Goal: Task Accomplishment & Management: Manage account settings

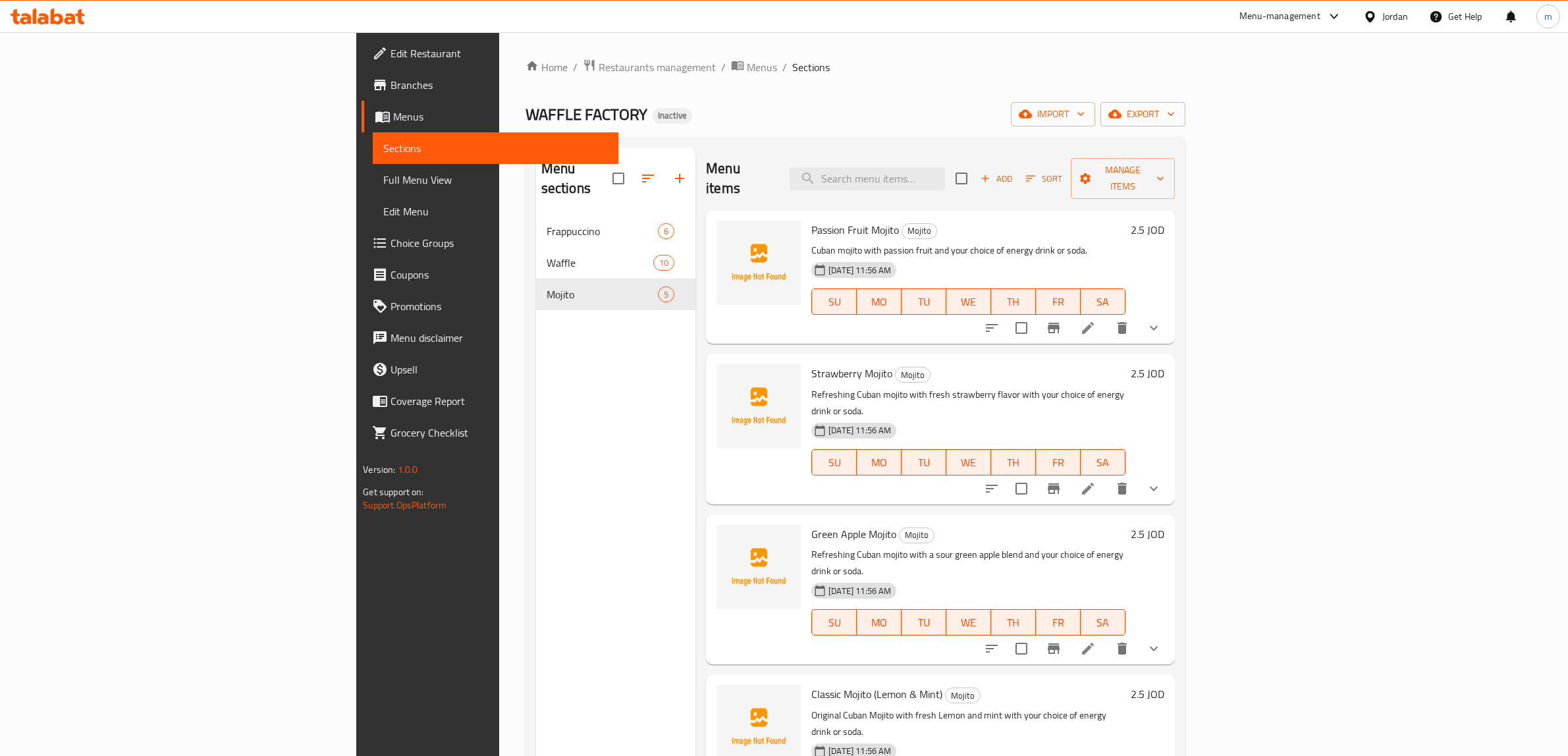
scroll to position [20, 0]
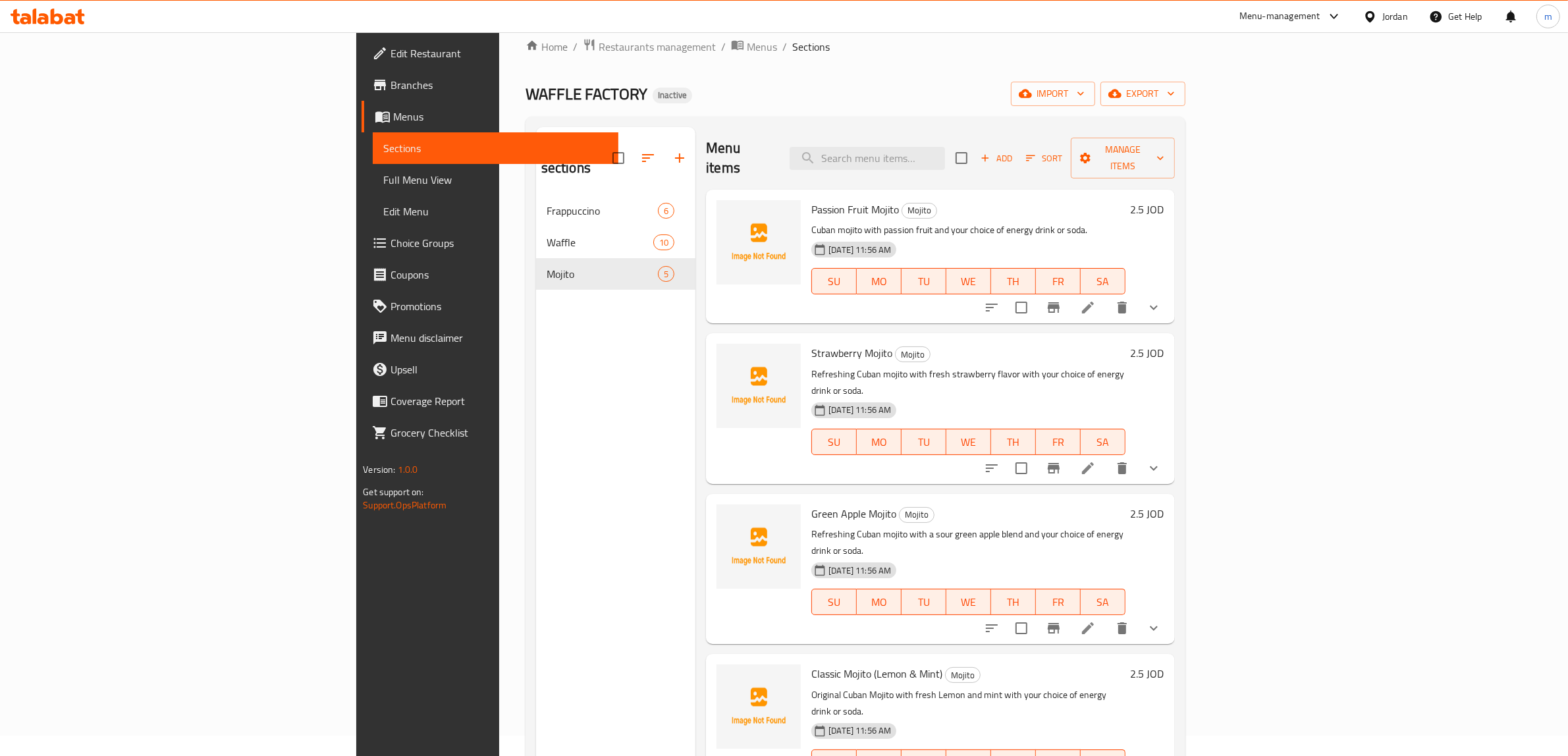
click at [816, 104] on div "WAFFLE FACTORY Inactive import export" at bounding box center [855, 94] width 660 height 24
click at [1085, 102] on span "import" at bounding box center [1052, 94] width 63 height 16
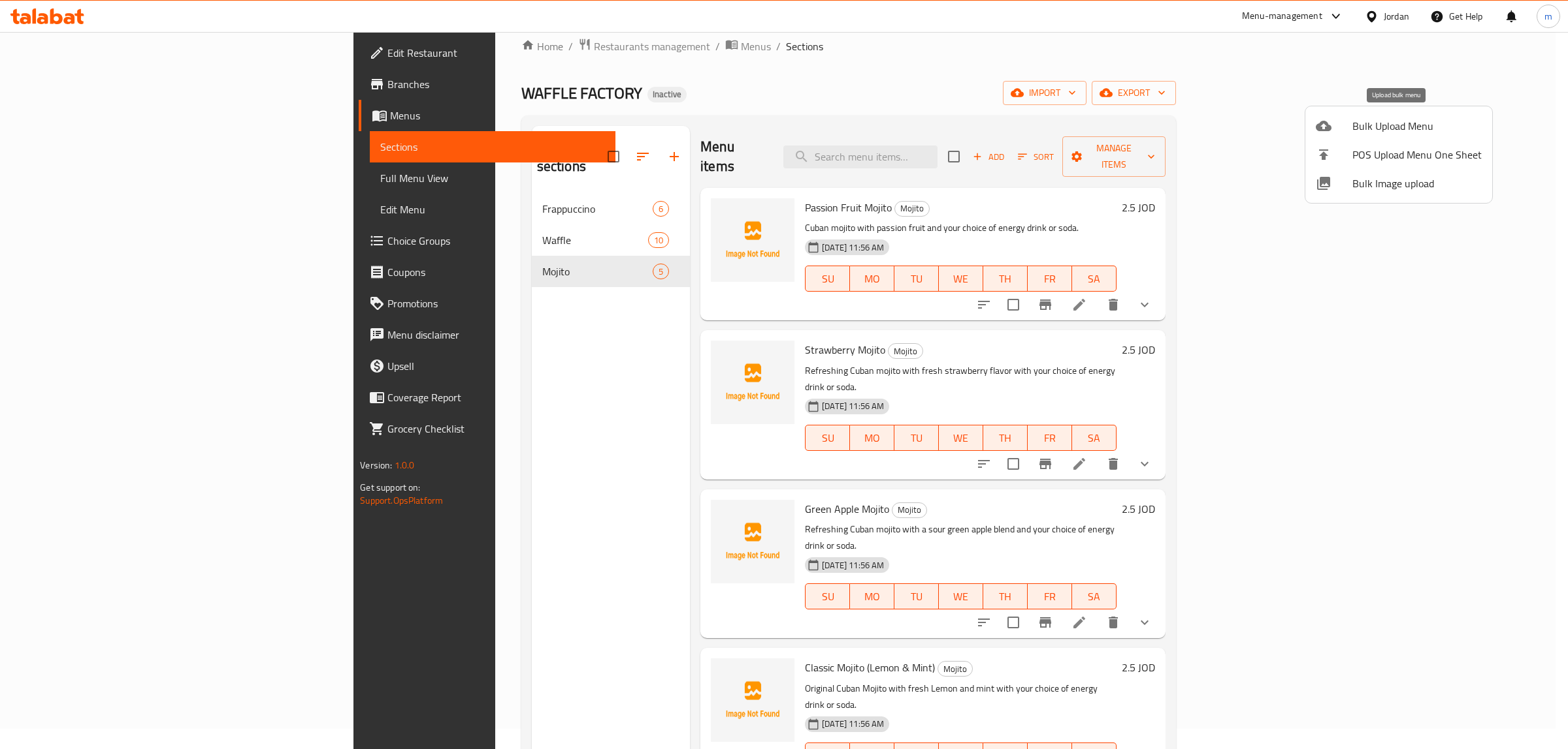
click at [1403, 132] on span "Bulk Upload Menu" at bounding box center [1417, 126] width 130 height 16
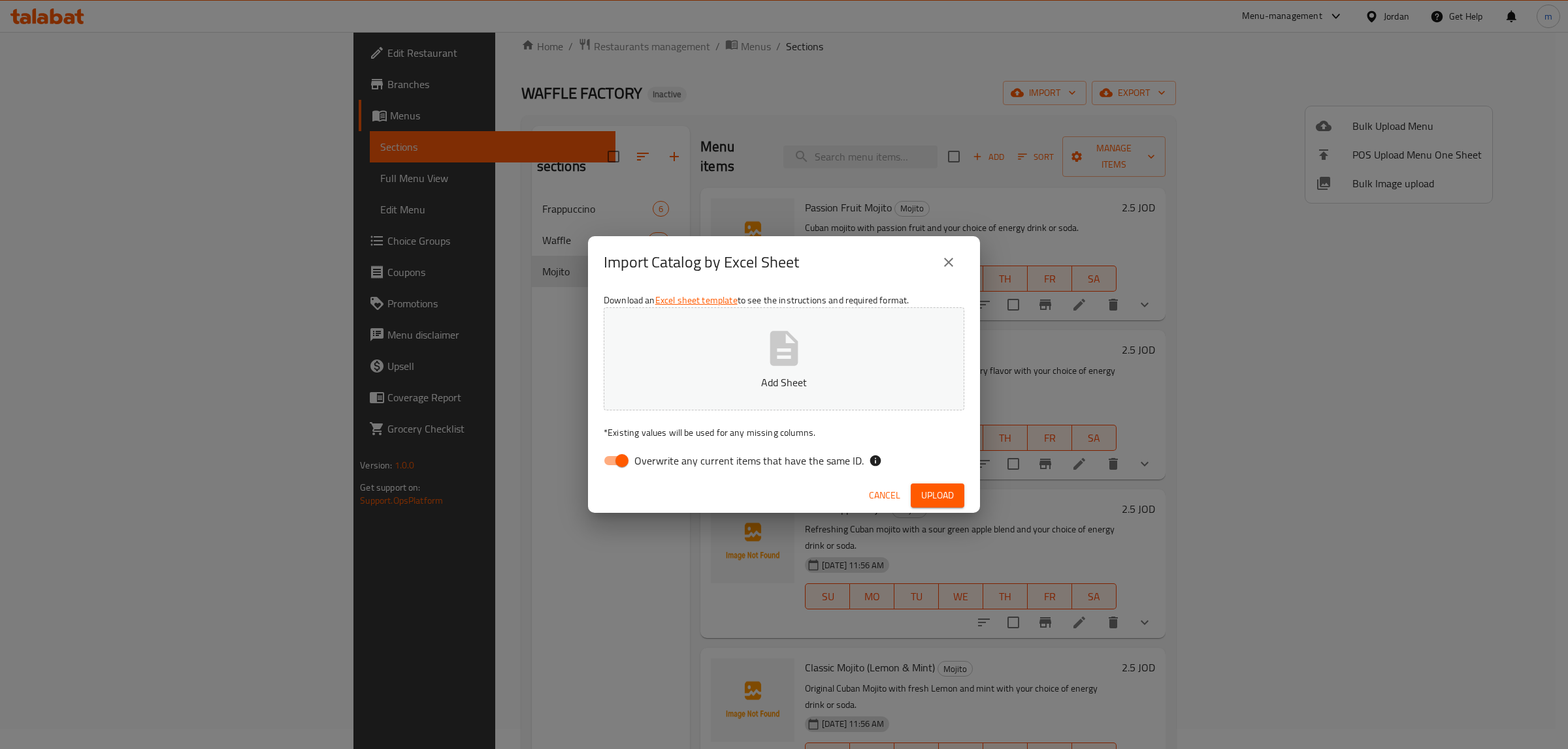
click at [614, 457] on input "Overwrite any current items that have the same ID." at bounding box center [622, 460] width 74 height 25
checkbox input "false"
click at [704, 379] on p "Add Sheet" at bounding box center [783, 383] width 320 height 16
click at [949, 503] on span "Upload" at bounding box center [936, 496] width 33 height 16
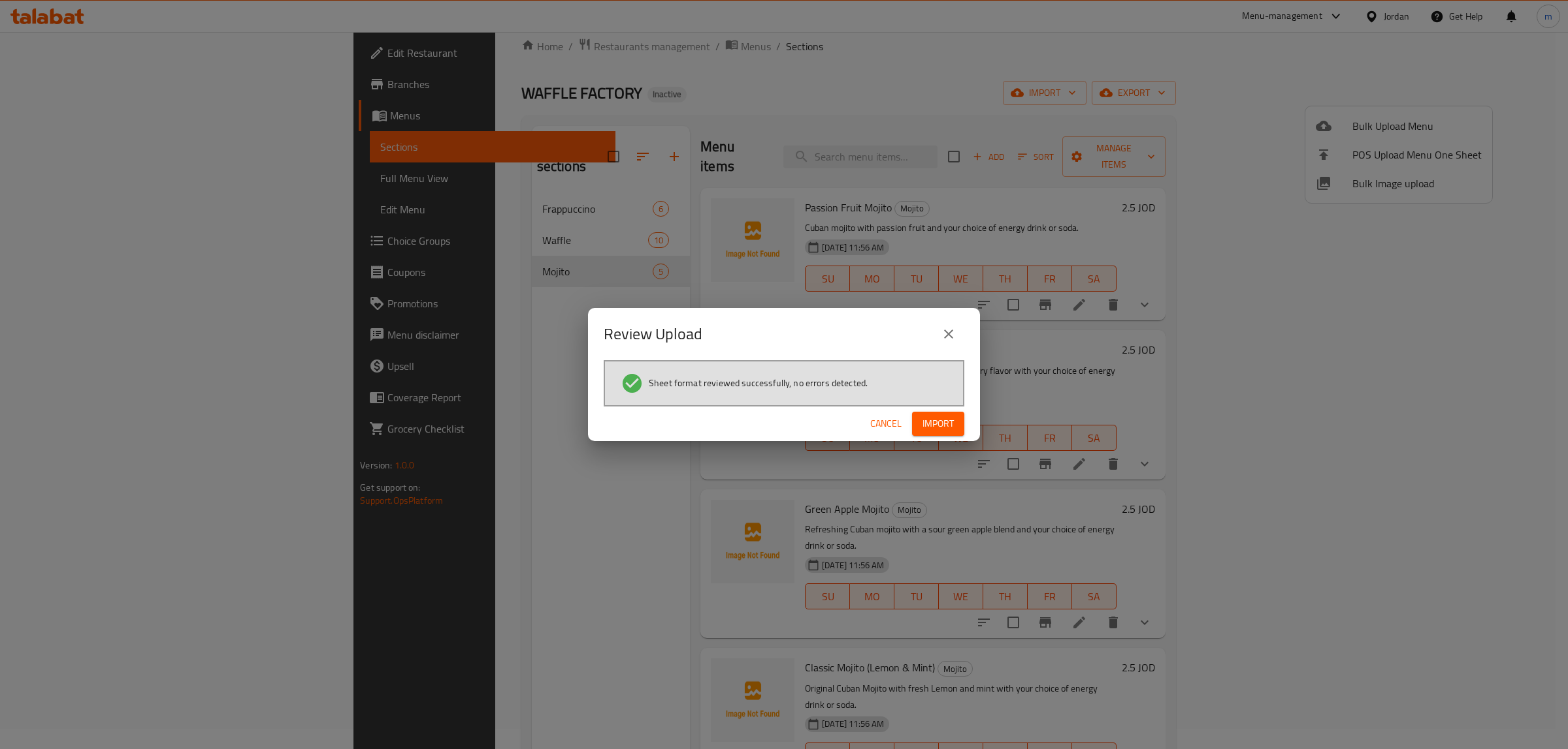
click at [935, 426] on span "Import" at bounding box center [938, 423] width 32 height 16
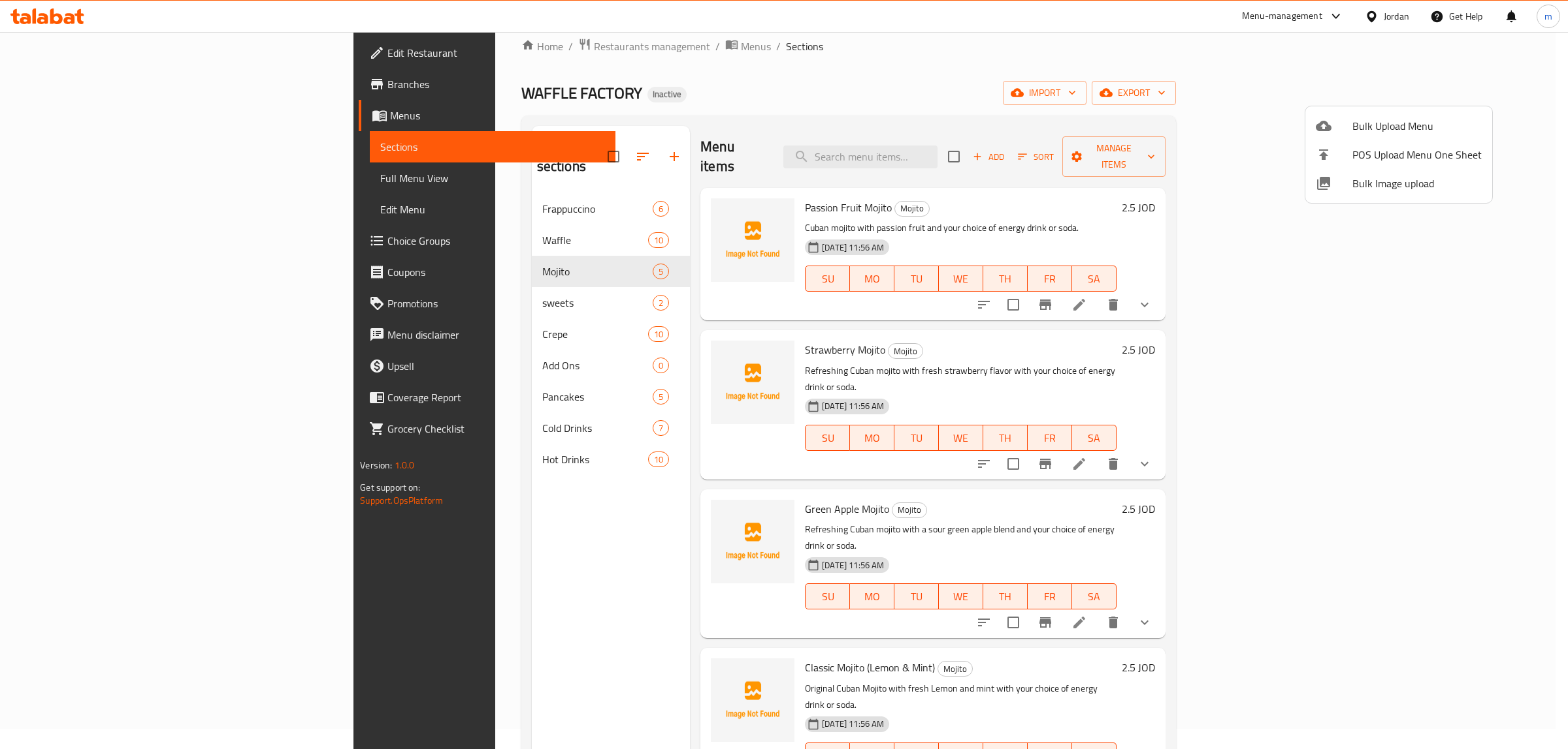
click at [427, 283] on div at bounding box center [784, 374] width 1568 height 749
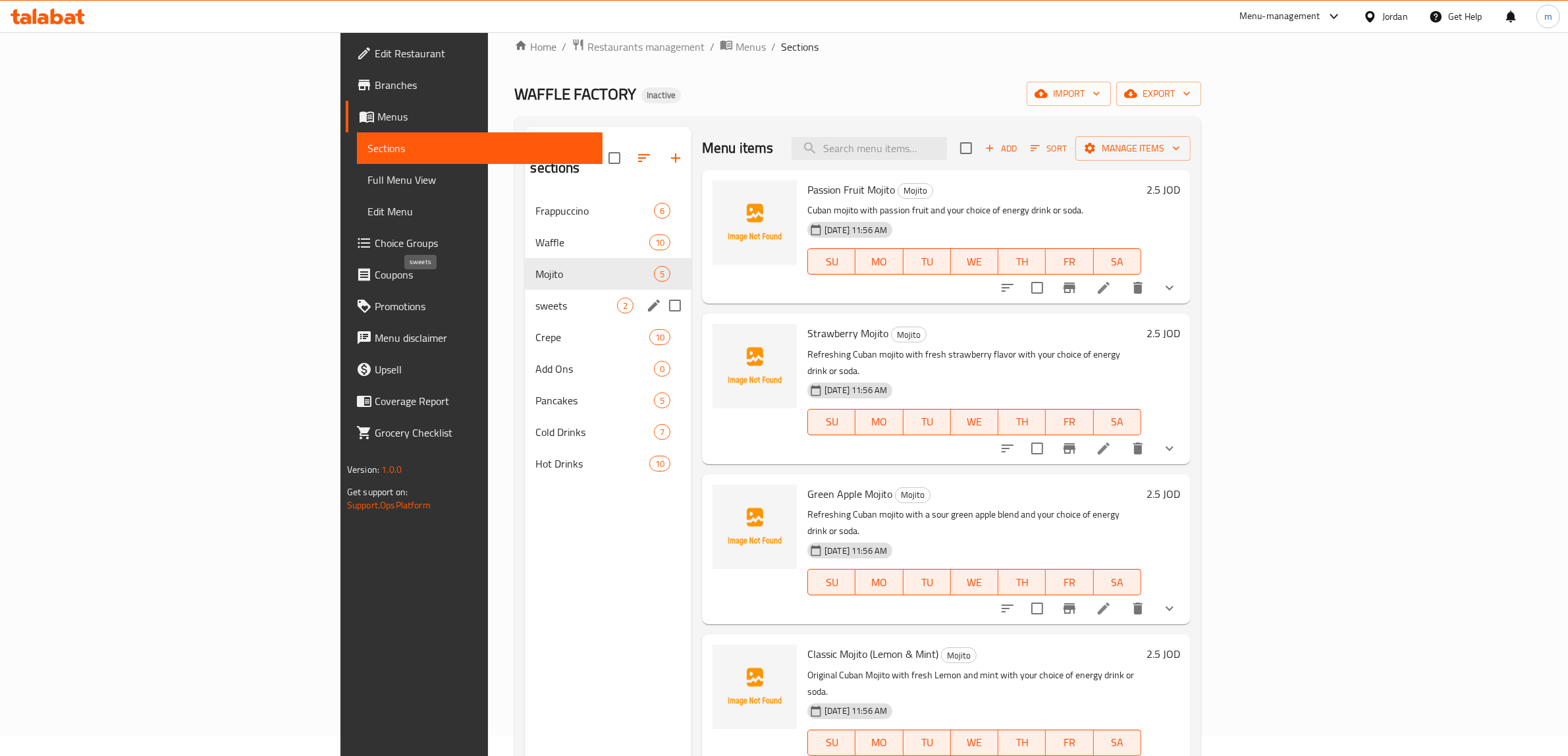
click at [535, 298] on span "sweets" at bounding box center [576, 306] width 82 height 16
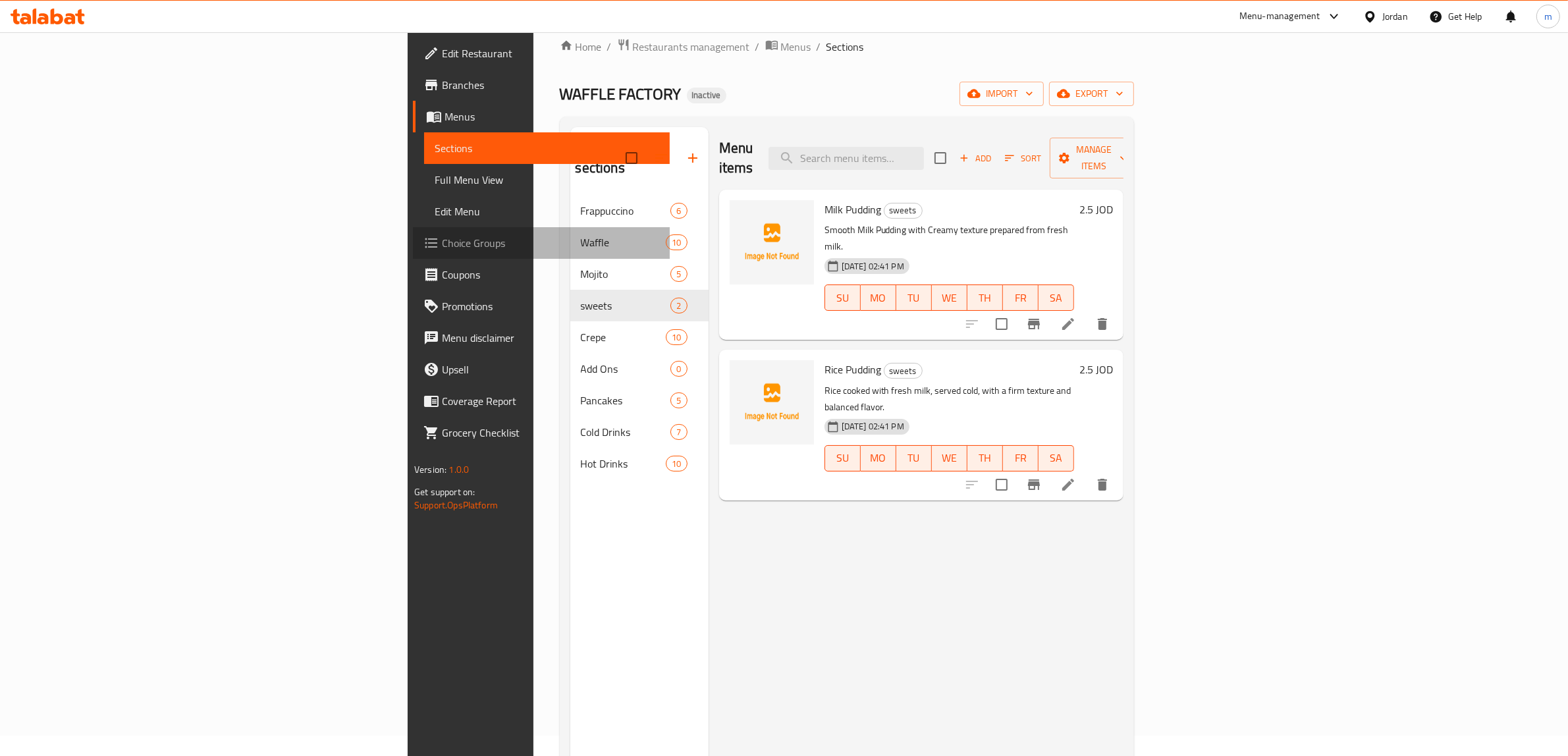
click at [442, 242] on span "Choice Groups" at bounding box center [551, 244] width 218 height 16
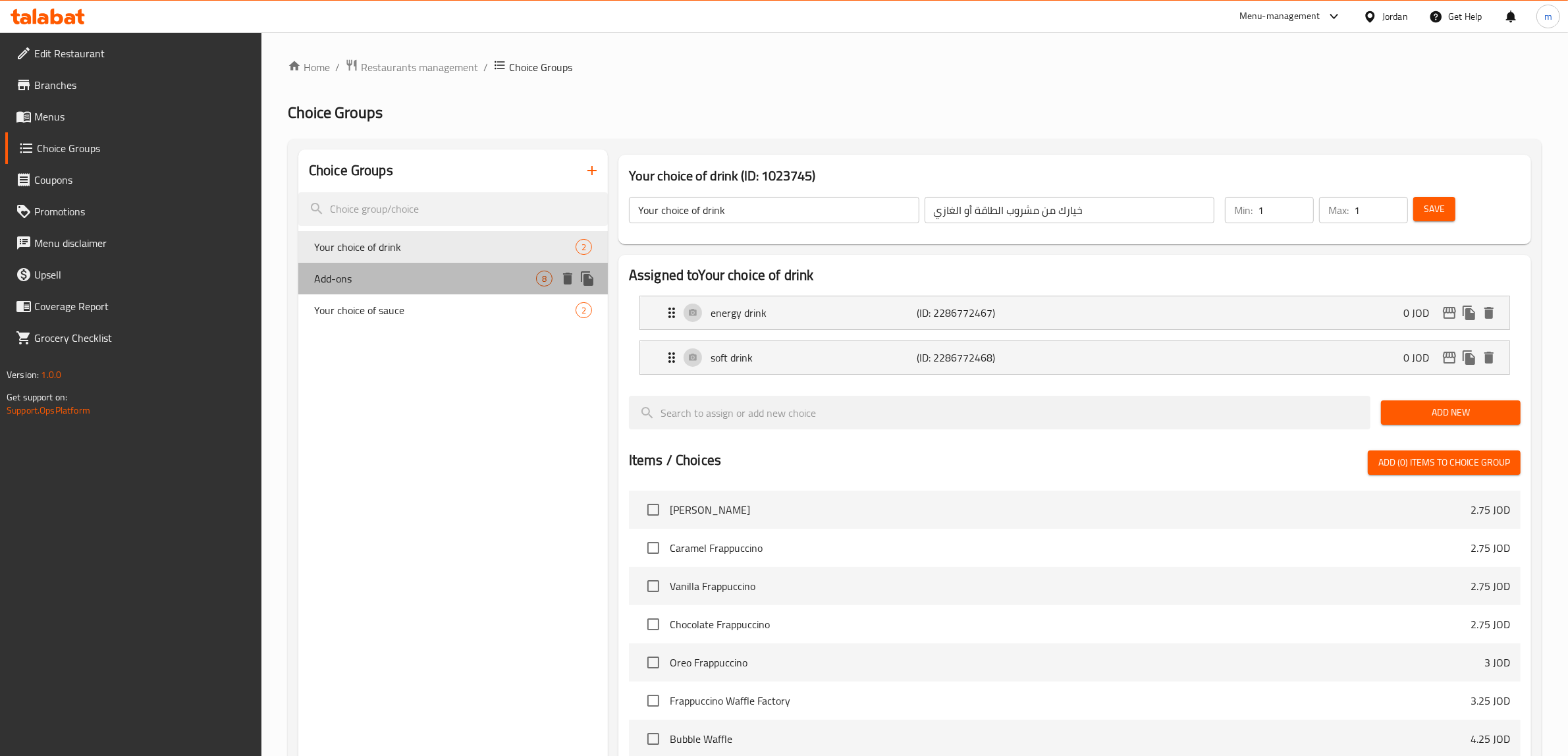
click at [395, 280] on span "Add-ons" at bounding box center [425, 279] width 222 height 16
type input "Add-ons"
type input "الإضافات"
type input "0"
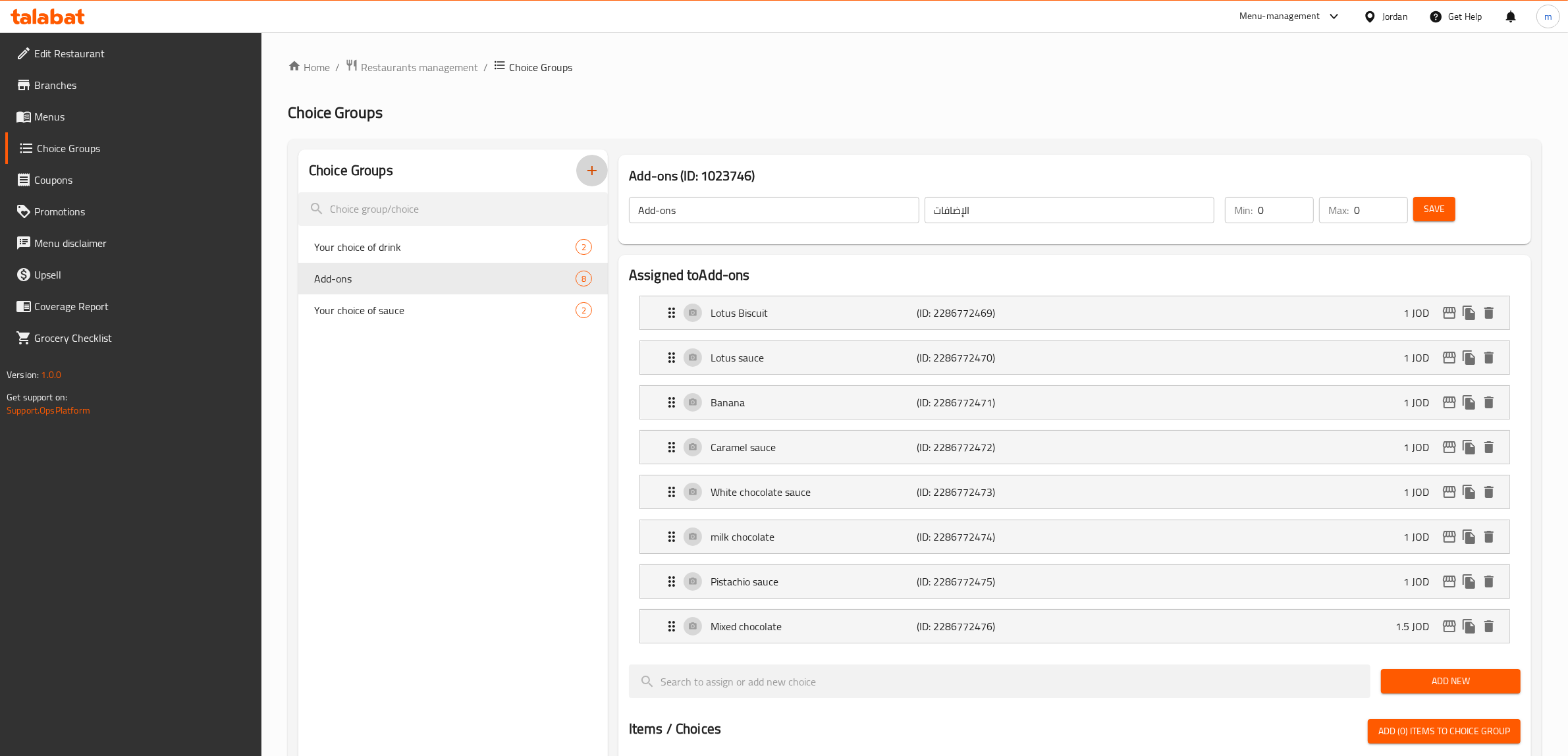
click at [590, 165] on icon "button" at bounding box center [592, 171] width 16 height 16
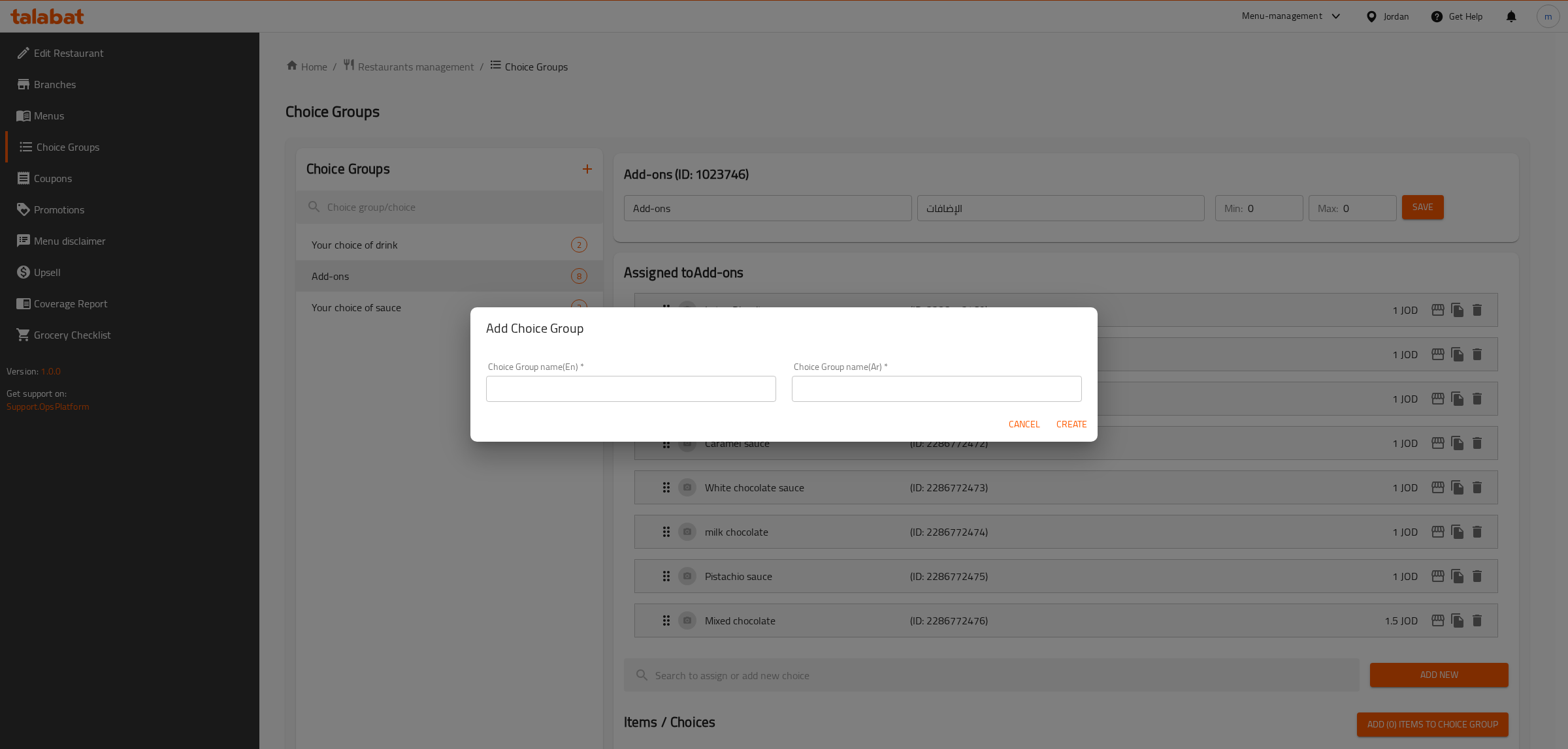
click at [618, 385] on input "text" at bounding box center [631, 389] width 290 height 26
type input "ش"
type input "Add_Ons"
click at [908, 395] on input "text" at bounding box center [936, 389] width 290 height 26
type input "h"
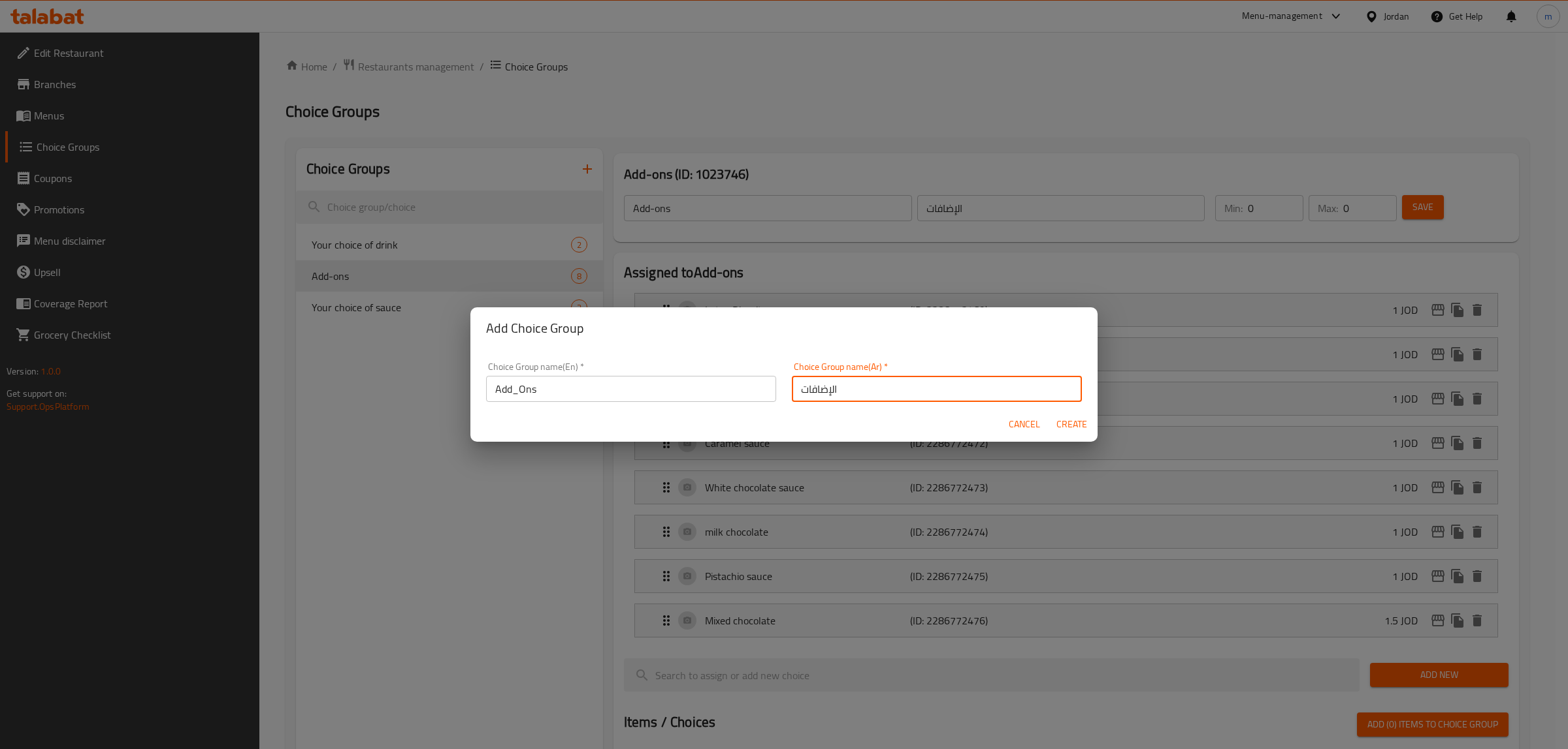
type input "الإضافات"
click at [1073, 428] on span "Create" at bounding box center [1071, 424] width 32 height 16
type input "Add_Ons"
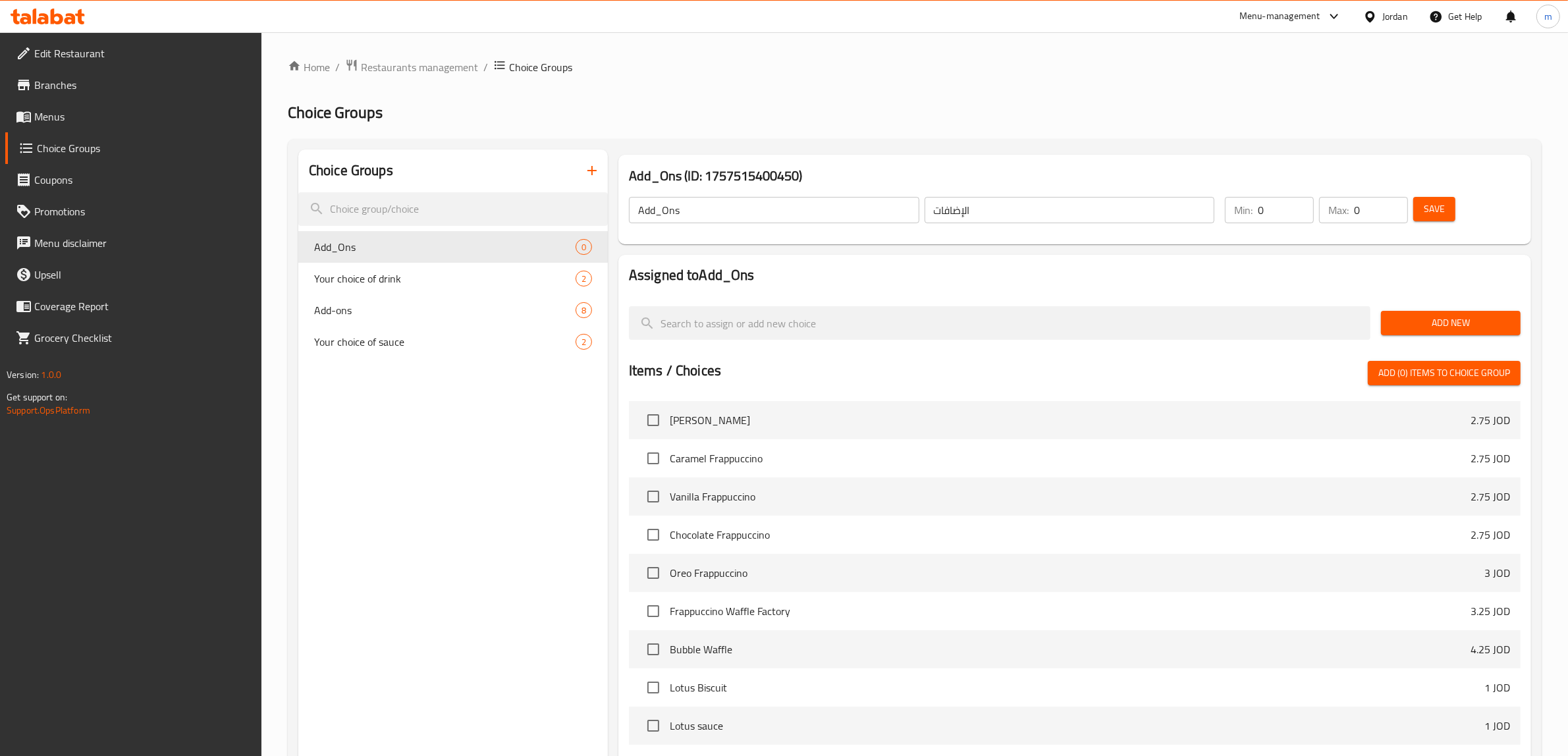
click at [1431, 329] on span "Add New" at bounding box center [1450, 323] width 119 height 16
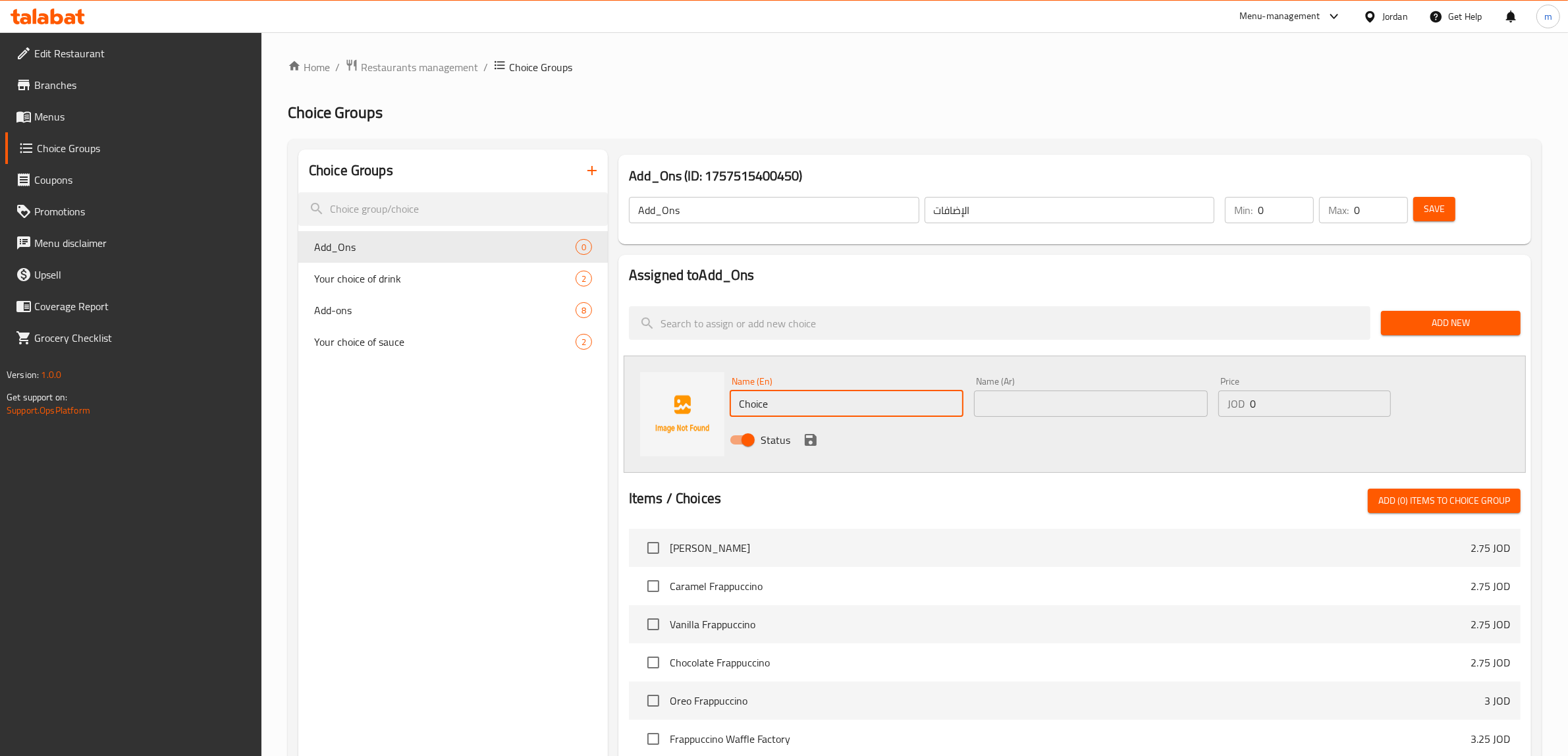
drag, startPoint x: 825, startPoint y: 397, endPoint x: 716, endPoint y: 409, distance: 109.7
click at [716, 409] on div "Name (En) Choice Name (En) Name (Ar) Name (Ar) Price JOD 0 Price Status" at bounding box center [1075, 413] width 902 height 117
click at [1004, 396] on input "text" at bounding box center [1091, 403] width 234 height 26
click at [1097, 402] on input "text" at bounding box center [1091, 403] width 234 height 26
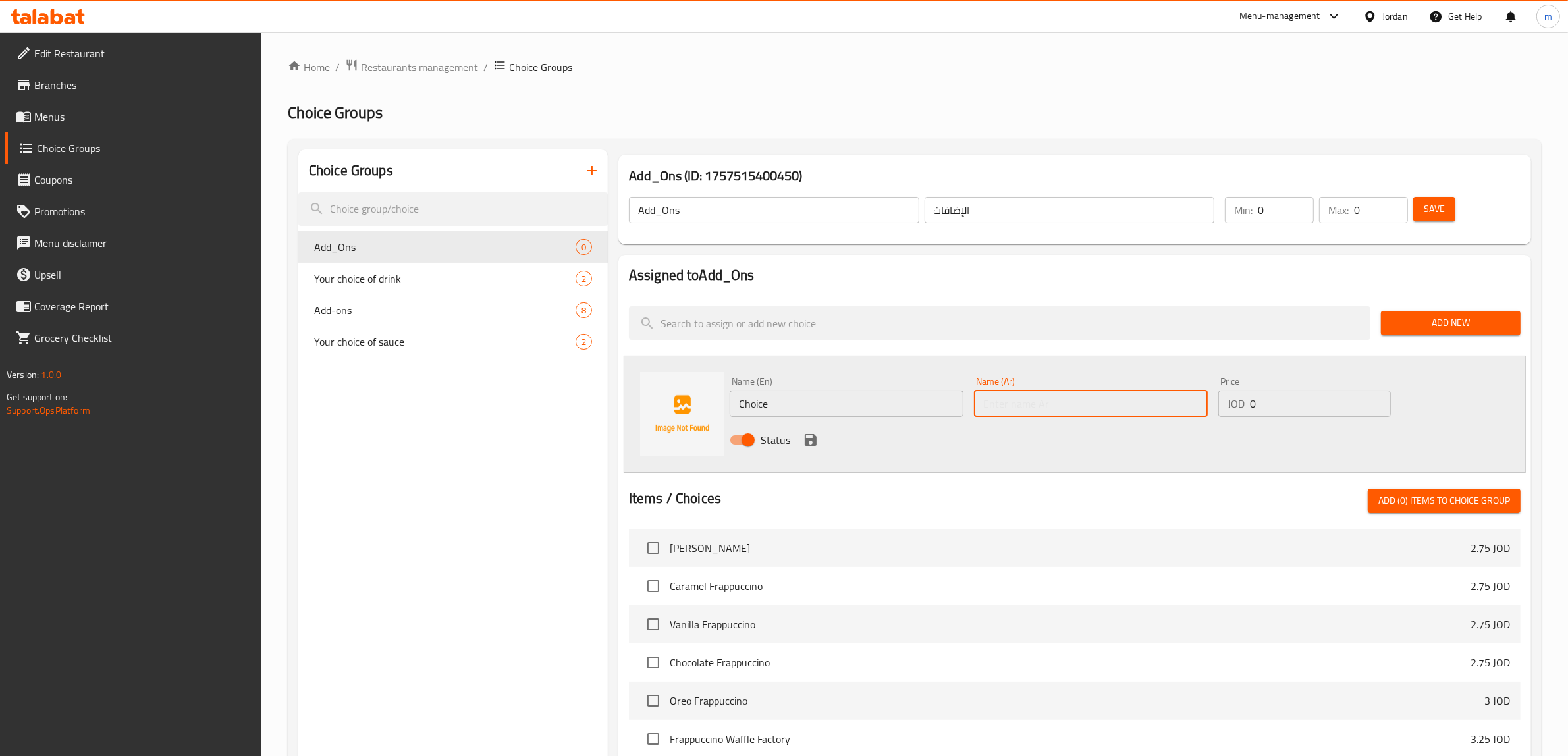
paste input "فستق"
type input "فستق"
click at [840, 403] on input "Choice" at bounding box center [846, 403] width 234 height 26
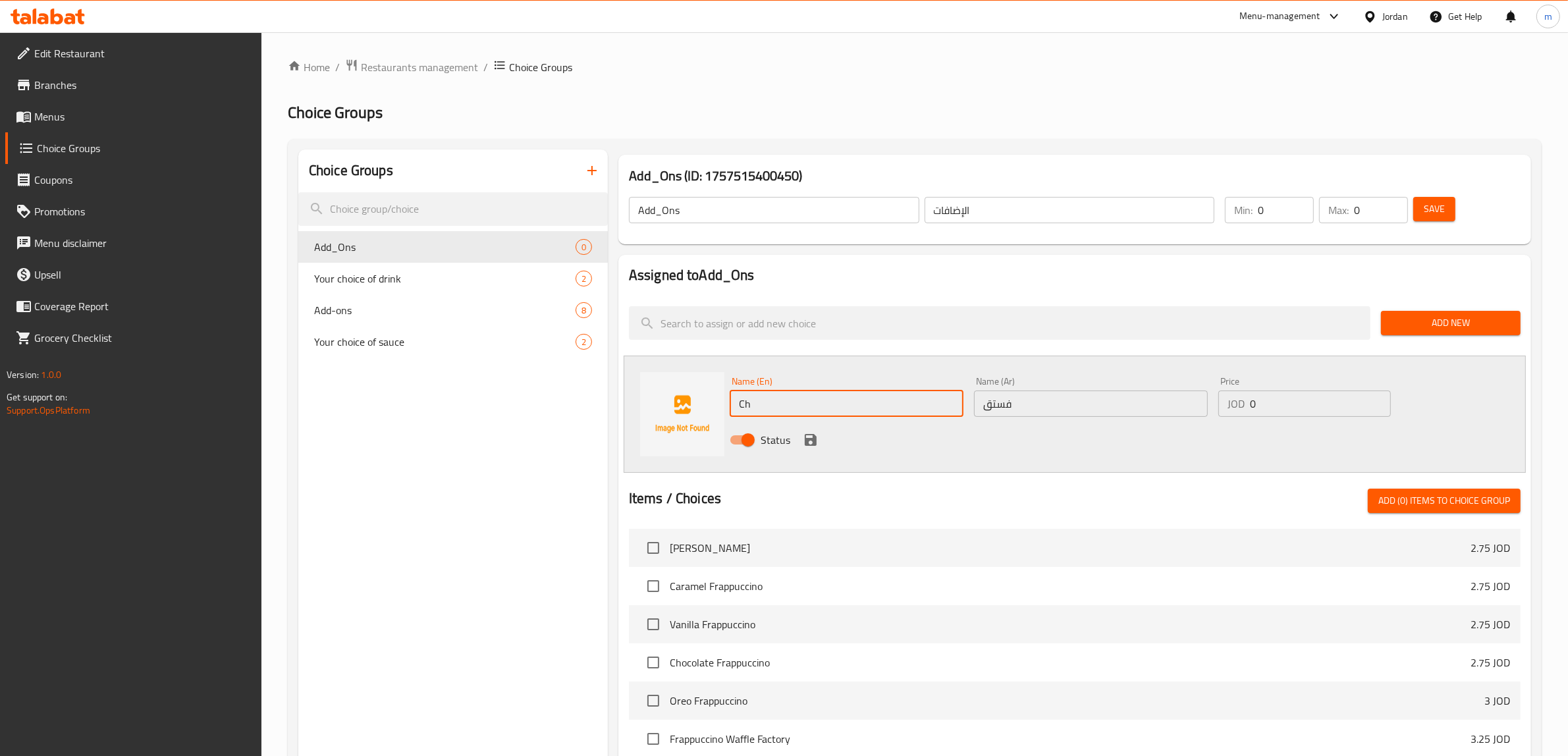
type input "C"
click at [1015, 405] on input "فستق" at bounding box center [1091, 403] width 234 height 26
click at [870, 403] on input "text" at bounding box center [846, 403] width 234 height 26
paste input "Pistachio"
type input "Pistachio"
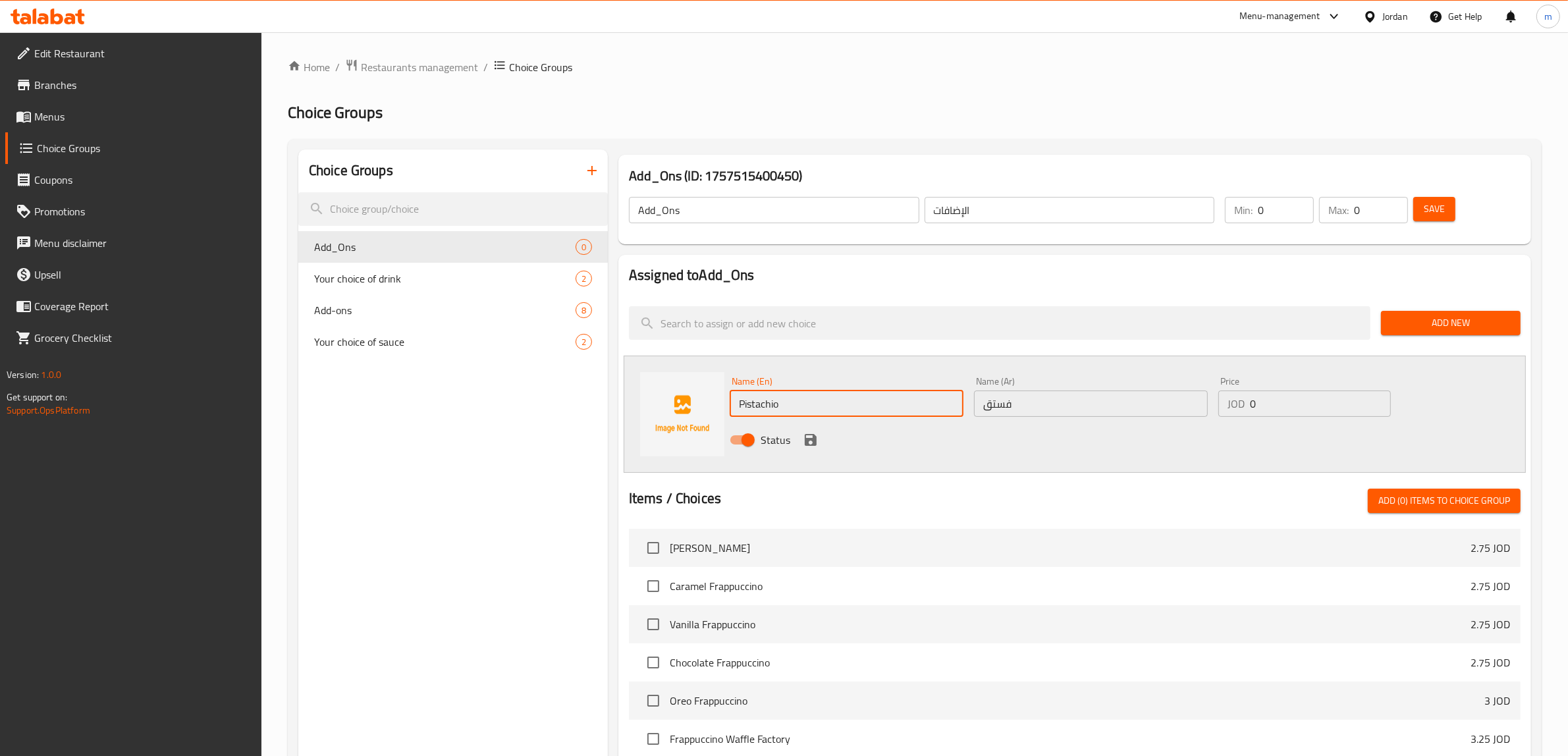
click at [953, 446] on div "Status" at bounding box center [1091, 440] width 733 height 36
click at [1273, 402] on input "0" at bounding box center [1319, 403] width 141 height 26
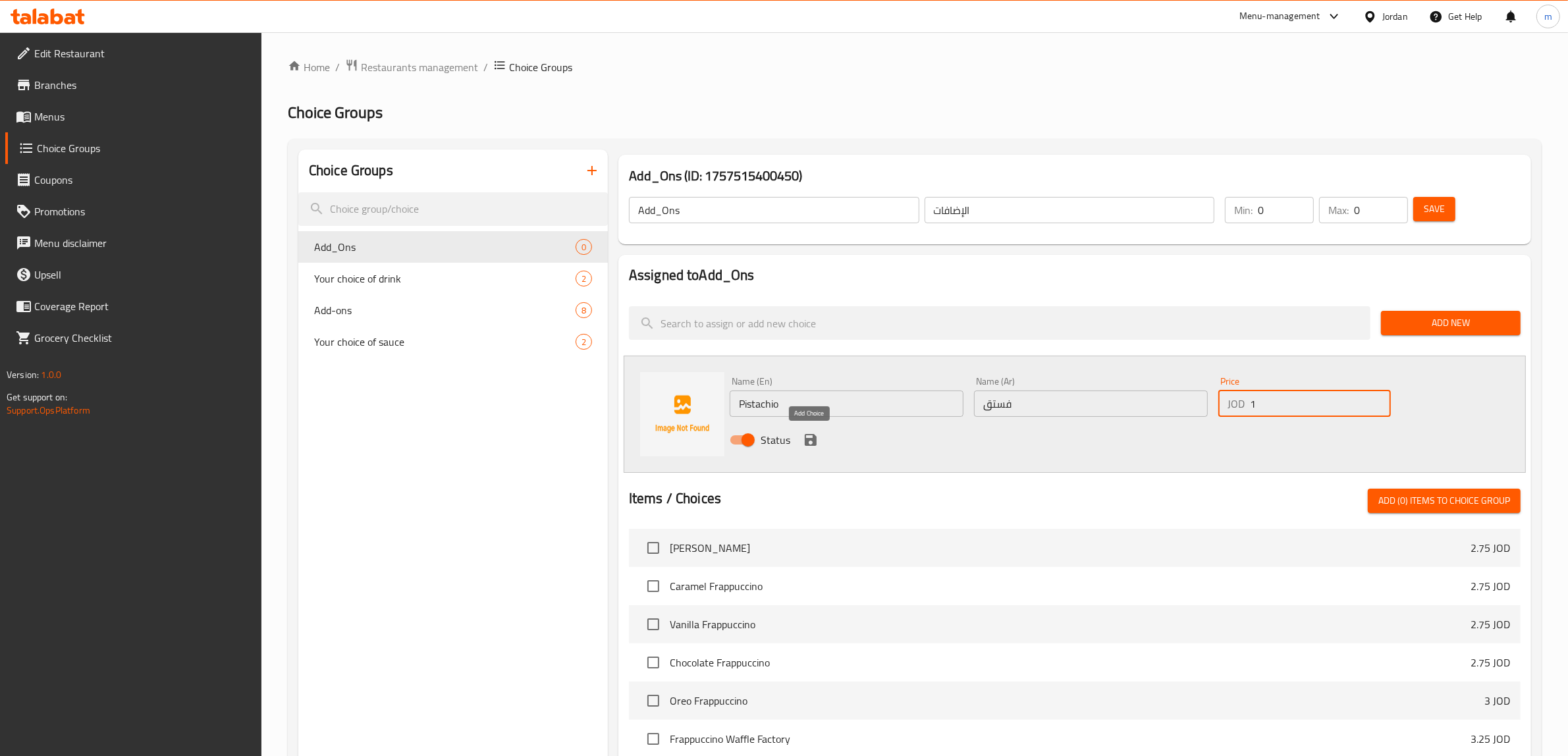
type input "1"
click at [816, 446] on icon "save" at bounding box center [810, 440] width 16 height 16
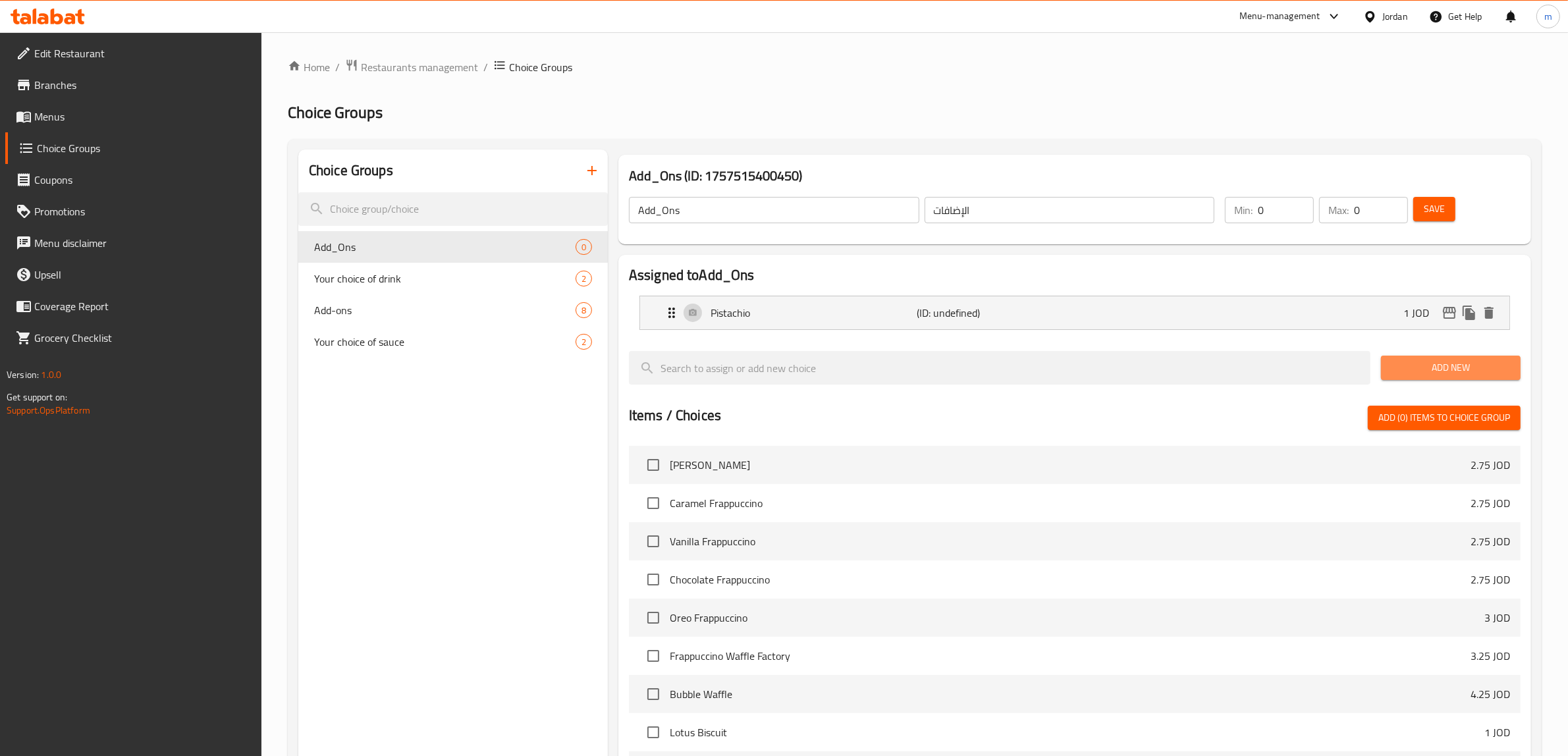
click at [1441, 371] on span "Add New" at bounding box center [1450, 368] width 119 height 16
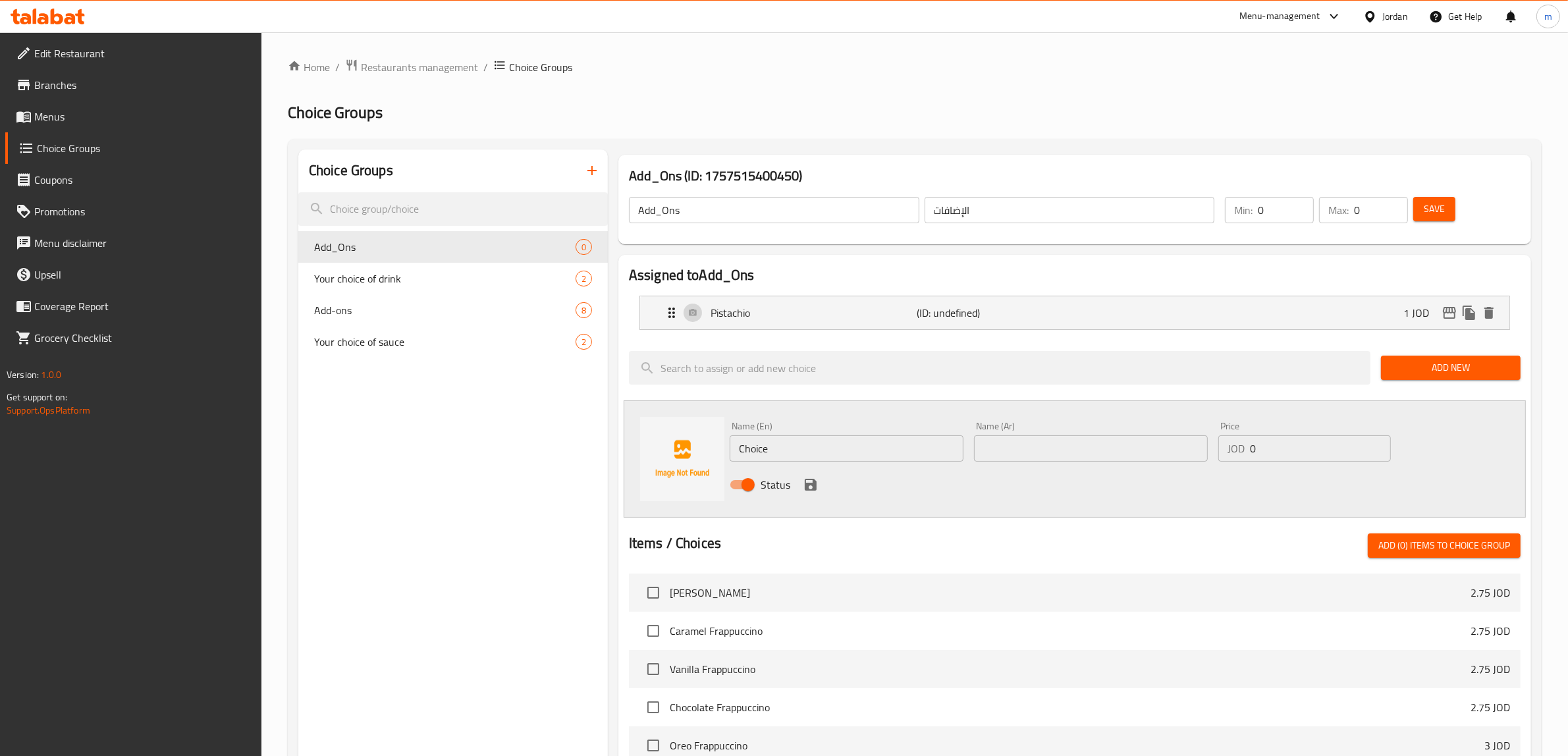
click at [1021, 439] on input "text" at bounding box center [1091, 448] width 234 height 26
paste input "جوز هند"
type input "جوز هند"
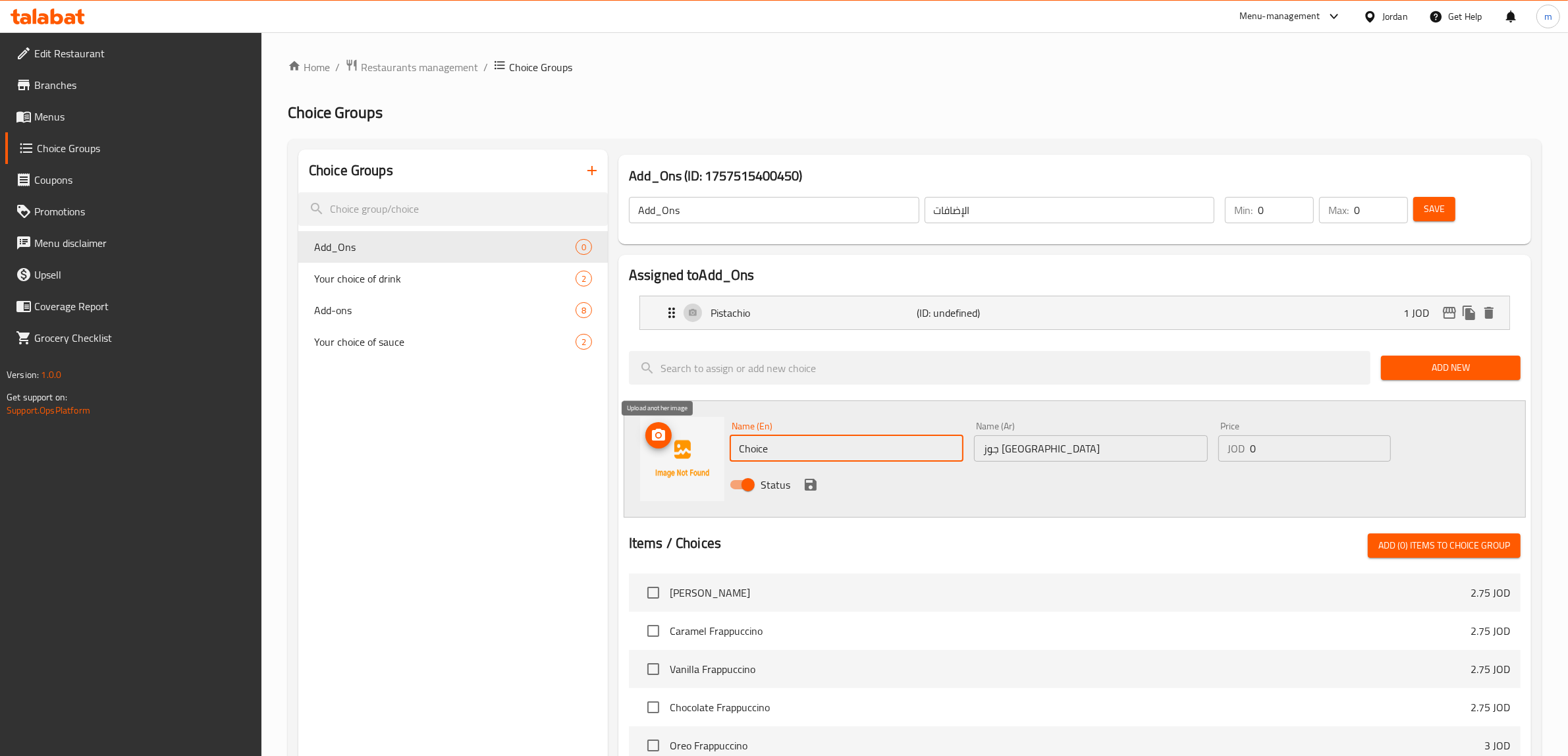
drag, startPoint x: 887, startPoint y: 442, endPoint x: 660, endPoint y: 445, distance: 227.0
click at [659, 445] on div "Name (En) Choice Name (En) Name (Ar) جوز هند Name (Ar) Price JOD 0 Price Status" at bounding box center [1075, 458] width 902 height 117
click at [821, 446] on input "Choice" at bounding box center [846, 448] width 234 height 26
paste input "oconut"
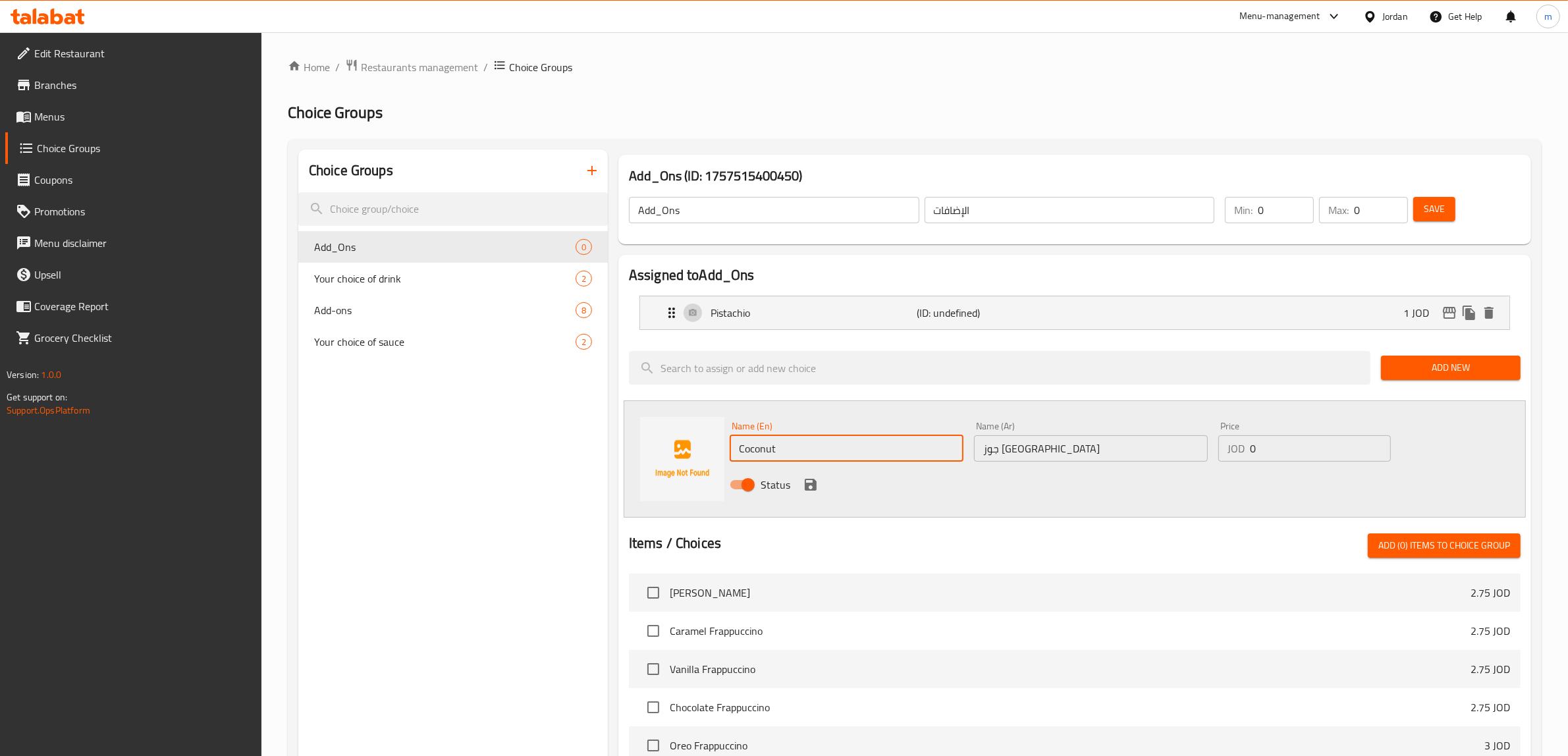
type input "Coconut"
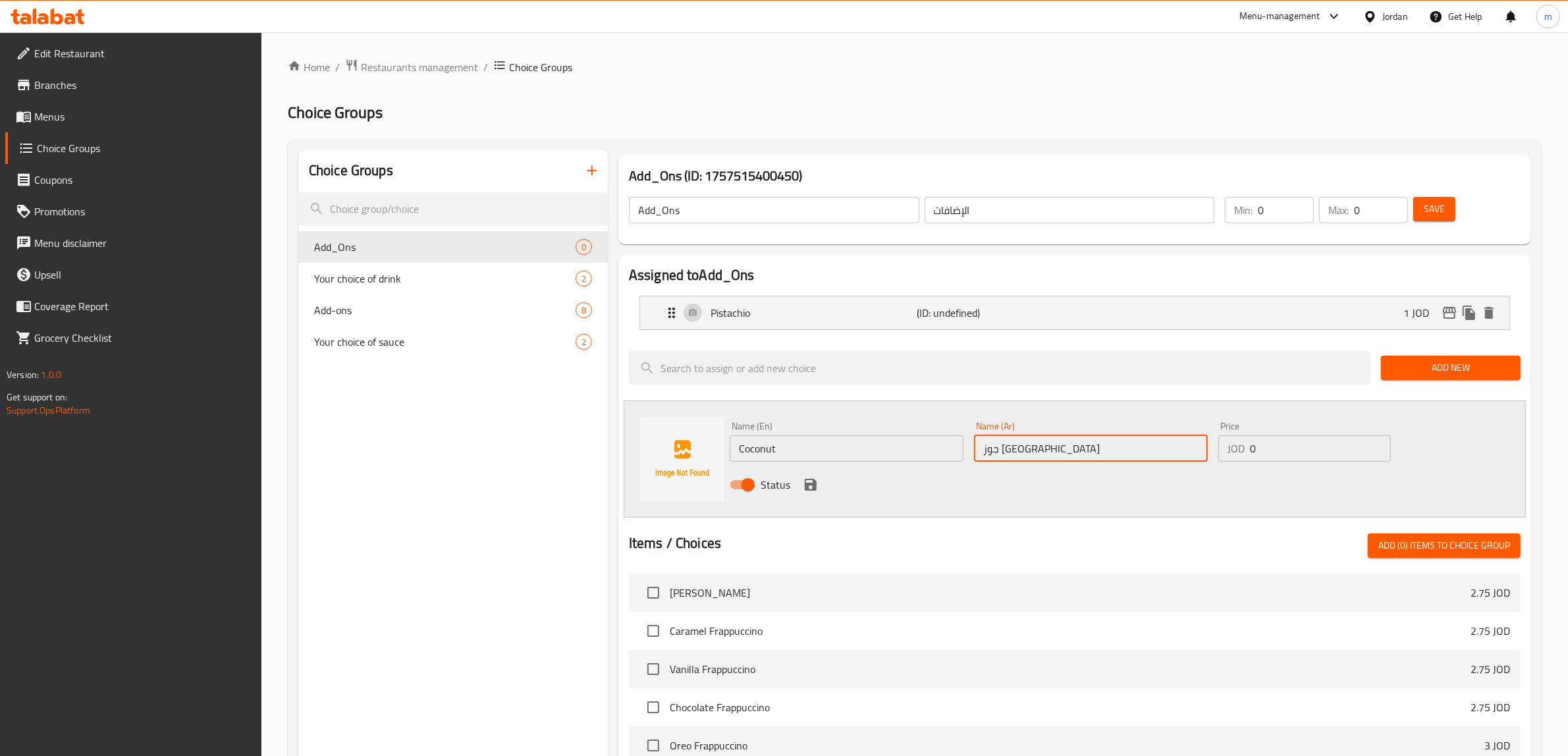
click at [1056, 448] on input "جوز هند" at bounding box center [1091, 448] width 234 height 26
click at [1303, 445] on input "0" at bounding box center [1319, 448] width 141 height 26
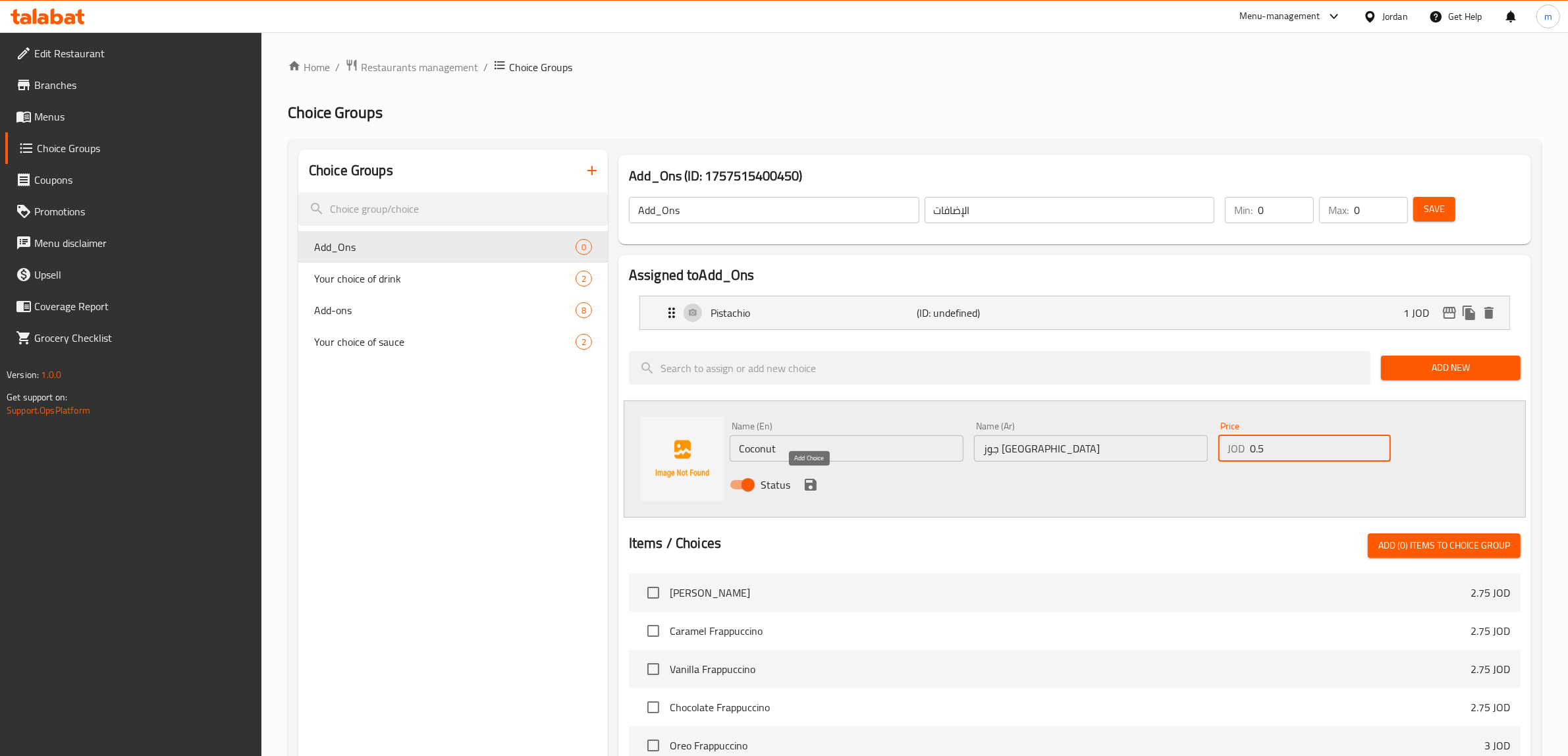
type input "0.5"
click at [812, 485] on icon "save" at bounding box center [810, 485] width 12 height 12
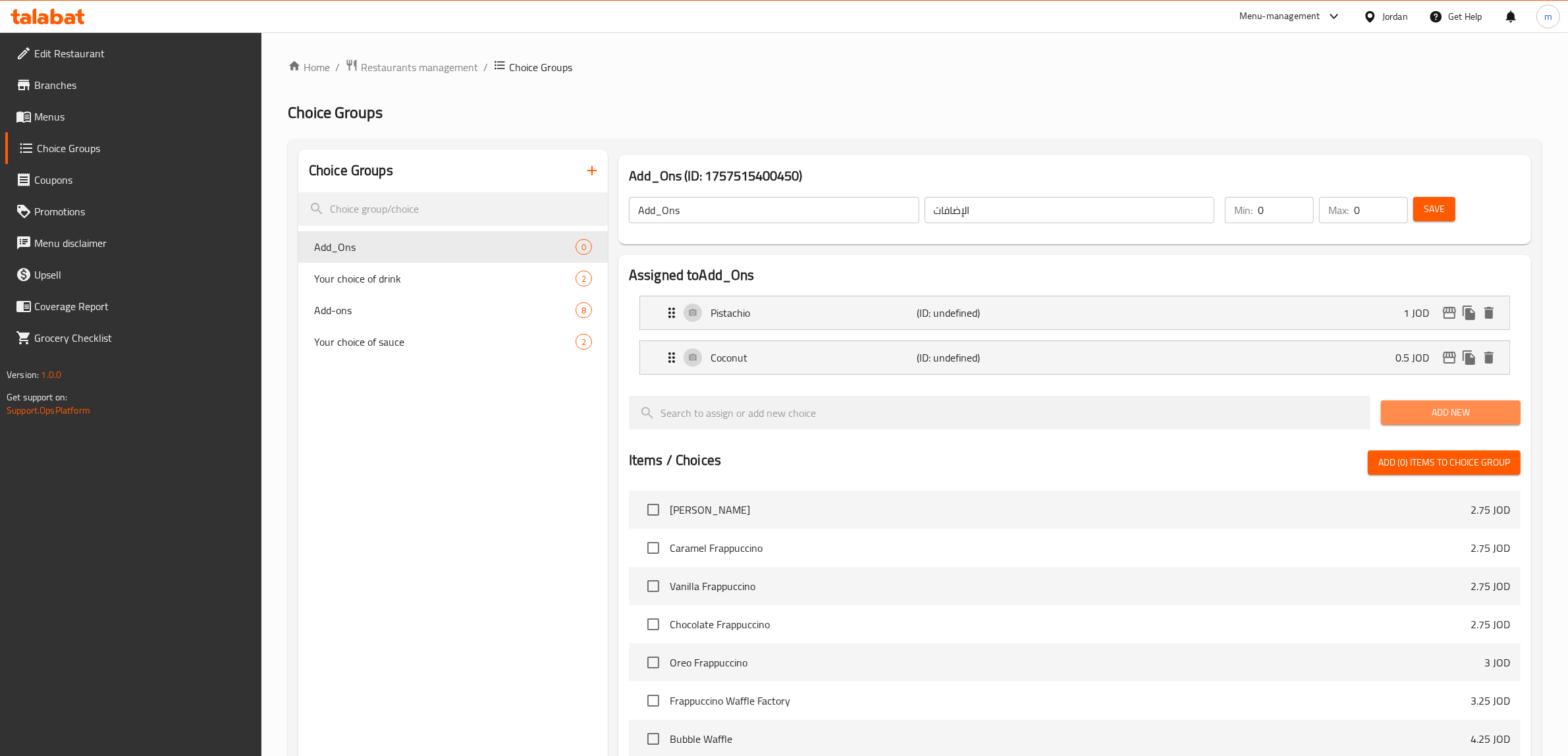
click at [1460, 419] on span "Add New" at bounding box center [1450, 412] width 119 height 16
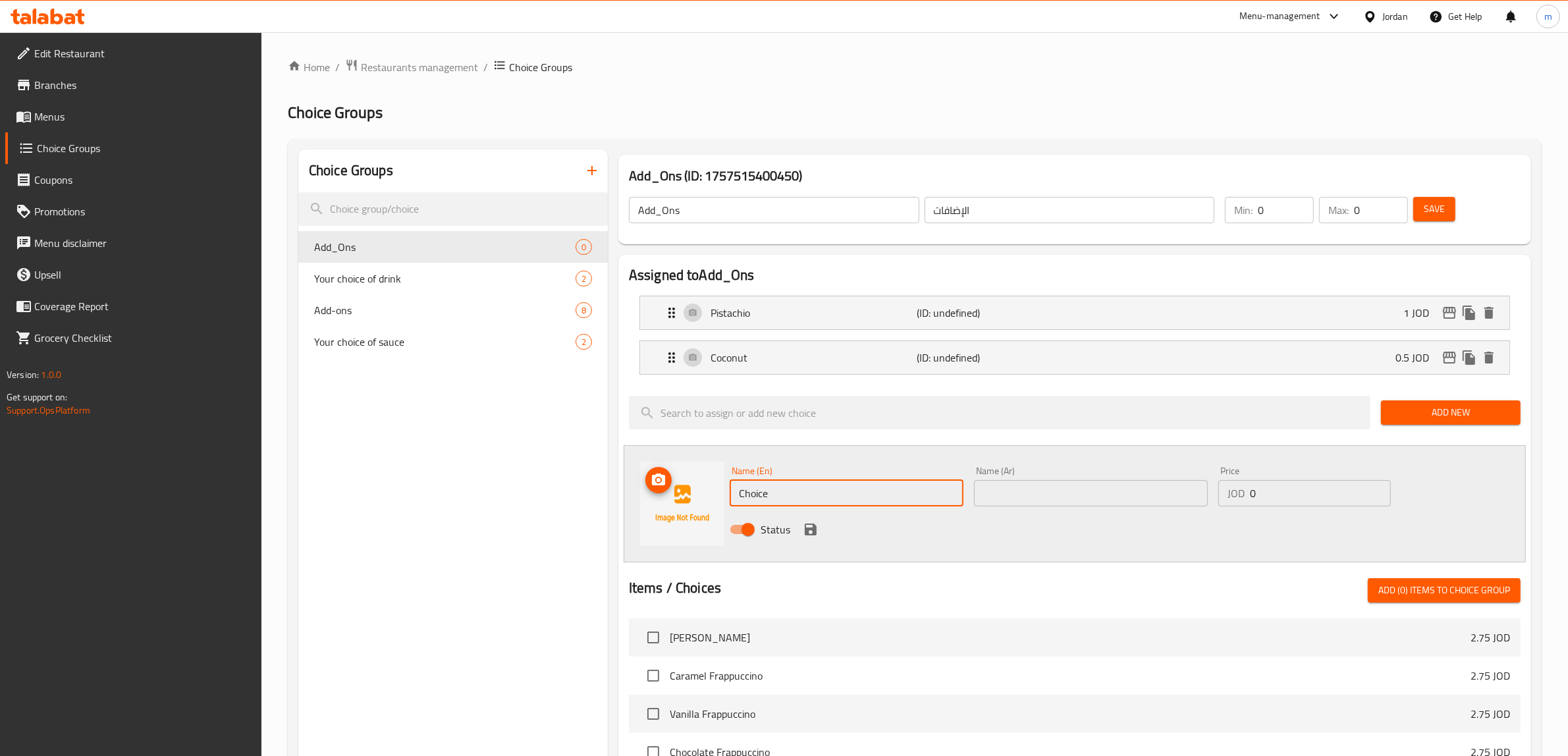
drag, startPoint x: 703, startPoint y: 492, endPoint x: 692, endPoint y: 492, distance: 11.0
click at [692, 492] on div "Name (En) Choice Name (En) Name (Ar) Name (Ar) Price JOD 0 Price Status" at bounding box center [1075, 503] width 902 height 117
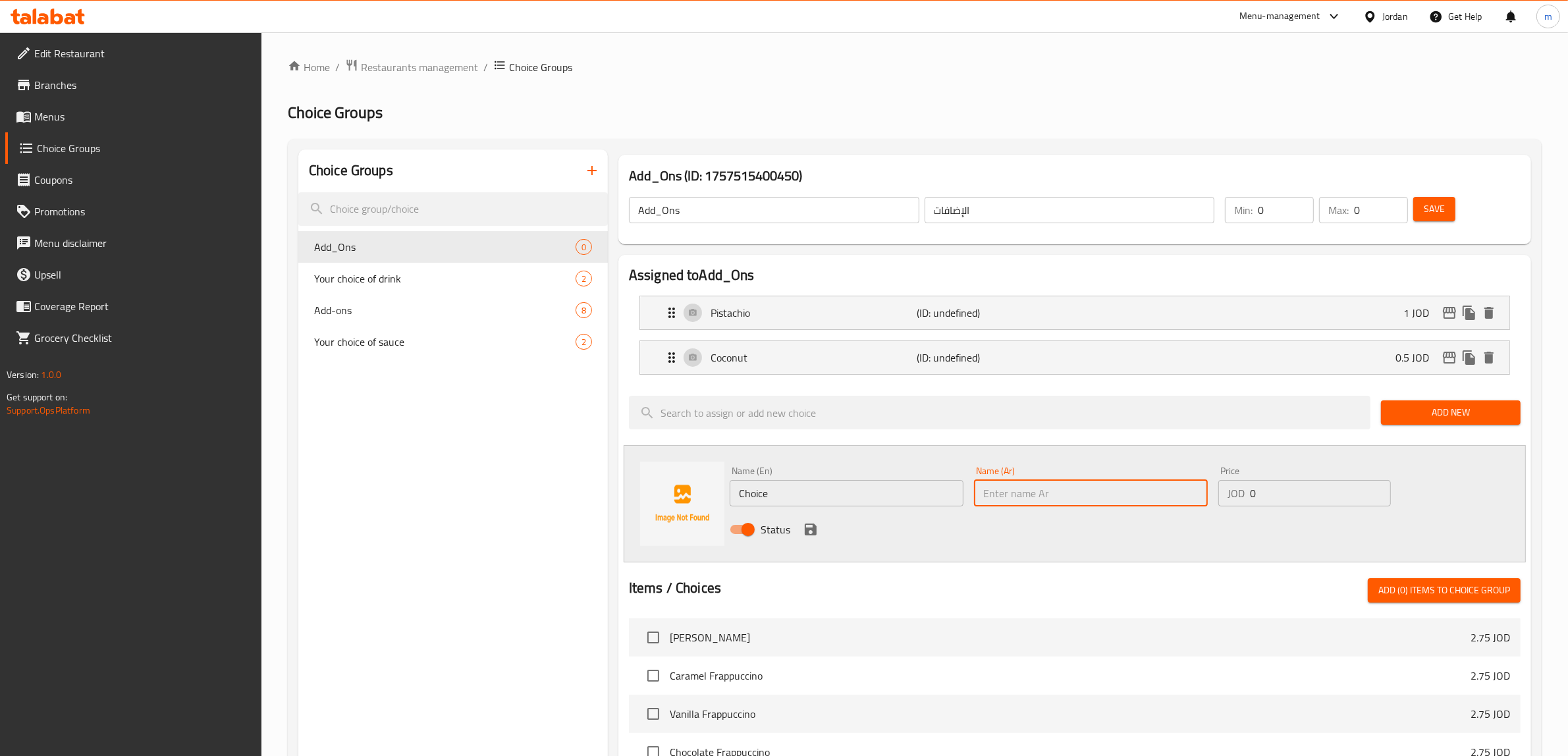
click at [1095, 497] on input "text" at bounding box center [1091, 493] width 234 height 26
paste input "قرفة"
type input "قرفة"
drag, startPoint x: 790, startPoint y: 495, endPoint x: 671, endPoint y: 491, distance: 119.1
click at [671, 491] on div "Name (En) Choice Name (En) Name (Ar) قرفة Name (Ar) Price JOD 0 Price Status" at bounding box center [1075, 503] width 902 height 117
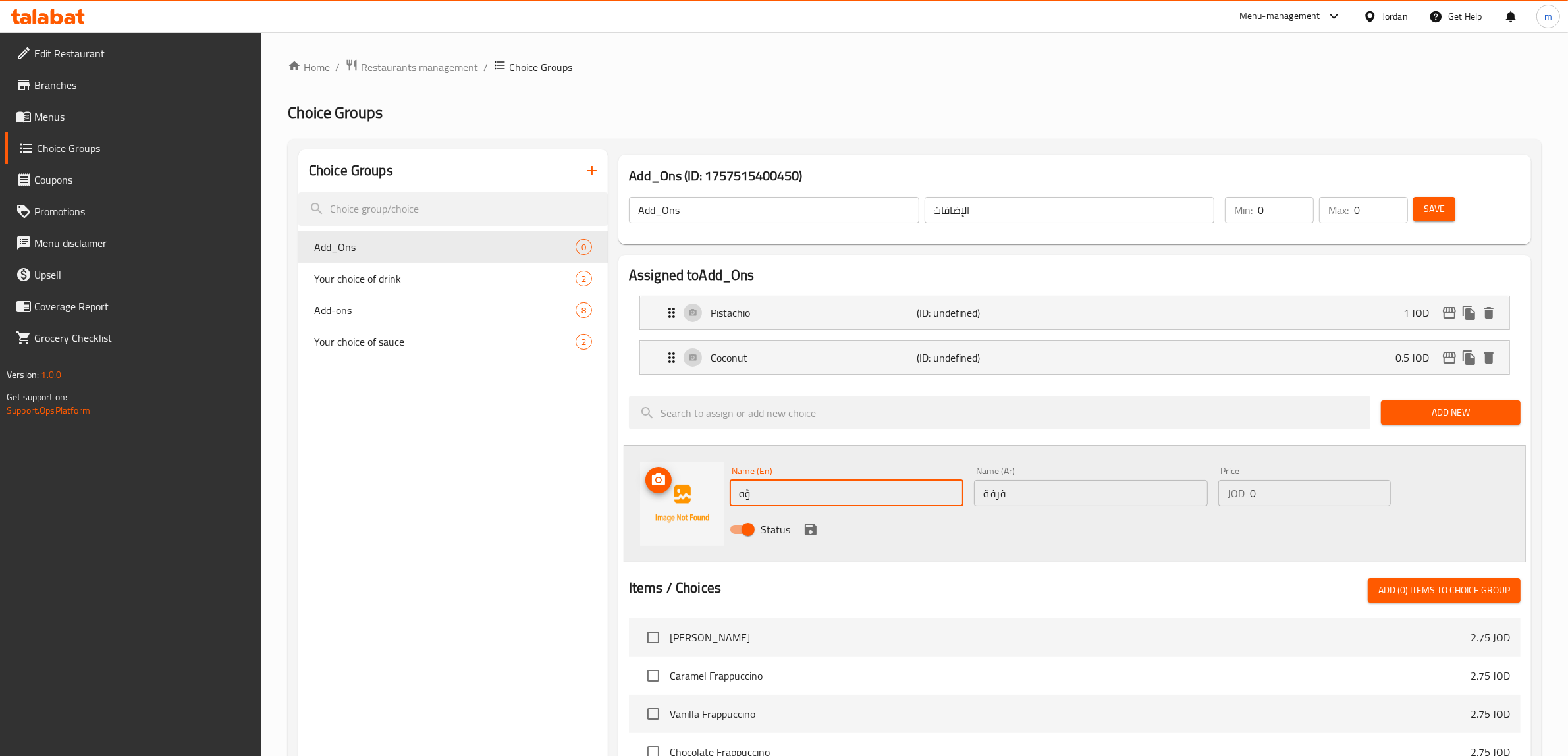
type input "ؤ"
paste input "cinnamon"
type input "cinnamon"
drag, startPoint x: 1279, startPoint y: 495, endPoint x: 1266, endPoint y: 498, distance: 13.3
click at [1266, 498] on input "0" at bounding box center [1319, 493] width 141 height 26
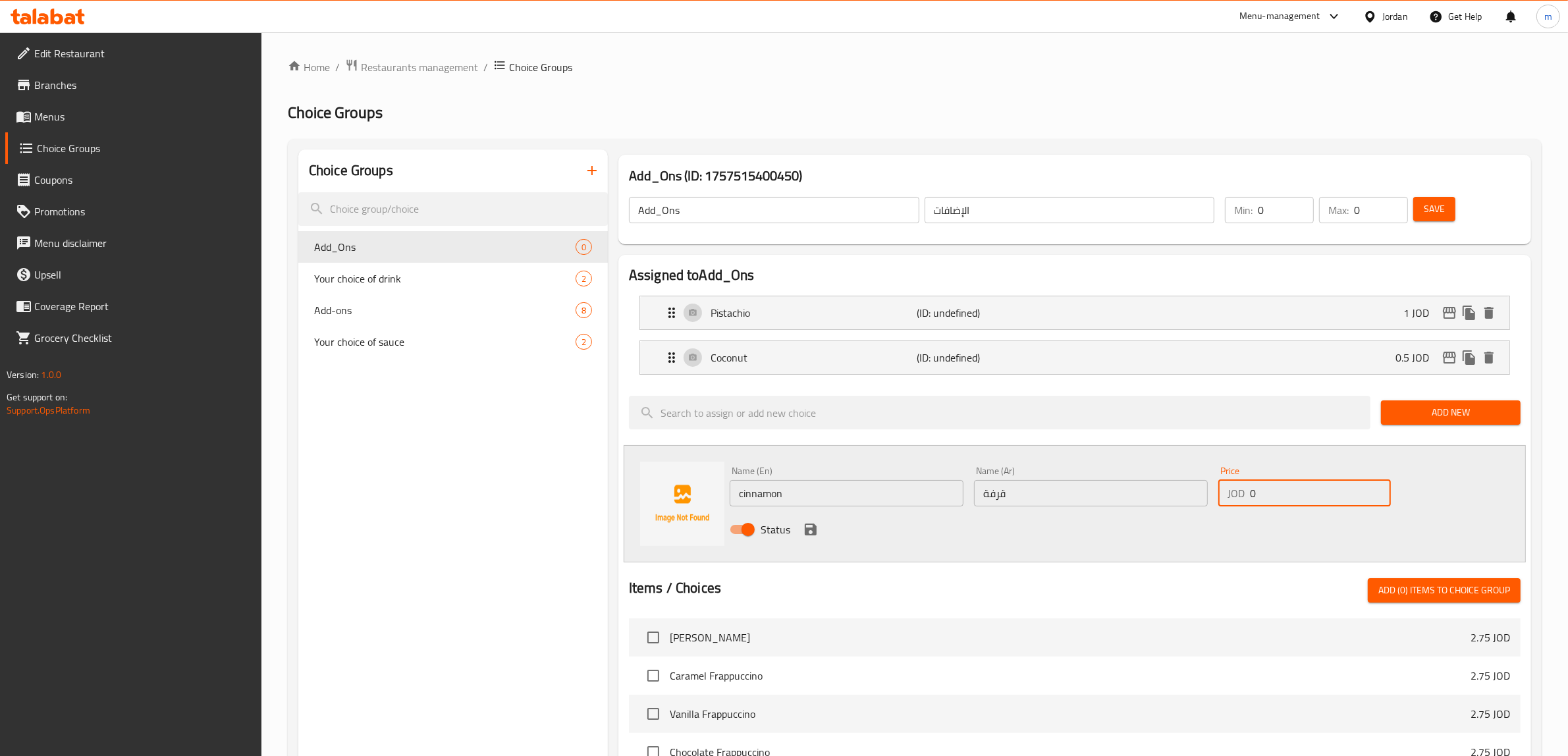
click at [1266, 498] on input "0" at bounding box center [1319, 493] width 141 height 26
click at [1269, 485] on input "0" at bounding box center [1319, 493] width 141 height 26
type input "0.5"
click at [812, 535] on icon "save" at bounding box center [810, 530] width 12 height 12
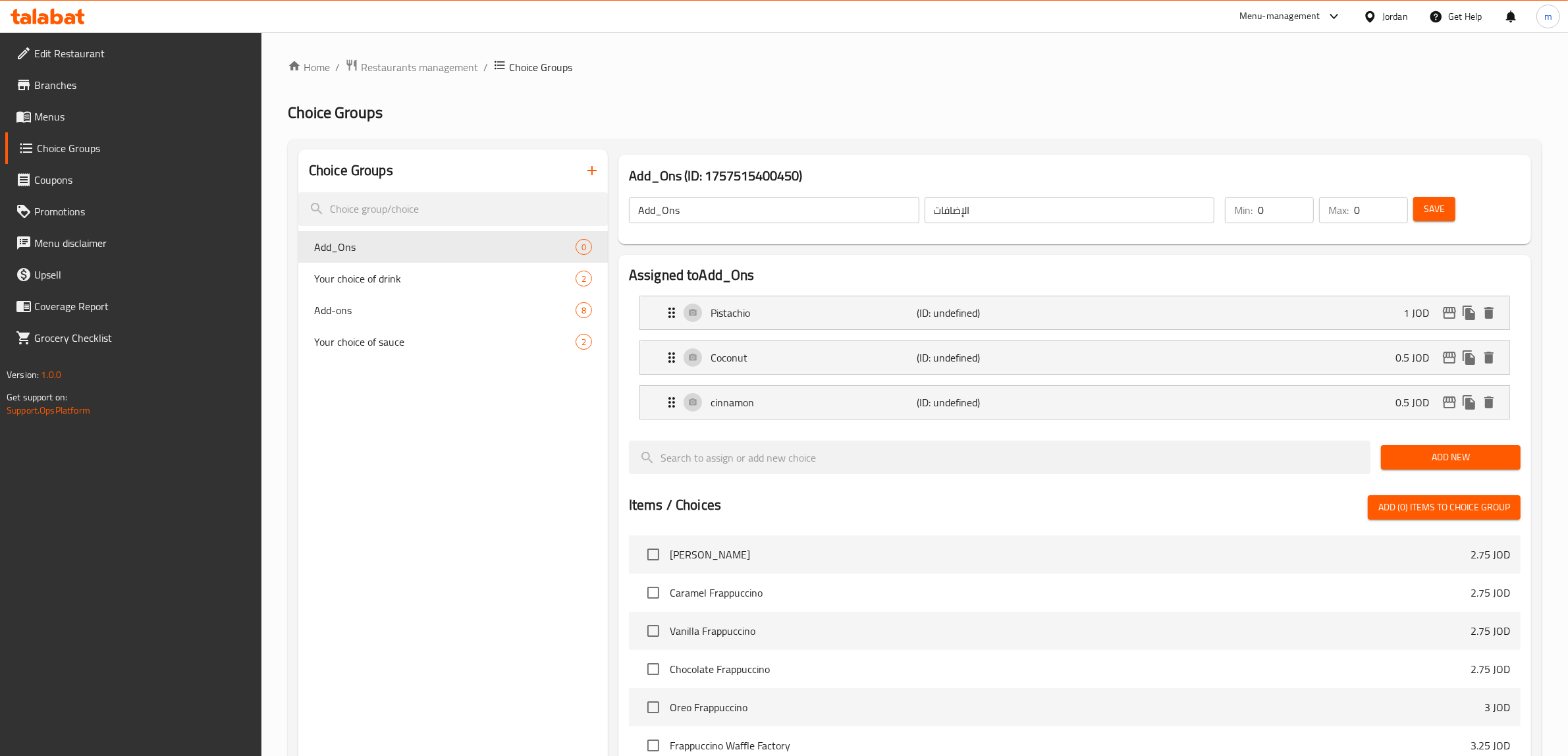
click at [1455, 460] on span "Add New" at bounding box center [1450, 457] width 119 height 16
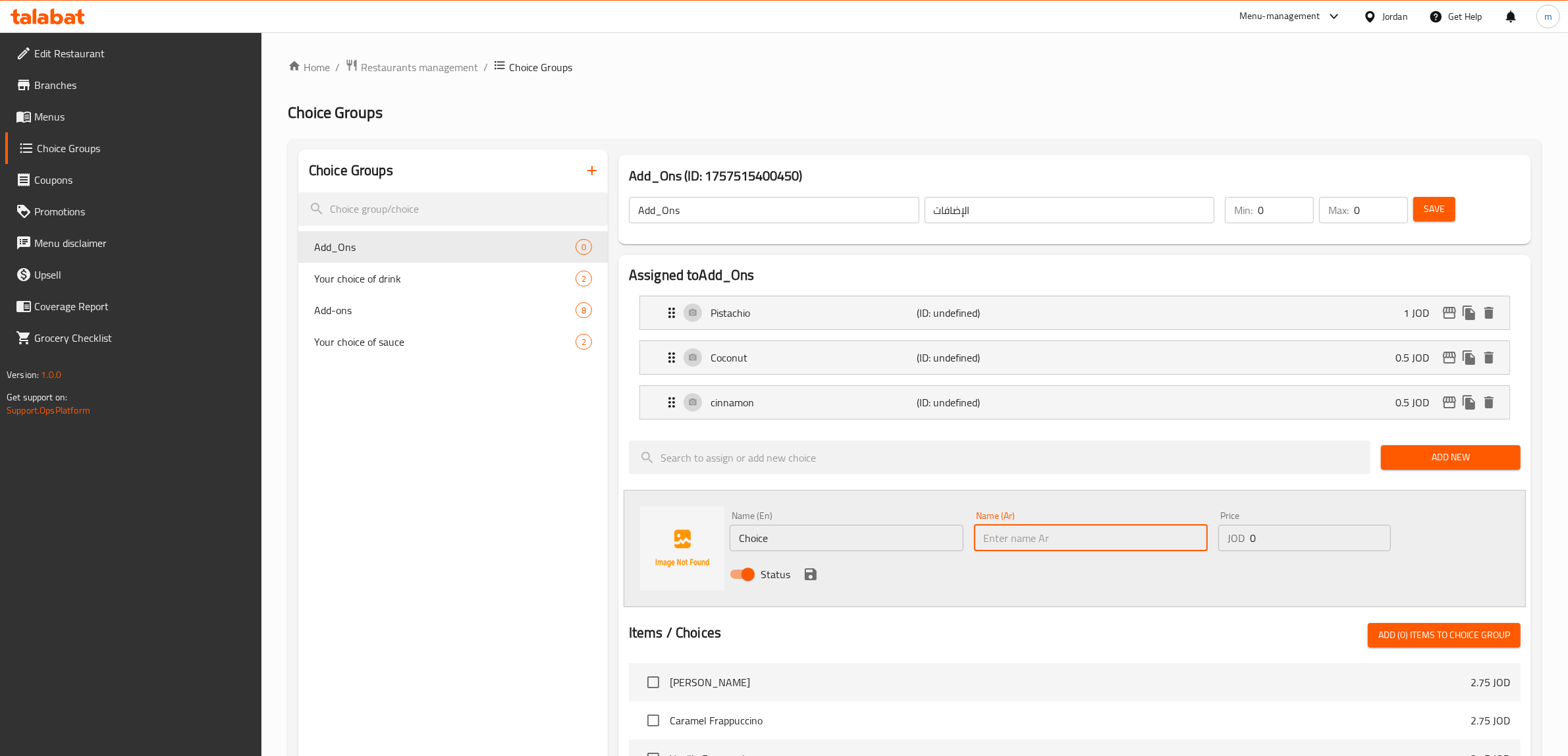
click at [1051, 535] on input "text" at bounding box center [1091, 538] width 234 height 26
paste input "زبيب"
type input "زبيب"
click at [1262, 540] on input "0" at bounding box center [1319, 538] width 141 height 26
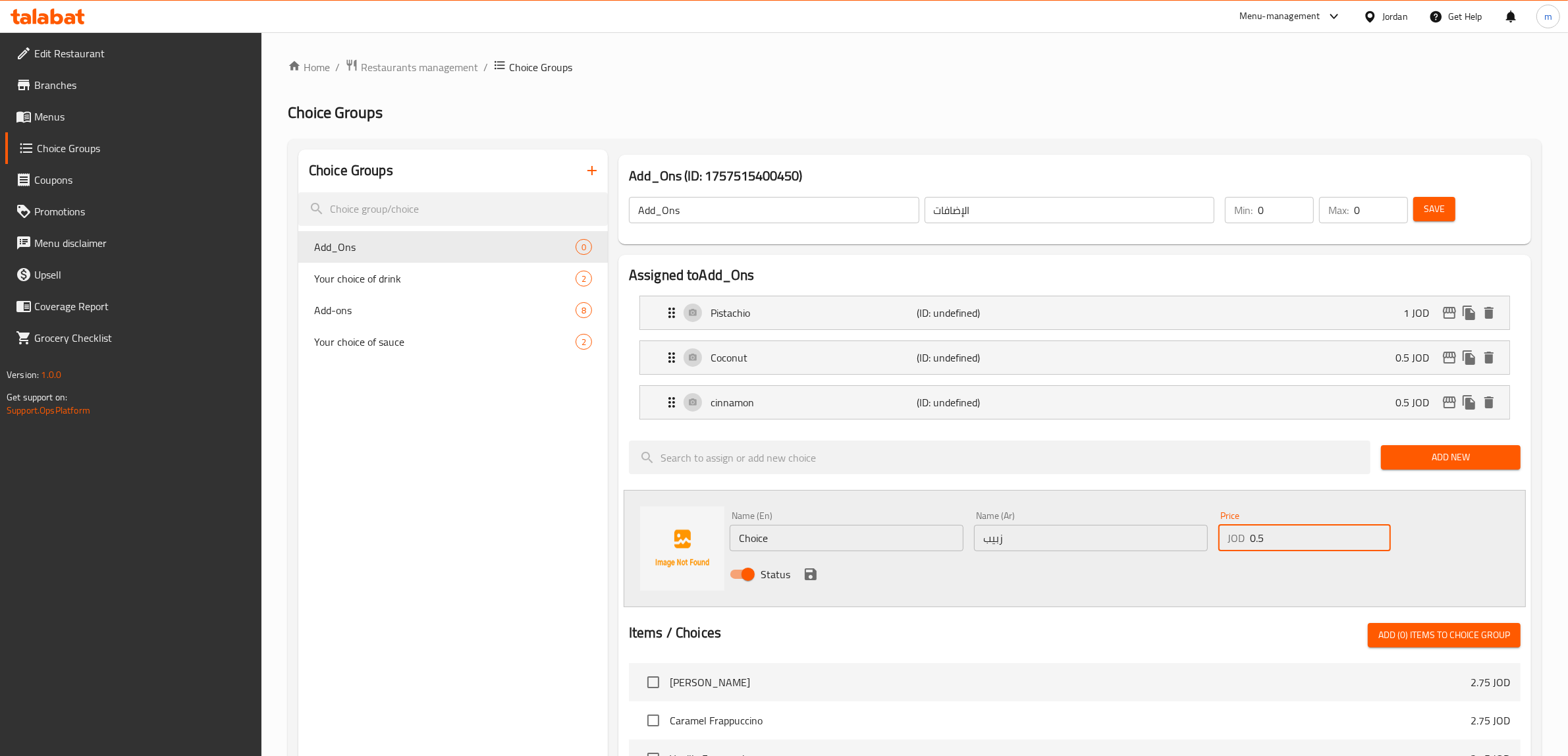
type input "0.5"
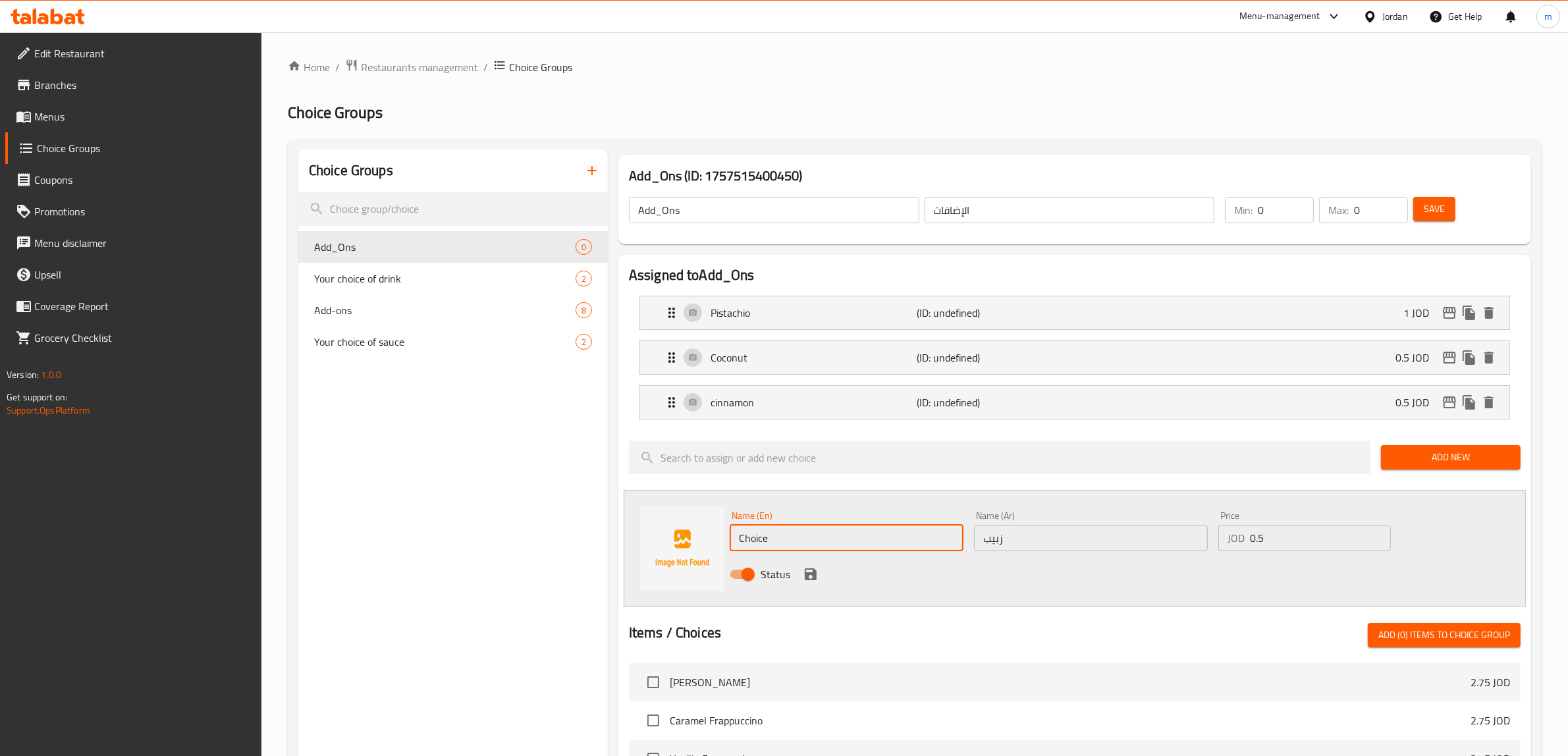
drag, startPoint x: 876, startPoint y: 537, endPoint x: 706, endPoint y: 564, distance: 172.1
click at [706, 564] on div "Name (En) Choice Name (En) Name (Ar) زبيب Name (Ar) Price JOD 0.5 Price Status" at bounding box center [1075, 548] width 902 height 117
click at [856, 538] on input "text" at bounding box center [846, 538] width 234 height 26
paste input "Raisin"
type input "Raisin"
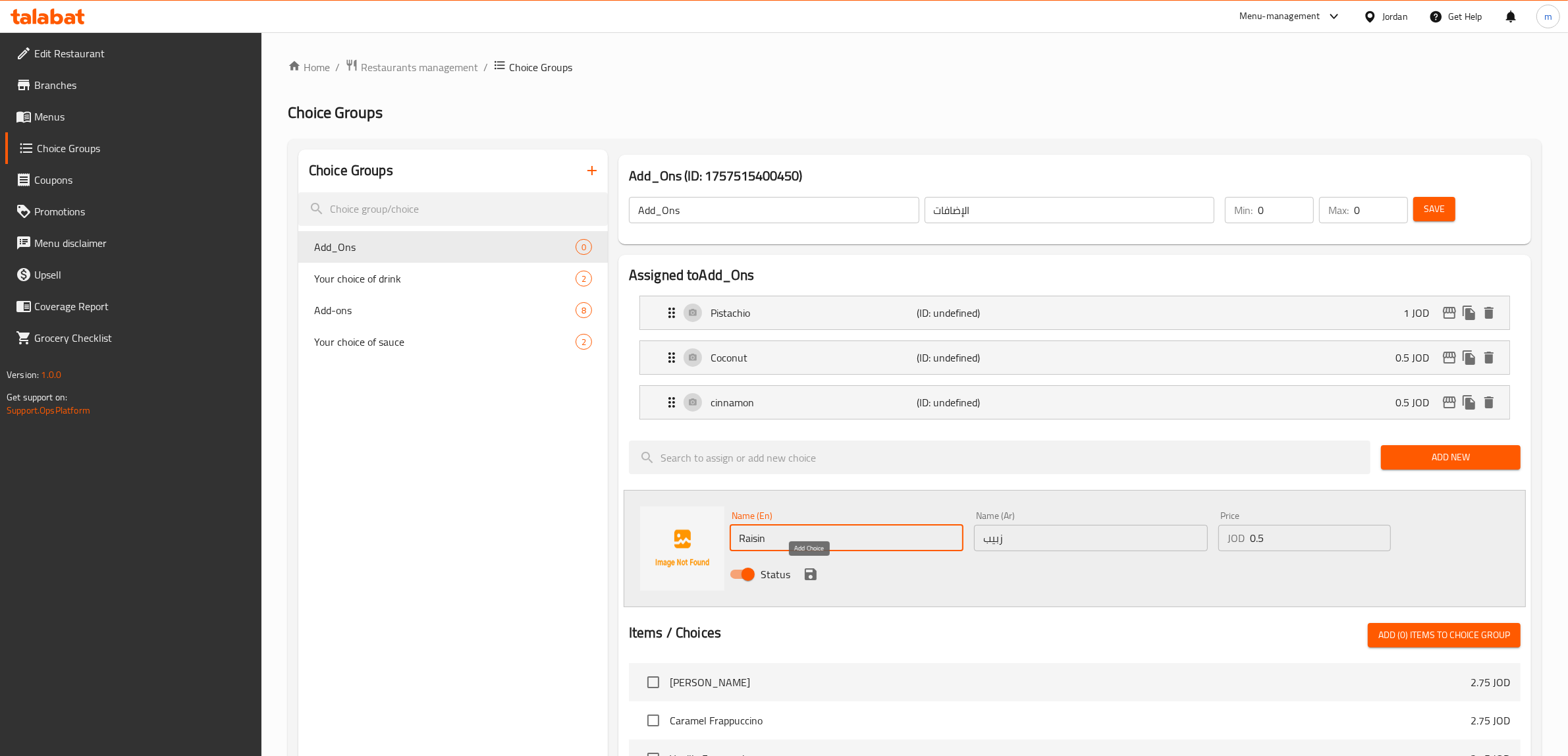
click at [802, 572] on icon "save" at bounding box center [810, 574] width 16 height 16
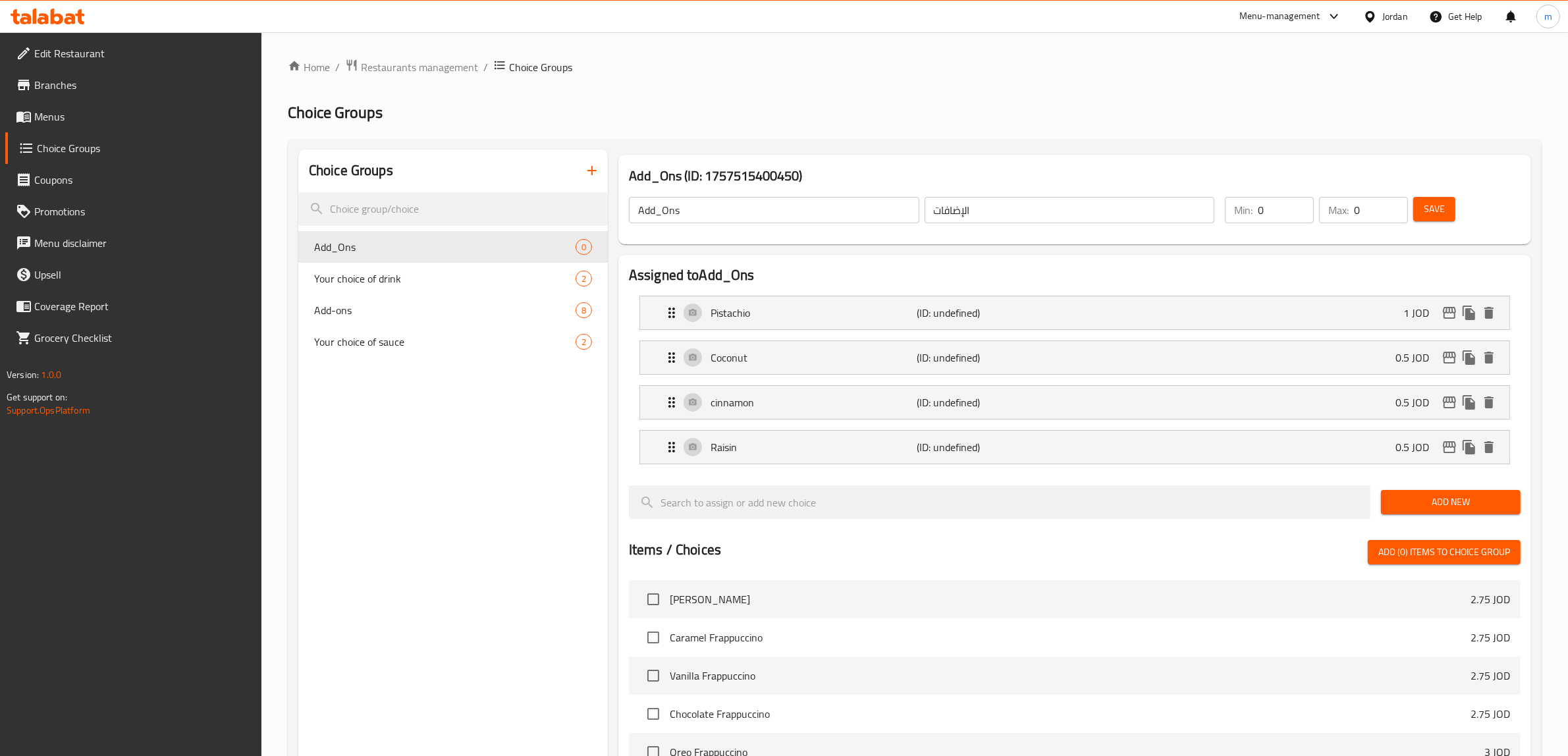
click at [1419, 496] on span "Add New" at bounding box center [1450, 502] width 119 height 16
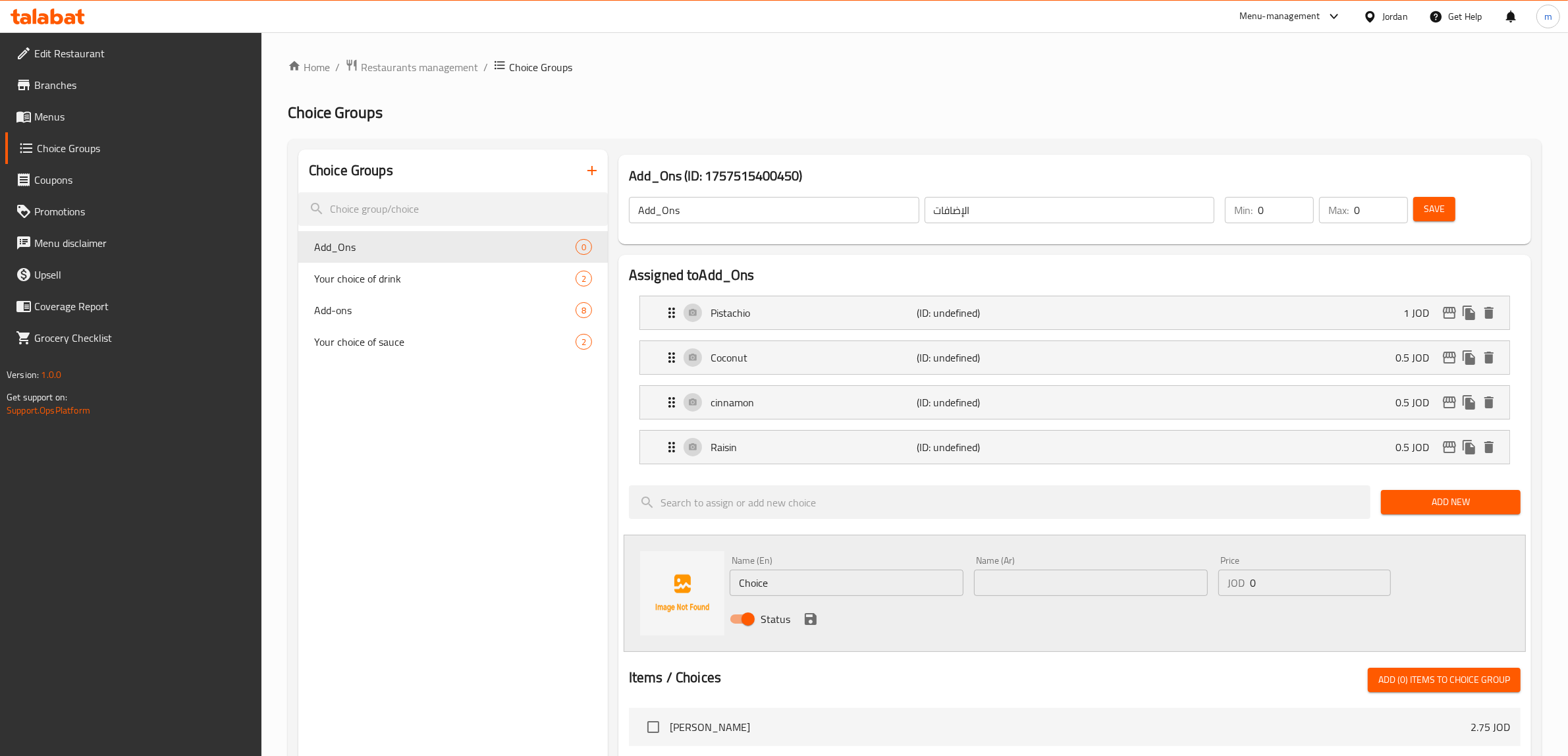
click at [1021, 583] on input "text" at bounding box center [1091, 583] width 234 height 26
paste input "[PERSON_NAME]"
type input "[PERSON_NAME]"
drag, startPoint x: 839, startPoint y: 578, endPoint x: 720, endPoint y: 564, distance: 119.8
click at [720, 564] on div "Name (En) Choice Name (En) Name (Ar) لوتس بسكوت Name (Ar) Price JOD 0 Price Sta…" at bounding box center [1075, 593] width 902 height 117
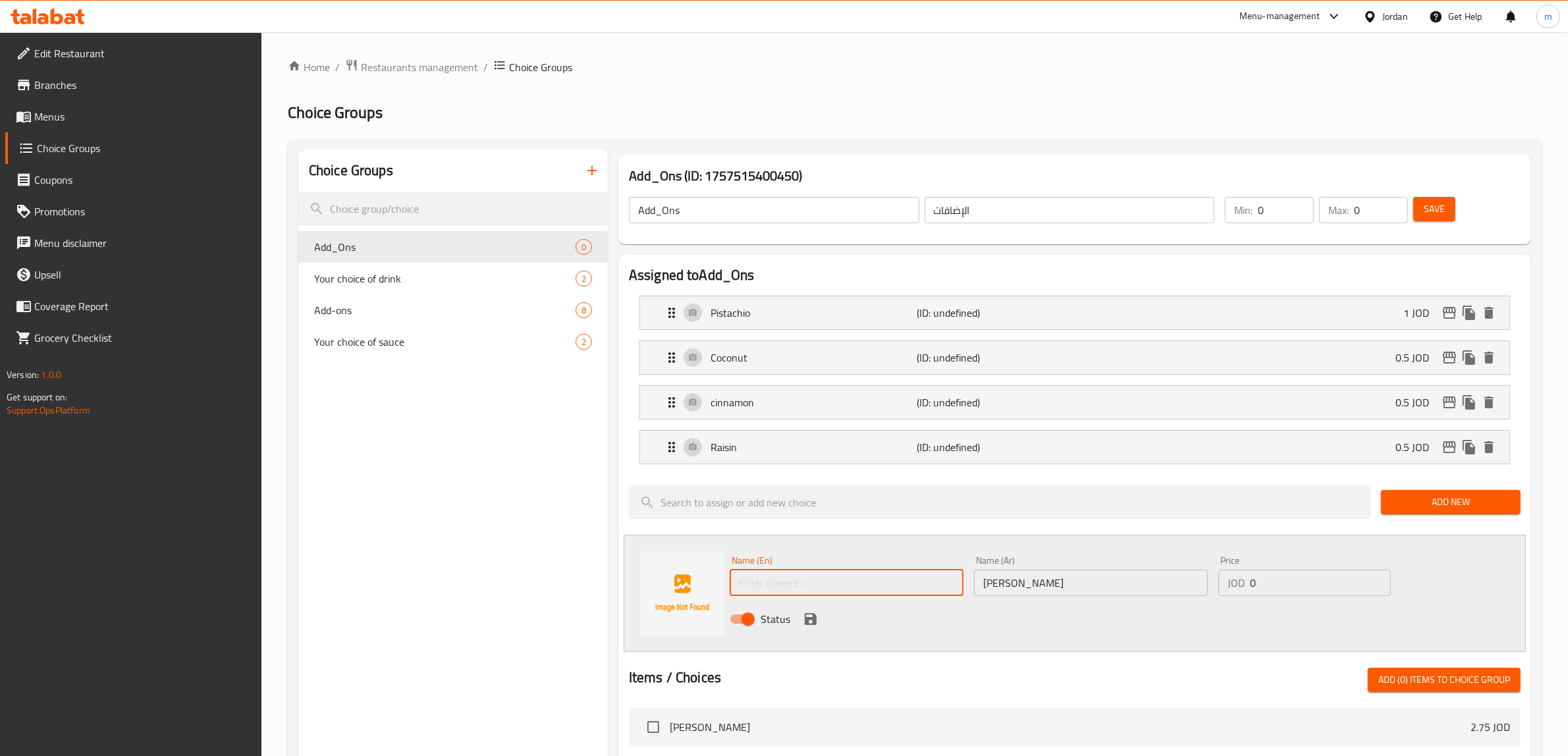
paste input "Lotus Biscuit"
type input "Lotus Biscuit"
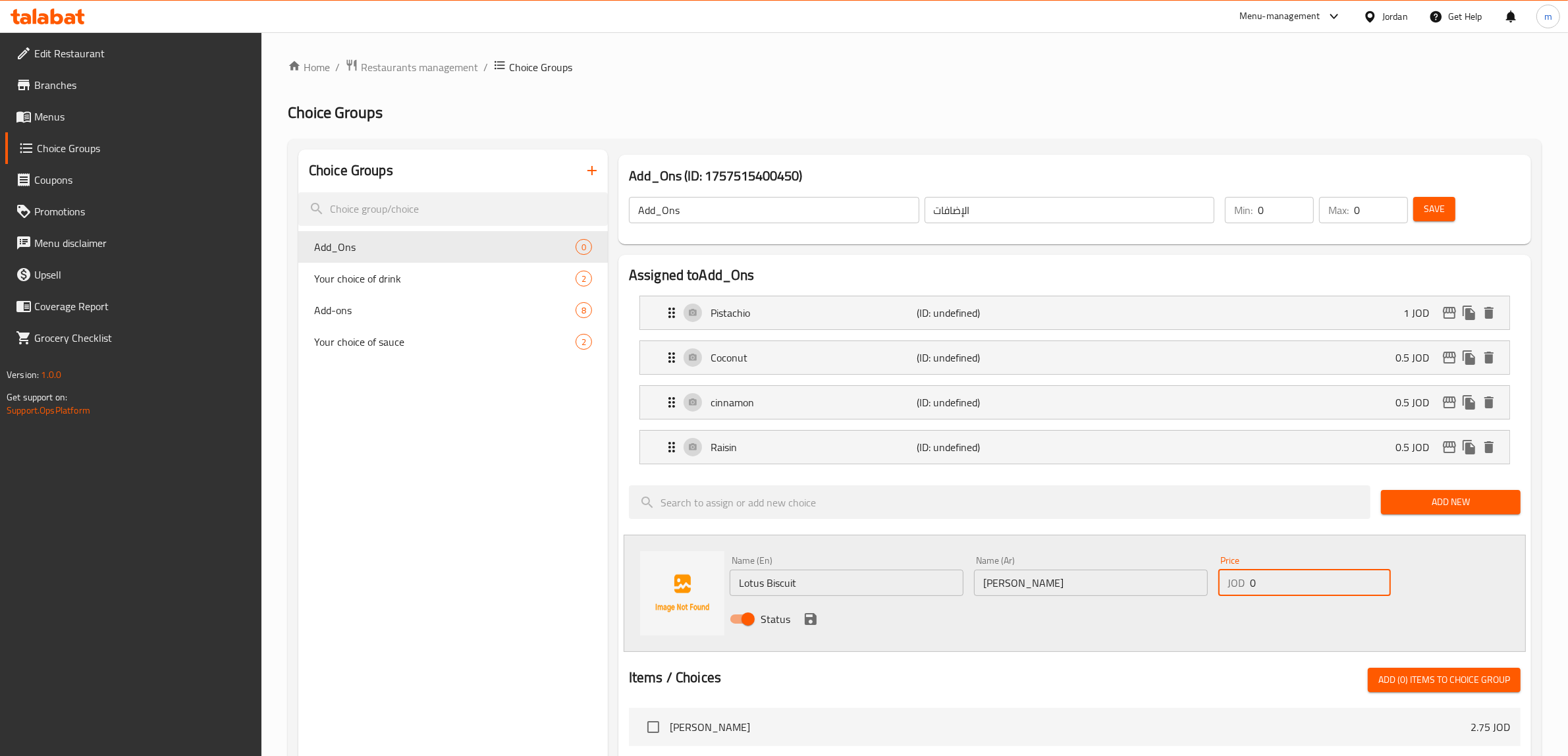
click at [1256, 588] on input "0" at bounding box center [1319, 583] width 141 height 26
type input "1"
click at [810, 625] on icon "save" at bounding box center [810, 619] width 12 height 12
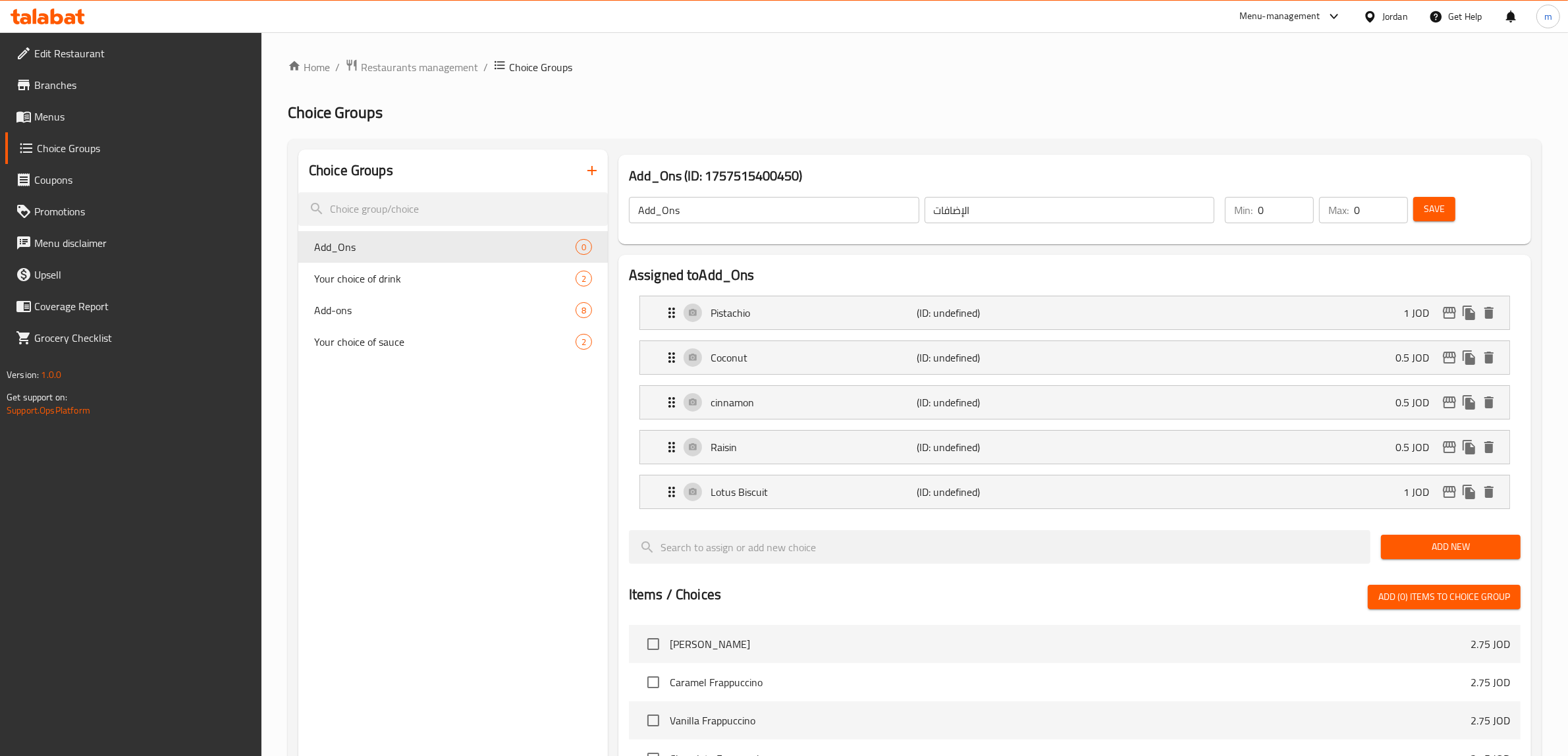
click at [1437, 539] on button "Add New" at bounding box center [1451, 547] width 140 height 24
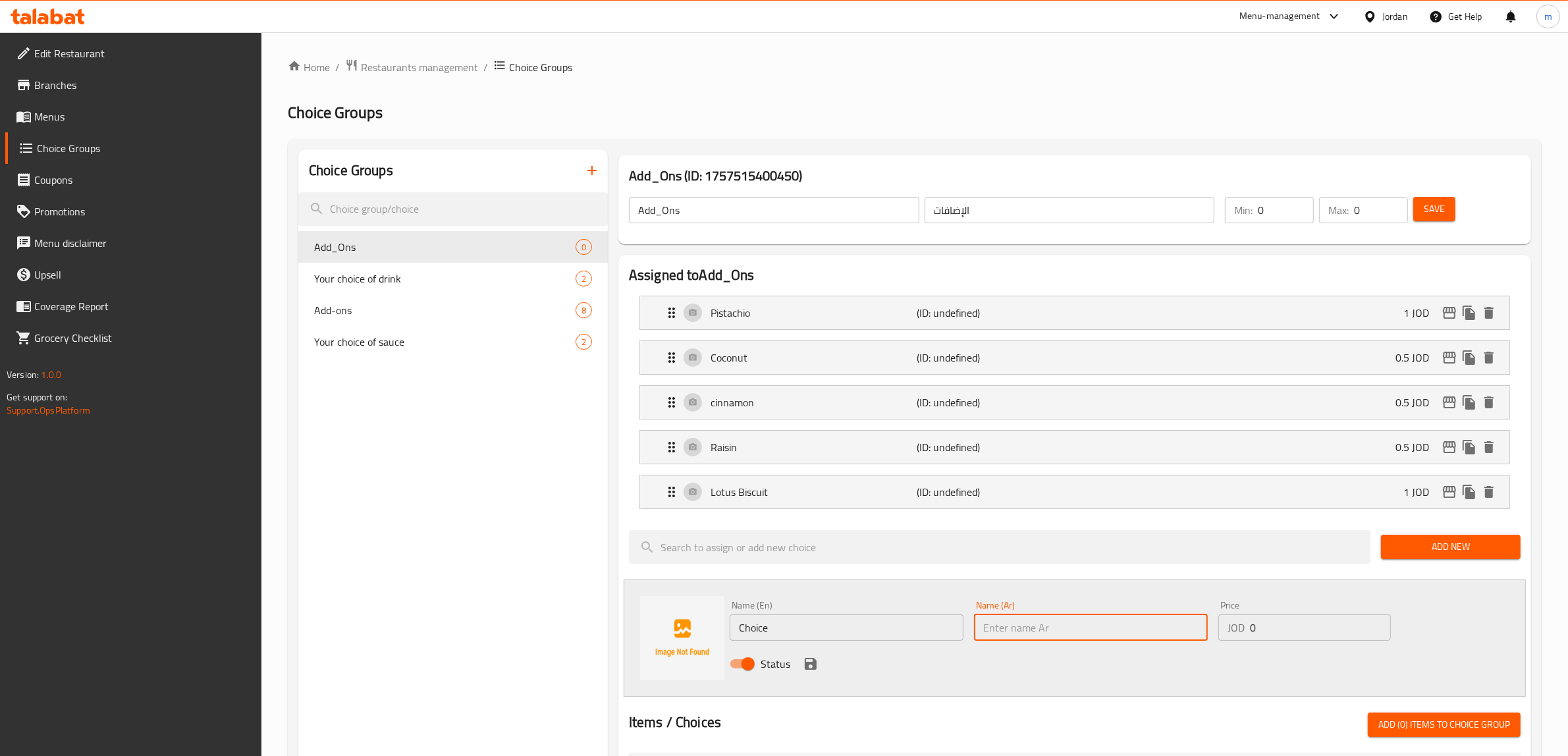
click at [1064, 621] on input "text" at bounding box center [1091, 628] width 234 height 26
paste input "لوتس صوص"
type input "لوتس صوص"
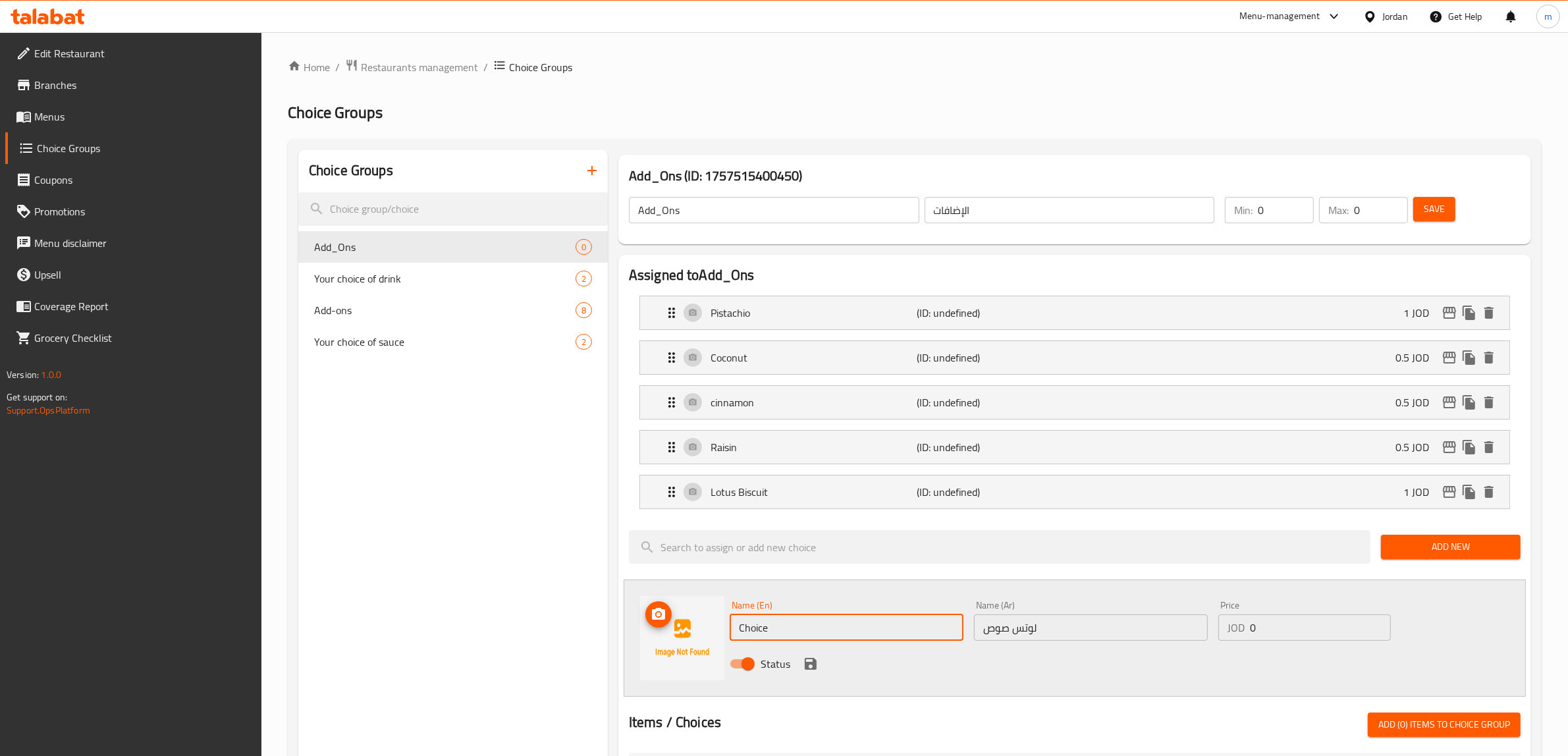
drag, startPoint x: 849, startPoint y: 626, endPoint x: 670, endPoint y: 607, distance: 180.0
click at [670, 607] on div "Name (En) Choice Name (En) Name (Ar) لوتس صوص Name (Ar) Price JOD 0 Price Status" at bounding box center [1075, 638] width 902 height 117
type input "l"
type input "Lotus sause"
drag, startPoint x: 1260, startPoint y: 623, endPoint x: 1232, endPoint y: 624, distance: 28.0
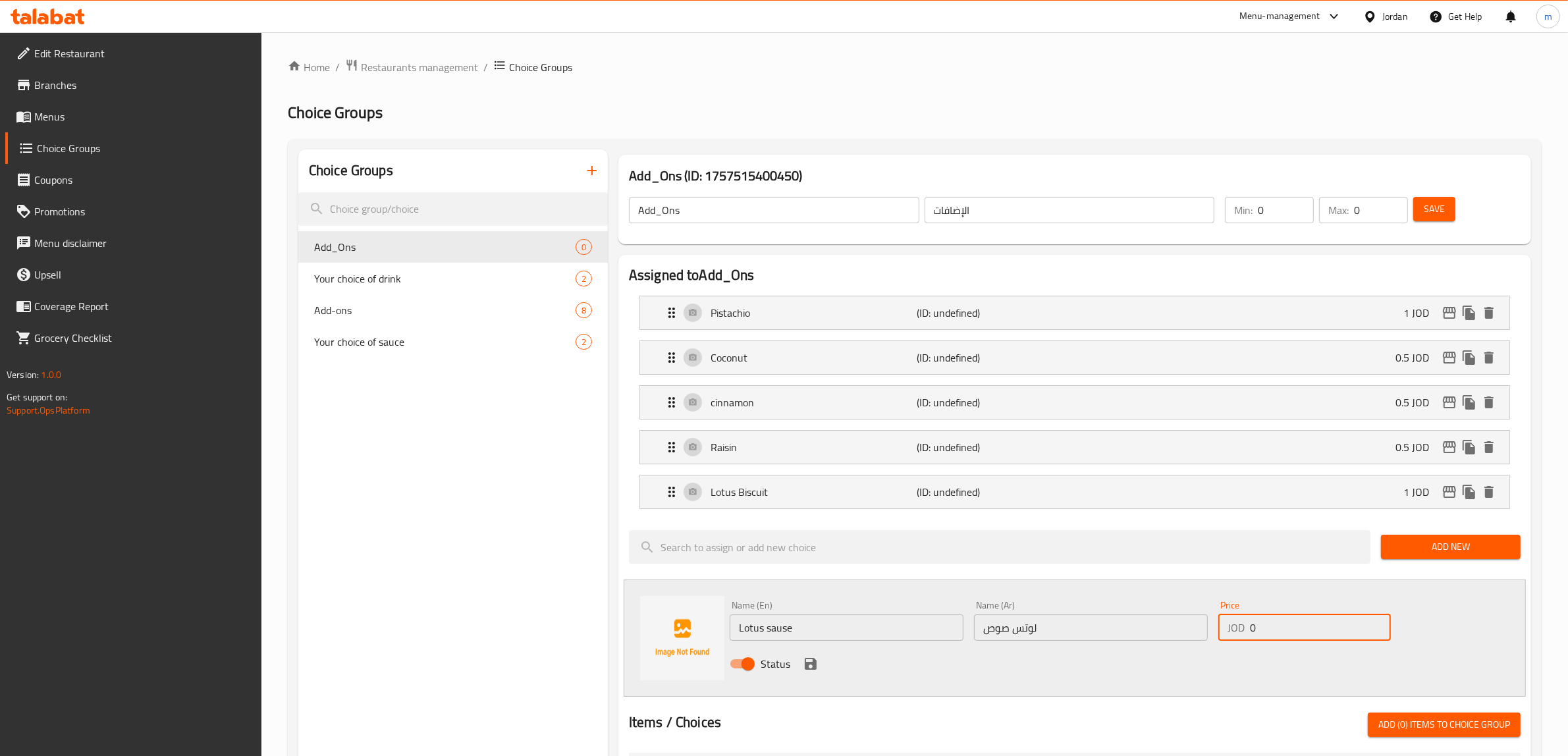
click at [1232, 624] on div "JOD 0 Price" at bounding box center [1305, 628] width 173 height 26
type input "1"
click at [811, 664] on icon "save" at bounding box center [810, 664] width 12 height 12
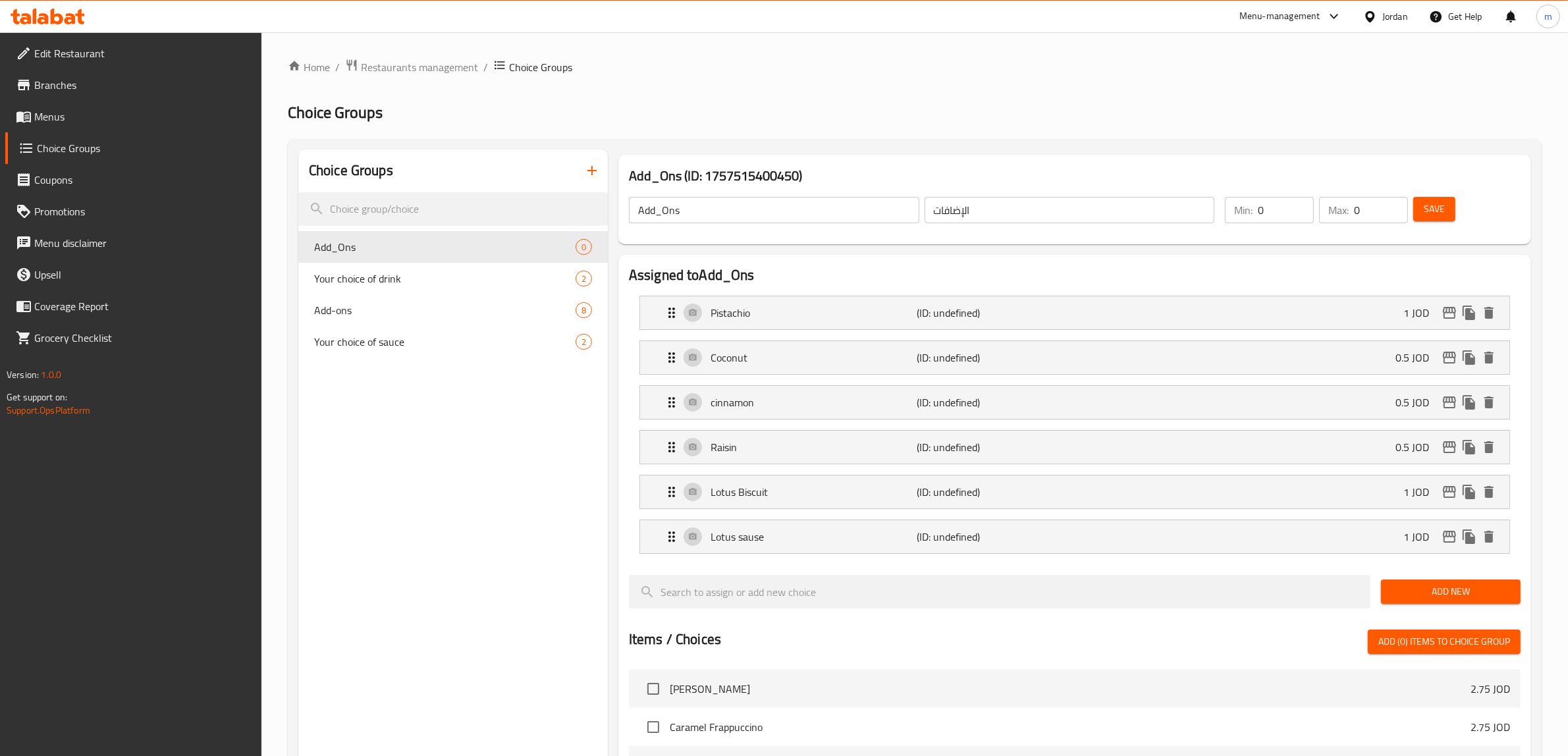
click at [1426, 584] on button "Add New" at bounding box center [1451, 592] width 140 height 24
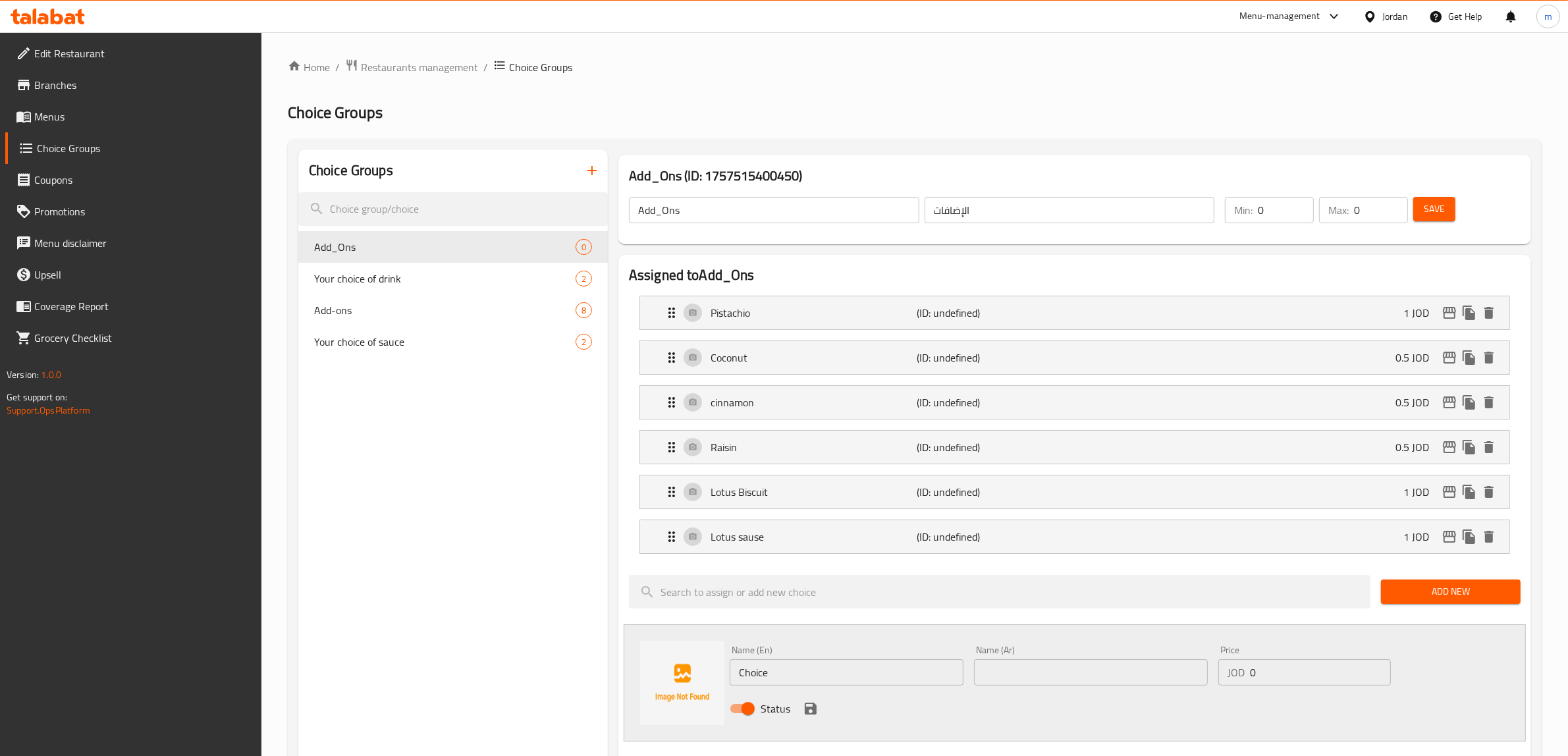
click at [1078, 673] on input "text" at bounding box center [1091, 672] width 234 height 26
paste input "موز"
type input "موز"
drag, startPoint x: 1253, startPoint y: 669, endPoint x: 1233, endPoint y: 669, distance: 20.0
click at [1233, 669] on div "JOD 0 Price" at bounding box center [1305, 672] width 173 height 26
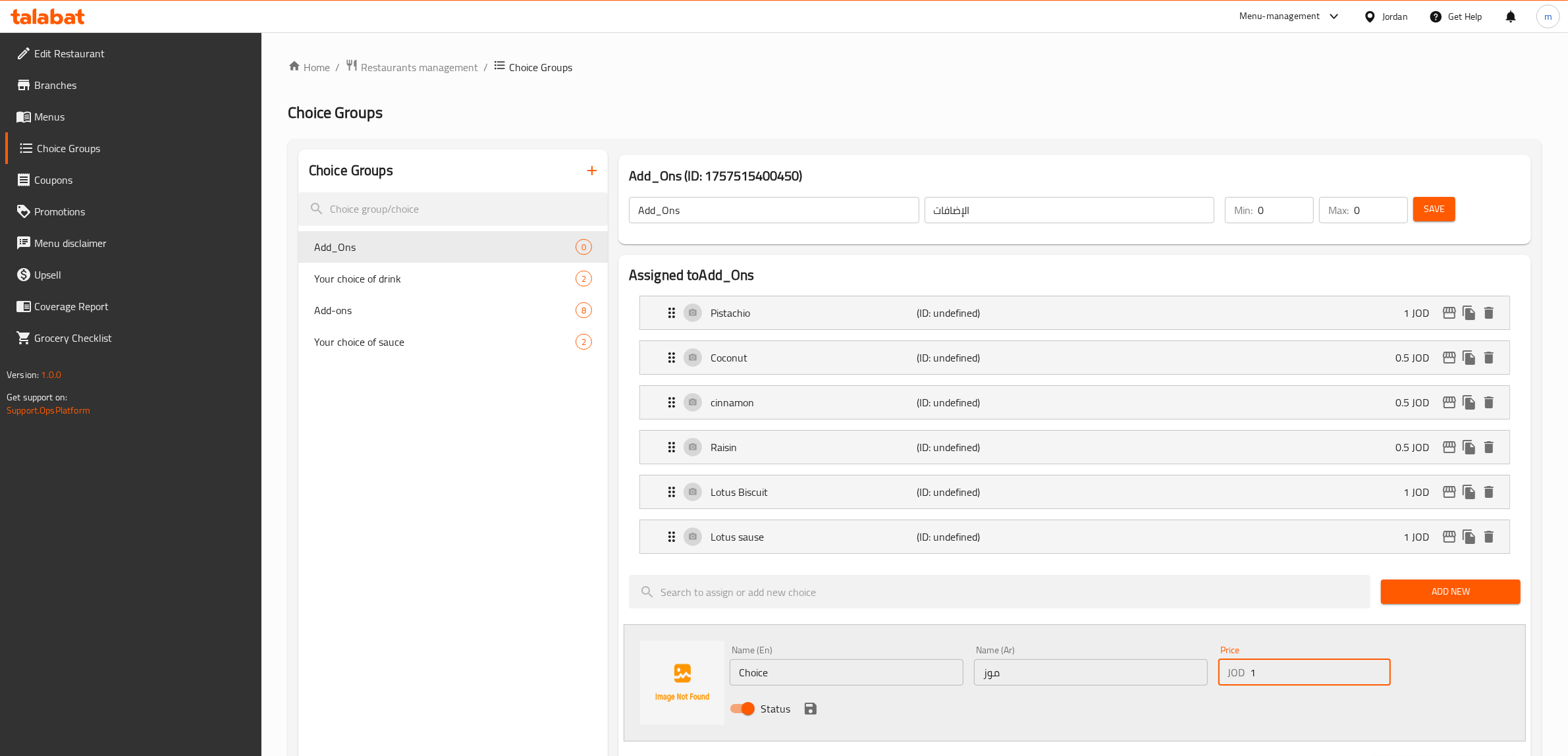
type input "1"
drag, startPoint x: 778, startPoint y: 669, endPoint x: 733, endPoint y: 673, distance: 45.2
click at [733, 673] on input "Choice" at bounding box center [846, 672] width 234 height 26
type input "Banana"
click at [802, 713] on icon "save" at bounding box center [810, 709] width 16 height 16
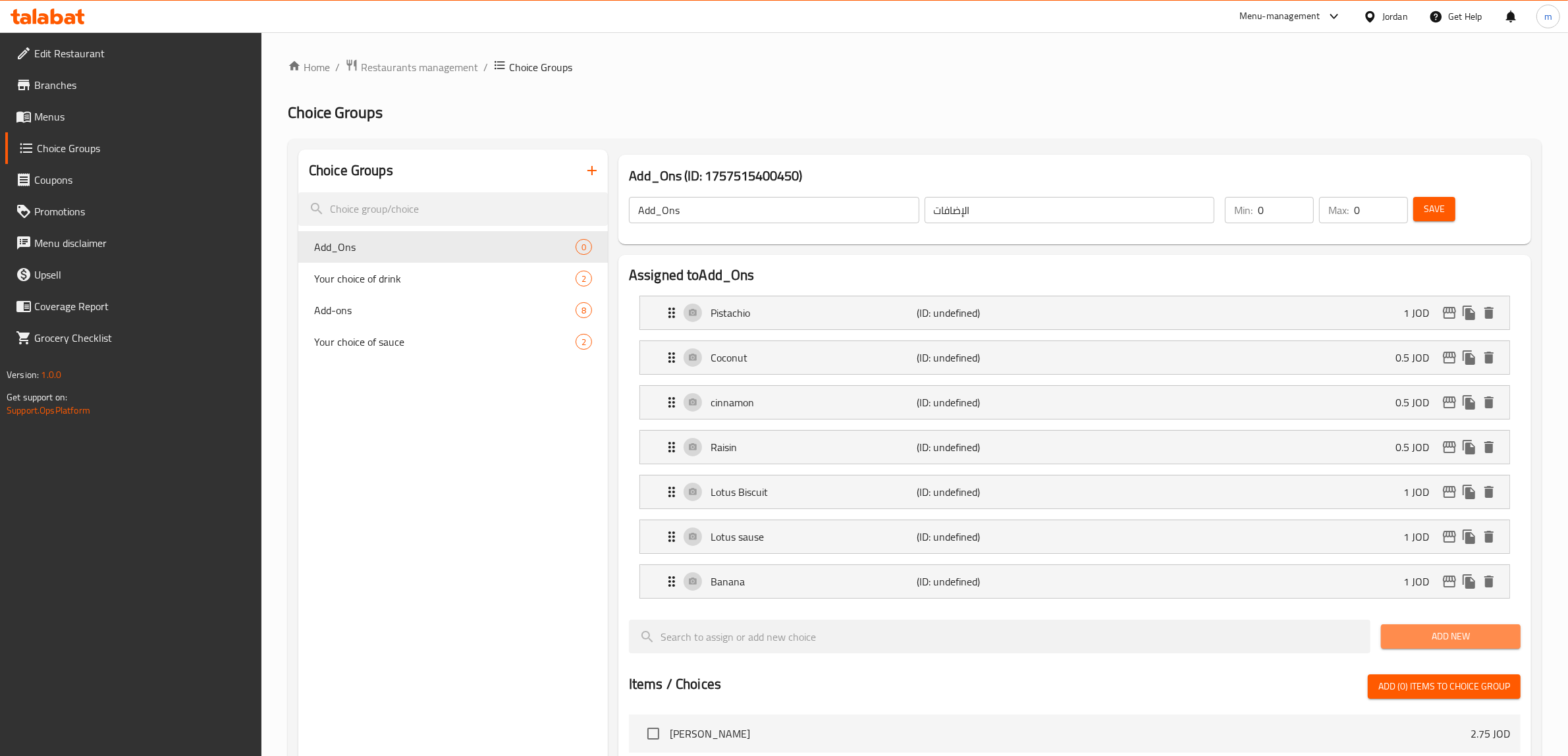
click at [1449, 641] on span "Add New" at bounding box center [1450, 636] width 119 height 16
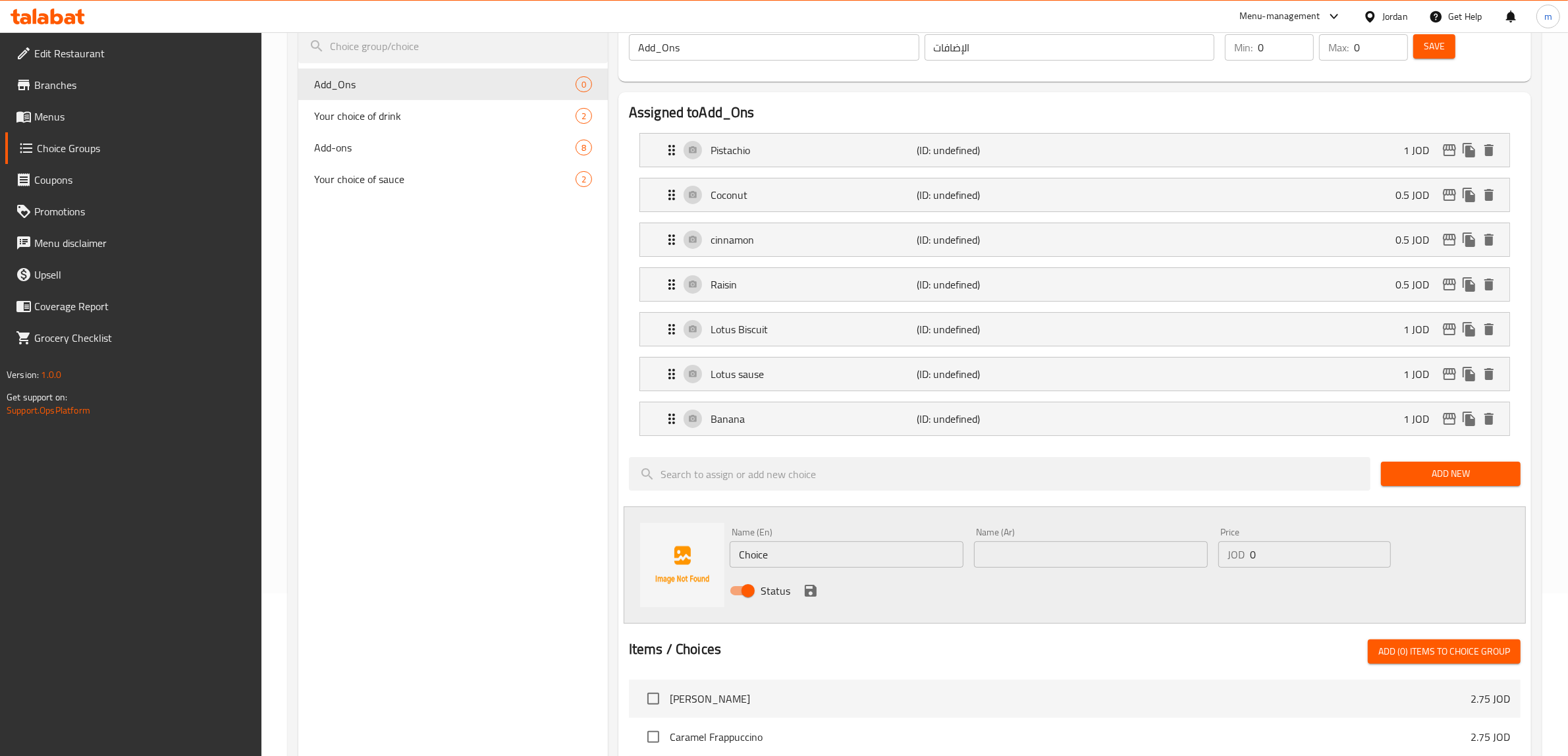
scroll to position [165, 0]
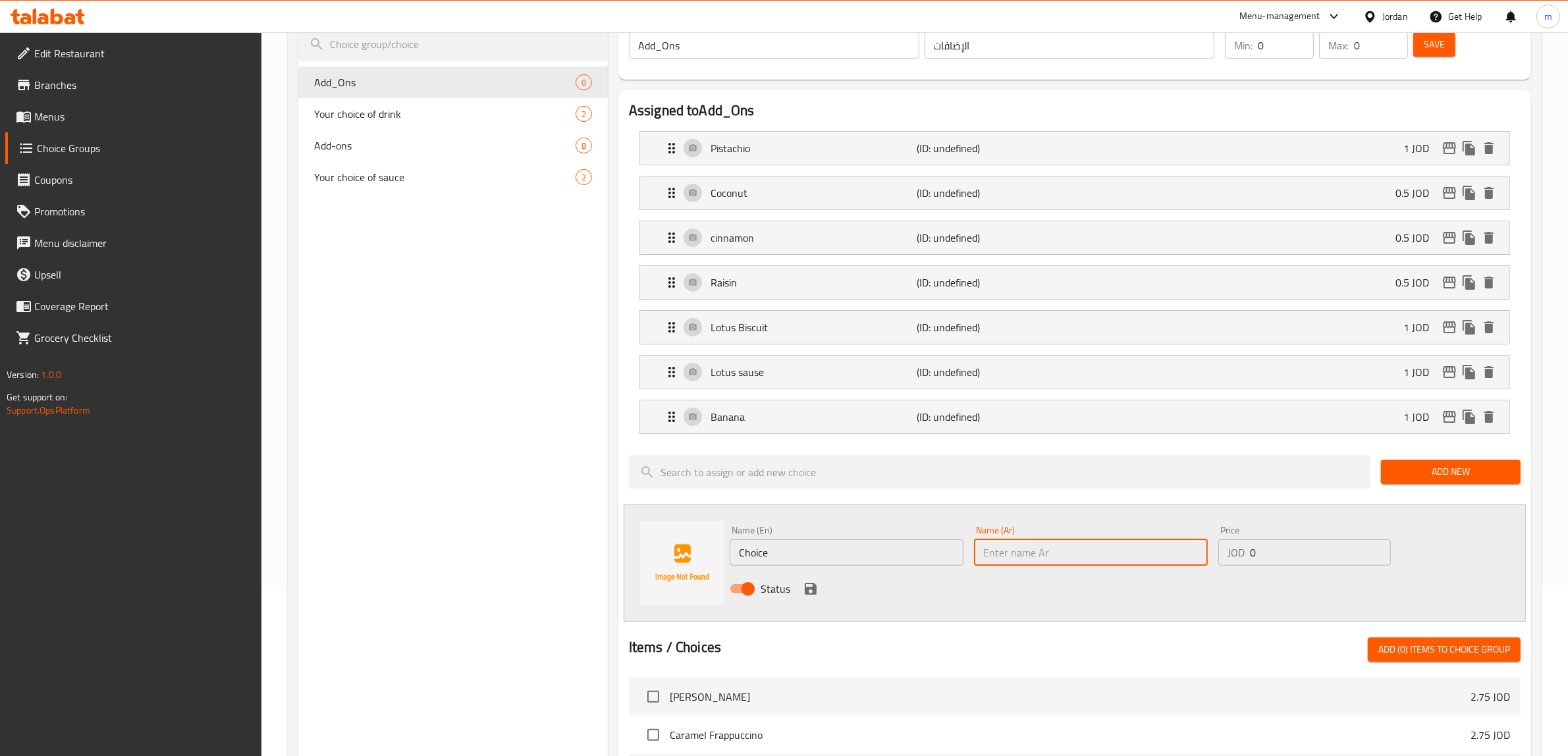
click at [1072, 555] on input "text" at bounding box center [1091, 552] width 234 height 26
paste input "كراميل صوص"
type input "كراميل صوص"
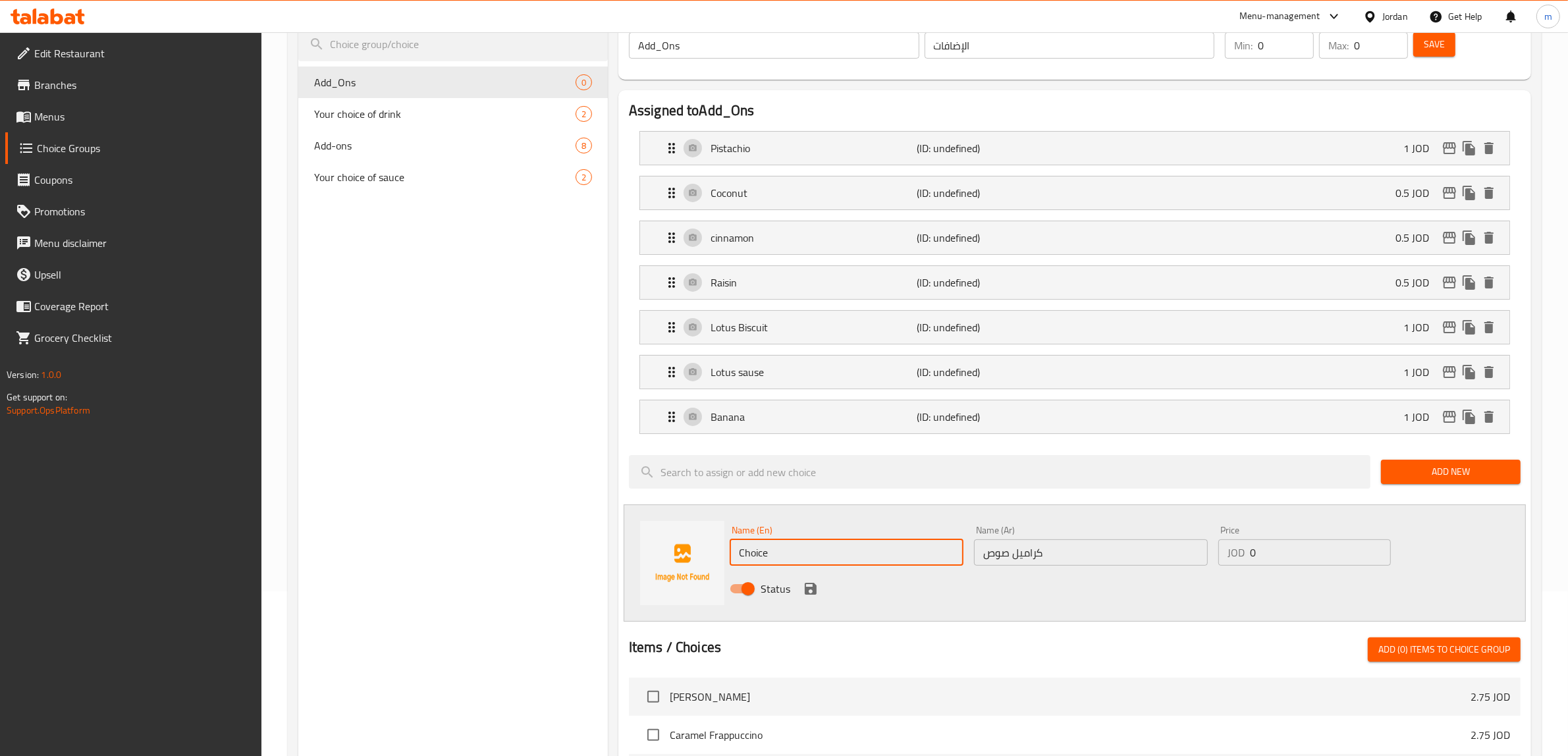
drag, startPoint x: 864, startPoint y: 554, endPoint x: 729, endPoint y: 557, distance: 135.0
click at [729, 557] on div "Name (En) Choice Name (En)" at bounding box center [846, 545] width 245 height 51
type input "Caramel Sause"
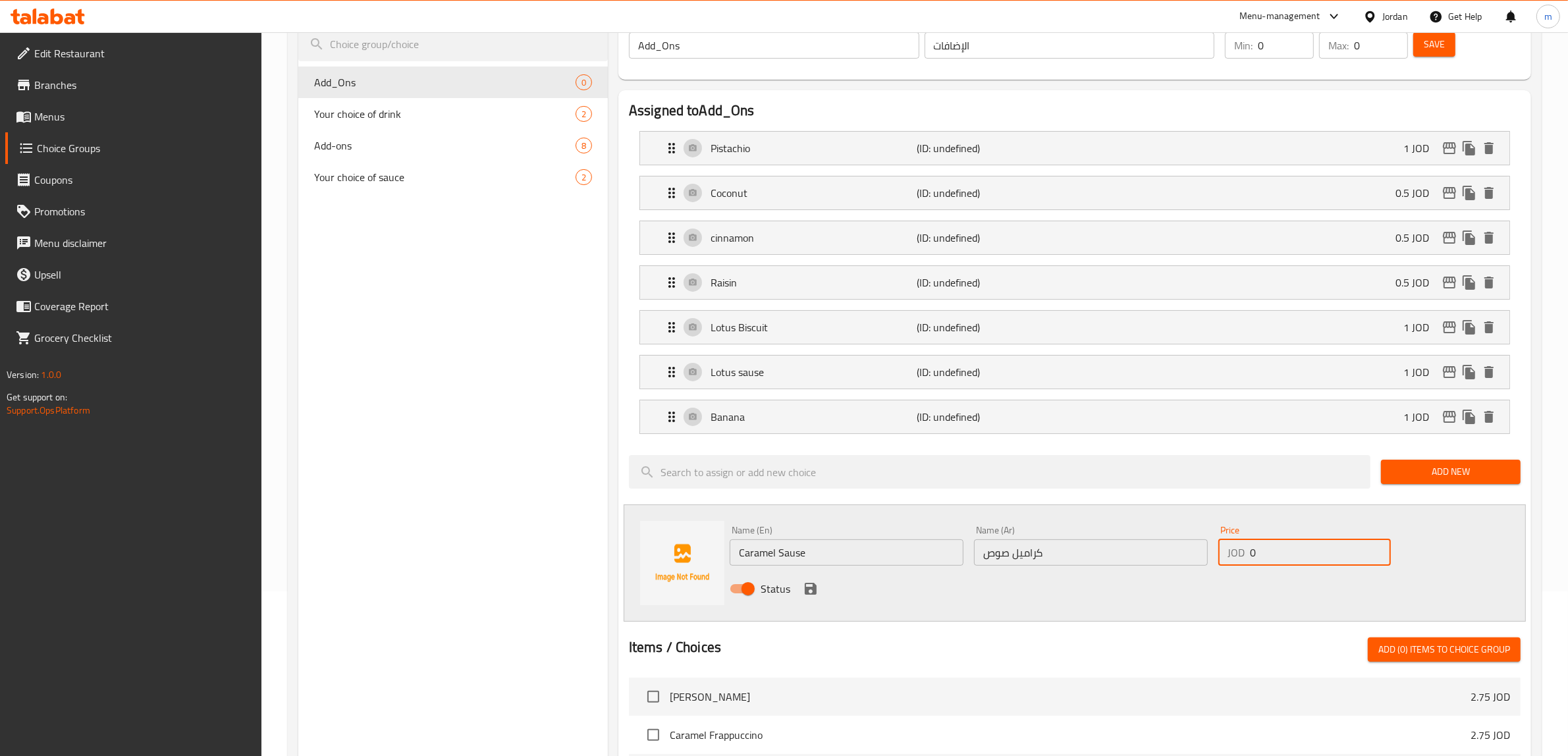
drag, startPoint x: 1267, startPoint y: 555, endPoint x: 1248, endPoint y: 559, distance: 19.4
click at [1248, 559] on div "JOD 0 Price" at bounding box center [1305, 552] width 173 height 26
type input "1"
click at [814, 594] on icon "save" at bounding box center [810, 589] width 12 height 12
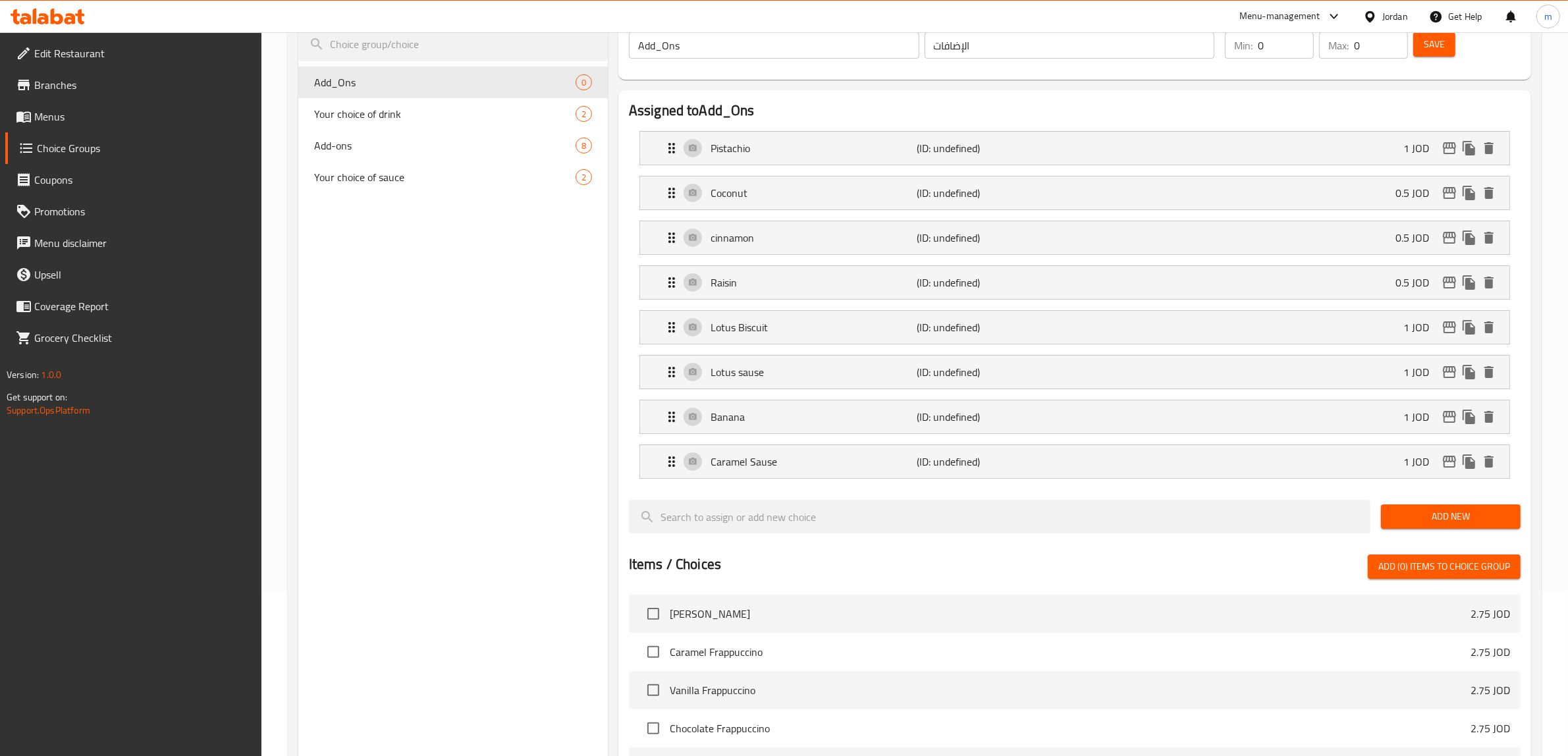
click at [1410, 515] on span "Add New" at bounding box center [1450, 516] width 119 height 16
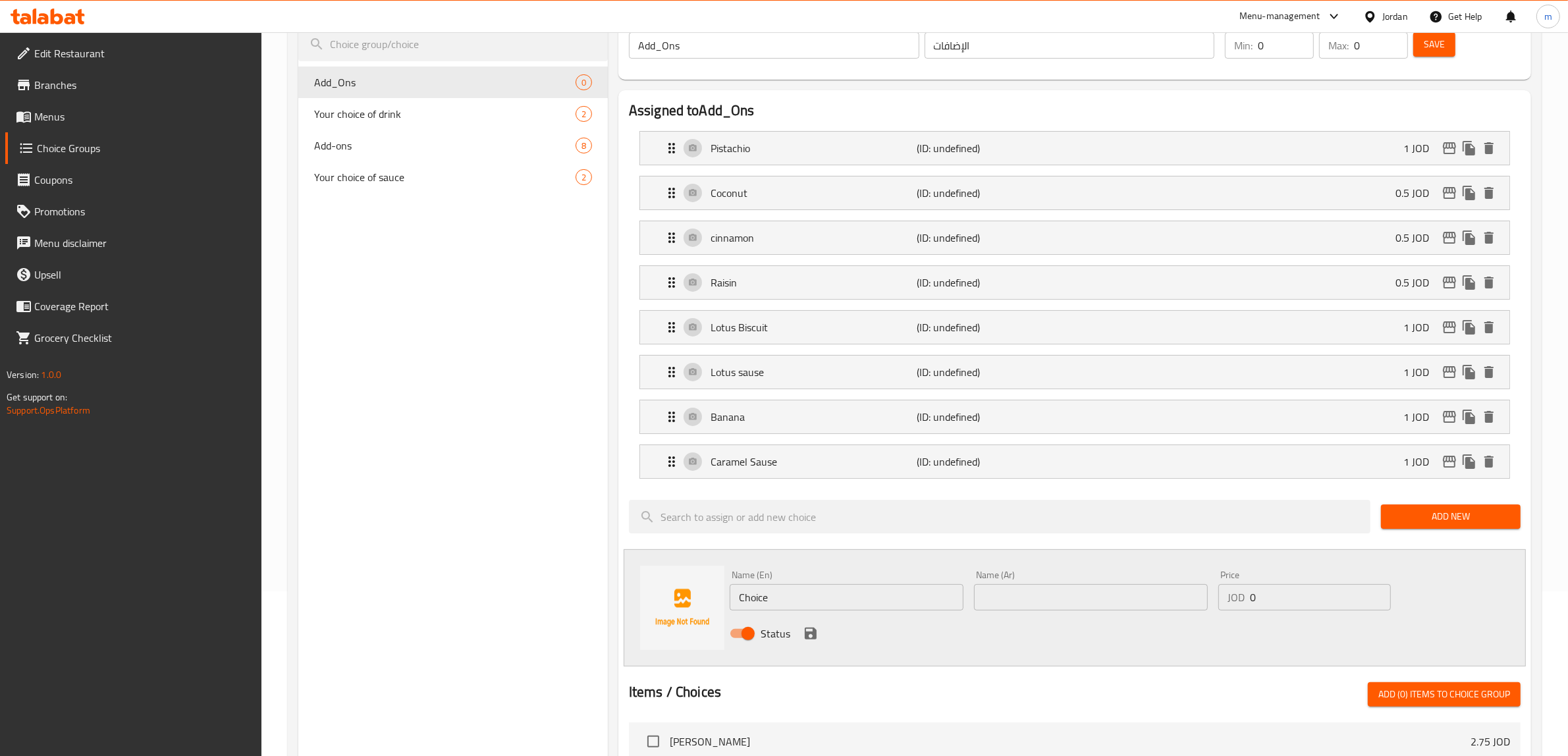
click at [1043, 605] on input "text" at bounding box center [1091, 597] width 234 height 26
paste input "وايت شوكليت صوص"
type input "وايت شوكليت صوص"
drag, startPoint x: 778, startPoint y: 603, endPoint x: 708, endPoint y: 615, distance: 71.0
click at [708, 615] on div "Name (En) Choice Name (En) Name (Ar) وايت شوكليت صوص Name (Ar) Price JOD 0 Pric…" at bounding box center [1075, 607] width 902 height 117
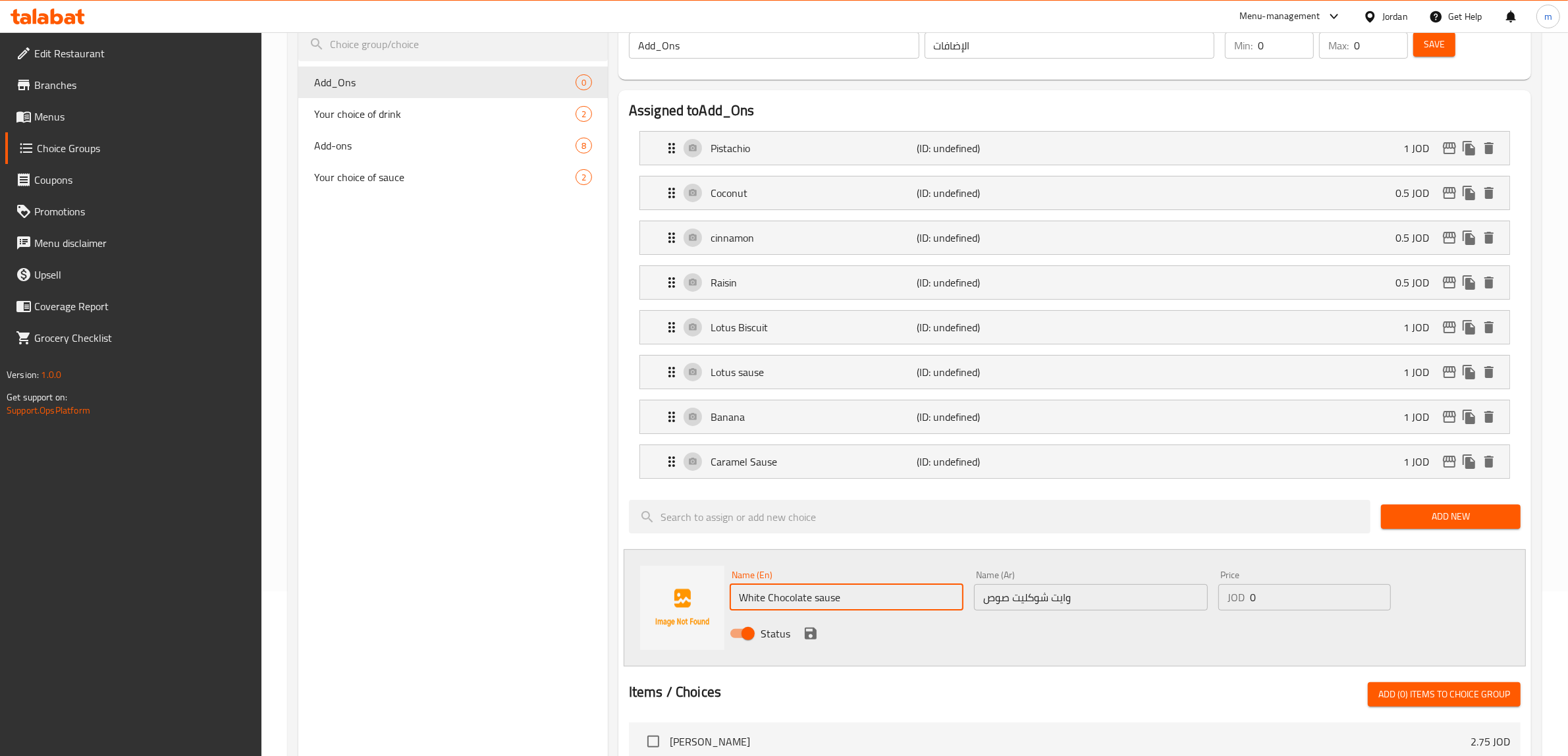
type input "White Chocolate sause"
click at [1302, 590] on input "0" at bounding box center [1319, 597] width 141 height 26
type input "1"
click at [815, 638] on icon "save" at bounding box center [810, 634] width 12 height 12
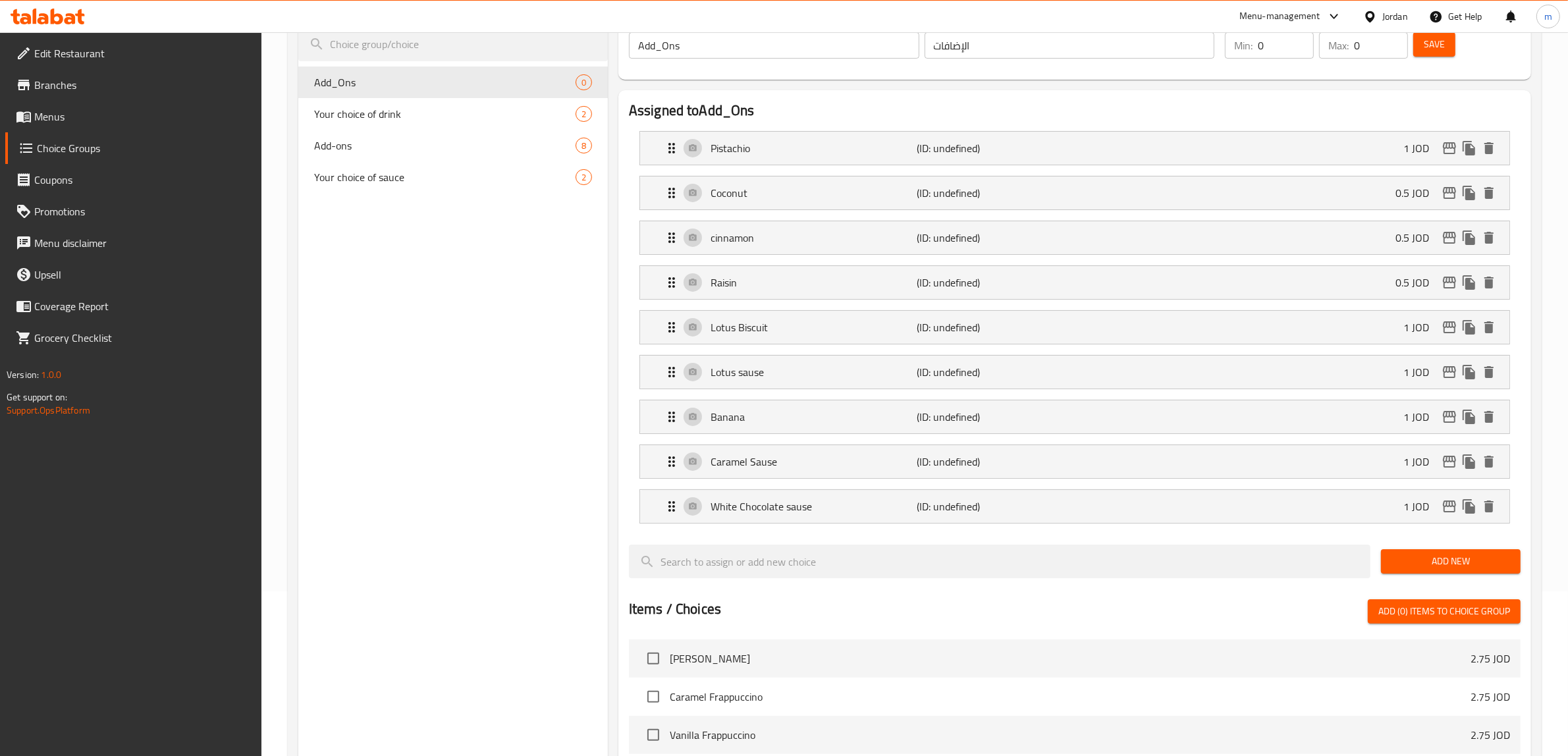
click at [670, 524] on div "White Chocolate sause (ID: undefined) 1 JOD Name (En) White Chocolate sause Nam…" at bounding box center [1075, 506] width 870 height 34
click at [672, 514] on icon "Expand" at bounding box center [672, 506] width 16 height 16
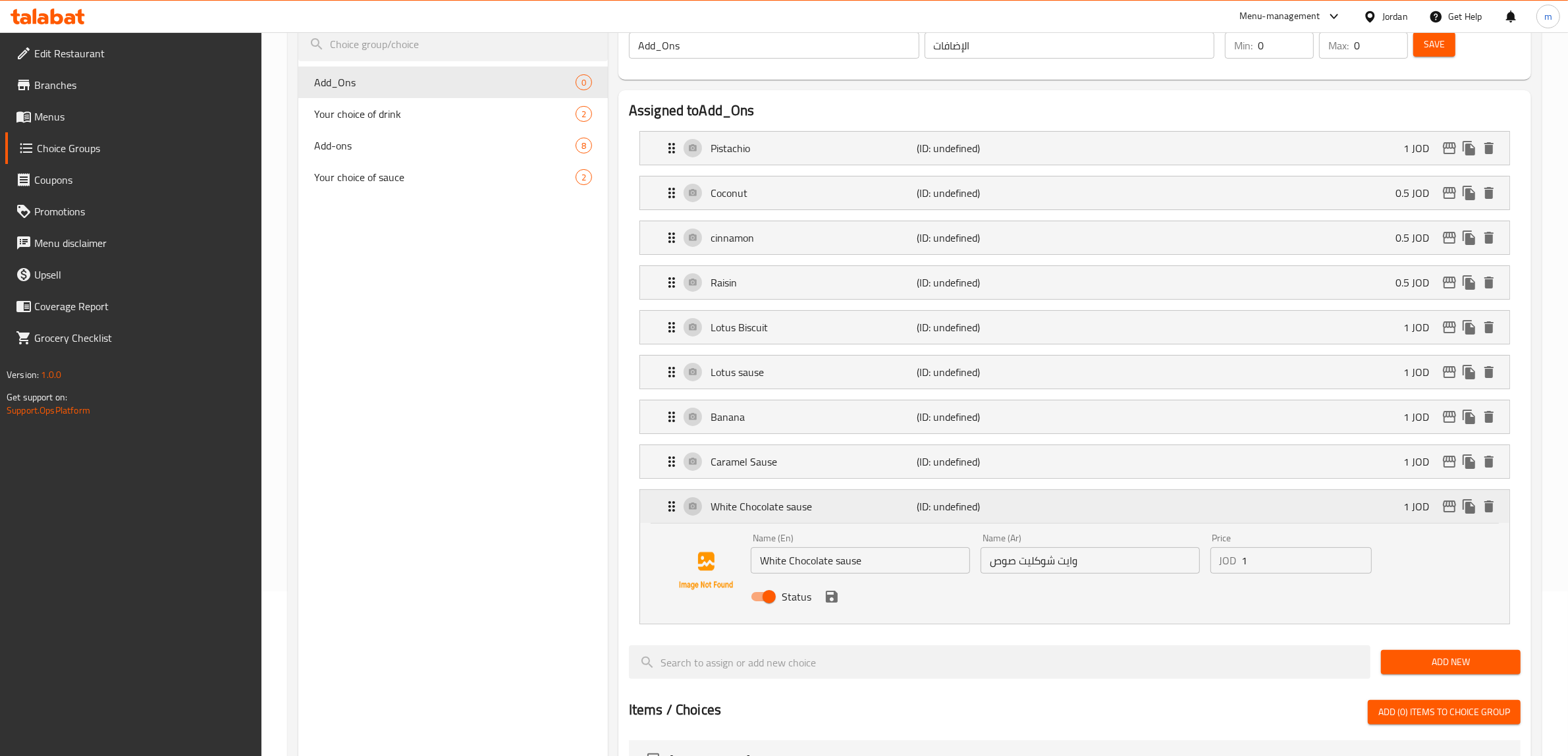
click at [672, 514] on icon "Expand" at bounding box center [672, 506] width 16 height 16
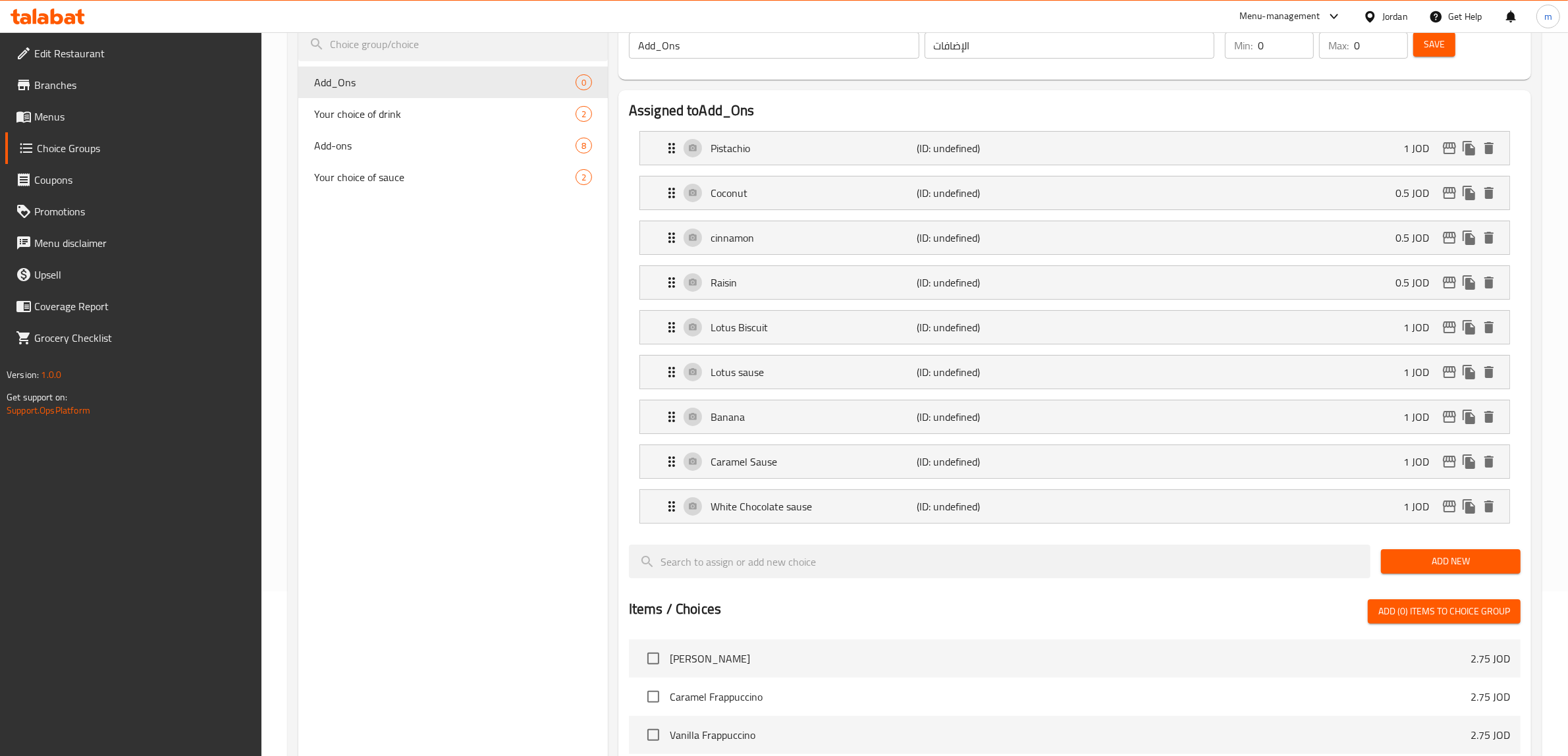
click at [1414, 563] on span "Add New" at bounding box center [1450, 561] width 119 height 16
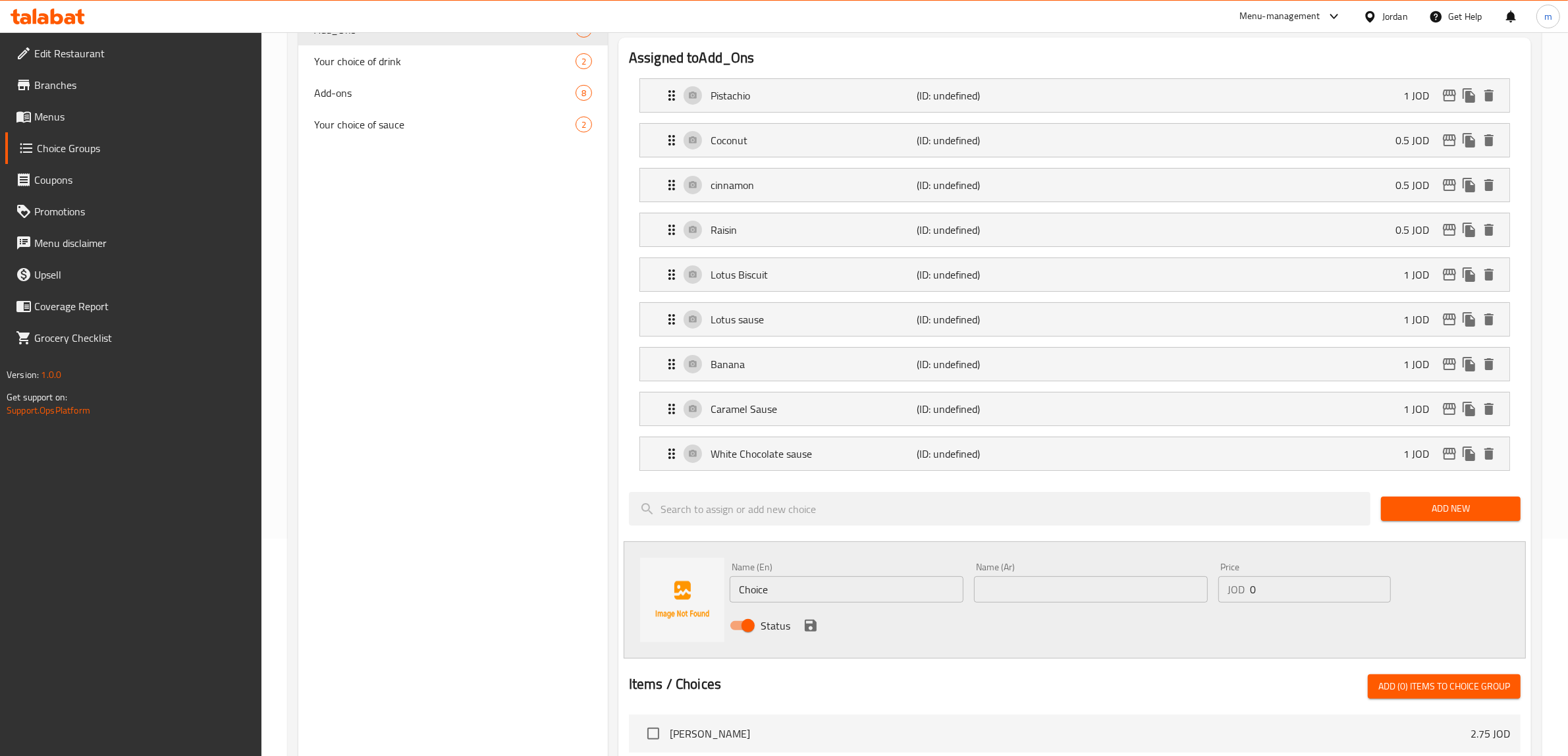
scroll to position [247, 0]
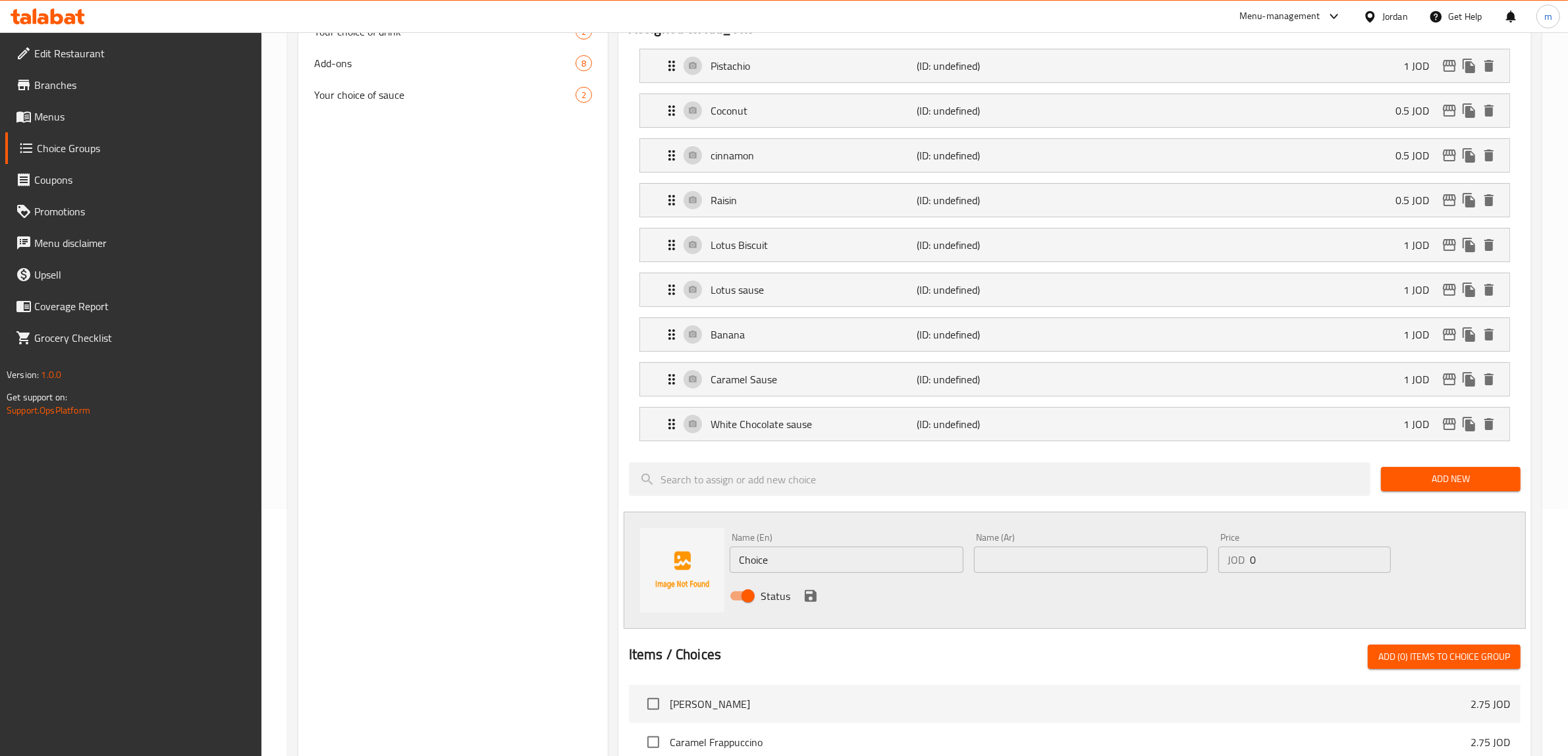
click at [1130, 568] on input "text" at bounding box center [1091, 560] width 234 height 26
paste input "ميلك شوكليت"
type input "ميلك شوكليت"
click at [872, 561] on input "Choice" at bounding box center [846, 560] width 234 height 26
type input "C"
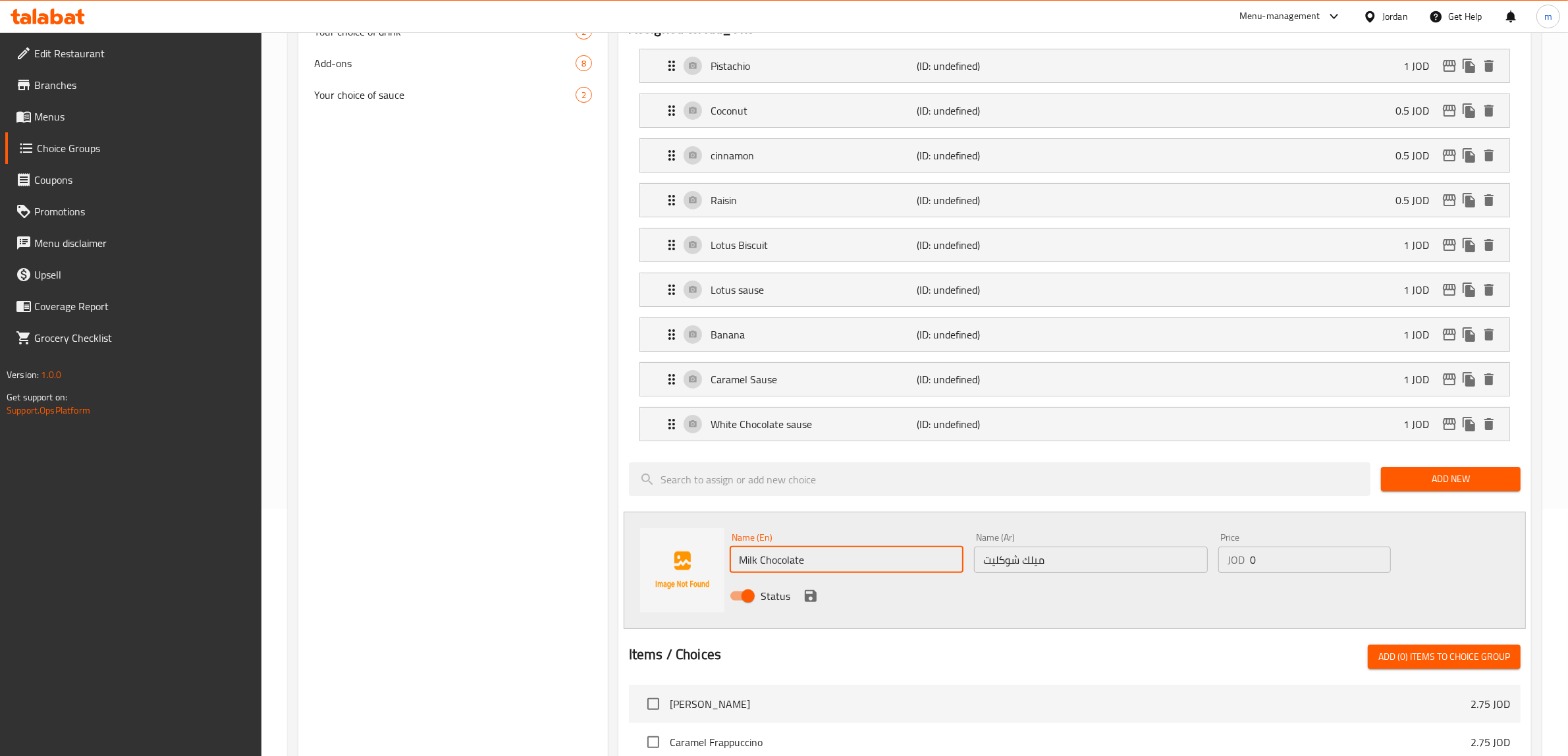
type input "Milk Chocolate"
drag, startPoint x: 1272, startPoint y: 568, endPoint x: 1248, endPoint y: 570, distance: 24.1
click at [1248, 570] on div "JOD 0 Price" at bounding box center [1305, 560] width 173 height 26
type input "1"
click at [810, 595] on icon "save" at bounding box center [810, 596] width 16 height 16
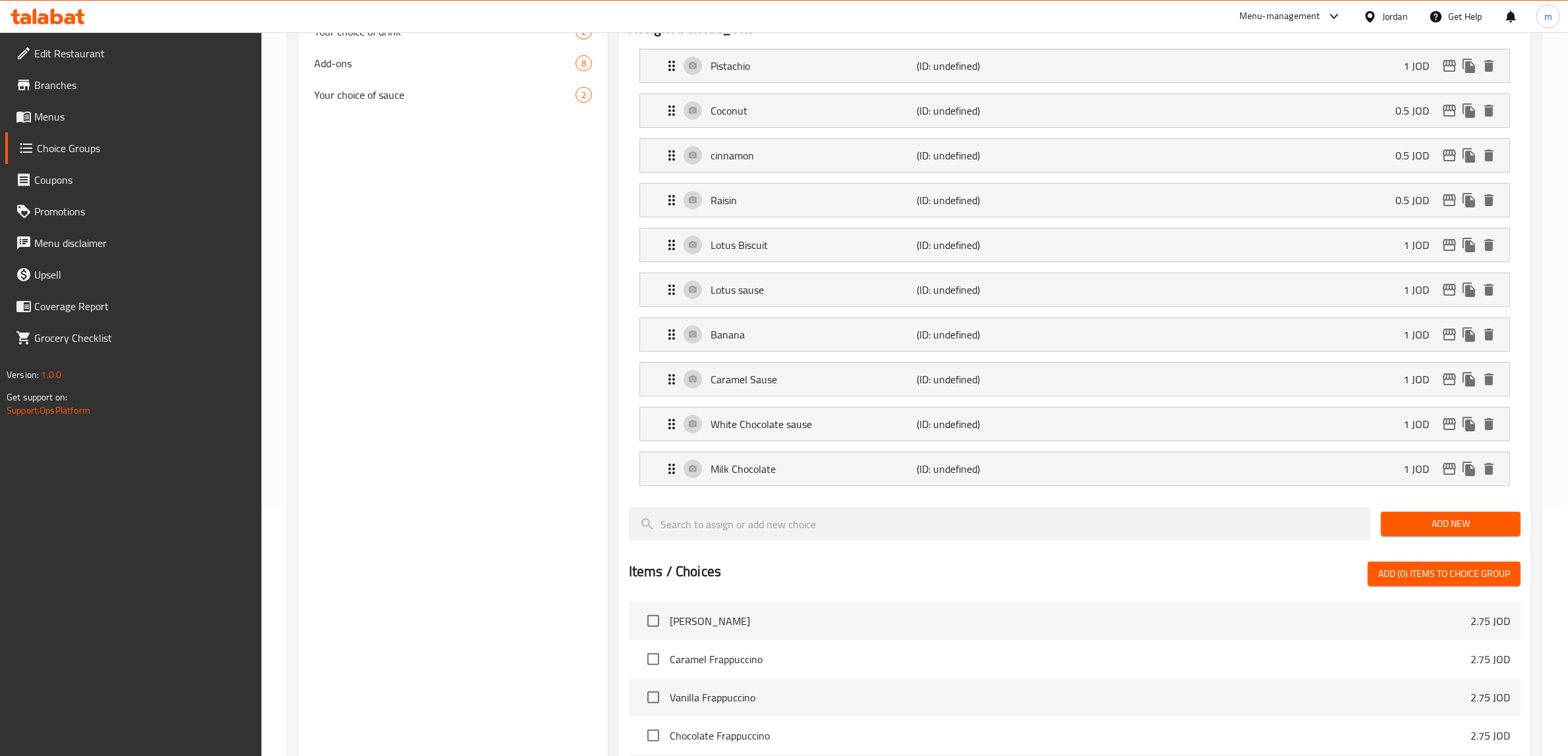
click at [1452, 520] on span "Add New" at bounding box center [1450, 524] width 119 height 16
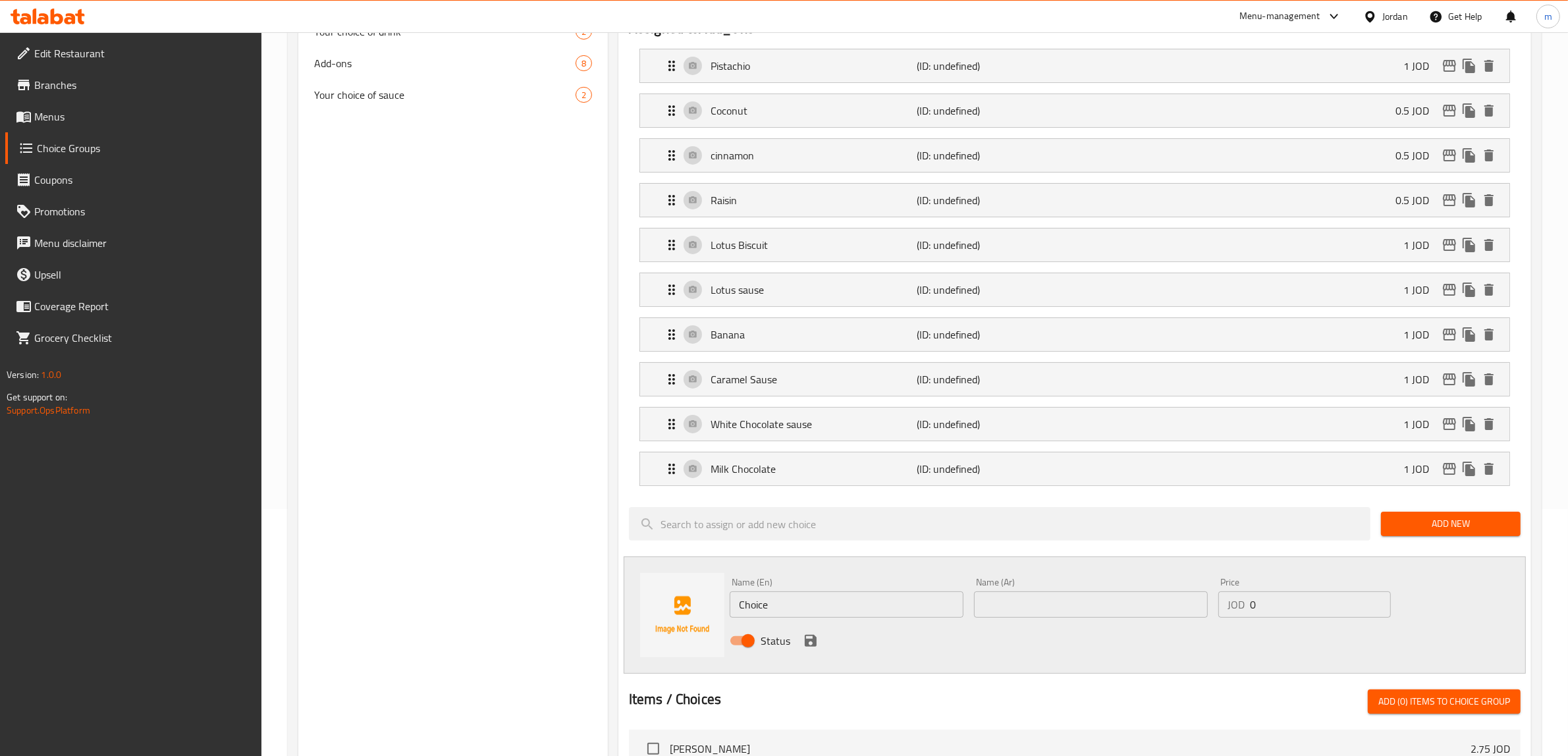
click at [1041, 617] on input "text" at bounding box center [1091, 605] width 234 height 26
paste input "بستاشيو صوص"
type input "بستاشيو صوص"
click at [880, 605] on input "Choice" at bounding box center [846, 605] width 234 height 26
type input "C"
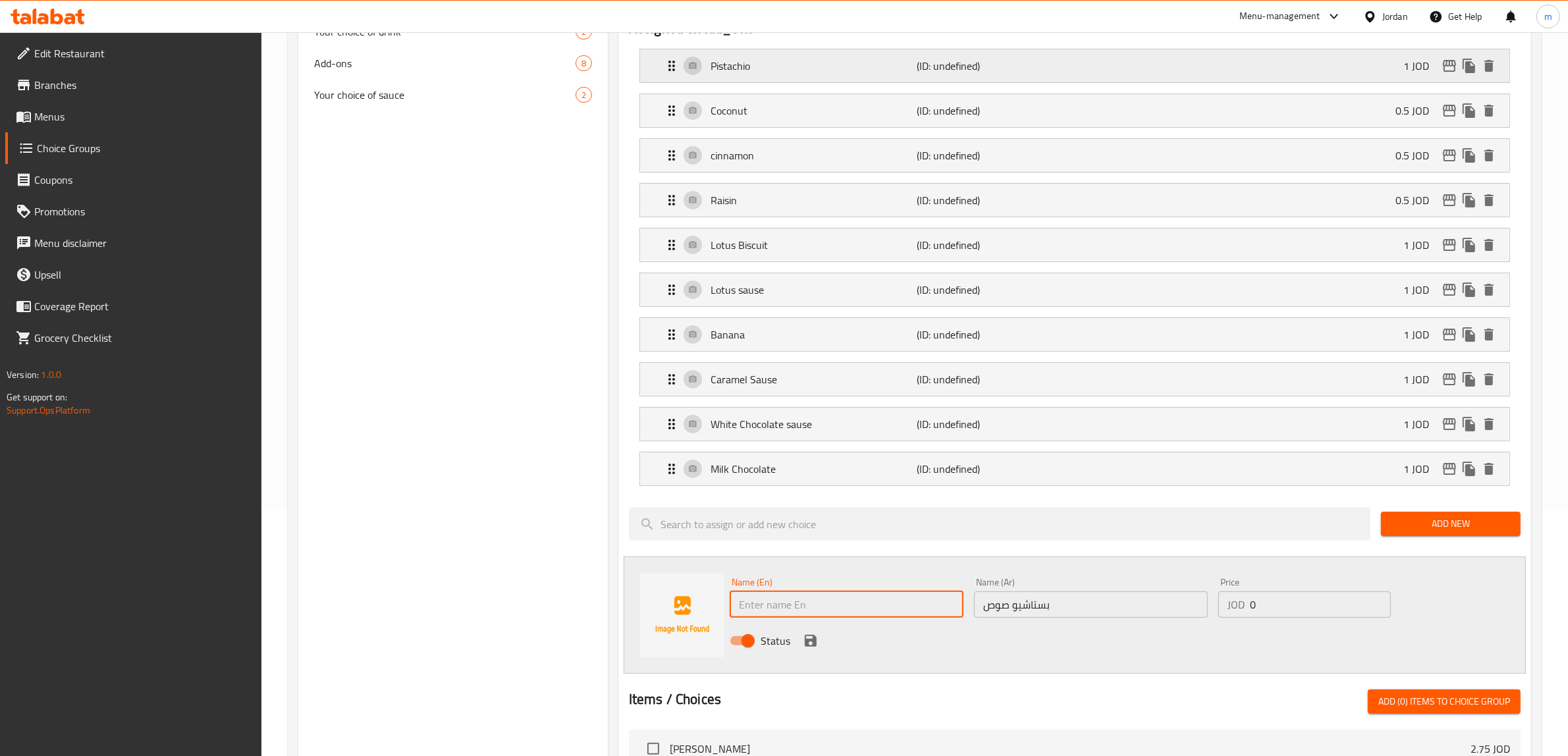
click at [672, 60] on icon "Expand" at bounding box center [672, 66] width 16 height 16
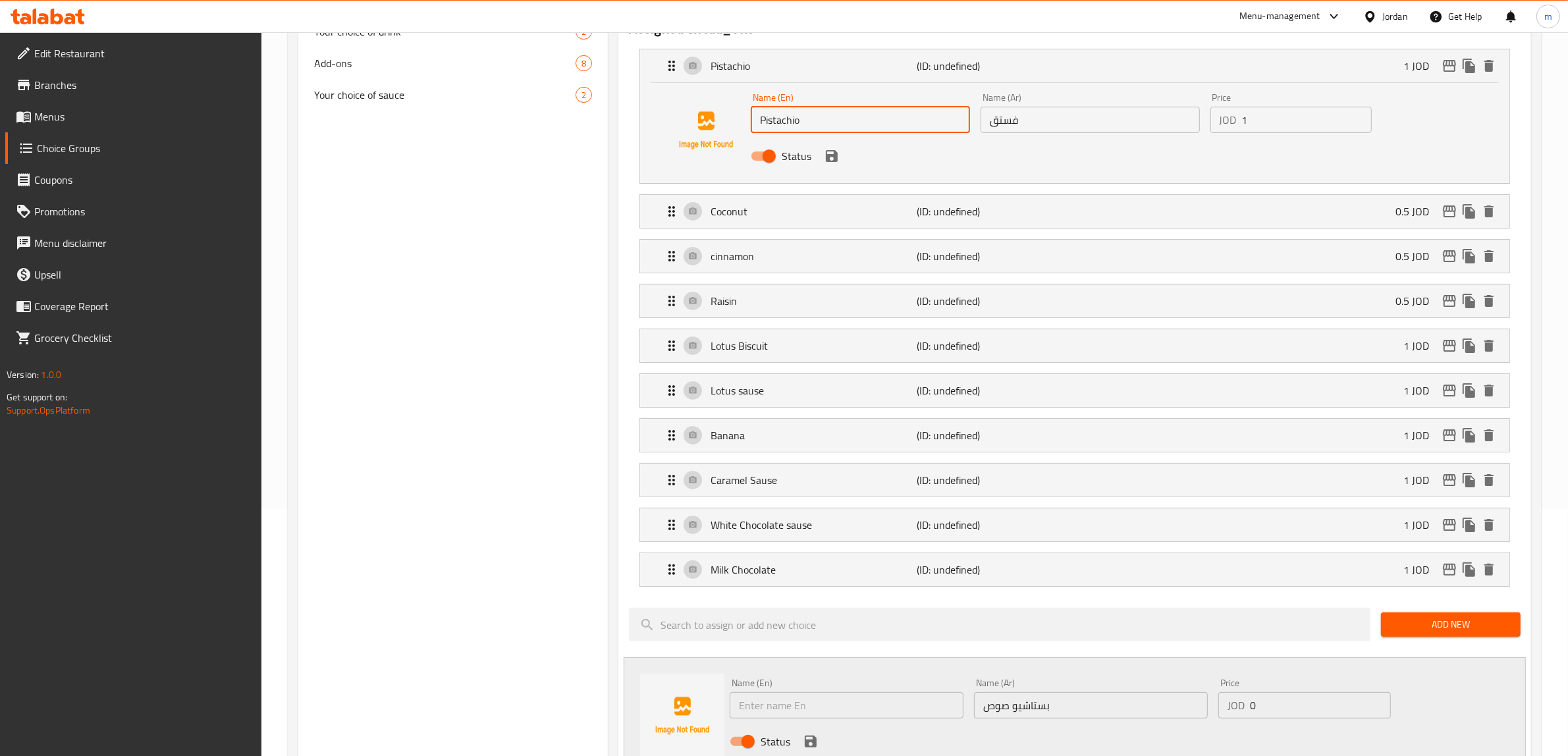
drag, startPoint x: 813, startPoint y: 123, endPoint x: 739, endPoint y: 119, distance: 74.1
click at [739, 119] on div "Name (En) Pistachio Name (En) Name (Ar) فستق Name (Ar) Price JOD 1 Price Status" at bounding box center [1074, 131] width 827 height 90
click at [817, 715] on input "text" at bounding box center [846, 705] width 234 height 26
paste input "Pistachio"
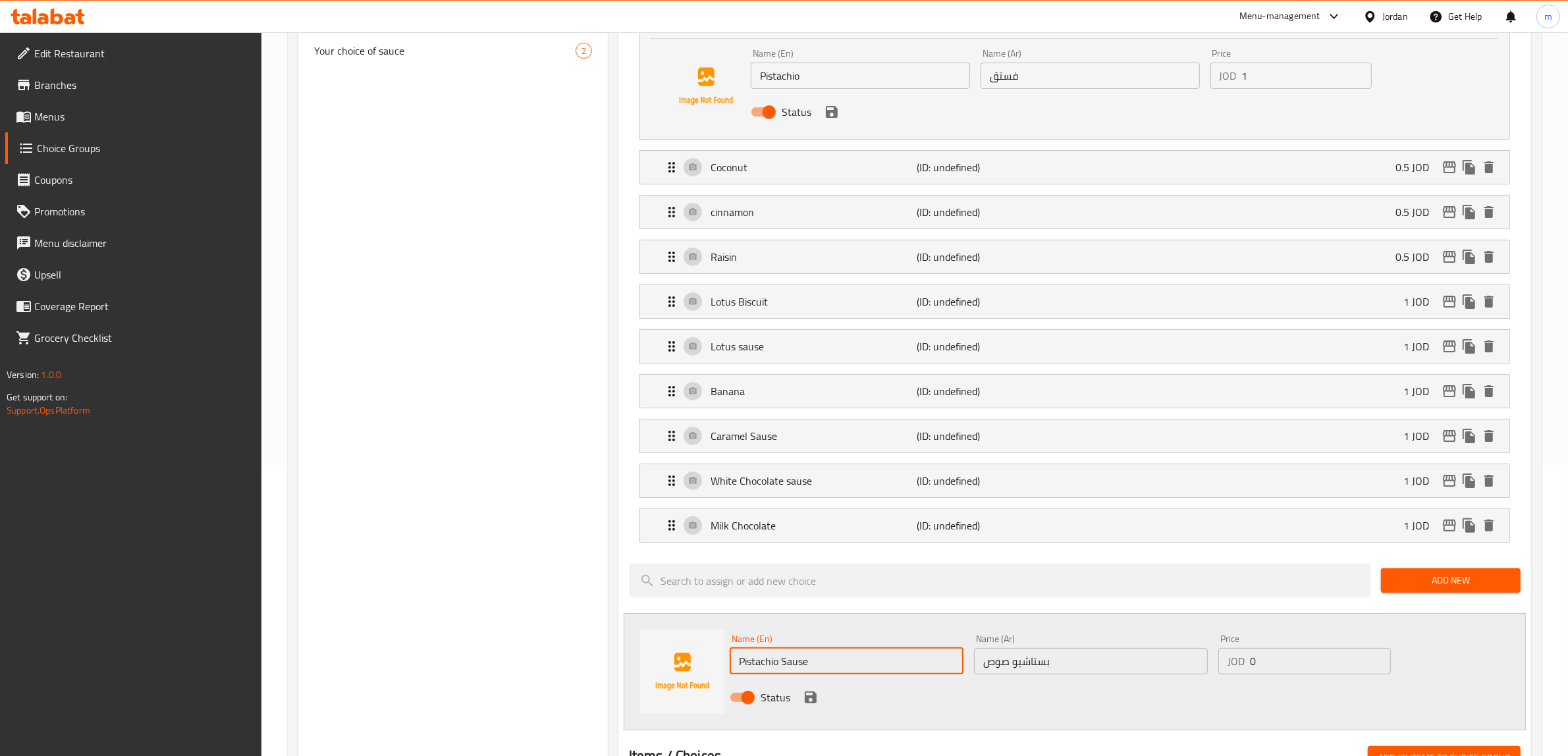
scroll to position [330, 0]
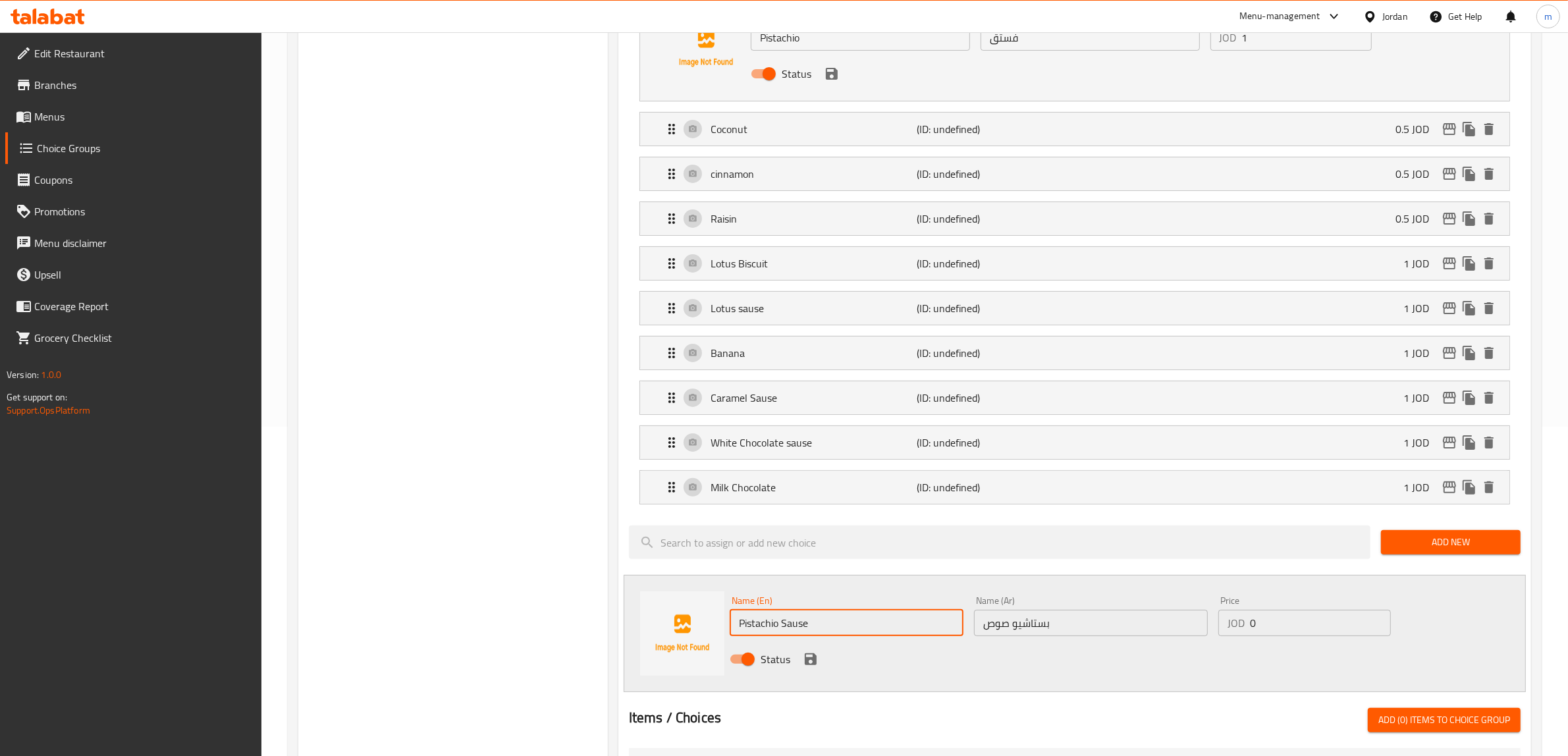
type input "Pistachio Sause"
drag, startPoint x: 1260, startPoint y: 623, endPoint x: 1244, endPoint y: 624, distance: 16.0
click at [1244, 624] on div "JOD 0 Price" at bounding box center [1305, 623] width 173 height 26
type input "1"
click at [815, 656] on icon "save" at bounding box center [810, 660] width 16 height 16
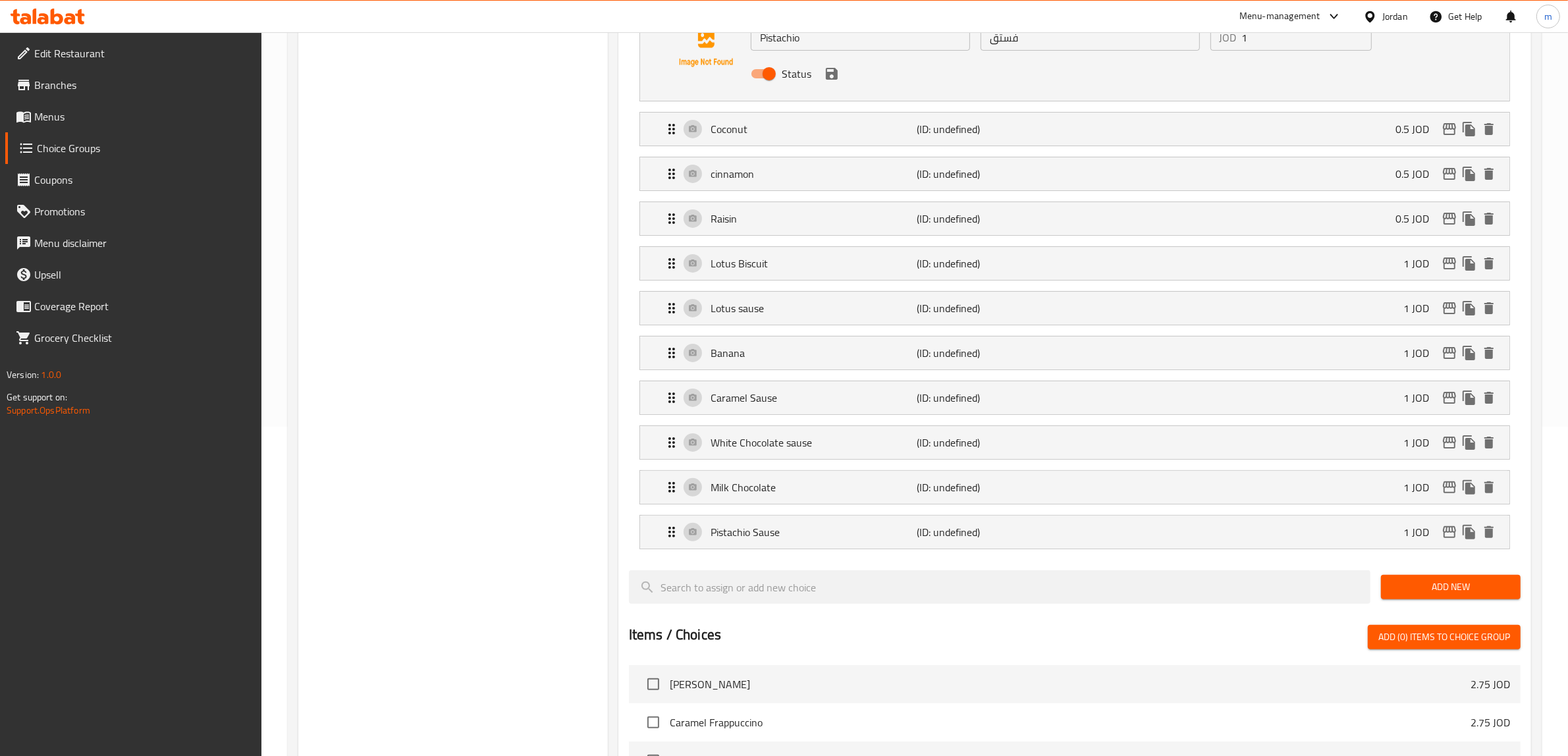
click at [1439, 591] on span "Add New" at bounding box center [1450, 587] width 119 height 16
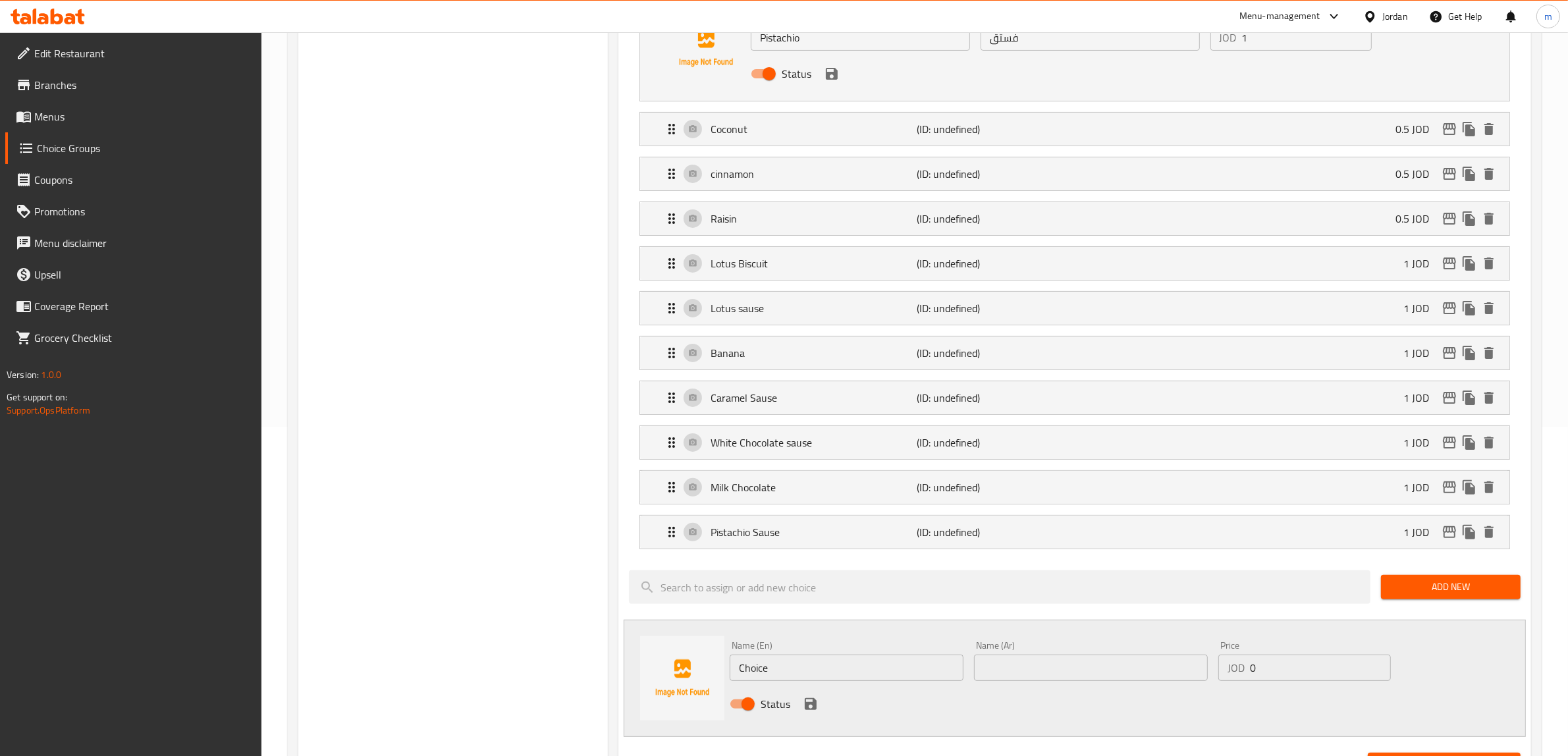
click at [1036, 672] on input "text" at bounding box center [1091, 668] width 234 height 26
paste input "مكس تشوكلت"
type input "مكس تشوكلت"
click at [831, 674] on input "Choice" at bounding box center [846, 668] width 234 height 26
type input "C"
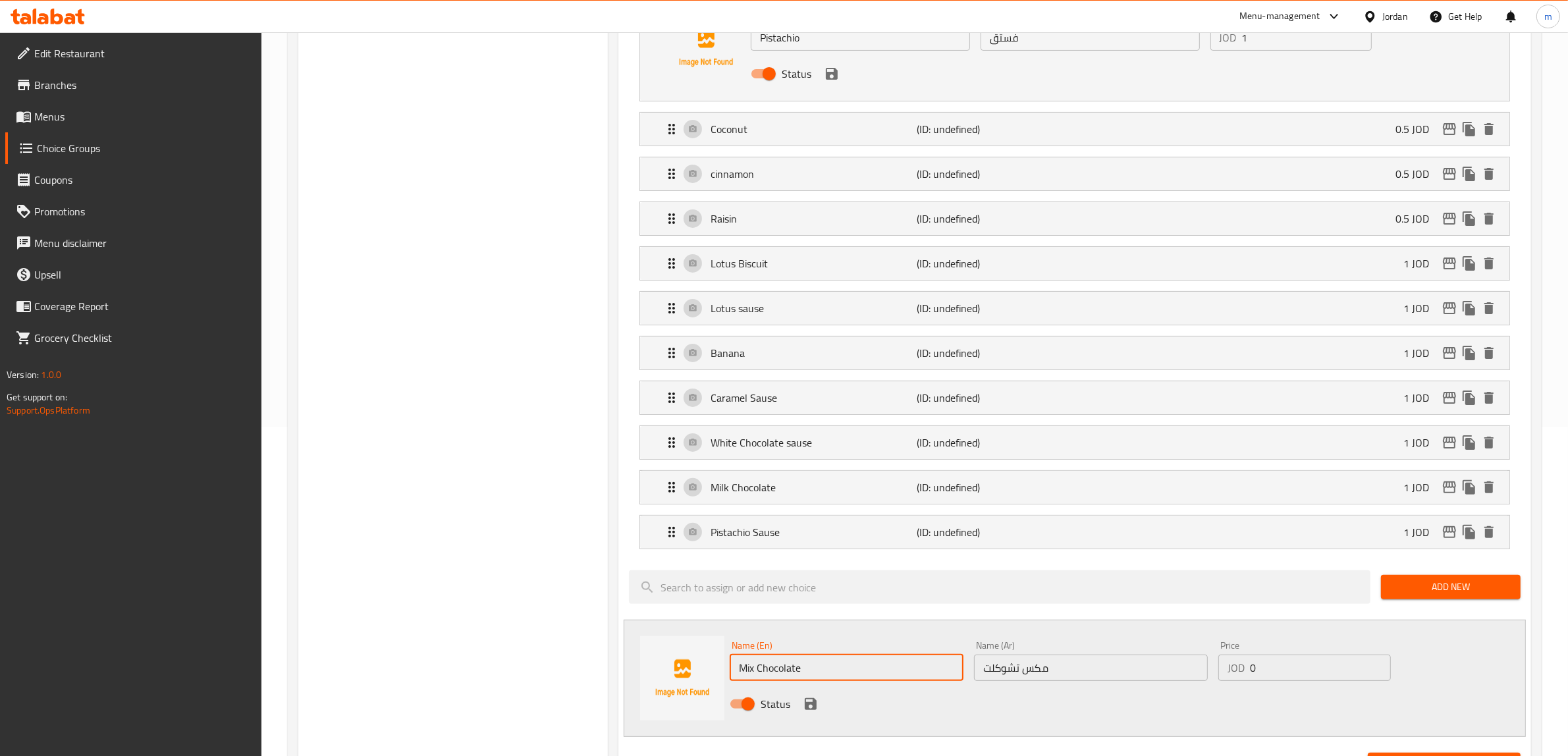
type input "Mix Chocolate"
click at [1293, 661] on input "0" at bounding box center [1319, 668] width 141 height 26
type input "1.5"
click at [808, 702] on icon "save" at bounding box center [810, 704] width 16 height 16
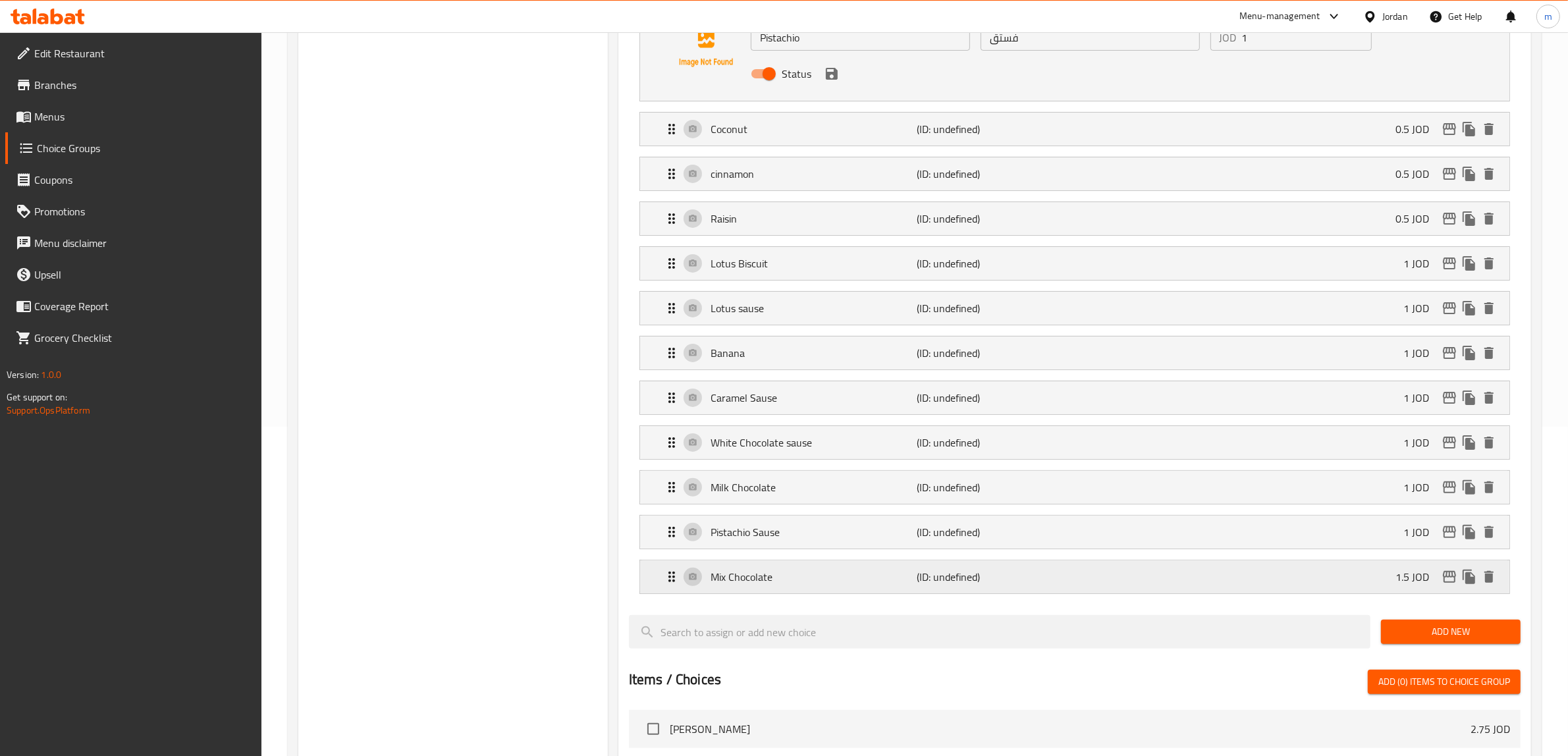
click at [1324, 575] on div "Mix Chocolate (ID: undefined) 1.5 JOD" at bounding box center [1078, 577] width 829 height 33
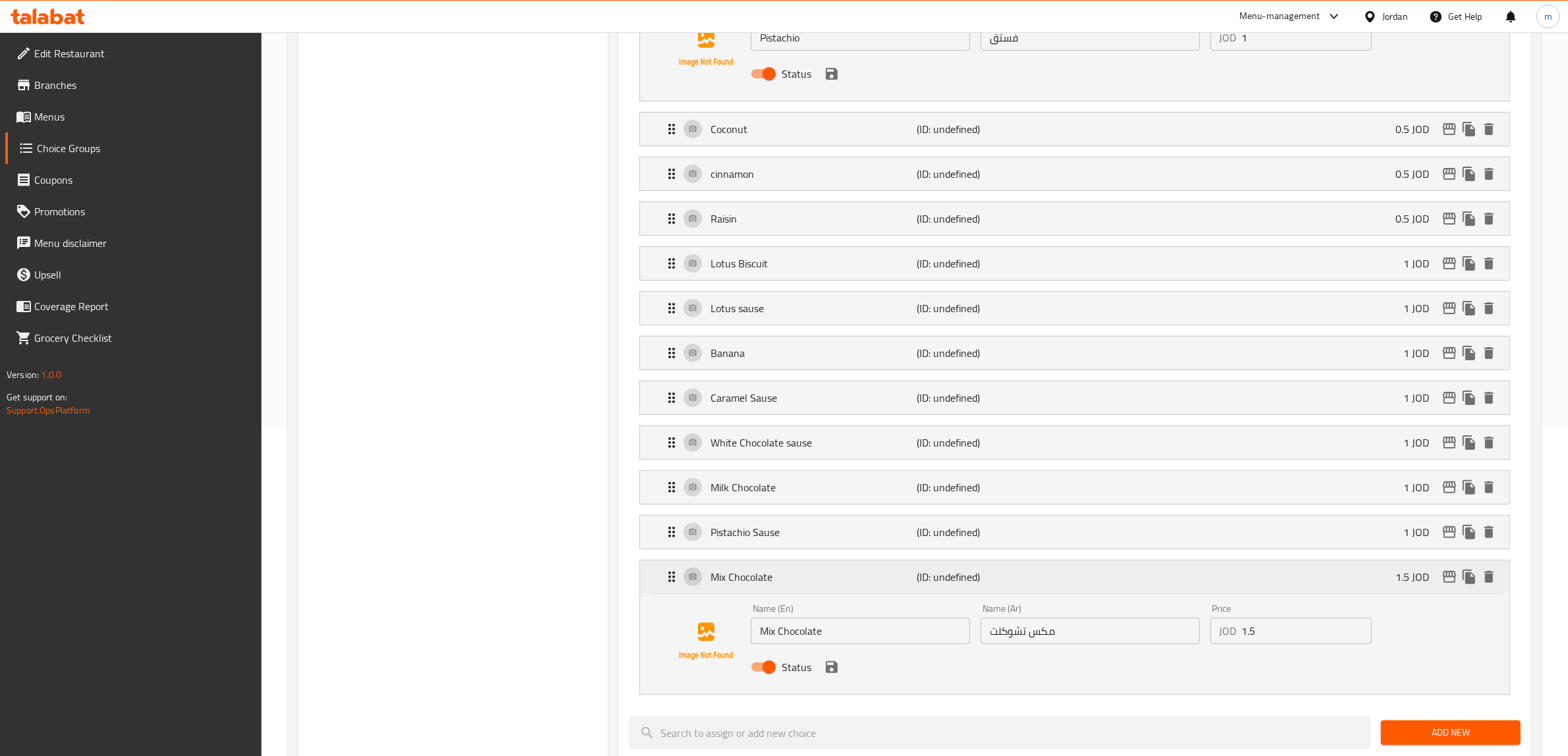
click at [1171, 586] on div "Mix Chocolate (ID: undefined) 1.5 JOD" at bounding box center [1078, 577] width 829 height 33
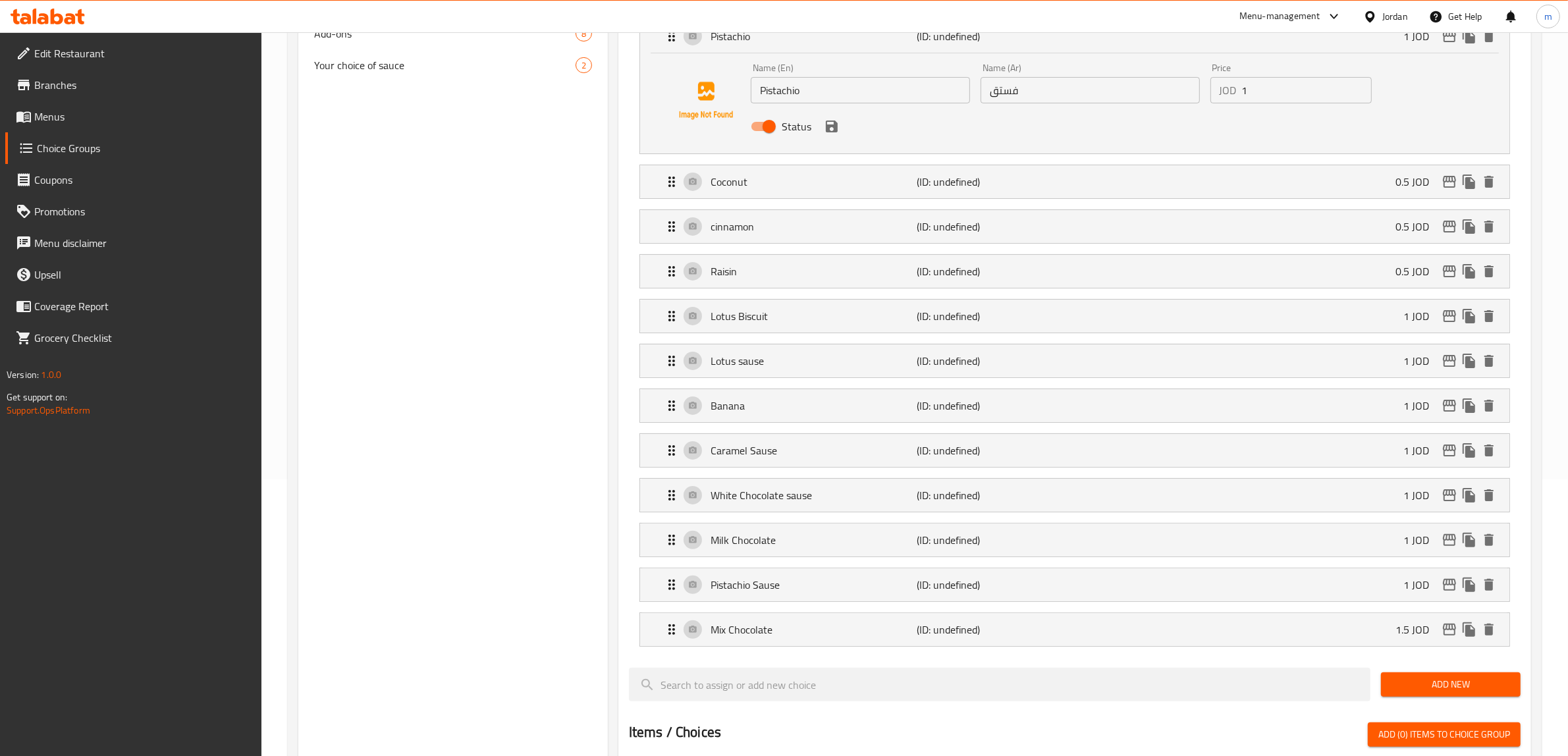
scroll to position [247, 0]
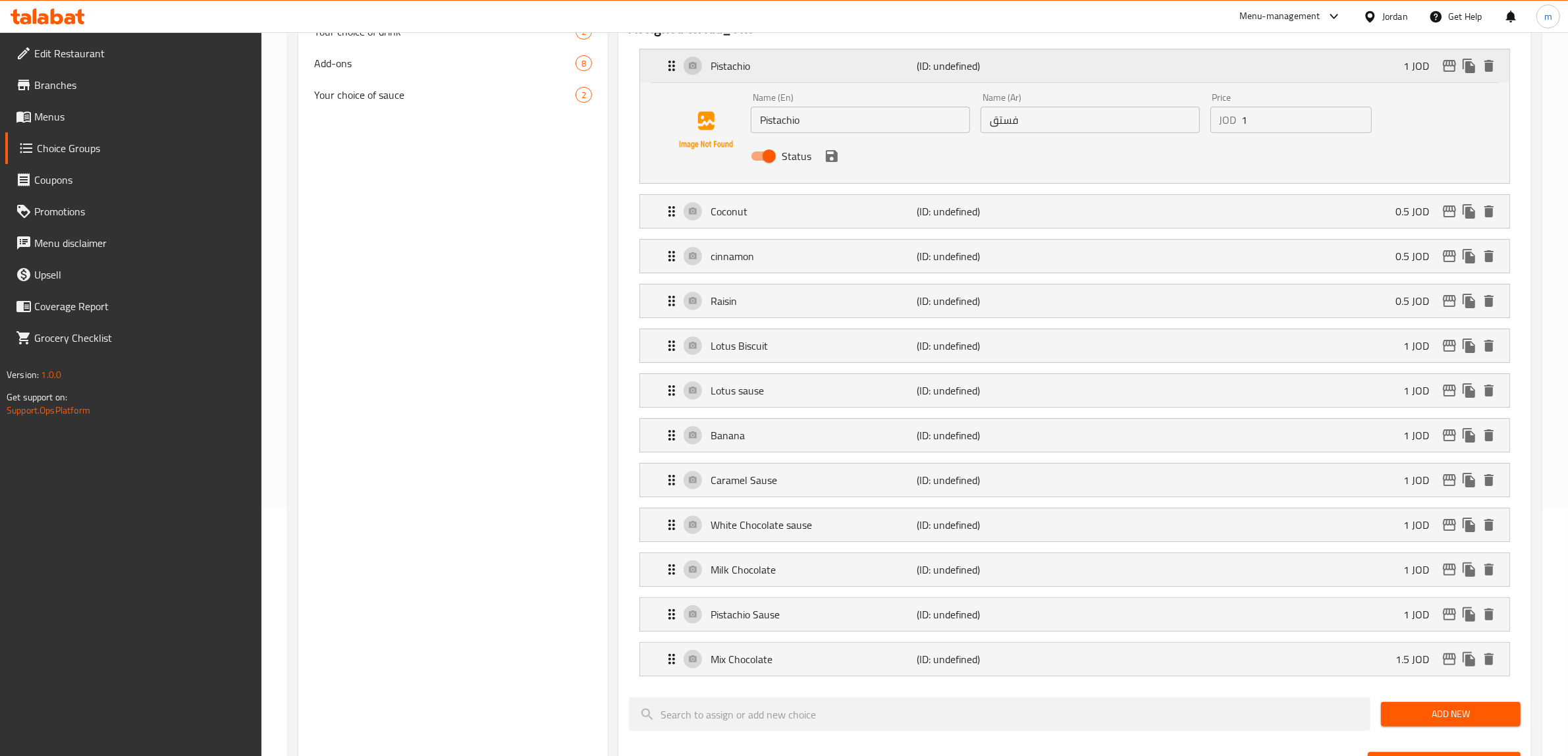
click at [669, 50] on div "Pistachio (ID: undefined) 1 JOD" at bounding box center [1078, 65] width 829 height 33
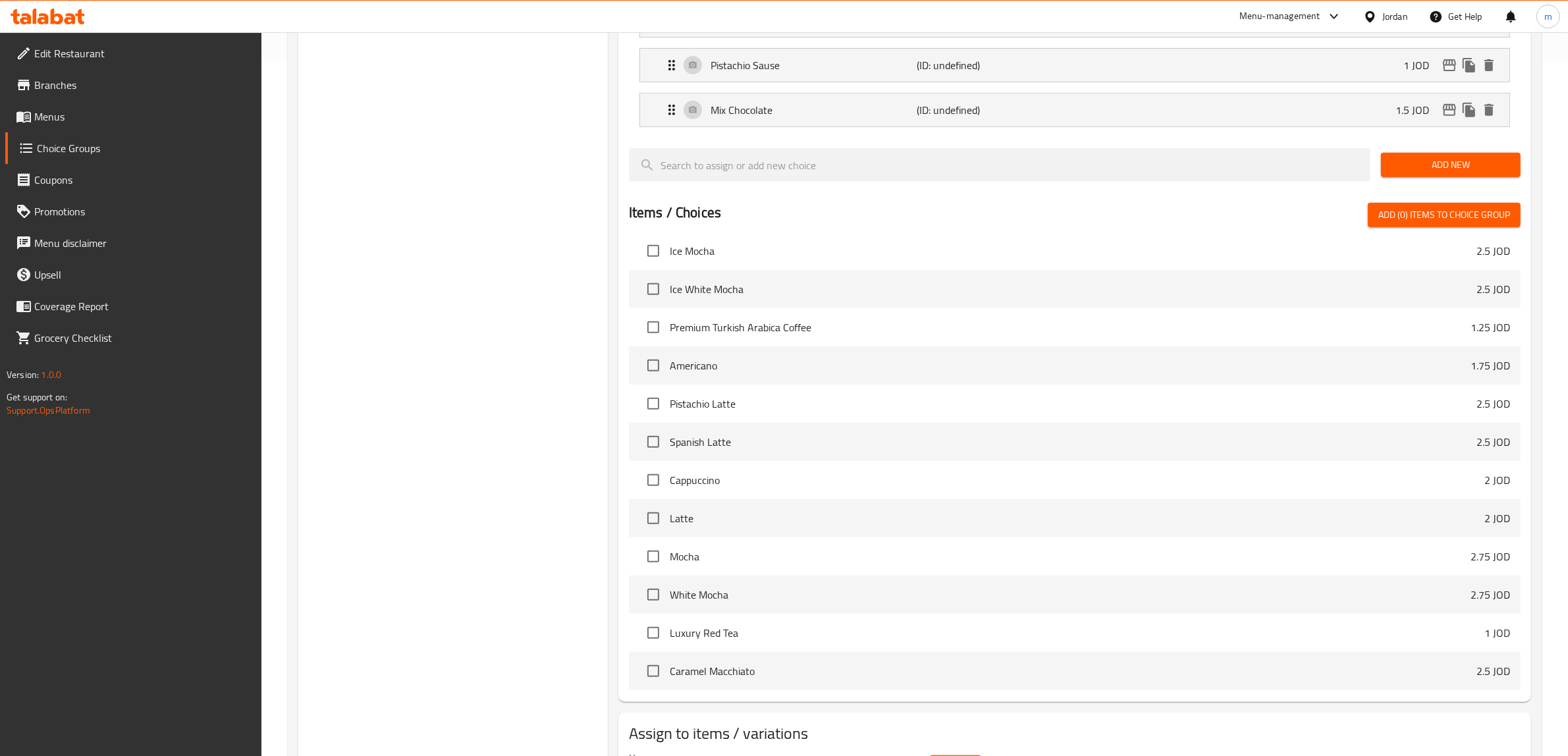
scroll to position [780, 0]
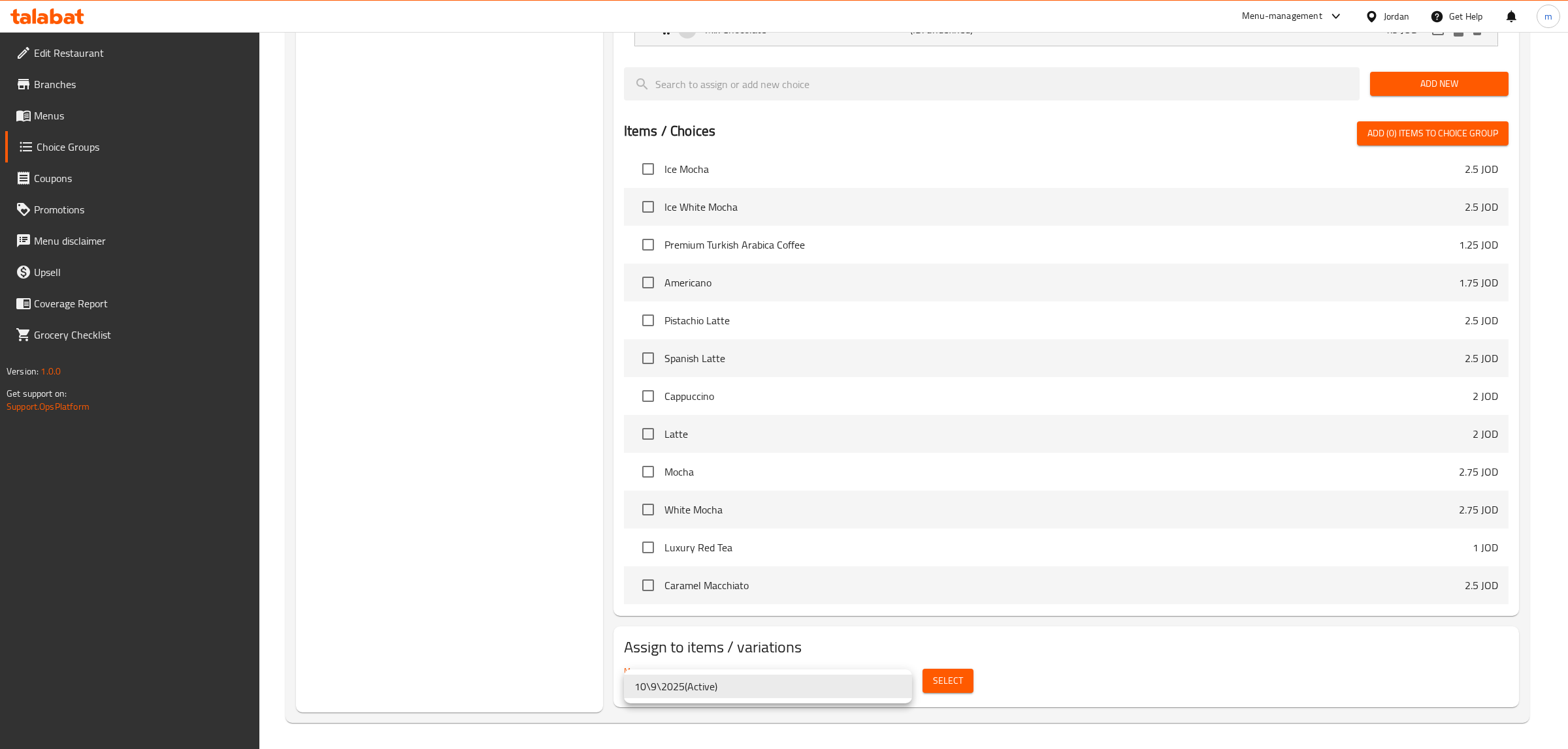
click at [953, 686] on div at bounding box center [784, 374] width 1568 height 749
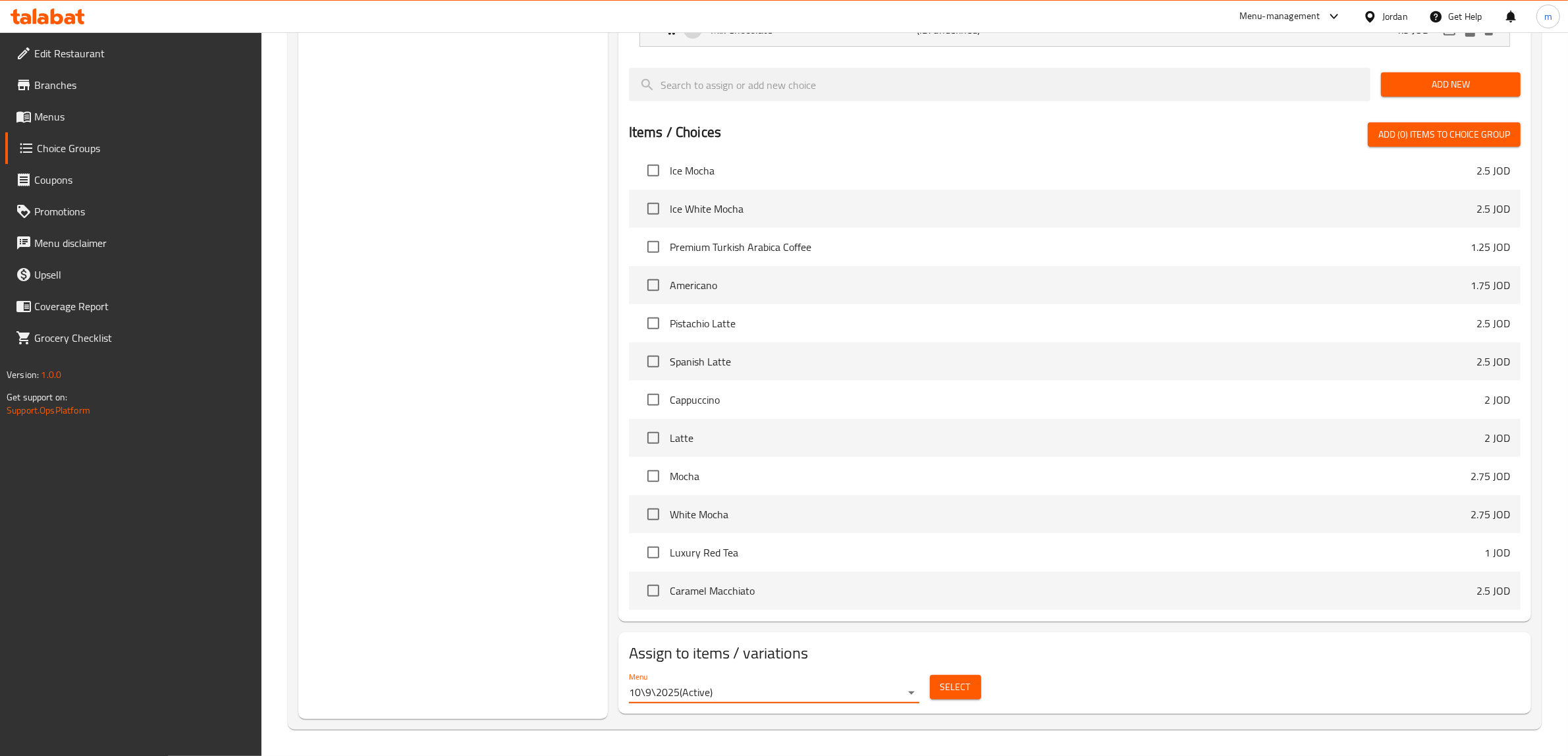
click at [962, 692] on span "Select" at bounding box center [955, 687] width 30 height 16
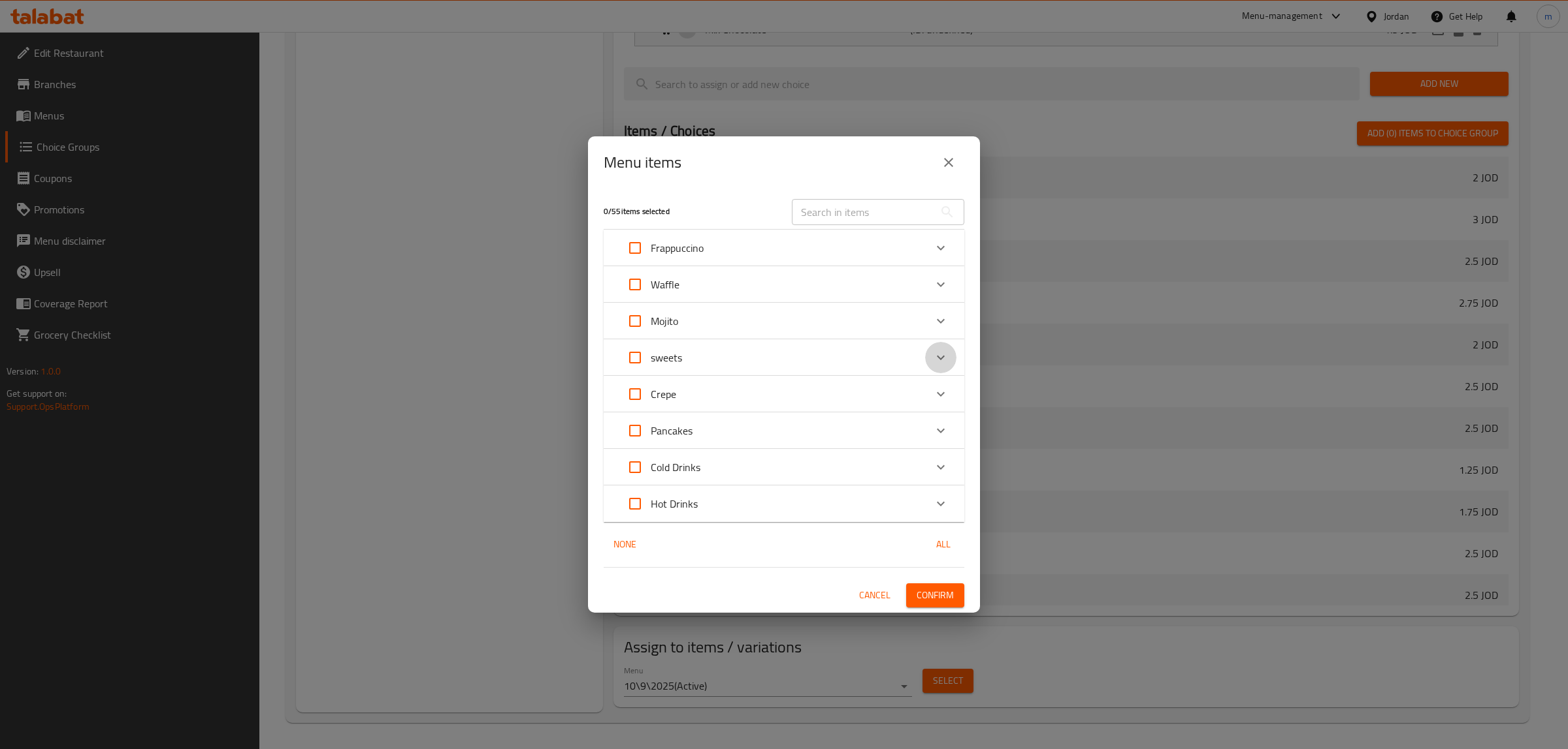
click at [942, 354] on icon "Expand" at bounding box center [940, 358] width 16 height 16
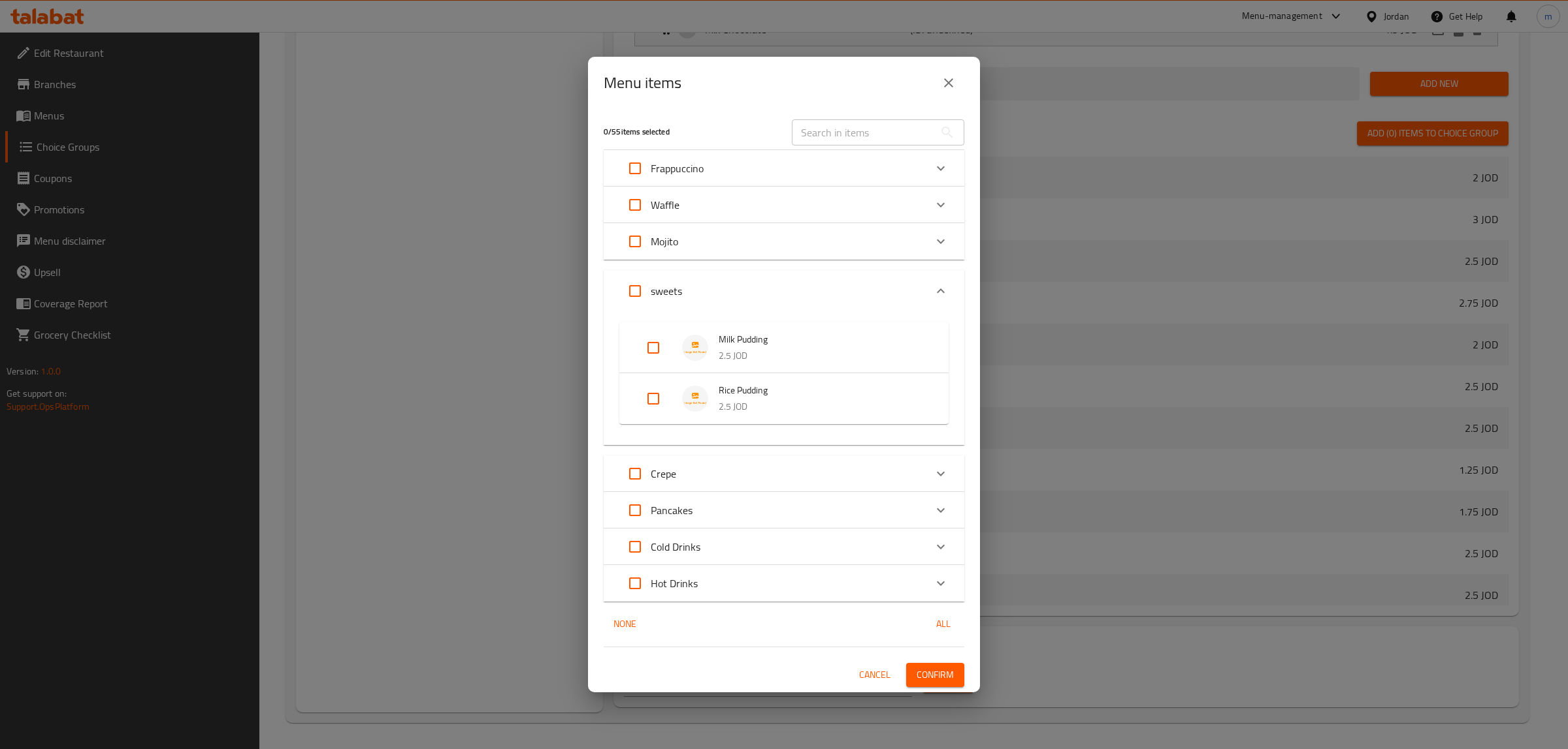
click at [650, 354] on input "Expand" at bounding box center [653, 348] width 32 height 32
checkbox input "true"
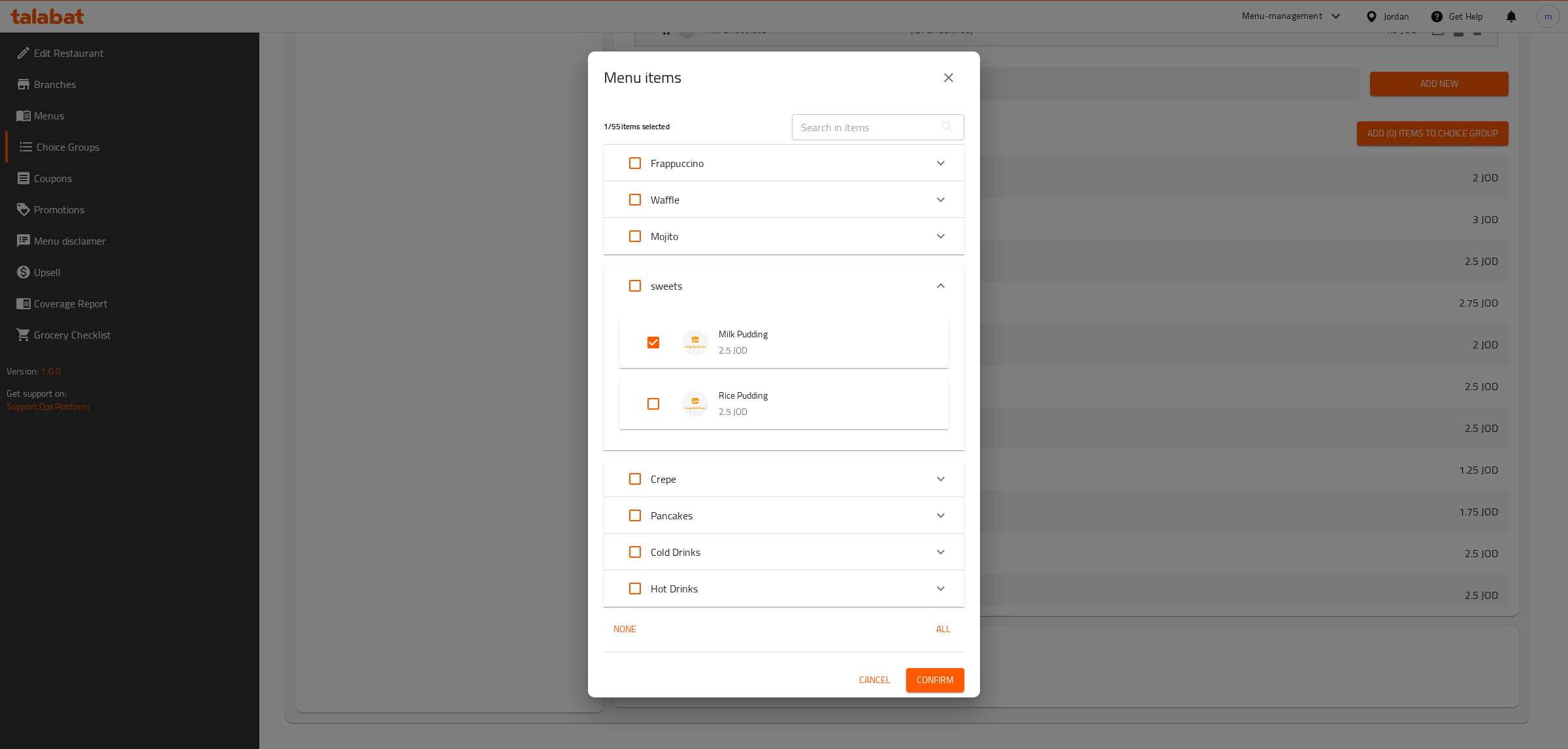
click at [655, 406] on input "Expand" at bounding box center [653, 405] width 32 height 32
checkbox input "true"
click at [938, 681] on span "Confirm" at bounding box center [935, 681] width 38 height 16
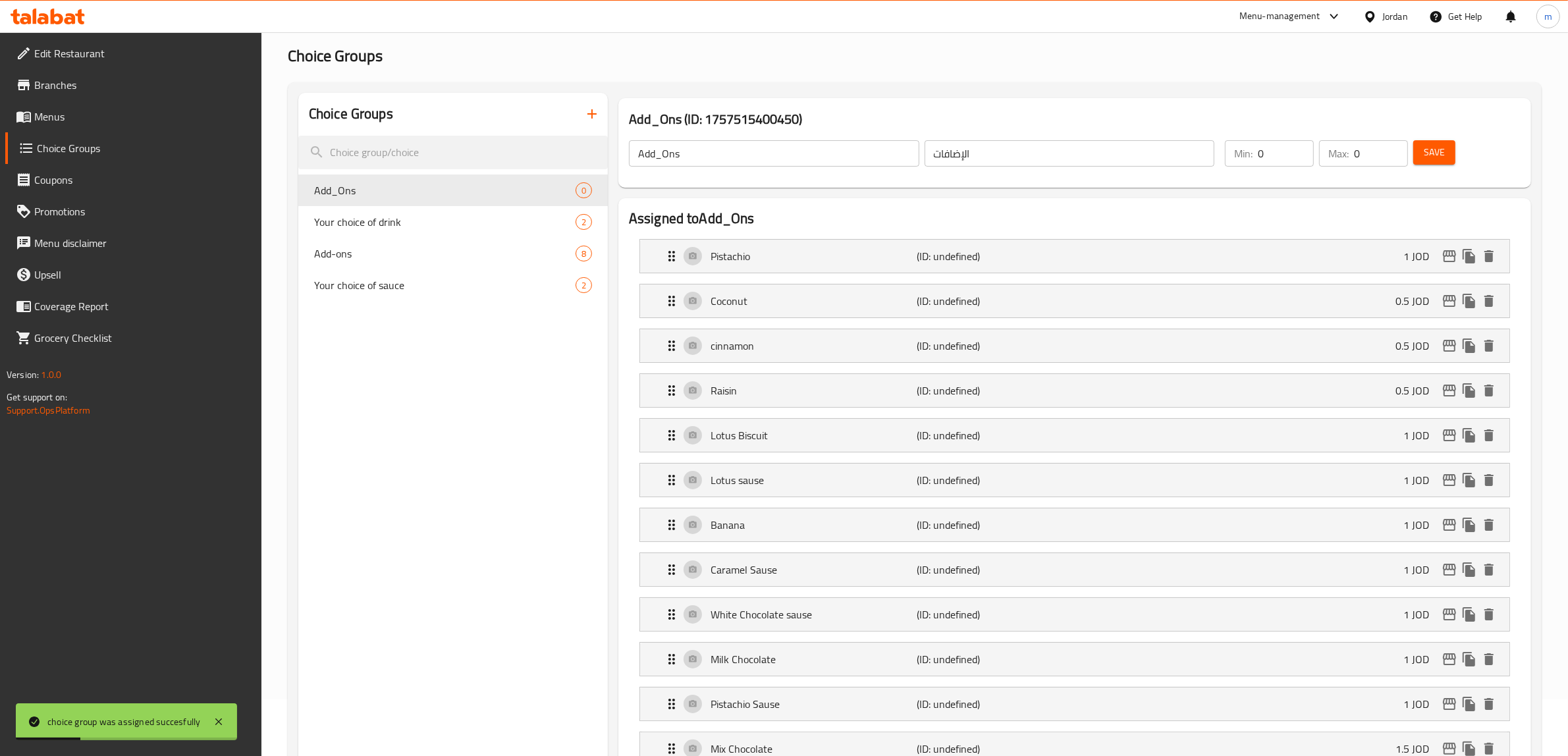
scroll to position [0, 0]
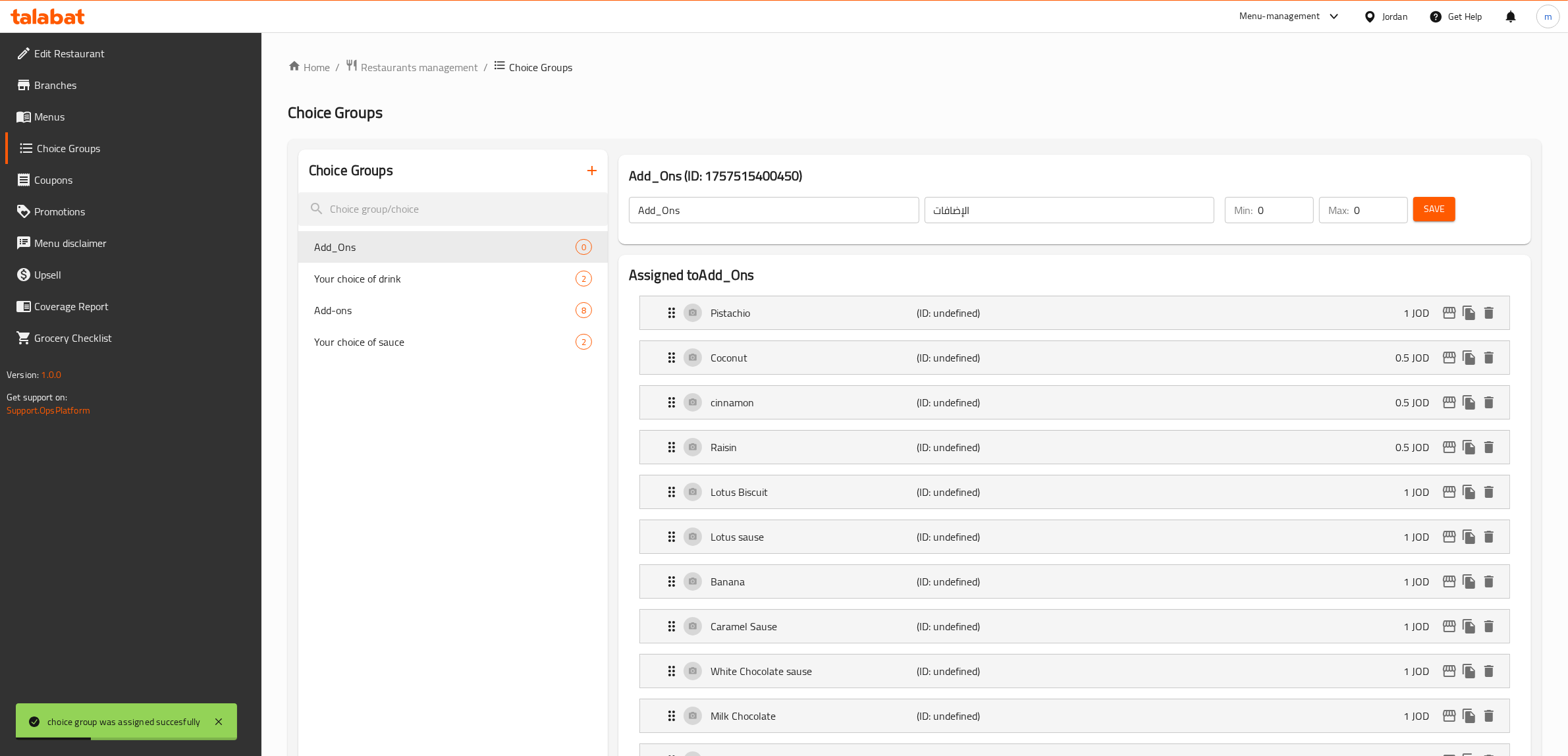
click at [1435, 216] on span "Save" at bounding box center [1434, 209] width 21 height 16
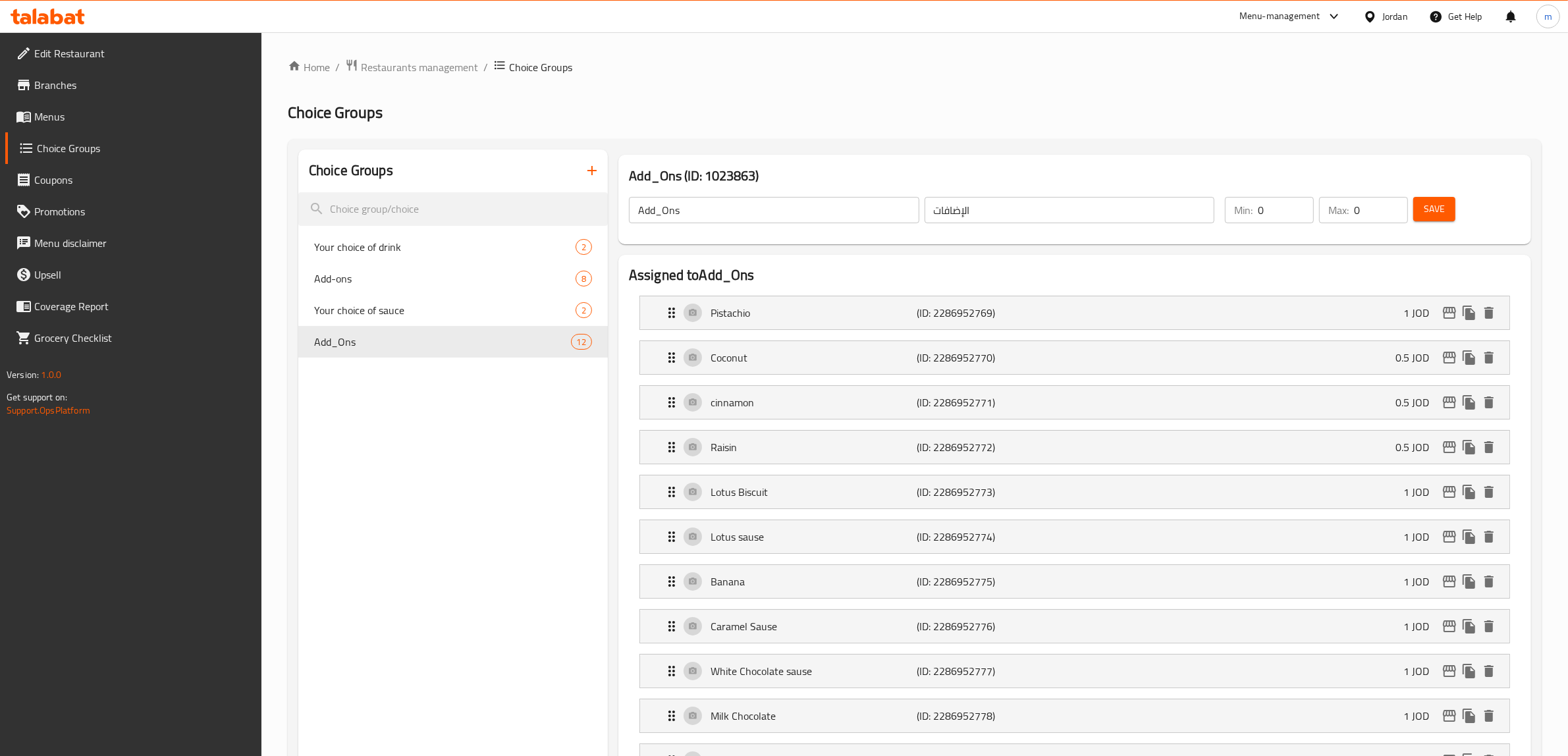
click at [1433, 216] on span "Save" at bounding box center [1434, 209] width 21 height 16
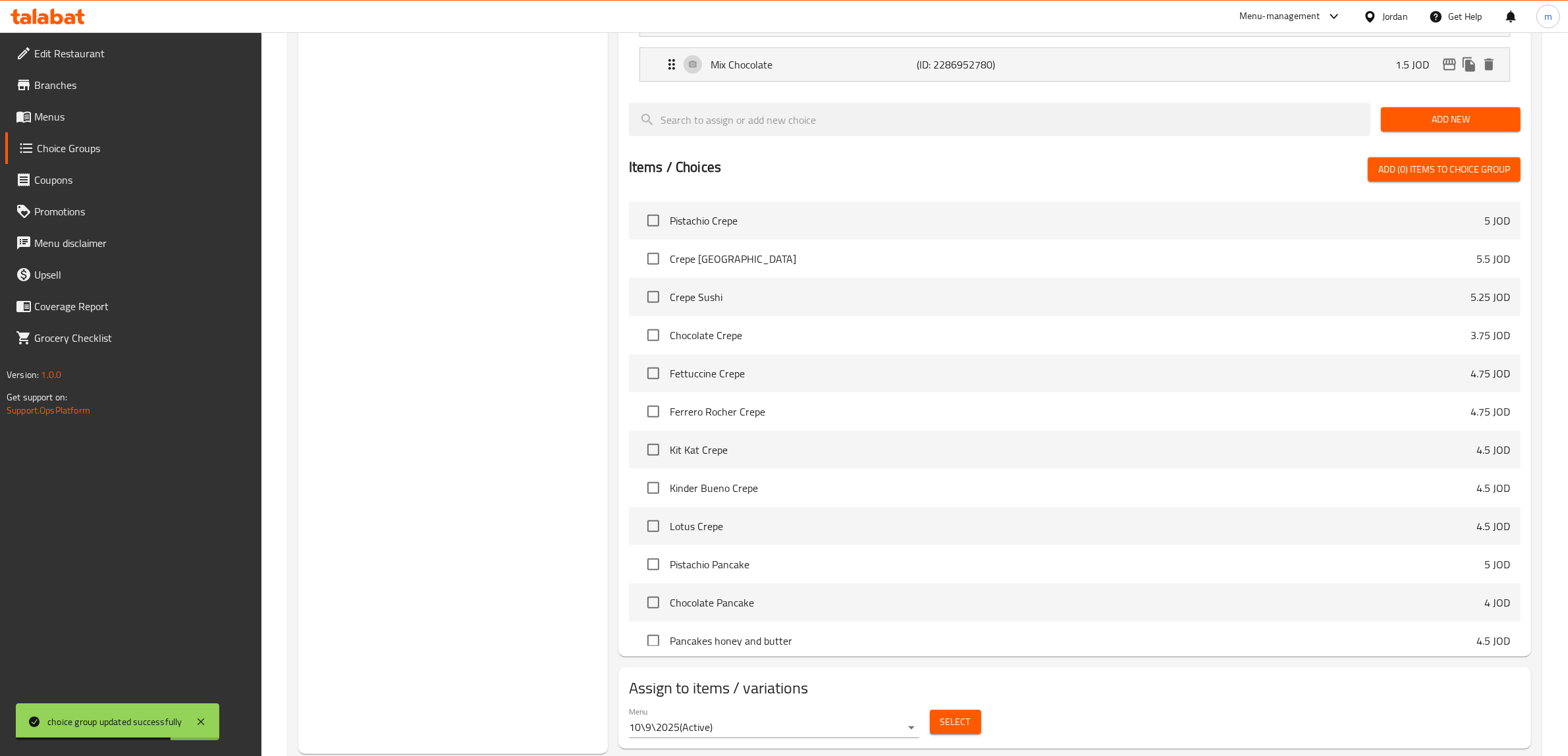
scroll to position [1207, 0]
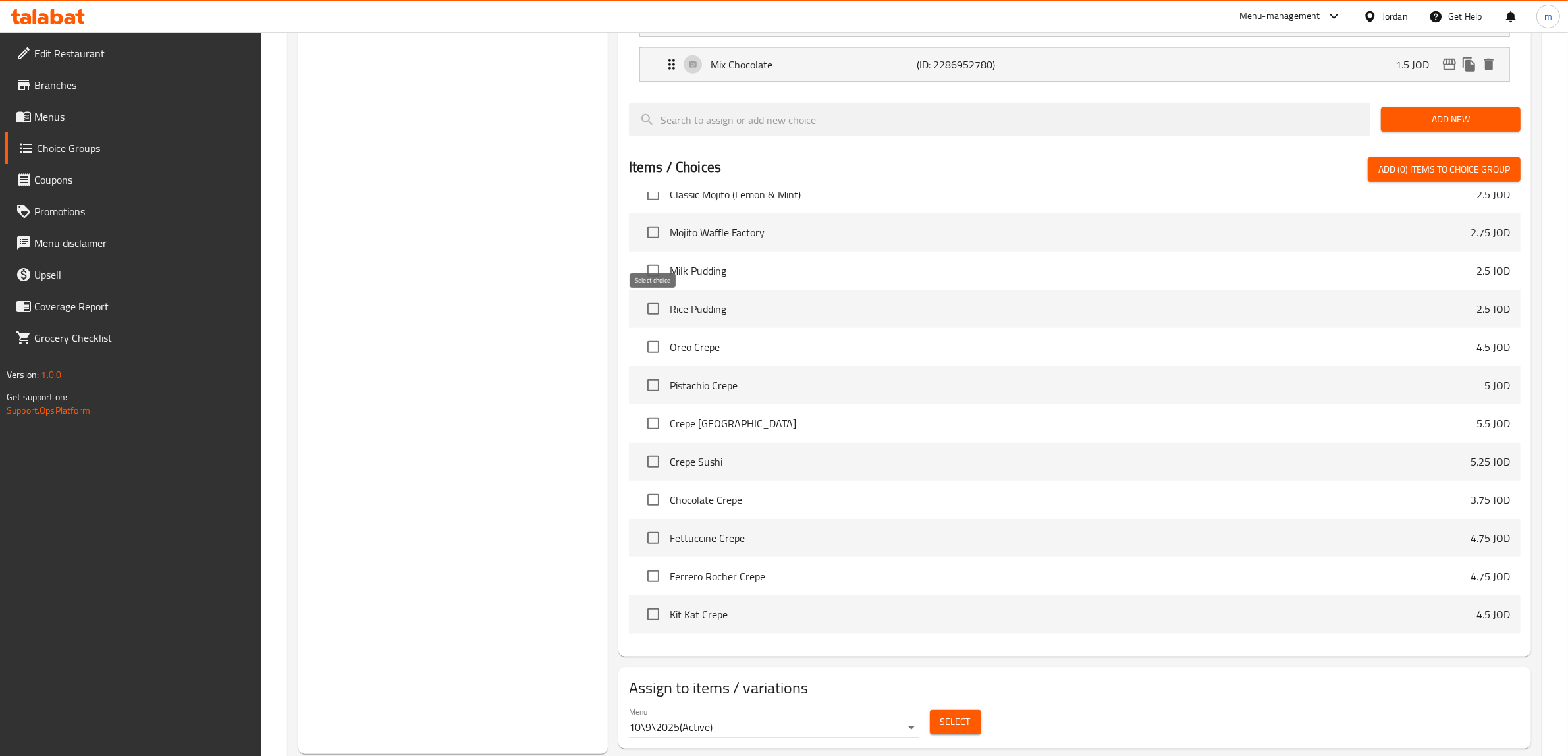
click at [646, 312] on input "checkbox" at bounding box center [654, 310] width 28 height 28
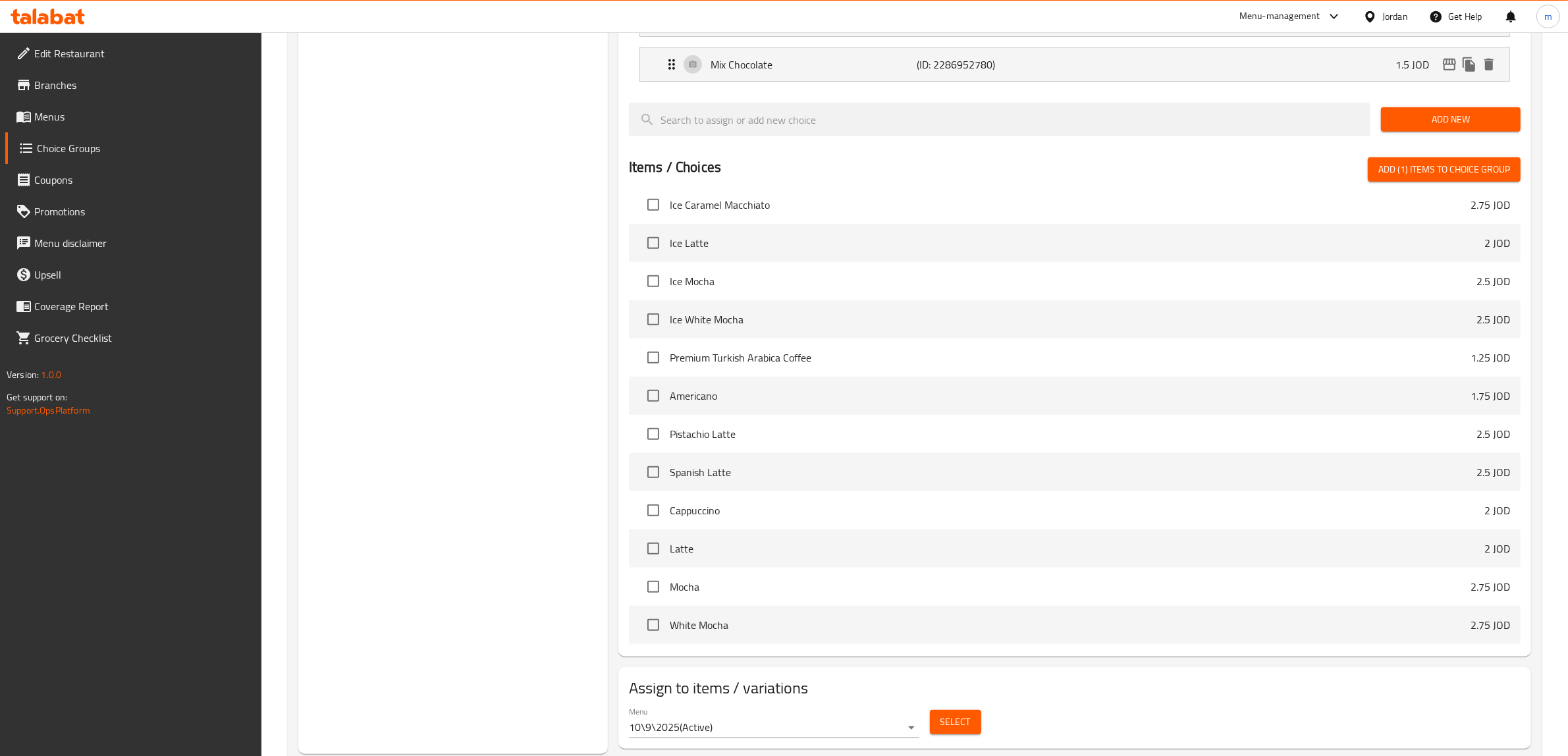
scroll to position [2113, 0]
click at [1436, 176] on span "Add (1) items to choice group" at bounding box center [1444, 170] width 132 height 16
checkbox input "false"
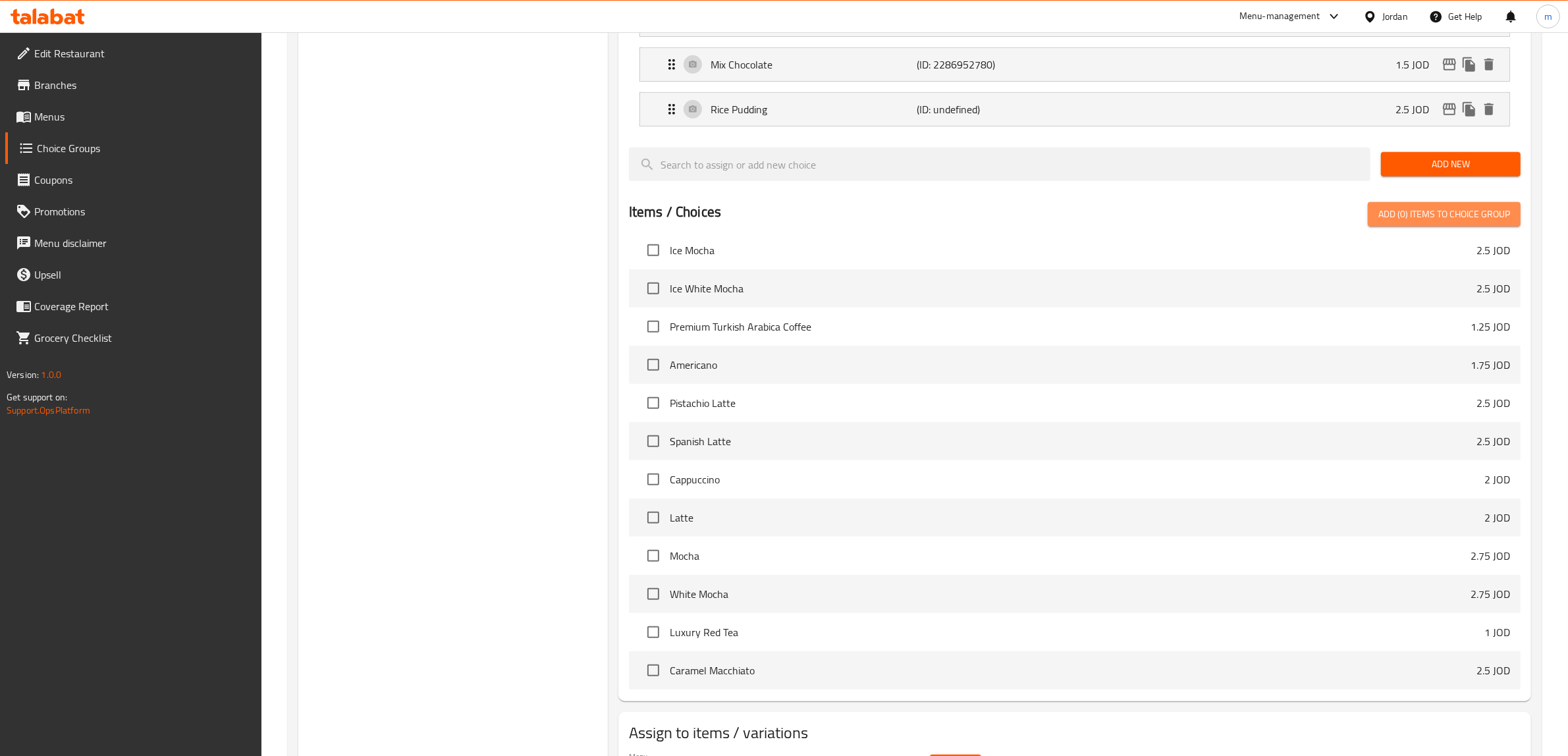
click at [1439, 221] on span "Add (0) items to choice group" at bounding box center [1444, 215] width 132 height 16
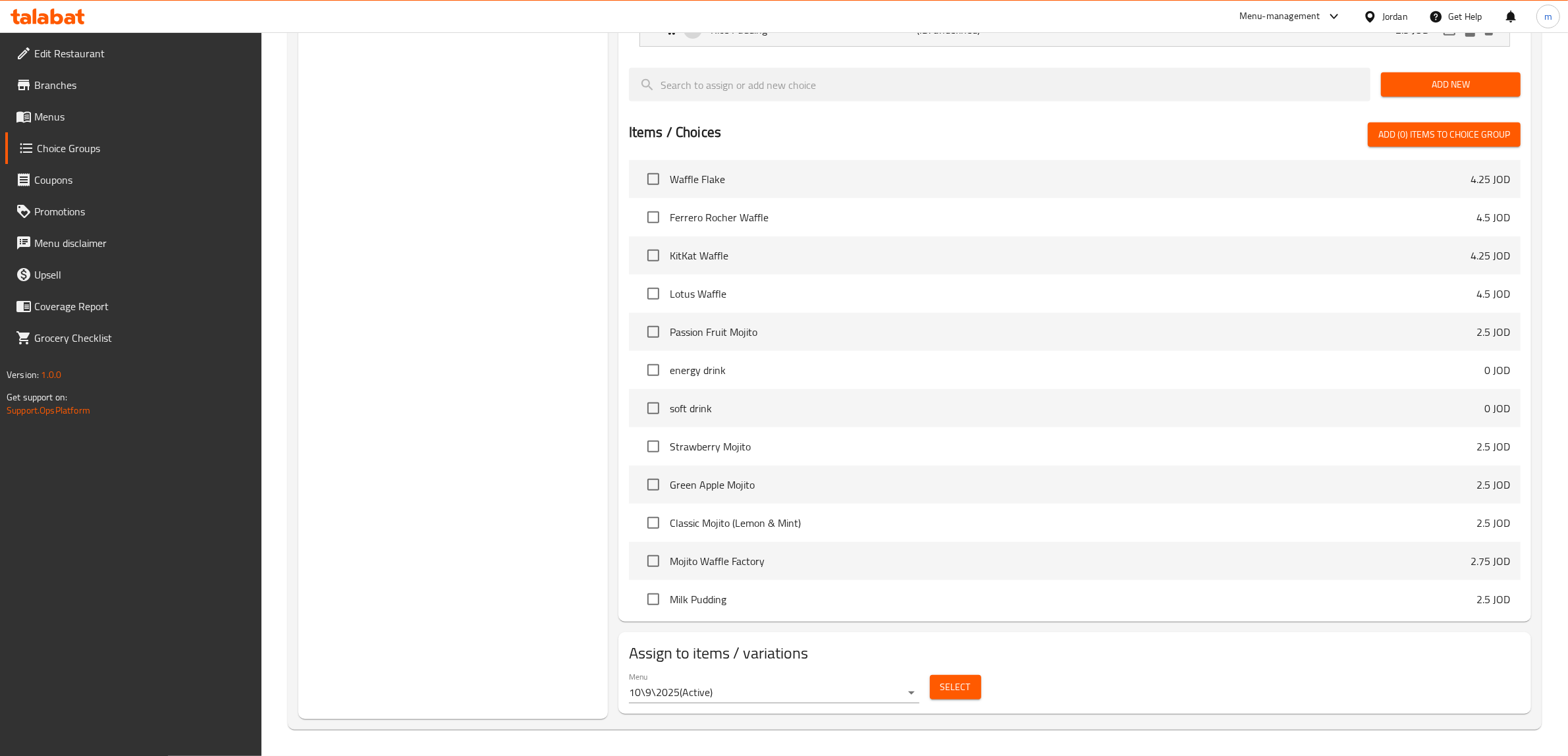
scroll to position [1153, 0]
click at [1393, 133] on span "Add (0) items to choice group" at bounding box center [1444, 135] width 132 height 16
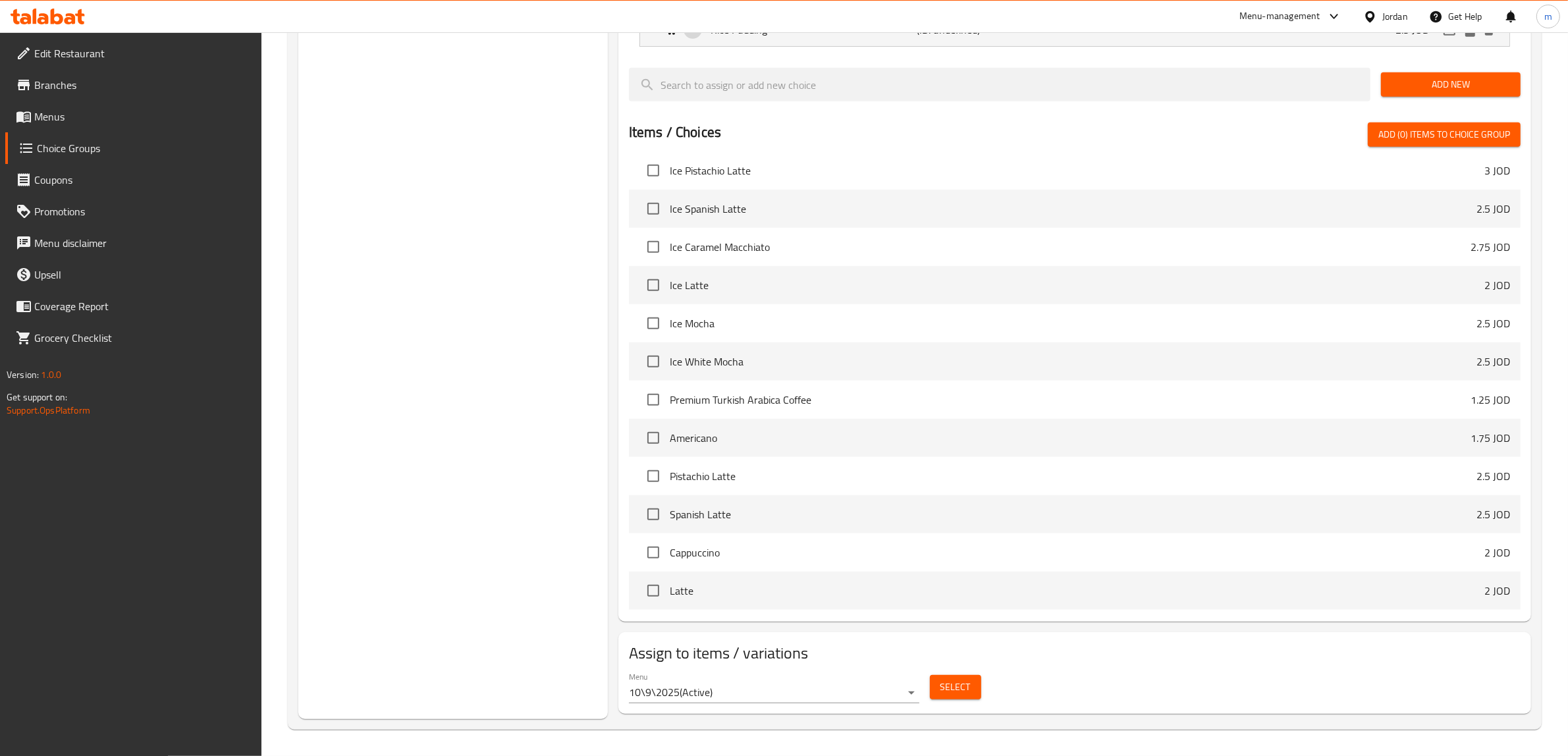
scroll to position [2113, 0]
click at [946, 702] on div "Select" at bounding box center [955, 687] width 62 height 35
click at [947, 690] on span "Select" at bounding box center [955, 687] width 30 height 16
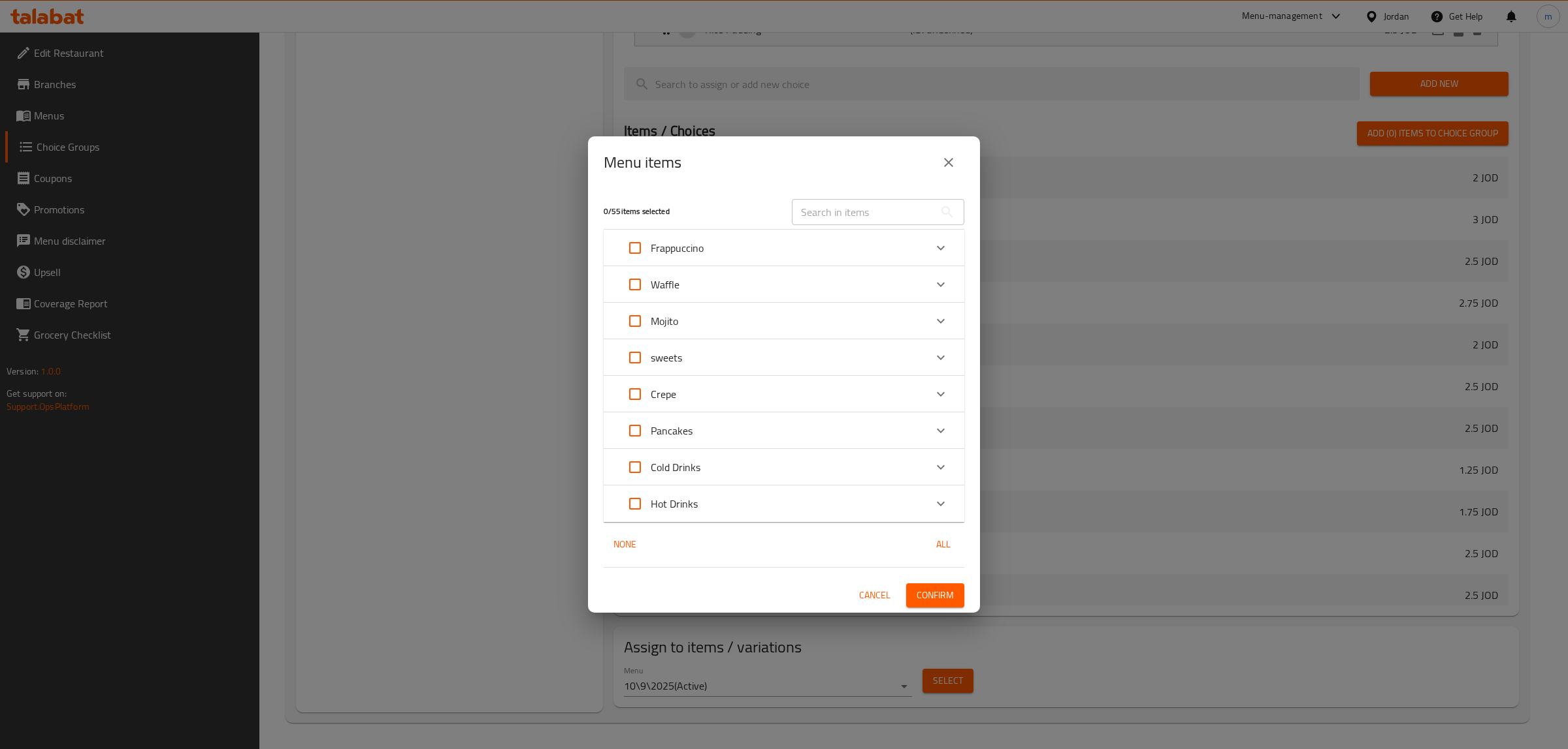
click at [941, 360] on icon "Expand" at bounding box center [940, 358] width 16 height 16
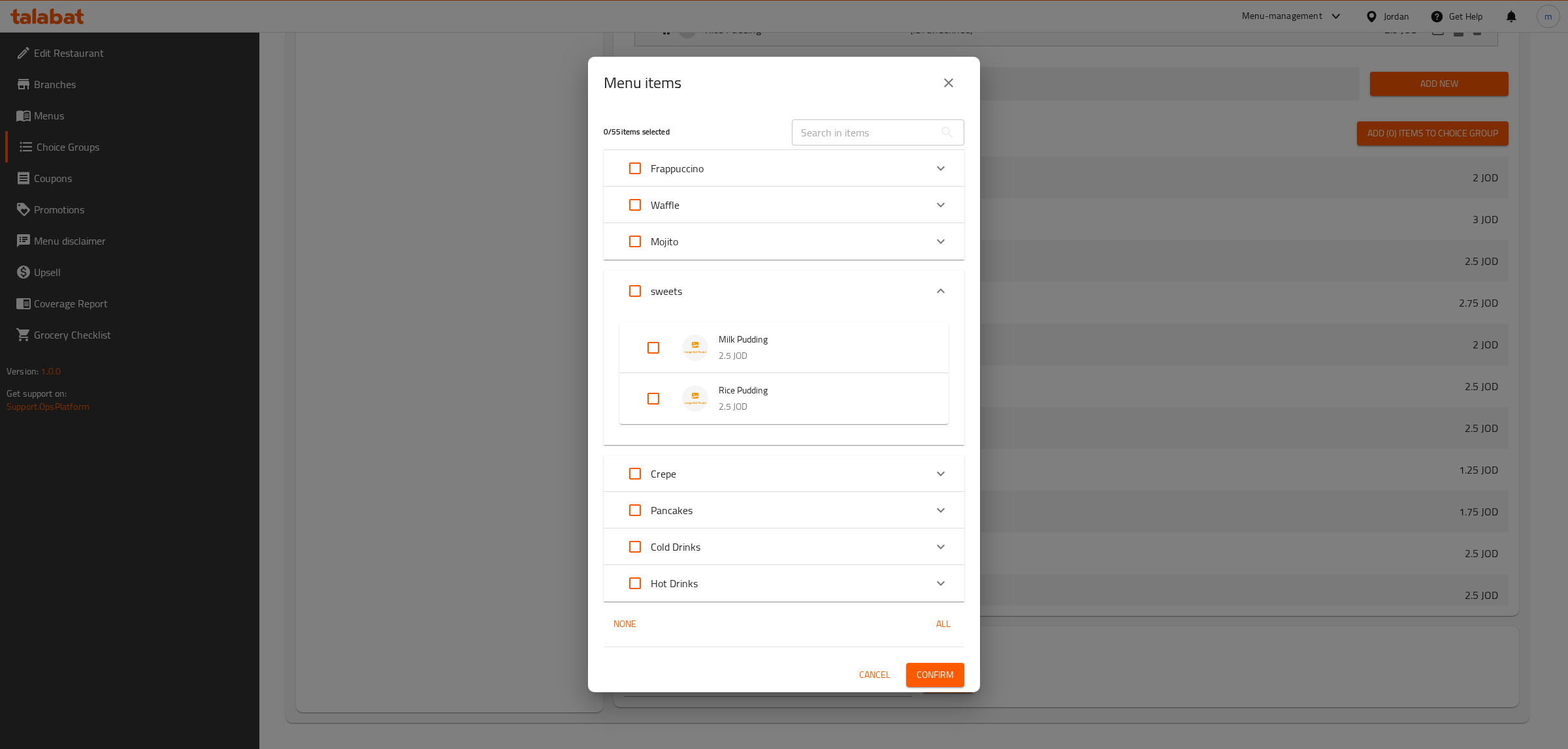
click at [648, 350] on input "Expand" at bounding box center [653, 348] width 32 height 32
checkbox input "true"
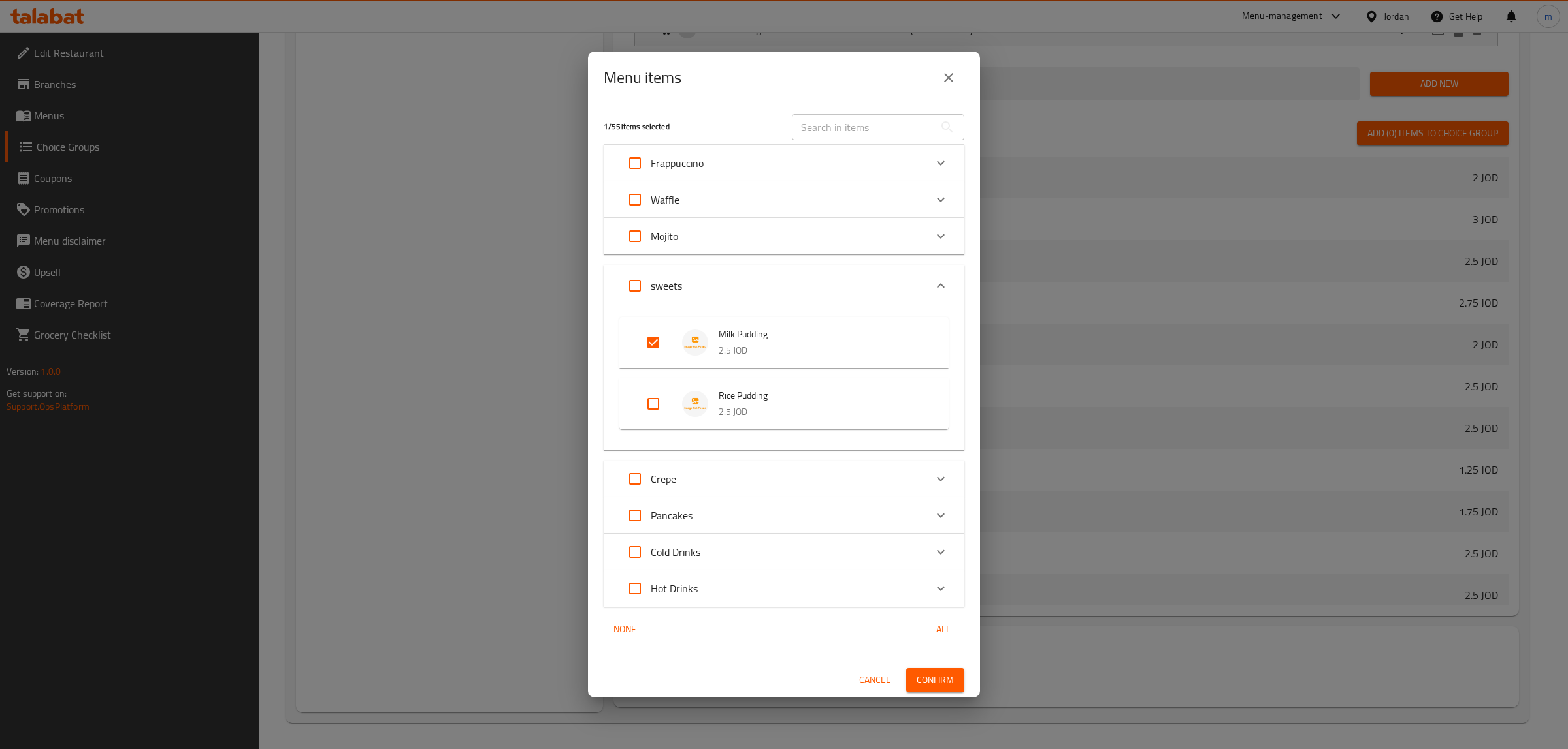
click at [653, 403] on input "Expand" at bounding box center [653, 405] width 32 height 32
checkbox input "true"
click at [947, 686] on span "Confirm" at bounding box center [935, 681] width 38 height 16
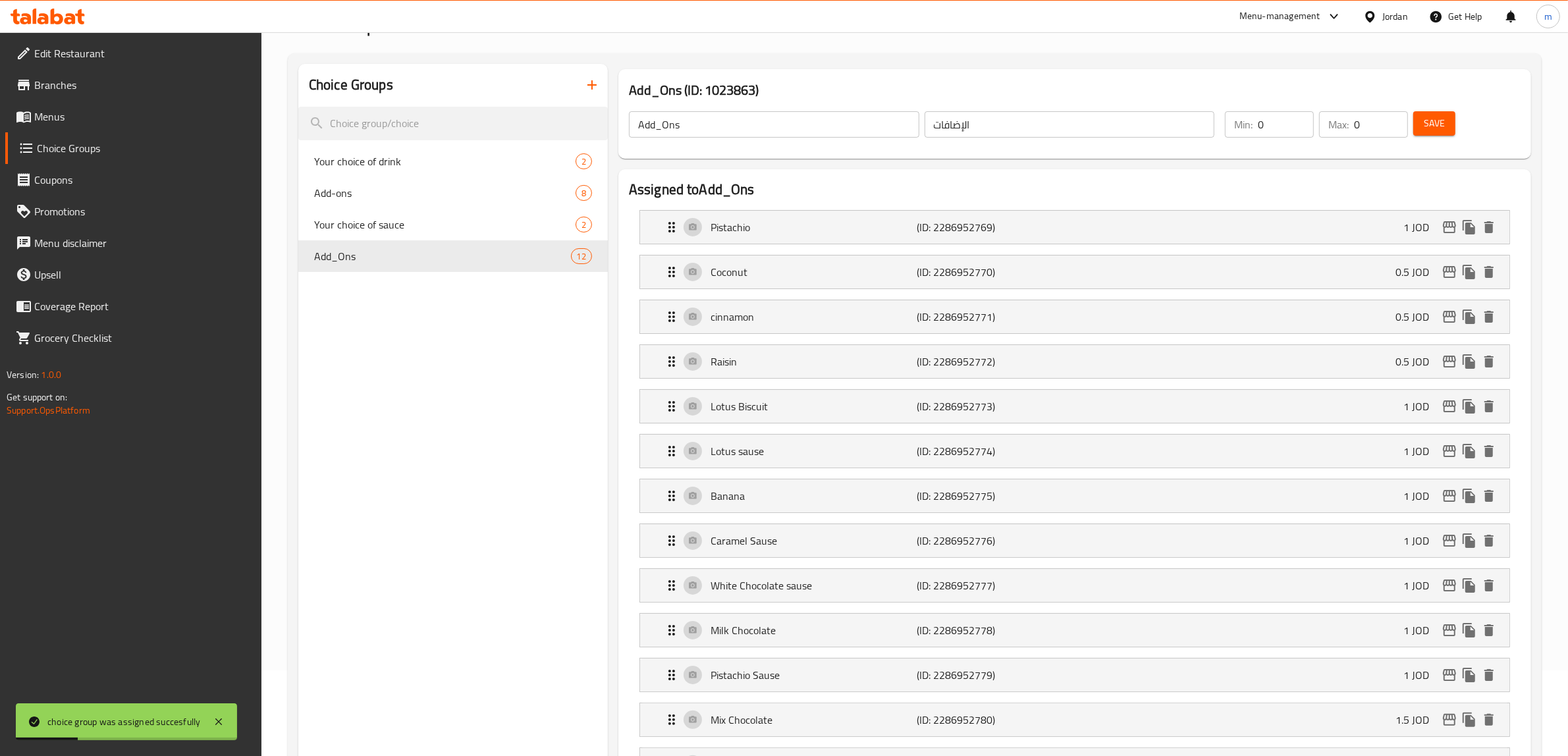
scroll to position [0, 0]
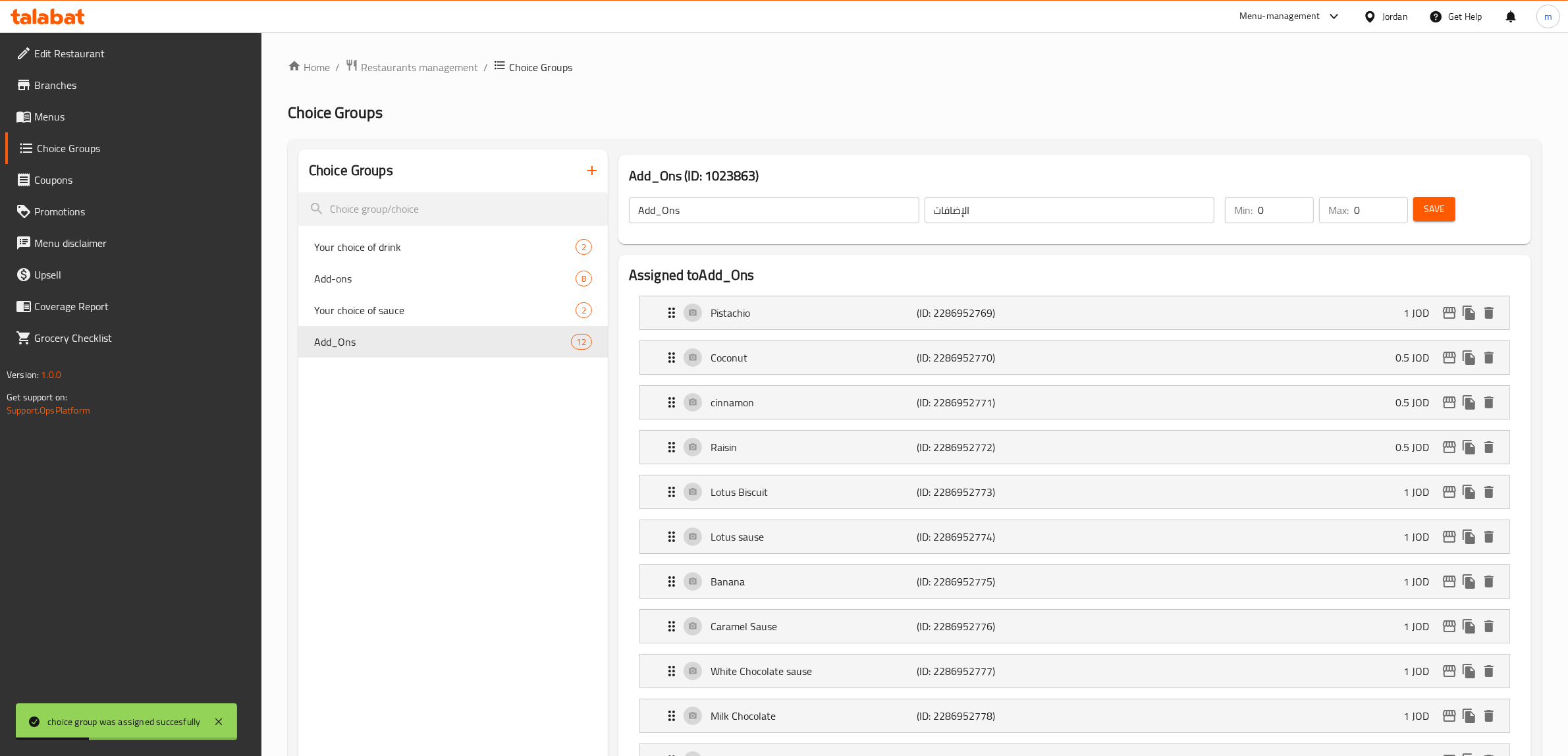
click at [1434, 210] on span "Save" at bounding box center [1434, 209] width 21 height 16
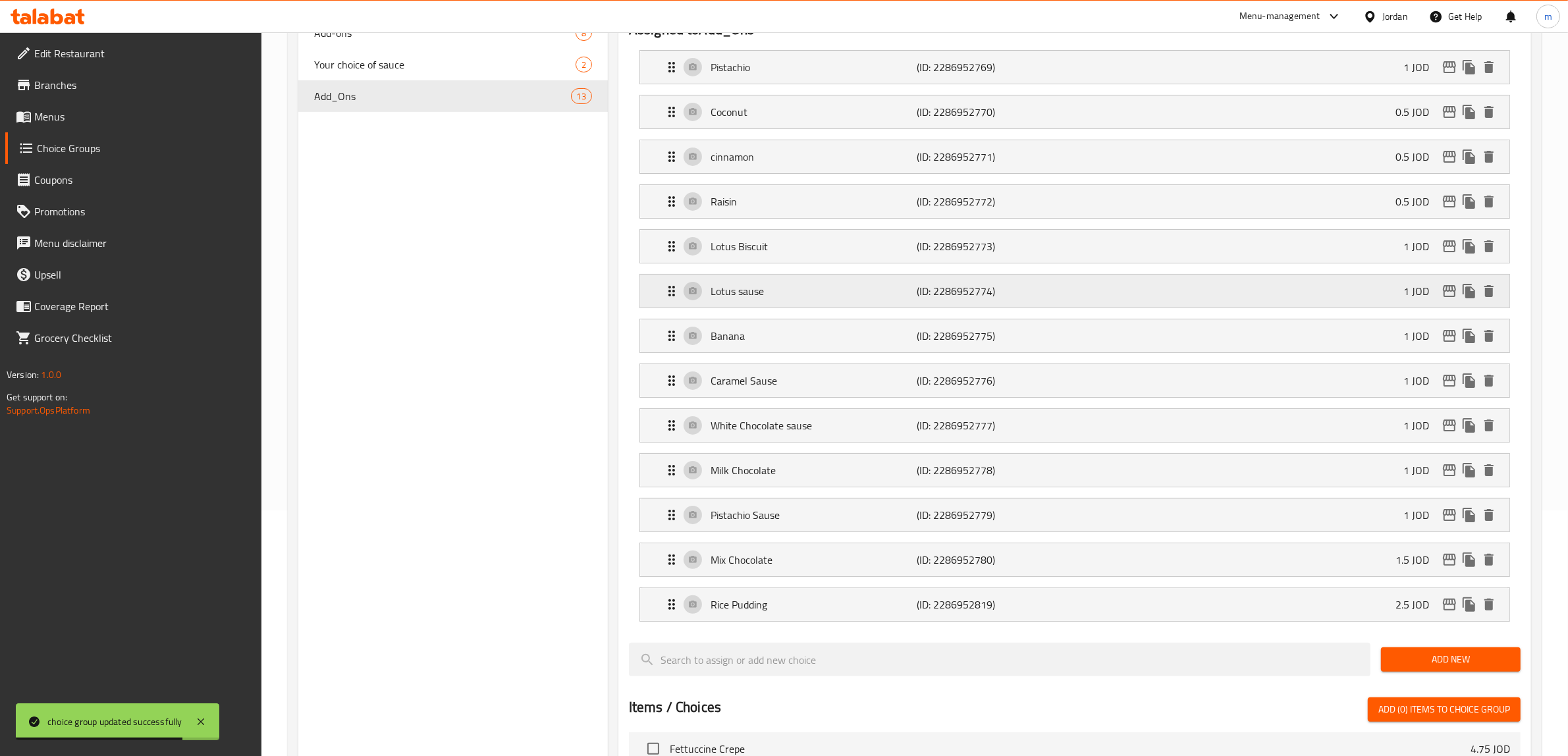
scroll to position [247, 0]
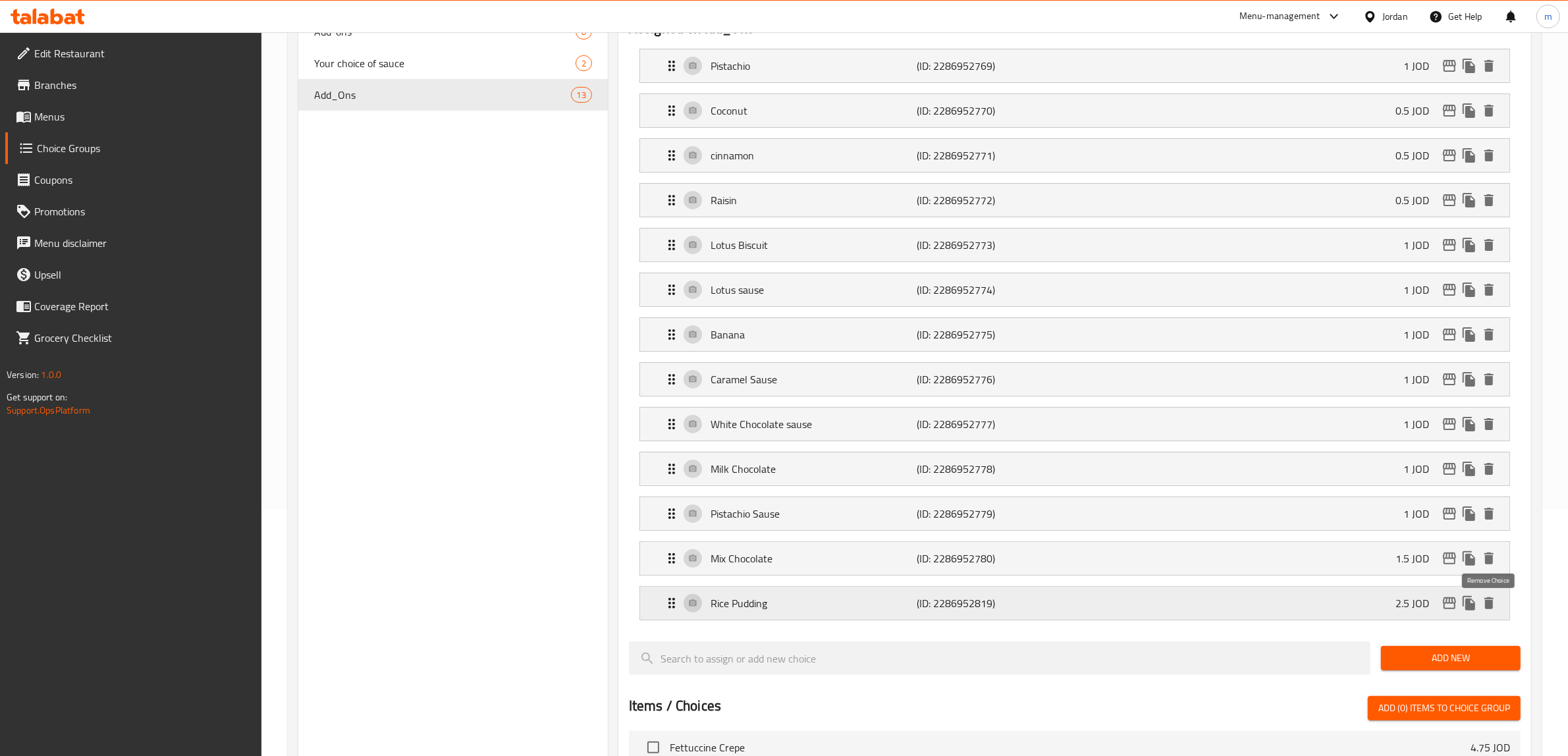
click at [1492, 607] on icon "delete" at bounding box center [1488, 603] width 9 height 12
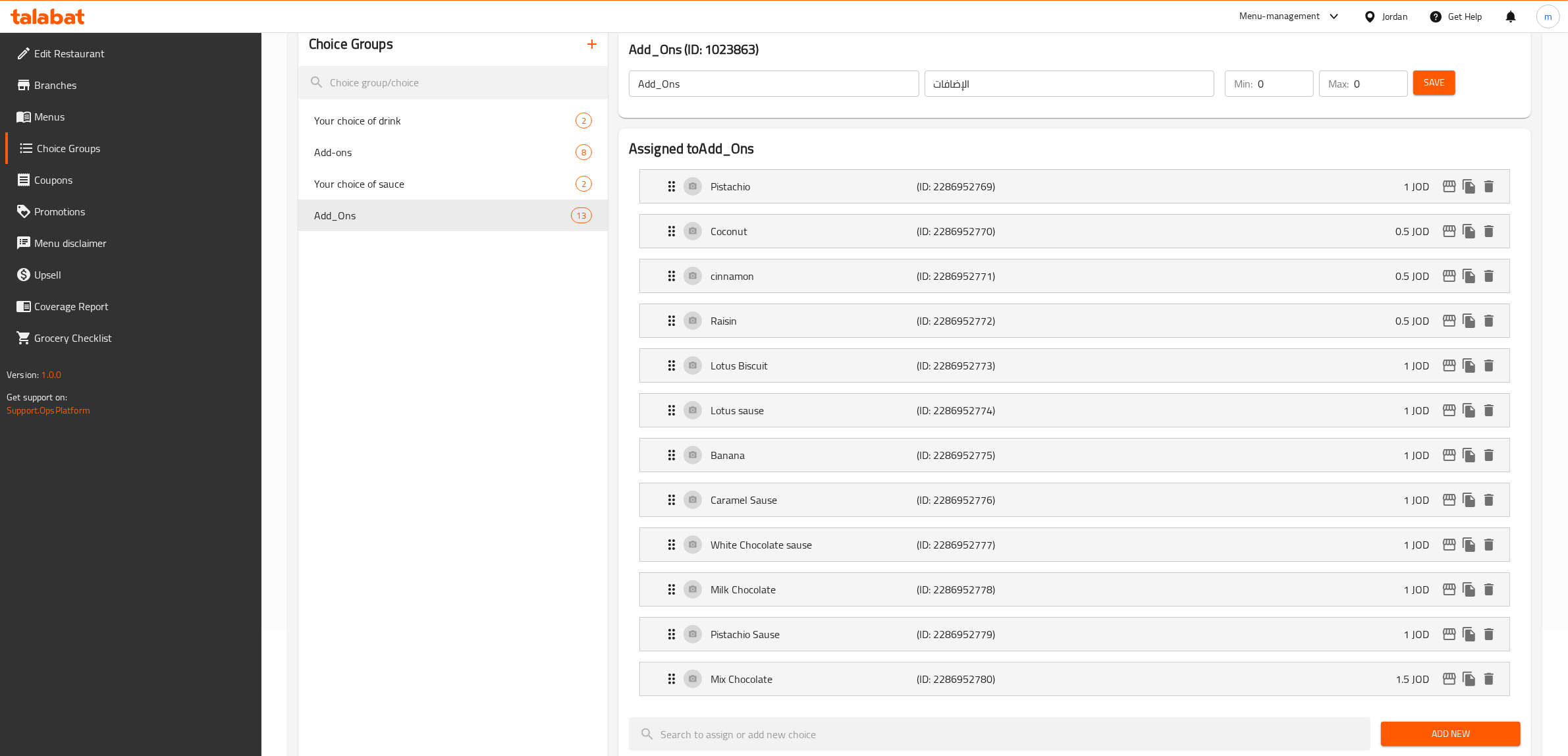
scroll to position [0, 0]
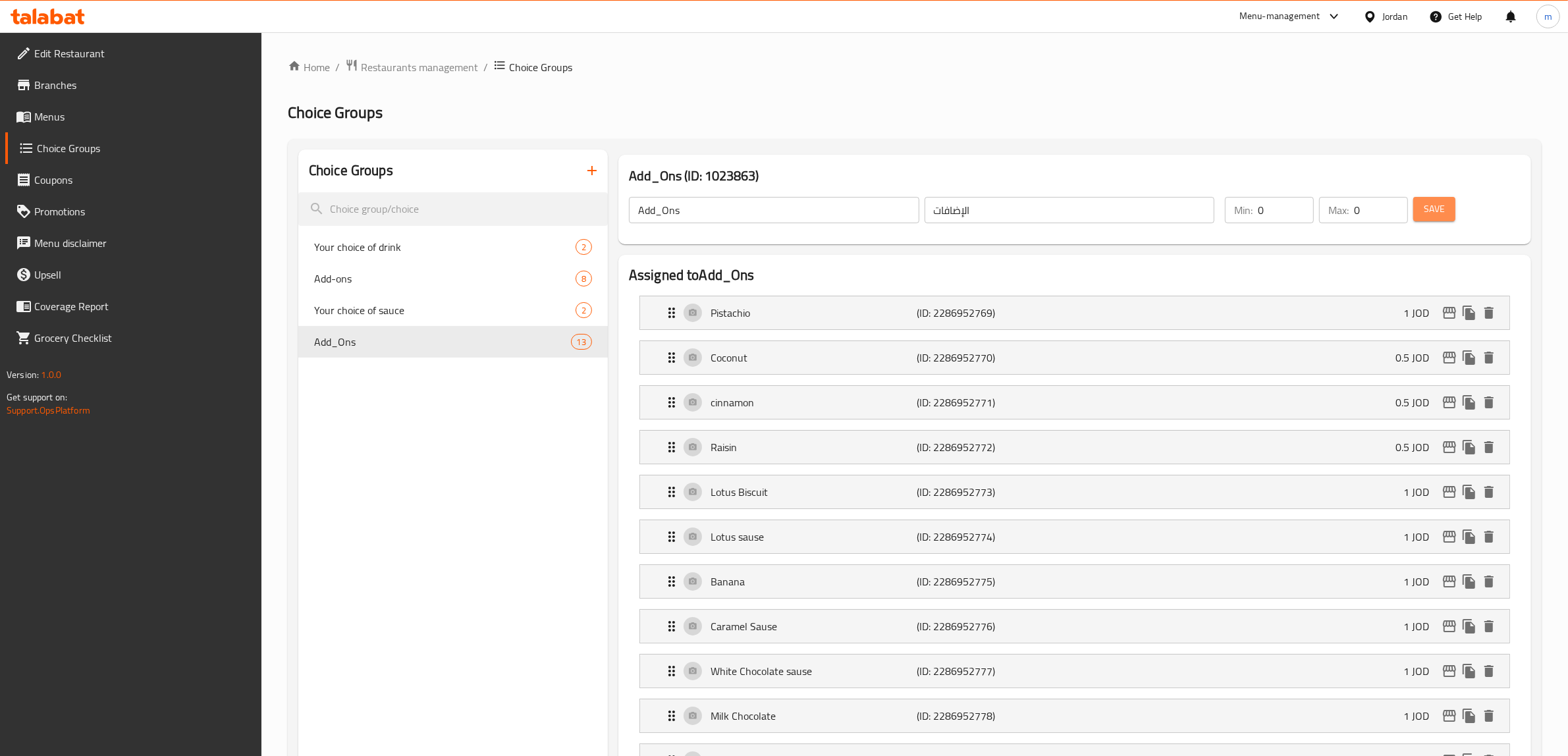
click at [1435, 203] on span "Save" at bounding box center [1434, 209] width 21 height 16
click at [593, 172] on icon "button" at bounding box center [592, 170] width 9 height 9
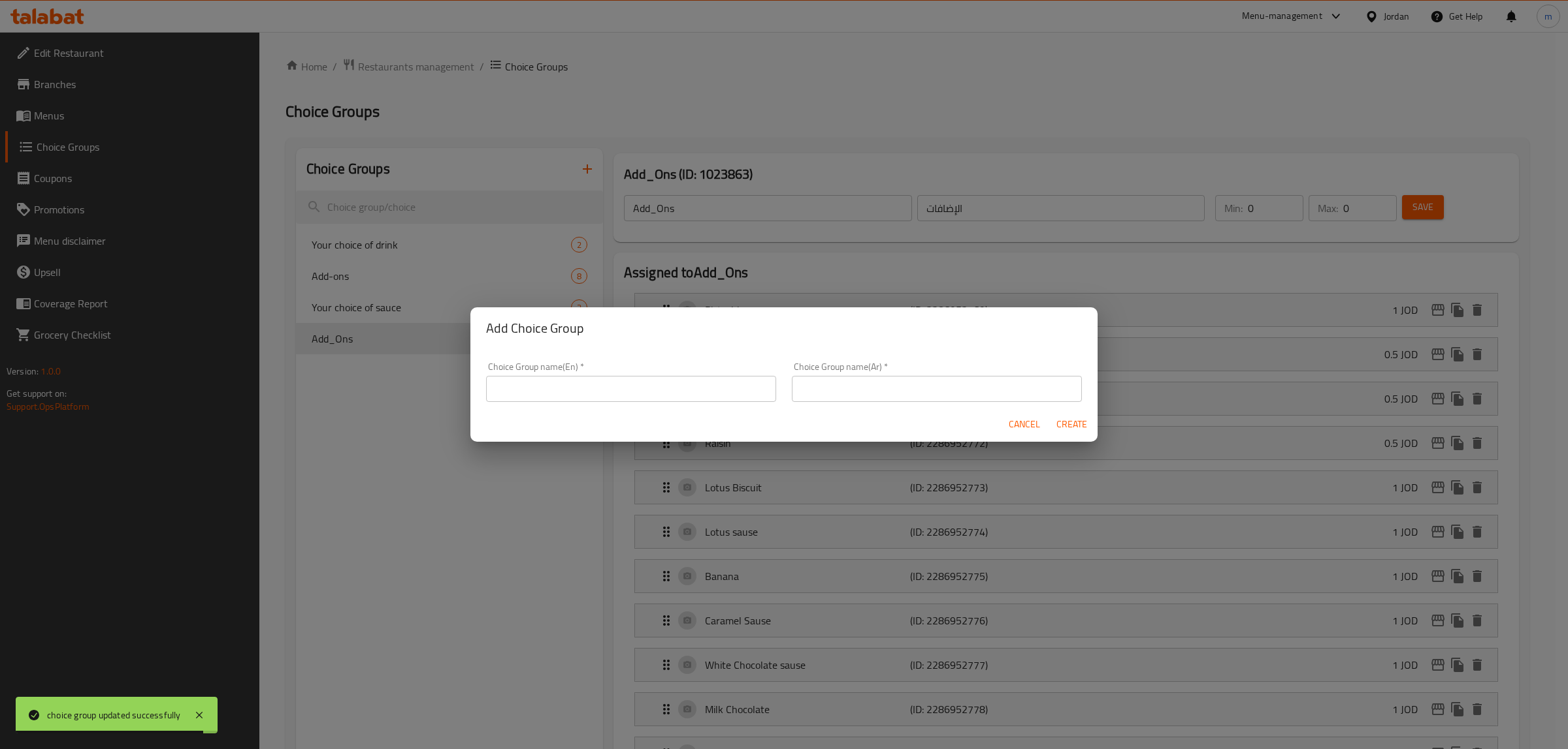
click at [644, 383] on input "text" at bounding box center [631, 389] width 290 height 26
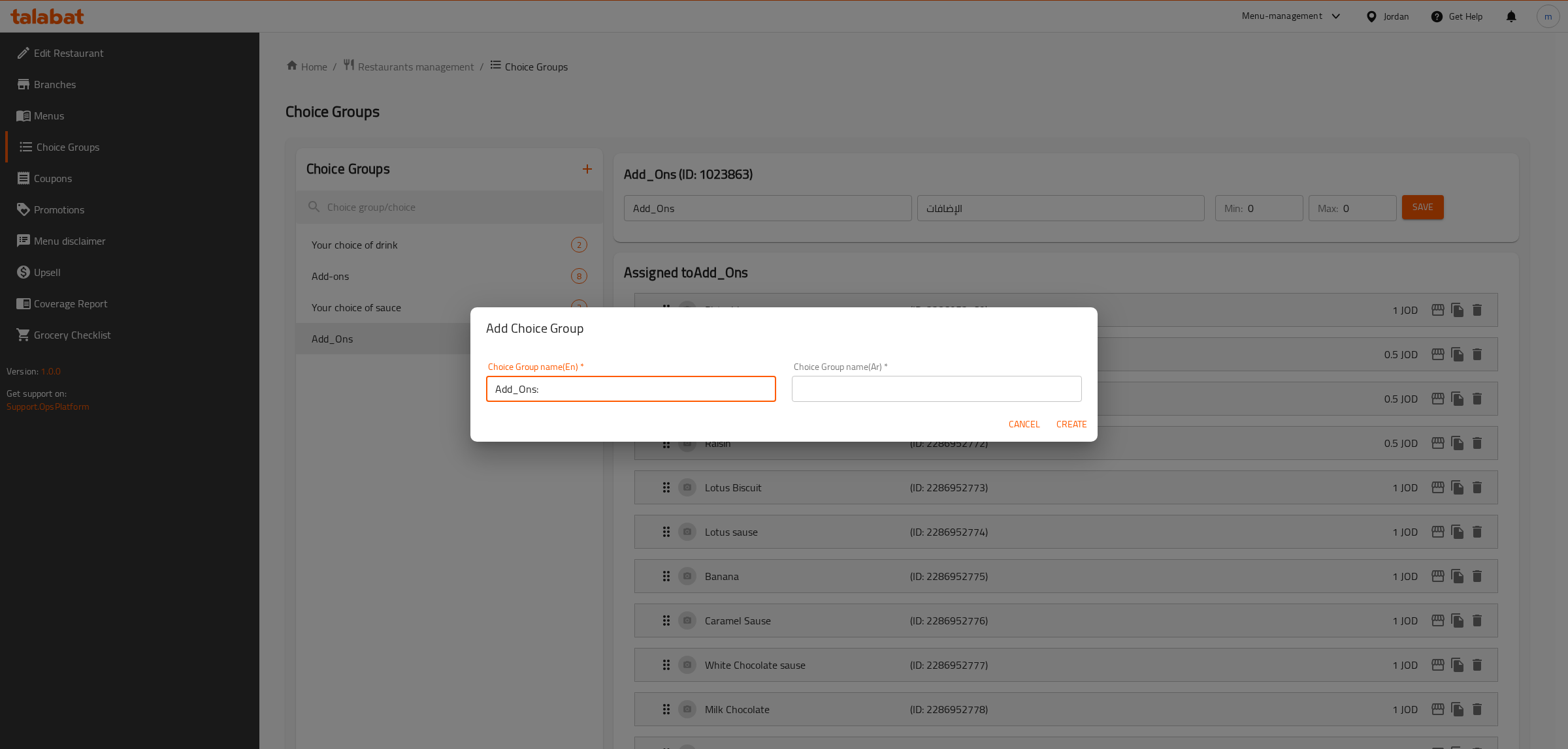
type input "Add_Ons:"
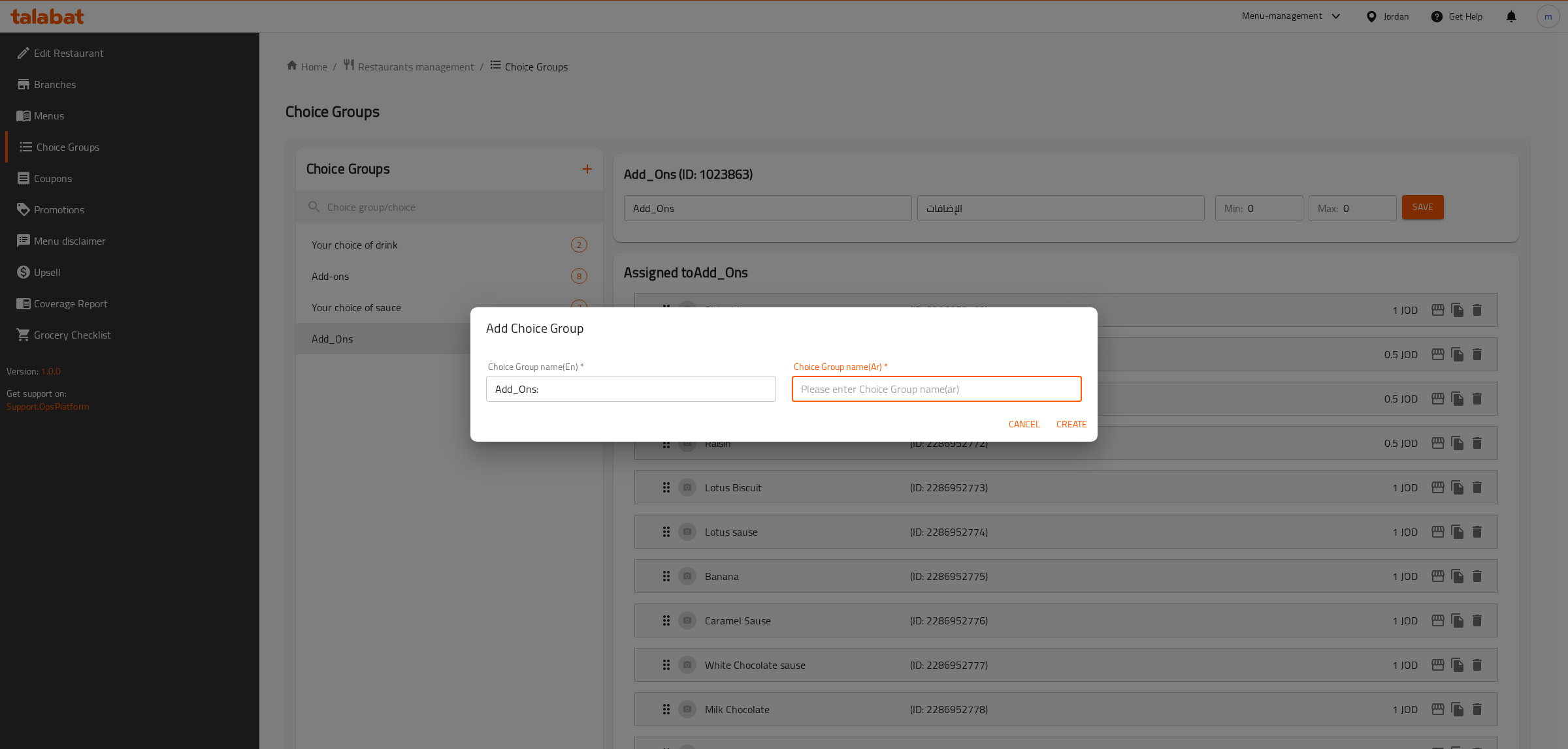
click at [825, 385] on input "text" at bounding box center [936, 389] width 290 height 26
type input "الإضافات:"
click at [1070, 424] on span "Create" at bounding box center [1071, 424] width 32 height 16
type input "Add_Ons:"
type input "الإضافات:"
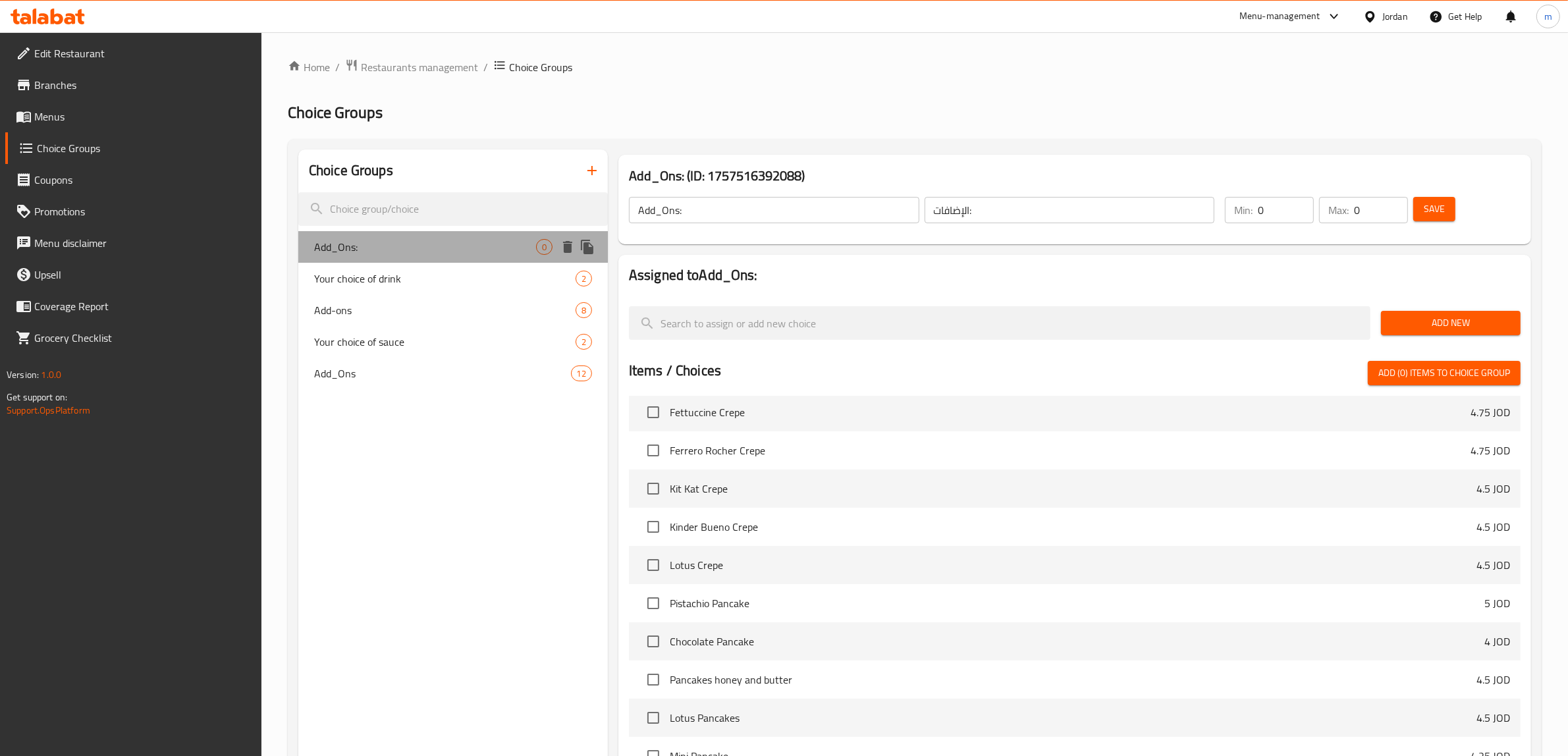
click at [493, 253] on span "Add_Ons:" at bounding box center [425, 248] width 222 height 16
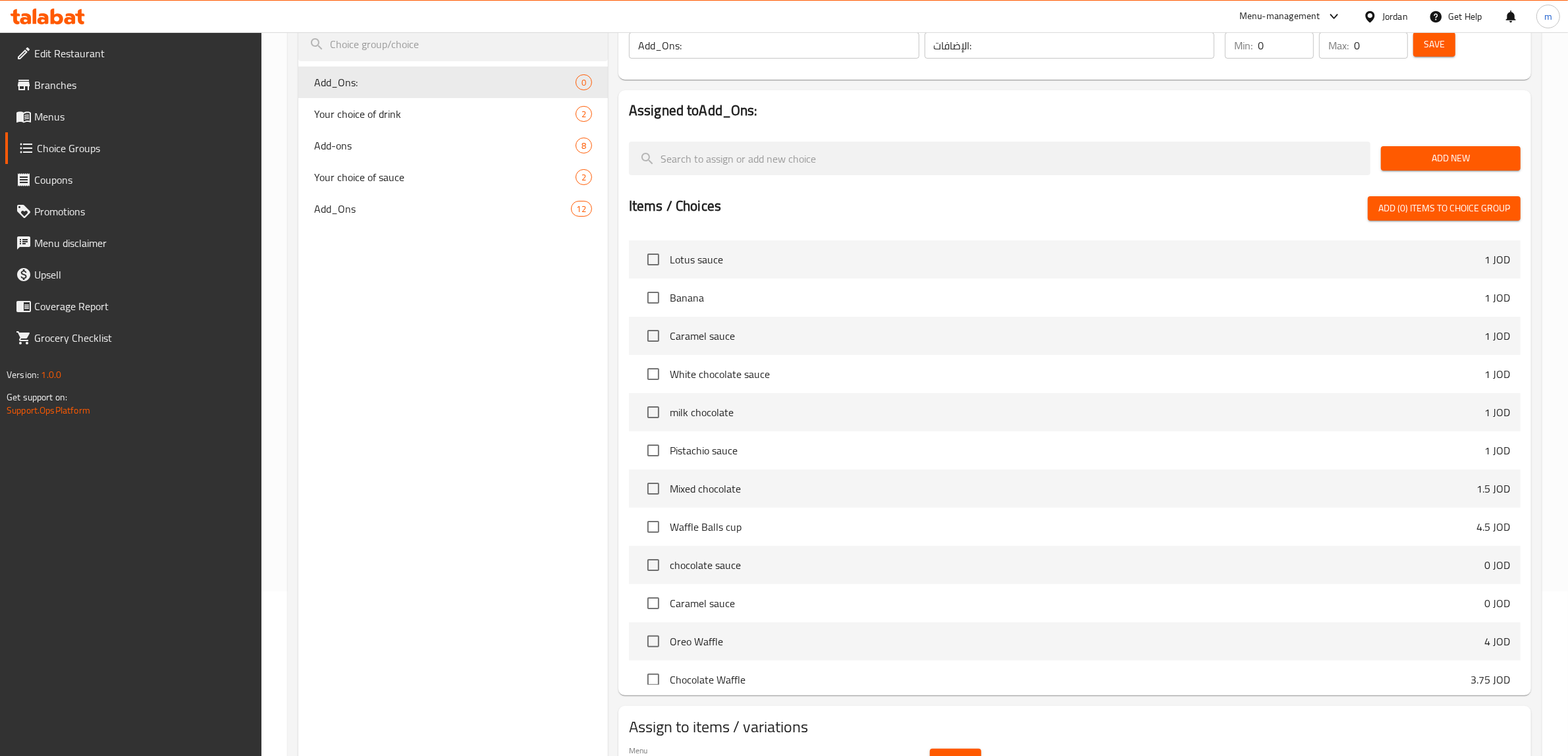
scroll to position [220, 0]
click at [652, 304] on input "checkbox" at bounding box center [654, 304] width 28 height 28
checkbox input "true"
click at [654, 382] on input "checkbox" at bounding box center [654, 380] width 28 height 28
checkbox input "true"
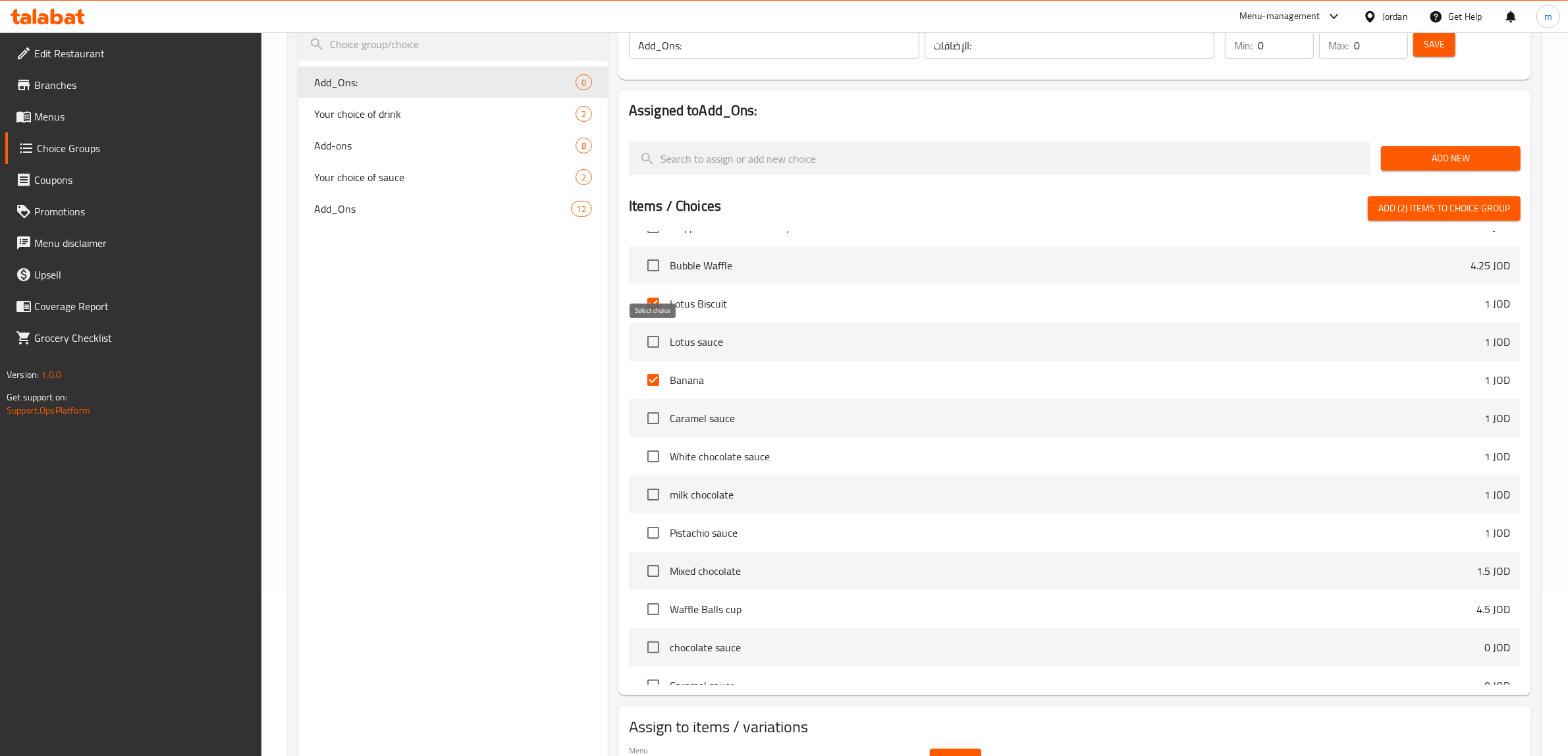
click at [651, 338] on input "checkbox" at bounding box center [654, 343] width 28 height 28
checkbox input "true"
click at [644, 420] on input "checkbox" at bounding box center [654, 418] width 28 height 28
checkbox input "true"
click at [651, 453] on input "checkbox" at bounding box center [654, 456] width 28 height 28
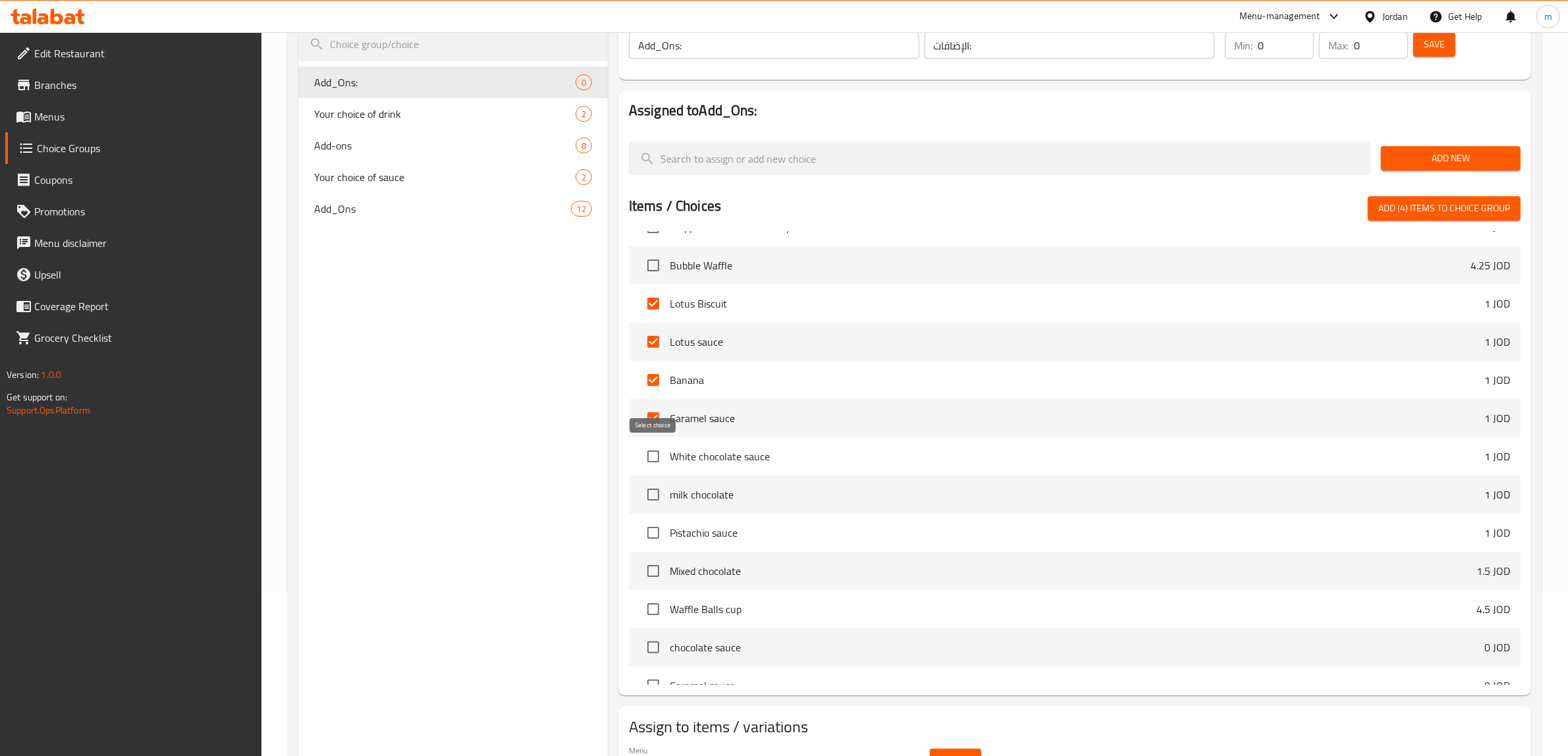
checkbox input "true"
click at [652, 491] on input "checkbox" at bounding box center [654, 495] width 28 height 28
checkbox input "true"
click at [654, 535] on input "checkbox" at bounding box center [654, 533] width 28 height 28
checkbox input "true"
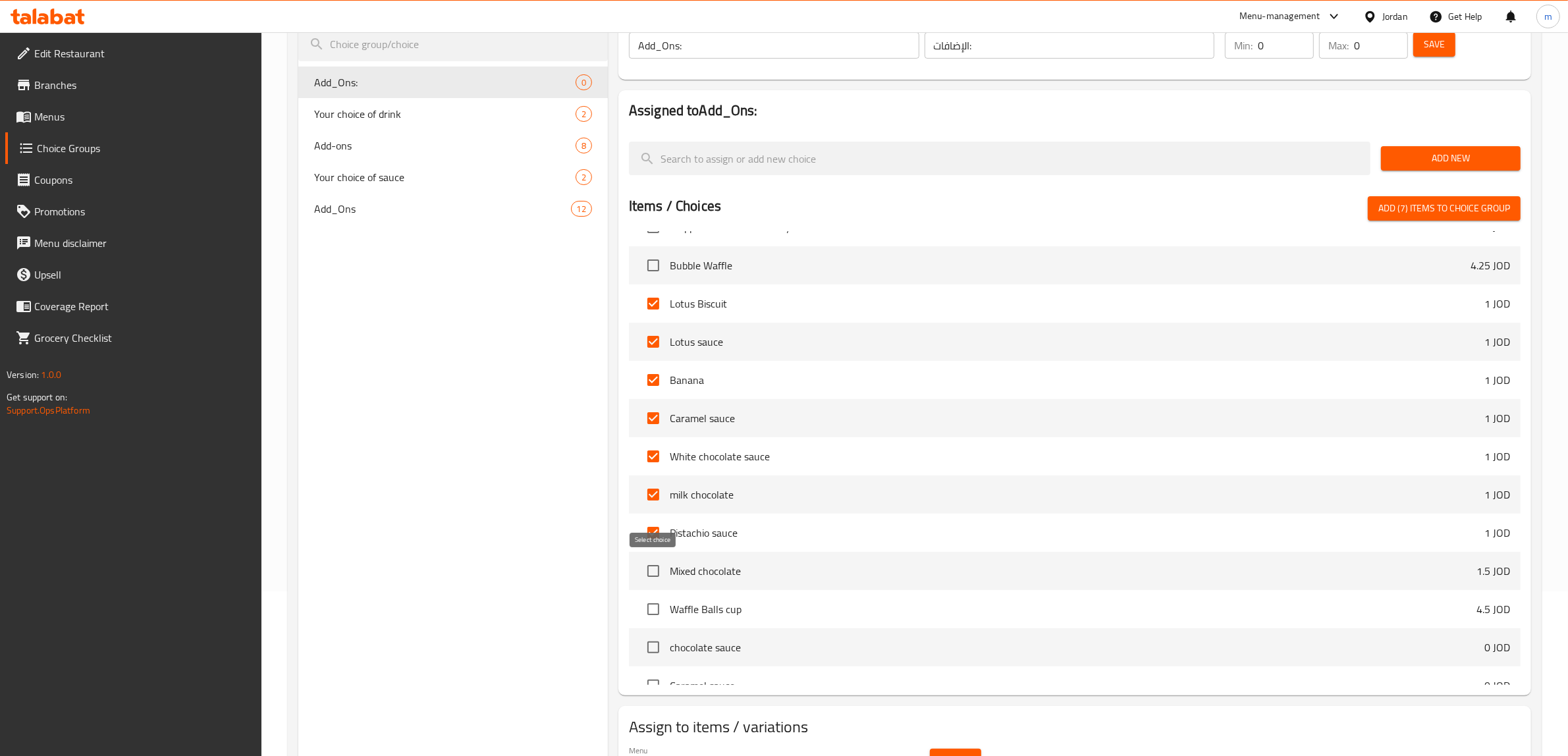
click at [656, 571] on input "checkbox" at bounding box center [654, 571] width 28 height 28
checkbox input "true"
click at [1403, 218] on button "Add (8) items to choice group" at bounding box center [1443, 209] width 153 height 24
checkbox input "false"
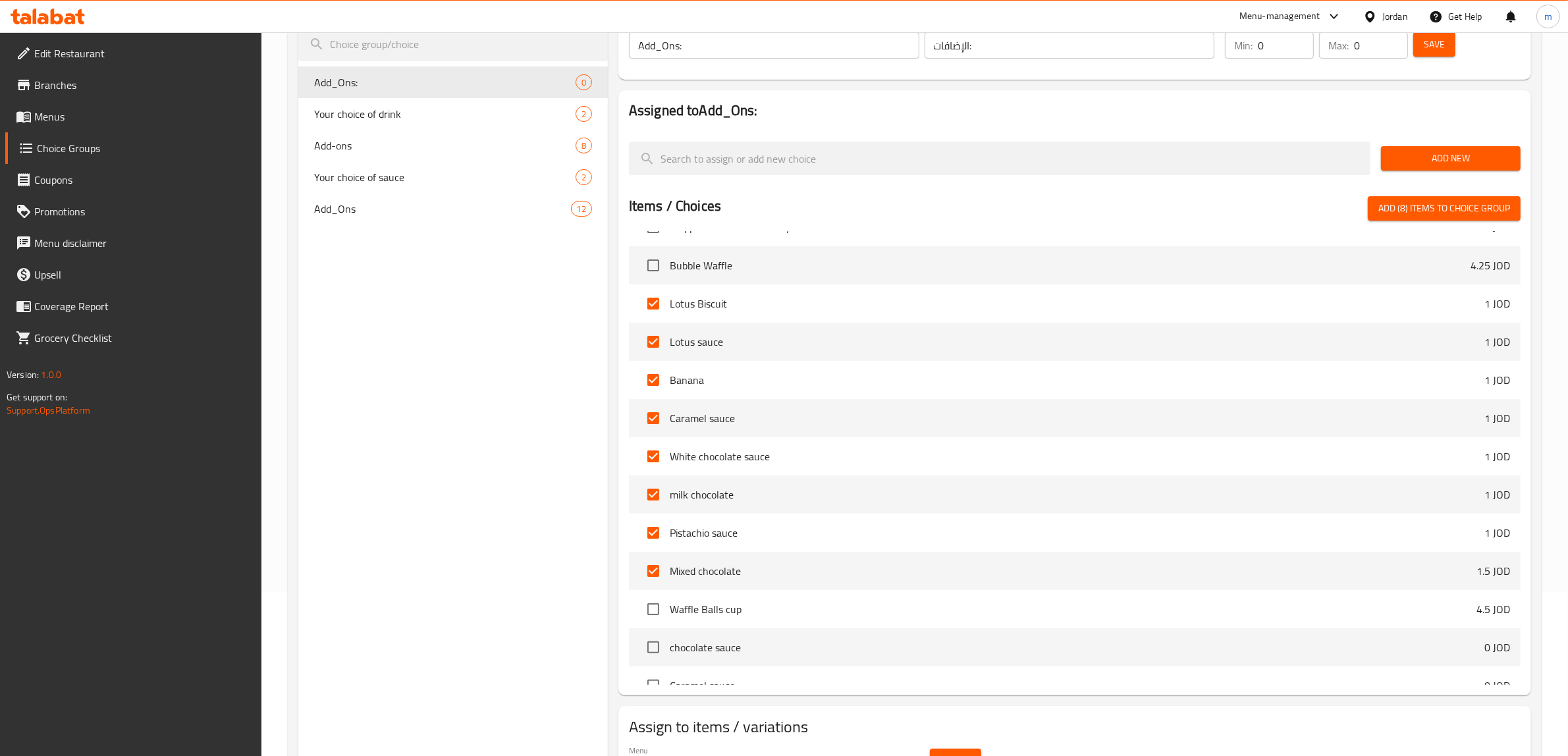
checkbox input "false"
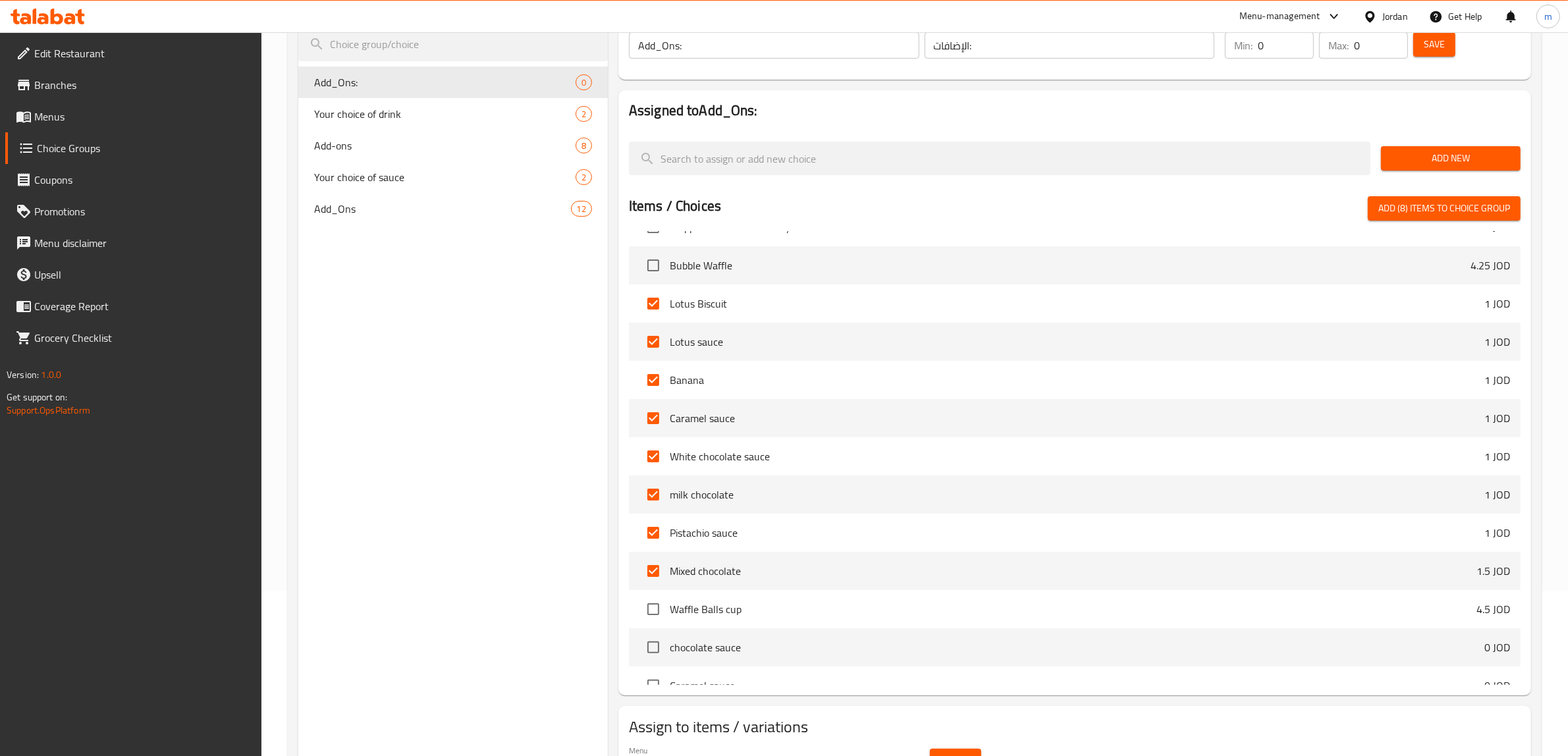
checkbox input "false"
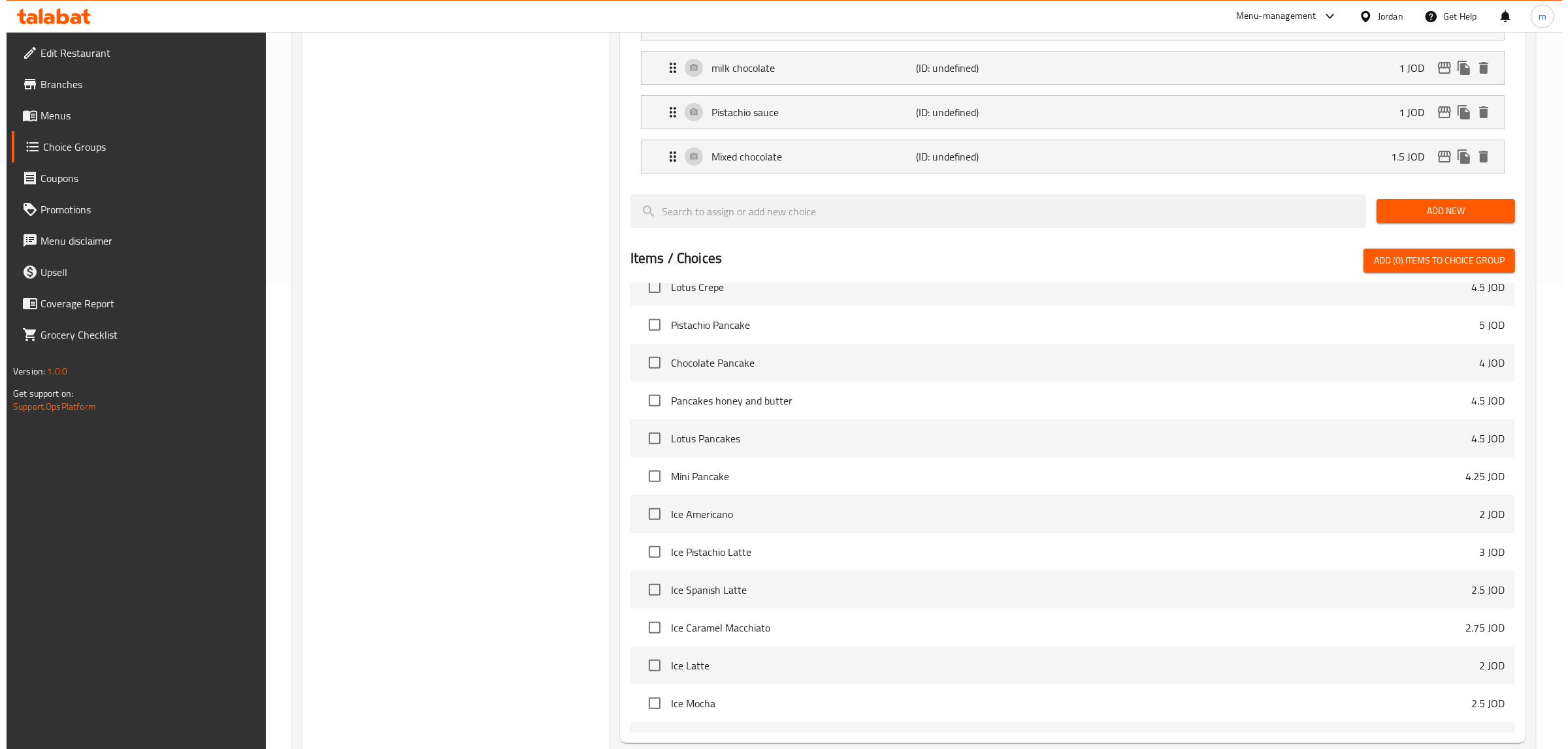
scroll to position [594, 0]
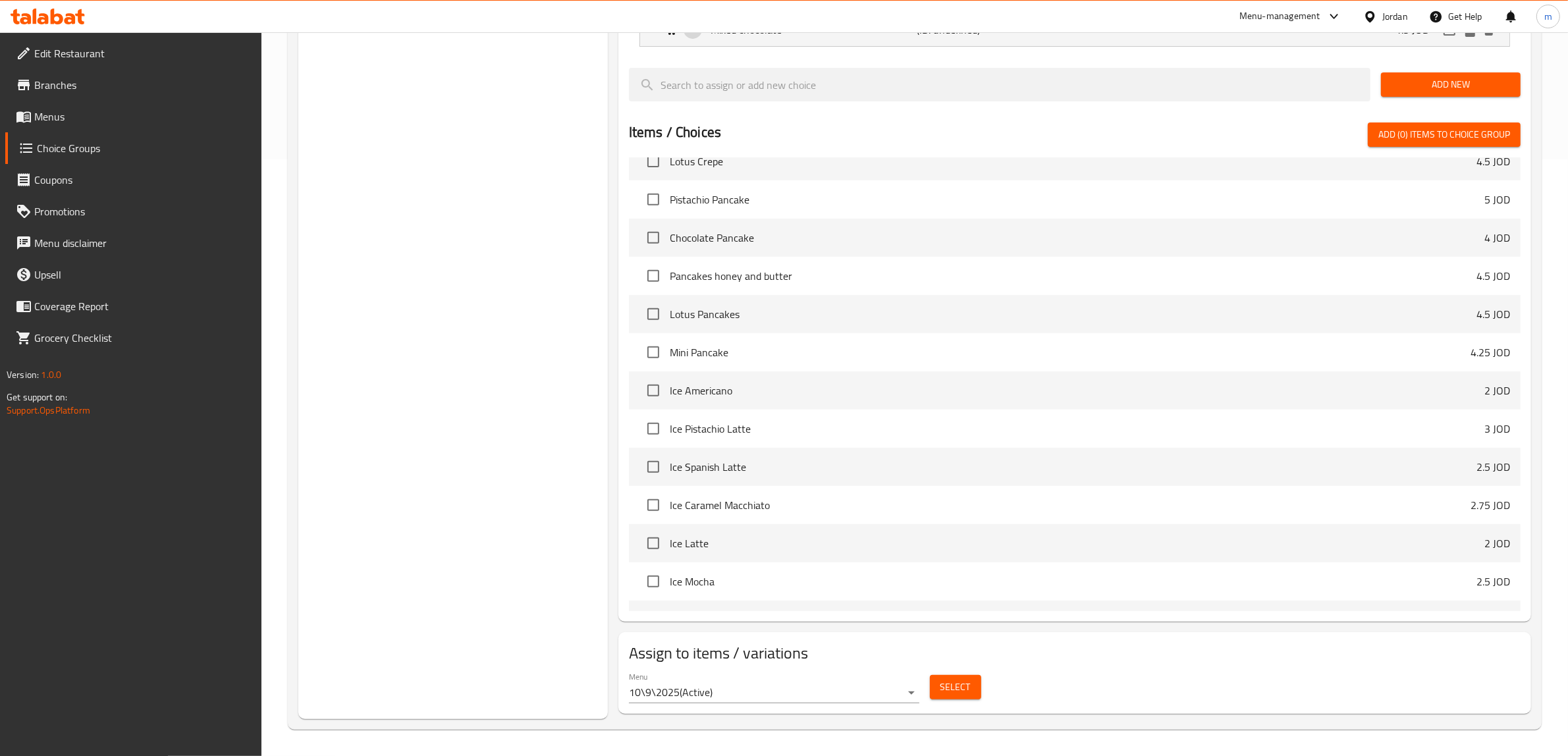
click at [972, 694] on button "Select" at bounding box center [955, 687] width 51 height 24
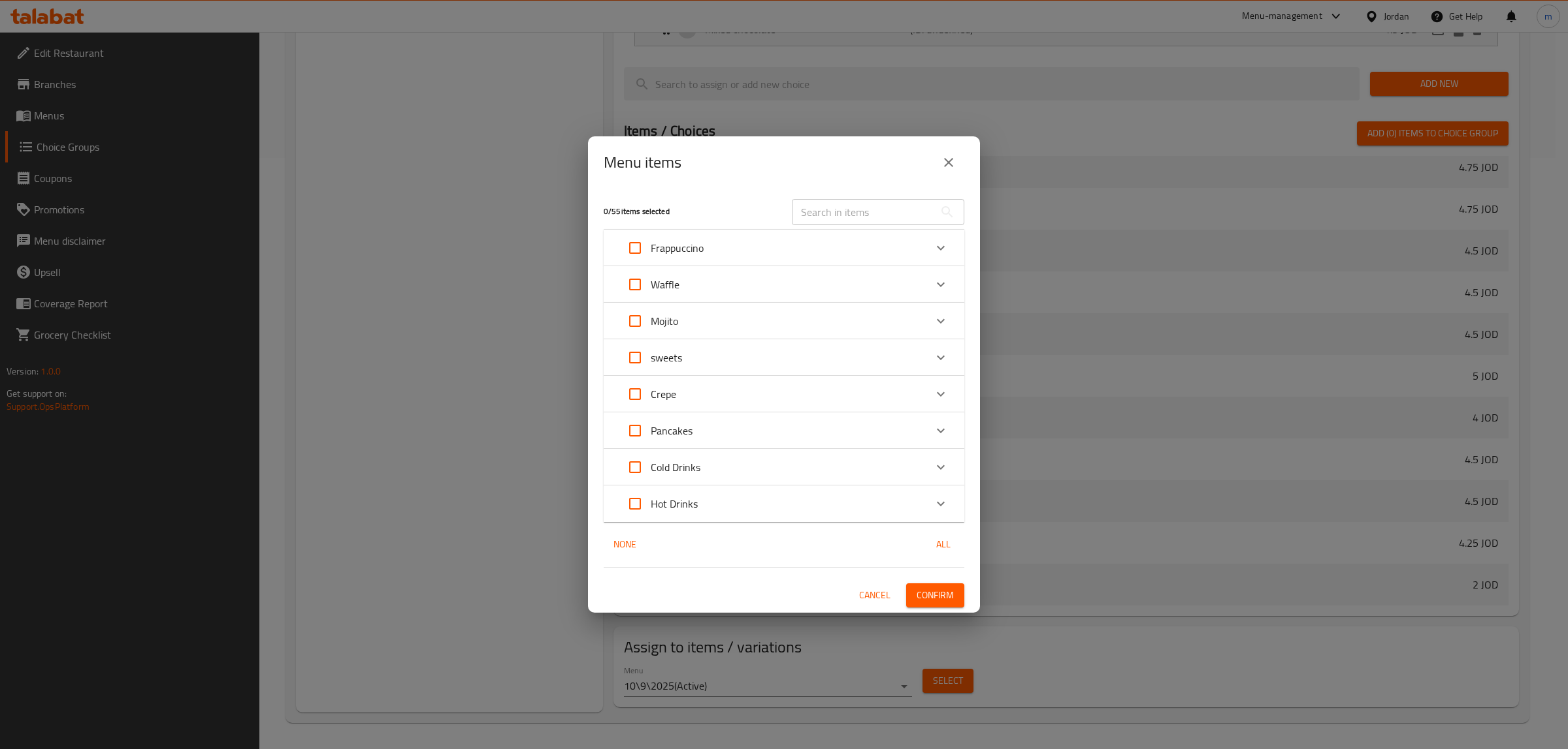
click at [942, 400] on icon "Expand" at bounding box center [940, 395] width 16 height 16
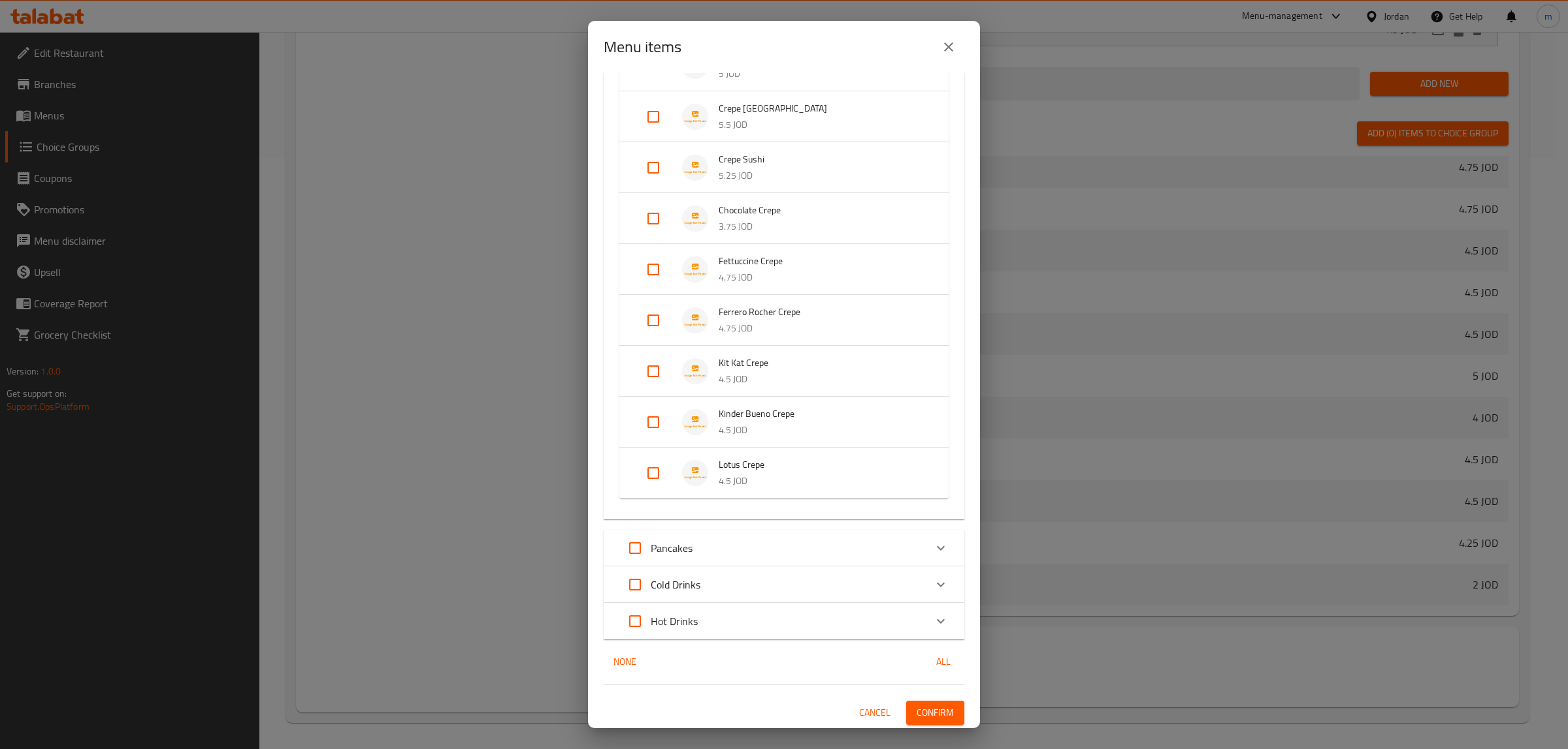
scroll to position [7, 0]
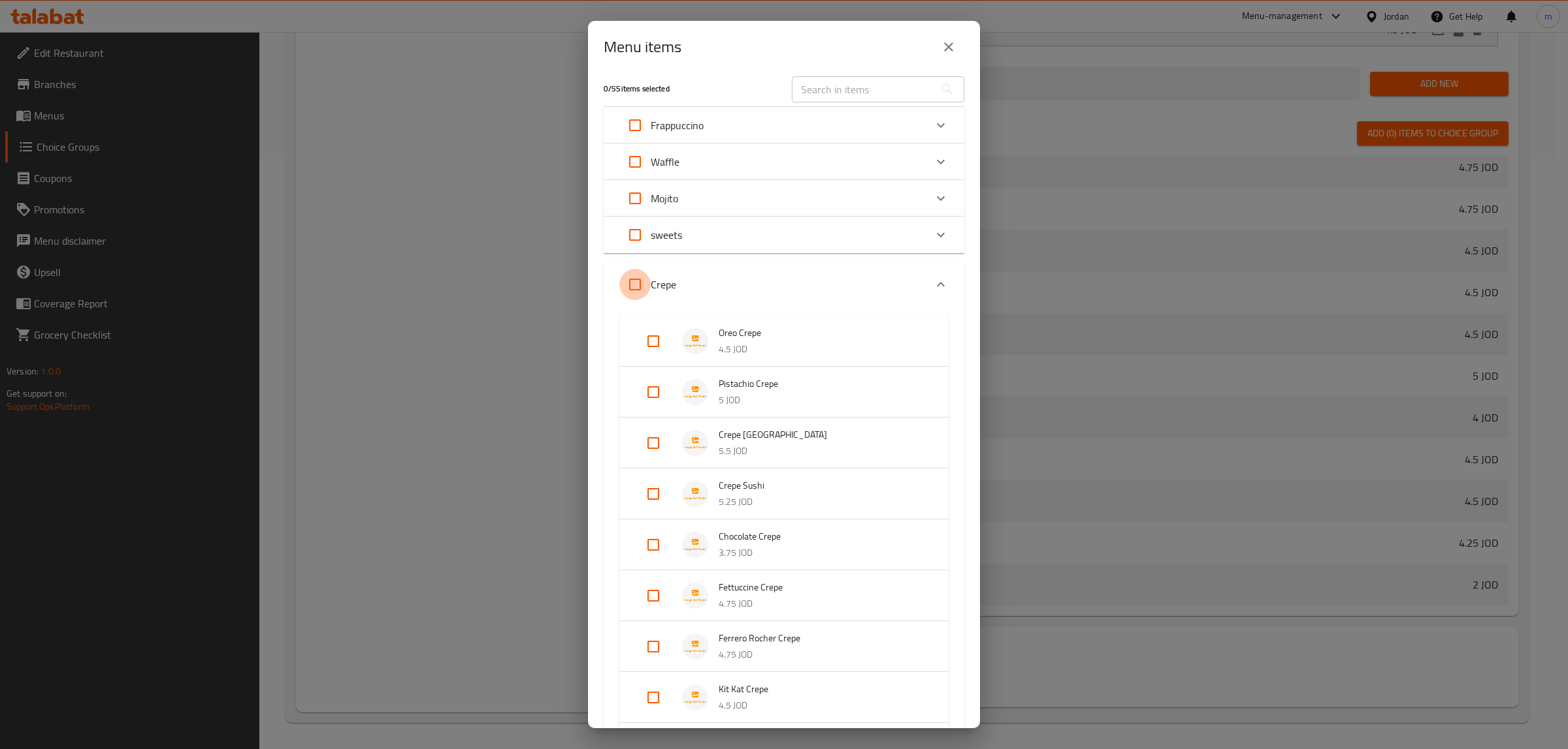
click at [633, 285] on input "Expand" at bounding box center [636, 285] width 32 height 32
checkbox input "true"
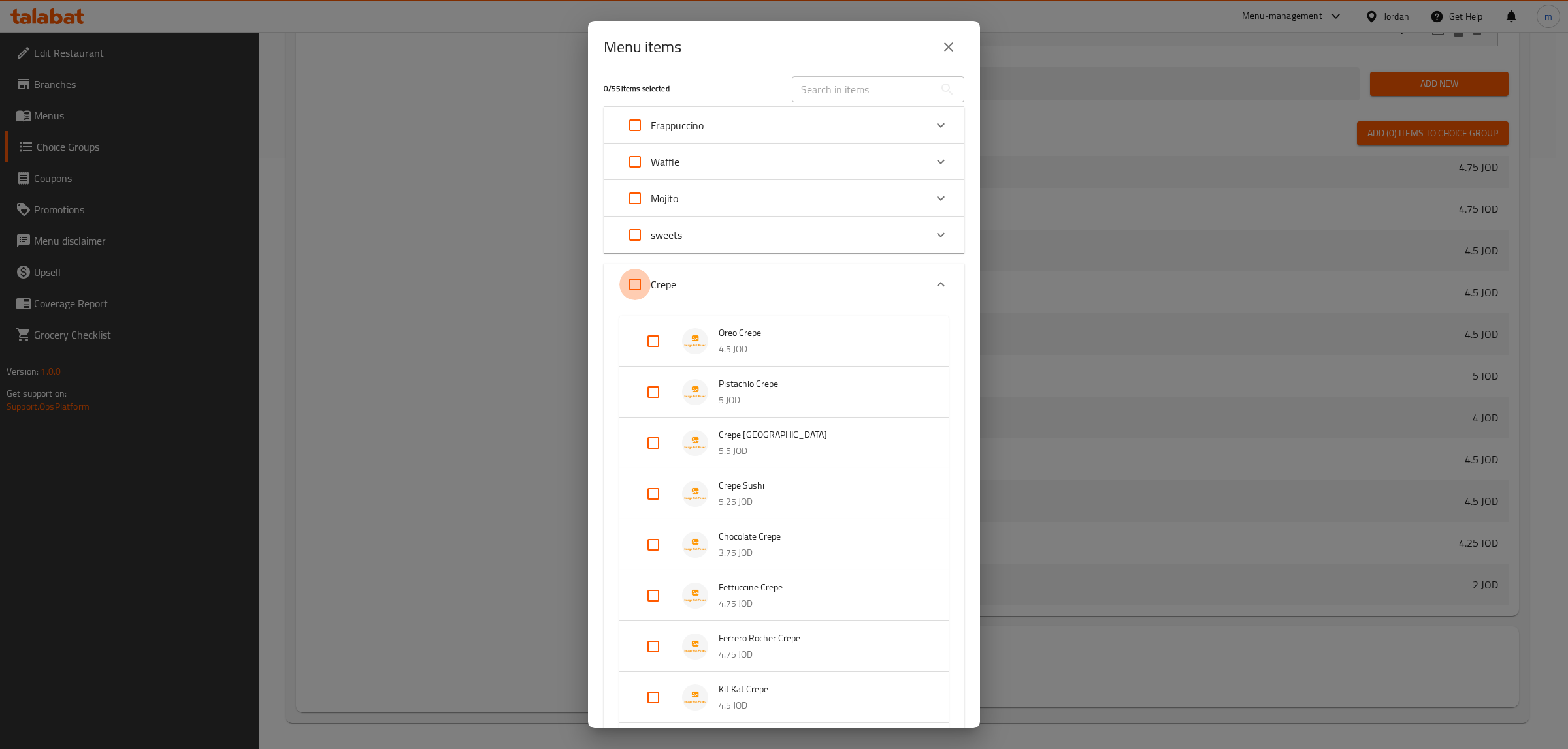
checkbox input "true"
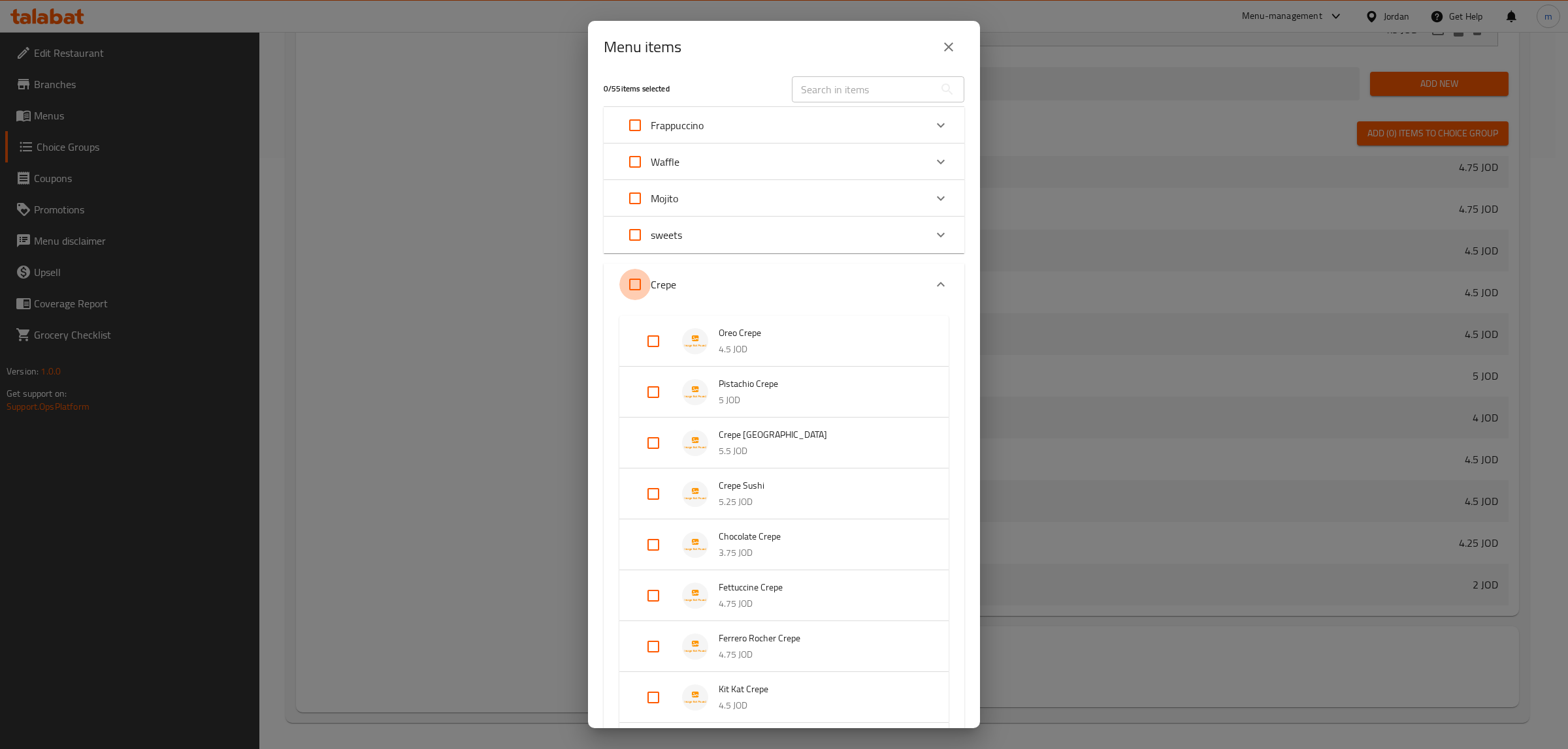
checkbox input "true"
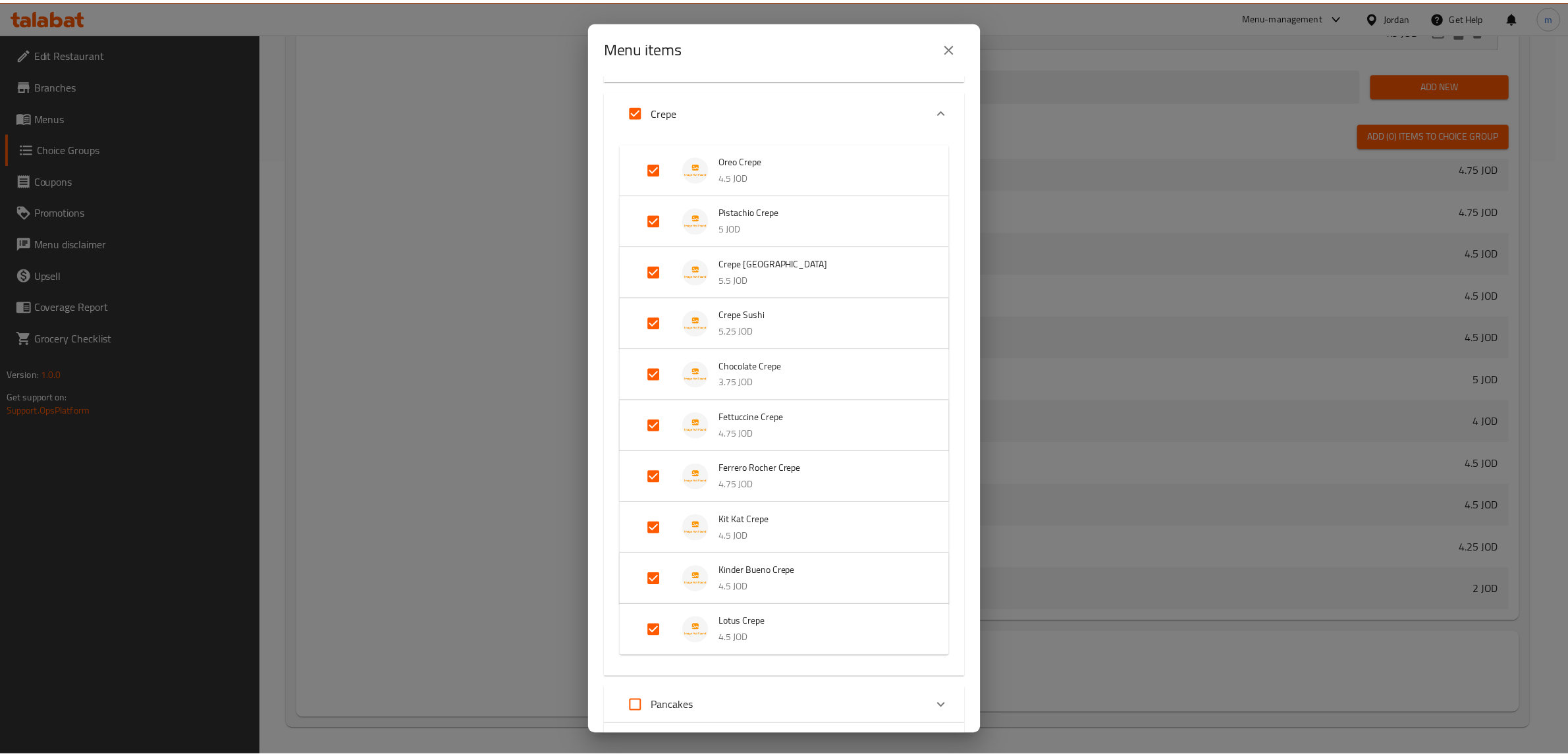
scroll to position [337, 0]
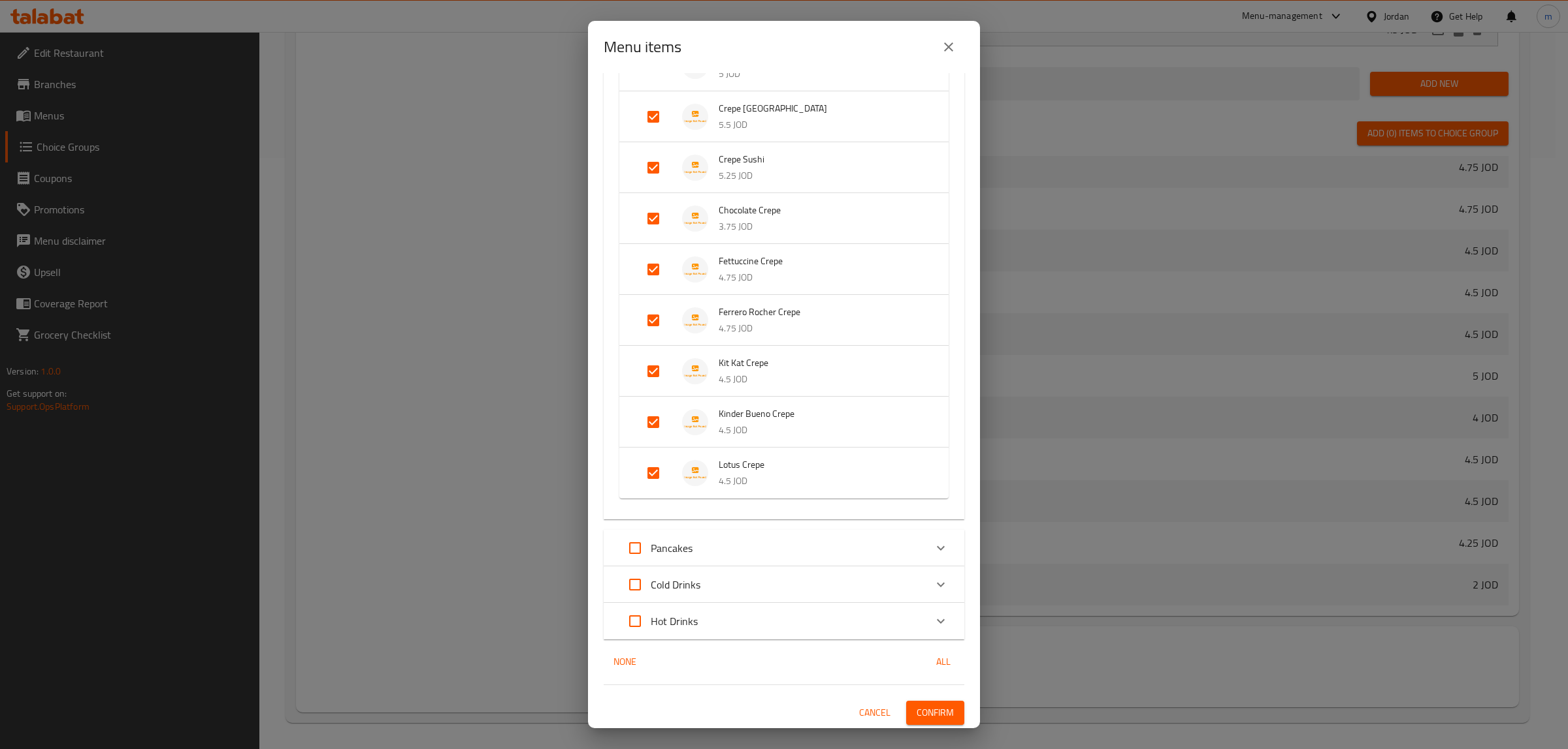
click at [928, 705] on span "Confirm" at bounding box center [935, 713] width 38 height 16
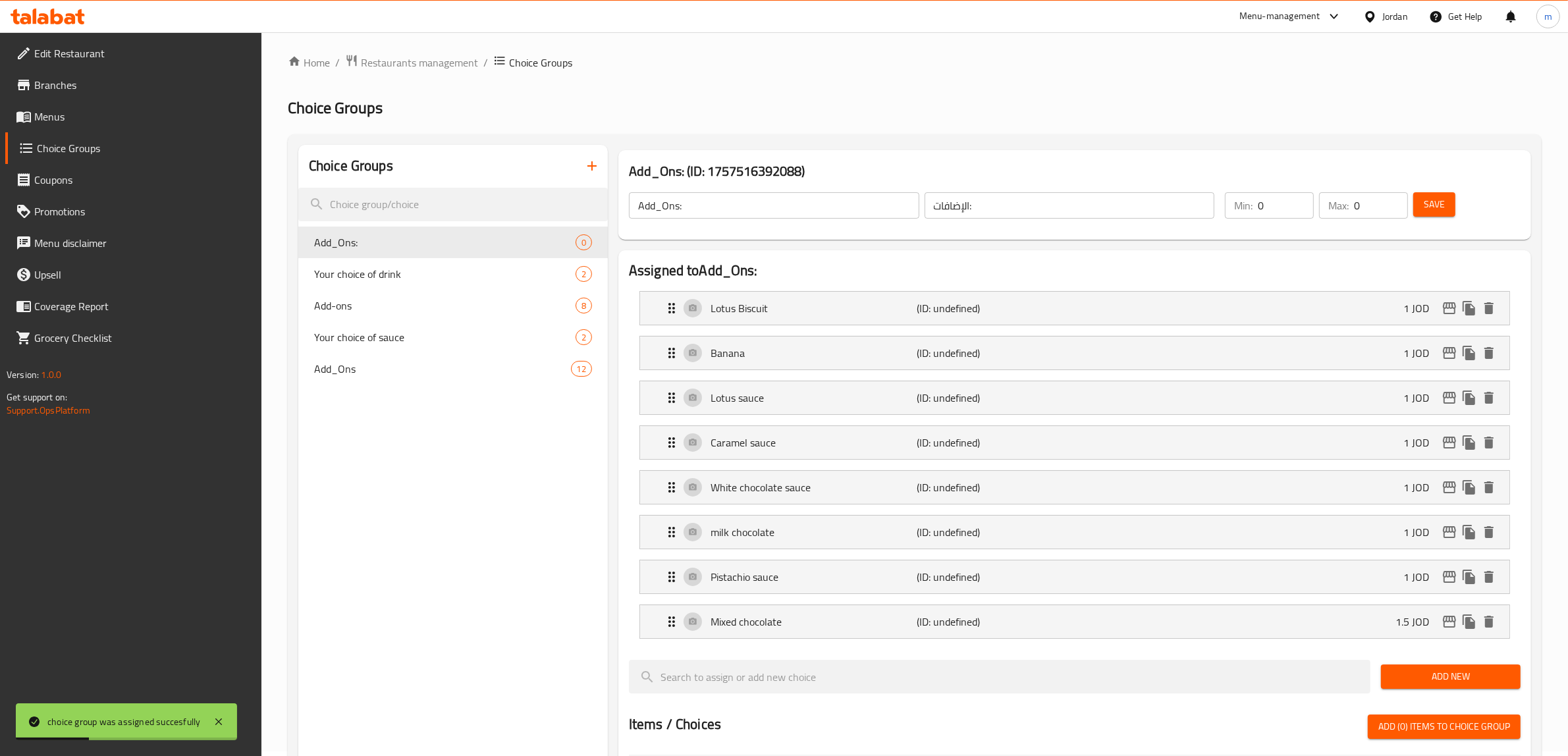
scroll to position [0, 0]
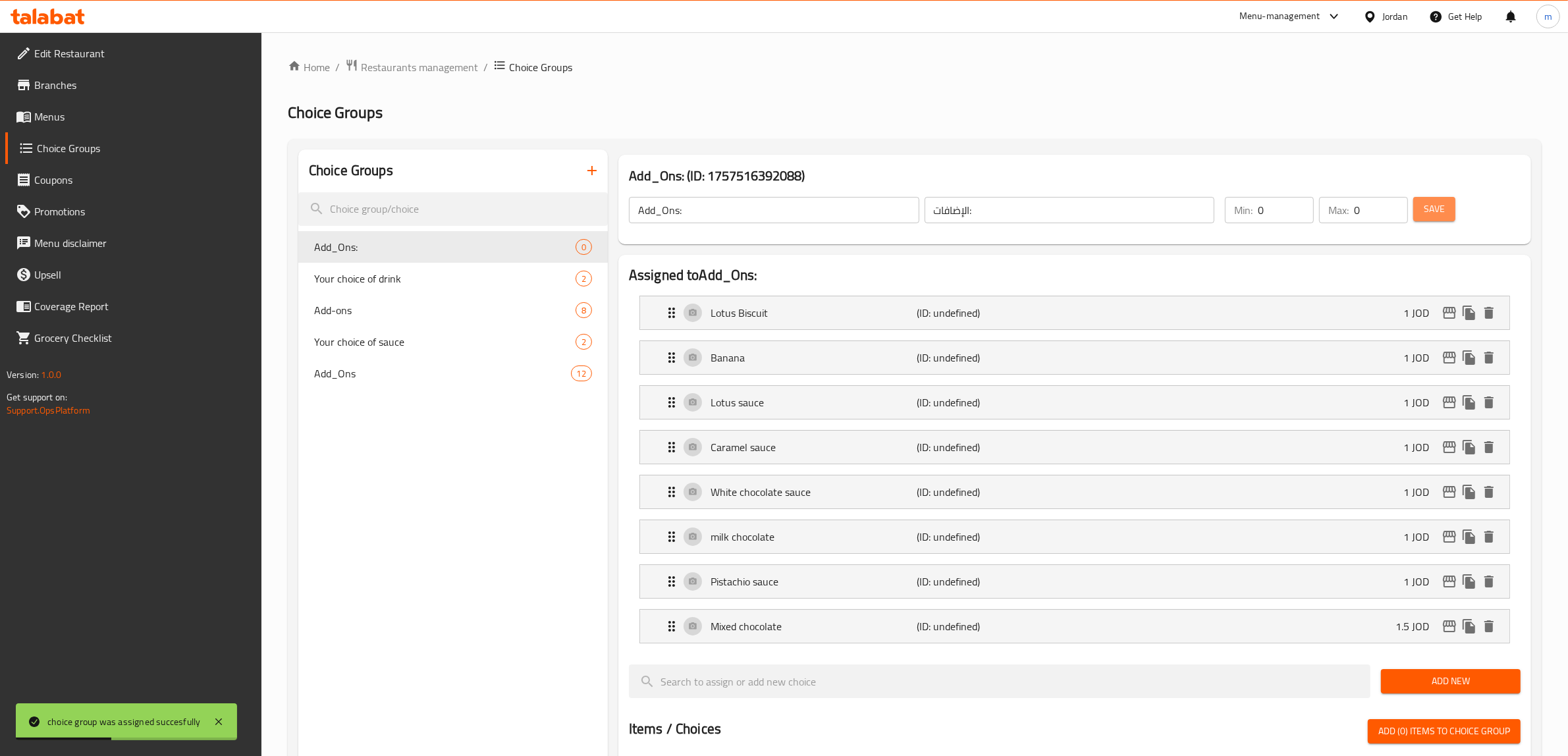
click at [1440, 216] on span "Save" at bounding box center [1434, 209] width 21 height 16
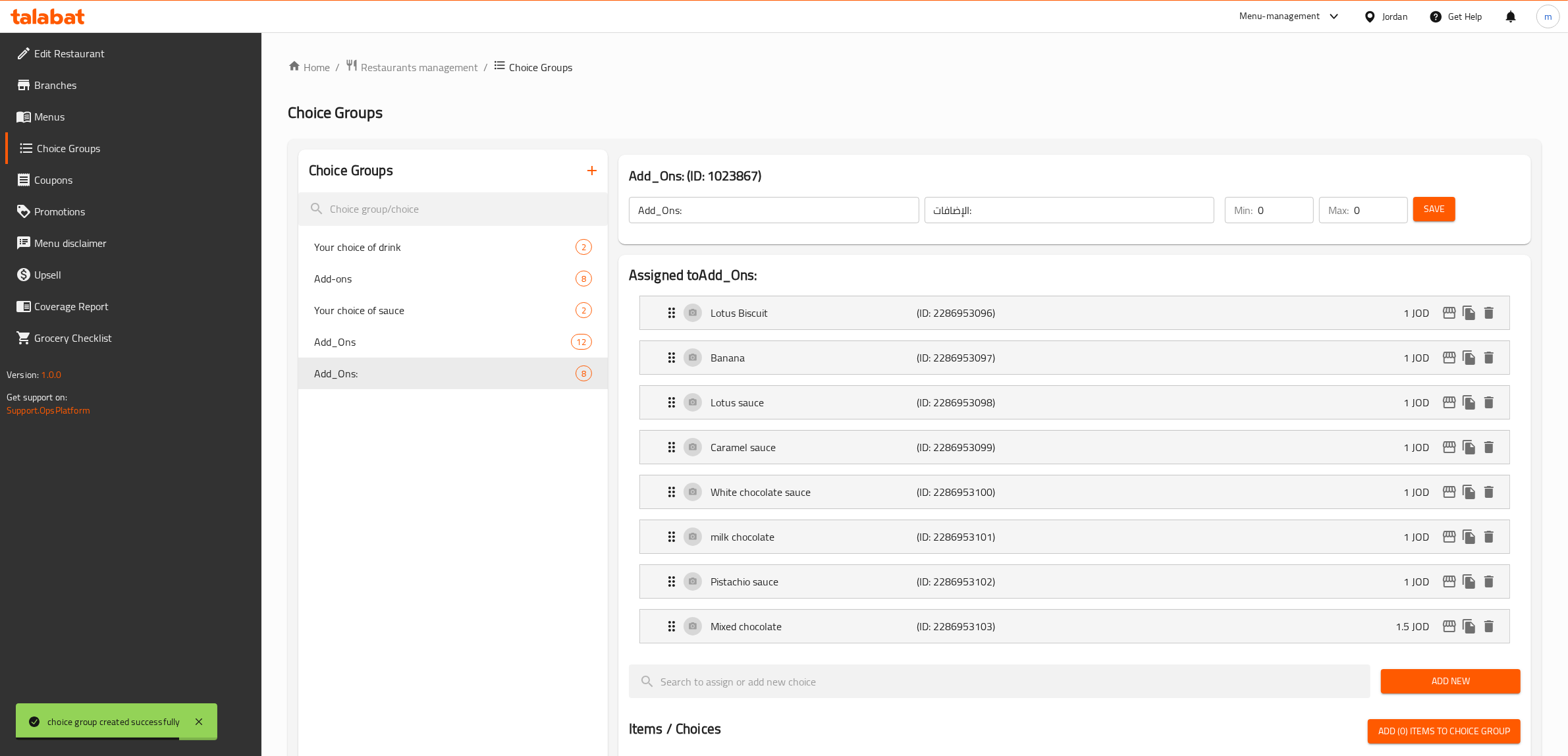
click at [1433, 215] on span "Save" at bounding box center [1434, 209] width 21 height 16
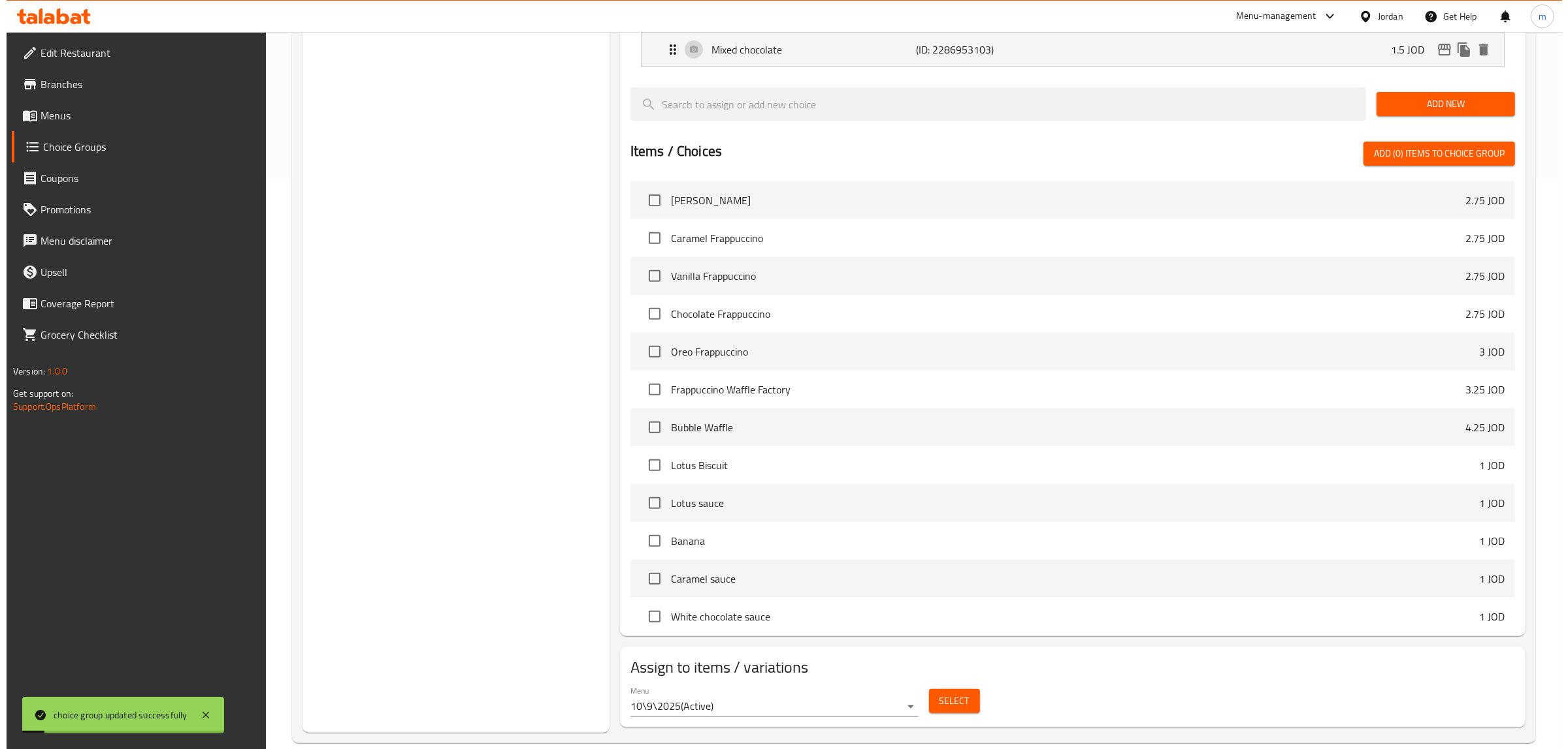
scroll to position [408, 0]
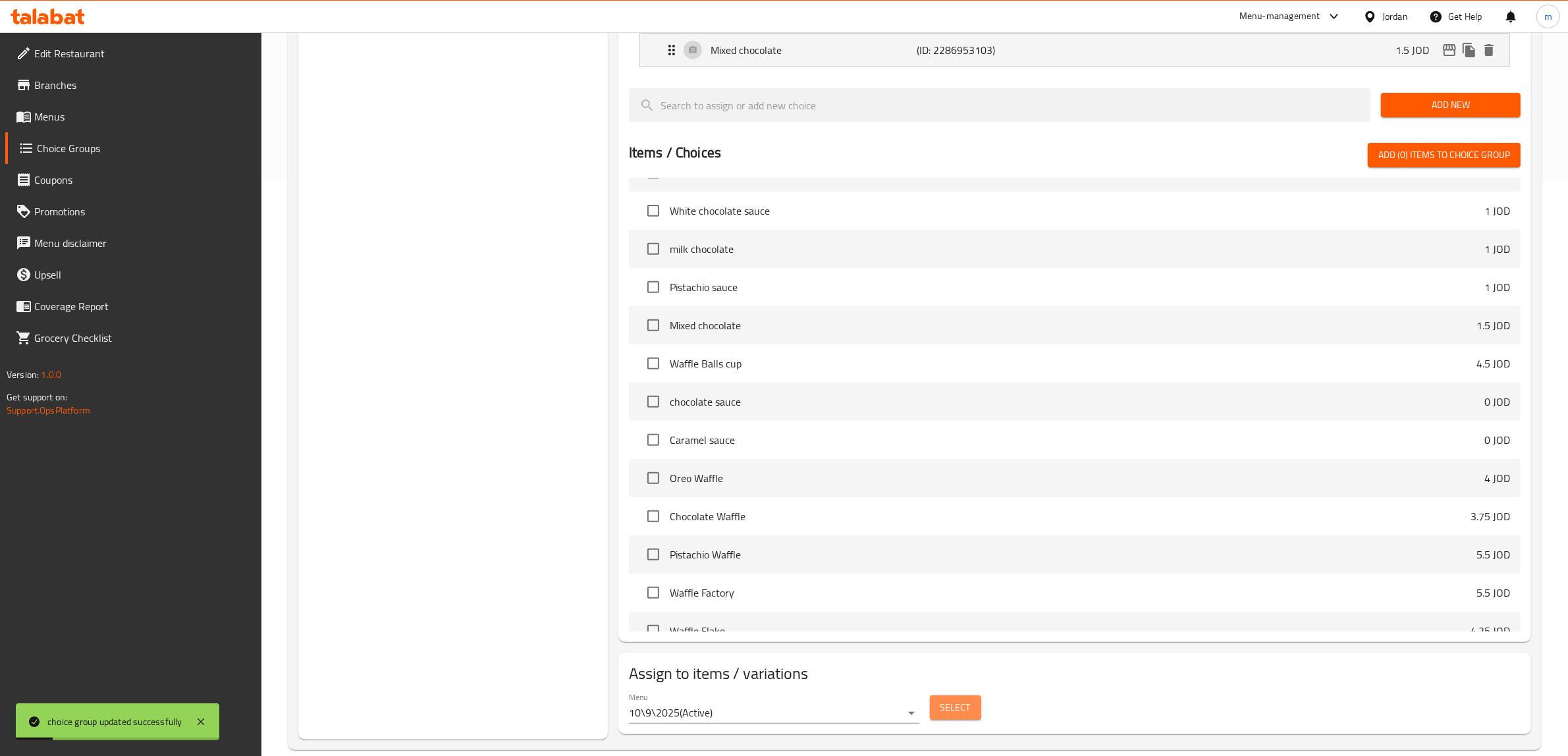
click at [965, 706] on span "Select" at bounding box center [955, 708] width 30 height 16
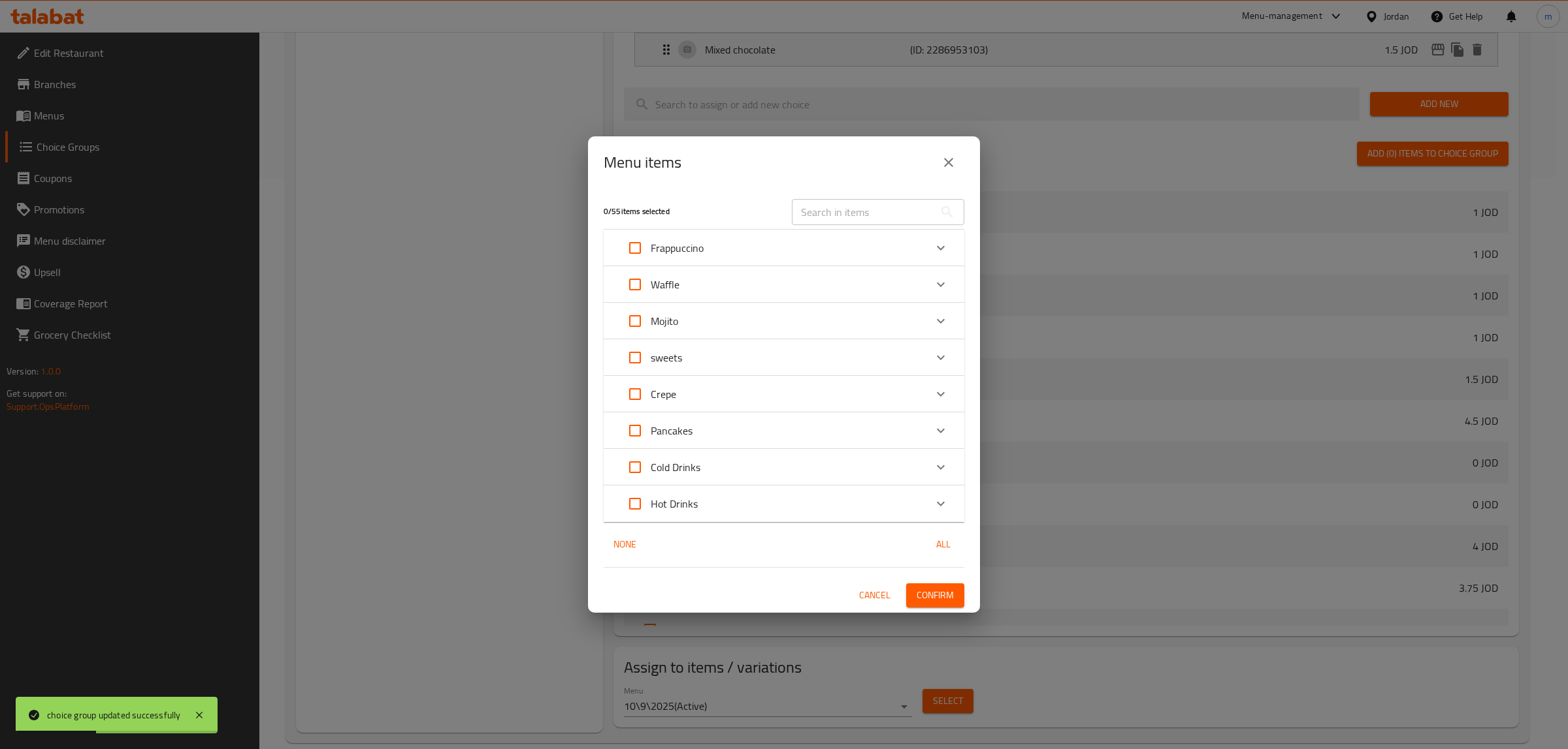
click at [637, 395] on input "Expand" at bounding box center [636, 395] width 32 height 32
checkbox input "true"
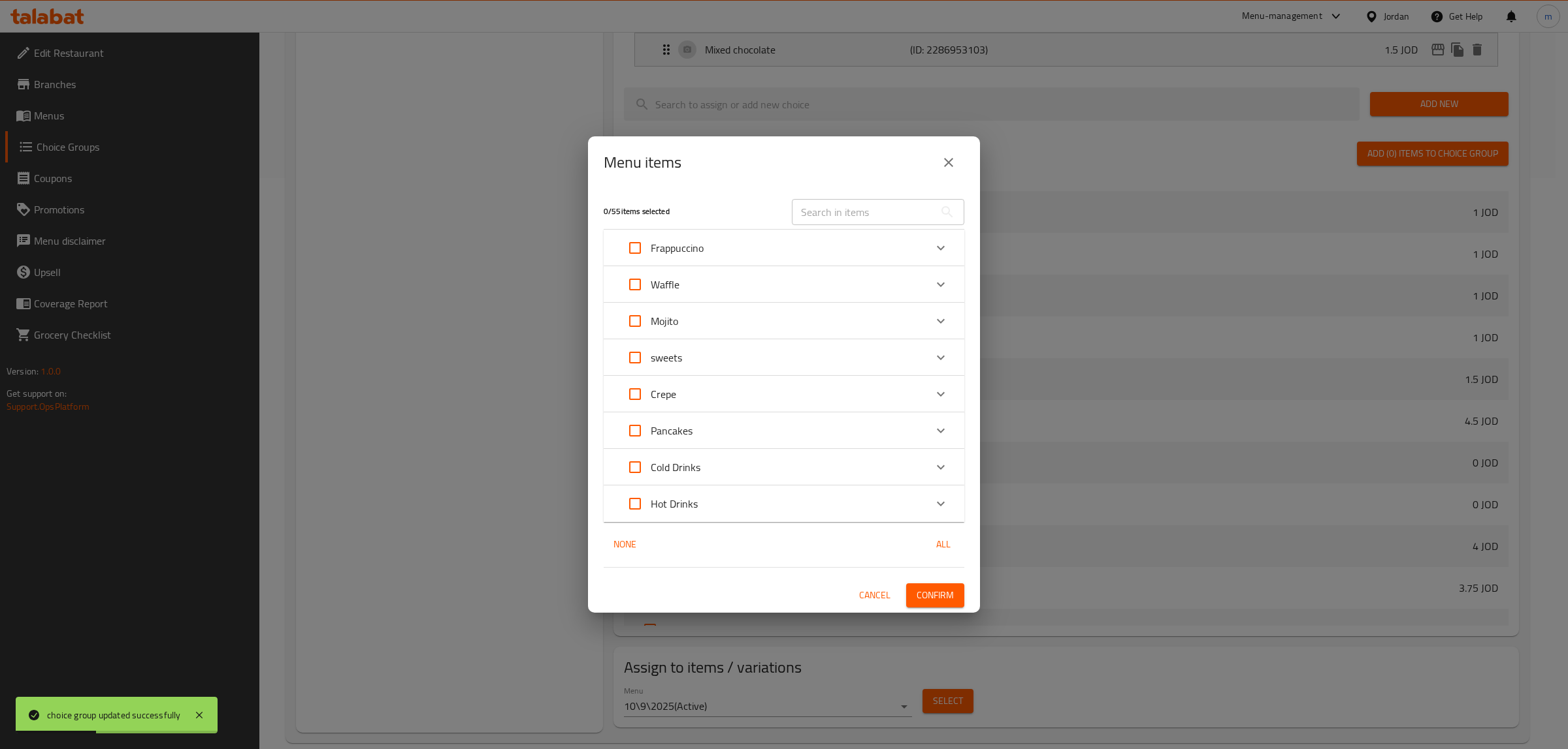
checkbox input "true"
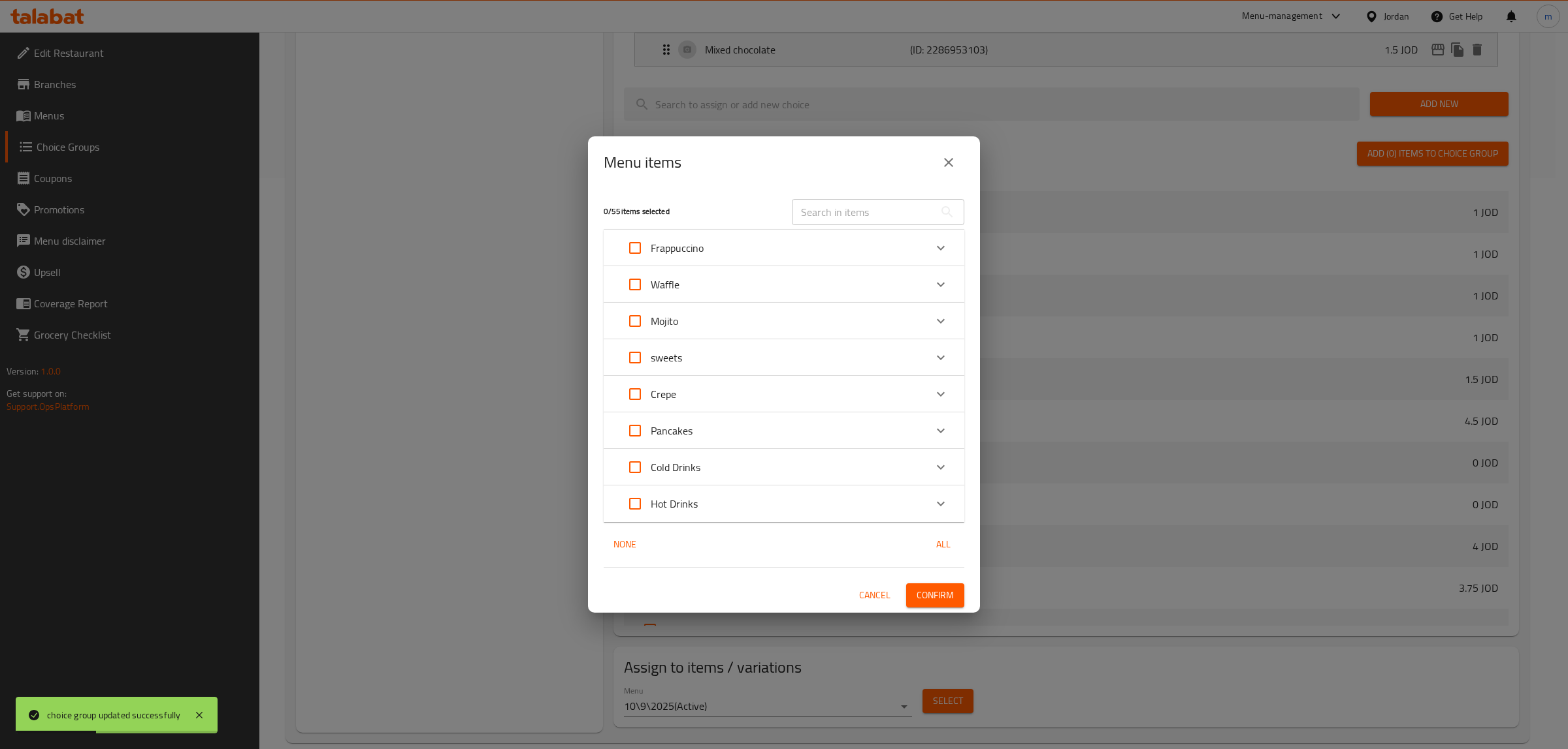
checkbox input "true"
click at [945, 393] on icon "Expand" at bounding box center [940, 395] width 16 height 16
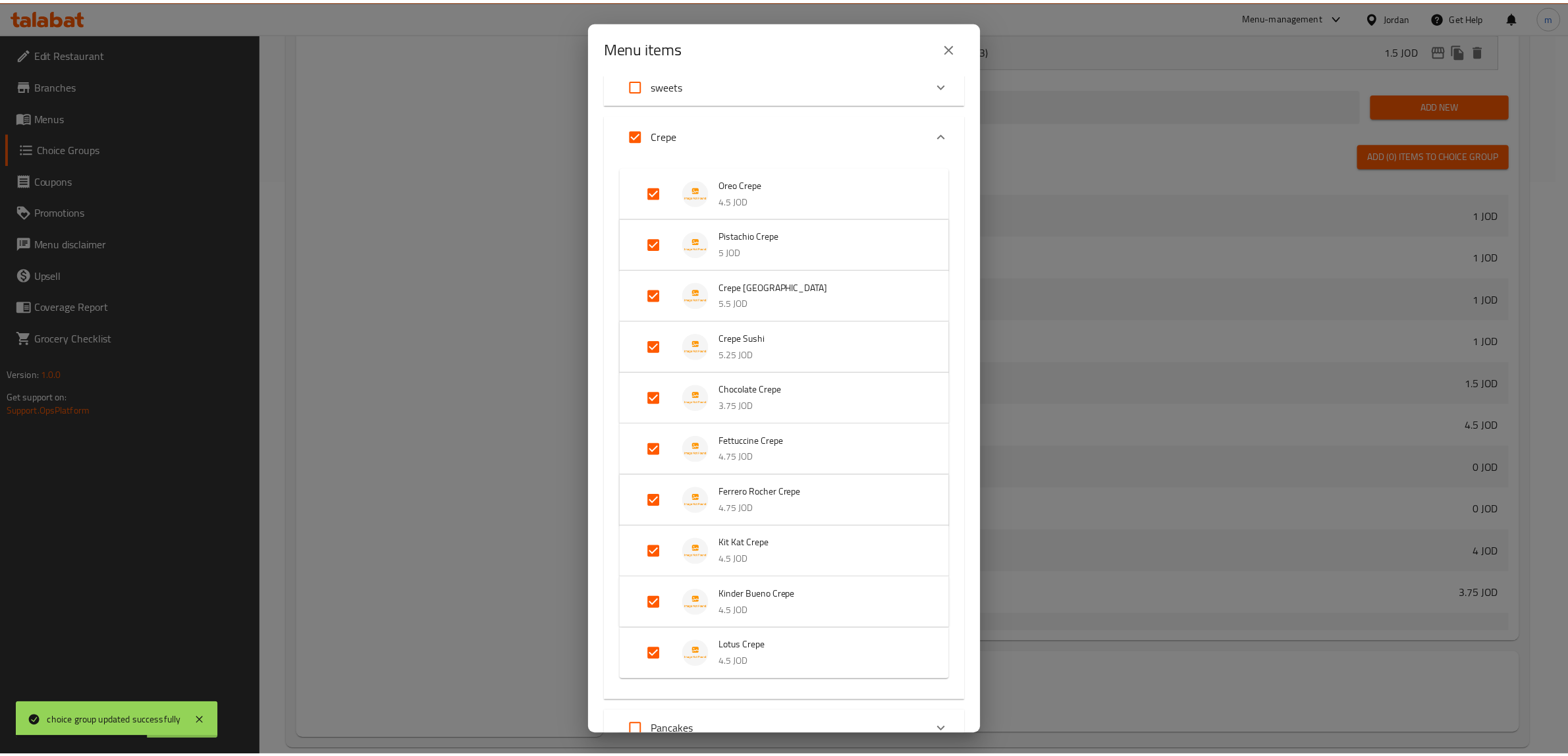
scroll to position [337, 0]
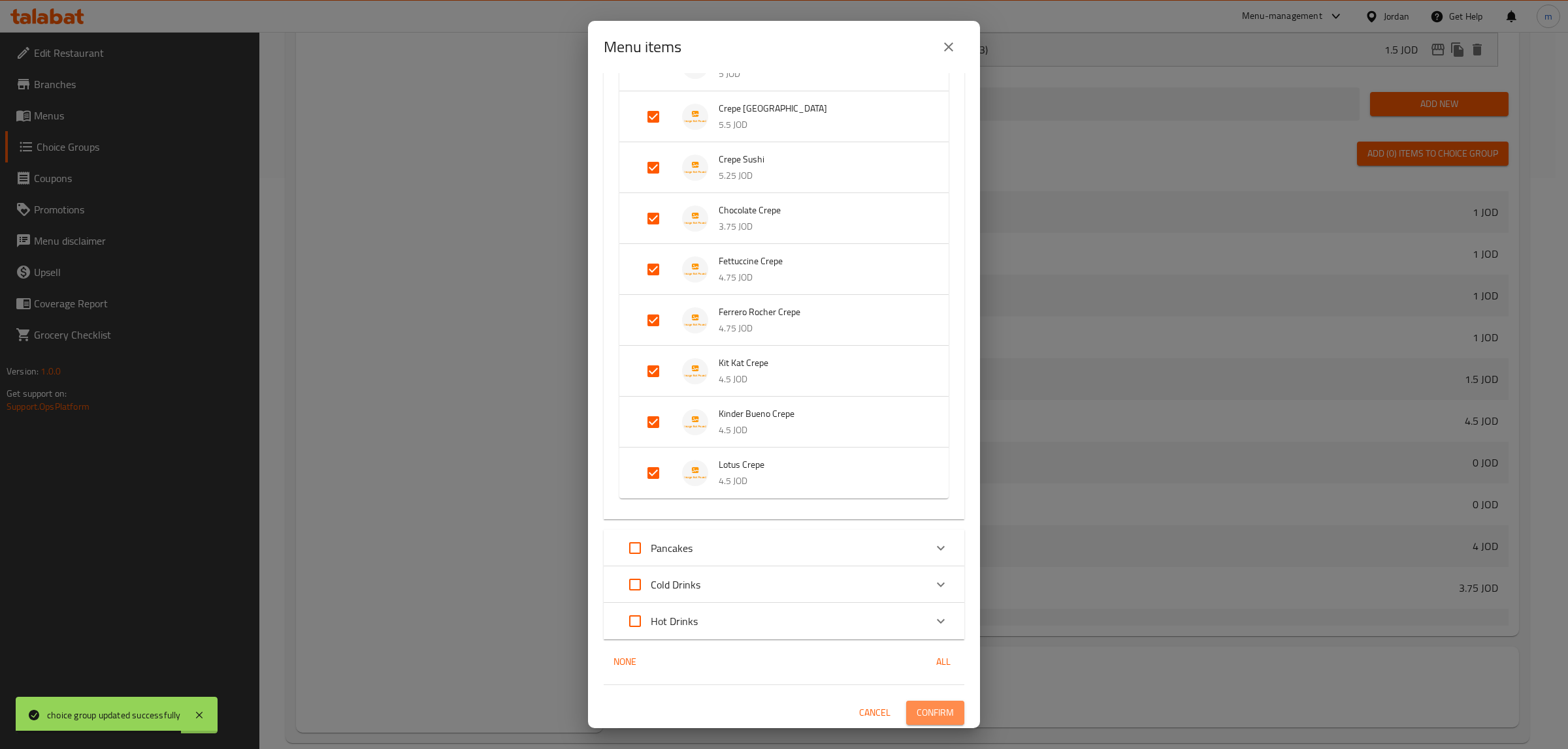
click at [932, 713] on span "Confirm" at bounding box center [935, 713] width 38 height 16
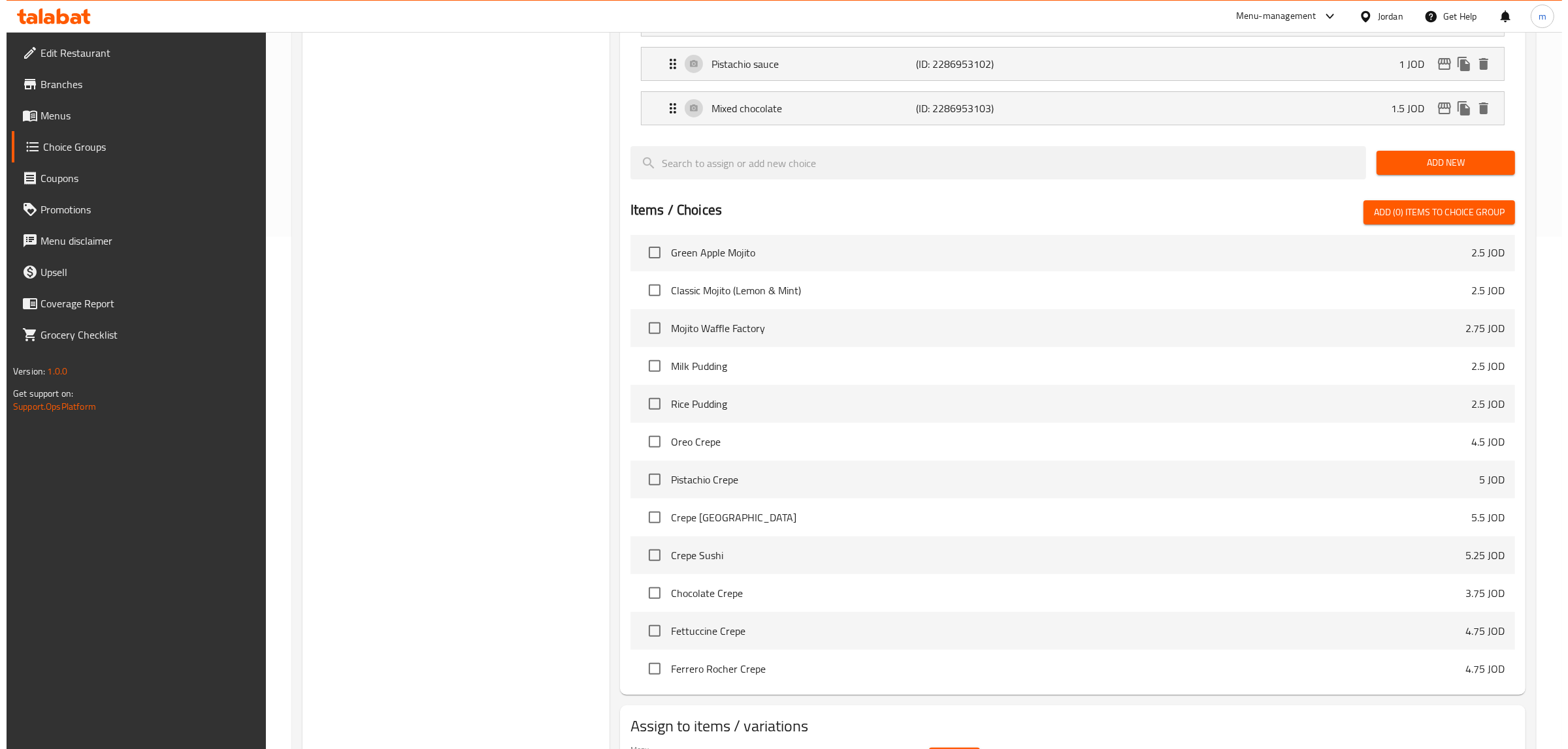
scroll to position [594, 0]
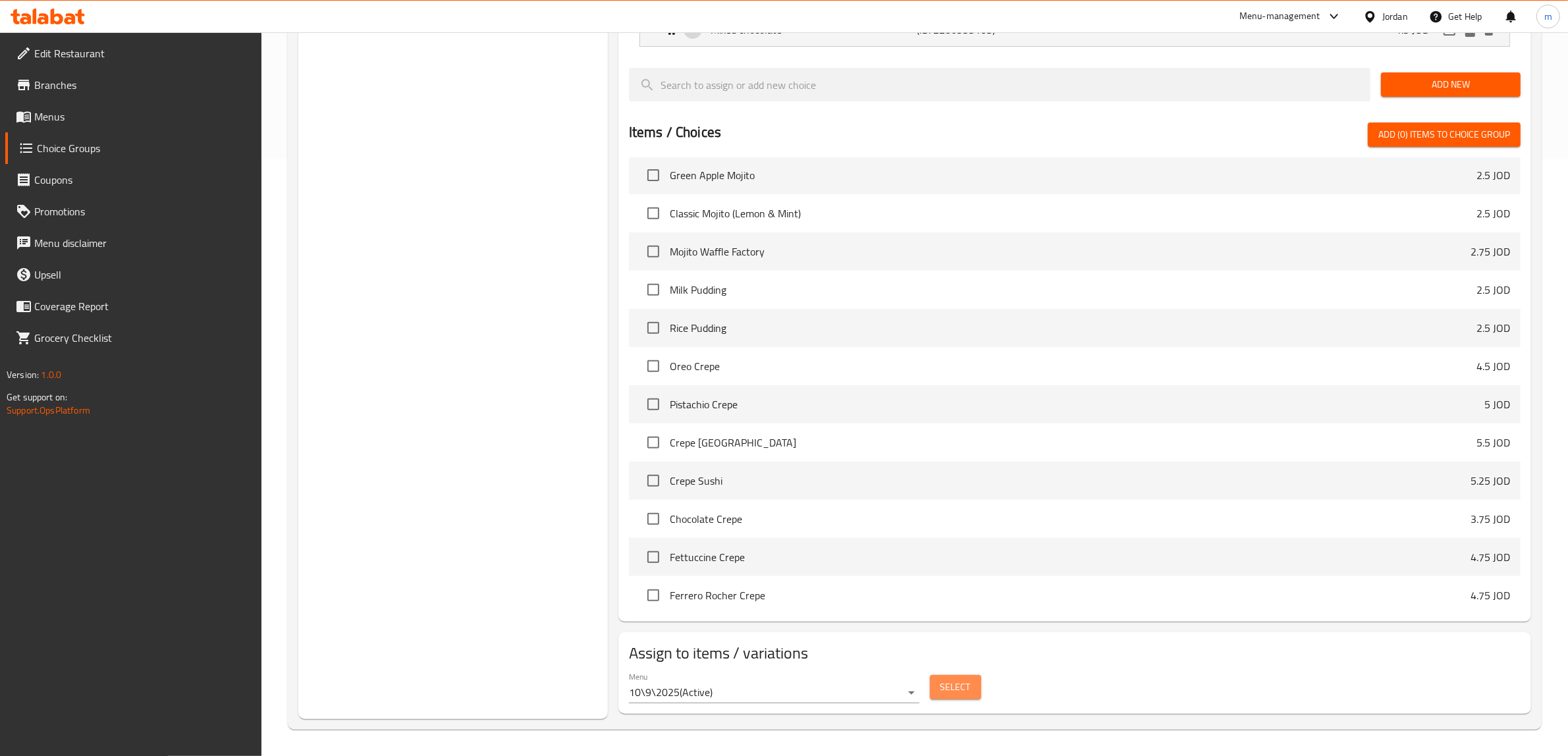
click at [953, 683] on span "Select" at bounding box center [955, 687] width 30 height 16
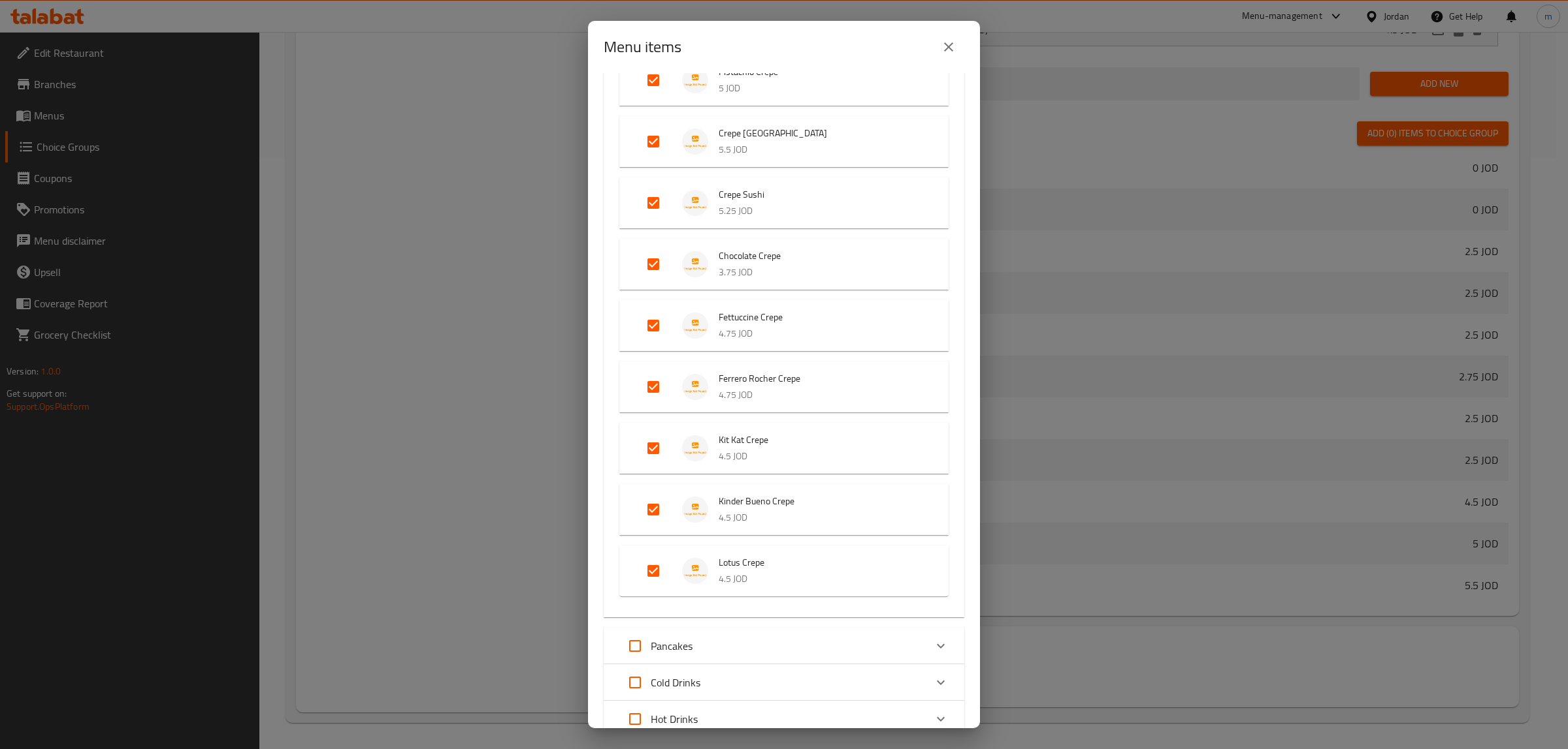
scroll to position [428, 0]
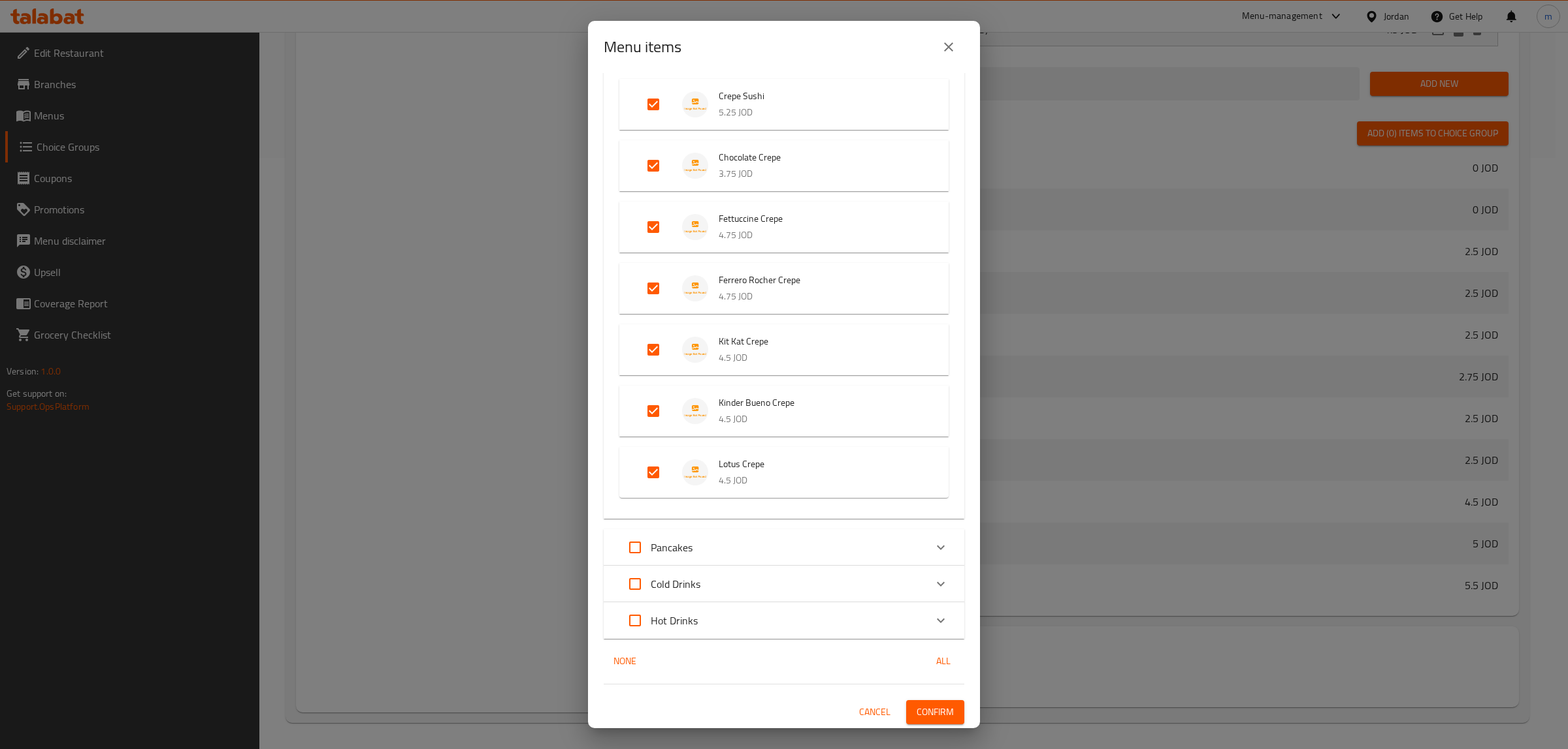
click at [635, 548] on input "Expand" at bounding box center [636, 548] width 32 height 32
checkbox input "true"
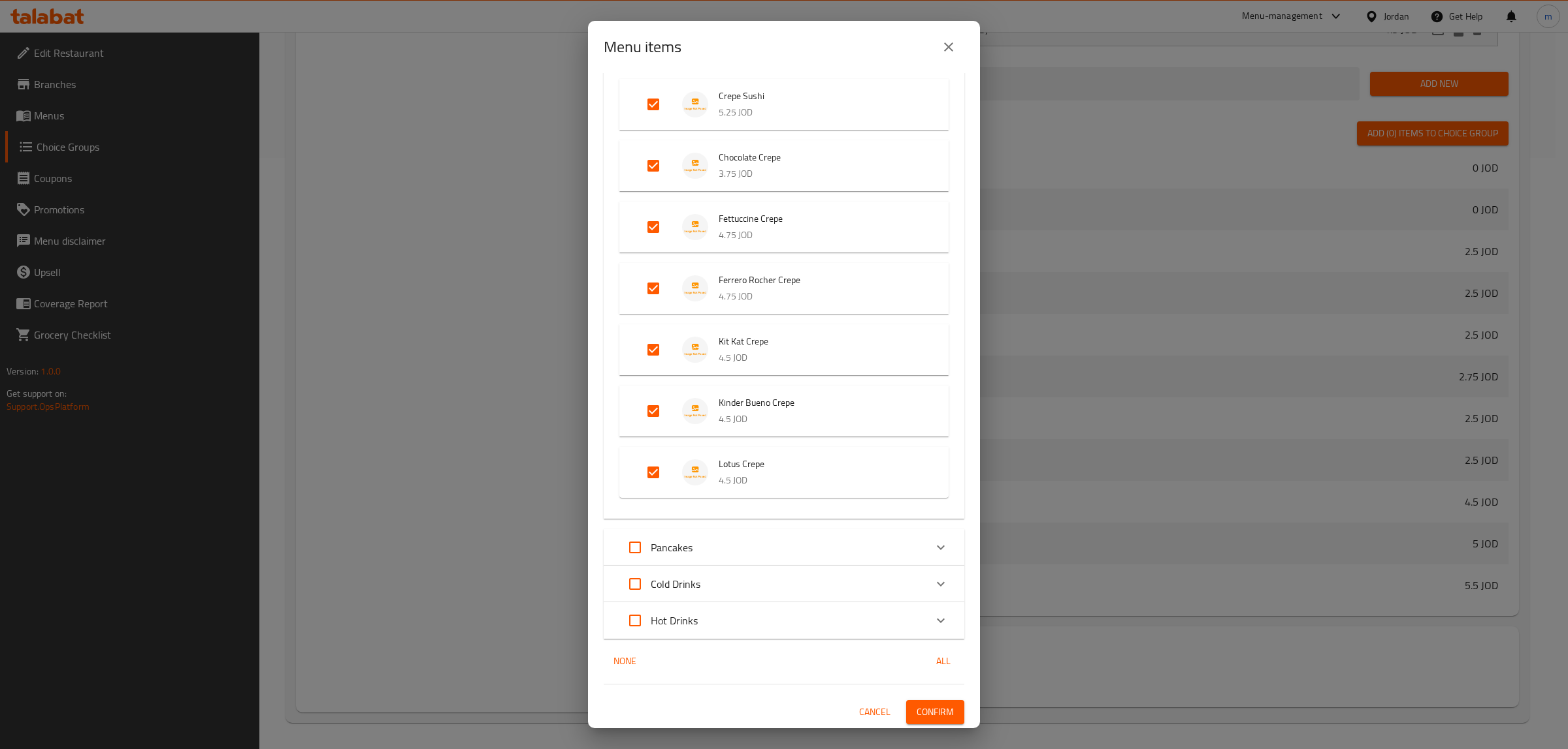
checkbox input "true"
click at [932, 544] on icon "Expand" at bounding box center [940, 548] width 16 height 16
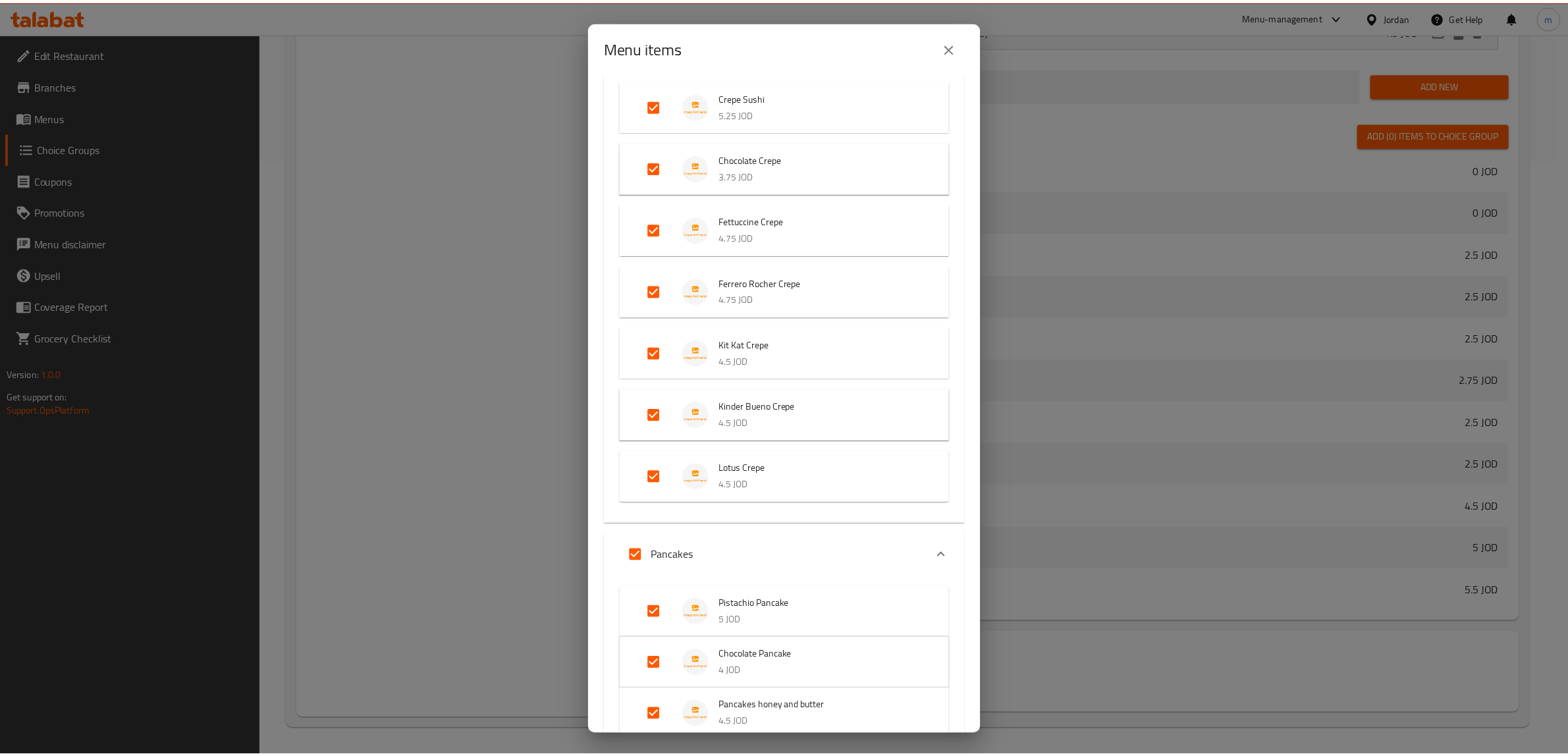
scroll to position [736, 0]
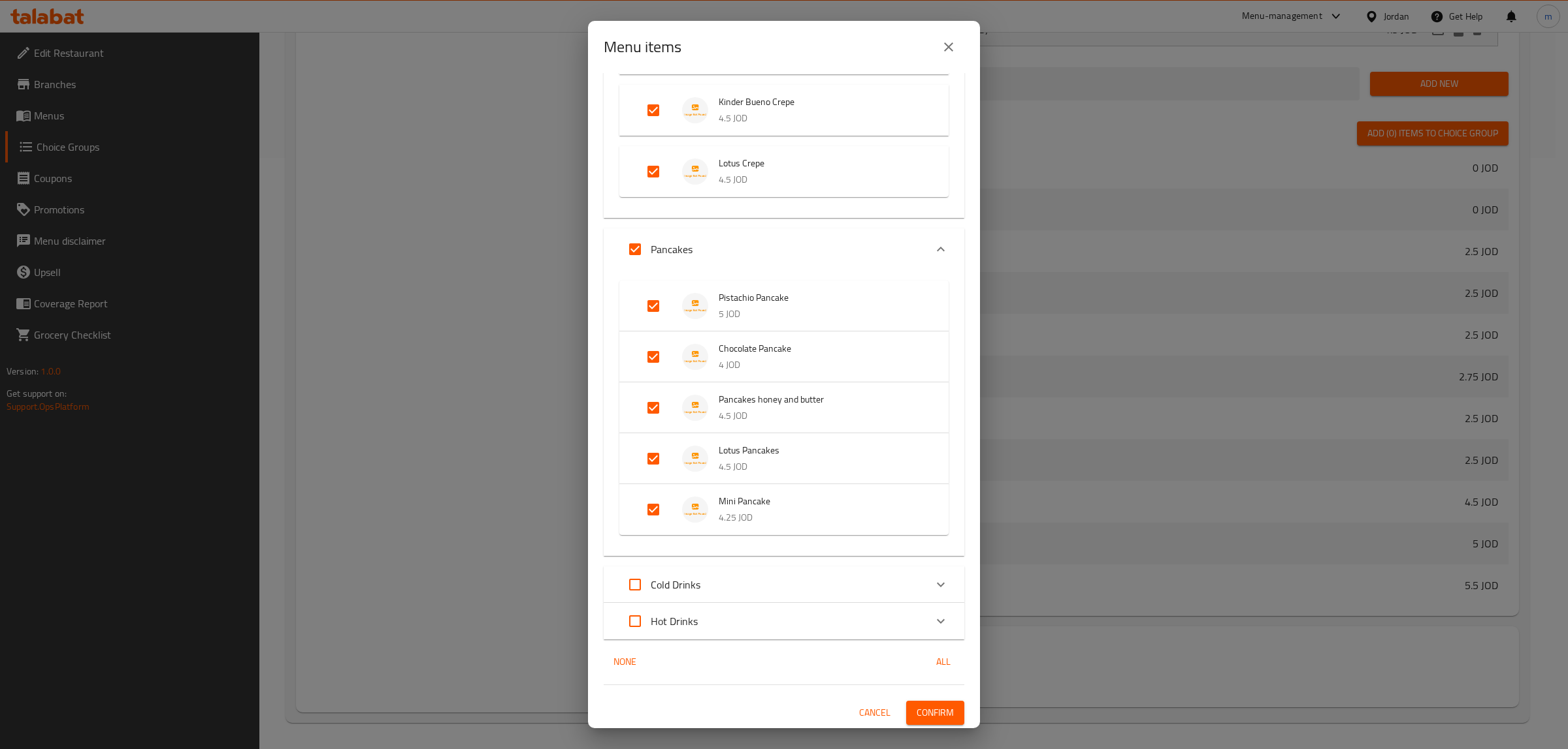
click at [917, 707] on span "Confirm" at bounding box center [935, 713] width 38 height 16
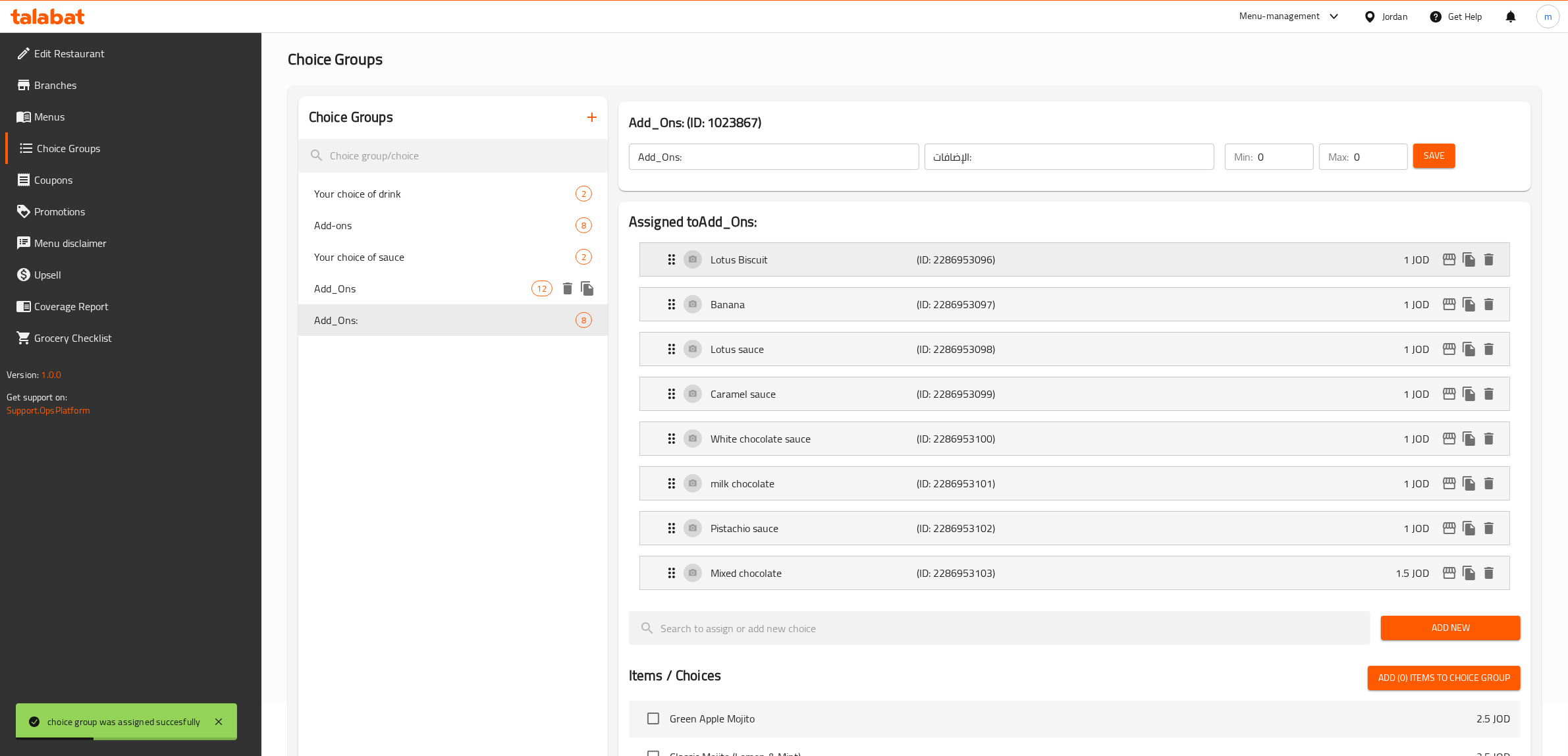
scroll to position [0, 0]
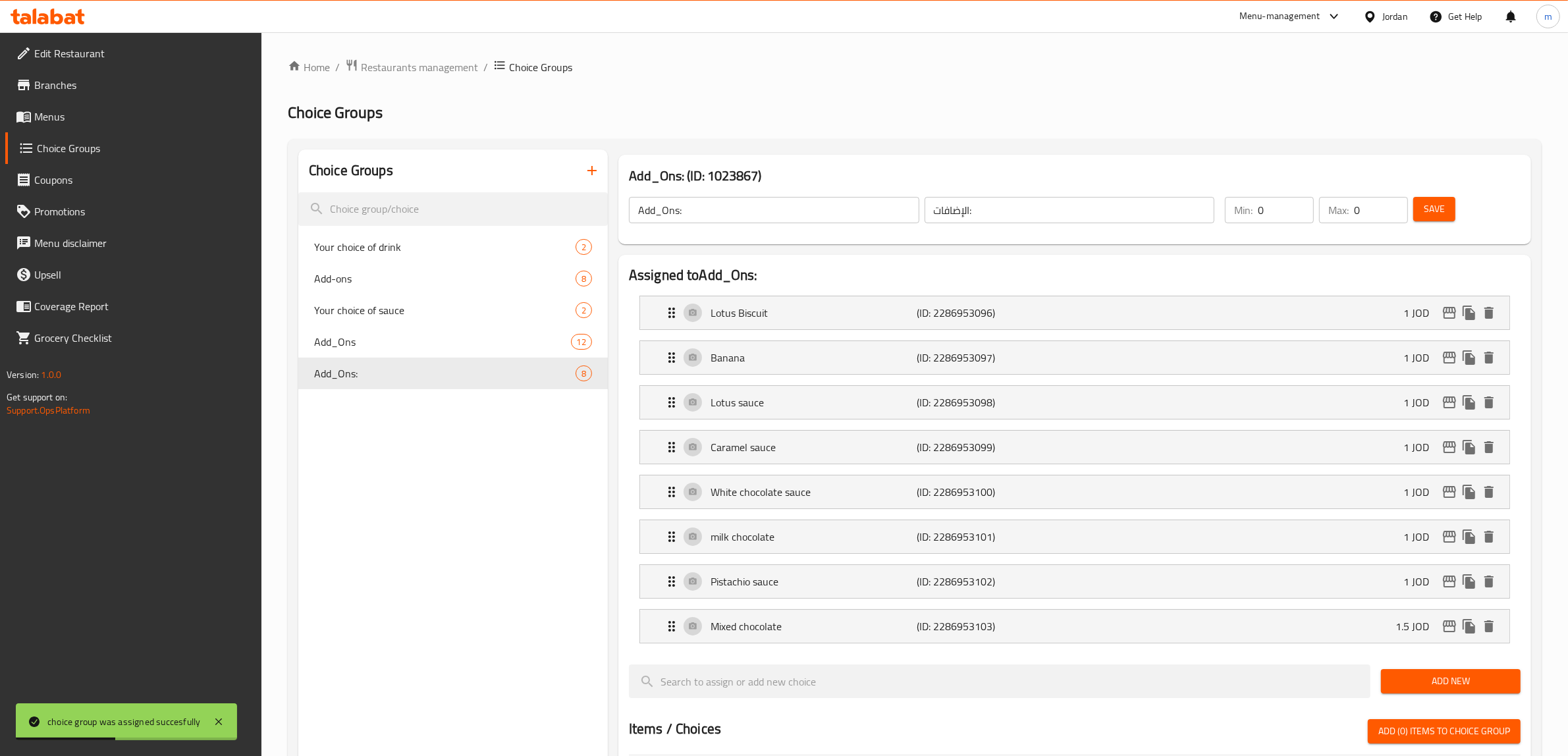
click at [1434, 218] on span "Save" at bounding box center [1434, 209] width 21 height 16
click at [588, 177] on icon "button" at bounding box center [592, 171] width 16 height 16
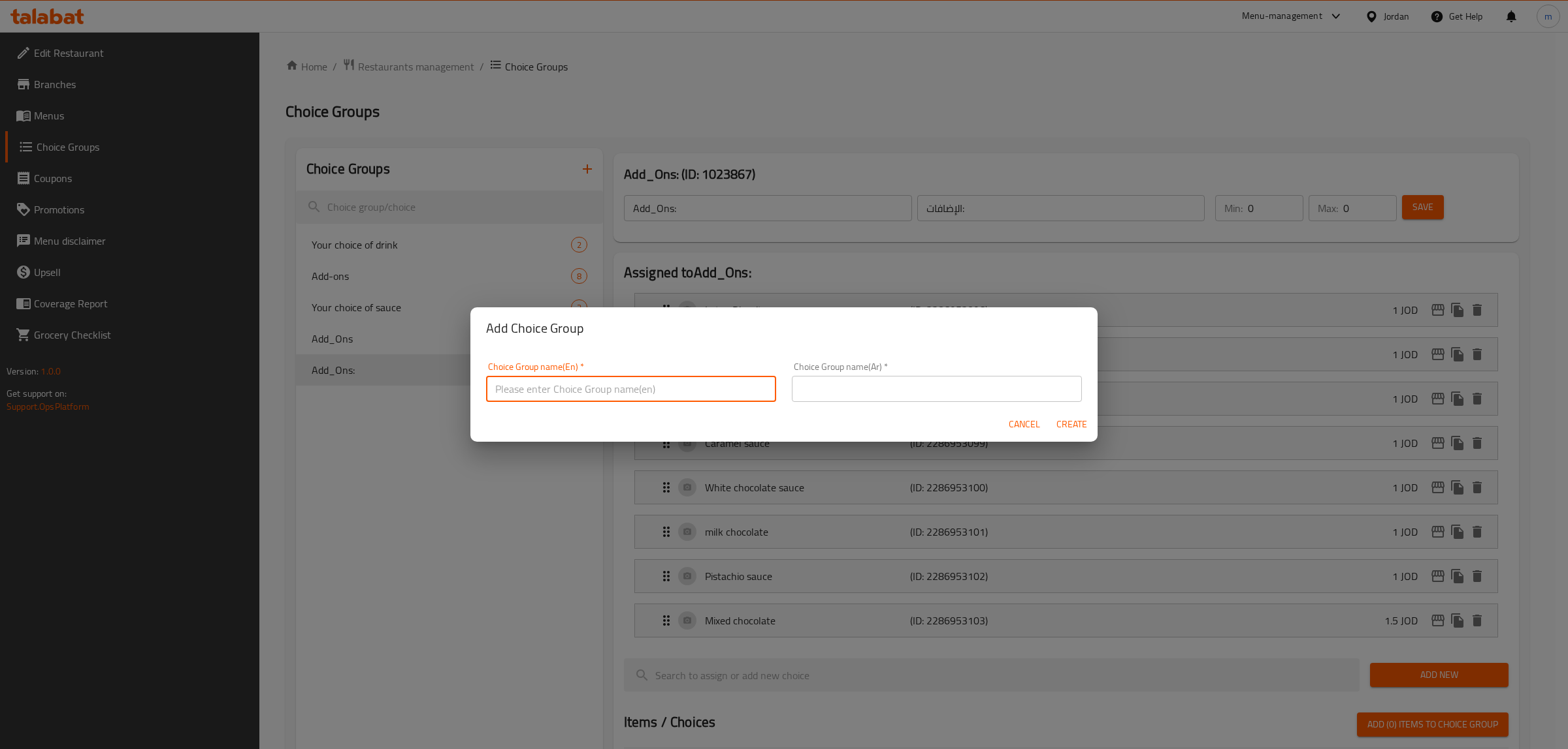
click at [635, 379] on input "text" at bounding box center [631, 389] width 290 height 26
type input "add-ons"
click at [852, 384] on input "text" at bounding box center [936, 389] width 290 height 26
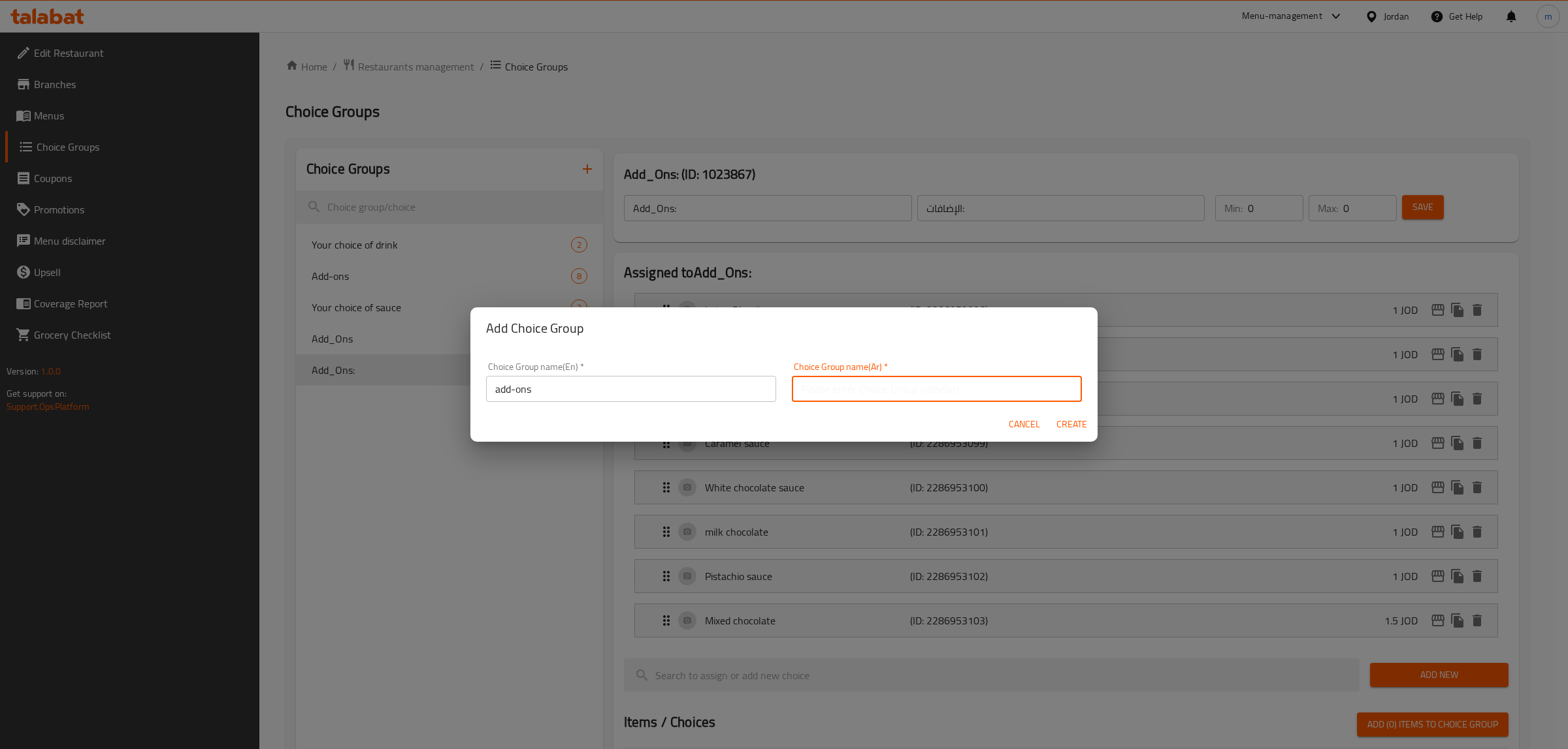
type input "H"
type input "إضافات"
click at [1060, 426] on span "Create" at bounding box center [1071, 424] width 32 height 16
type input "add-ons"
type input "إضافات"
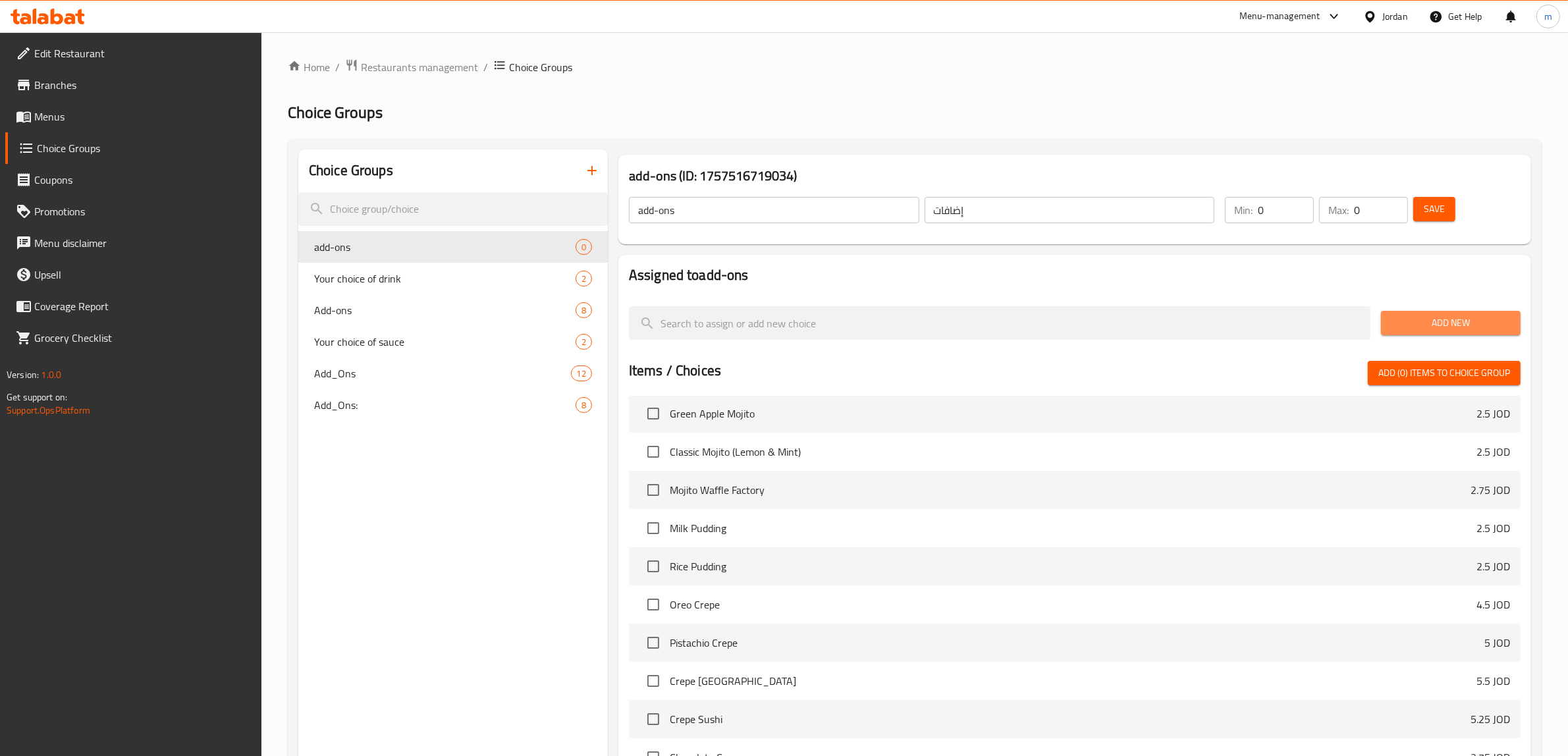
click at [1431, 325] on span "Add New" at bounding box center [1450, 323] width 119 height 16
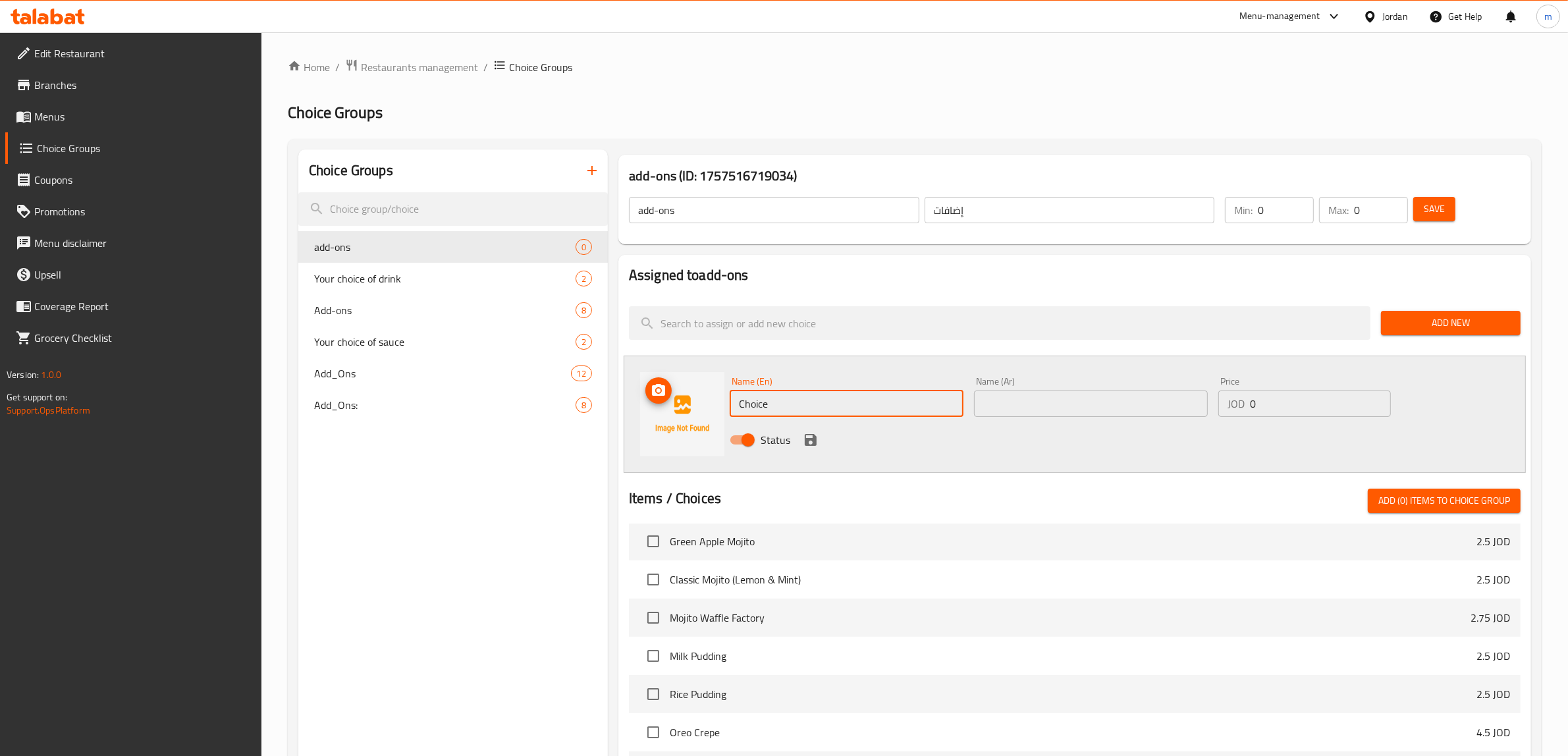
drag, startPoint x: 882, startPoint y: 402, endPoint x: 679, endPoint y: 408, distance: 203.1
click at [679, 408] on div "Name (En) Choice Name (En) Name (Ar) Name (Ar) Price JOD 0 Price Status" at bounding box center [1075, 413] width 902 height 117
click at [1124, 406] on input "text" at bounding box center [1091, 403] width 234 height 26
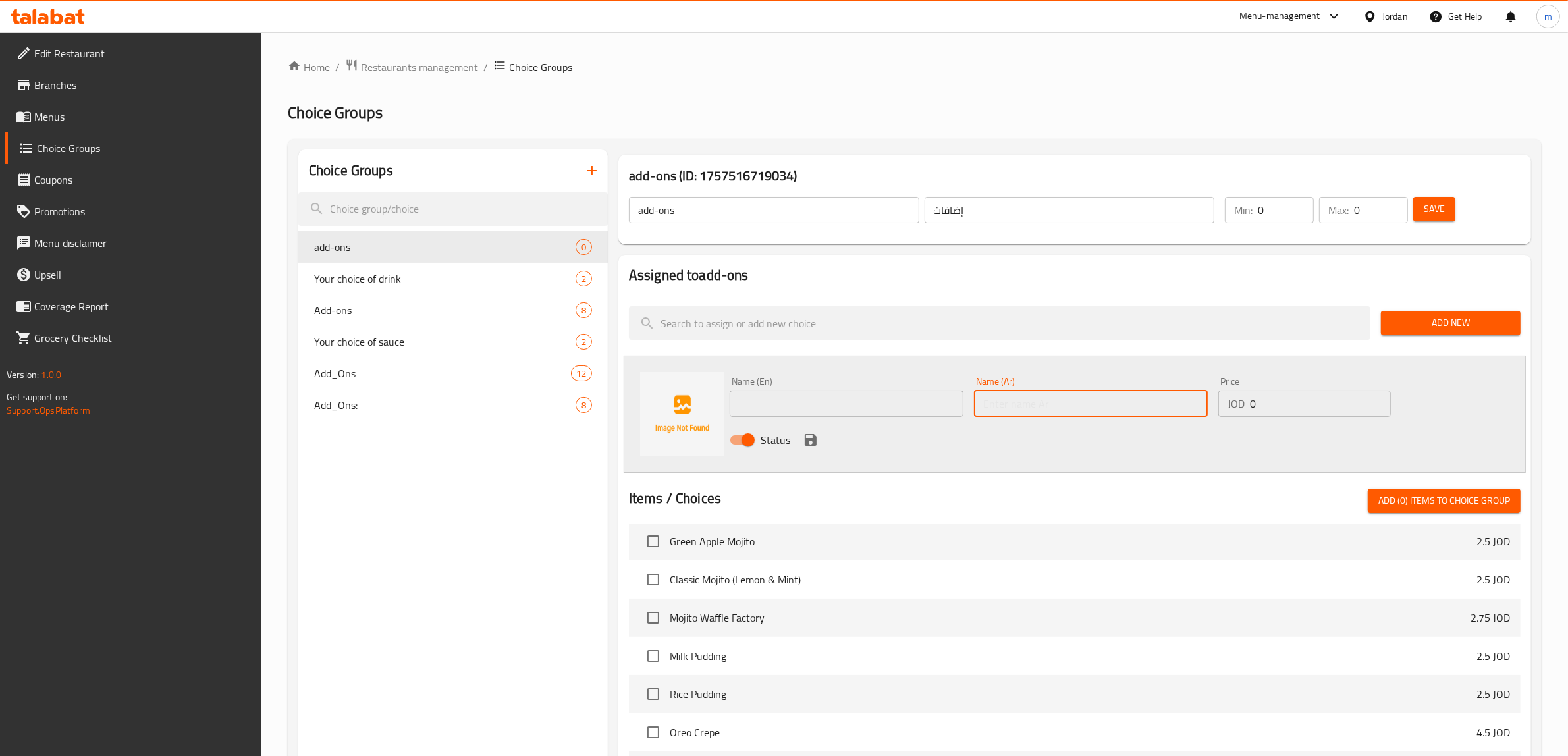
paste input "كراميل"
type input "كراميل"
click at [1321, 390] on input "0" at bounding box center [1319, 403] width 141 height 26
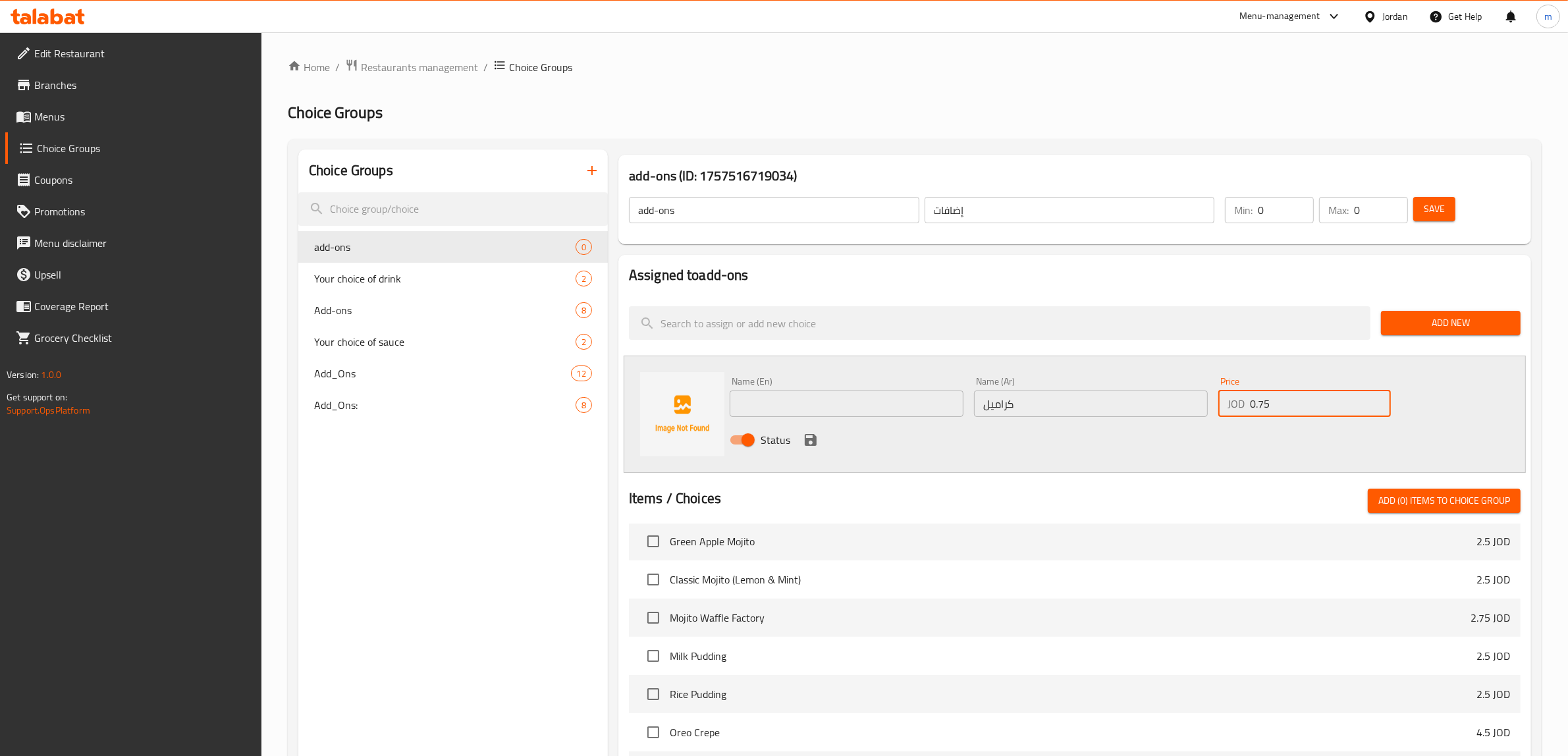
type input "0.75"
click at [920, 397] on input "text" at bounding box center [846, 403] width 234 height 26
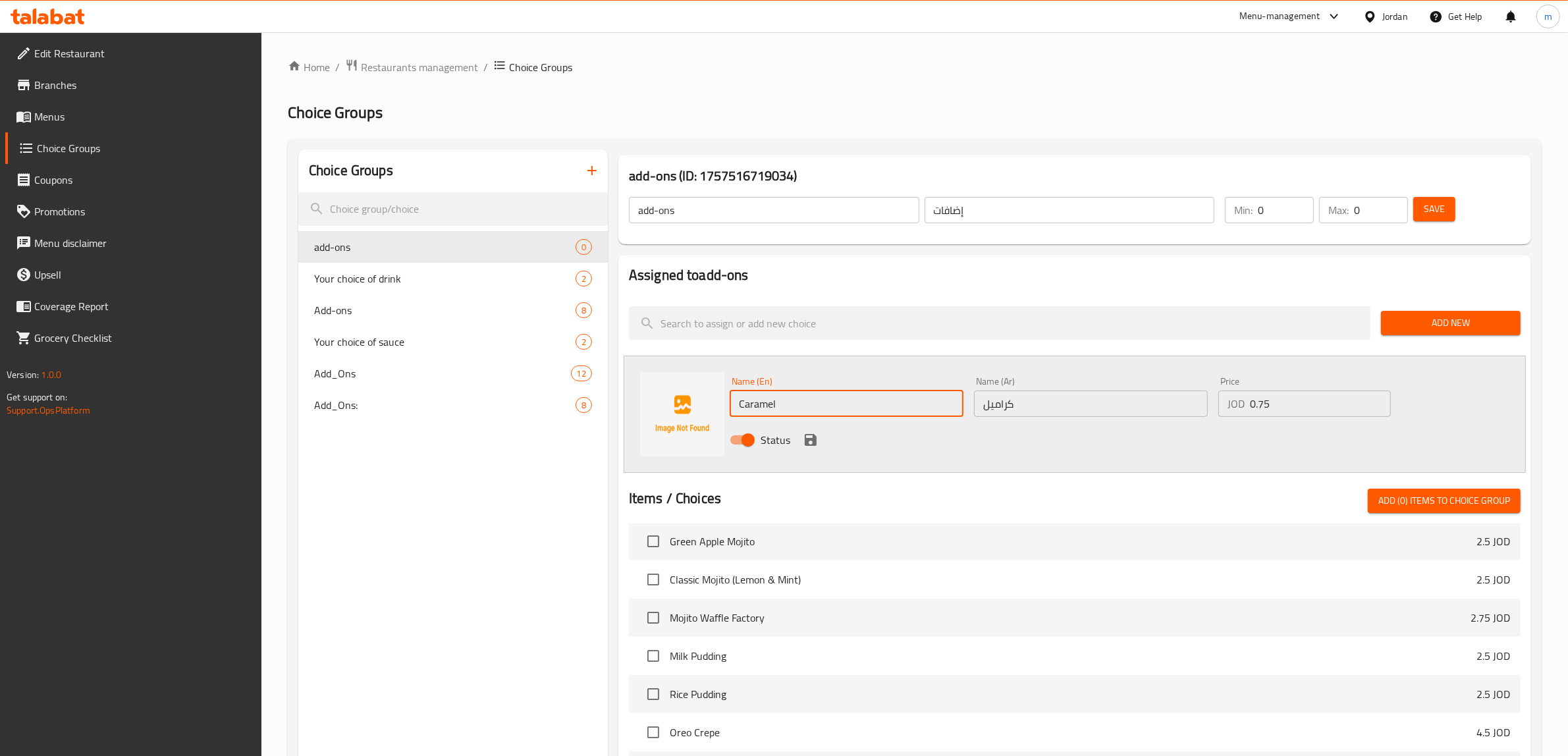
type input "Caramel"
click at [1065, 452] on div "Status" at bounding box center [1091, 440] width 733 height 36
click at [812, 440] on icon "save" at bounding box center [810, 440] width 12 height 12
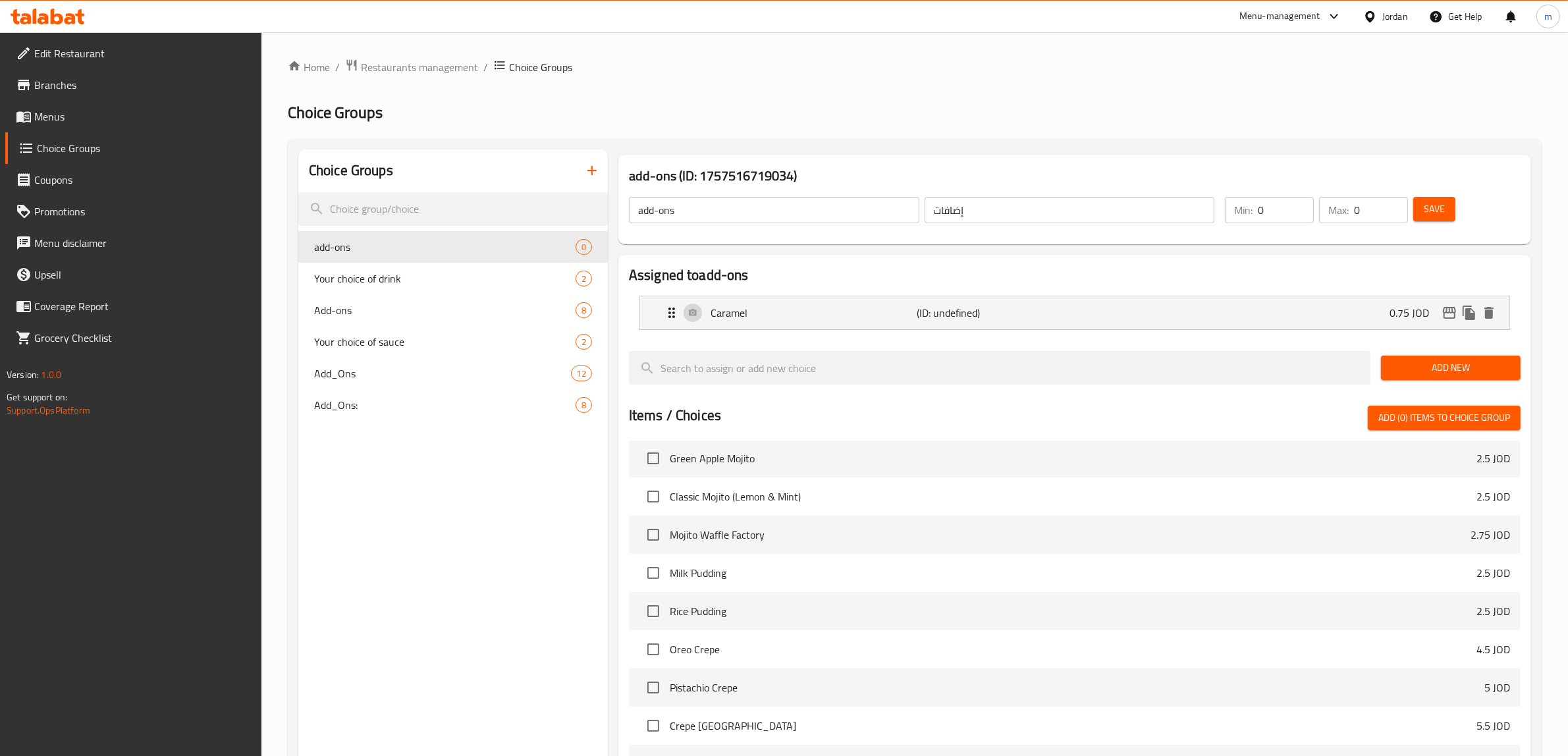
click at [1466, 360] on span "Add New" at bounding box center [1450, 368] width 119 height 16
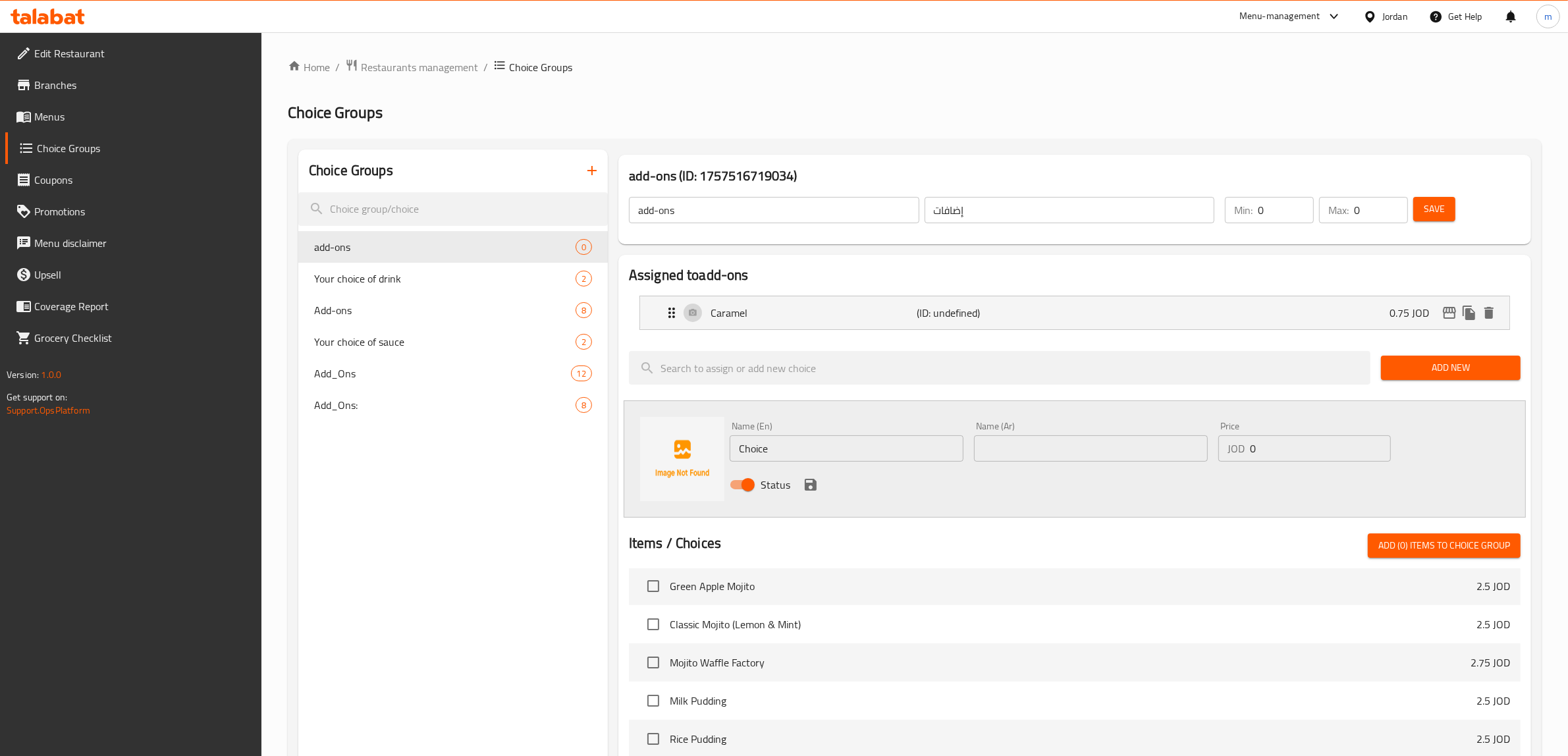
click at [1064, 448] on input "text" at bounding box center [1091, 448] width 234 height 26
click at [1105, 458] on input "text" at bounding box center [1091, 448] width 234 height 26
paste input "بندق"
type input "بندق"
click at [843, 449] on input "Choice" at bounding box center [846, 448] width 234 height 26
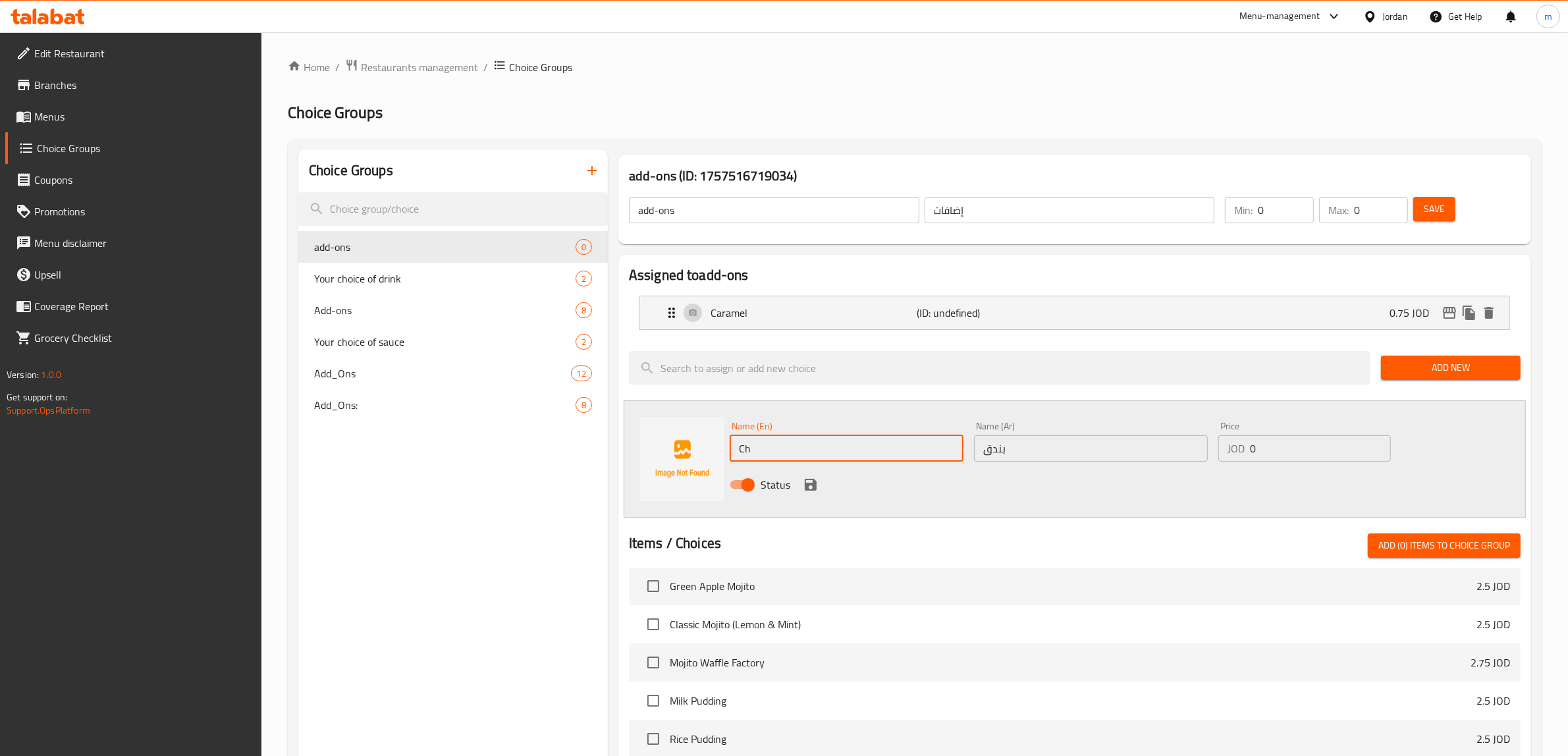
type input "C"
type input "Hazelnut"
click at [1313, 452] on input "0" at bounding box center [1319, 448] width 141 height 26
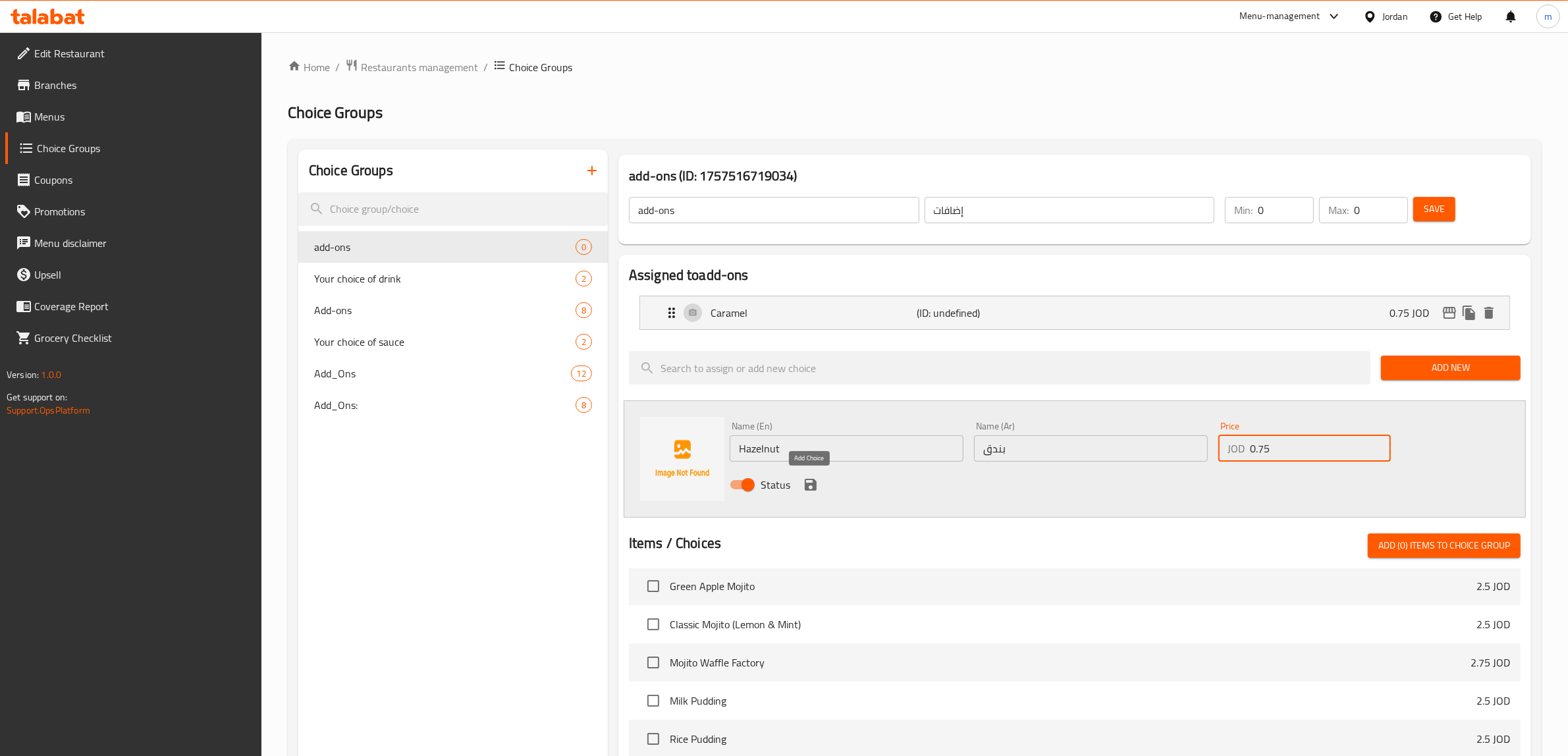
type input "0.75"
click at [808, 483] on icon "save" at bounding box center [810, 485] width 12 height 12
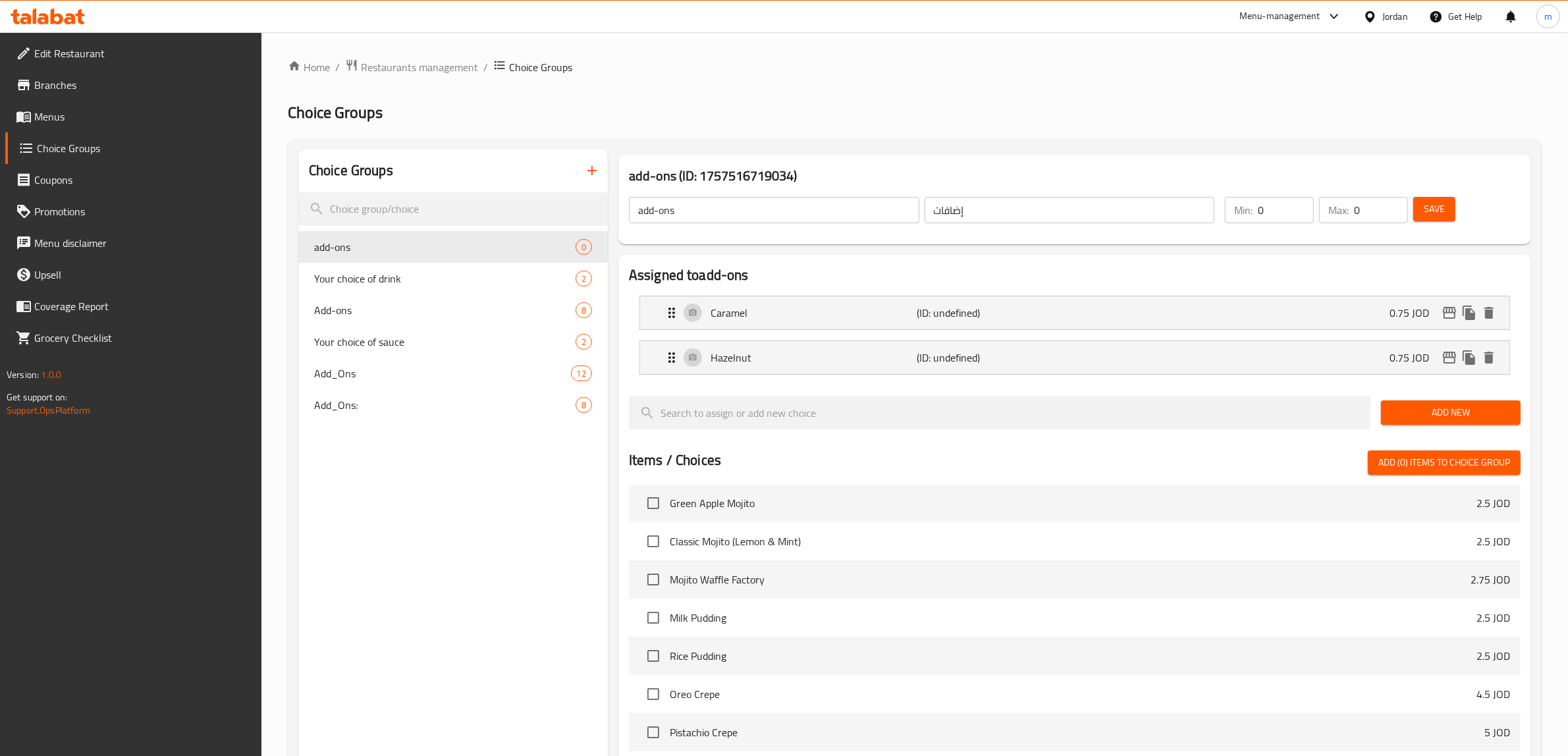
click at [1447, 419] on span "Add New" at bounding box center [1450, 412] width 119 height 16
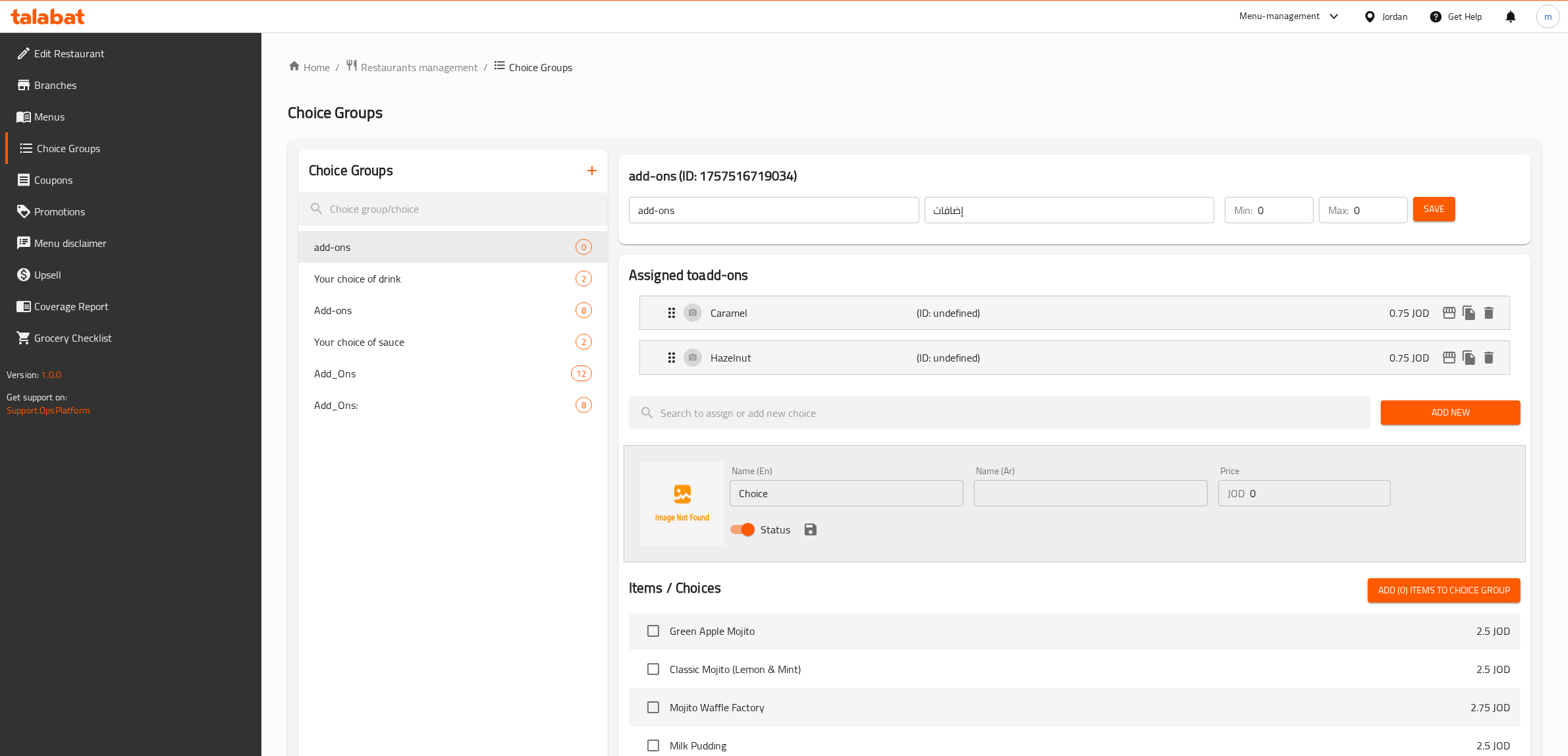
click at [1093, 482] on input "text" at bounding box center [1091, 493] width 234 height 26
paste input "فانيلا"
type input "فانيلا"
click at [823, 484] on input "Choice" at bounding box center [846, 493] width 234 height 26
type input "C"
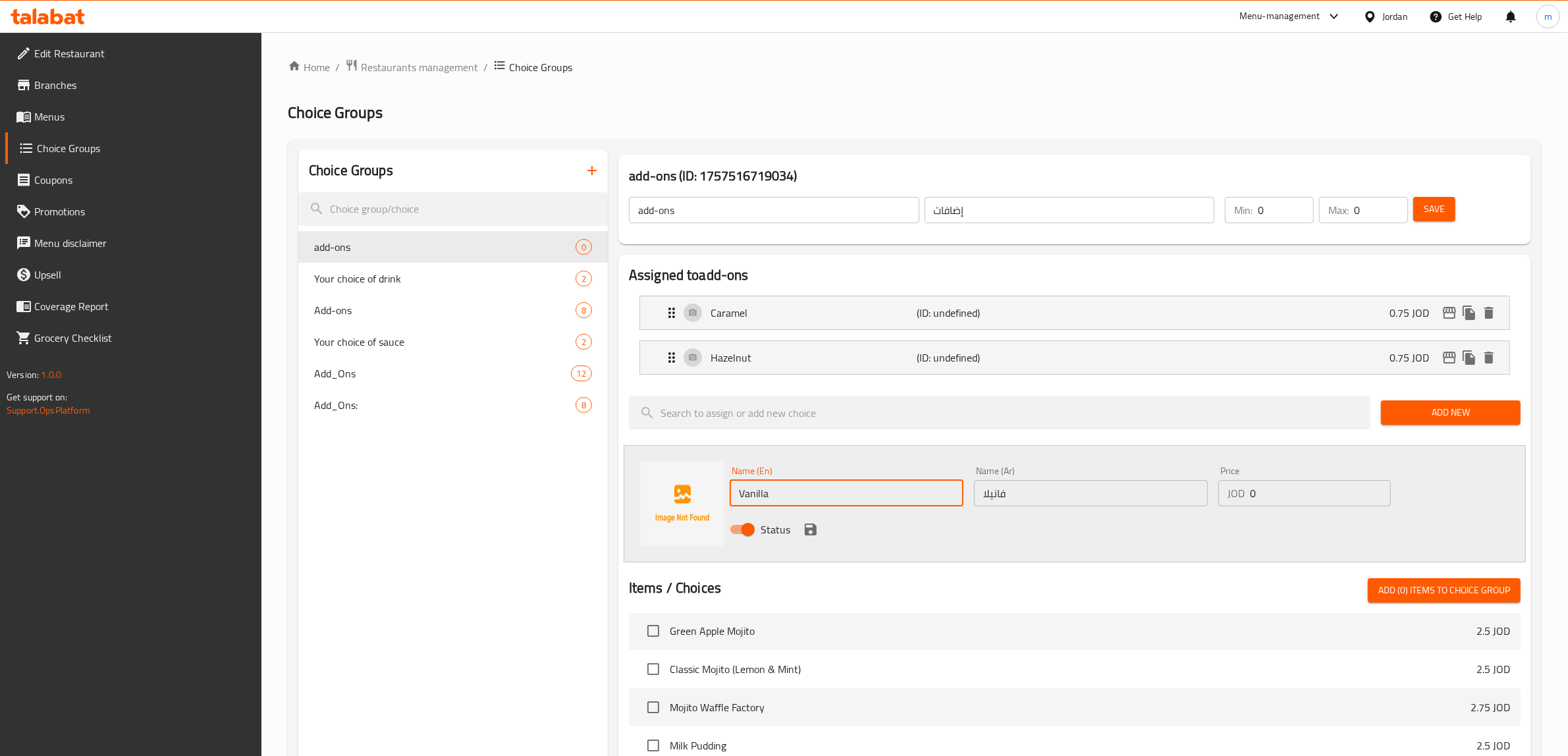
type input "Vanilla"
click at [1311, 488] on input "0" at bounding box center [1319, 493] width 141 height 26
type input "0.75"
click at [815, 528] on icon "save" at bounding box center [810, 530] width 12 height 12
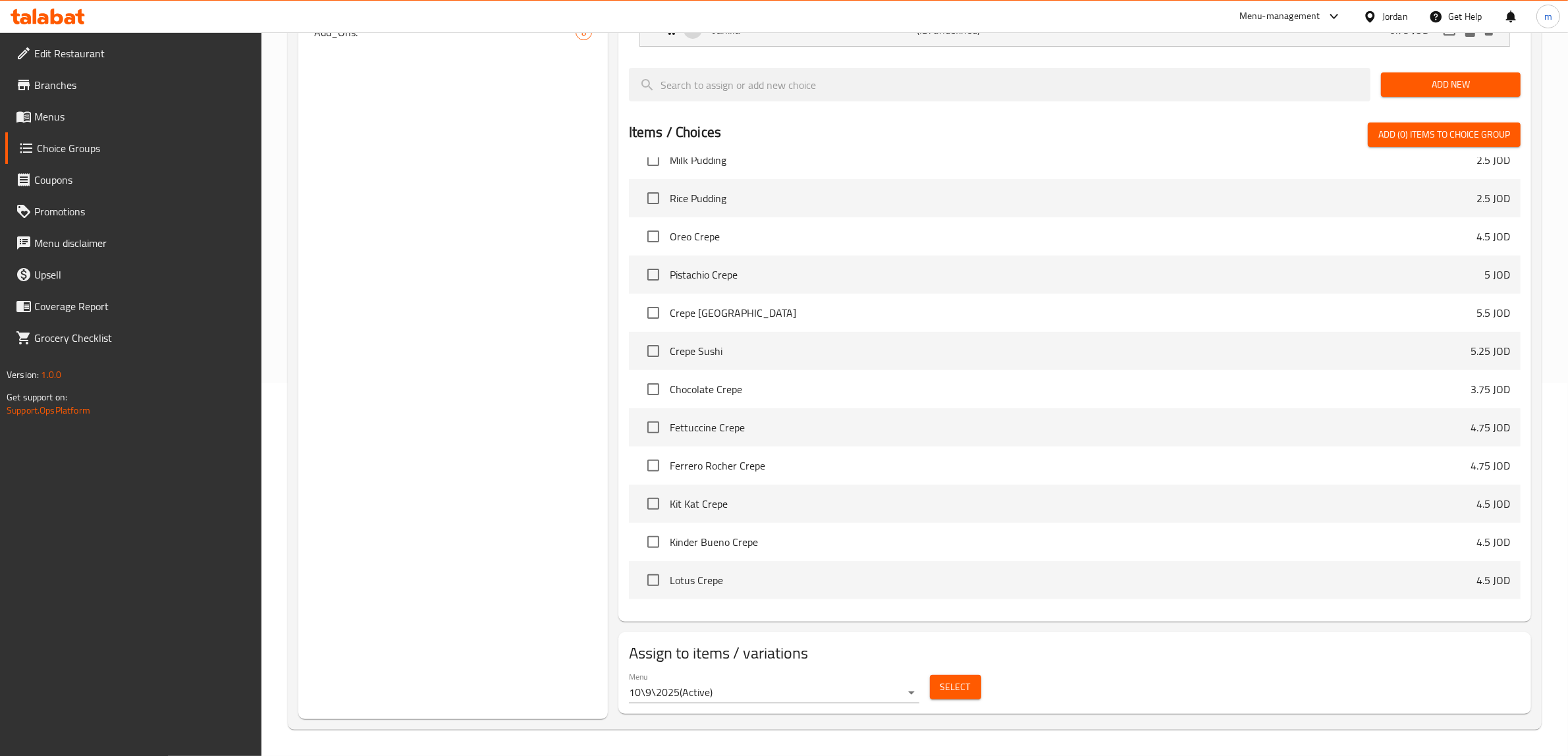
scroll to position [1400, 0]
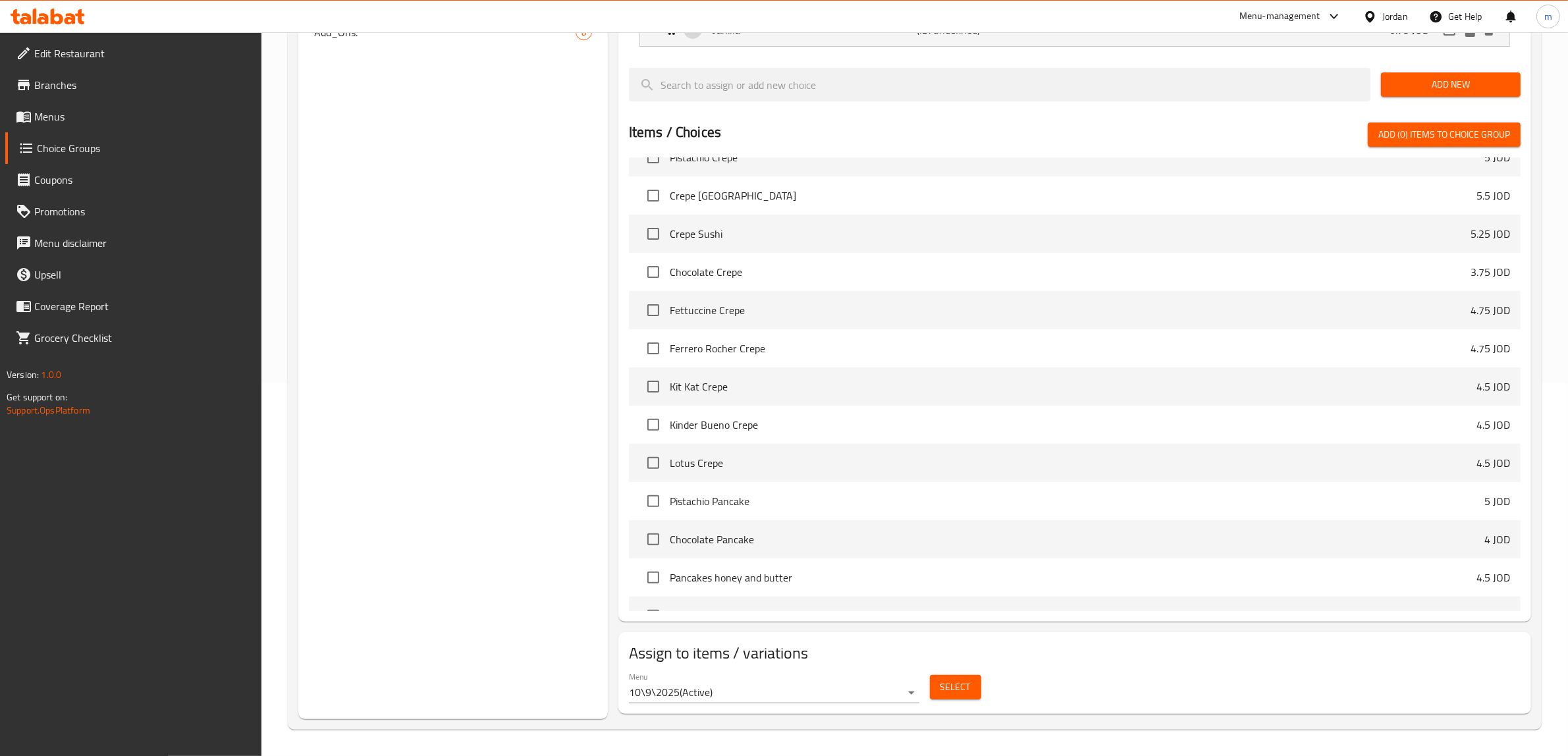
click at [968, 693] on span "Select" at bounding box center [955, 687] width 30 height 16
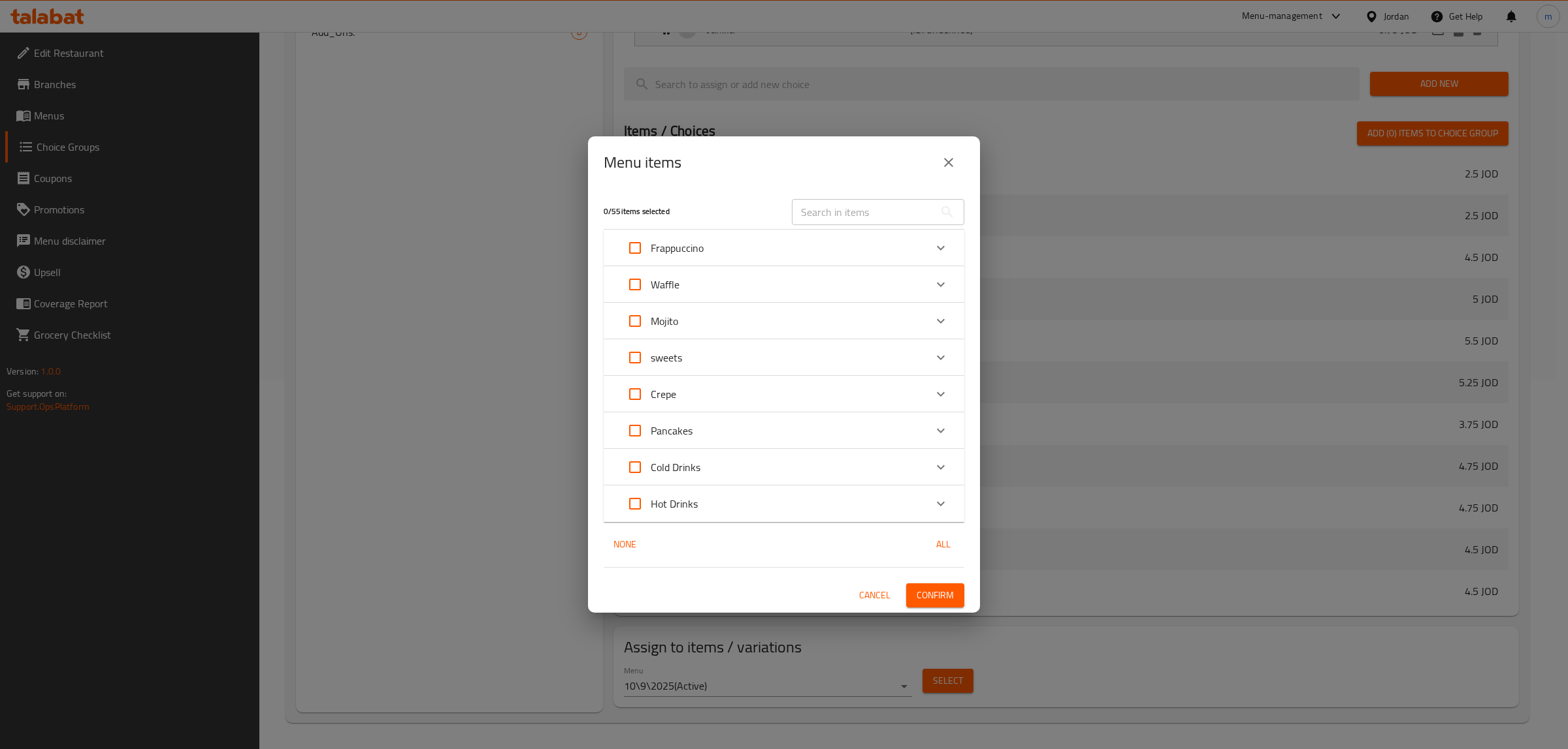
click at [957, 170] on button "close" at bounding box center [948, 162] width 32 height 32
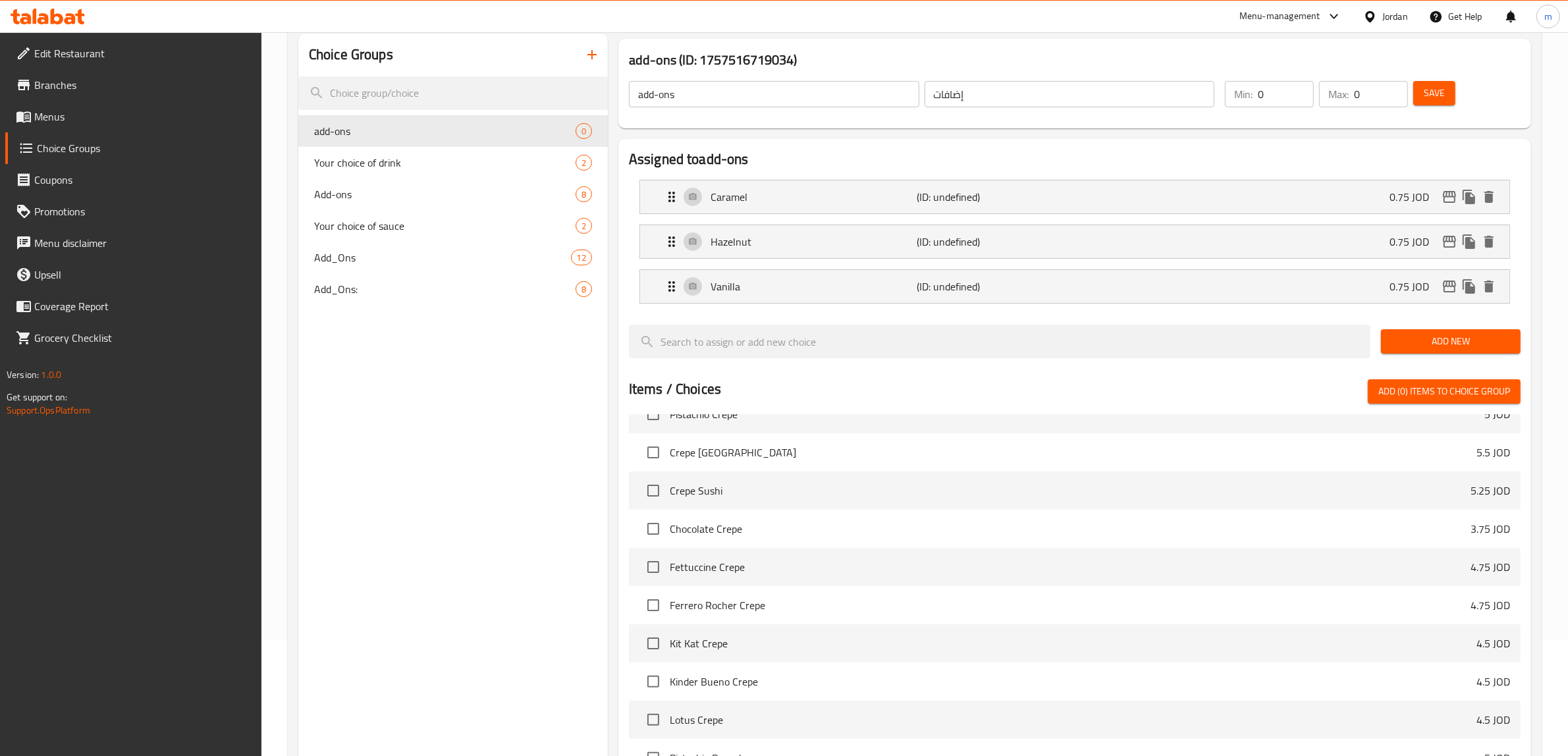
scroll to position [0, 0]
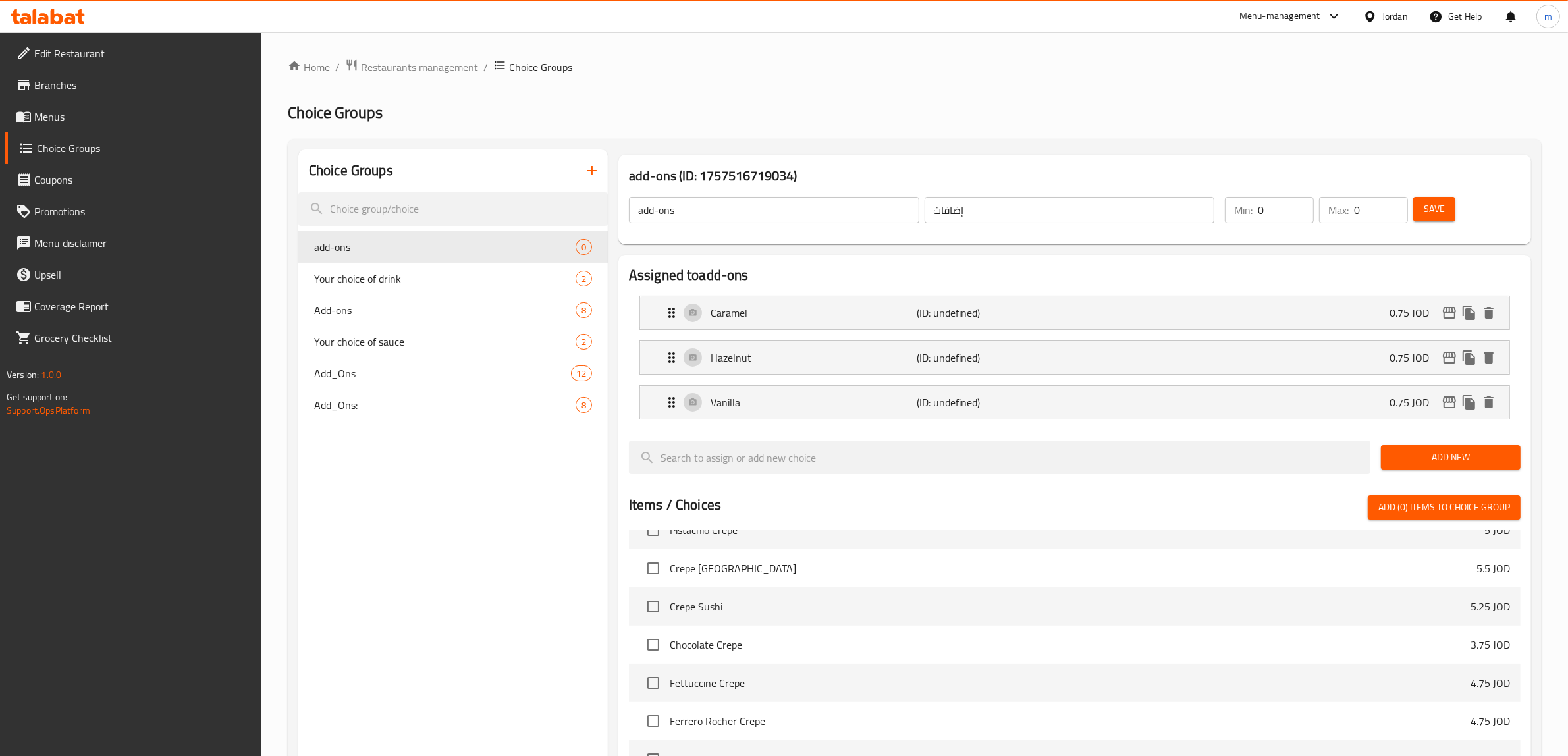
click at [1424, 212] on span "Save" at bounding box center [1434, 209] width 21 height 16
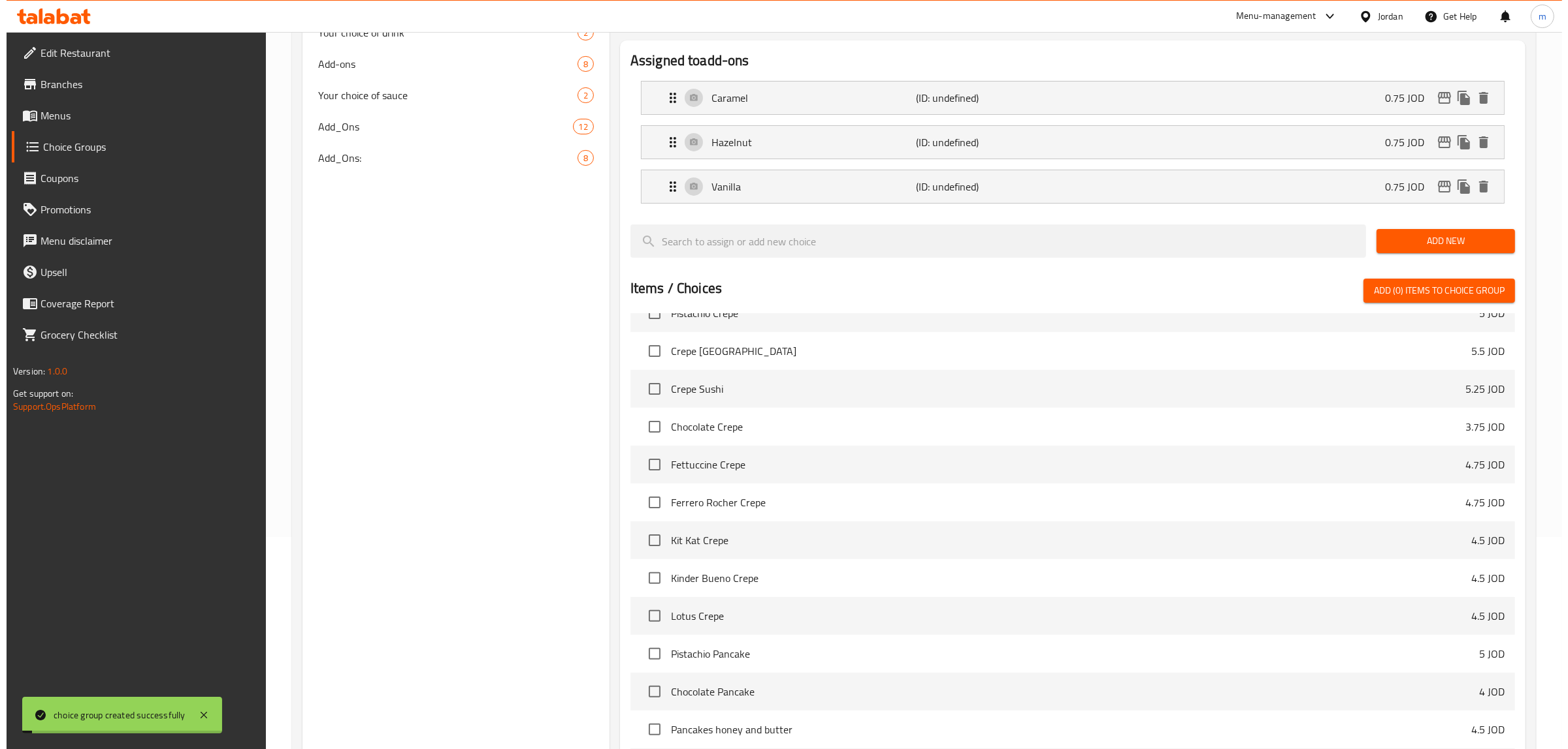
scroll to position [370, 0]
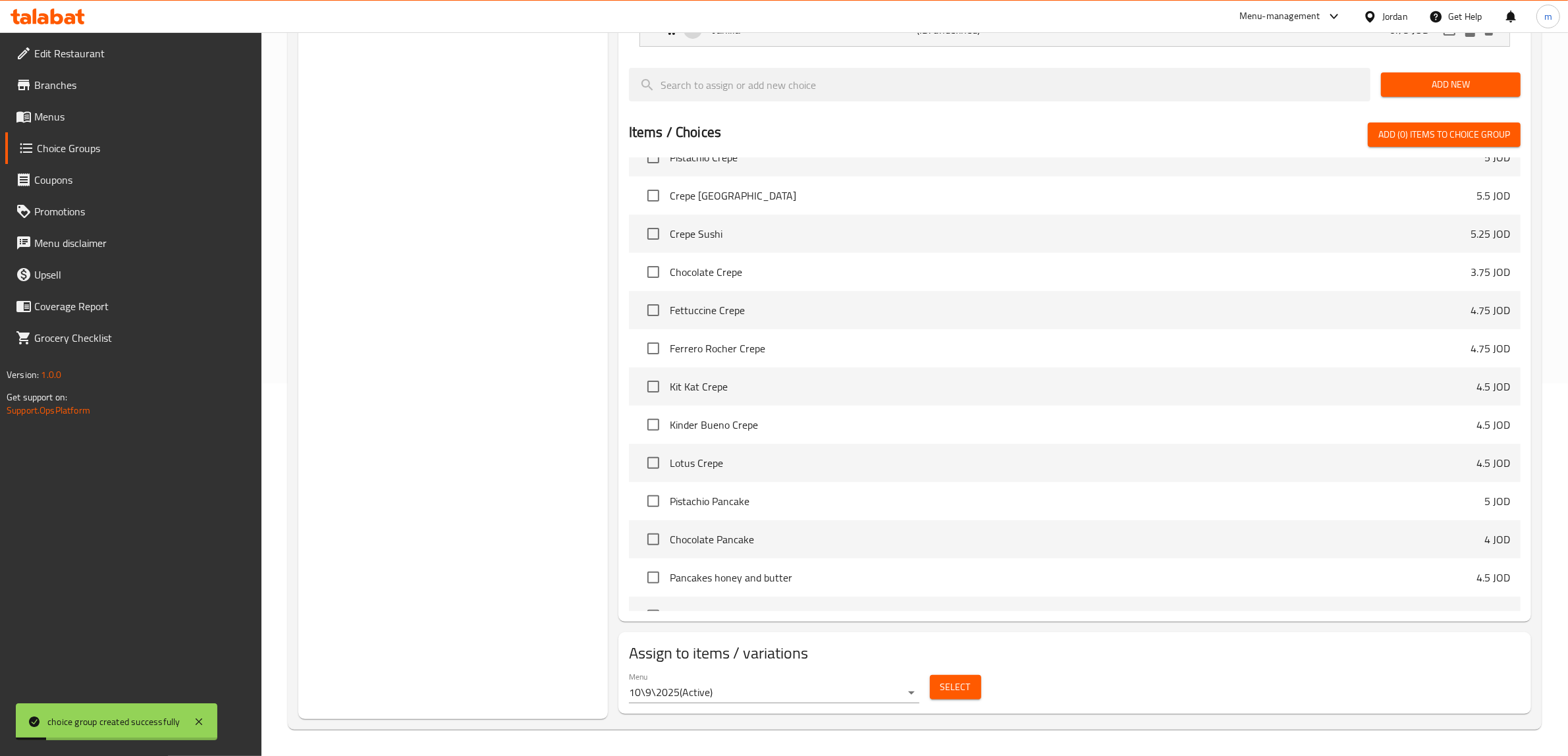
click at [975, 679] on button "Select" at bounding box center [955, 687] width 51 height 24
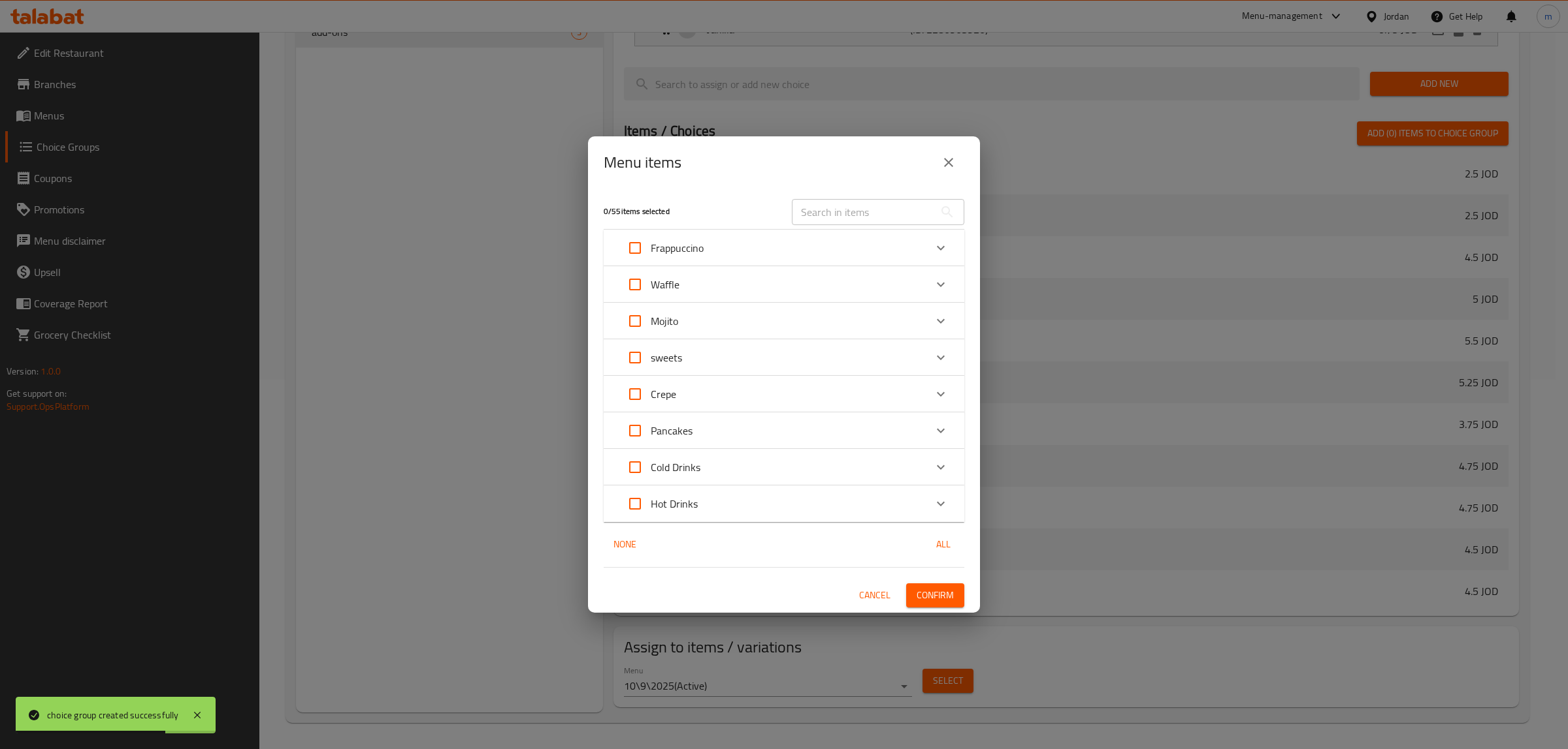
click at [636, 462] on input "Expand" at bounding box center [636, 468] width 32 height 32
checkbox input "true"
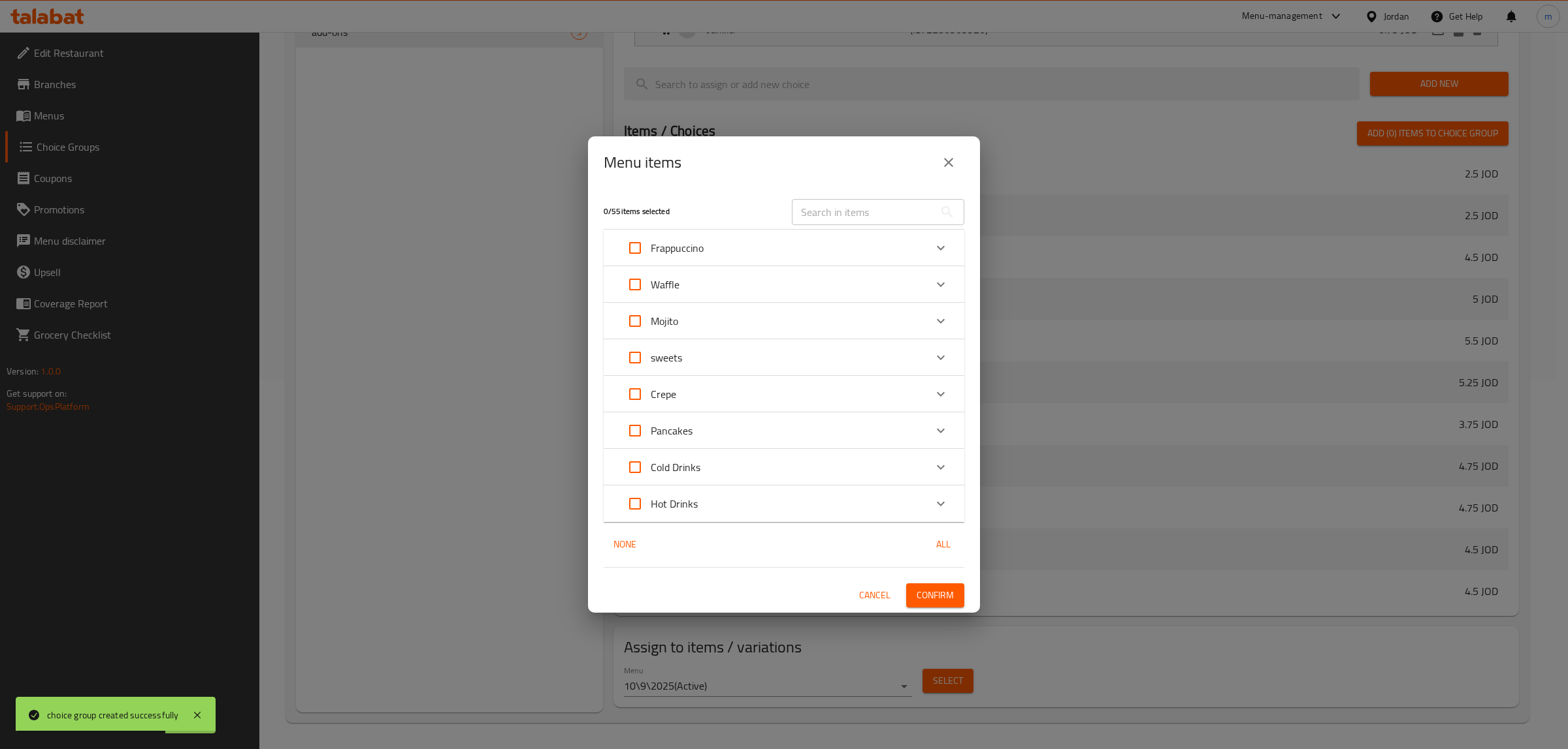
checkbox input "true"
click at [944, 465] on icon "Expand" at bounding box center [940, 468] width 16 height 16
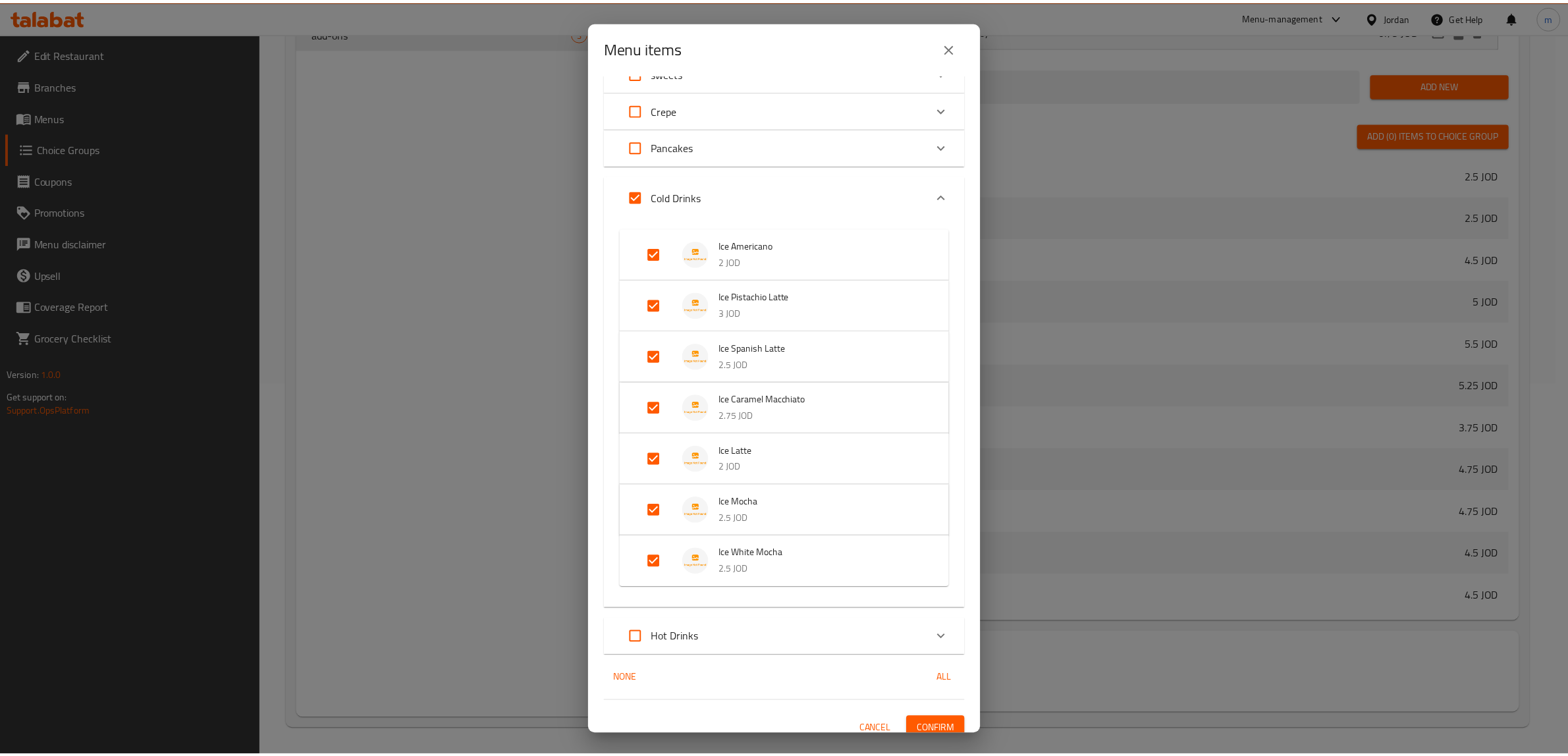
scroll to position [183, 0]
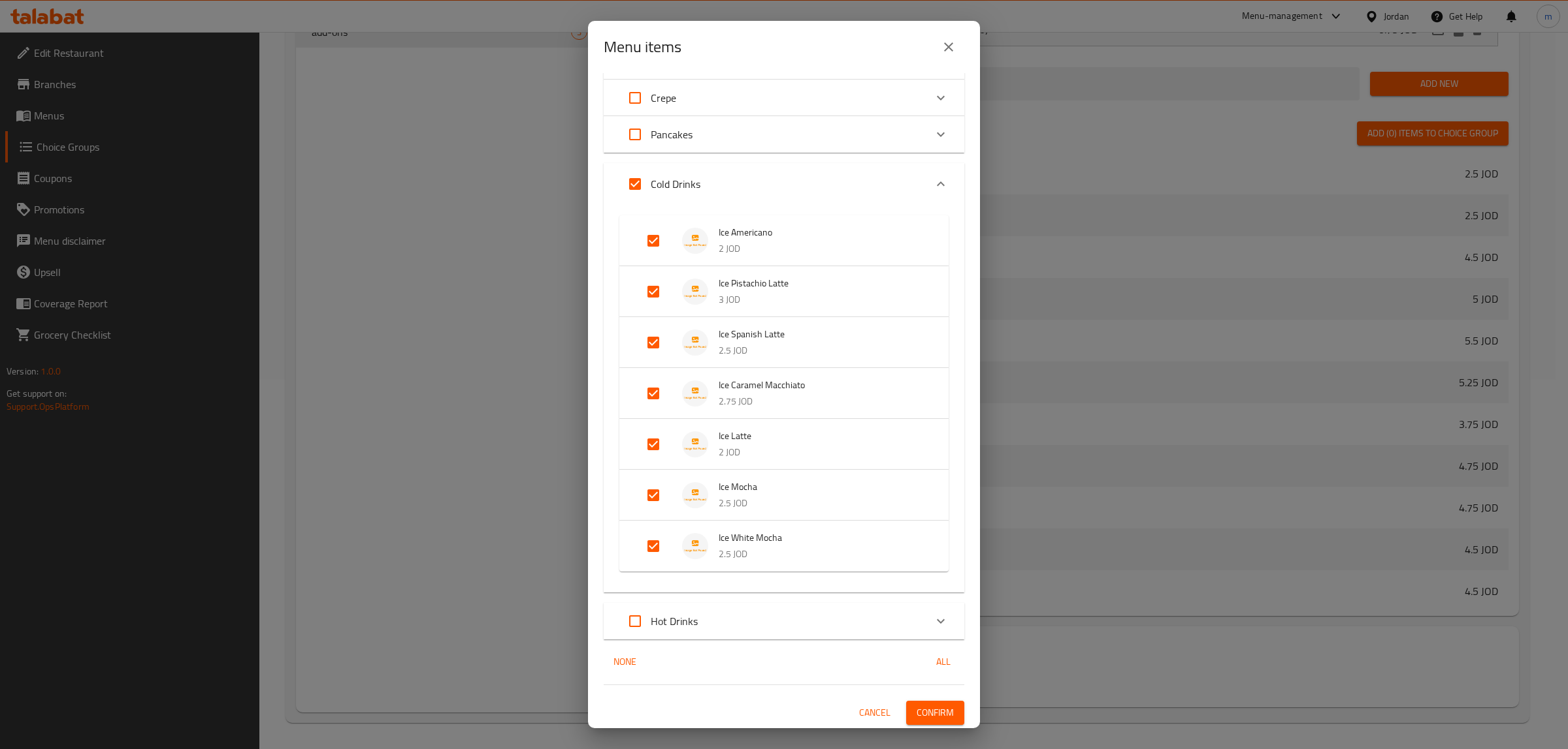
click at [922, 705] on span "Confirm" at bounding box center [935, 713] width 38 height 16
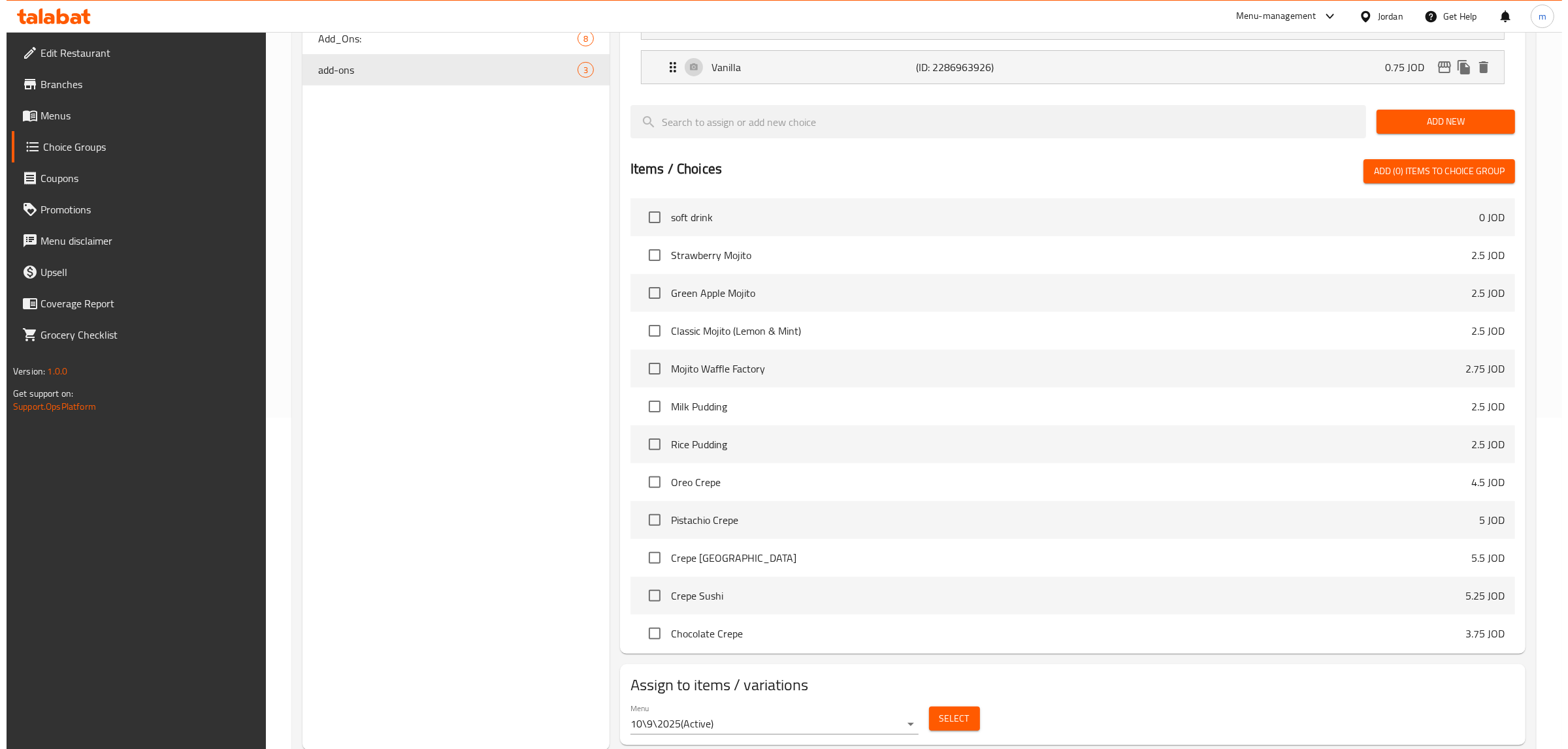
scroll to position [370, 0]
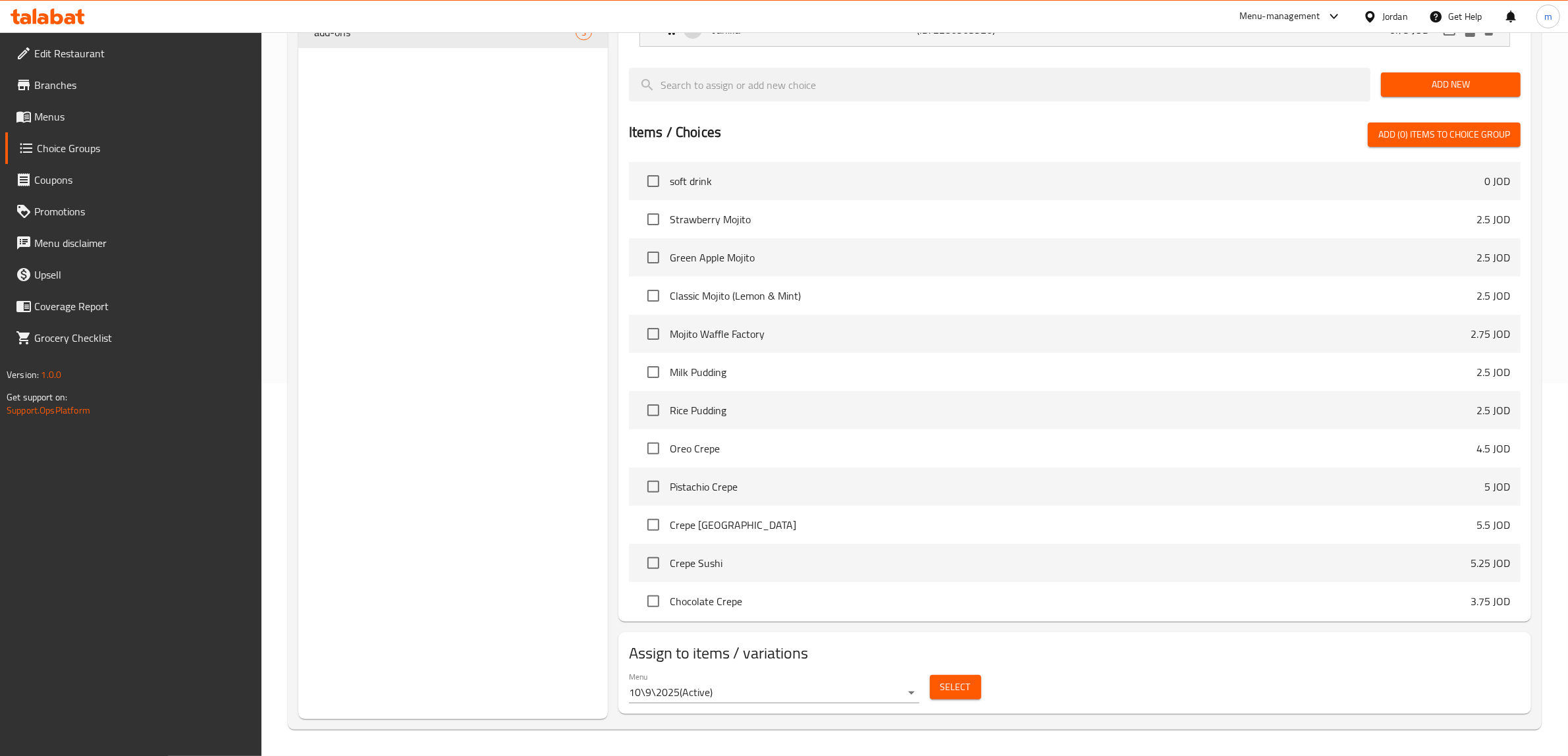
click at [904, 383] on body "​ Menu-management Jordan Get Help m Edit Restaurant Branches Menus Choice Group…" at bounding box center [784, 21] width 1568 height 724
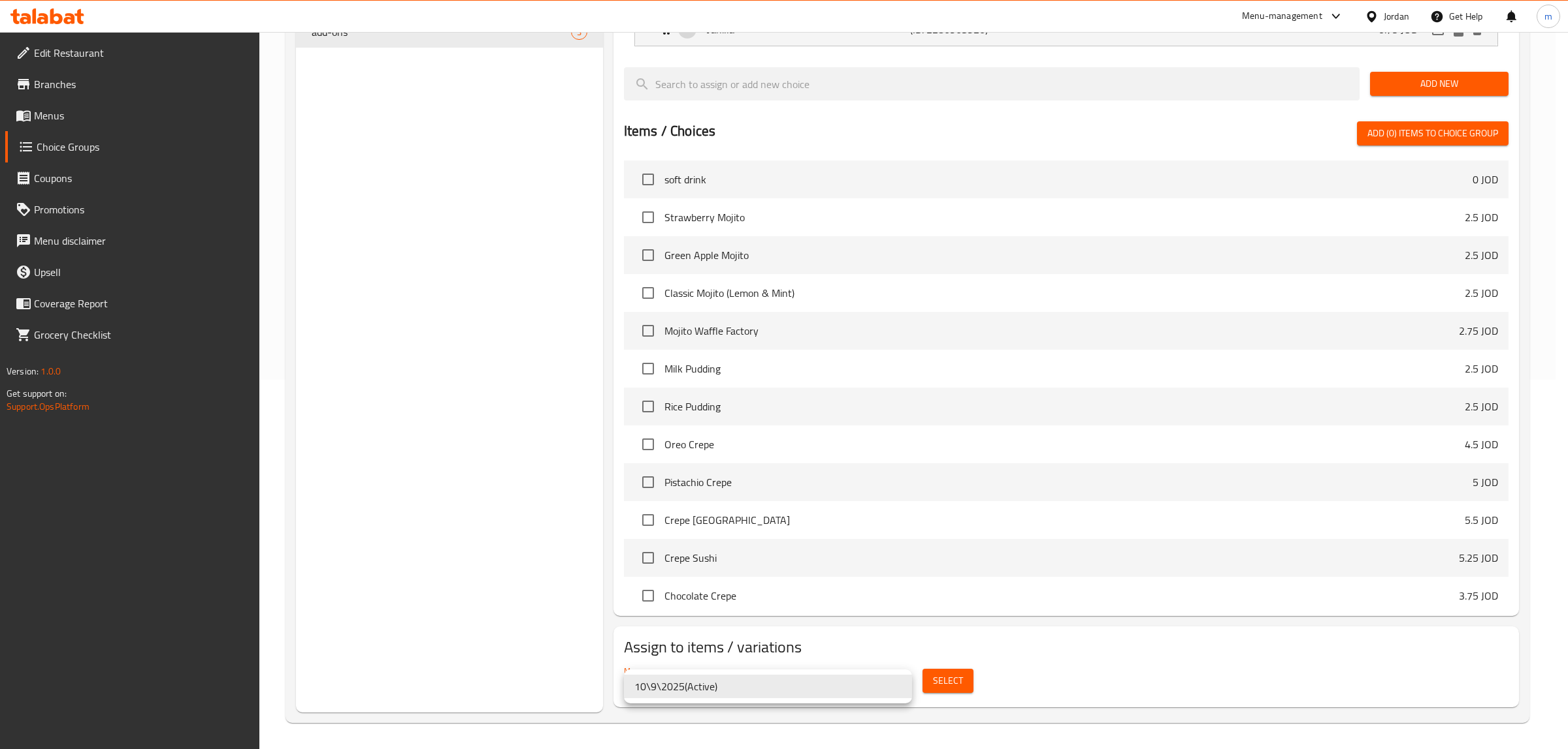
click at [1096, 657] on div at bounding box center [784, 374] width 1568 height 749
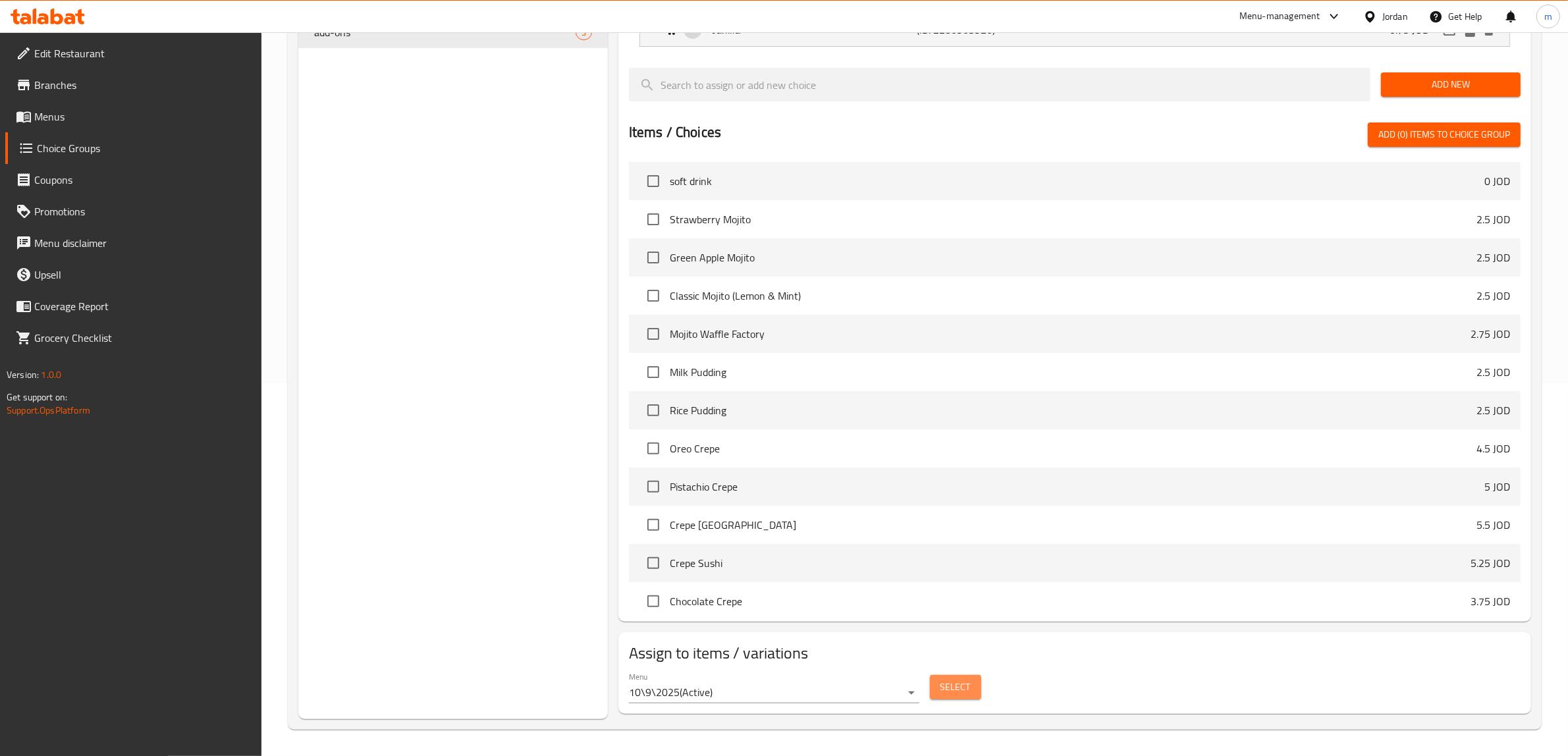
click at [948, 692] on span "Select" at bounding box center [955, 687] width 30 height 16
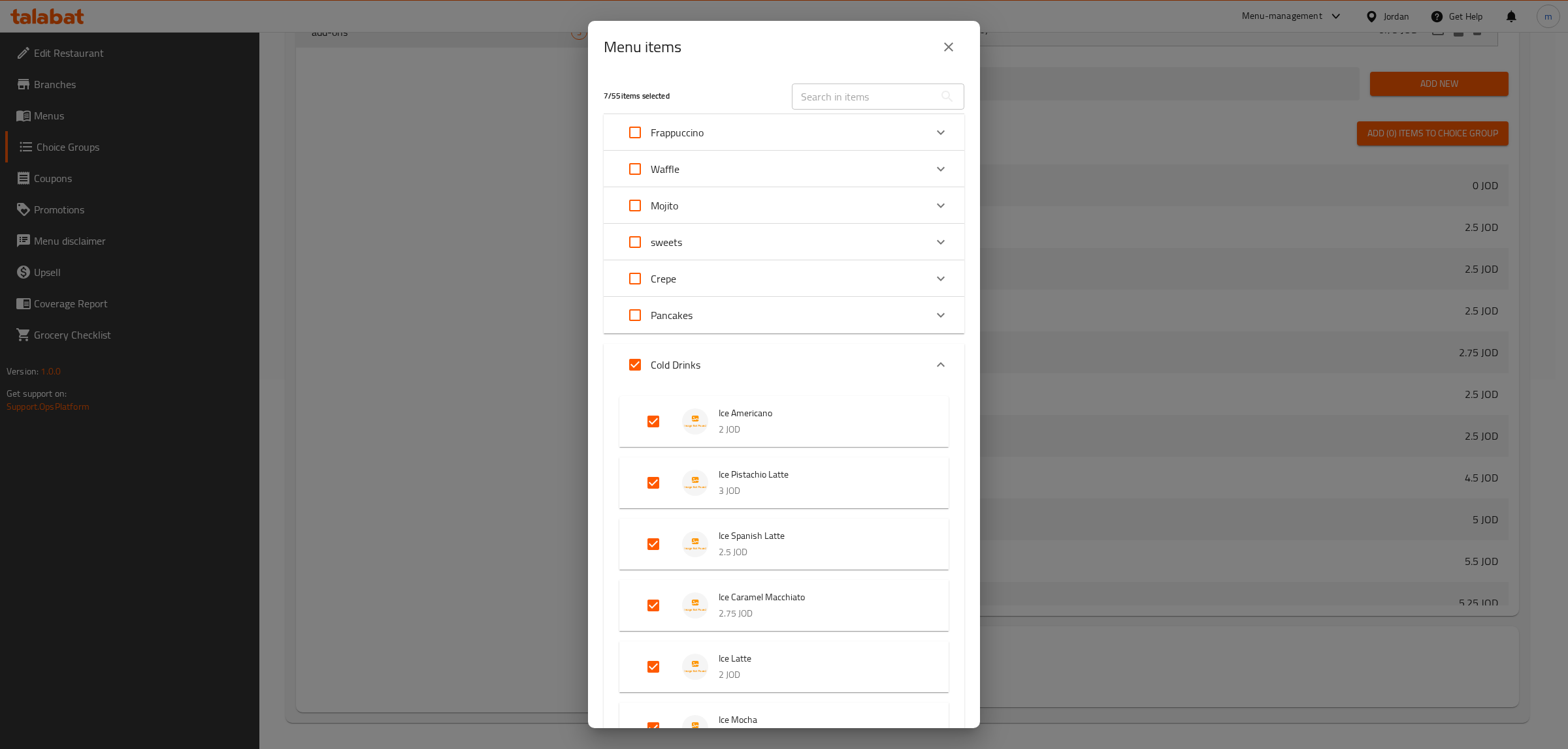
scroll to position [243, 0]
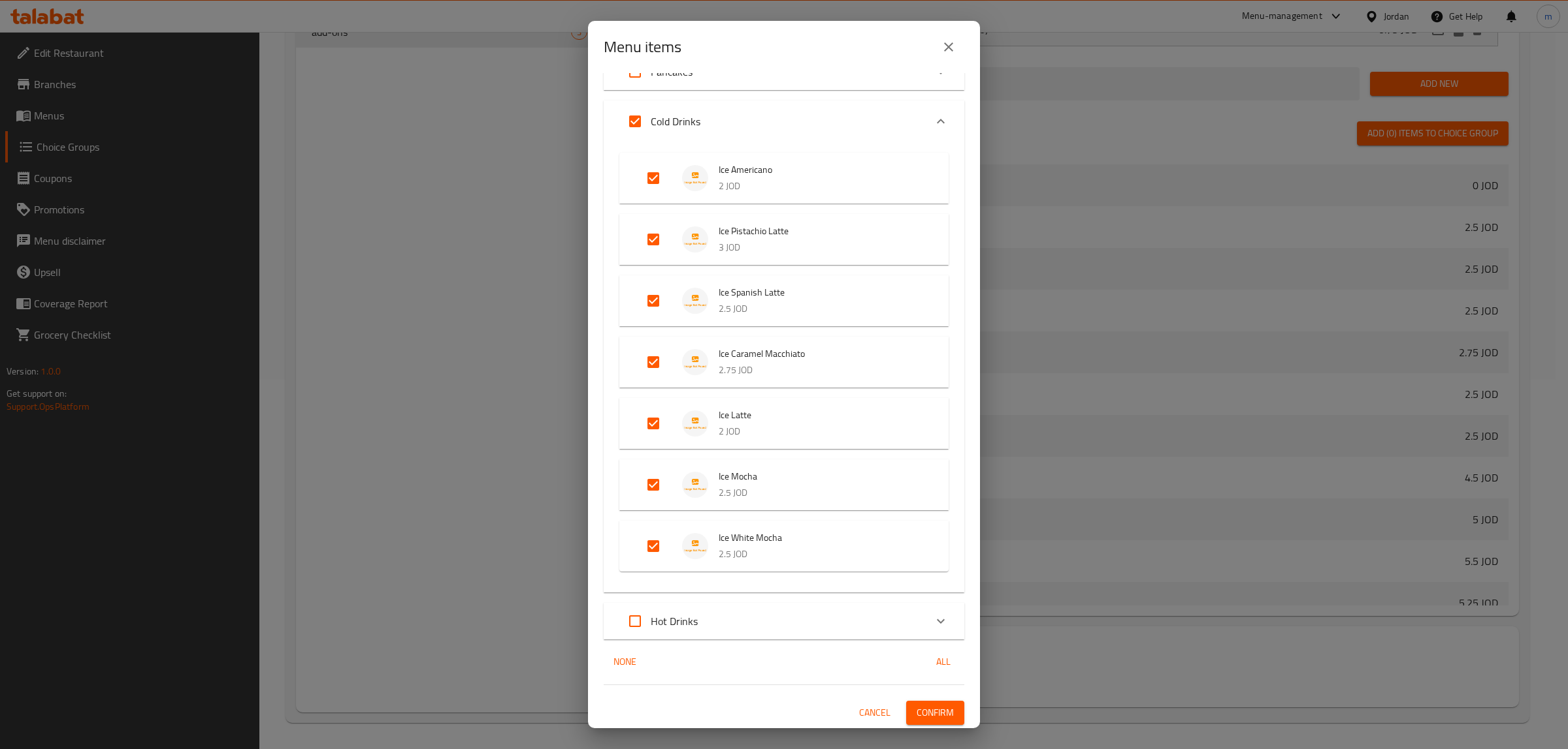
click at [629, 622] on input "Expand" at bounding box center [636, 621] width 32 height 32
checkbox input "true"
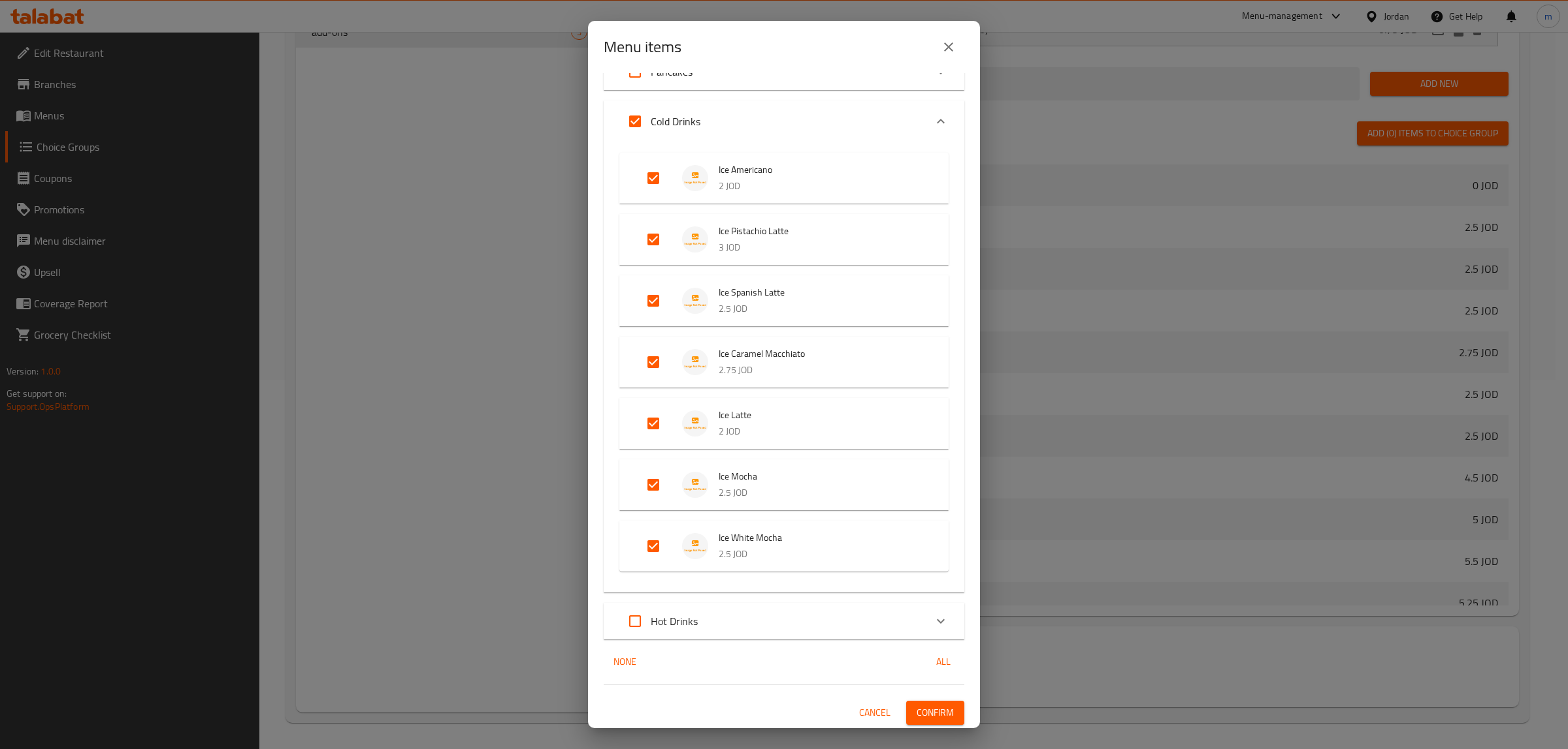
checkbox input "true"
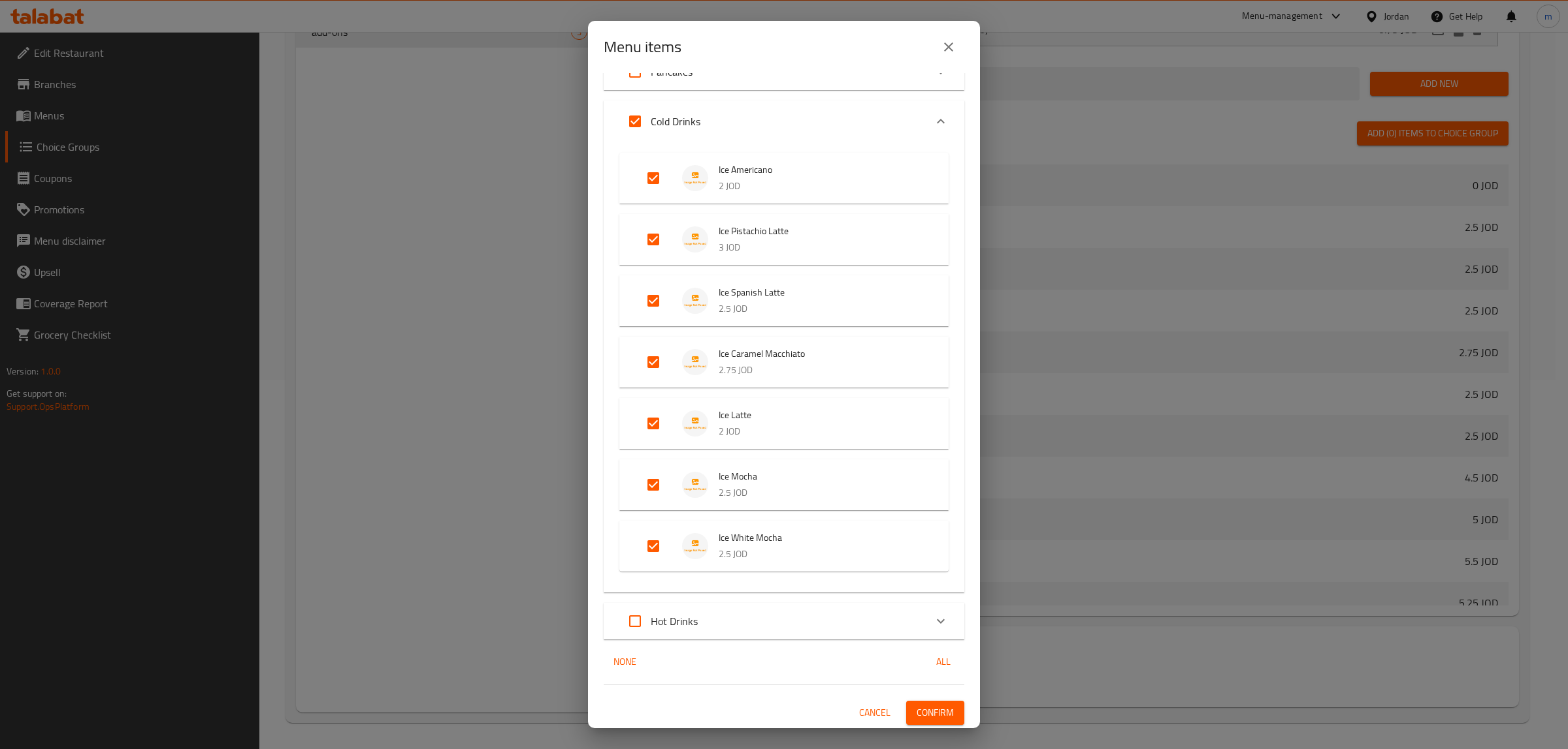
checkbox input "true"
click at [932, 624] on icon "Expand" at bounding box center [940, 621] width 16 height 16
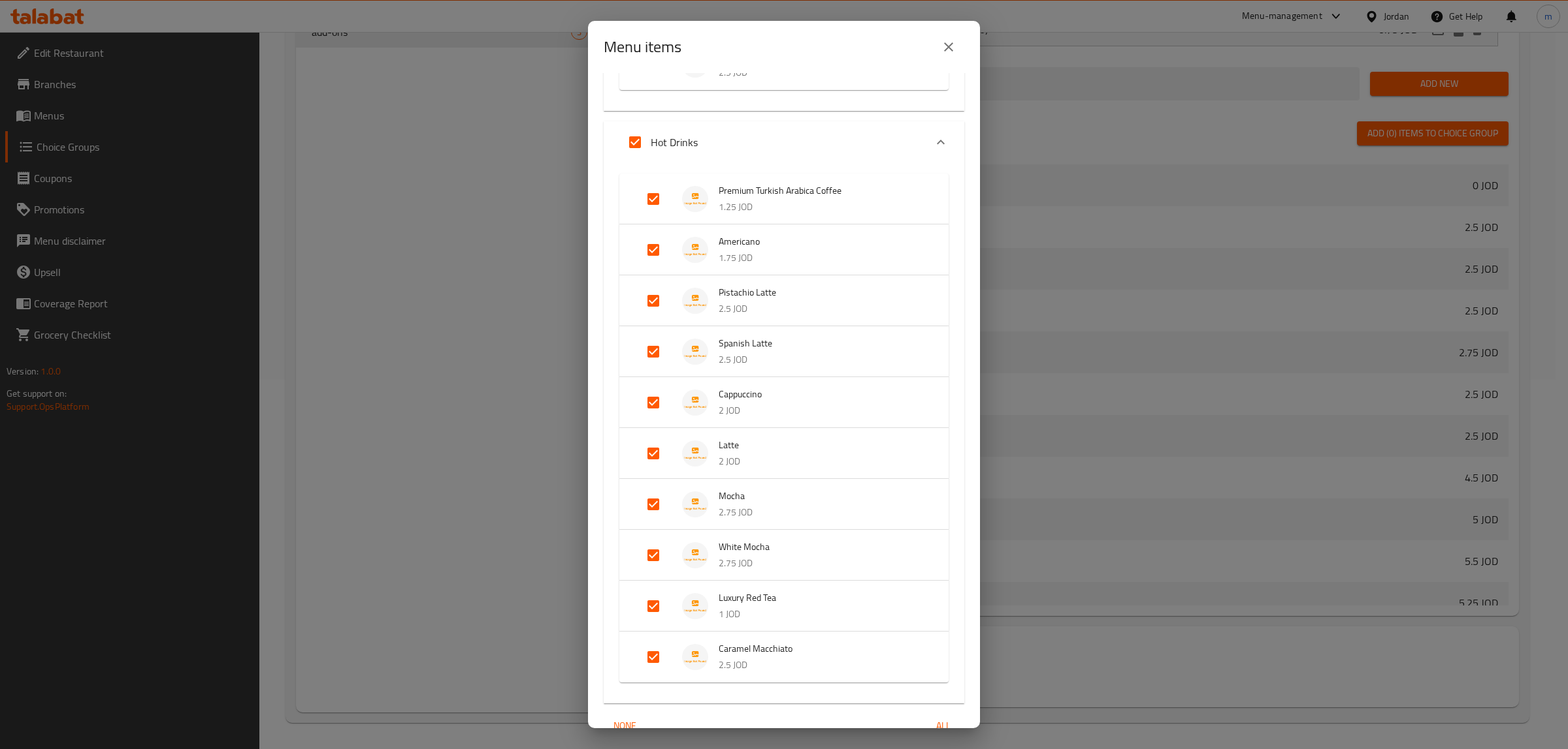
scroll to position [789, 0]
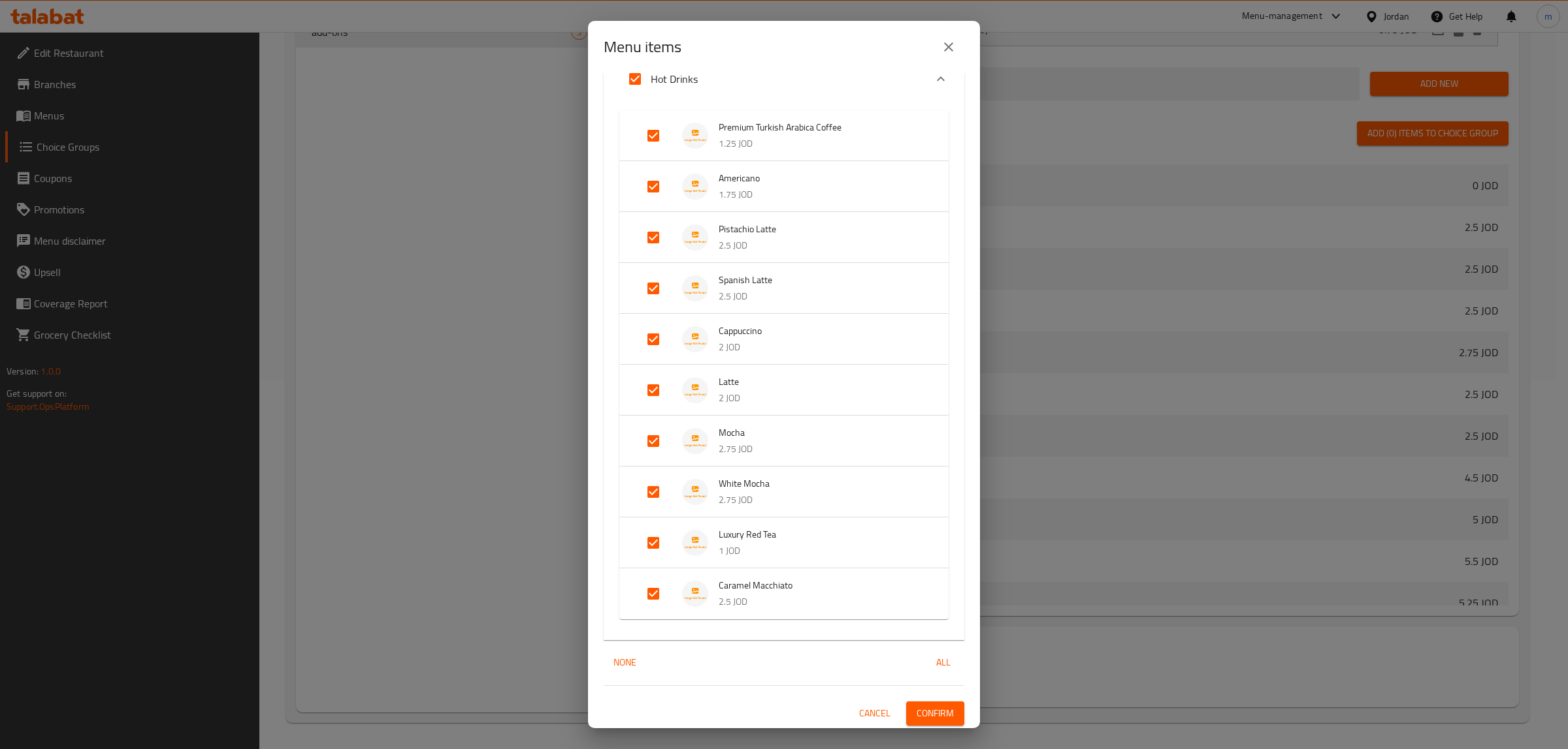
click at [653, 593] on input "Expand" at bounding box center [653, 595] width 32 height 32
checkbox input "false"
click at [651, 544] on input "Expand" at bounding box center [653, 543] width 32 height 32
checkbox input "false"
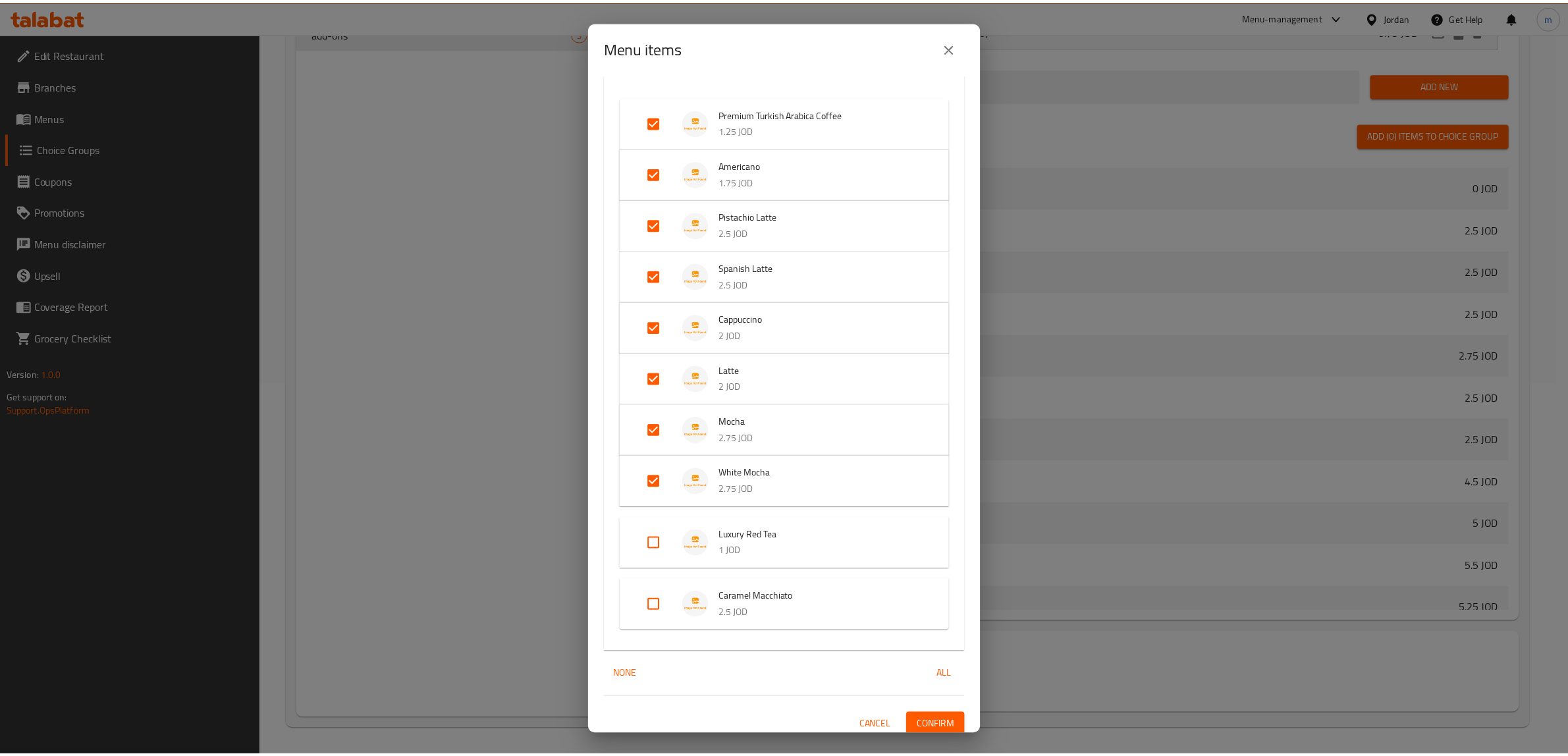
scroll to position [818, 0]
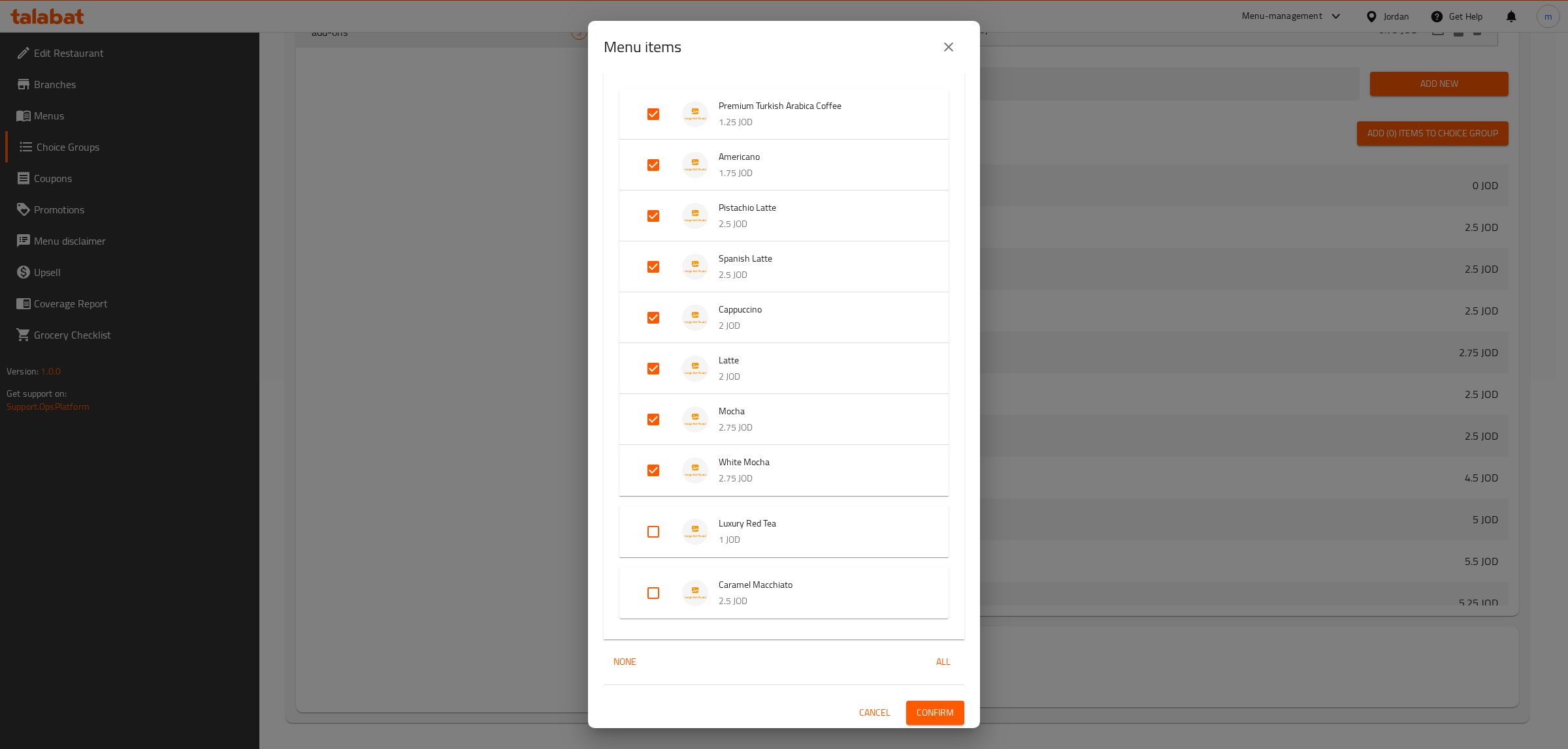
click at [931, 713] on span "Confirm" at bounding box center [935, 713] width 38 height 16
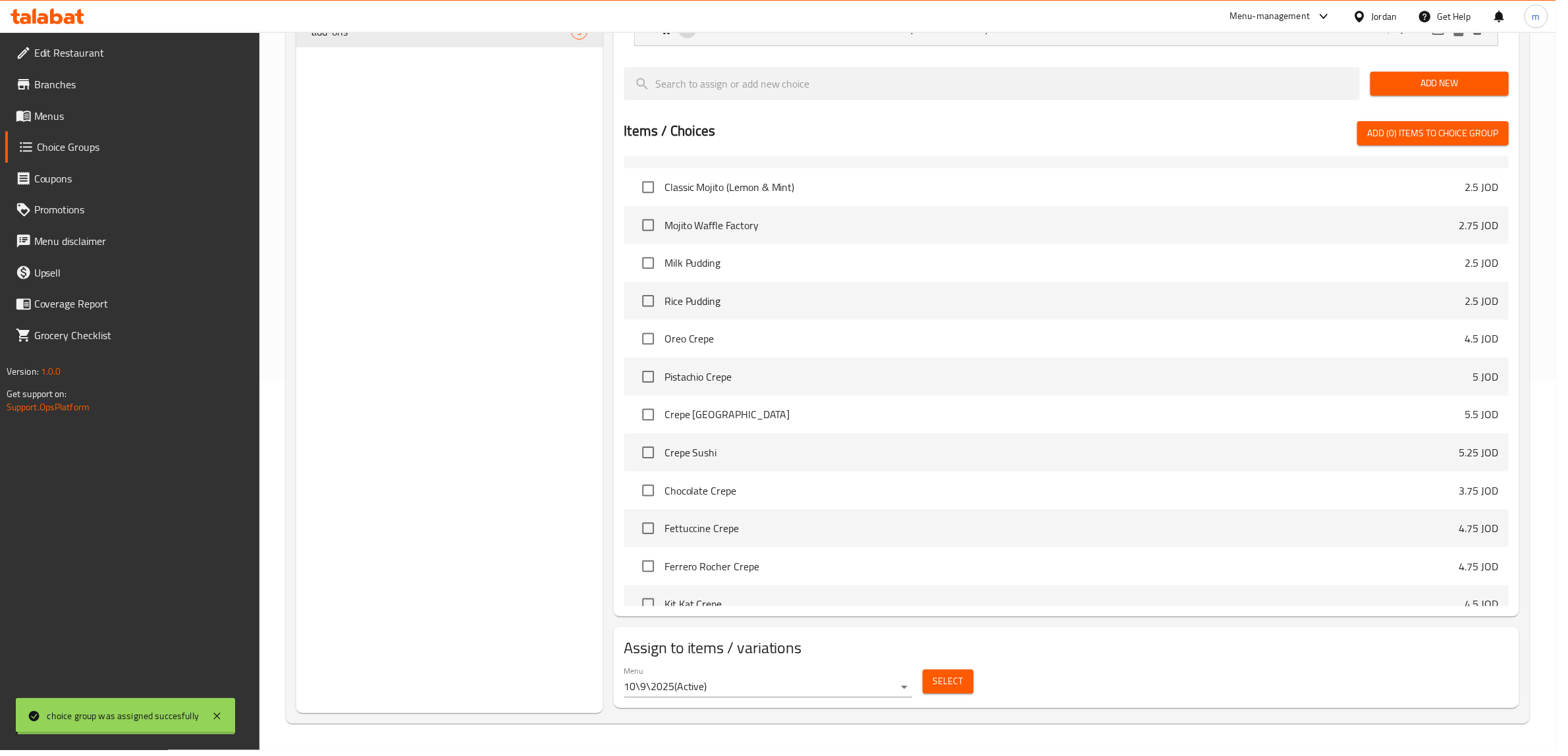
scroll to position [1071, 0]
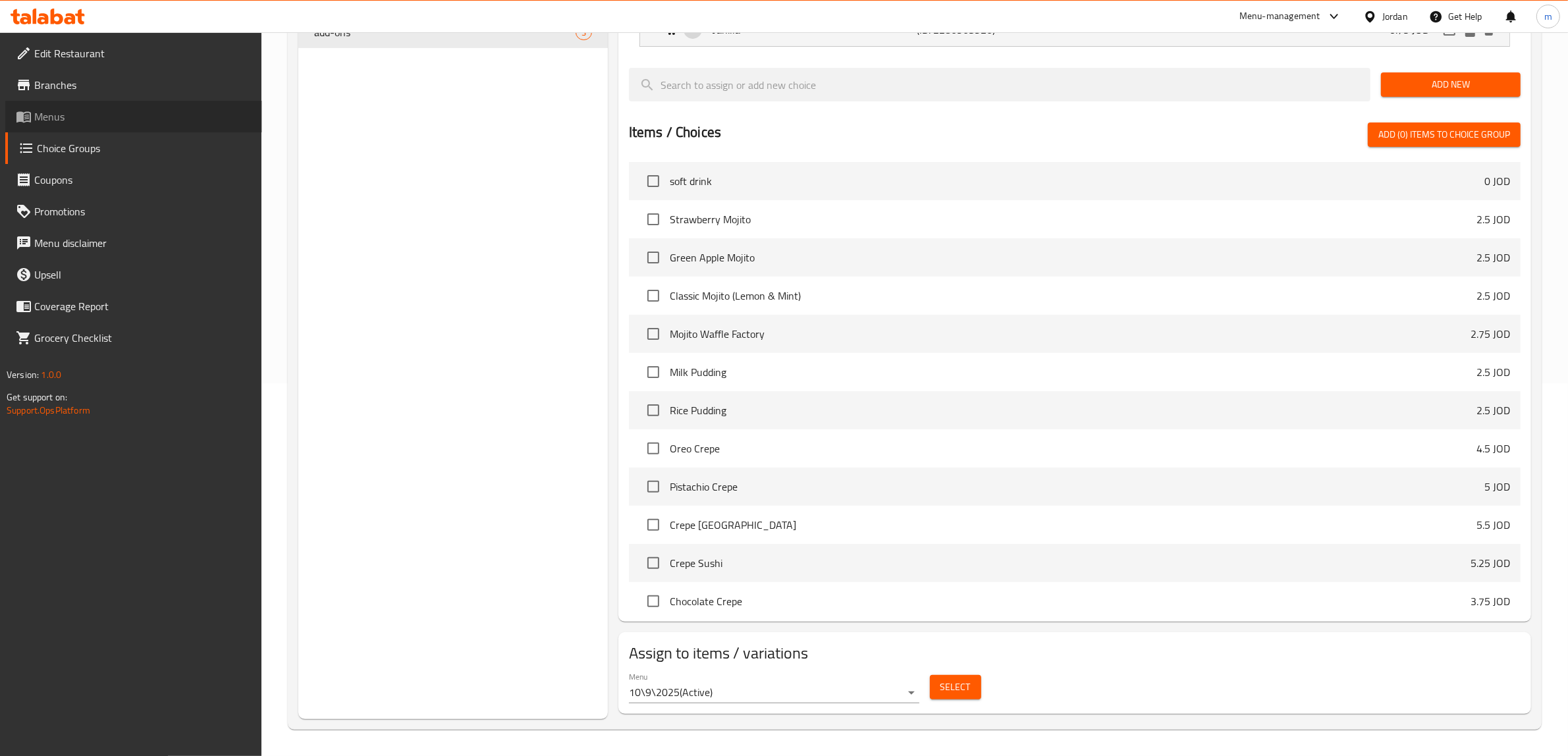
click at [73, 119] on span "Menus" at bounding box center [143, 117] width 218 height 16
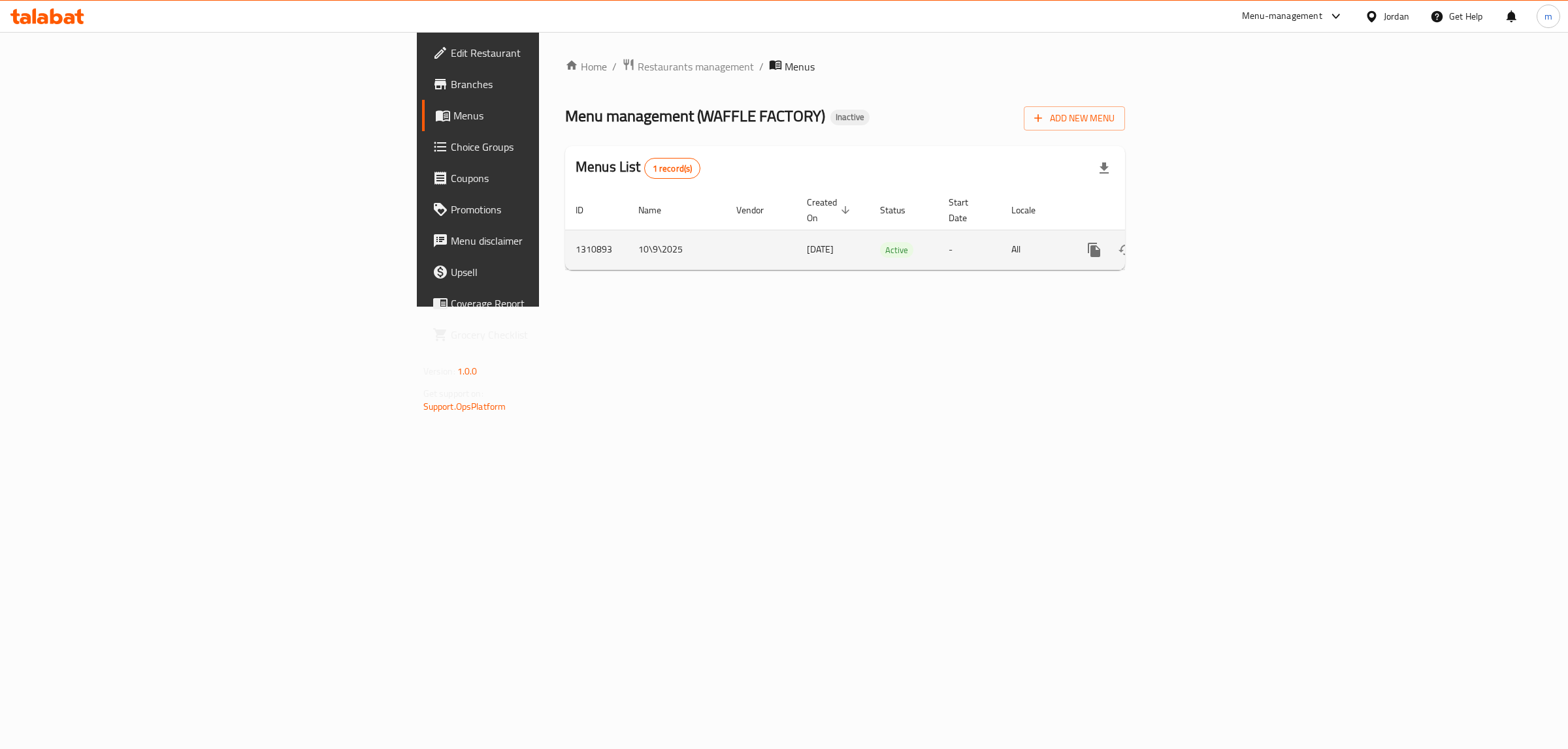
click at [1196, 242] on icon "enhanced table" at bounding box center [1188, 250] width 16 height 16
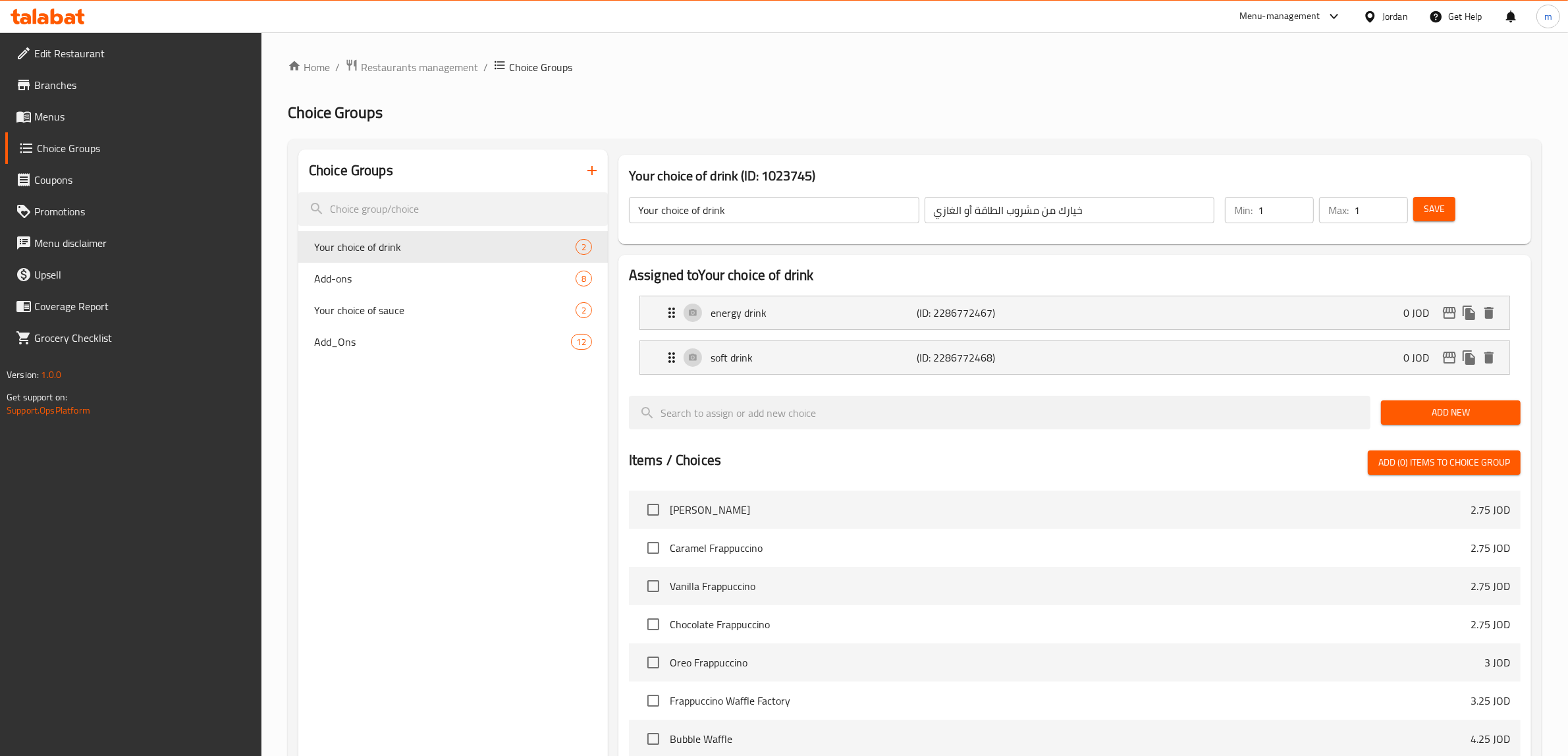
click at [53, 114] on span "Menus" at bounding box center [143, 117] width 218 height 16
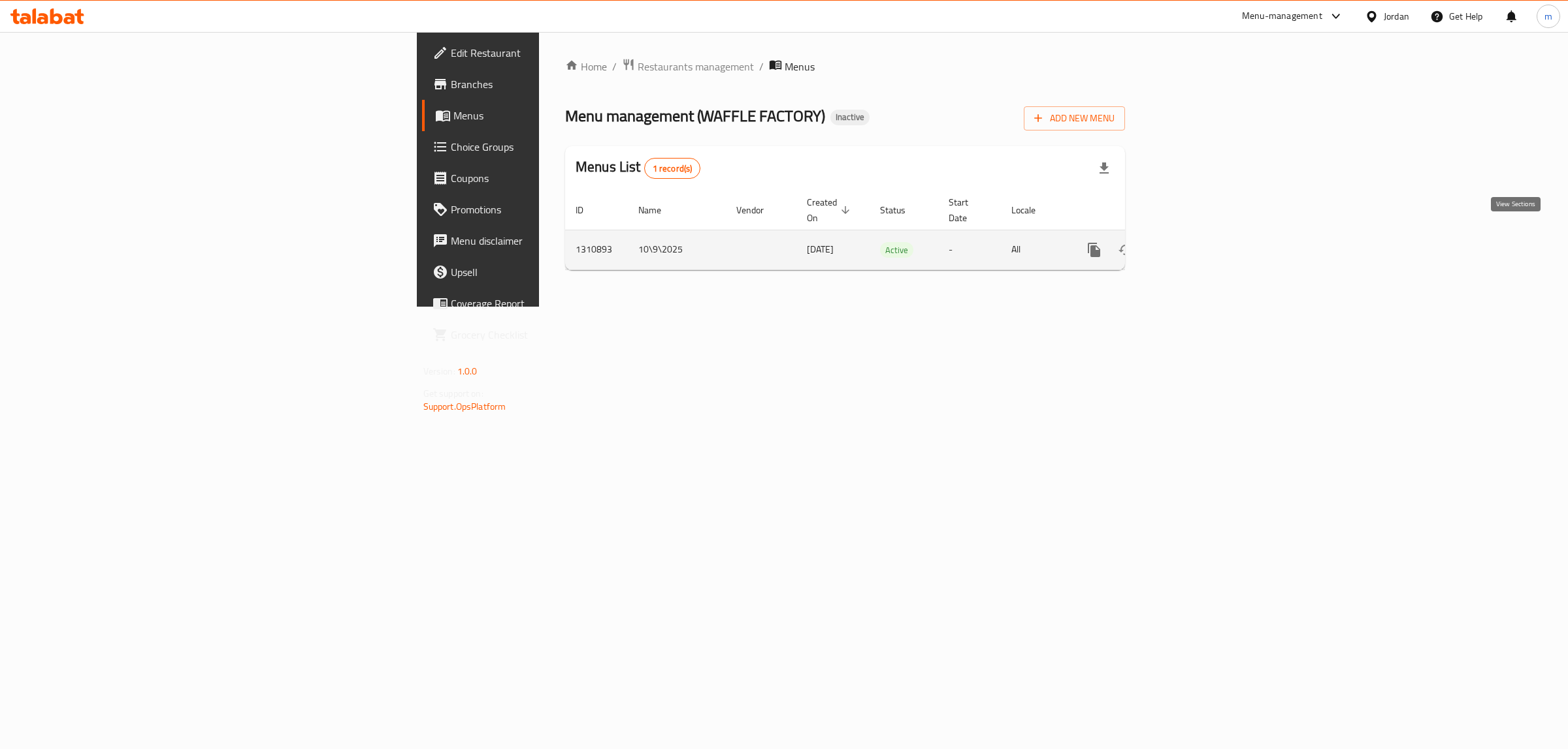
click at [1204, 236] on link "enhanced table" at bounding box center [1188, 250] width 32 height 32
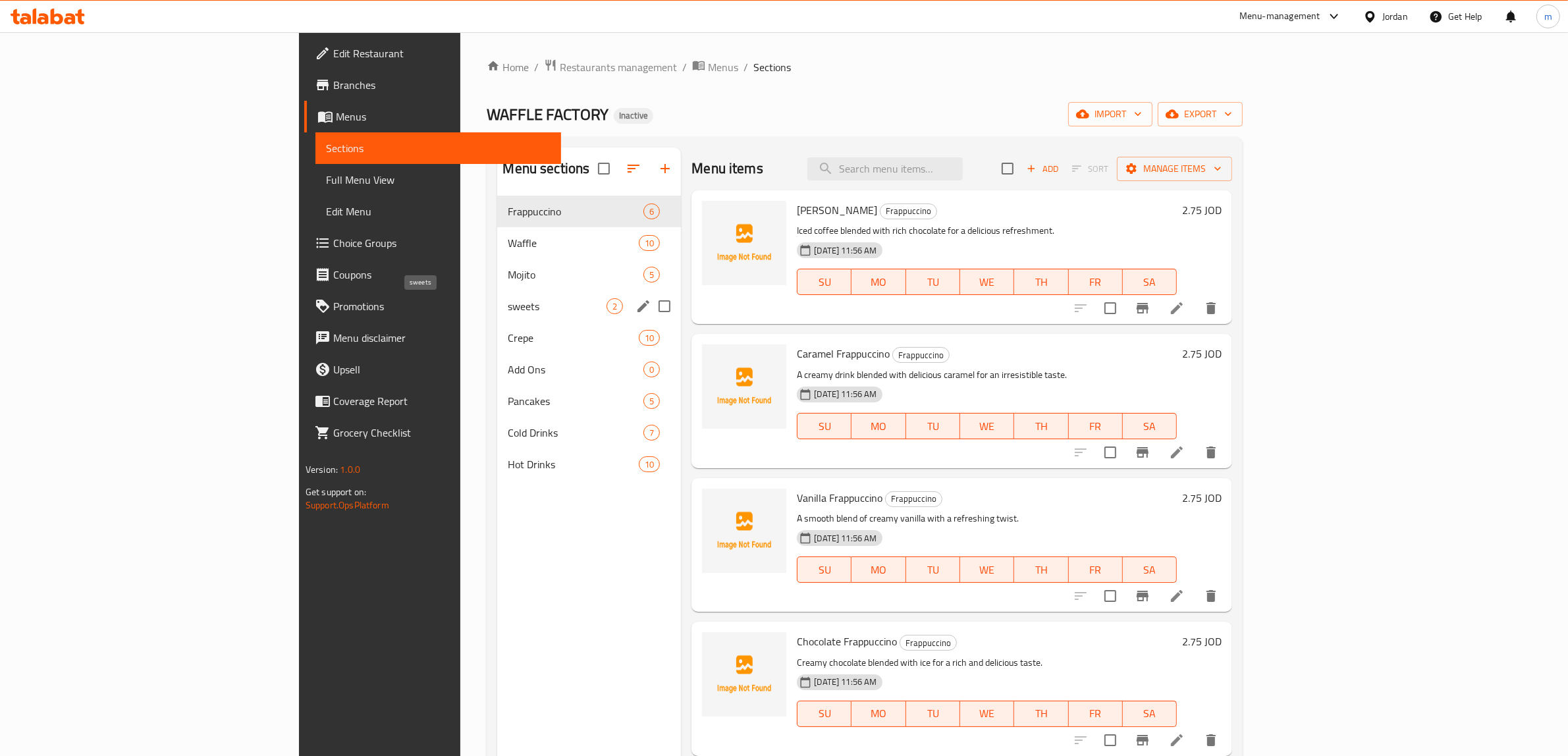
click at [508, 312] on span "sweets" at bounding box center [557, 307] width 99 height 16
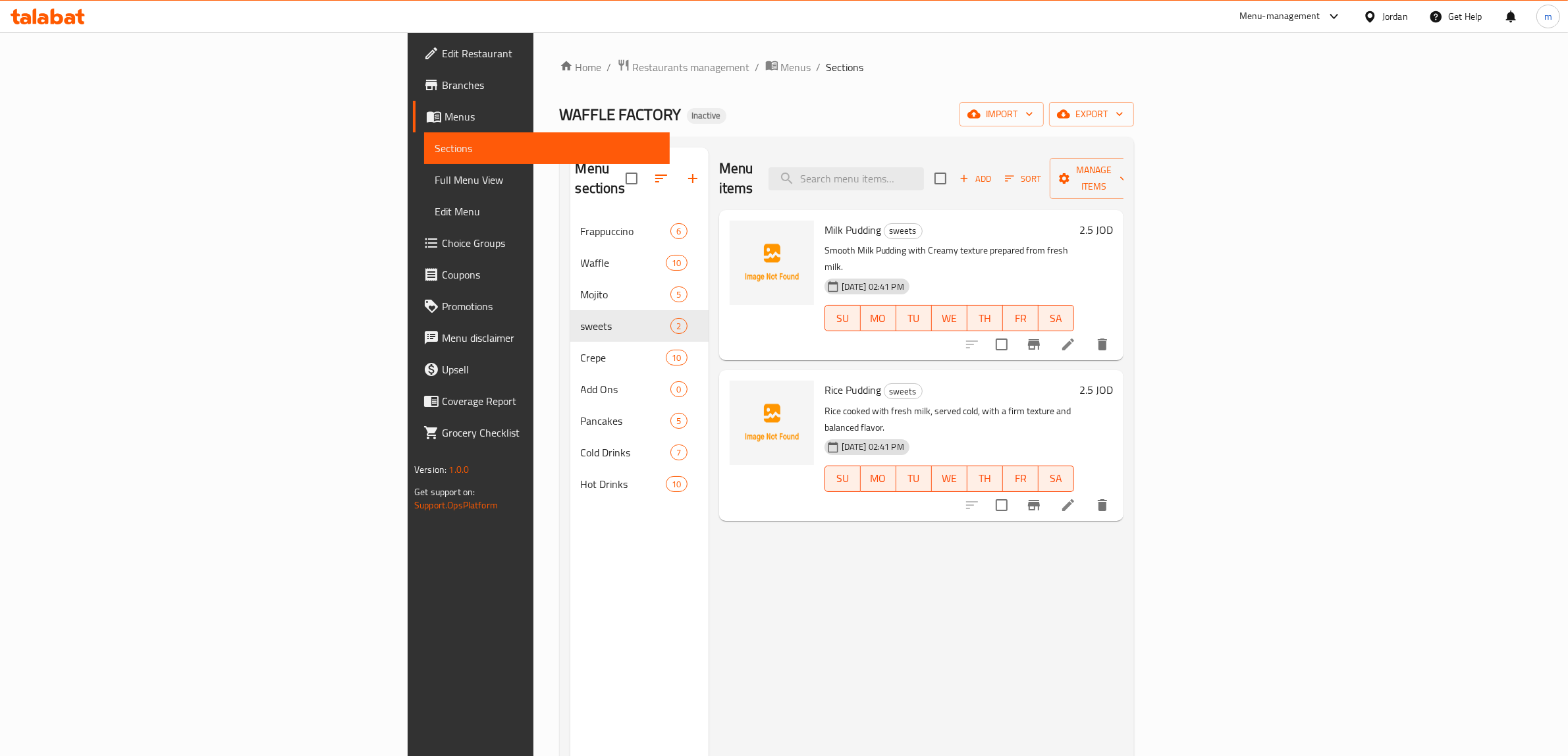
click at [1076, 337] on icon at bounding box center [1068, 345] width 16 height 16
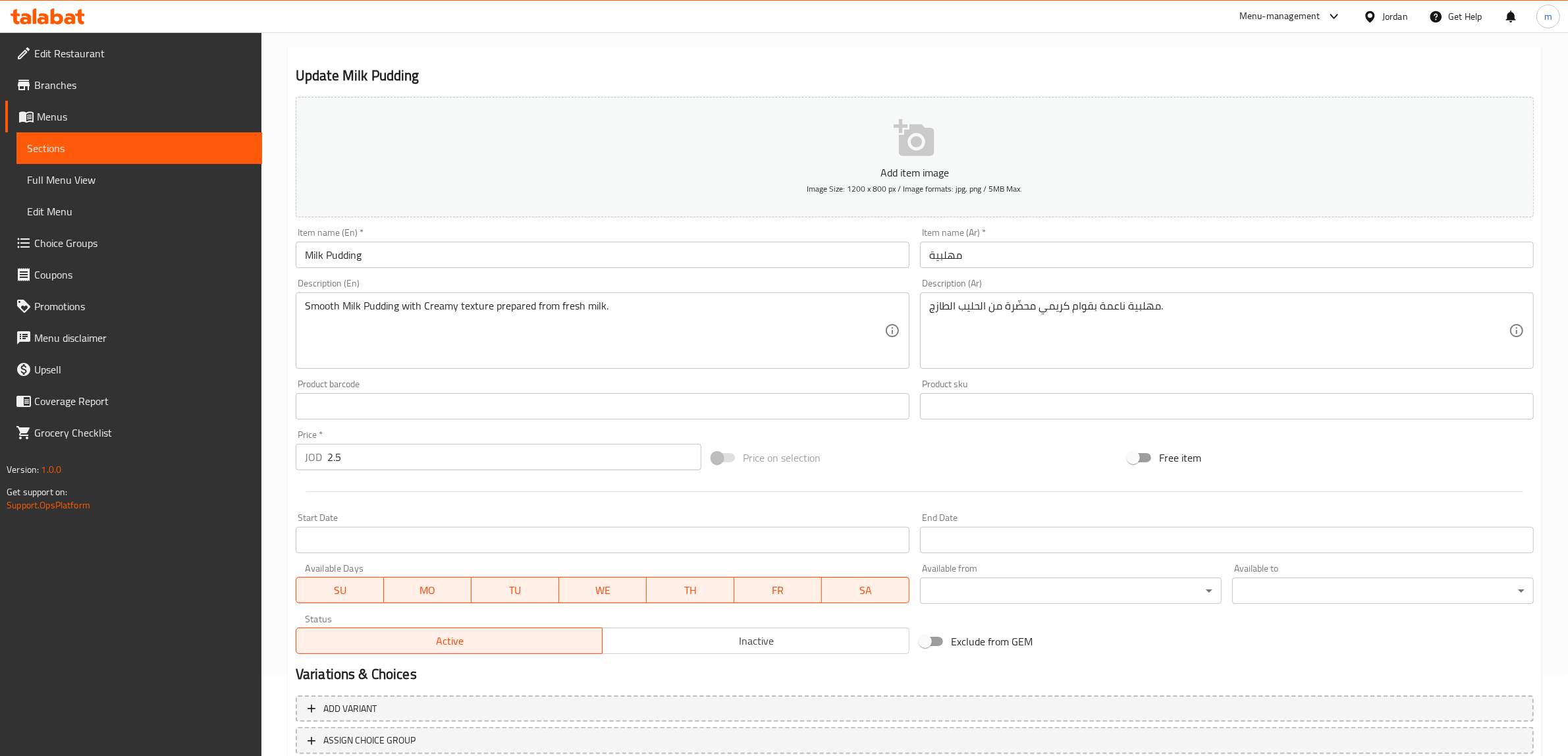
scroll to position [172, 0]
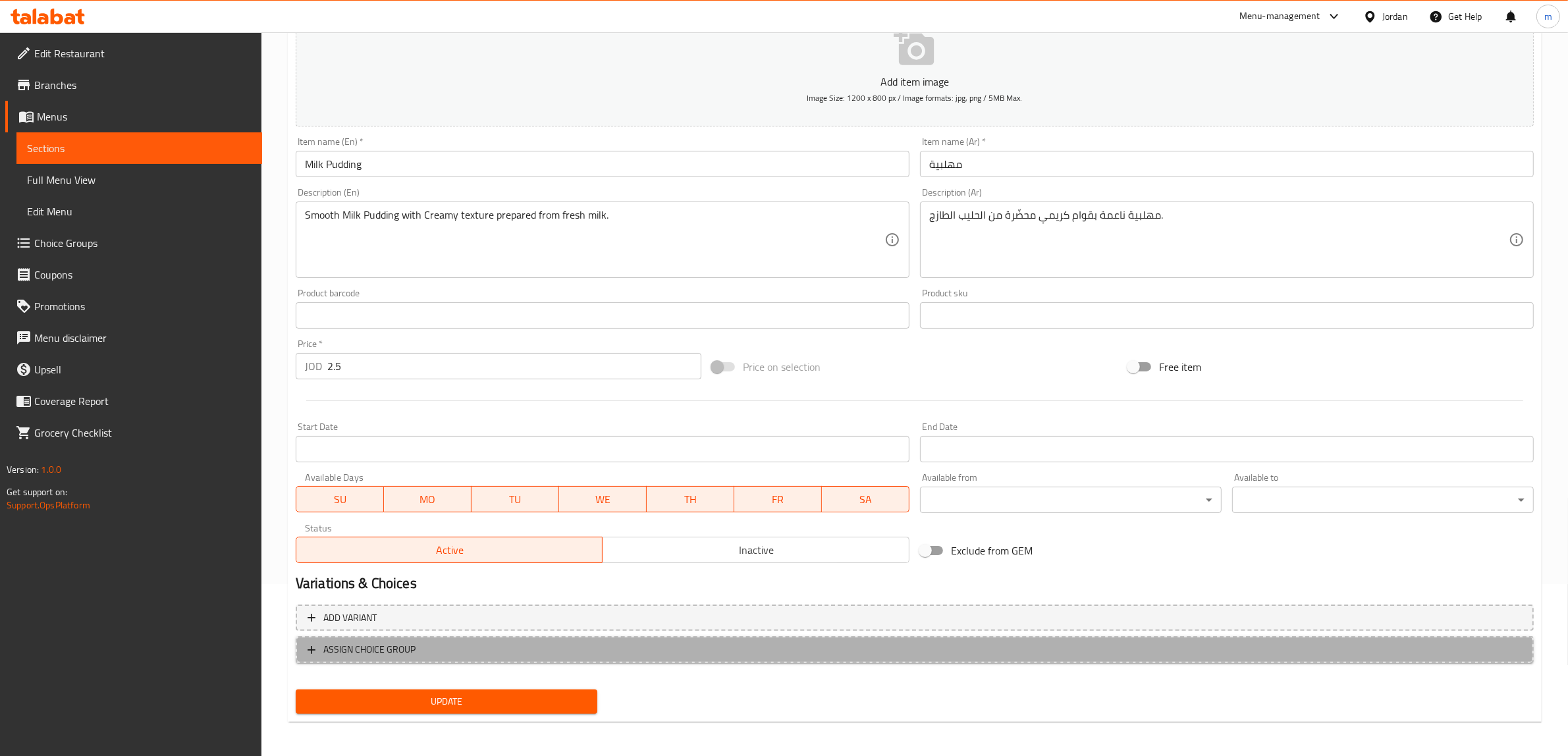
click at [466, 643] on span "ASSIGN CHOICE GROUP" at bounding box center [914, 650] width 1215 height 16
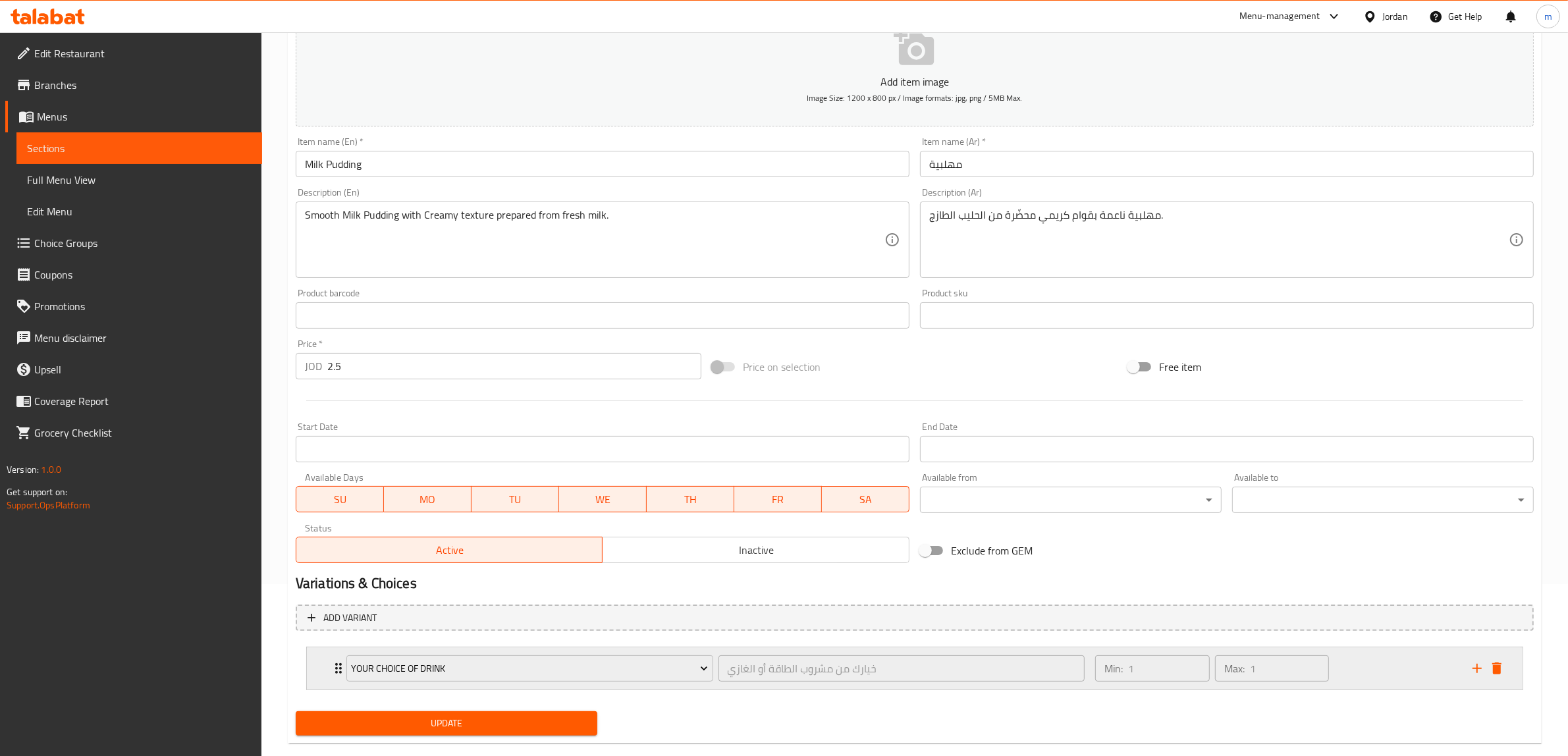
click at [339, 662] on div "Your choice of drink خيارك من مشروب الطاقة أو الغازي ​" at bounding box center [716, 669] width 755 height 42
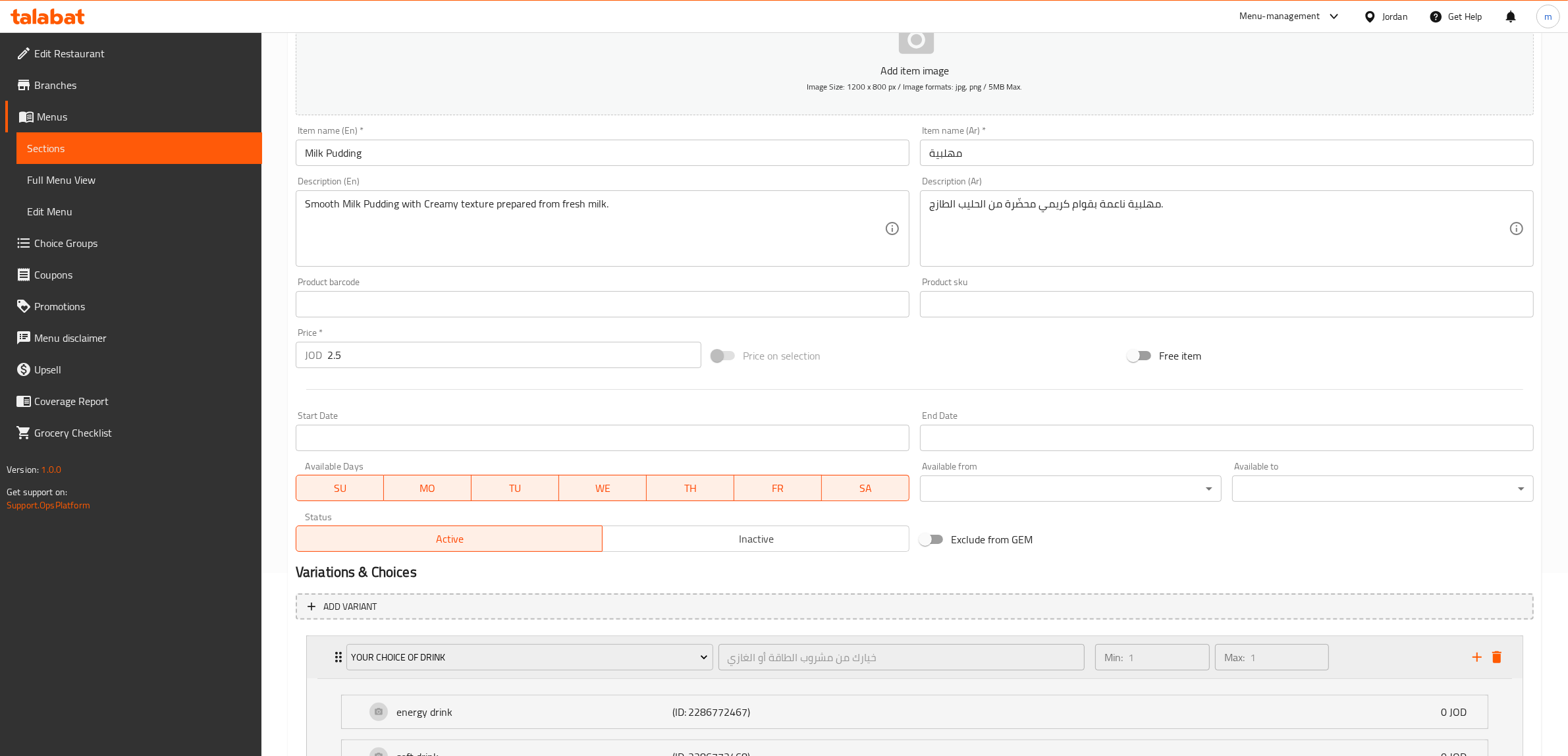
scroll to position [313, 0]
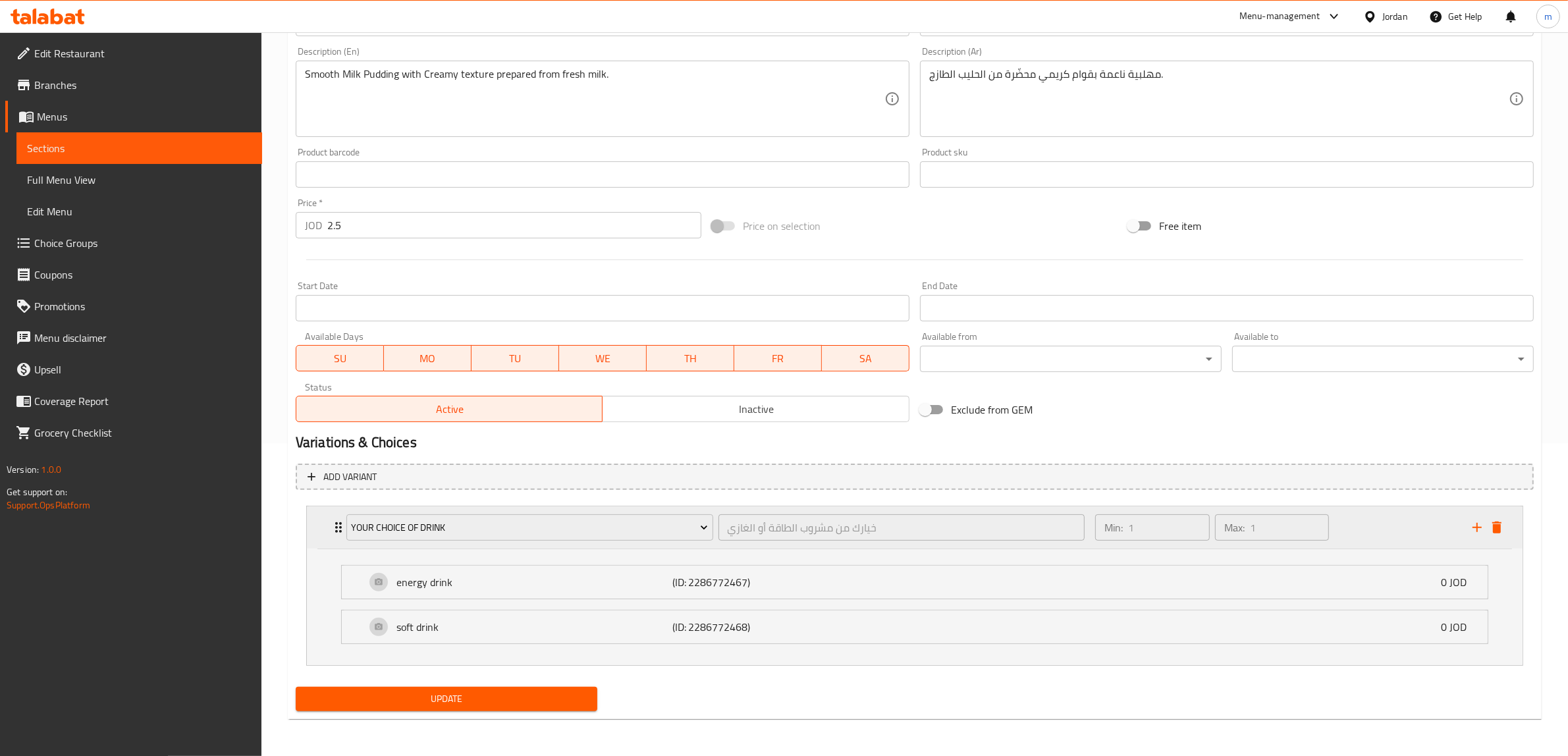
click at [341, 538] on div "Your choice of drink خيارك من مشروب الطاقة أو الغازي ​" at bounding box center [716, 527] width 755 height 42
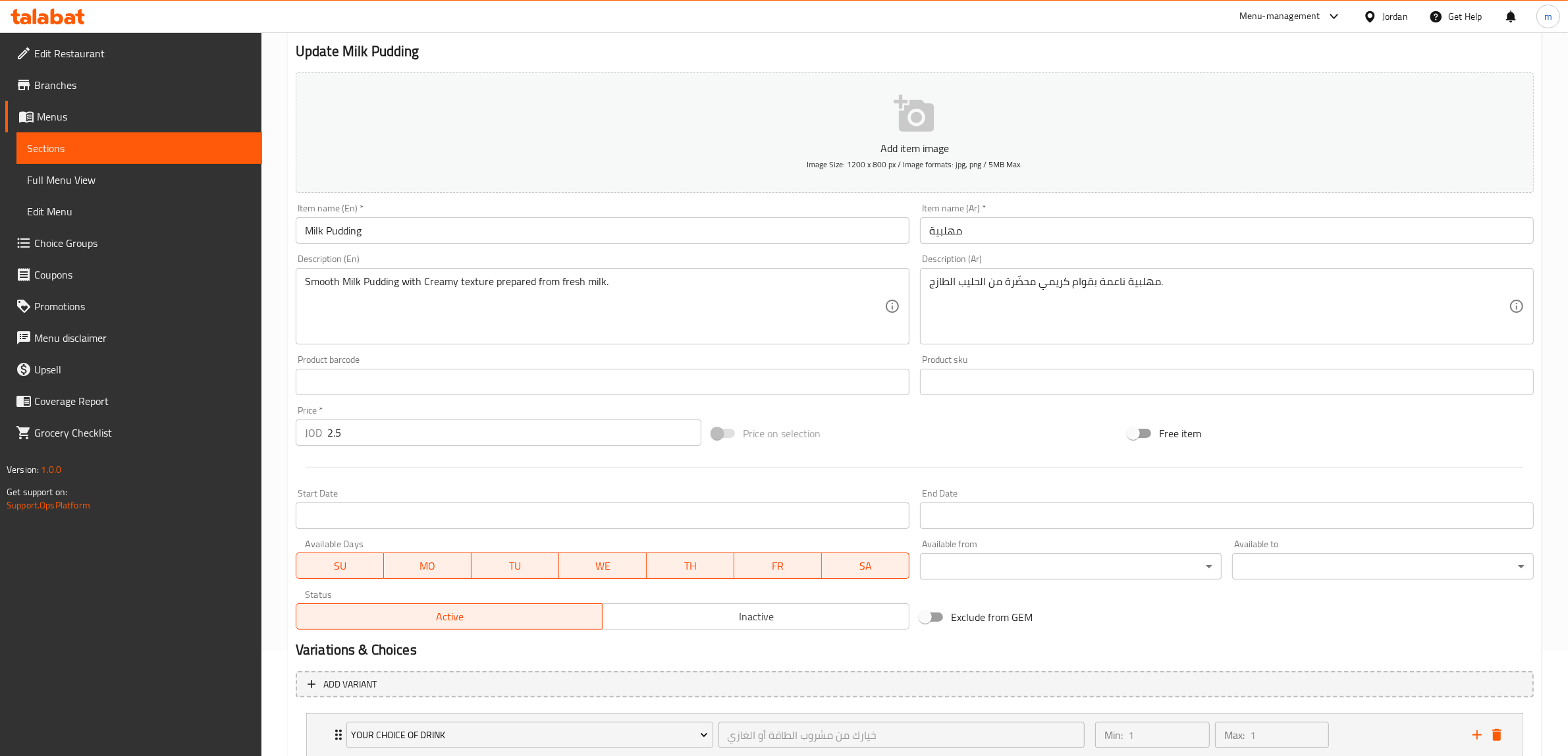
scroll to position [0, 0]
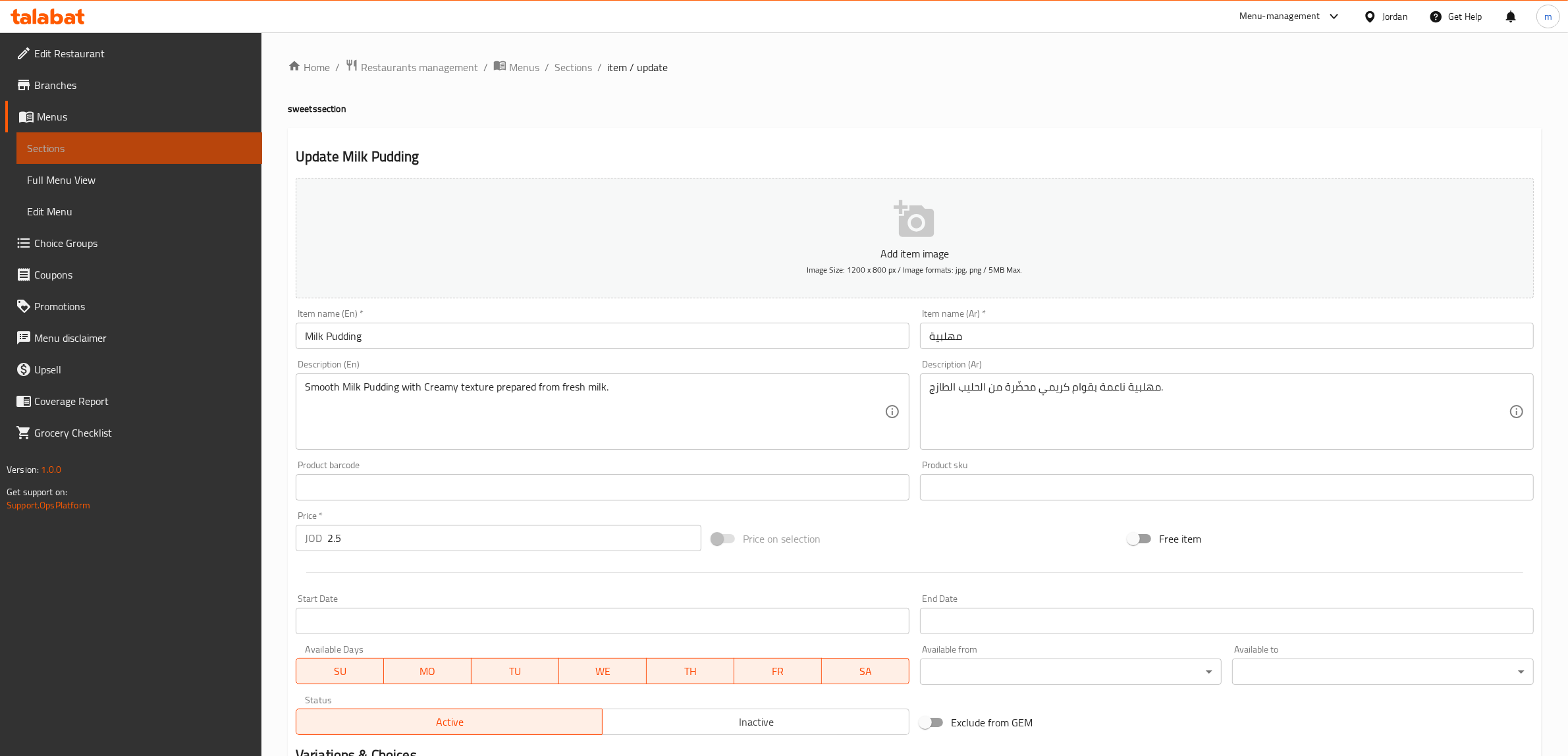
click at [133, 153] on span "Sections" at bounding box center [139, 149] width 225 height 16
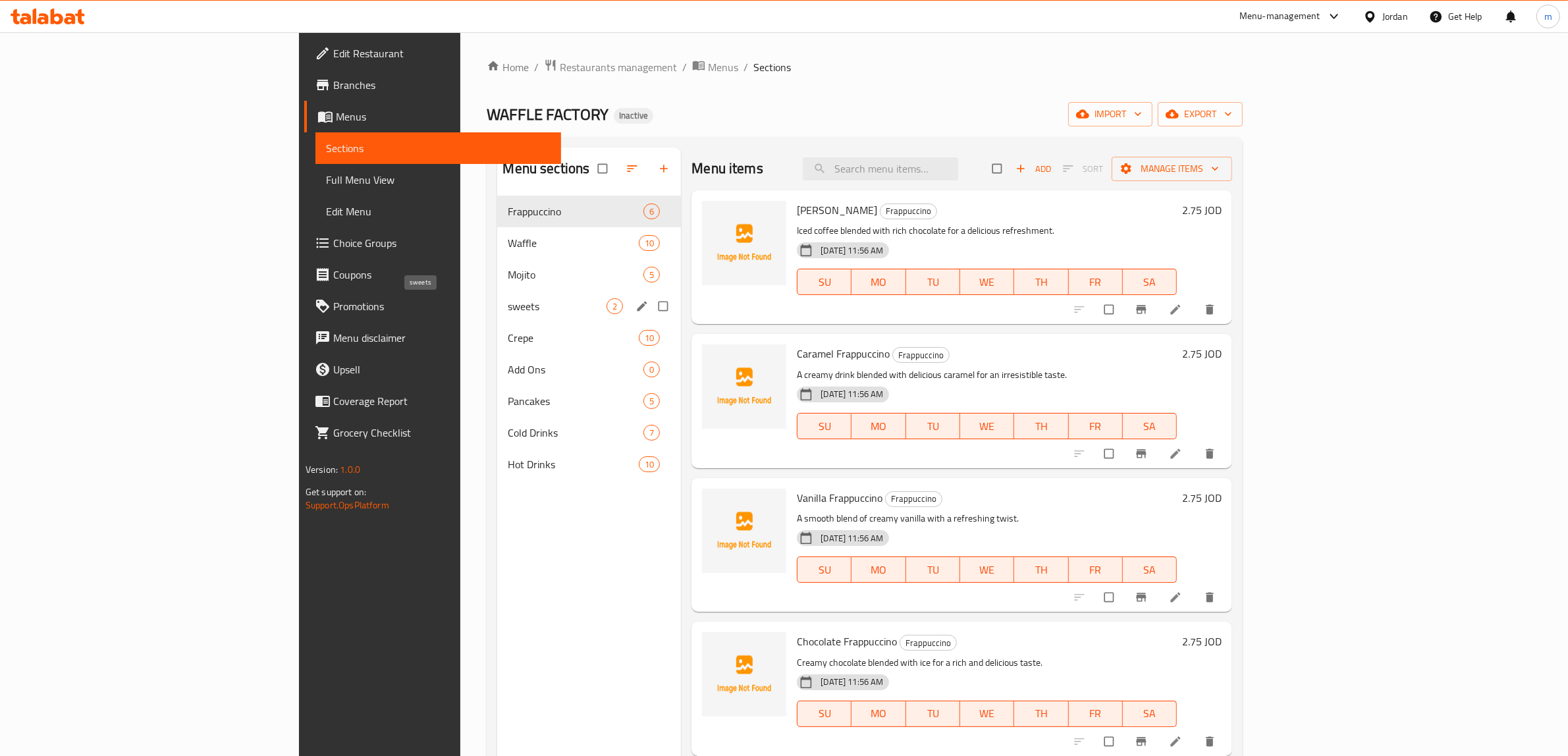
click at [508, 311] on span "sweets" at bounding box center [557, 307] width 99 height 16
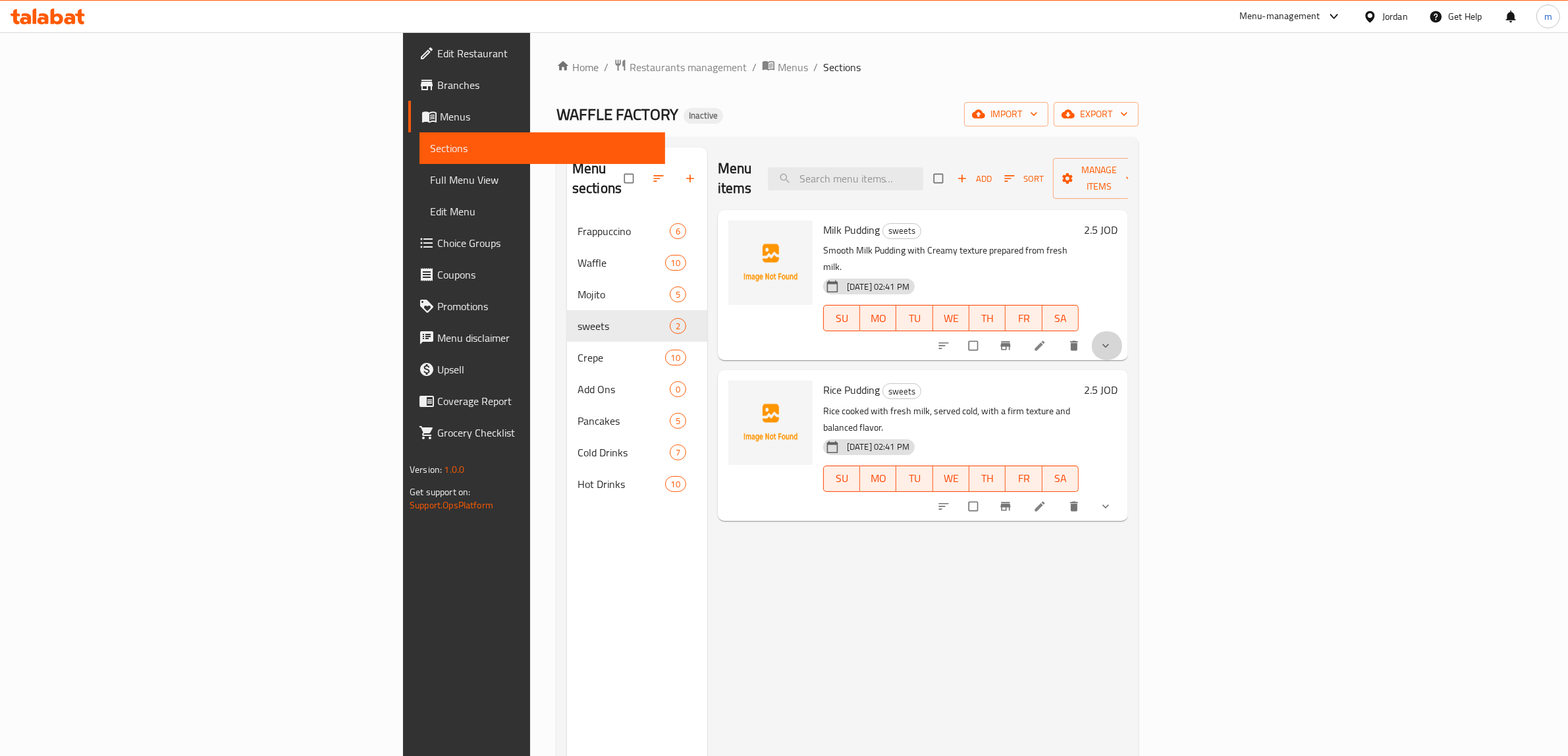
click at [1123, 332] on button "show more" at bounding box center [1107, 346] width 32 height 29
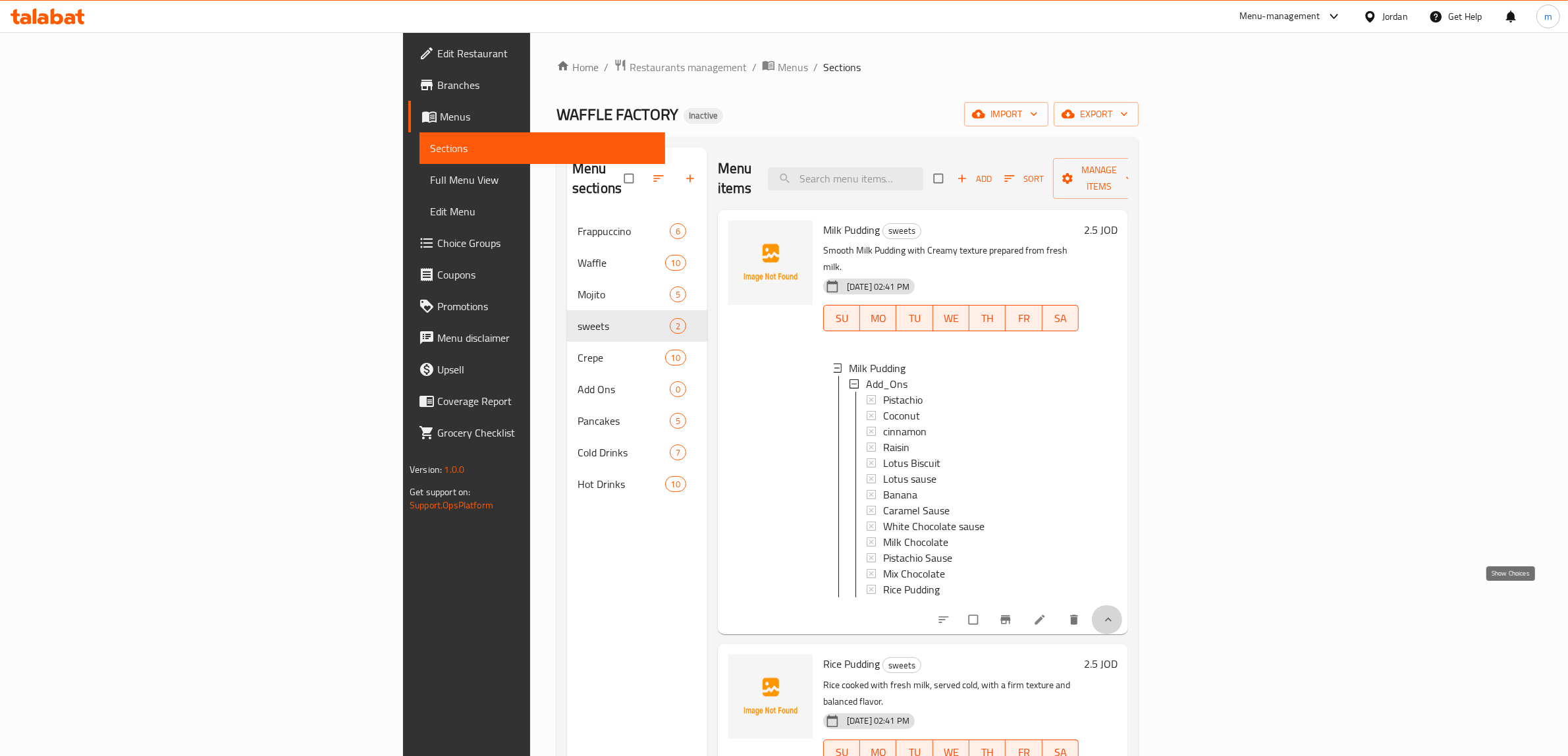
click at [1115, 613] on icon "show more" at bounding box center [1108, 619] width 13 height 13
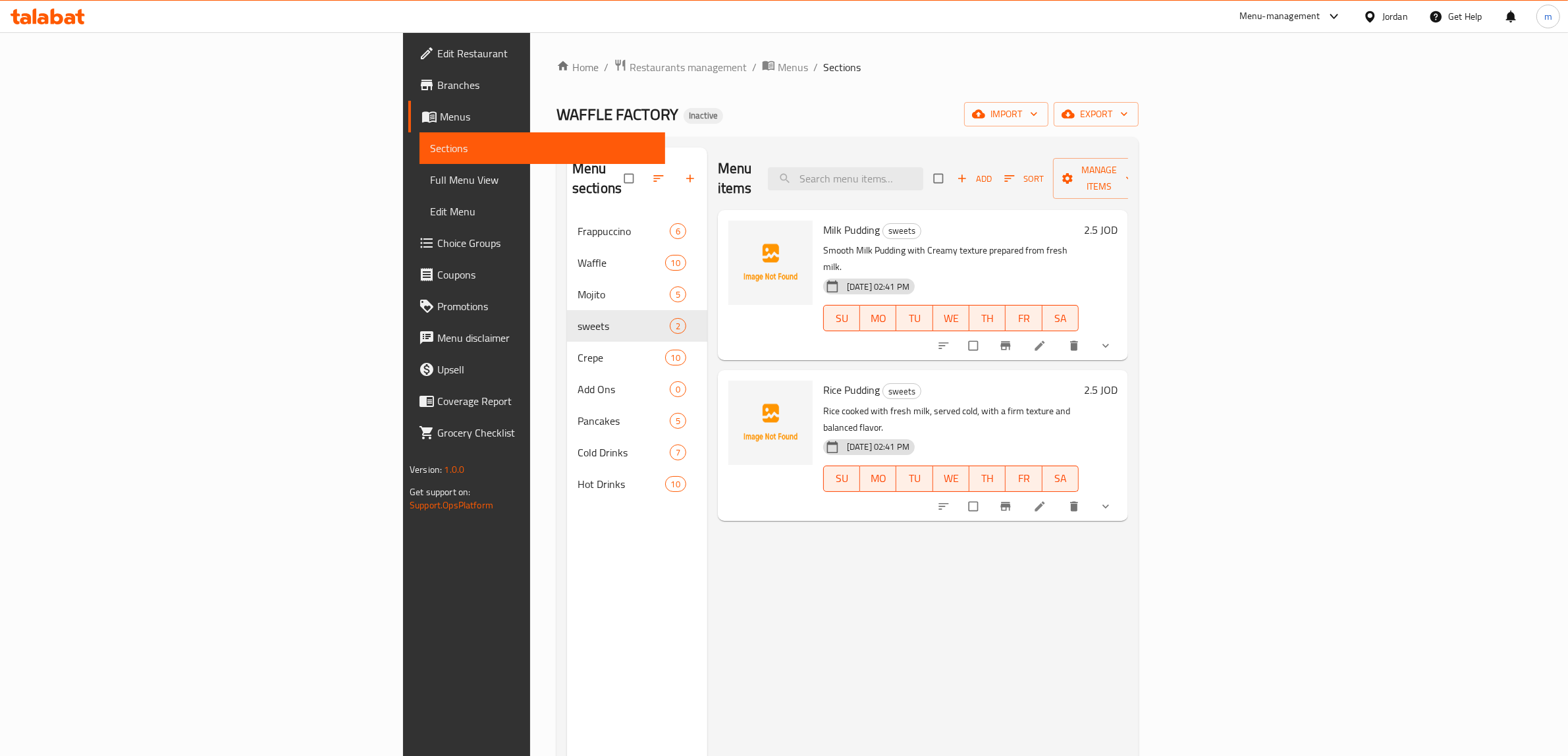
click at [1123, 492] on button "show more" at bounding box center [1107, 506] width 32 height 29
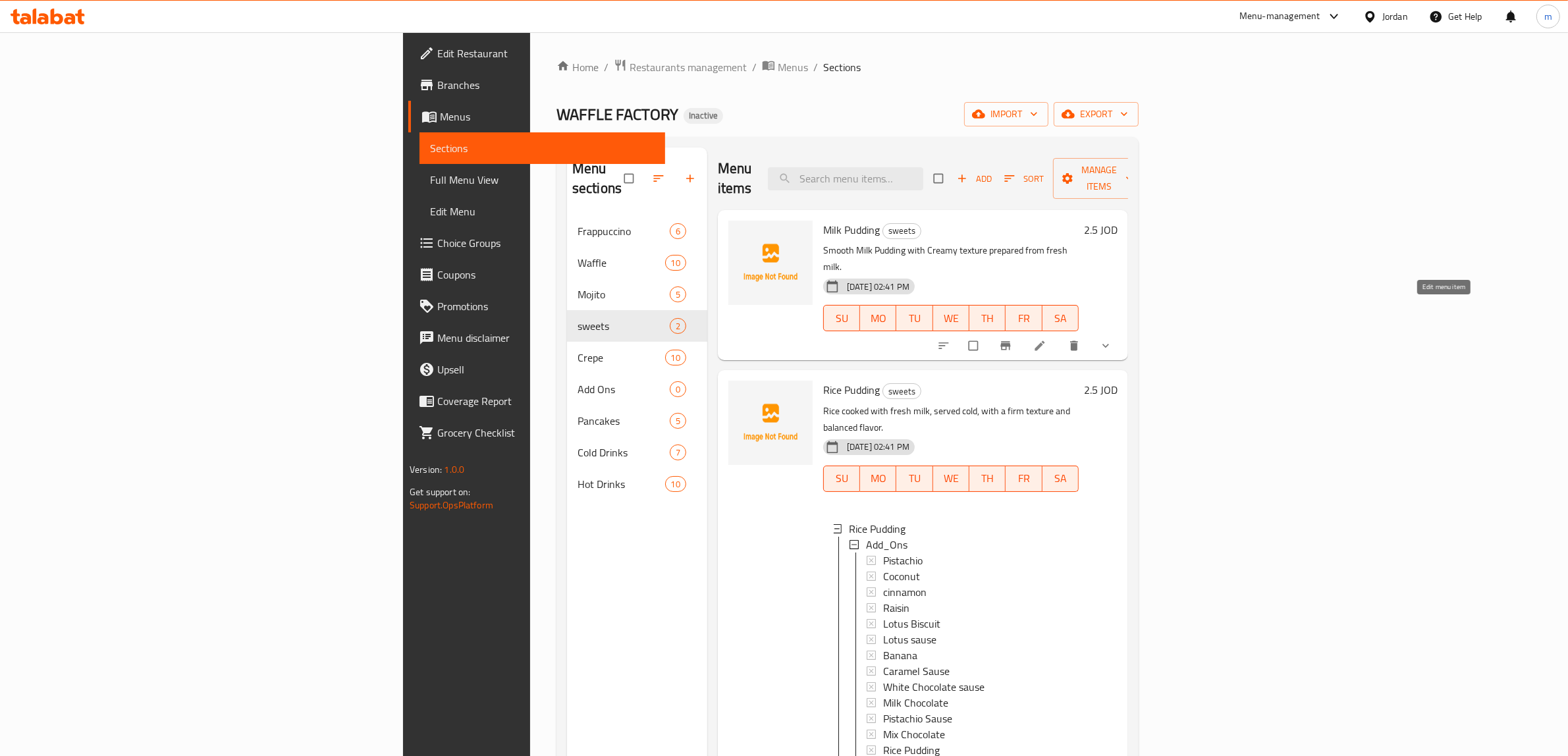
click at [1045, 342] on icon at bounding box center [1040, 347] width 10 height 10
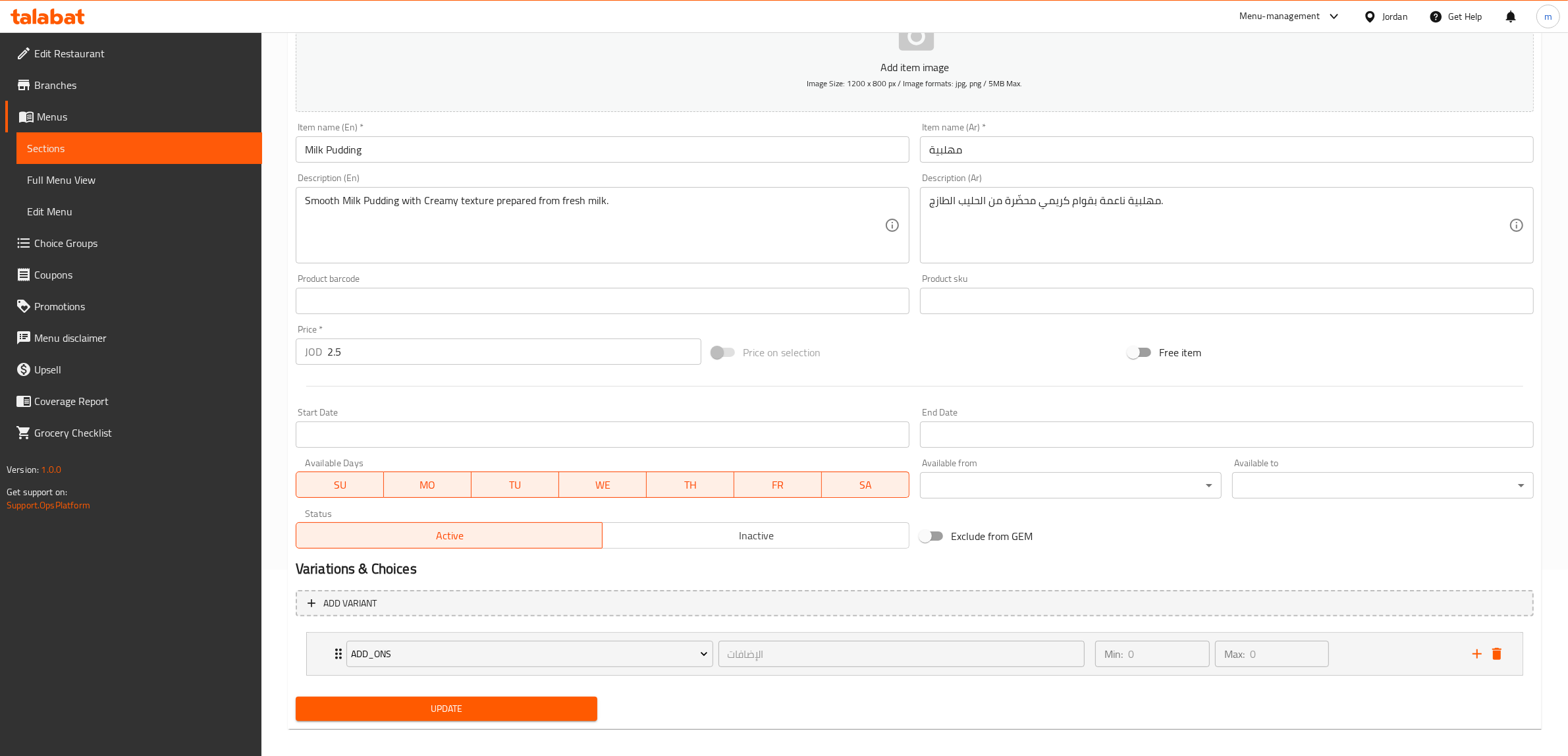
scroll to position [195, 0]
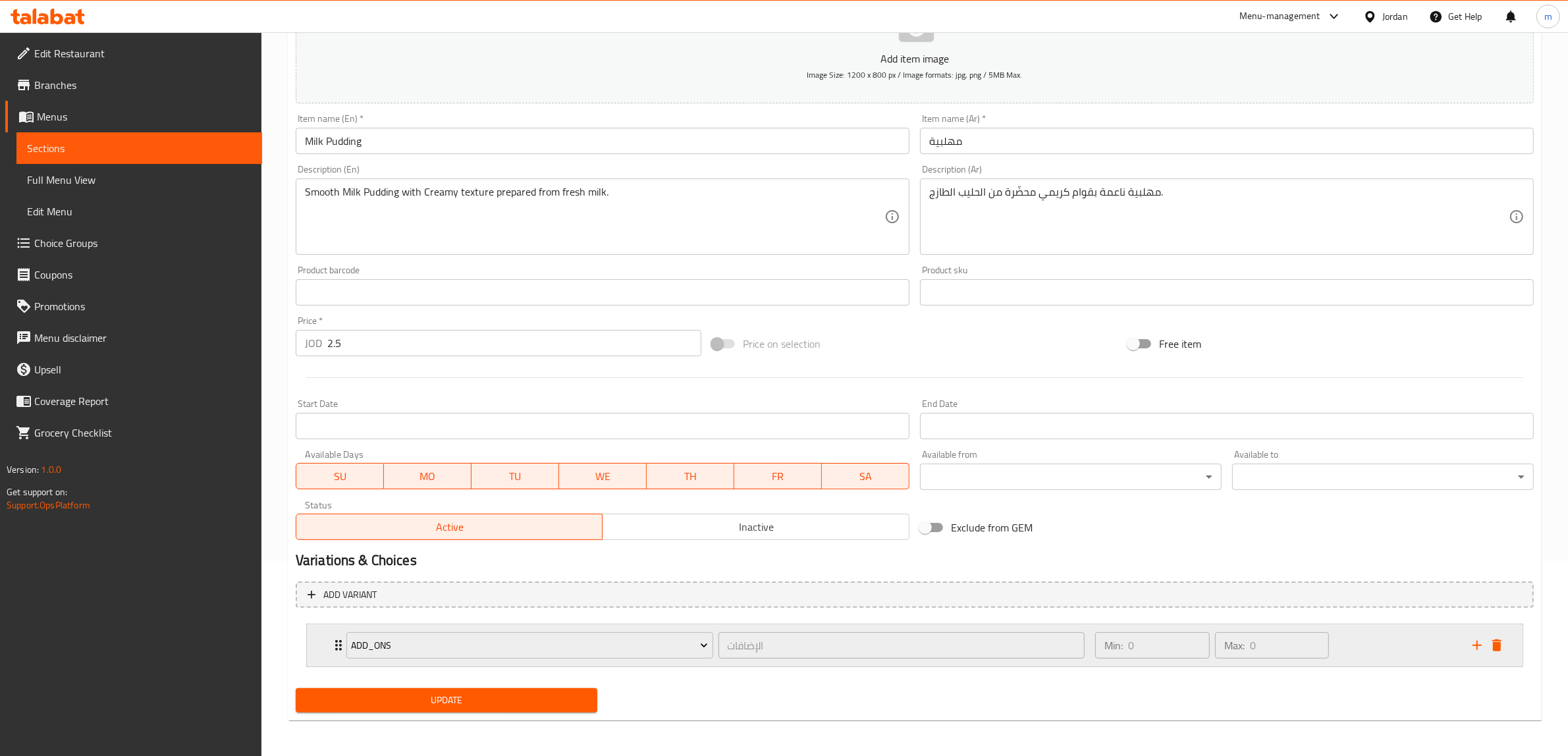
click at [333, 644] on icon "Expand" at bounding box center [338, 646] width 16 height 16
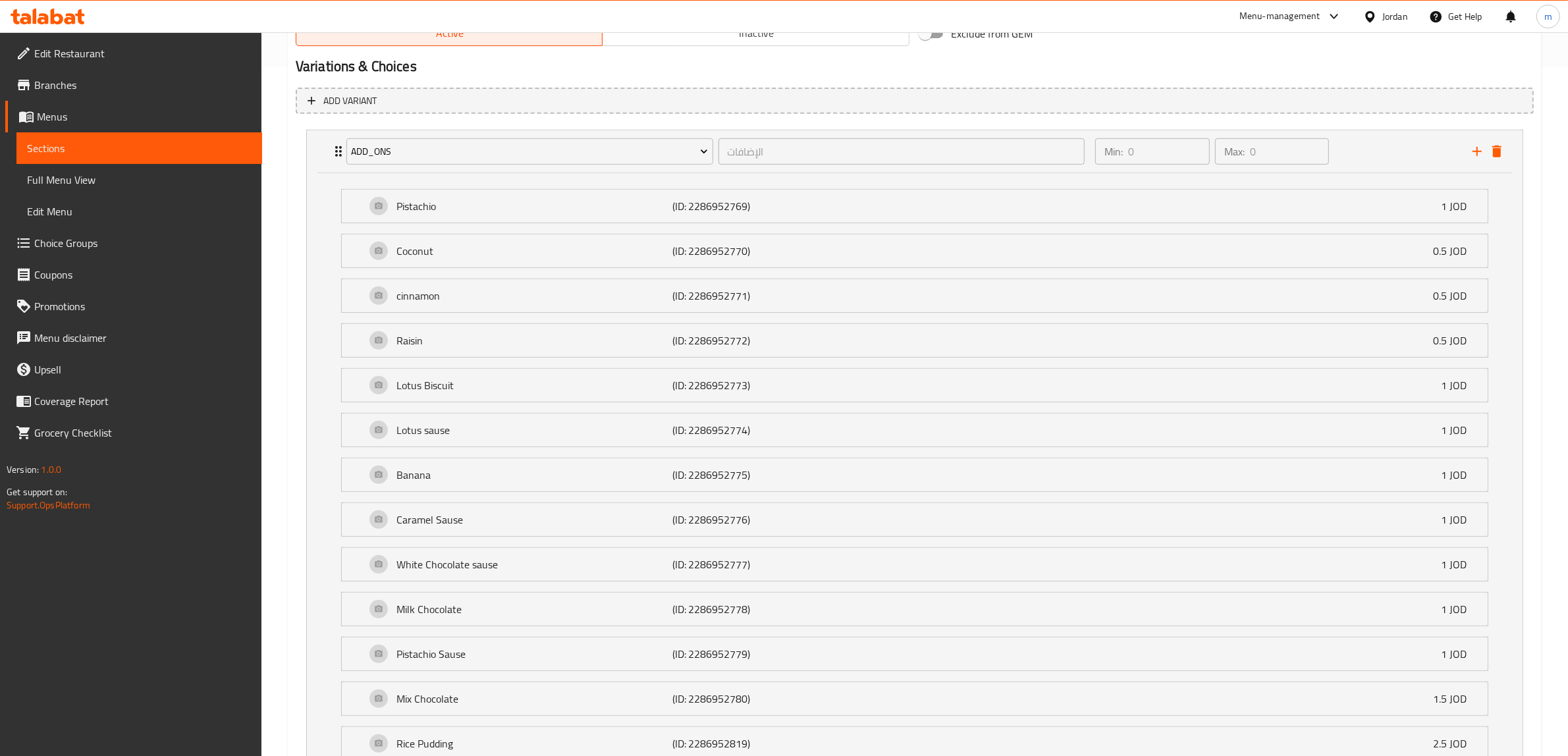
scroll to position [809, 0]
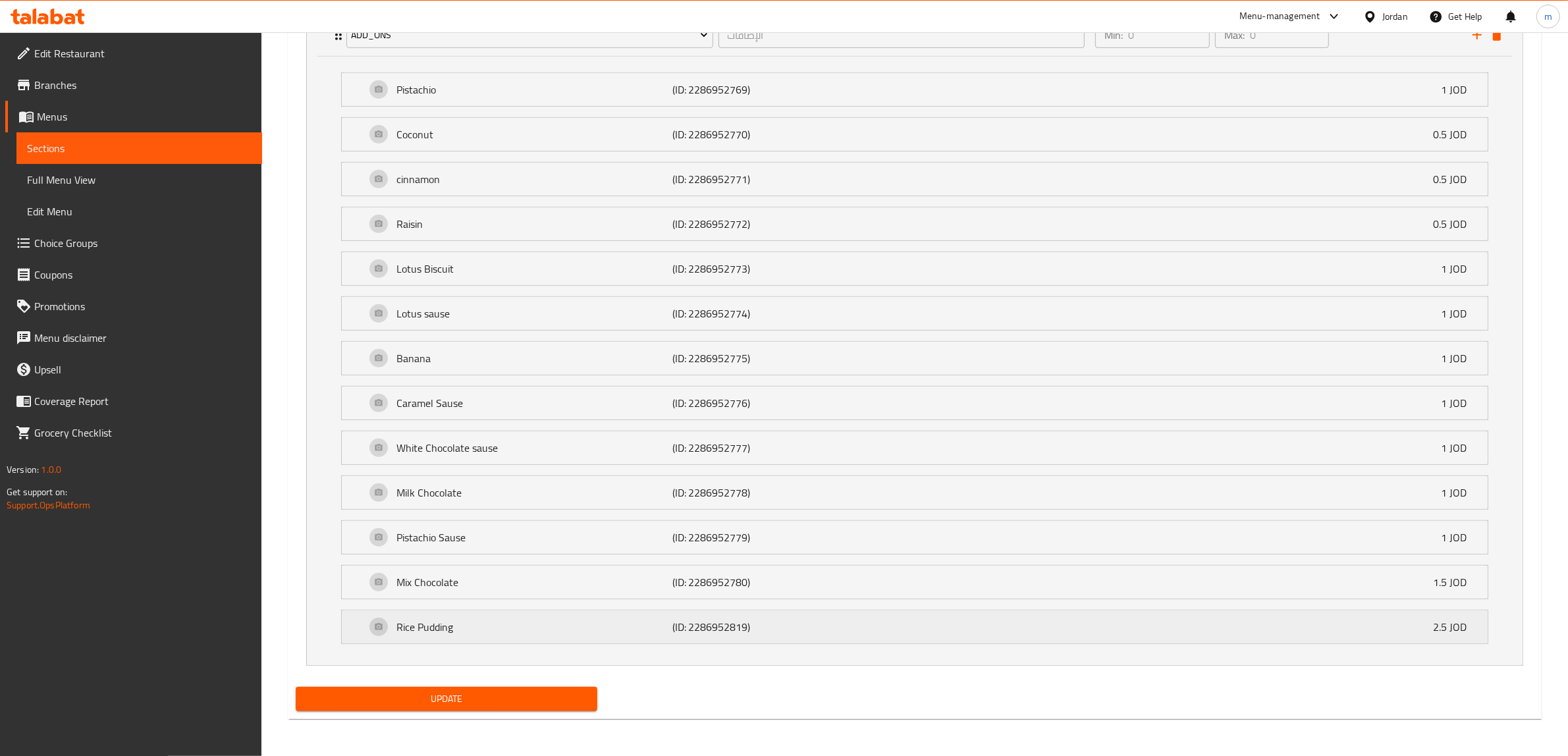
click at [1431, 631] on div "Rice Pudding (ID: 2286952819) 2.5 JOD" at bounding box center [918, 627] width 1107 height 33
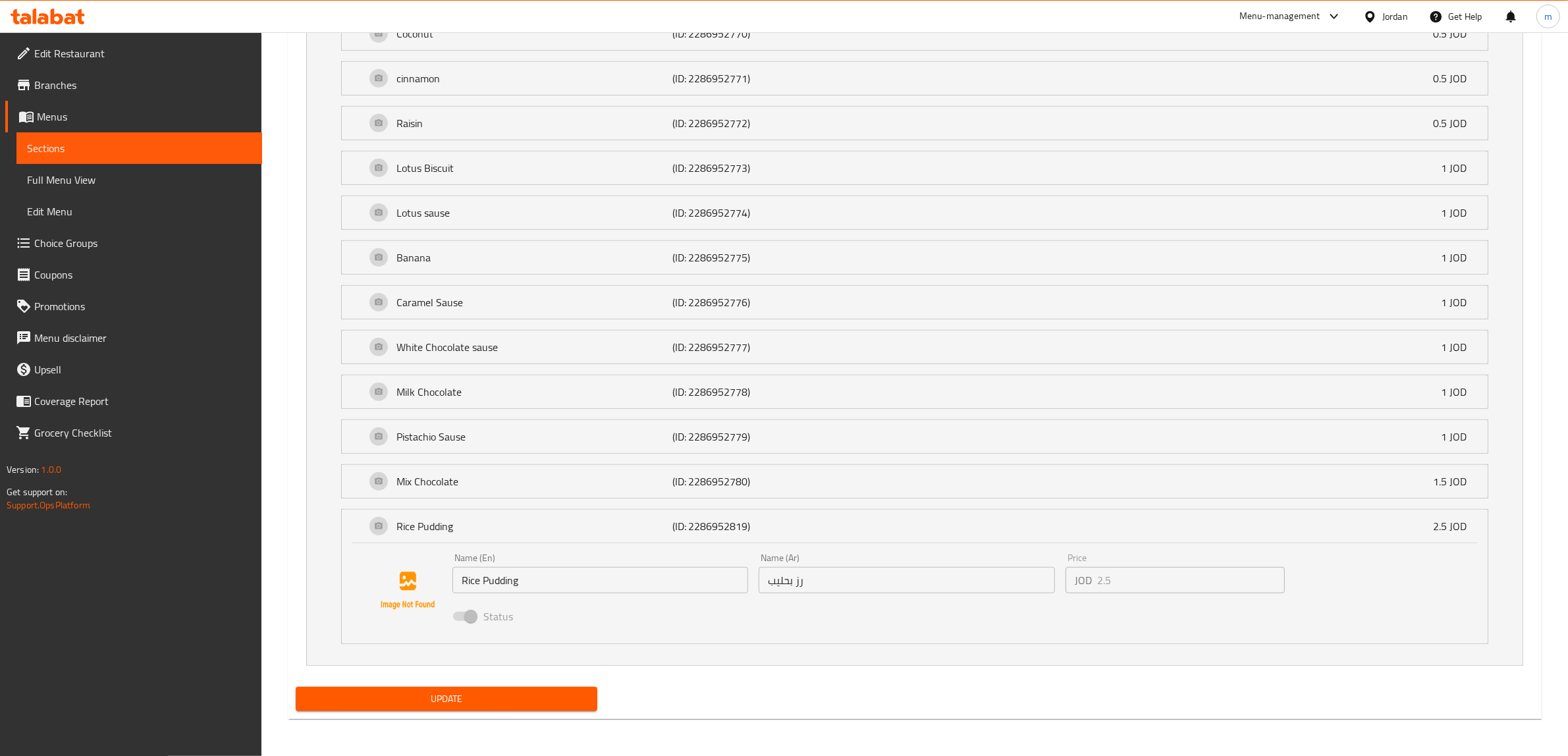
scroll to position [910, 0]
click at [626, 528] on p "Rice Pudding" at bounding box center [534, 526] width 275 height 16
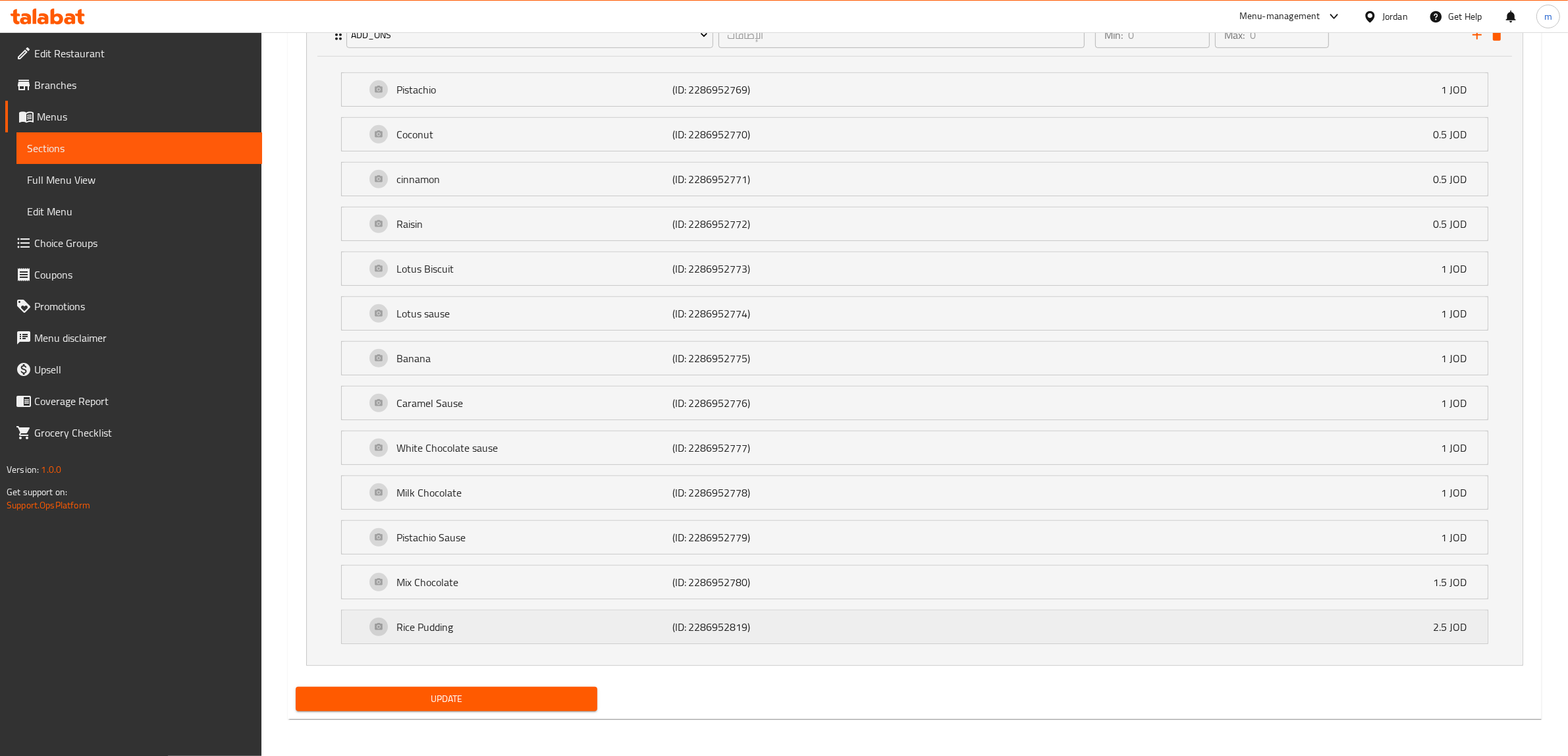
scroll to position [809, 0]
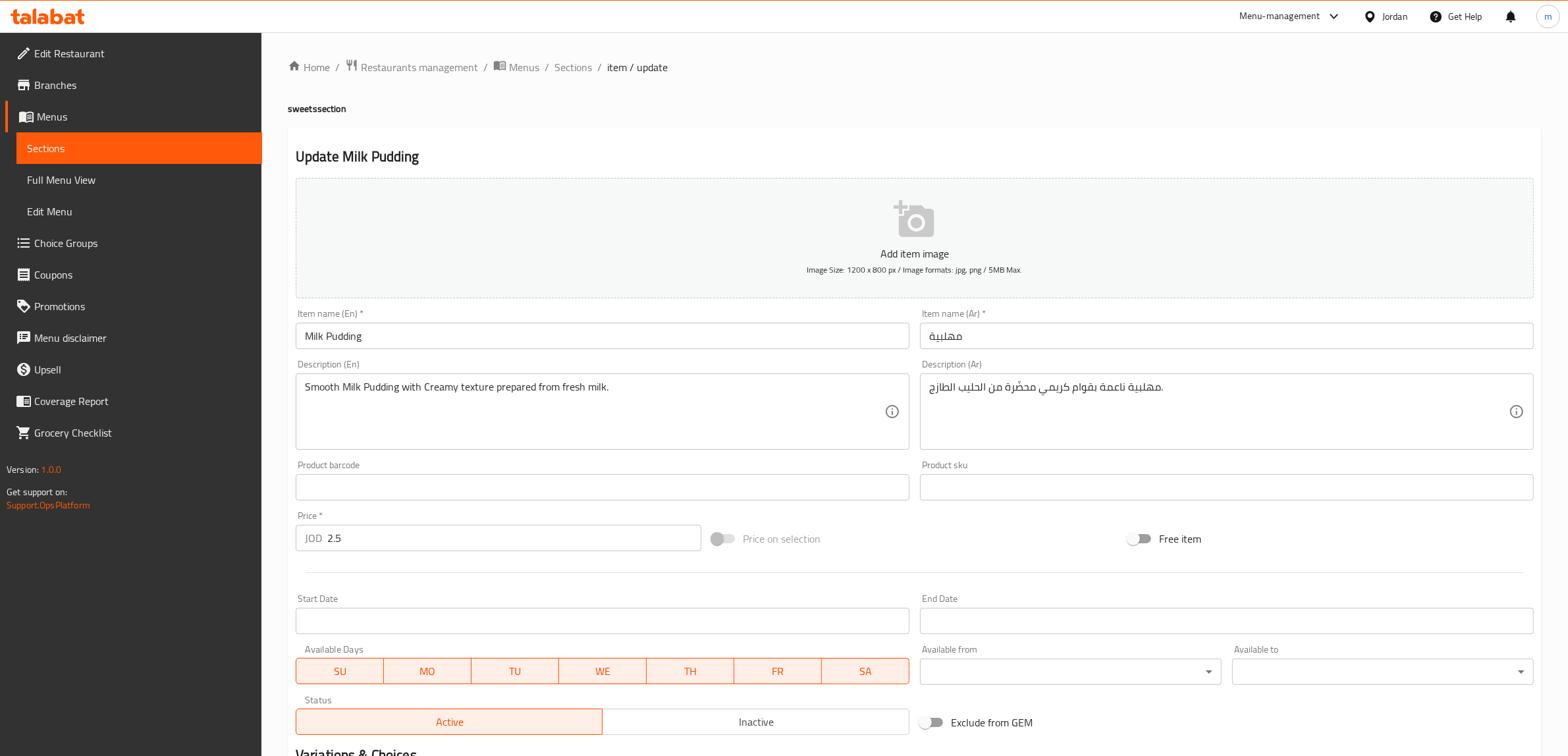
click at [154, 143] on span "Sections" at bounding box center [139, 149] width 225 height 16
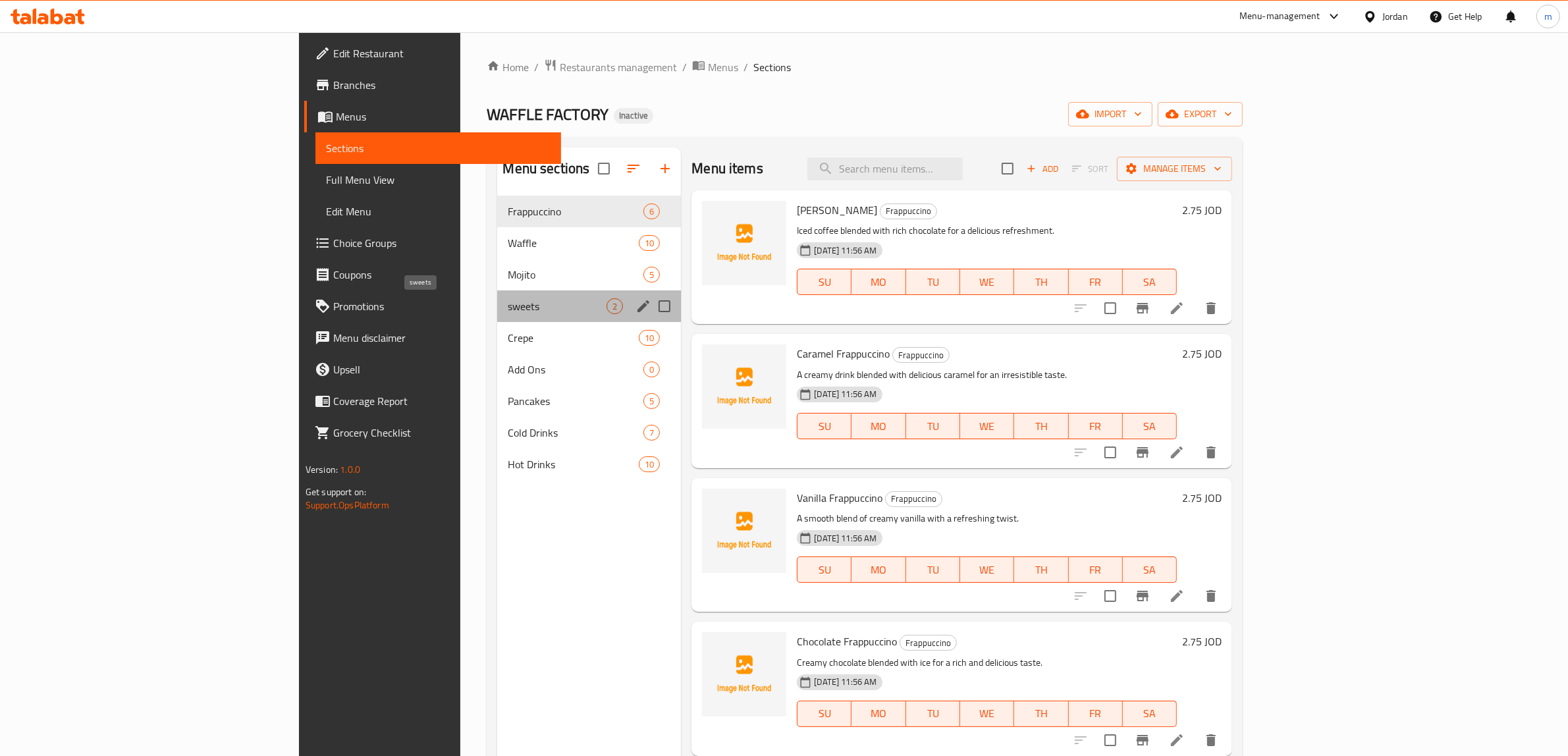
click at [508, 311] on span "sweets" at bounding box center [557, 307] width 99 height 16
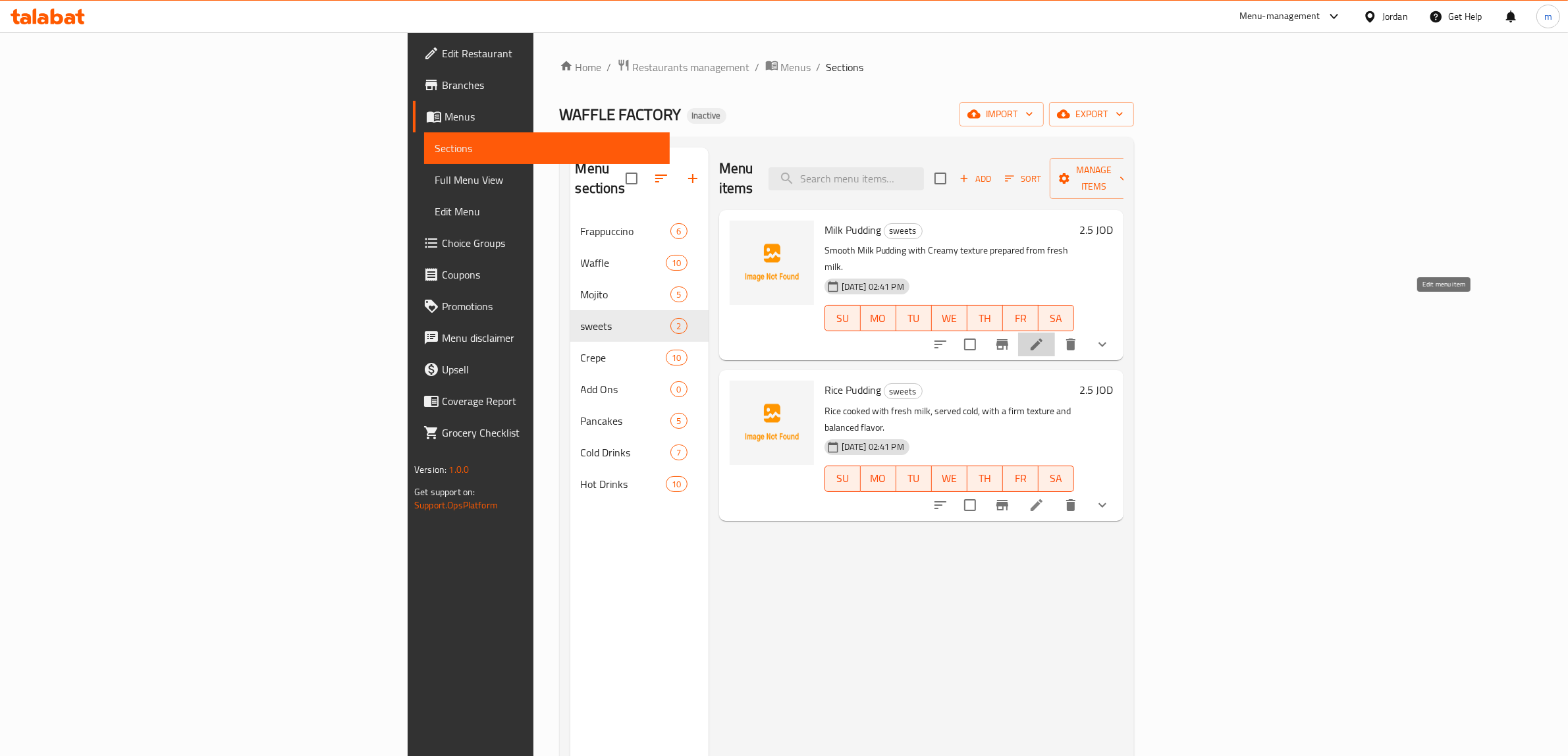
click at [1045, 337] on icon at bounding box center [1037, 345] width 16 height 16
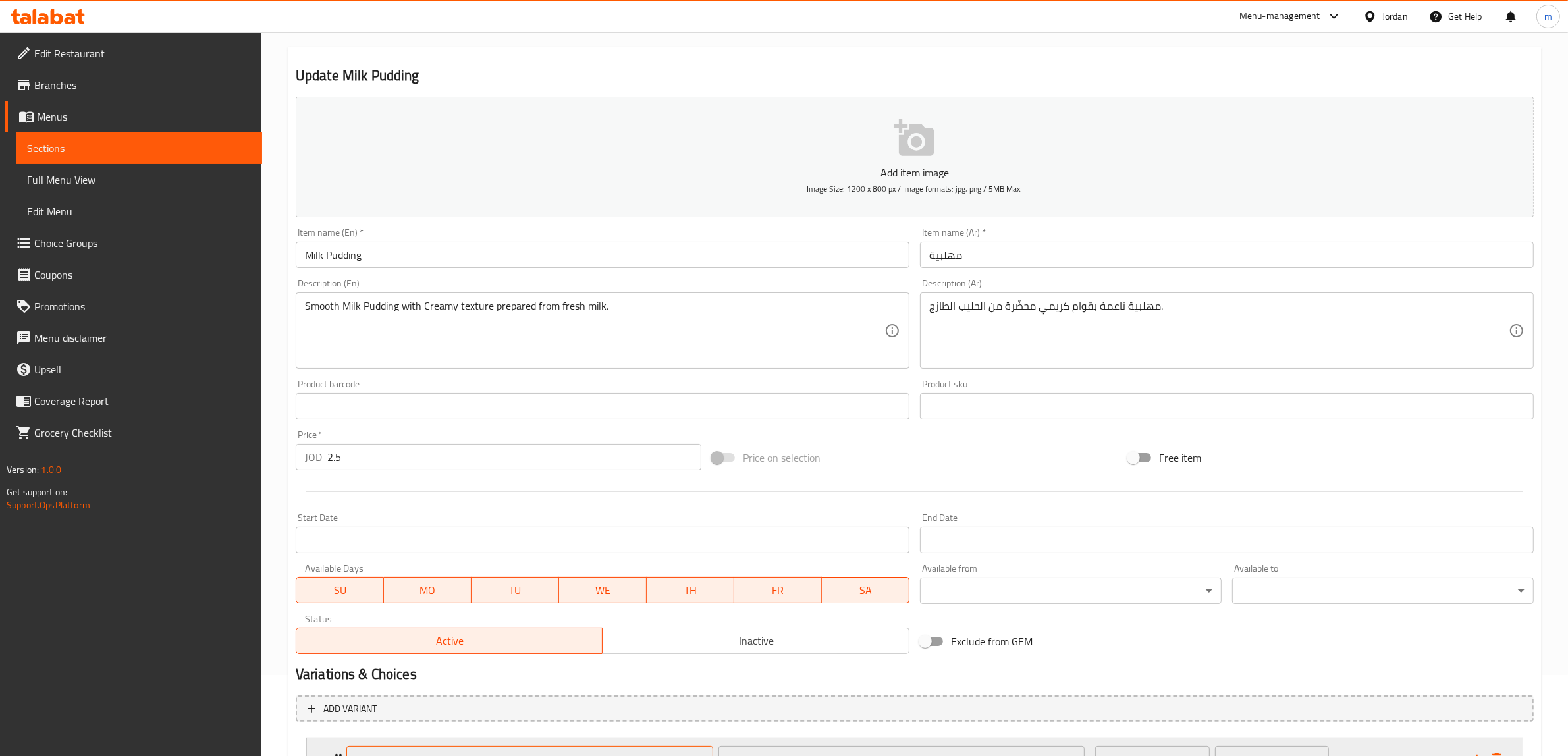
scroll to position [195, 0]
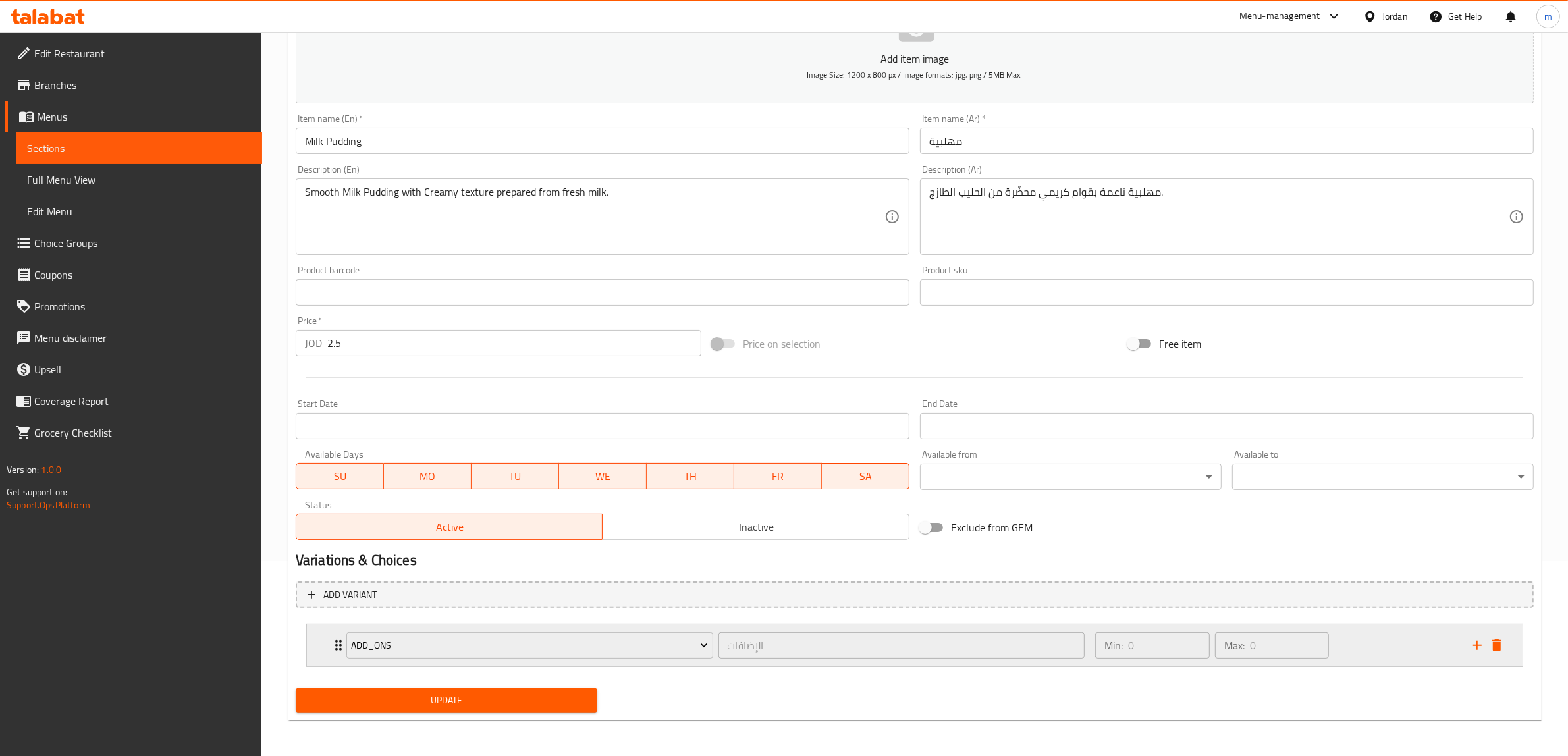
click at [336, 646] on icon "Expand" at bounding box center [338, 646] width 16 height 16
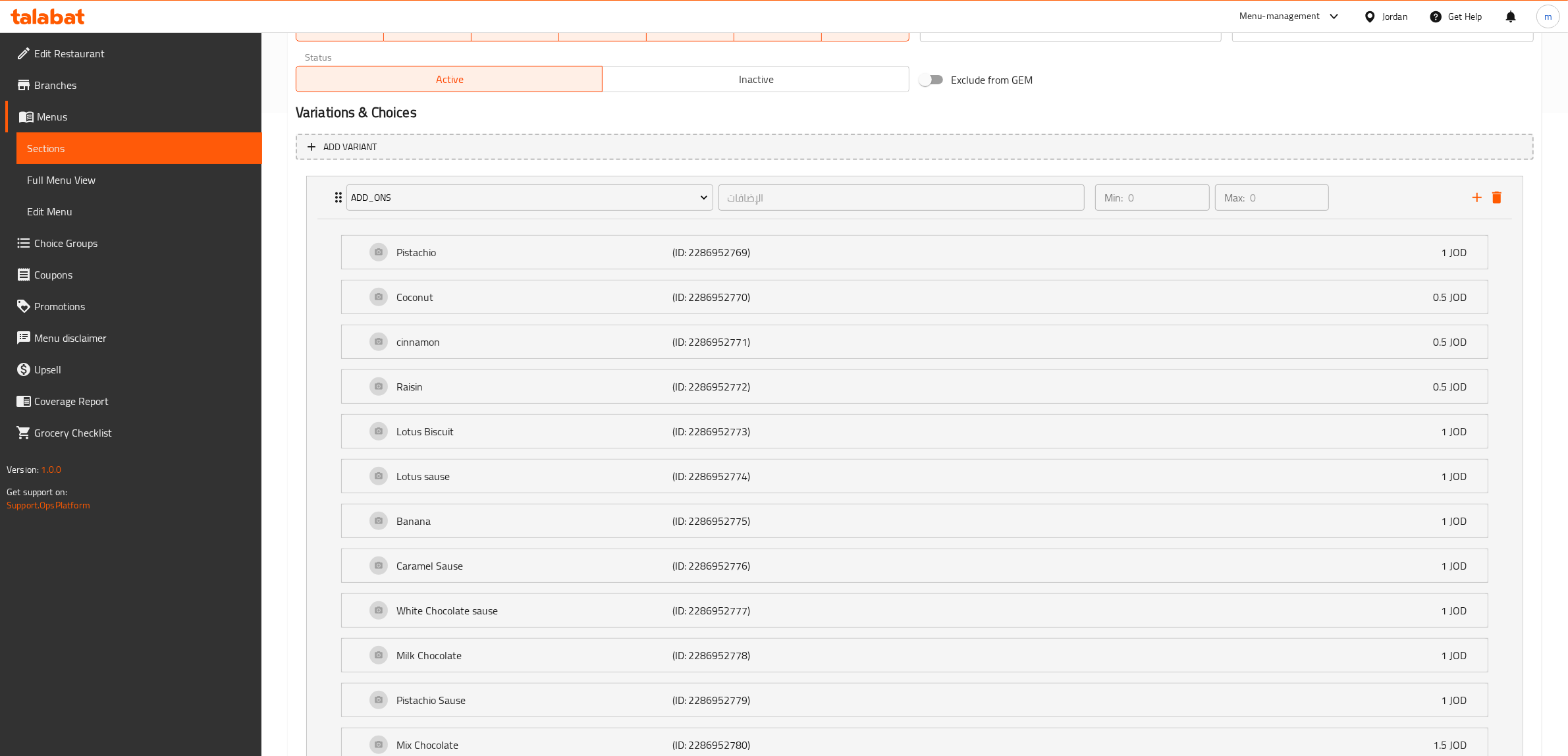
scroll to position [517, 0]
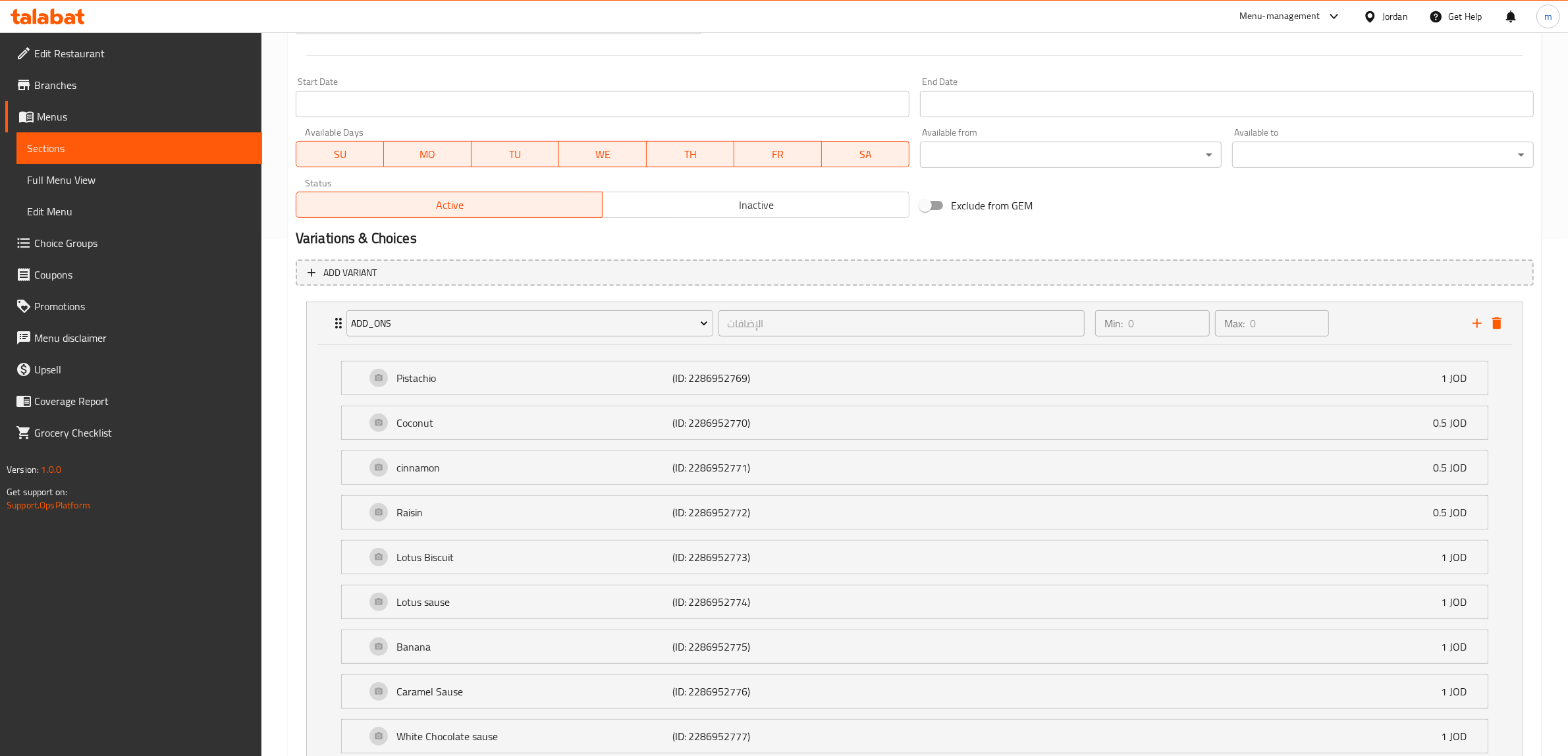
click at [147, 147] on span "Sections" at bounding box center [139, 149] width 225 height 16
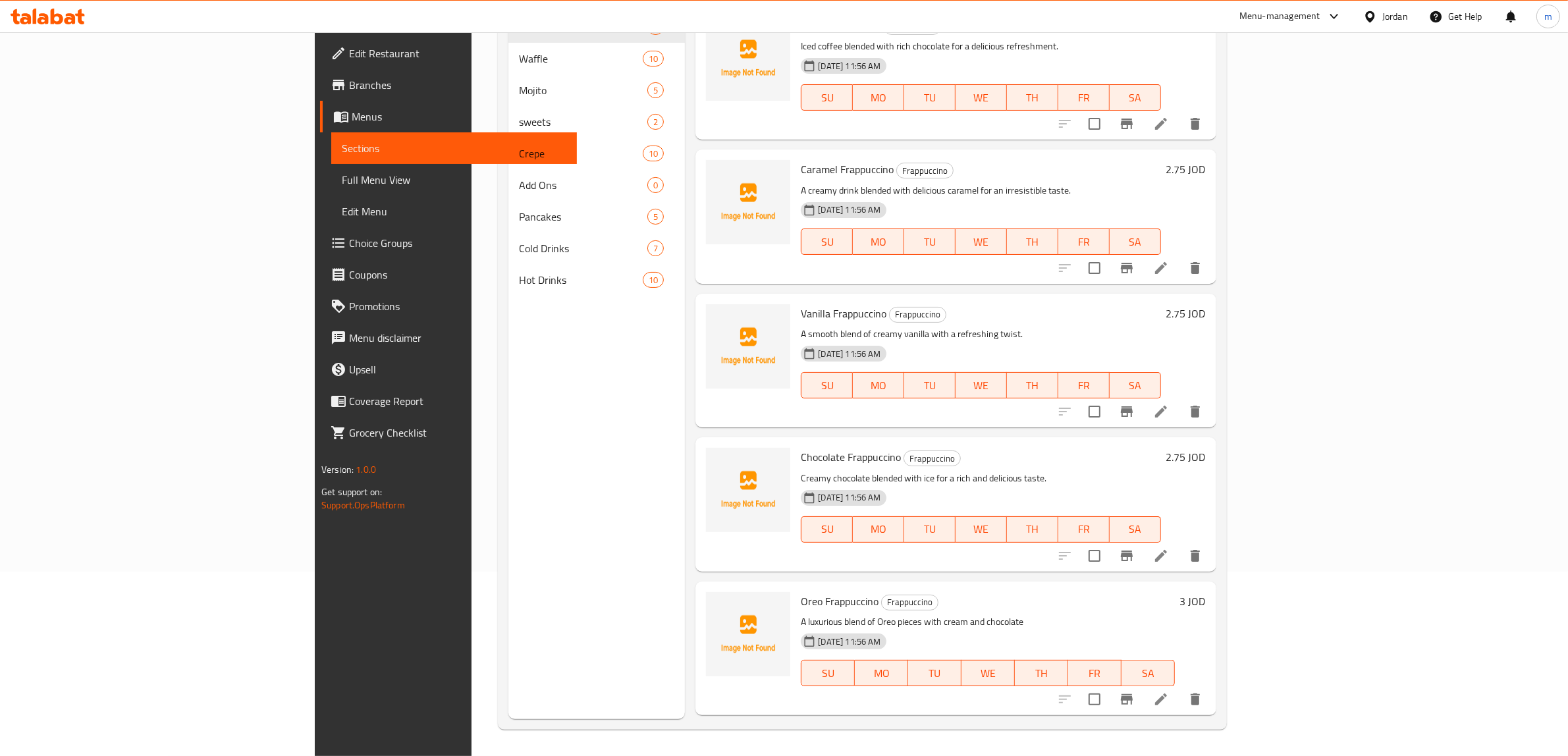
scroll to position [185, 0]
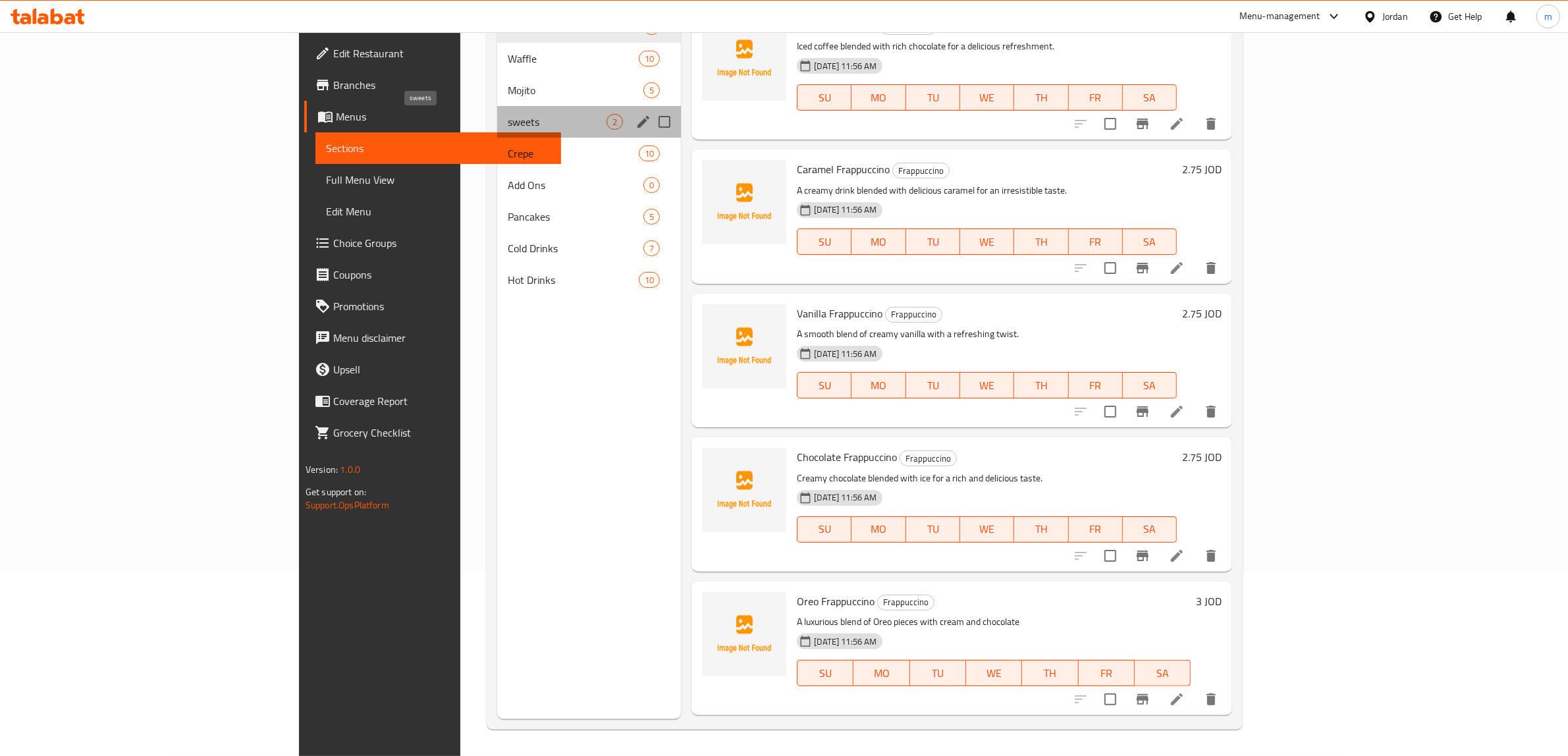
click at [508, 125] on span "sweets" at bounding box center [557, 122] width 99 height 16
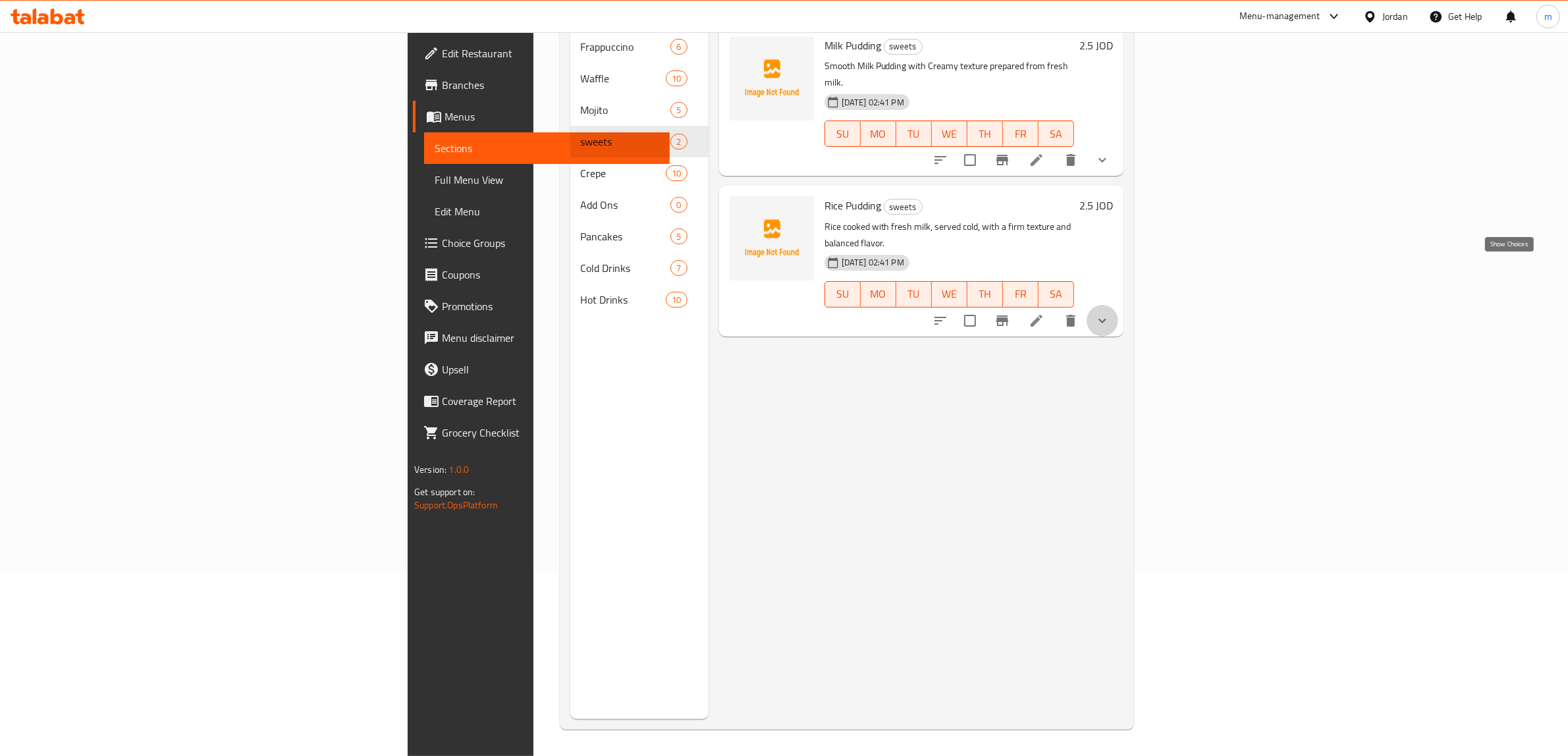
click at [1110, 313] on icon "show more" at bounding box center [1103, 321] width 16 height 16
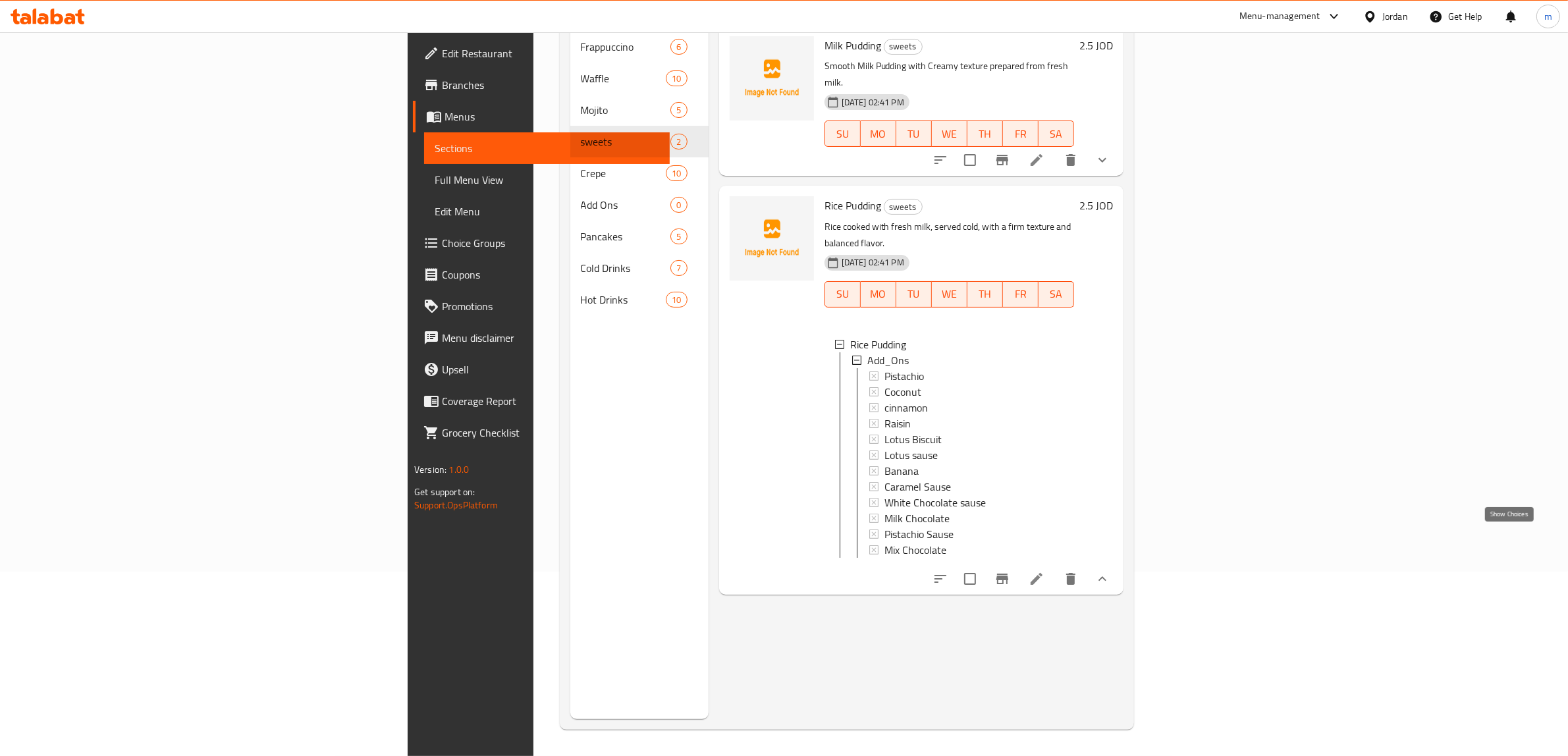
click at [1110, 571] on icon "show more" at bounding box center [1103, 579] width 16 height 16
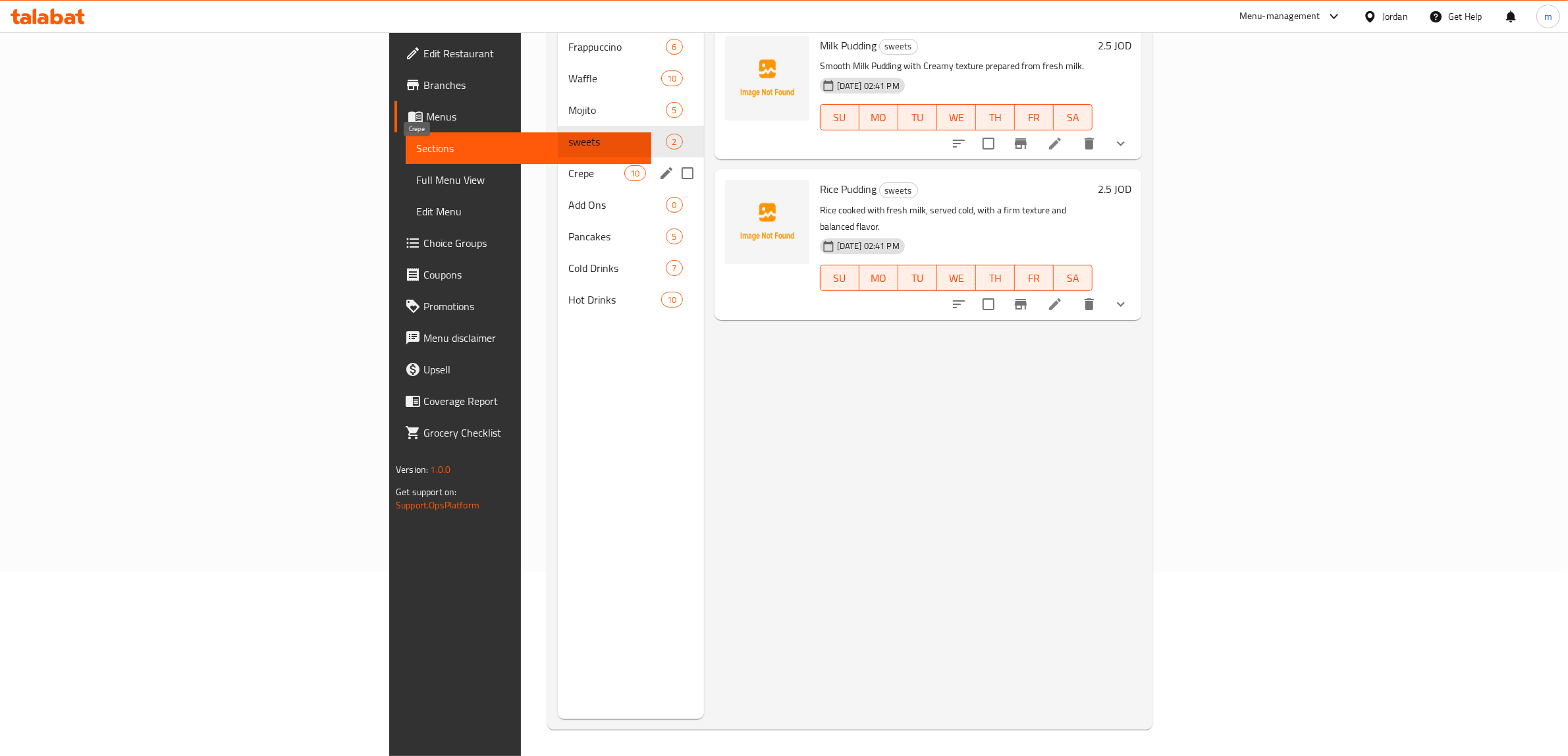
click at [568, 166] on span "Crepe" at bounding box center [596, 174] width 56 height 16
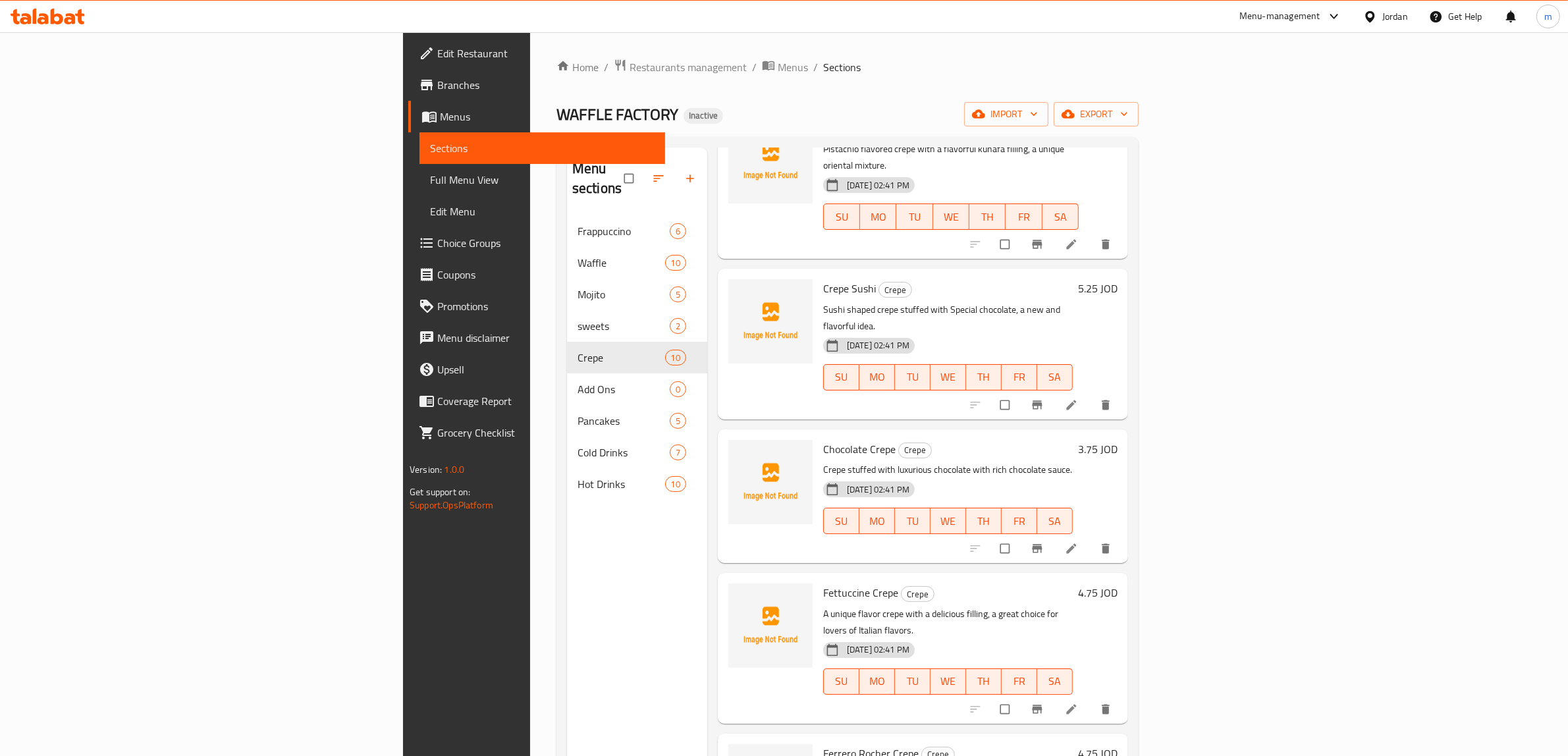
scroll to position [411, 0]
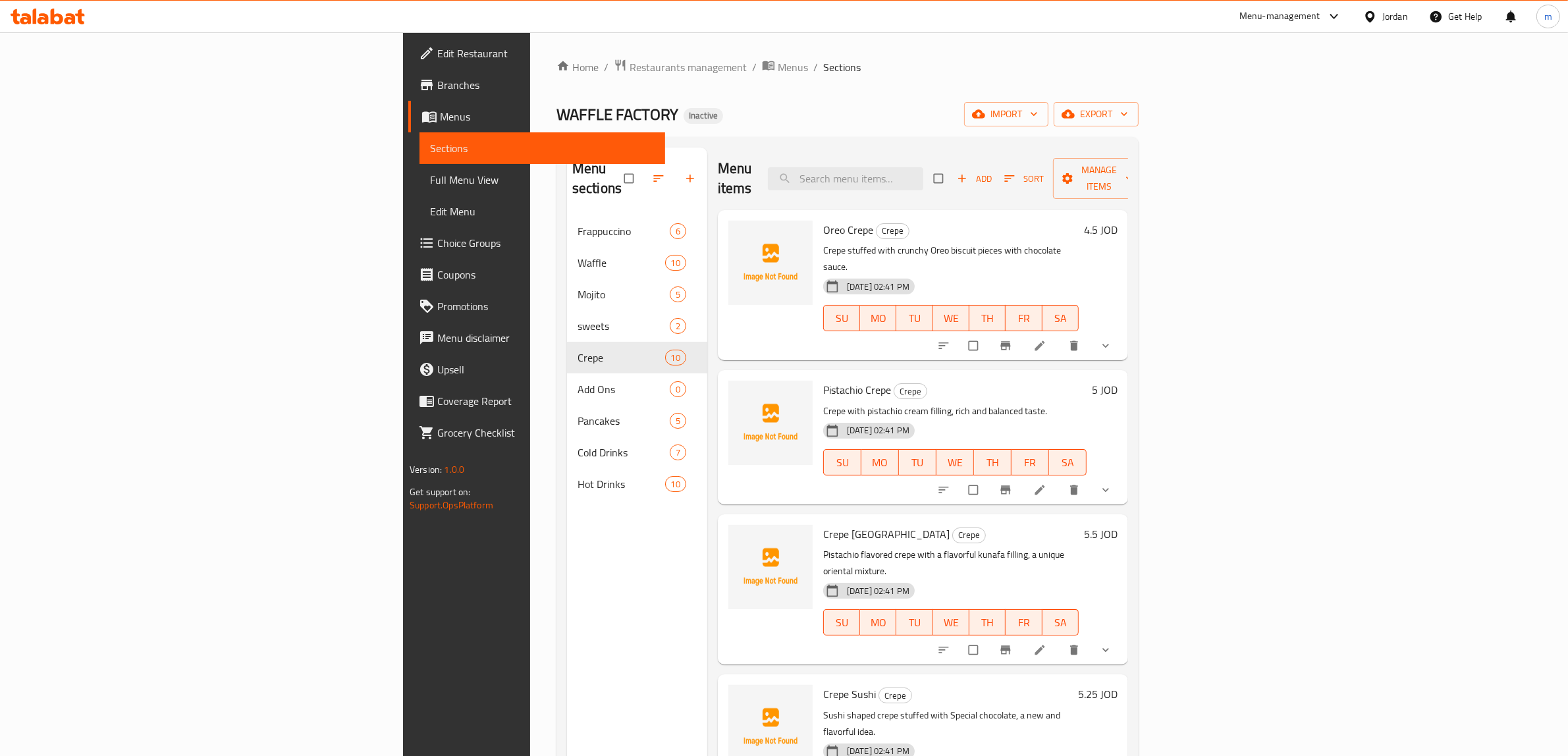
click at [1112, 340] on icon "show more" at bounding box center [1105, 346] width 13 height 13
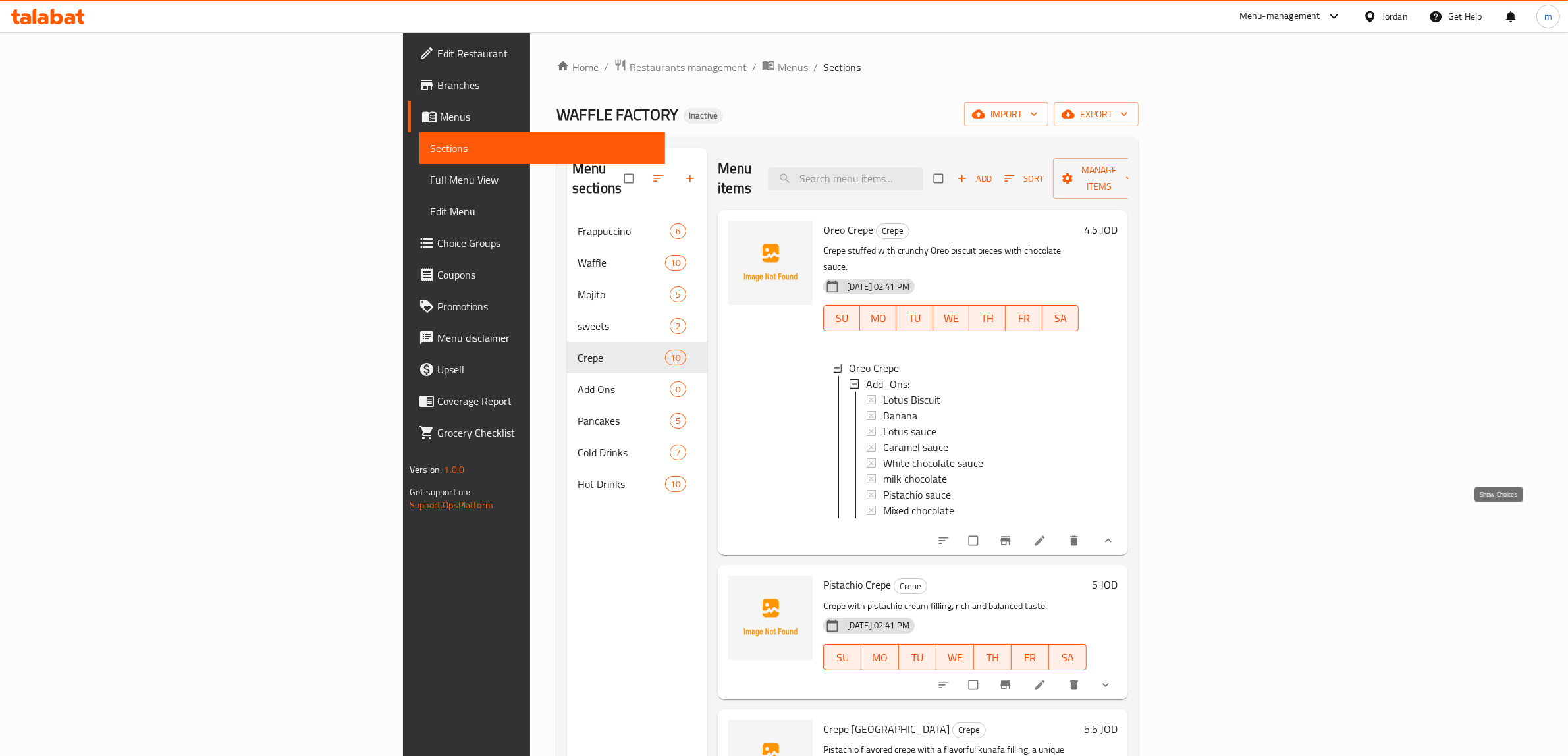
click at [1115, 534] on icon "show more" at bounding box center [1108, 540] width 13 height 13
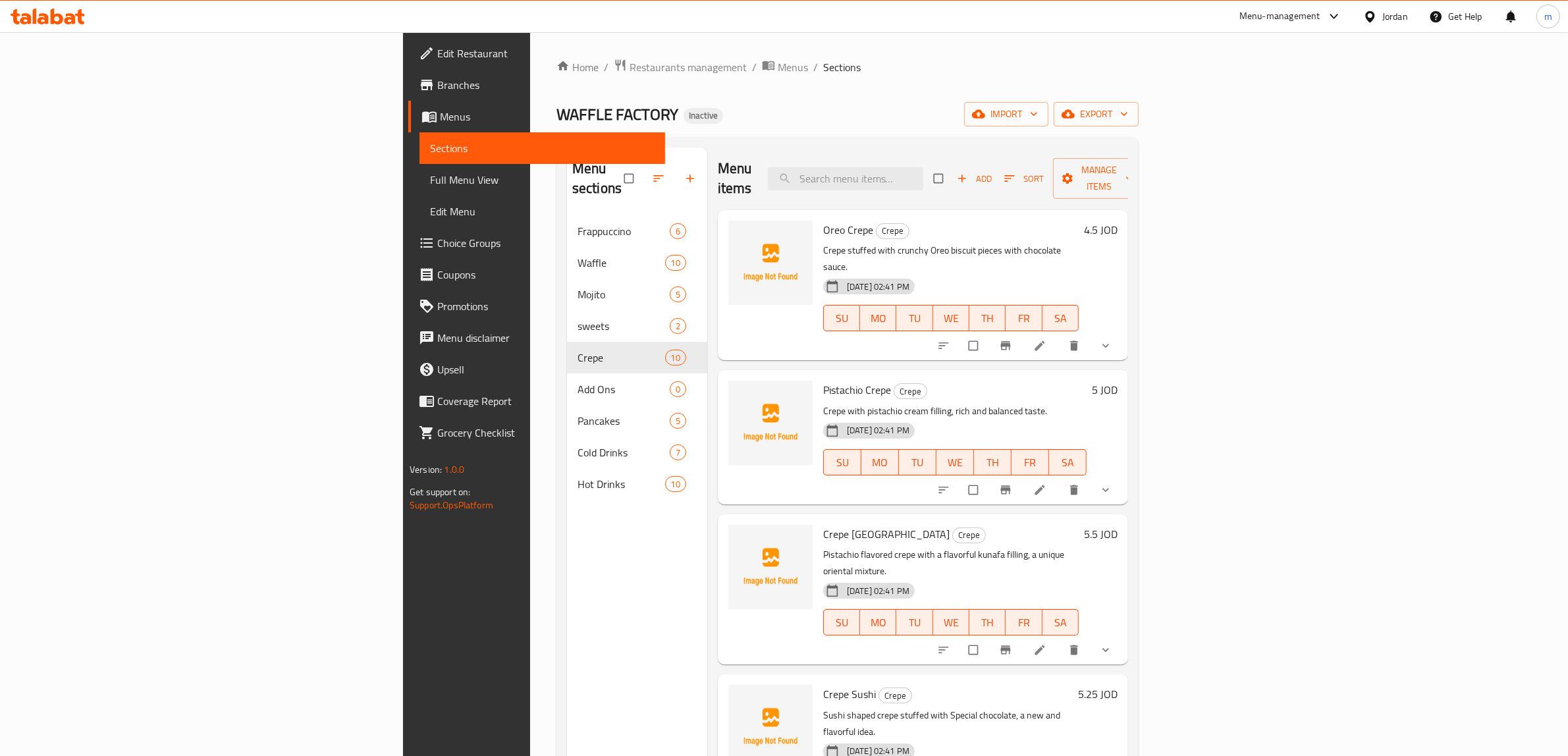
click at [1123, 475] on button "show more" at bounding box center [1107, 489] width 32 height 29
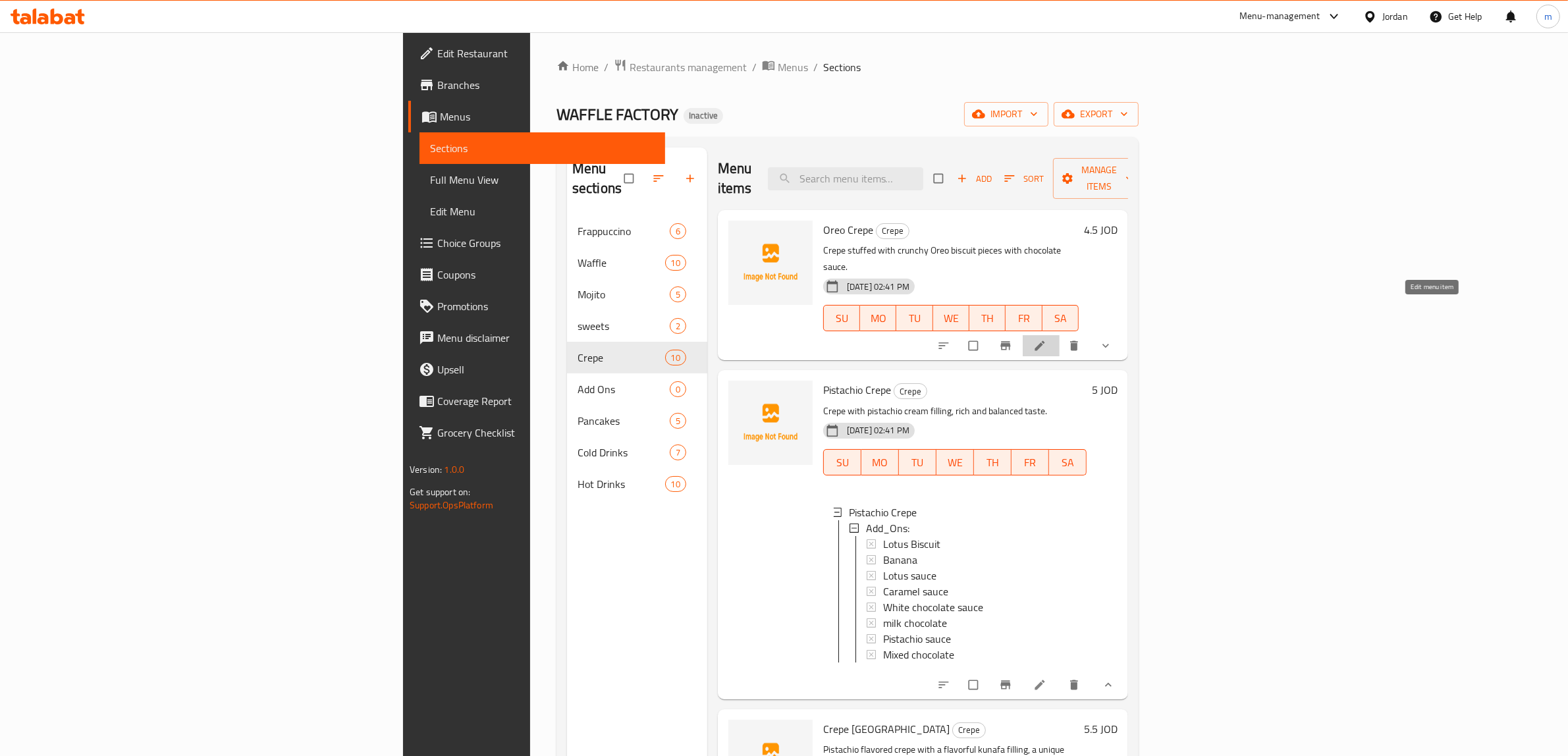
click at [1046, 340] on icon at bounding box center [1039, 346] width 13 height 13
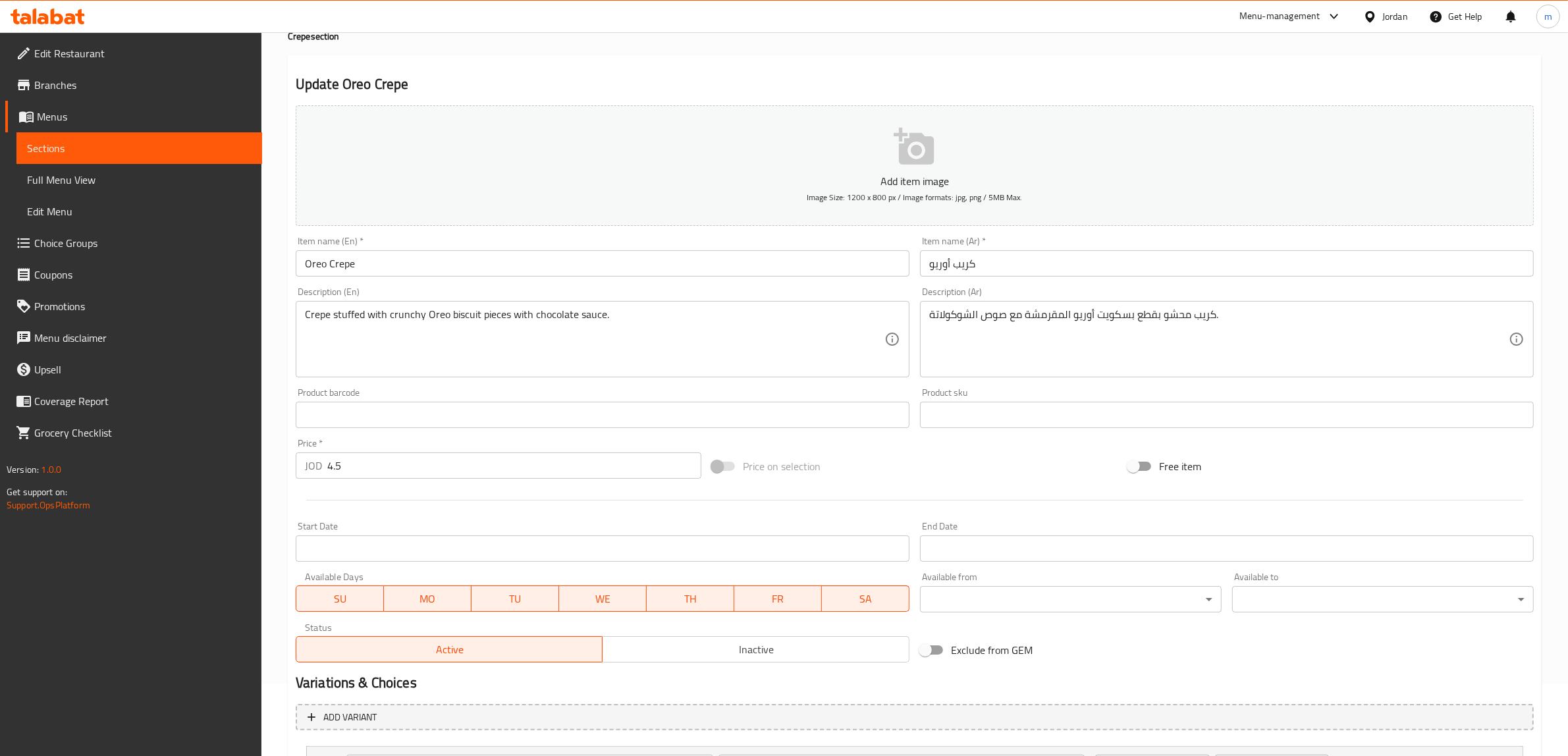
scroll to position [195, 0]
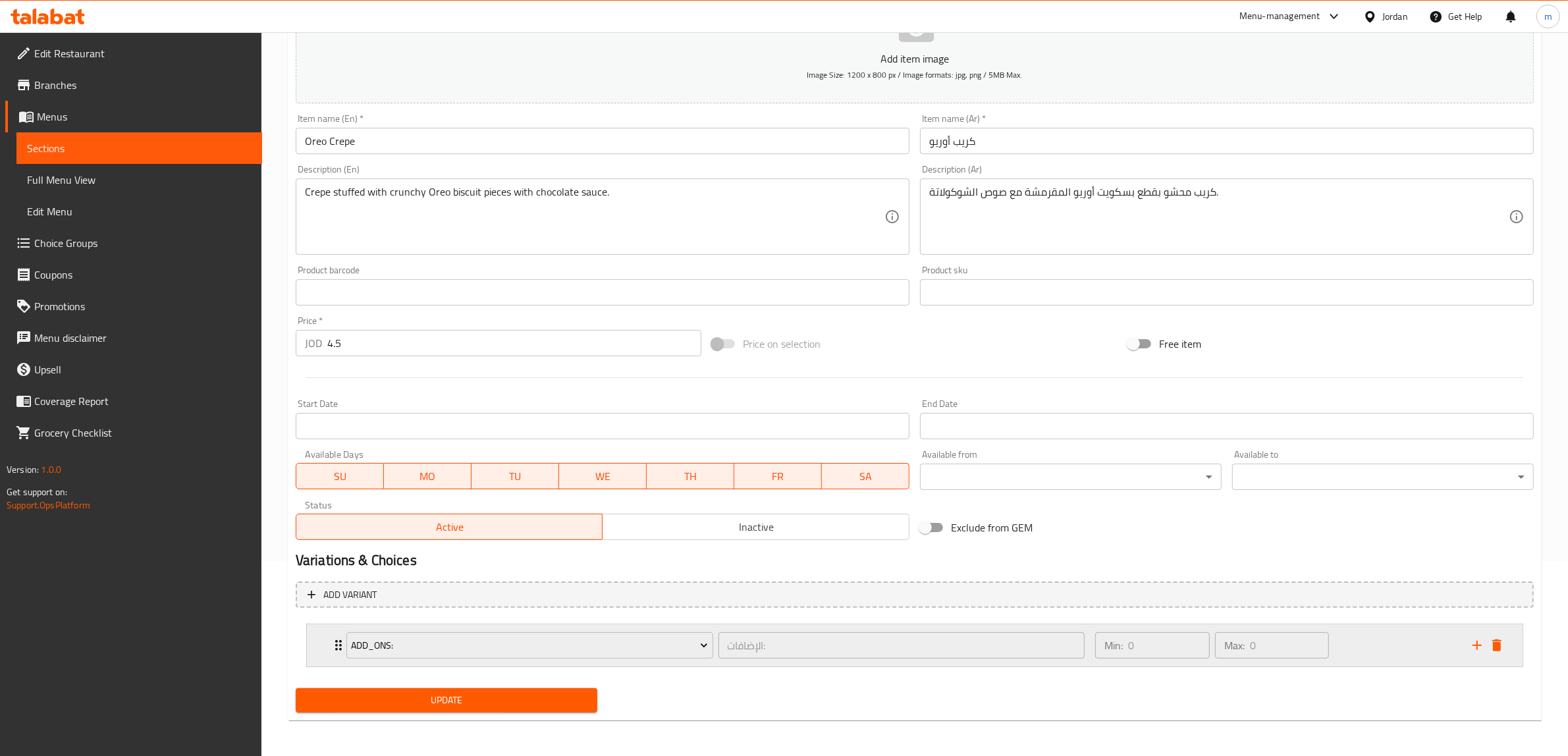
click at [326, 654] on div "Add_Ons: الإضافات: ​ Min: 0 ​ Max: 0 ​" at bounding box center [914, 646] width 1216 height 42
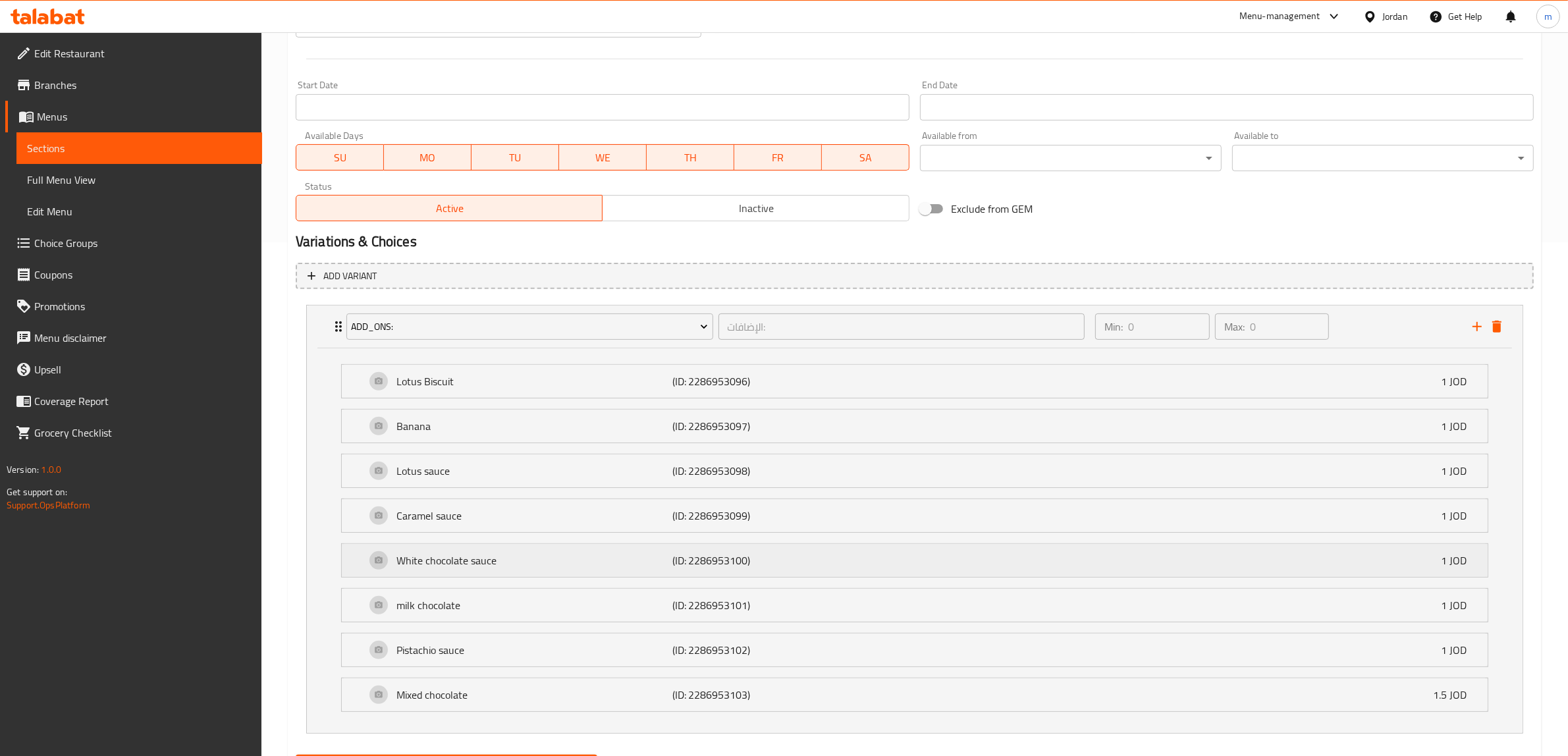
scroll to position [583, 0]
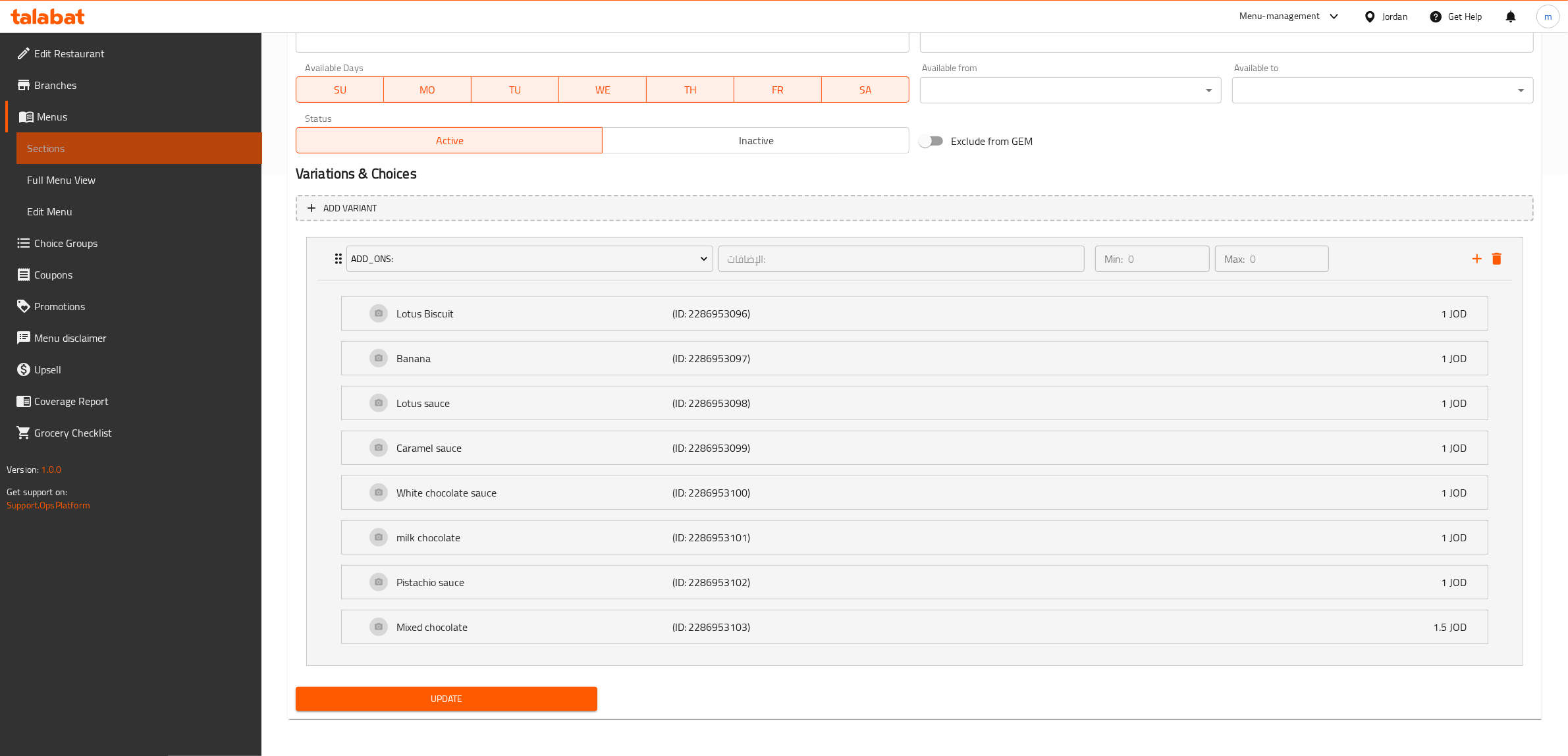
click at [129, 147] on span "Sections" at bounding box center [139, 149] width 225 height 16
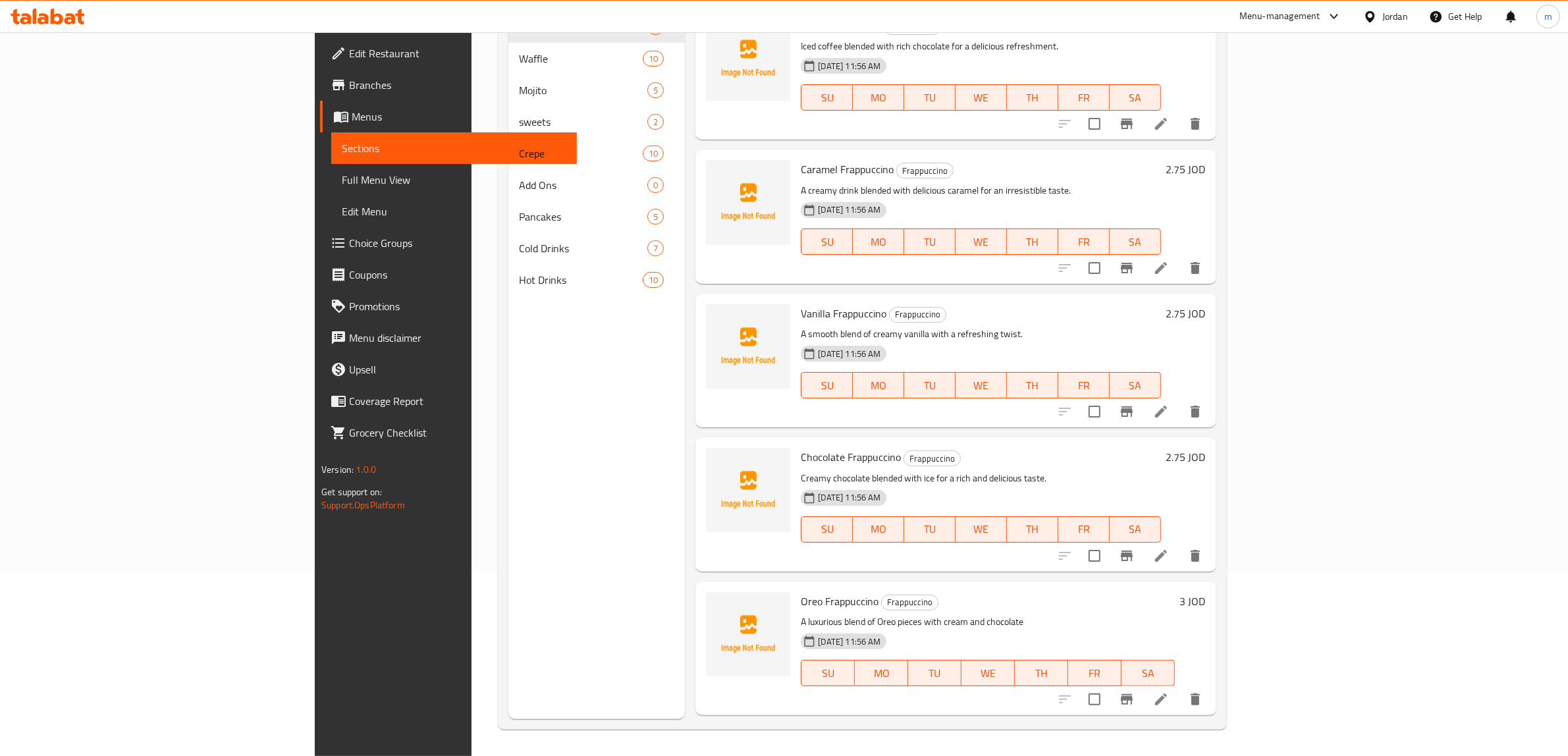
scroll to position [185, 0]
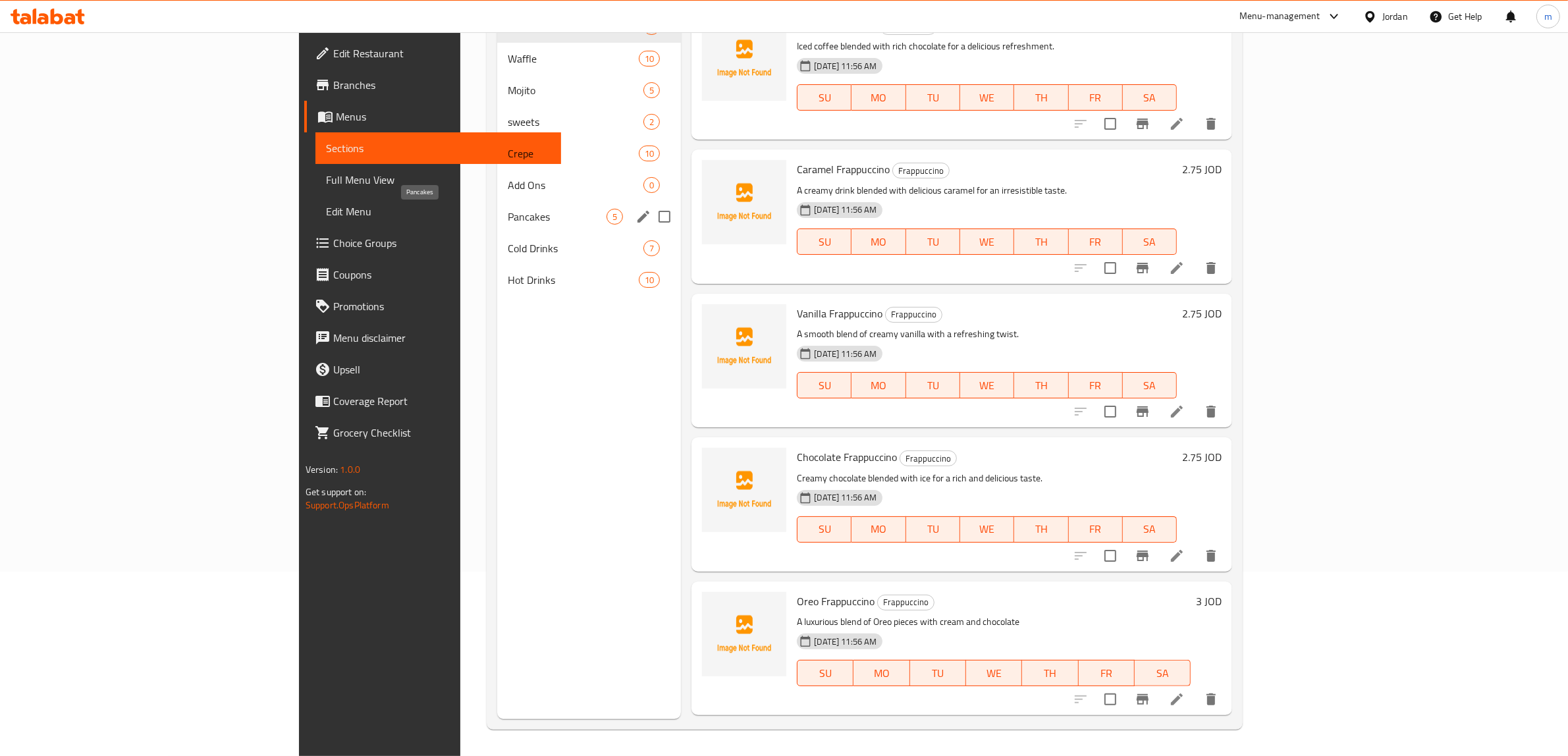
click at [508, 209] on span "Pancakes" at bounding box center [557, 217] width 99 height 16
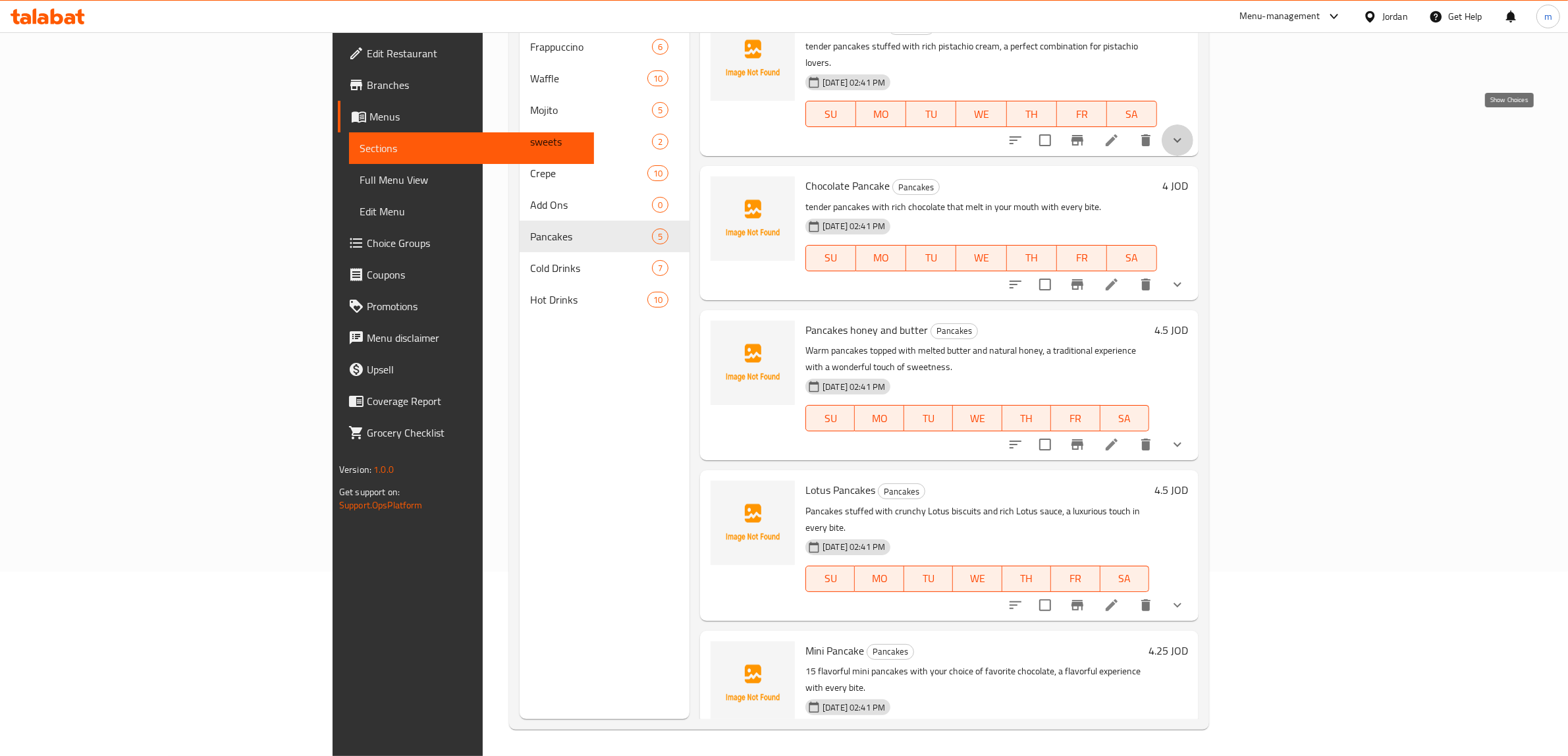
click at [1186, 133] on icon "show more" at bounding box center [1178, 141] width 16 height 16
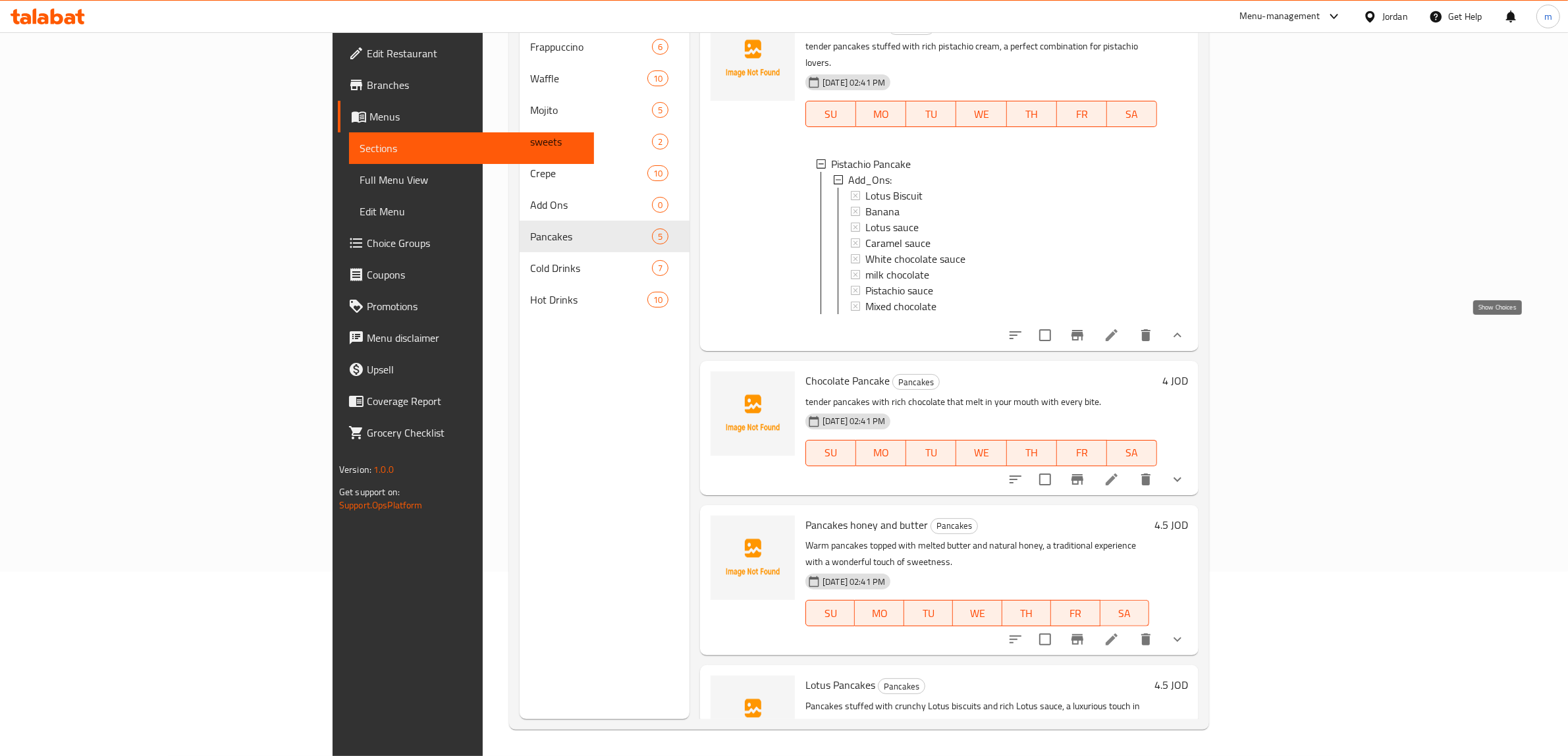
click at [1186, 330] on icon "show more" at bounding box center [1178, 336] width 16 height 16
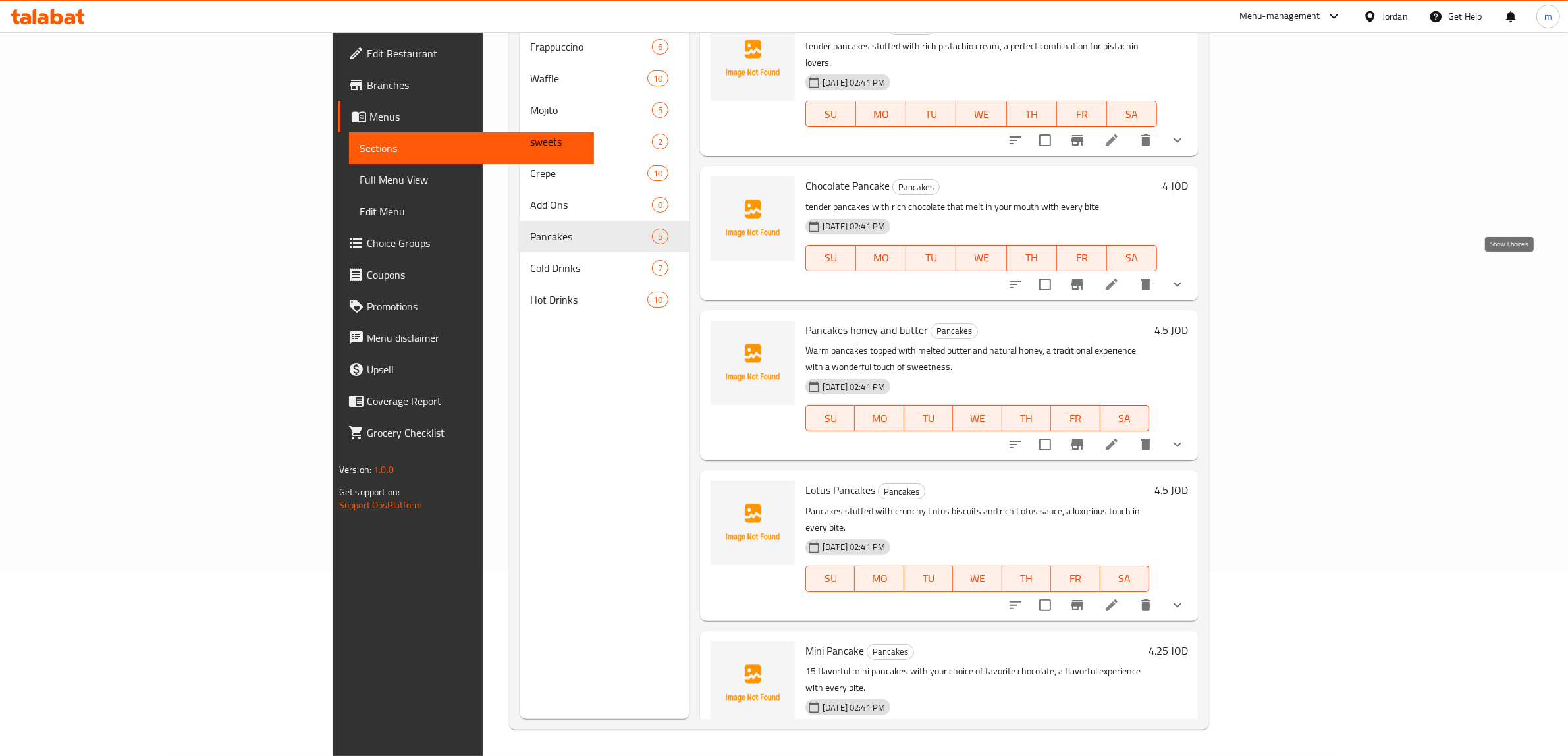
click at [1186, 277] on icon "show more" at bounding box center [1178, 285] width 16 height 16
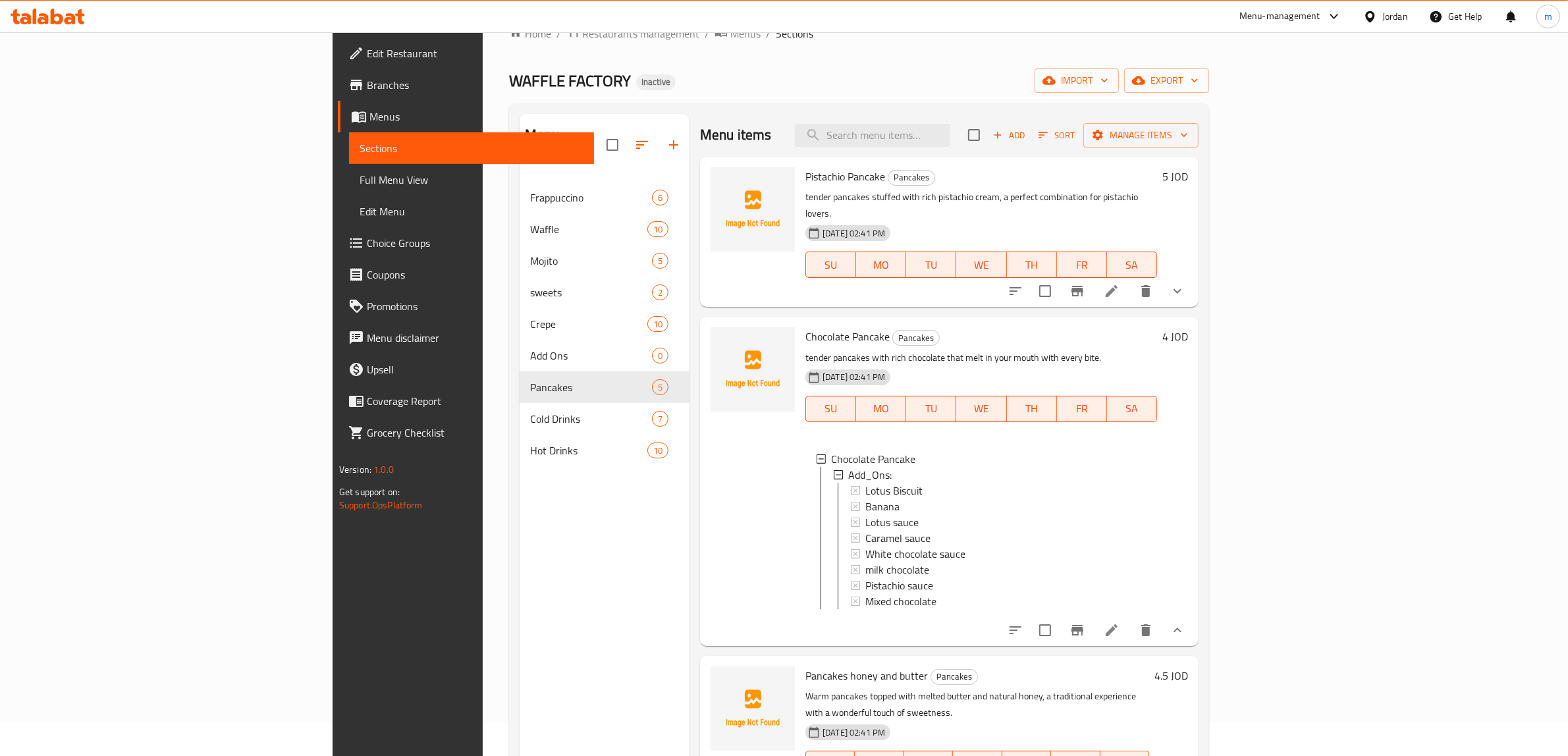
scroll to position [20, 0]
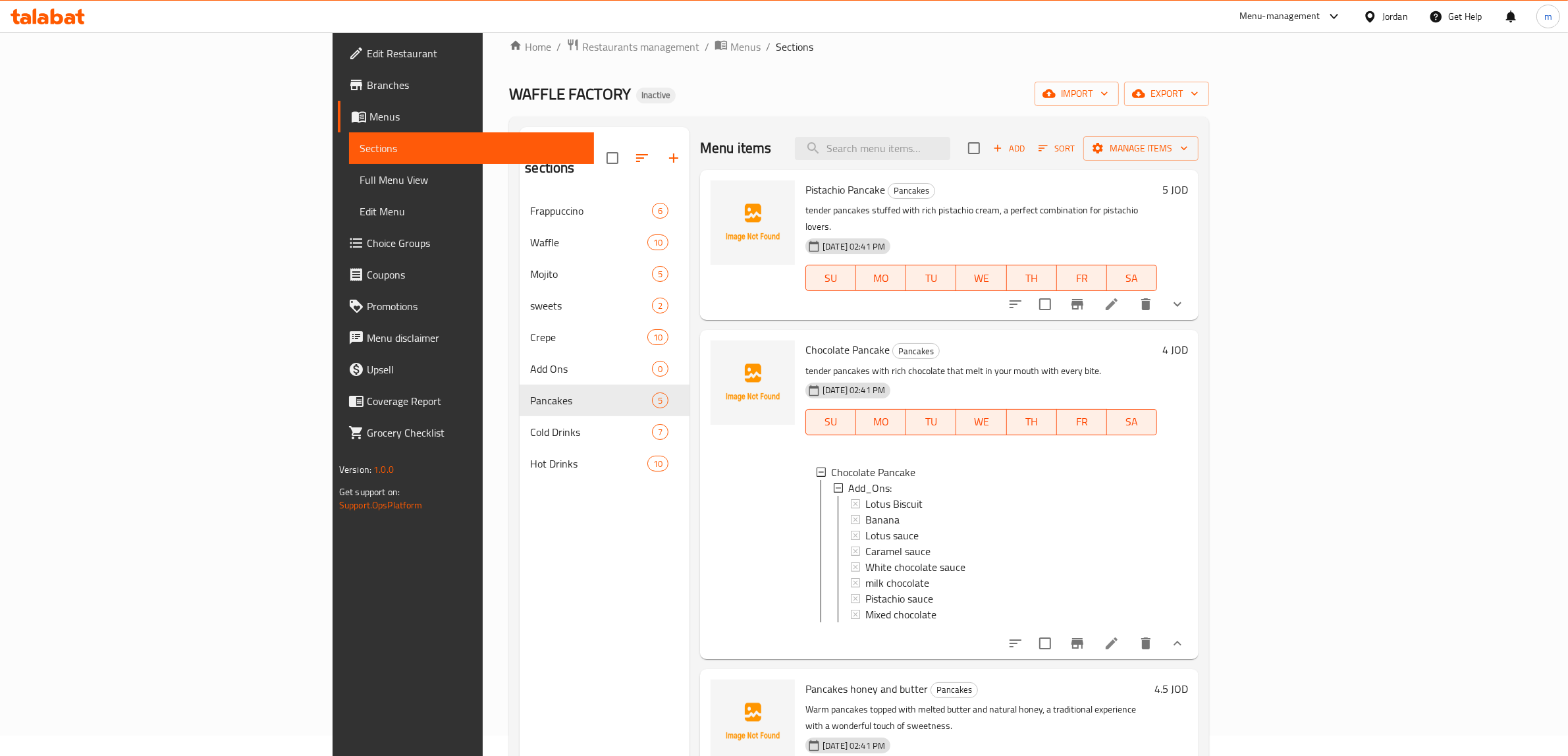
click at [1186, 297] on icon "show more" at bounding box center [1178, 305] width 16 height 16
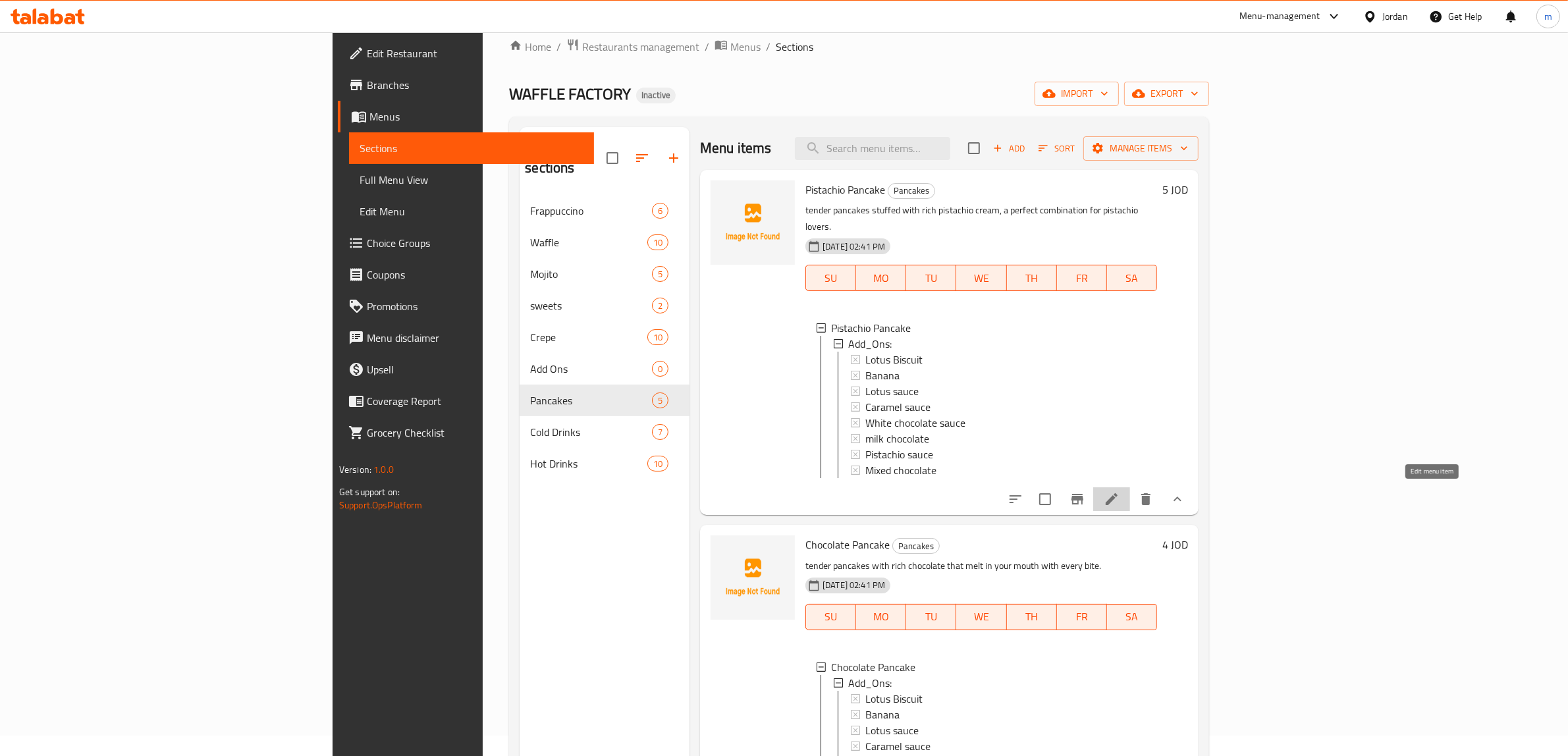
click at [1120, 491] on icon at bounding box center [1112, 499] width 16 height 16
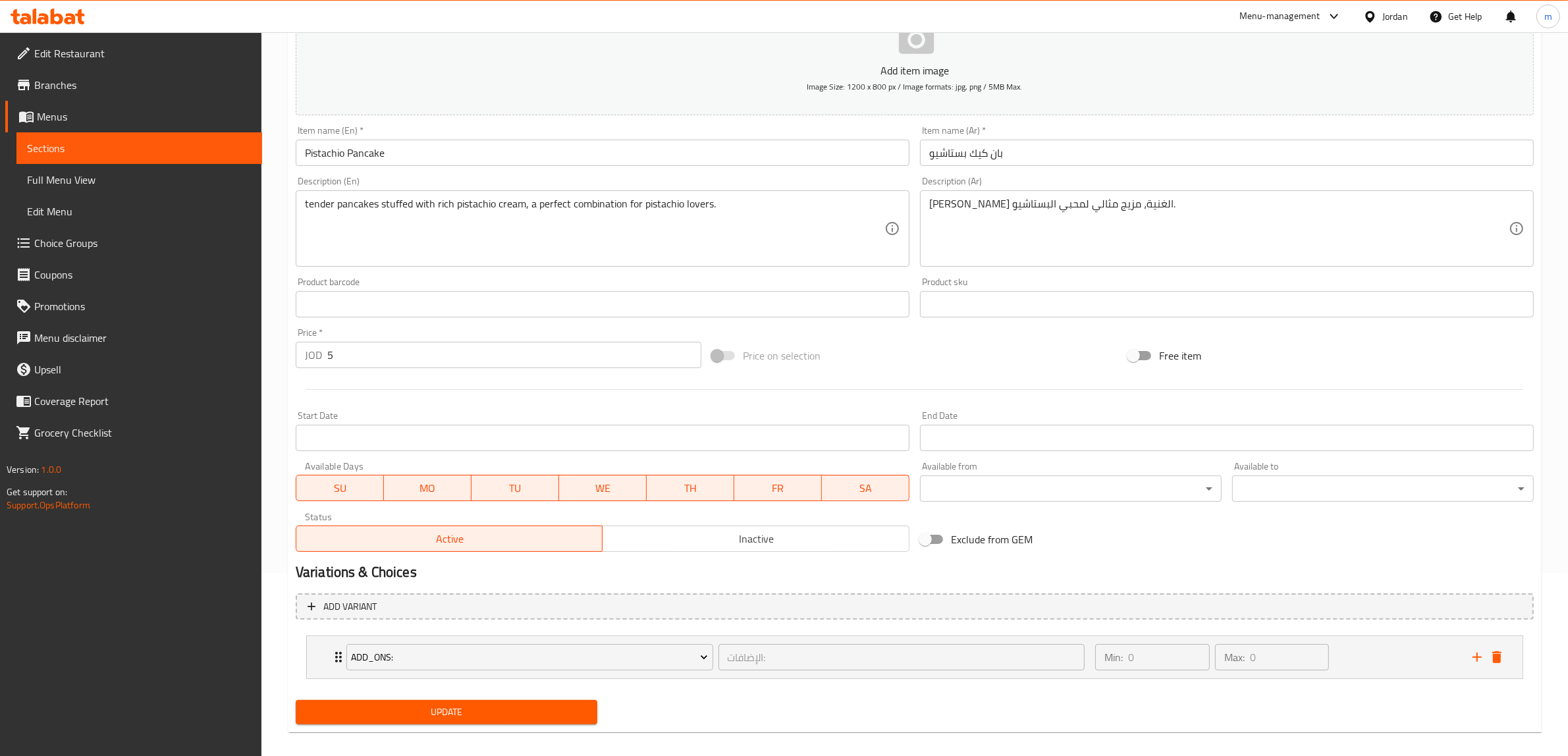
scroll to position [195, 0]
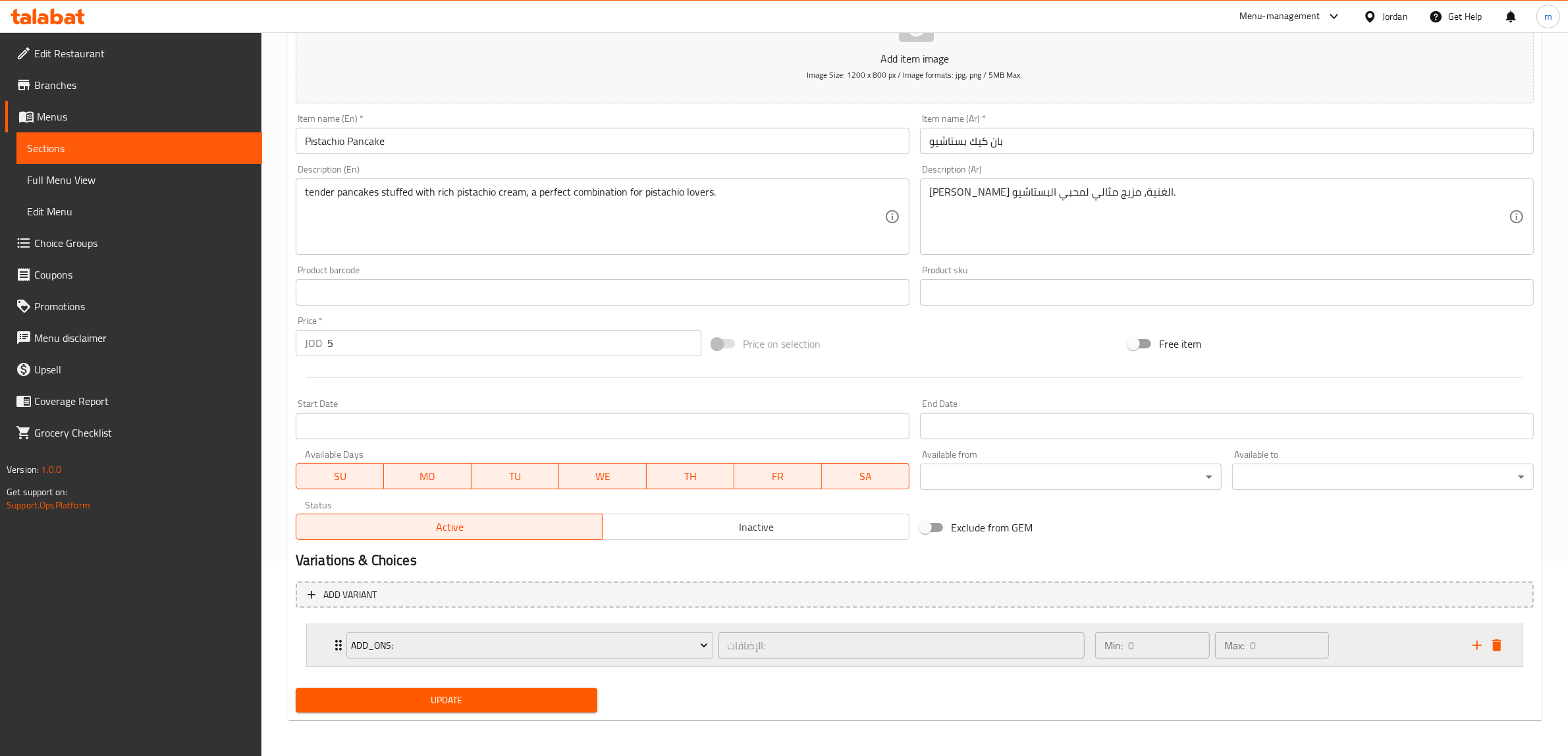
click at [343, 646] on div "Add_Ons:" at bounding box center [529, 646] width 372 height 32
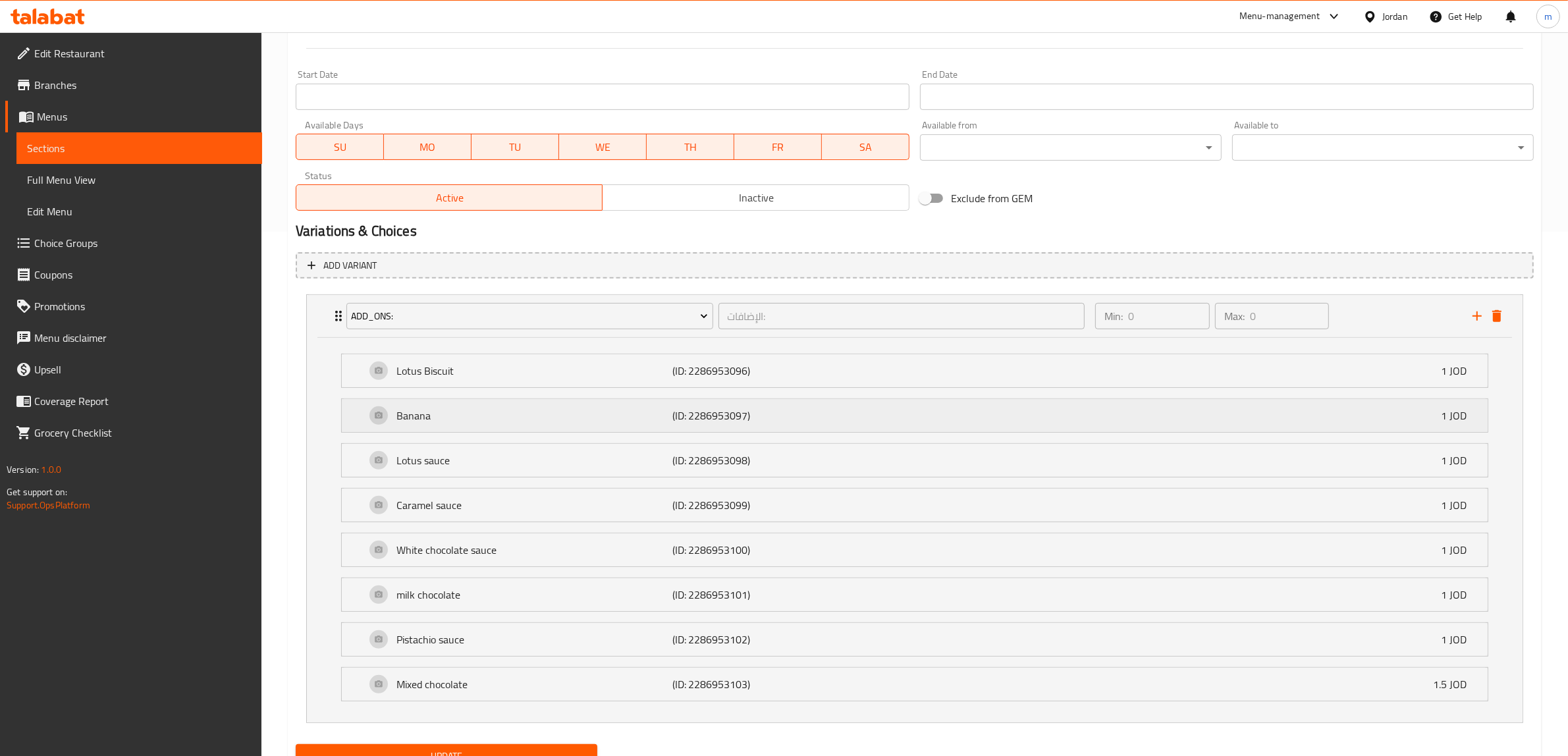
scroll to position [583, 0]
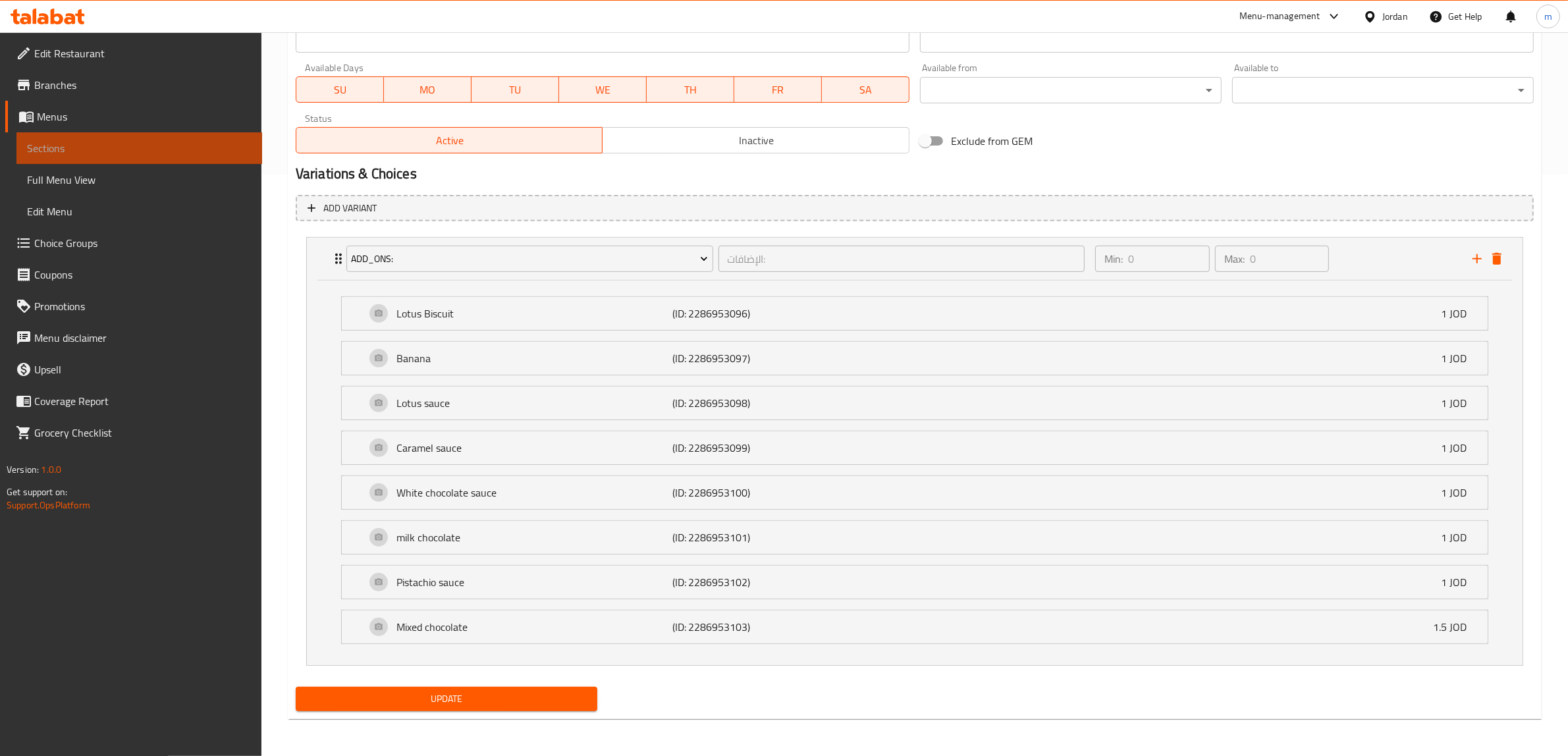
click at [104, 137] on link "Sections" at bounding box center [139, 149] width 246 height 32
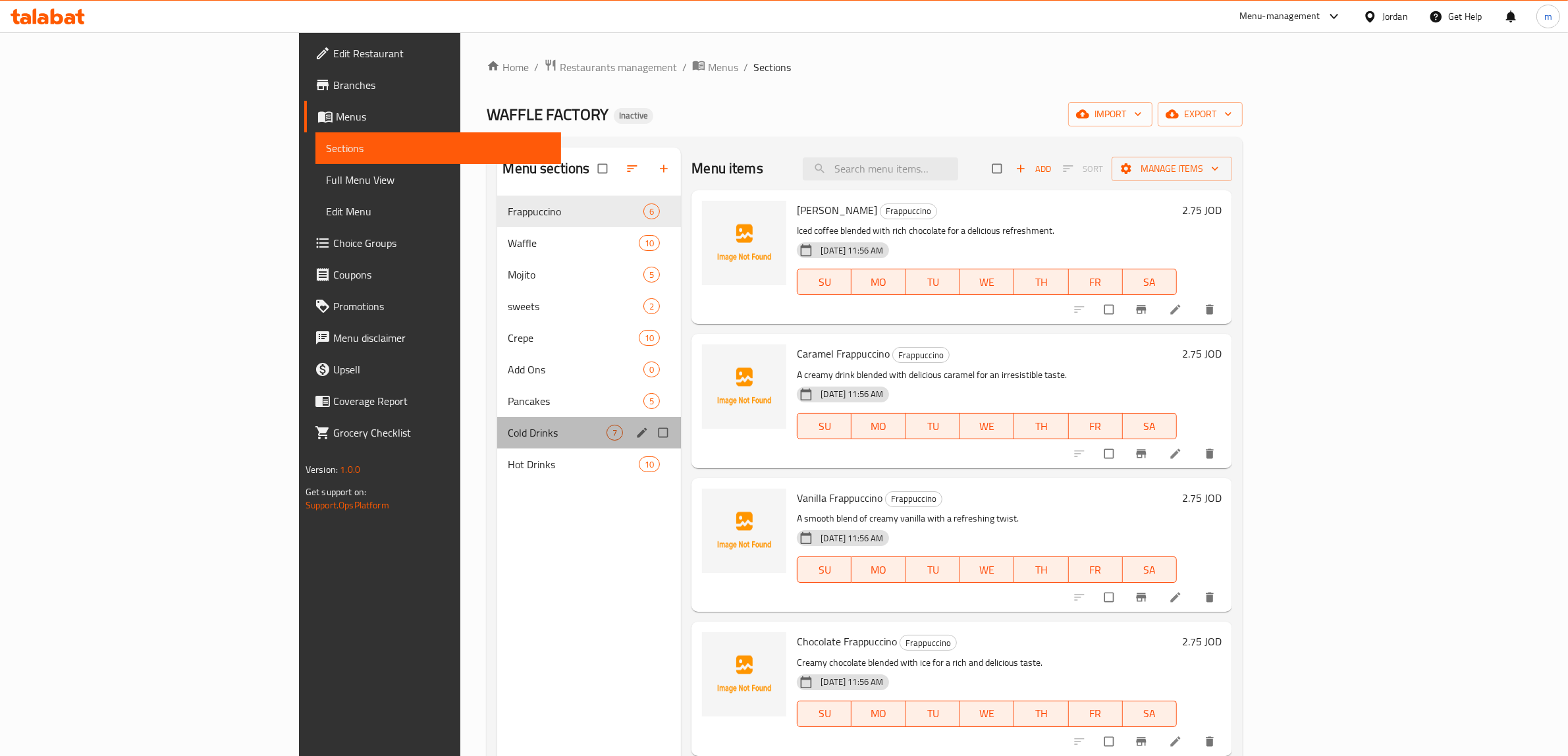
click at [497, 444] on div "Cold Drinks 7" at bounding box center [589, 433] width 184 height 32
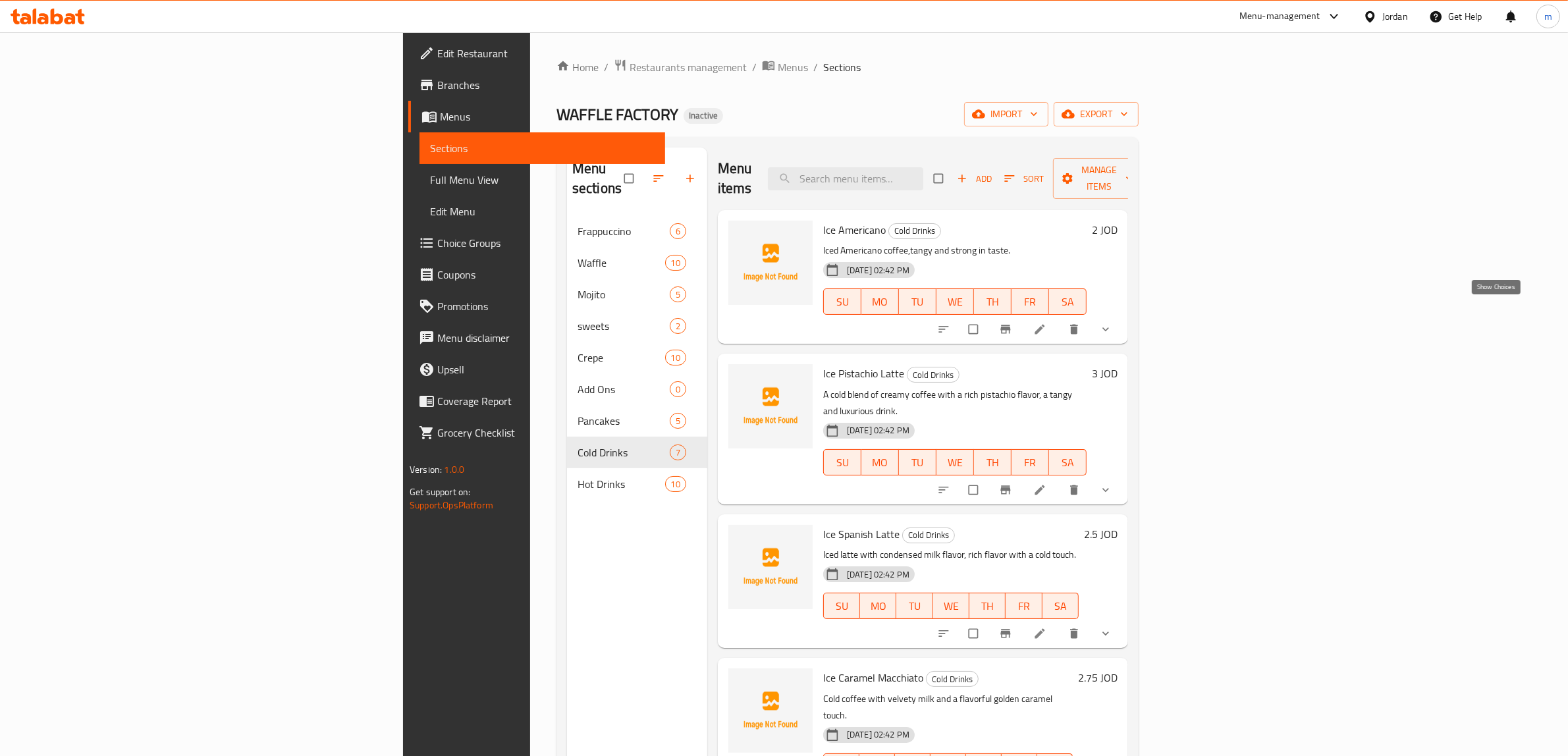
click at [1112, 323] on icon "show more" at bounding box center [1105, 329] width 13 height 13
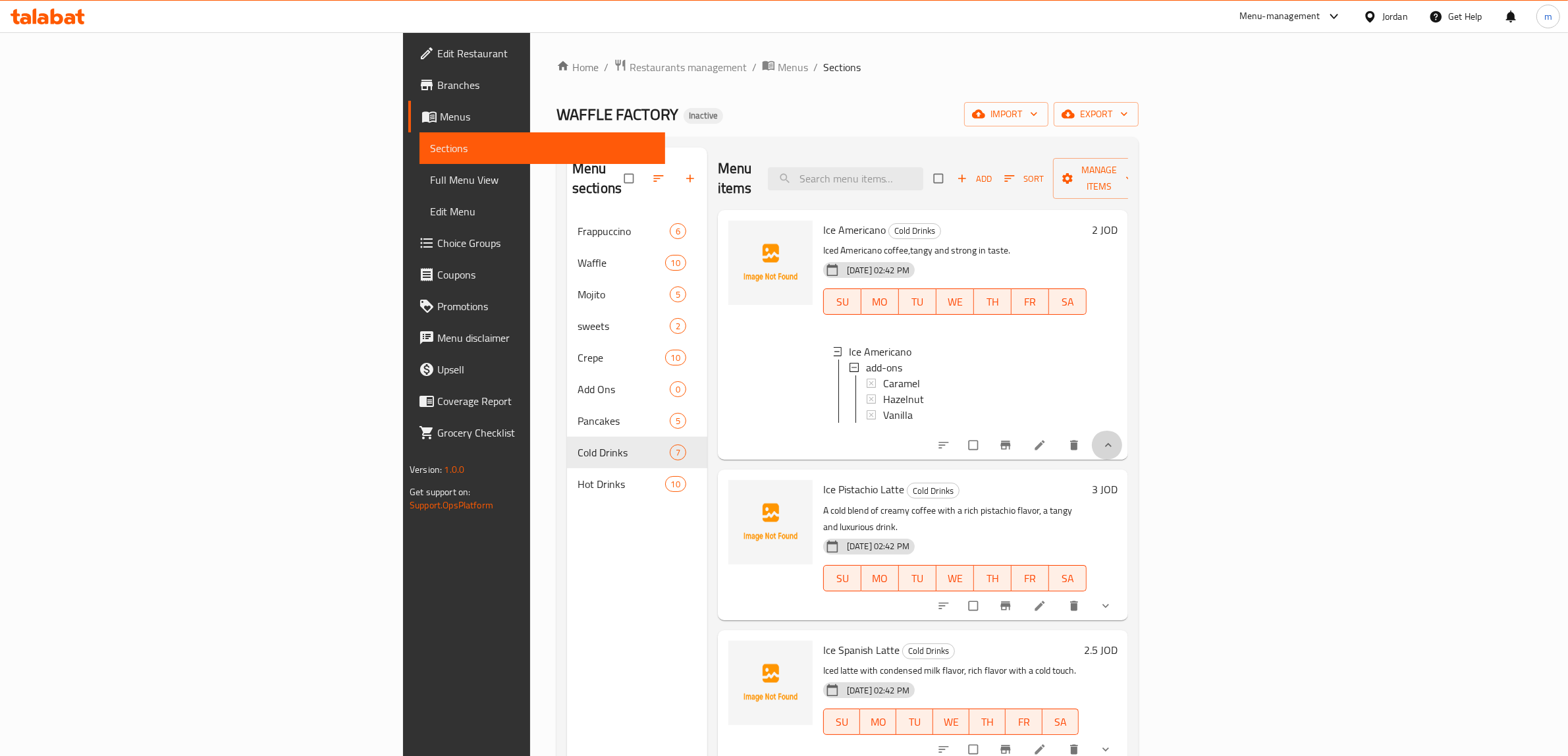
click at [1123, 431] on button "show more" at bounding box center [1107, 445] width 32 height 29
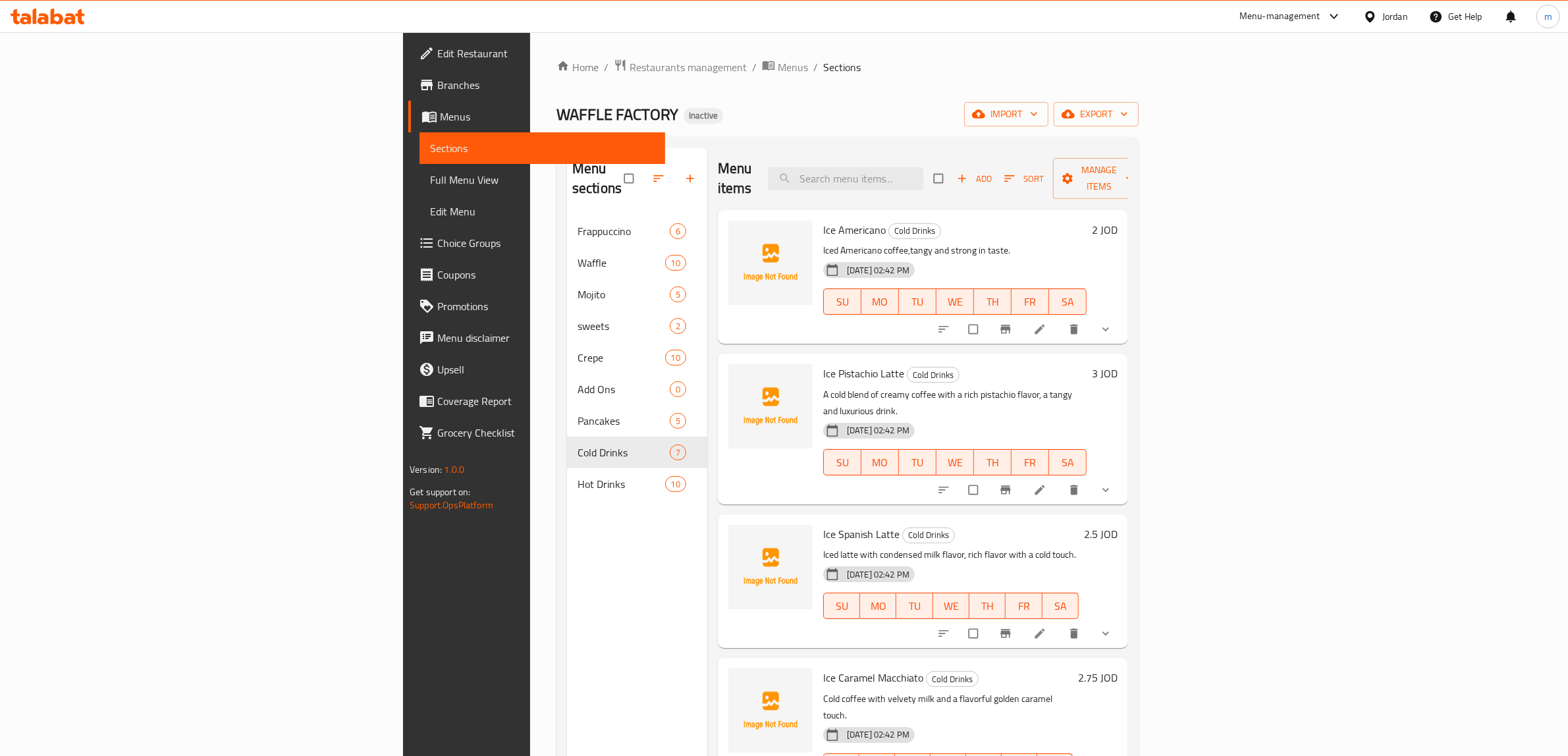
scroll to position [82, 0]
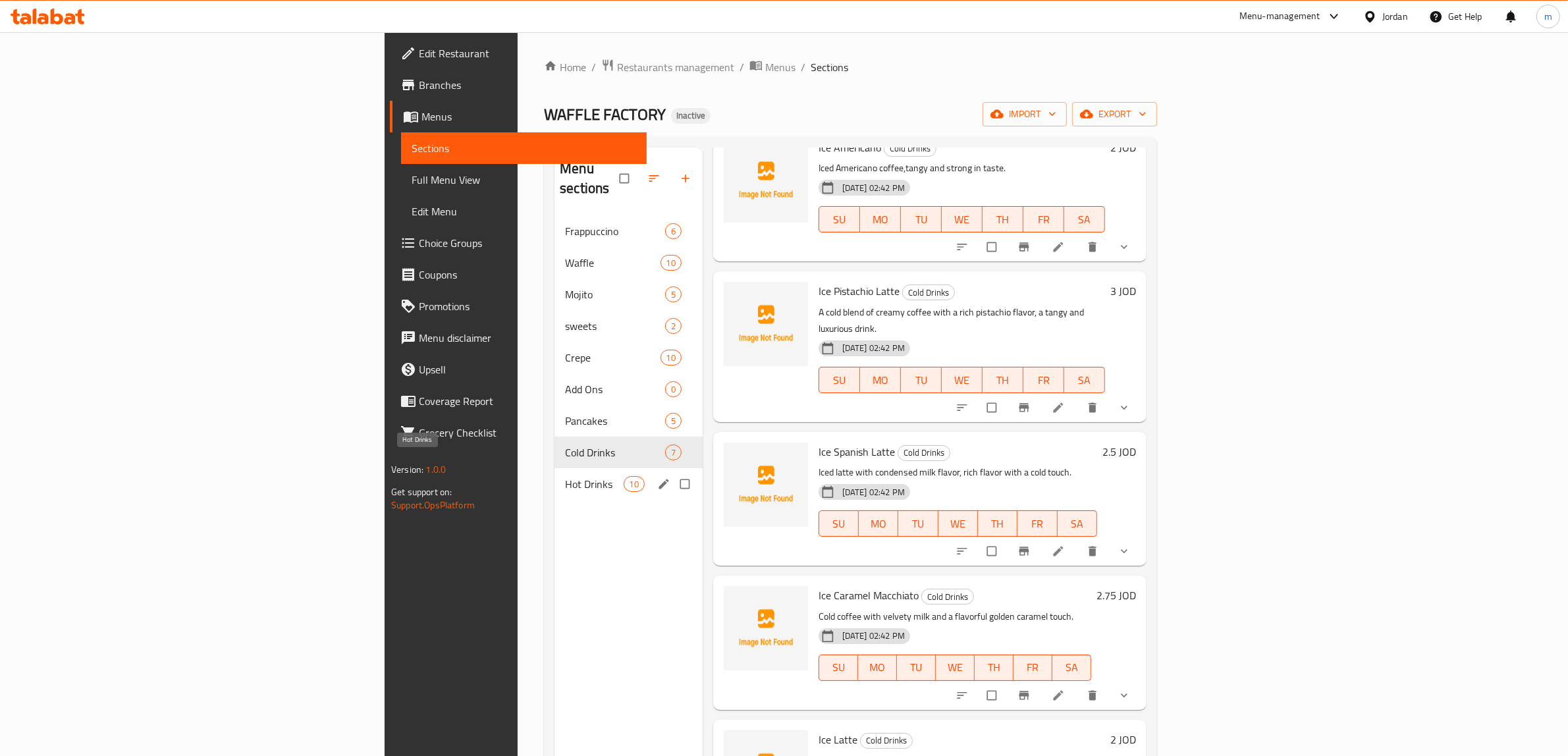
click at [565, 476] on span "Hot Drinks" at bounding box center [594, 484] width 58 height 16
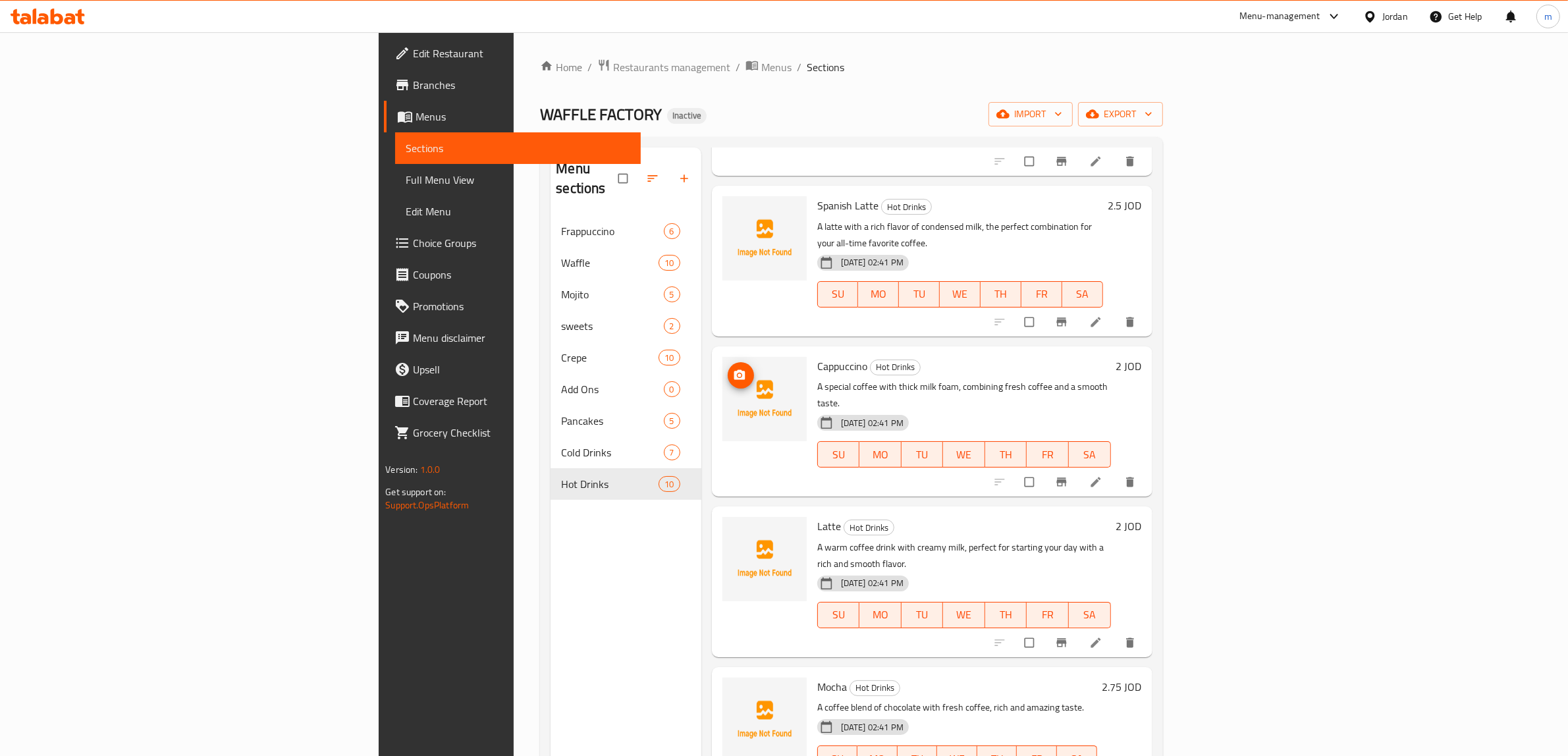
scroll to position [659, 0]
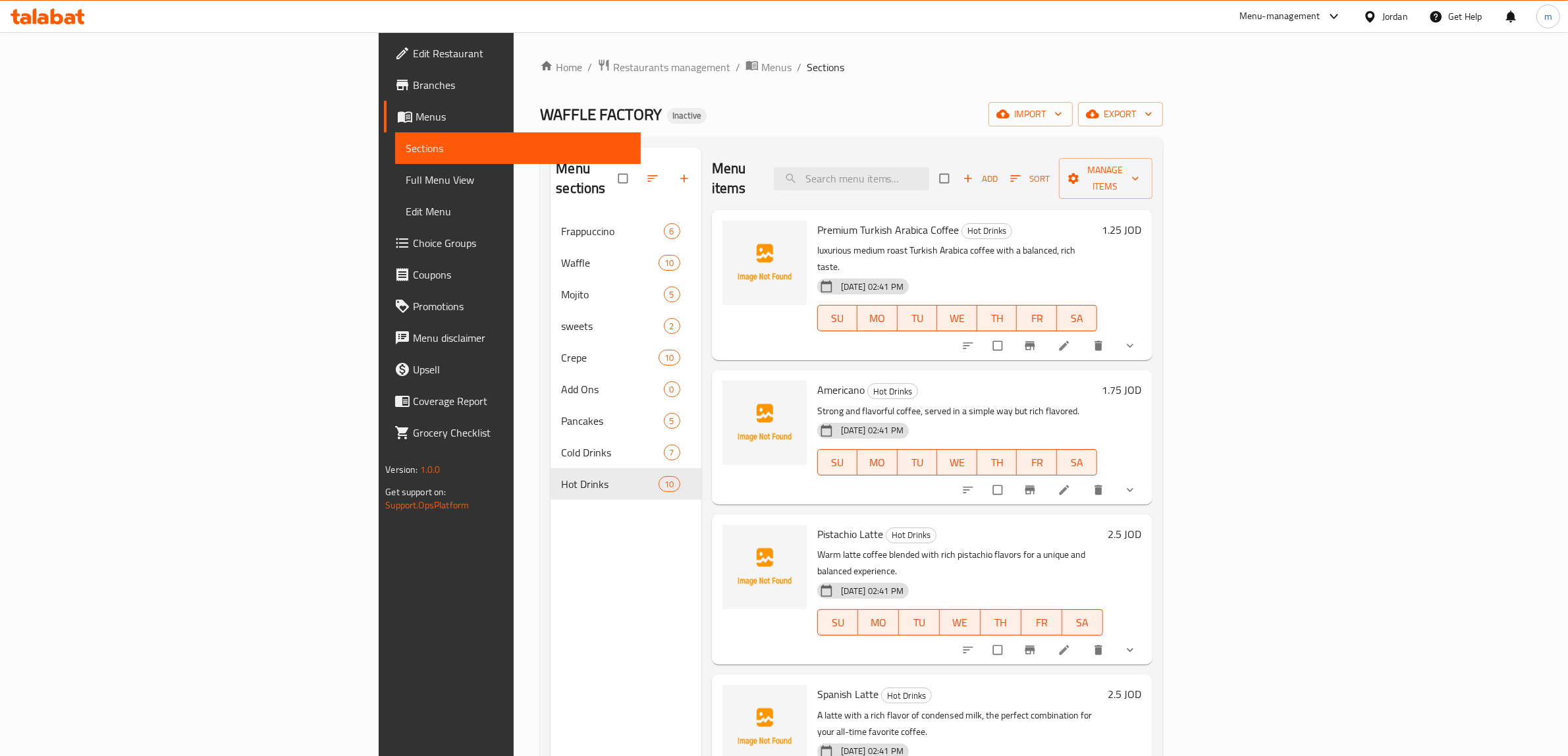
click at [1147, 332] on button "show more" at bounding box center [1132, 346] width 32 height 29
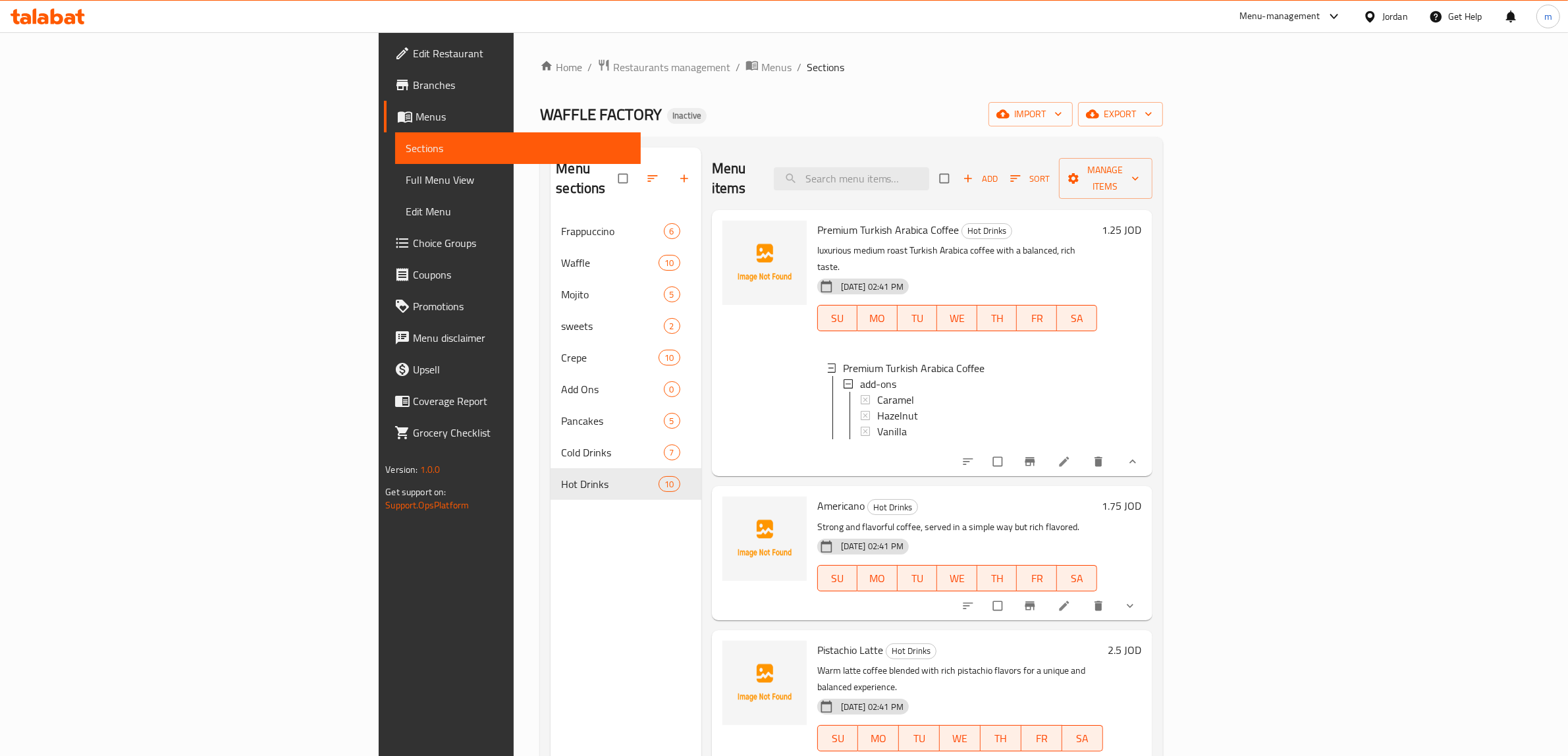
click at [1140, 455] on icon "show more" at bounding box center [1132, 461] width 13 height 13
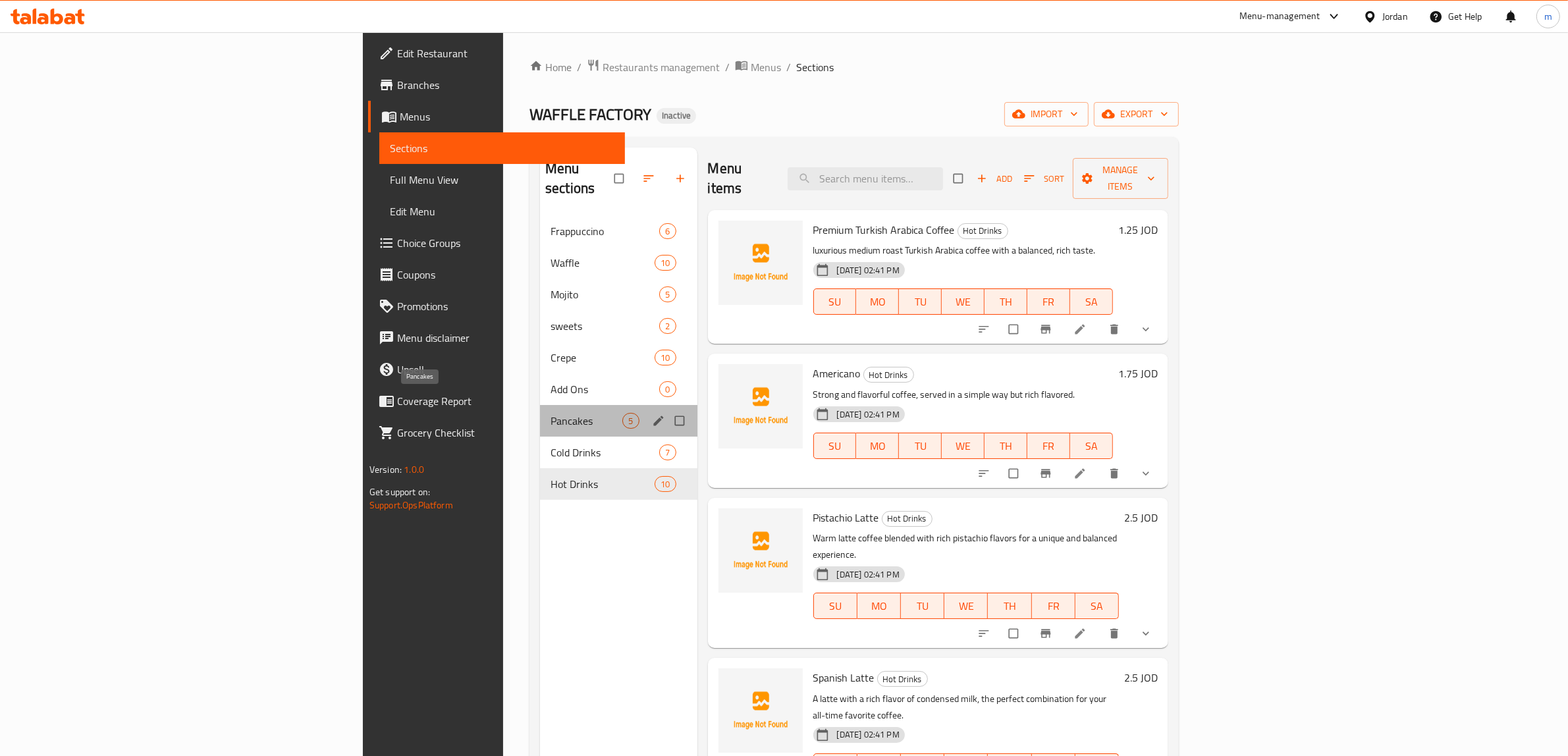
click at [551, 413] on span "Pancakes" at bounding box center [587, 421] width 72 height 16
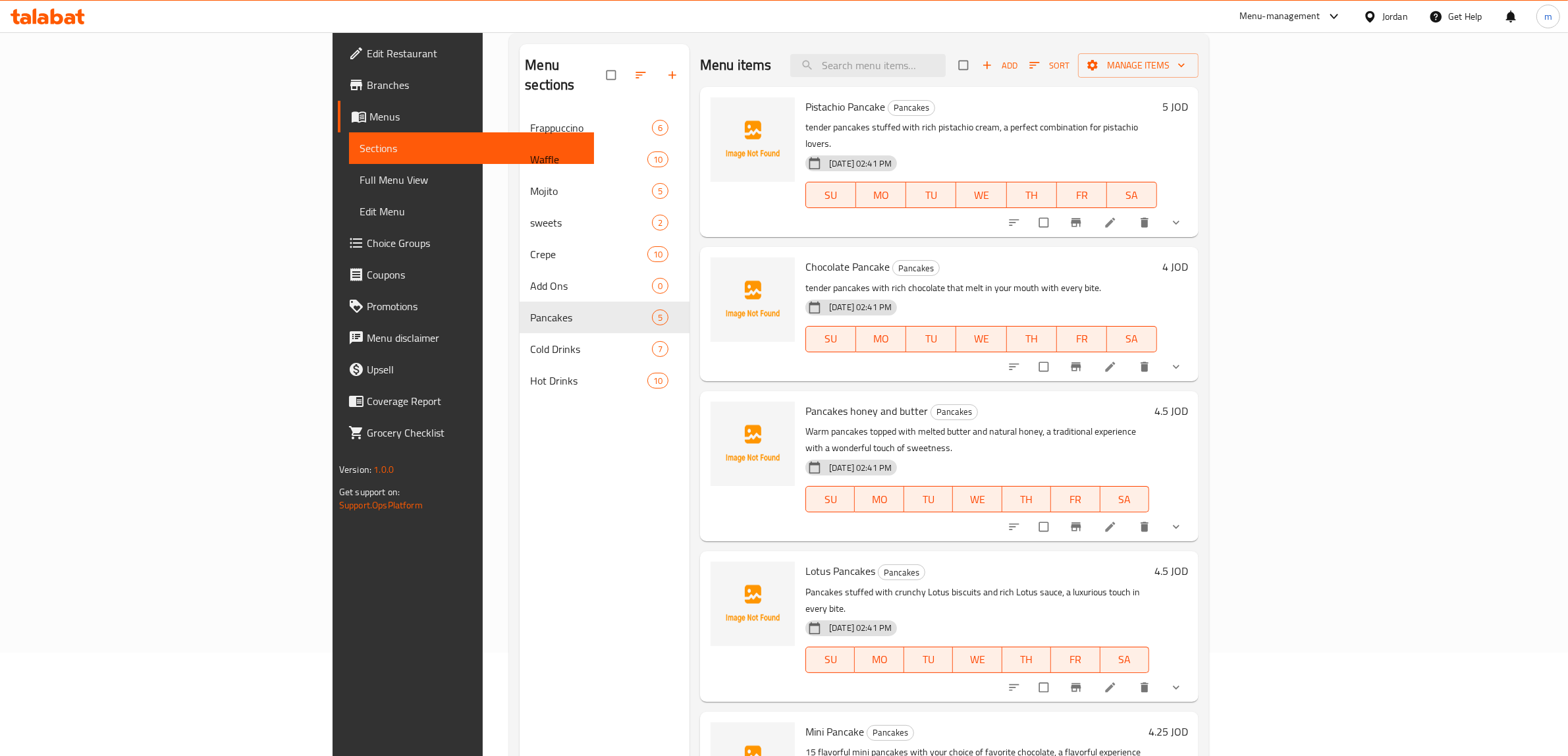
scroll to position [185, 0]
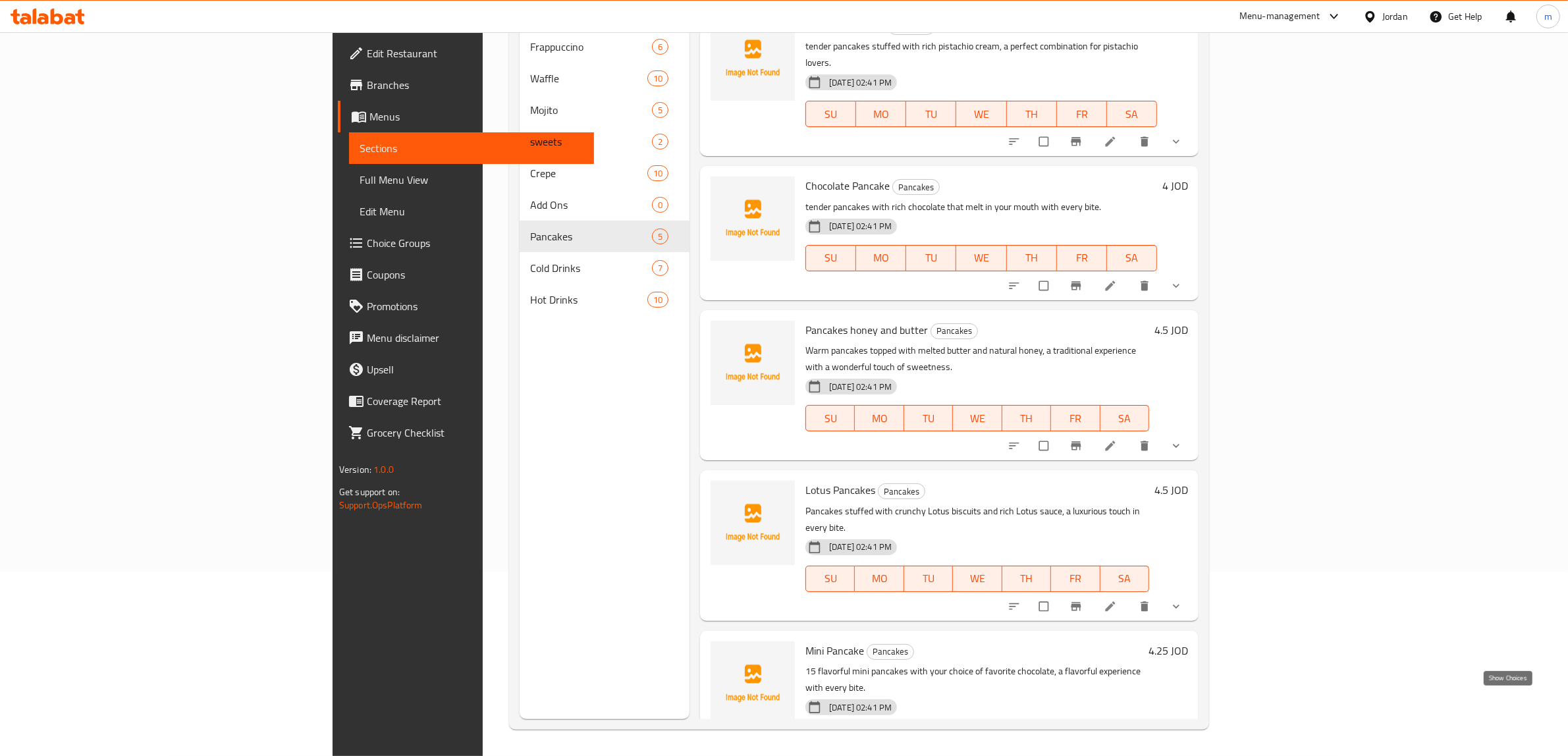
click at [1183, 756] on icon "show more" at bounding box center [1176, 766] width 13 height 13
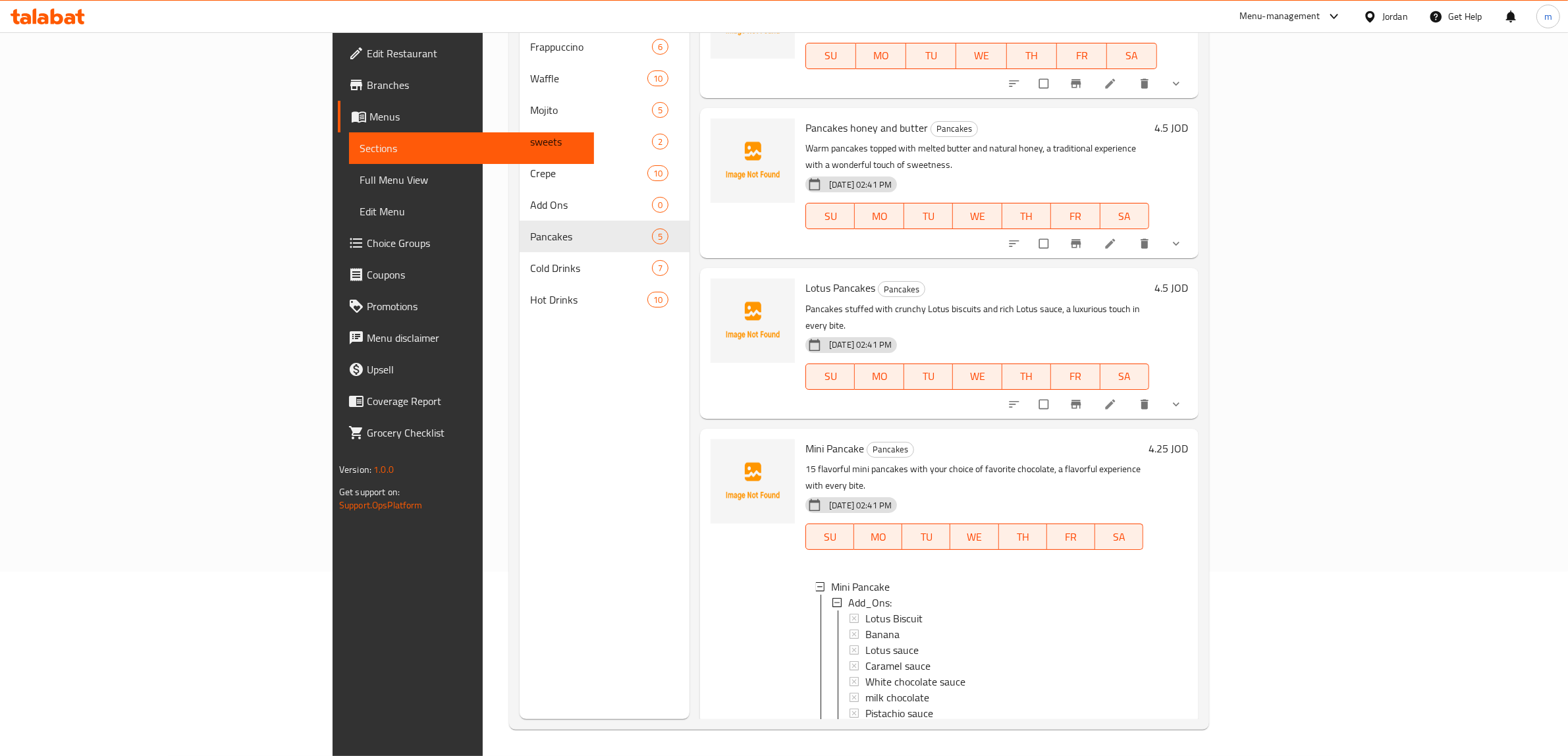
scroll to position [1, 0]
click at [1151, 753] on icon "delete" at bounding box center [1144, 759] width 13 height 13
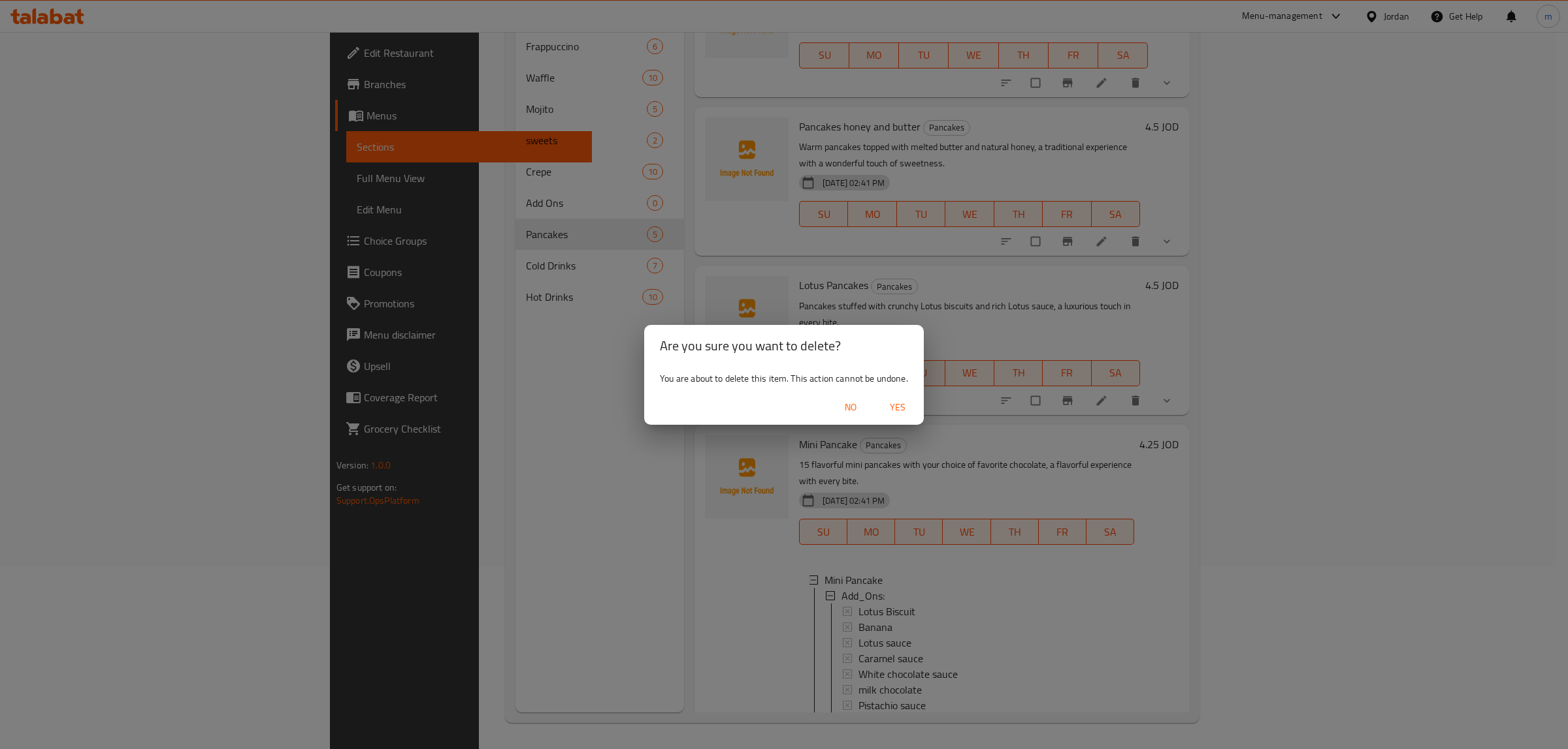
click at [903, 410] on span "Yes" at bounding box center [898, 408] width 32 height 16
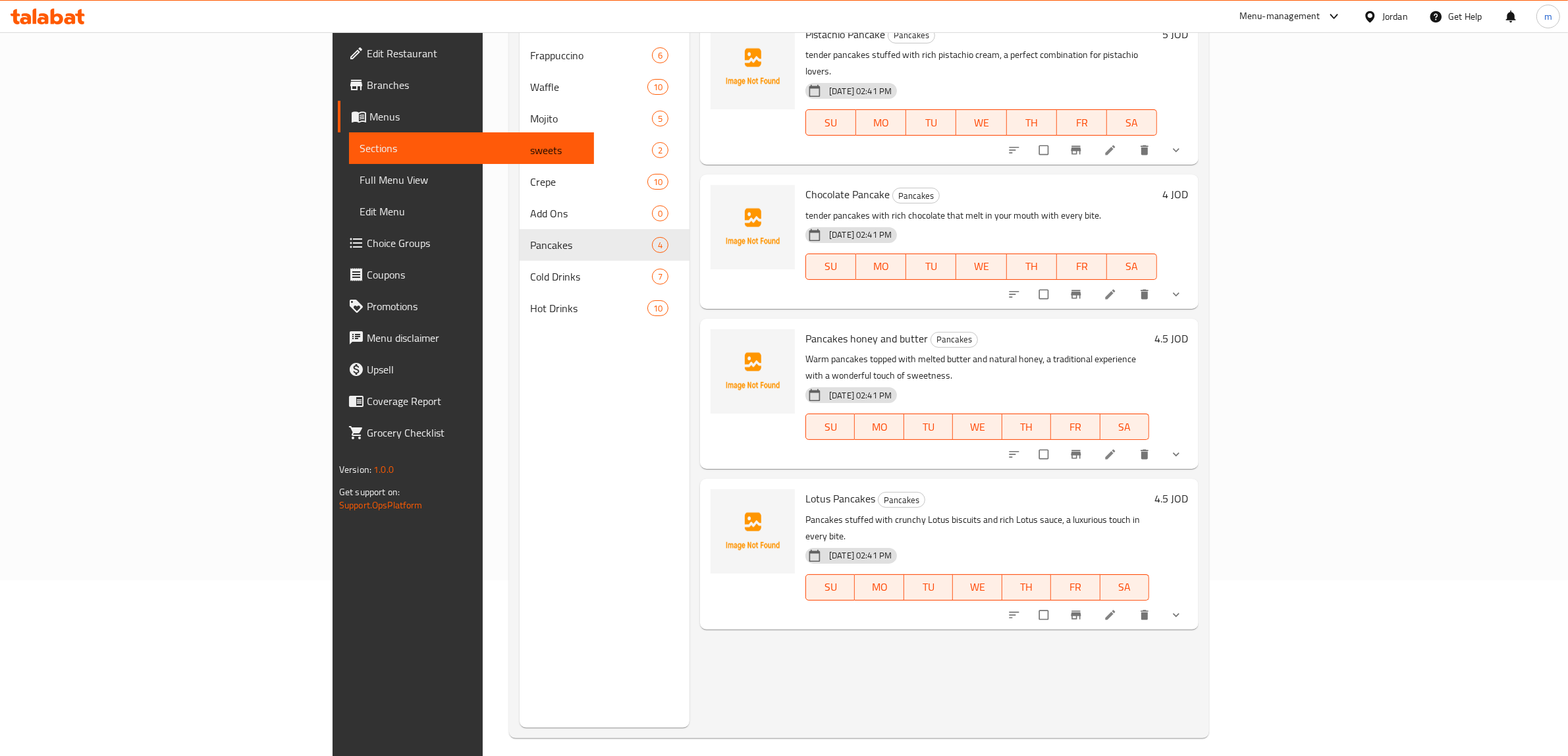
scroll to position [185, 0]
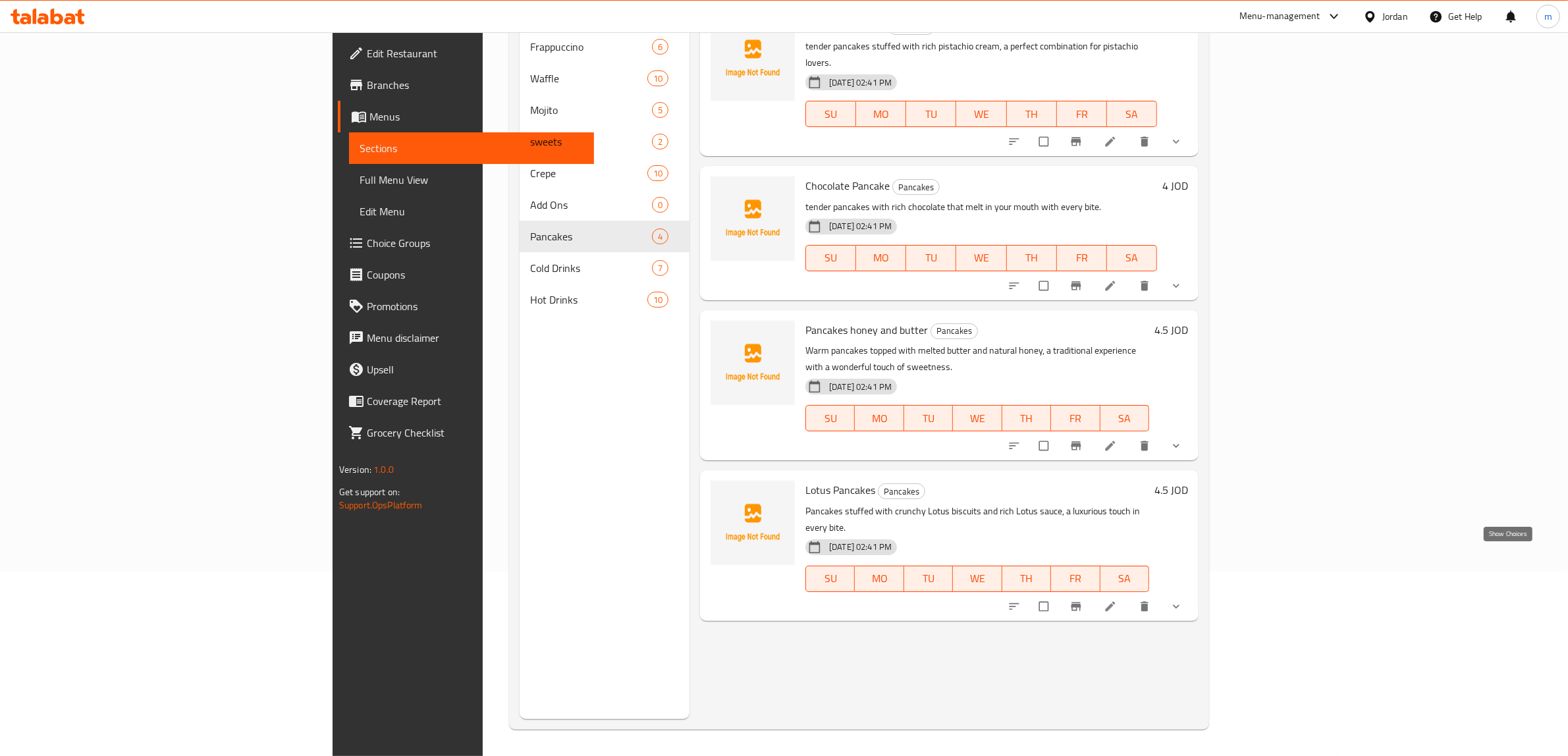
click at [1183, 600] on icon "show more" at bounding box center [1176, 606] width 13 height 13
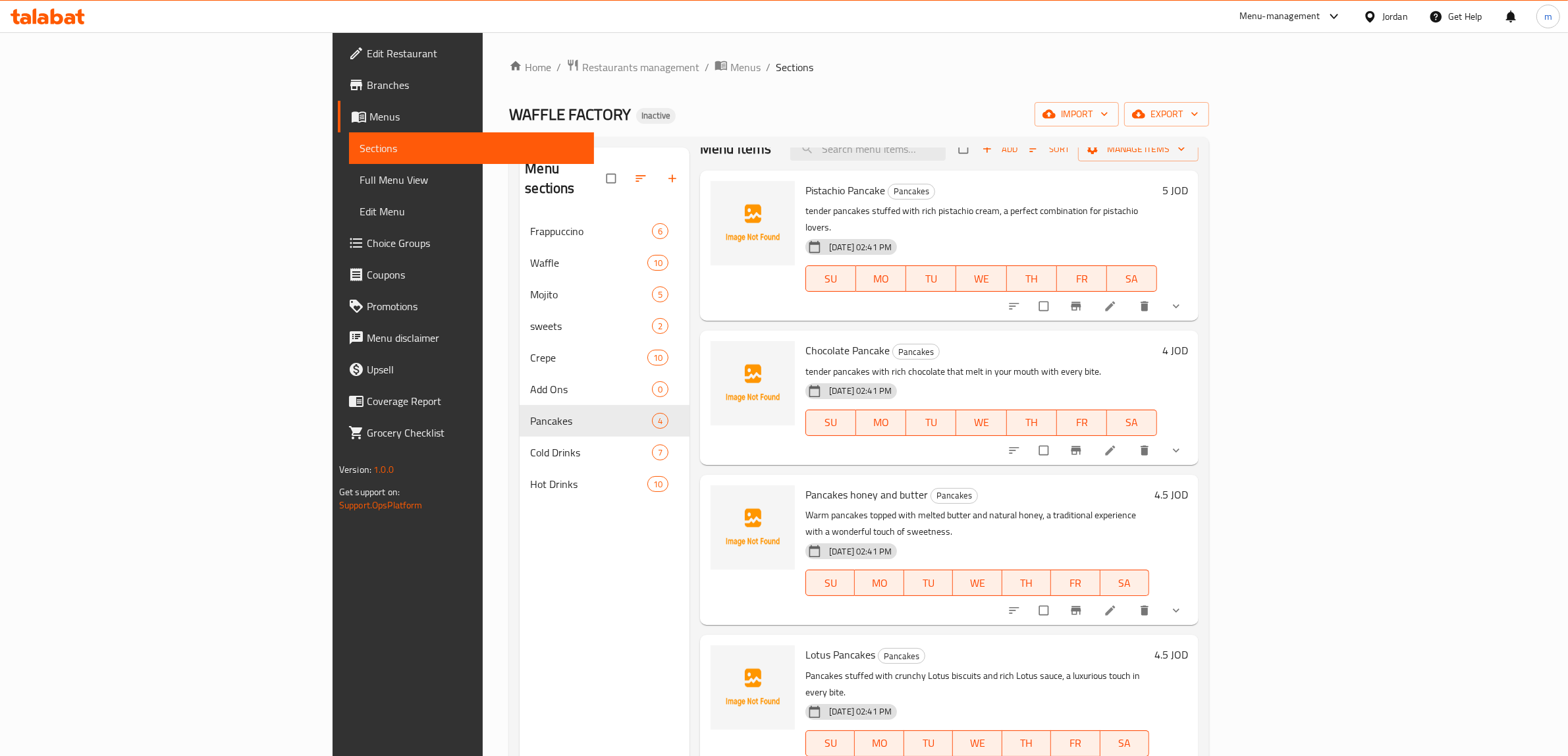
scroll to position [0, 0]
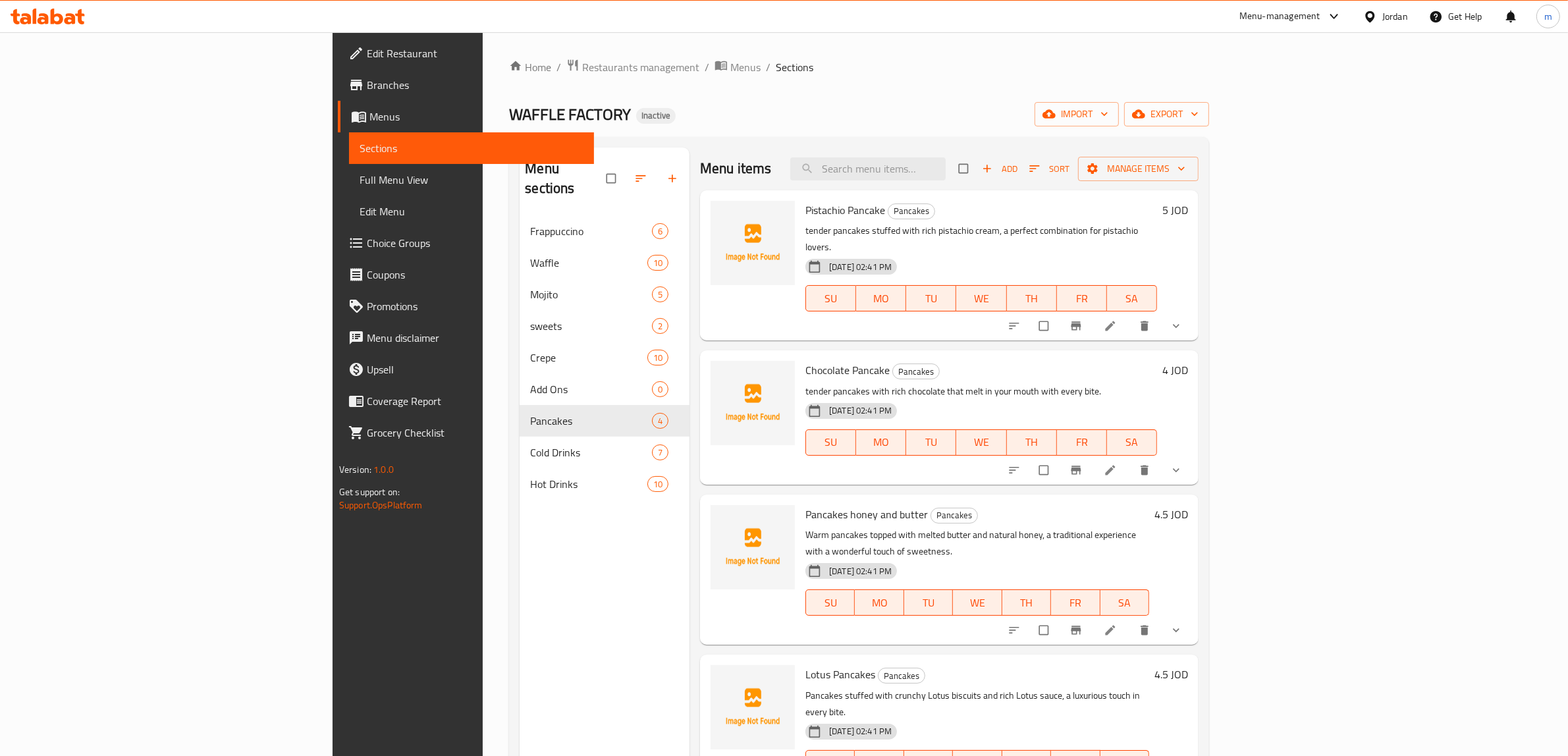
click at [1209, 66] on ol "Home / Restaurants management / Menus / Sections" at bounding box center [858, 67] width 700 height 17
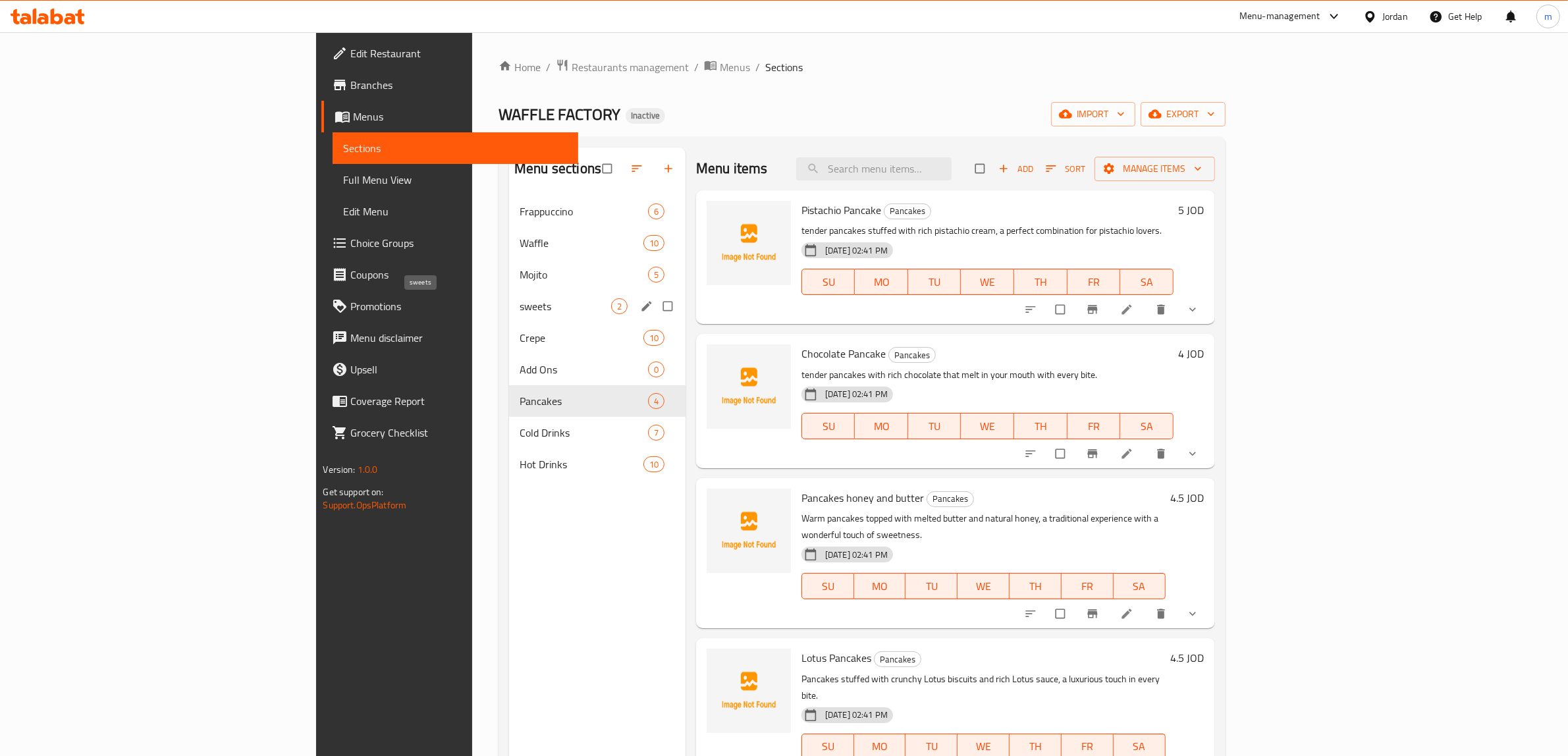
click at [520, 302] on span "sweets" at bounding box center [566, 307] width 92 height 16
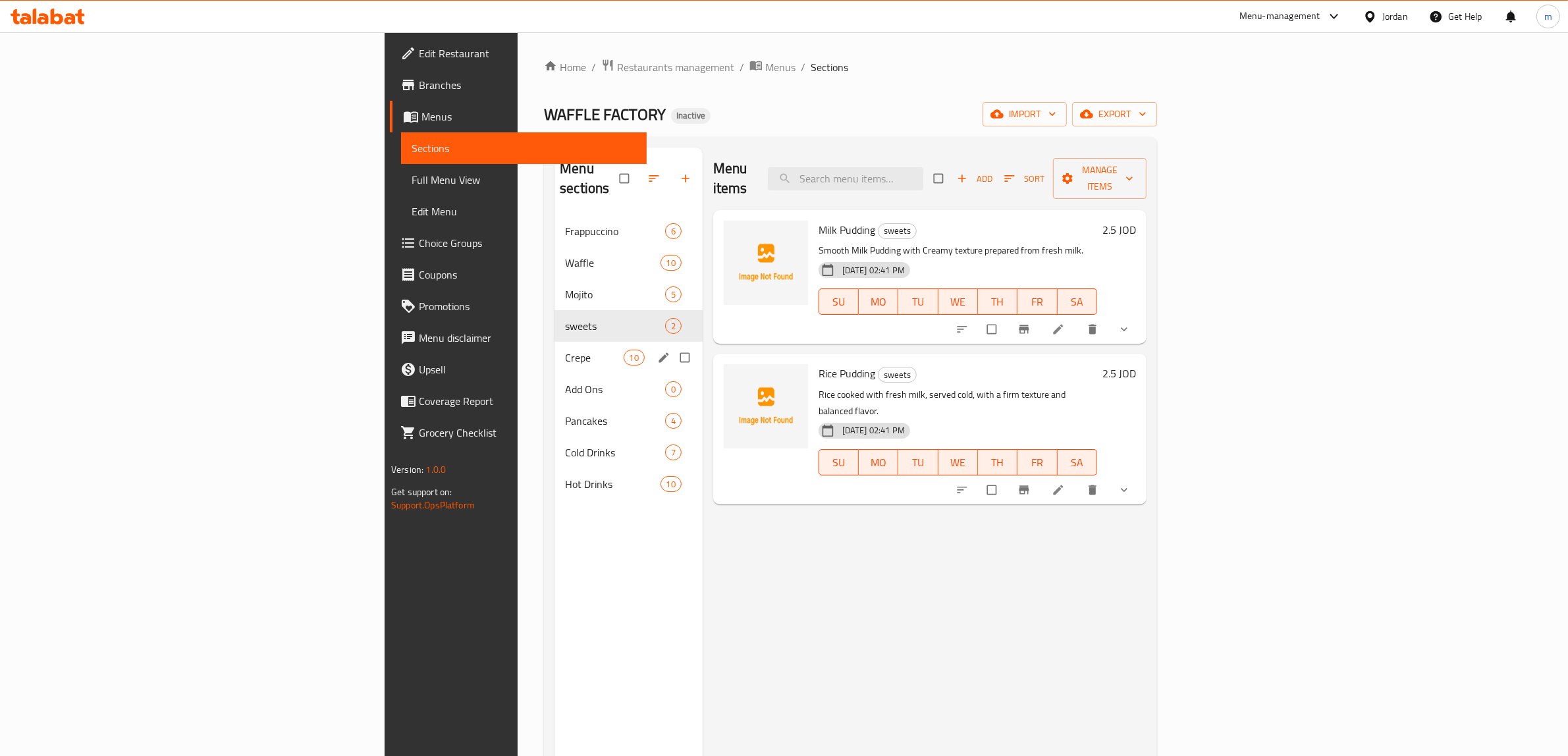
click at [555, 350] on div "Crepe 10" at bounding box center [629, 358] width 148 height 32
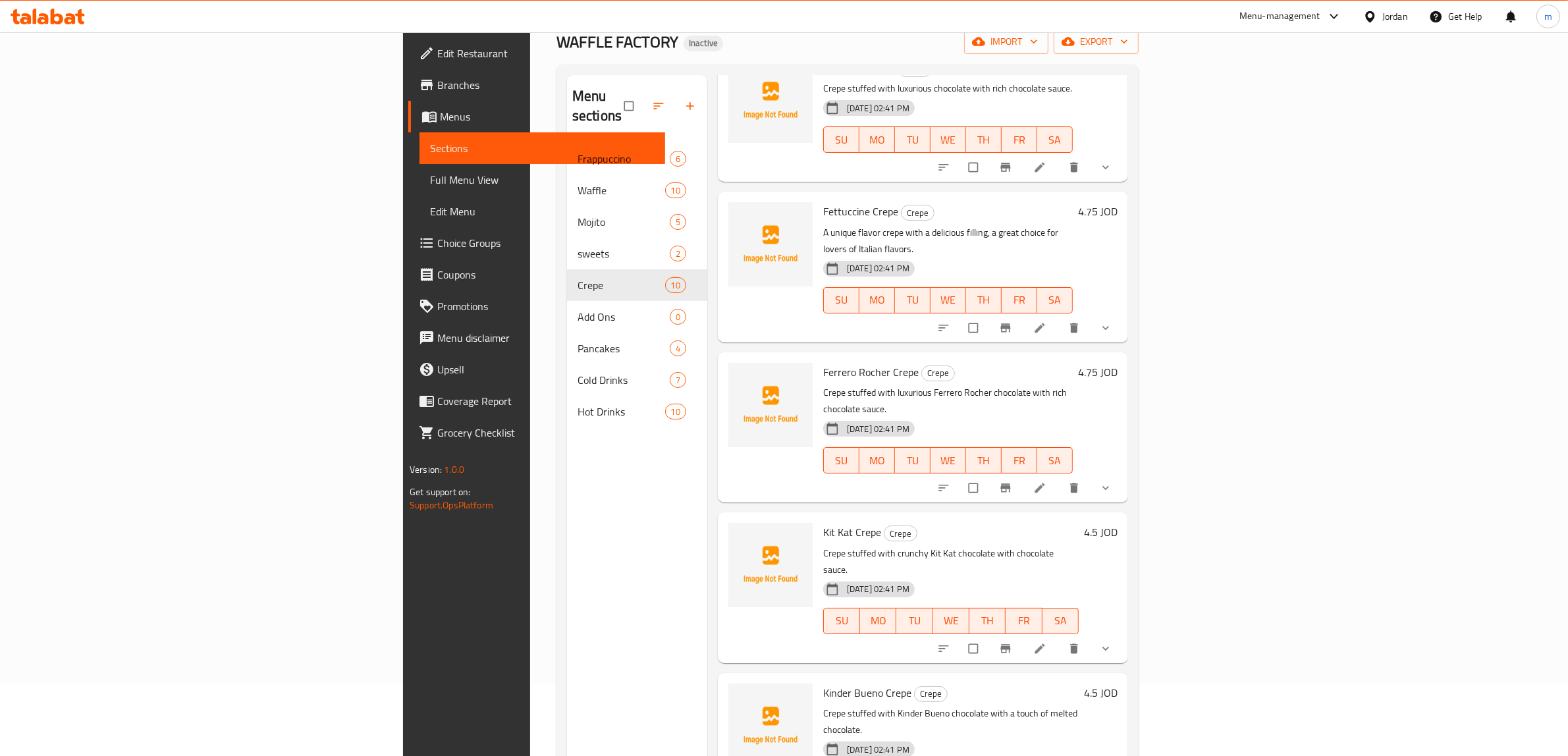
scroll to position [185, 0]
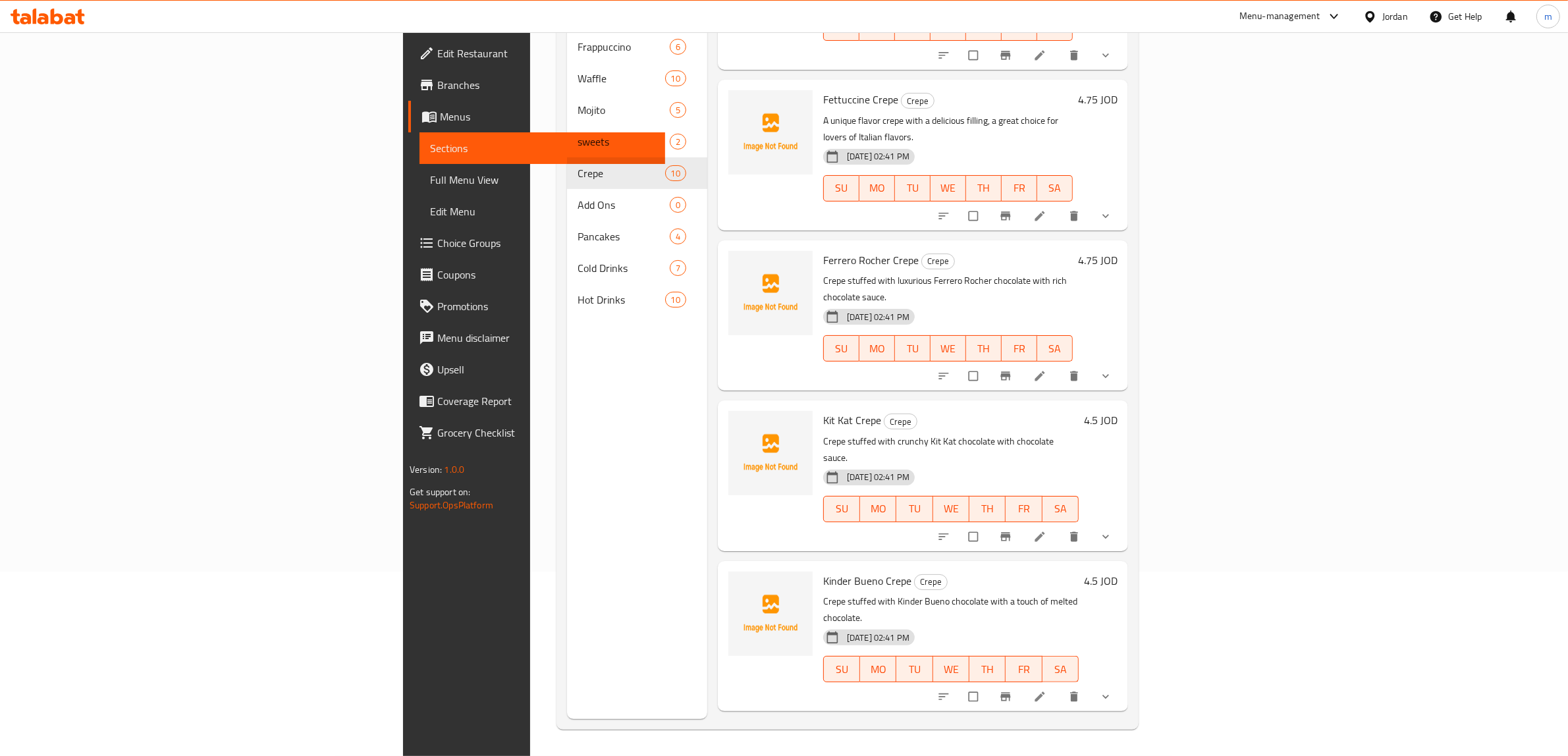
click at [1049, 691] on link at bounding box center [1041, 697] width 16 height 13
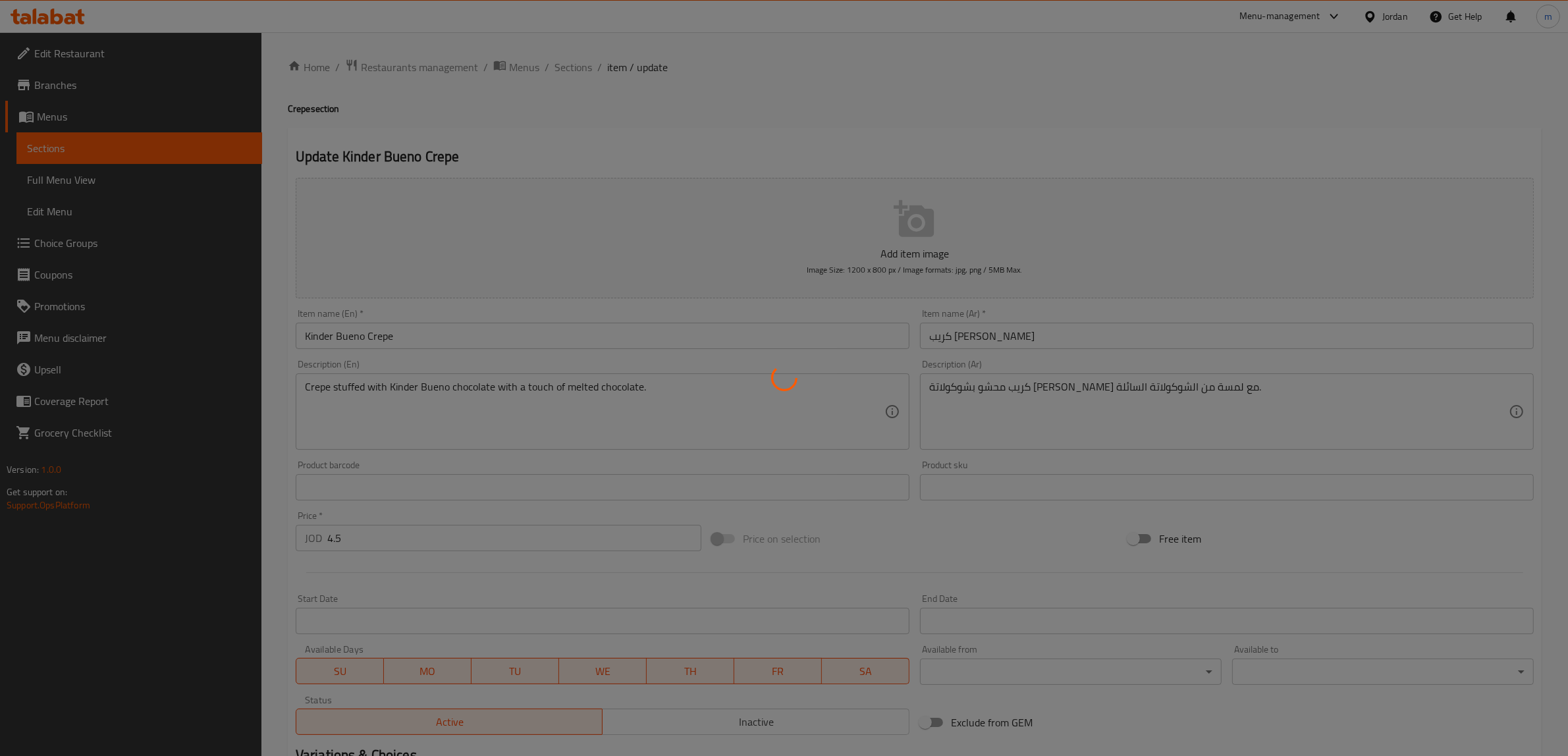
type input "الإضافات:"
type input "0"
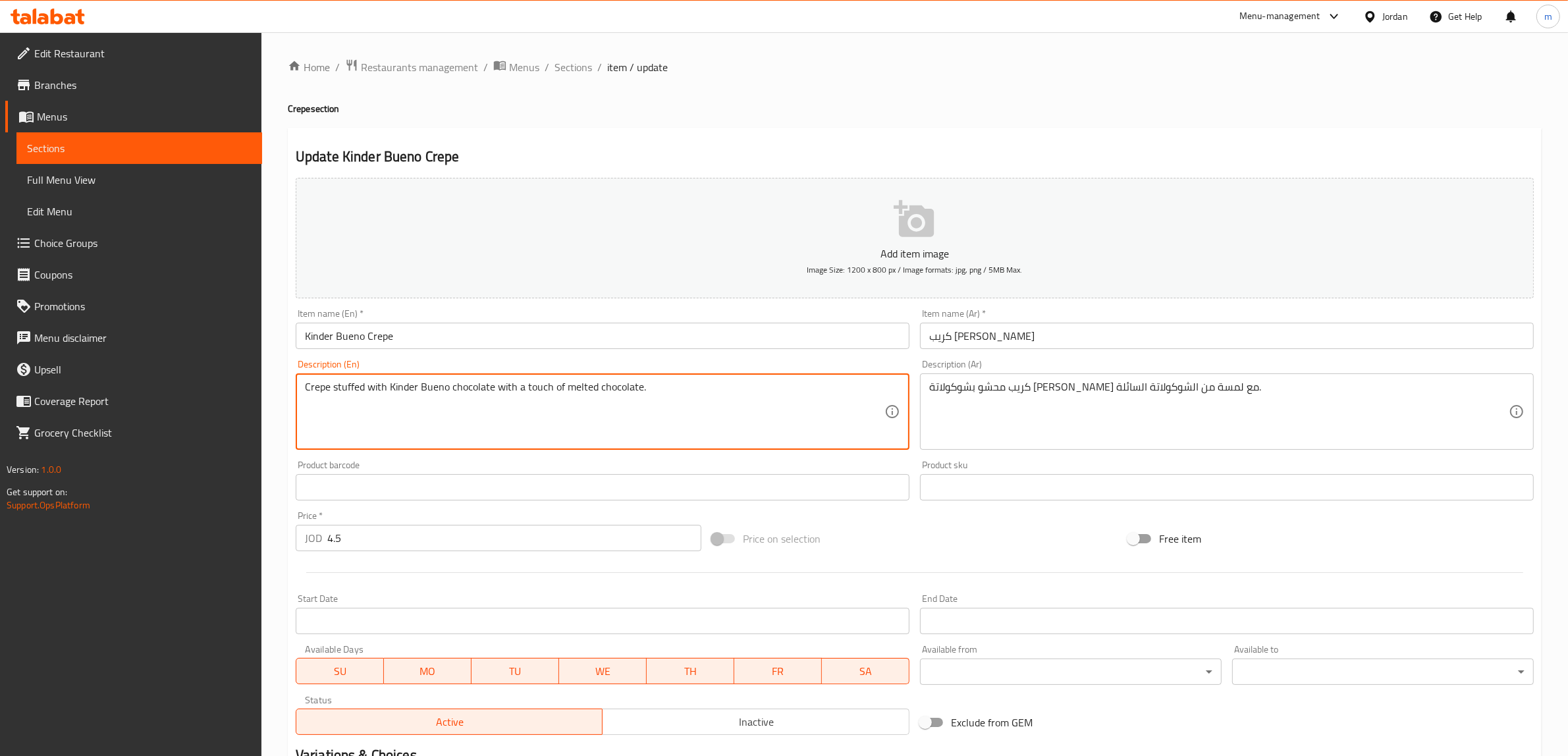
drag, startPoint x: 761, startPoint y: 397, endPoint x: 637, endPoint y: 378, distance: 125.4
click at [666, 377] on div "Crepe stuffed with Kinder Bueno chocolate with a touch of melted chocolate. Des…" at bounding box center [602, 411] width 614 height 77
click at [600, 387] on textarea "Crepe stuffed with Kinder Bueno chocolate with a touch of melted chocolate." at bounding box center [595, 411] width 580 height 63
type textarea "Crepe stuffed with Kinder Bueno chocolate with a touch of liquid chocolate."
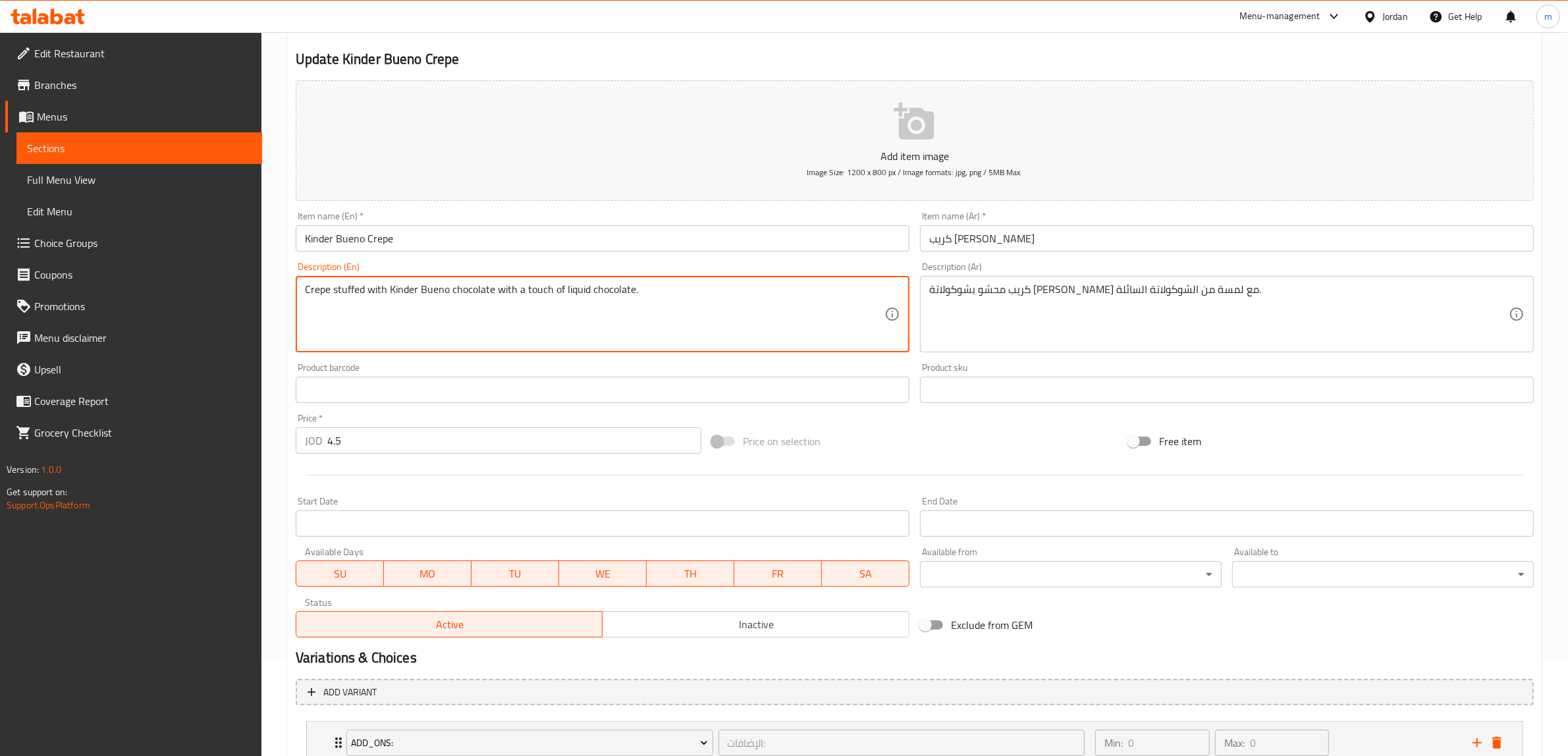
scroll to position [195, 0]
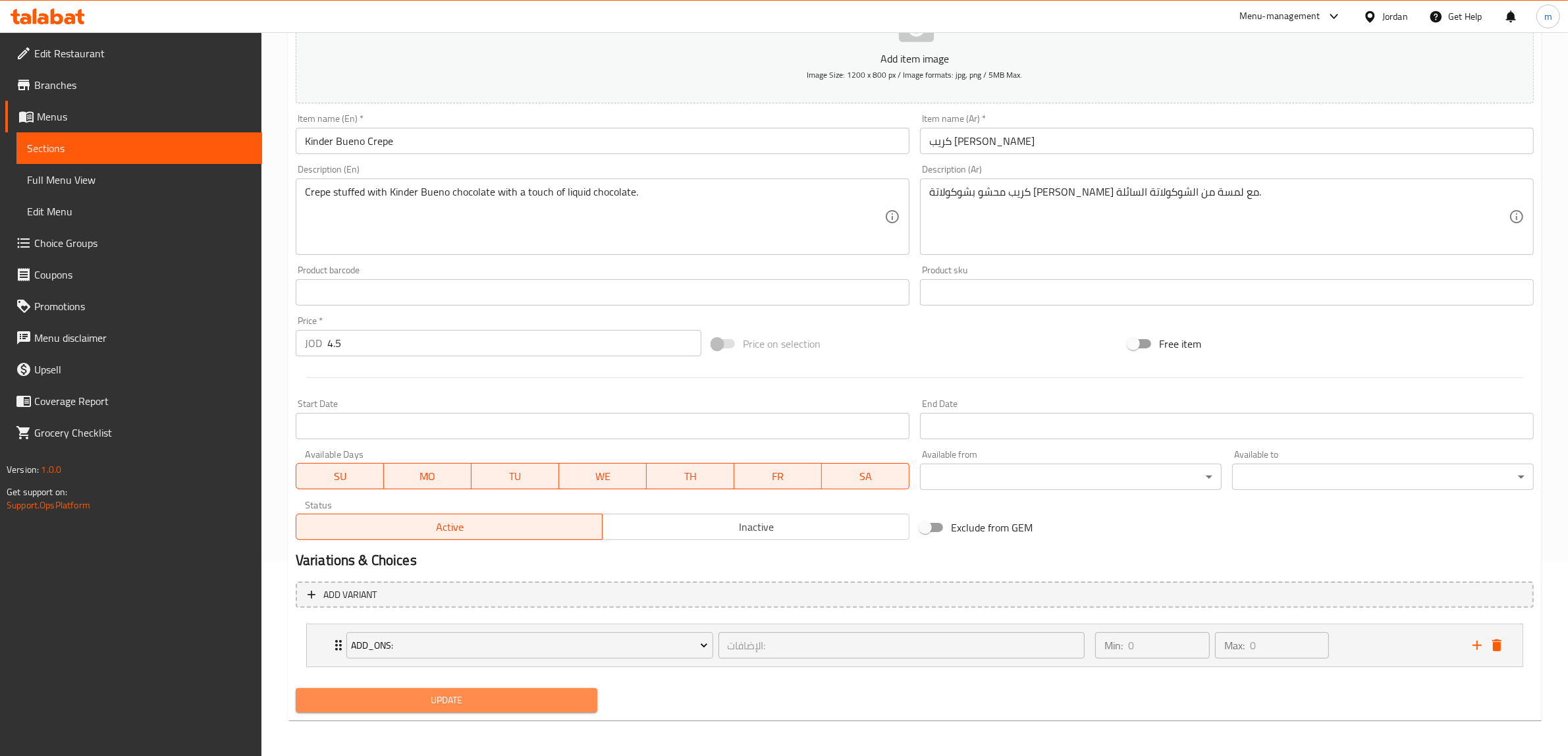
click at [495, 695] on span "Update" at bounding box center [446, 700] width 280 height 16
click at [501, 700] on span "Update" at bounding box center [446, 700] width 280 height 16
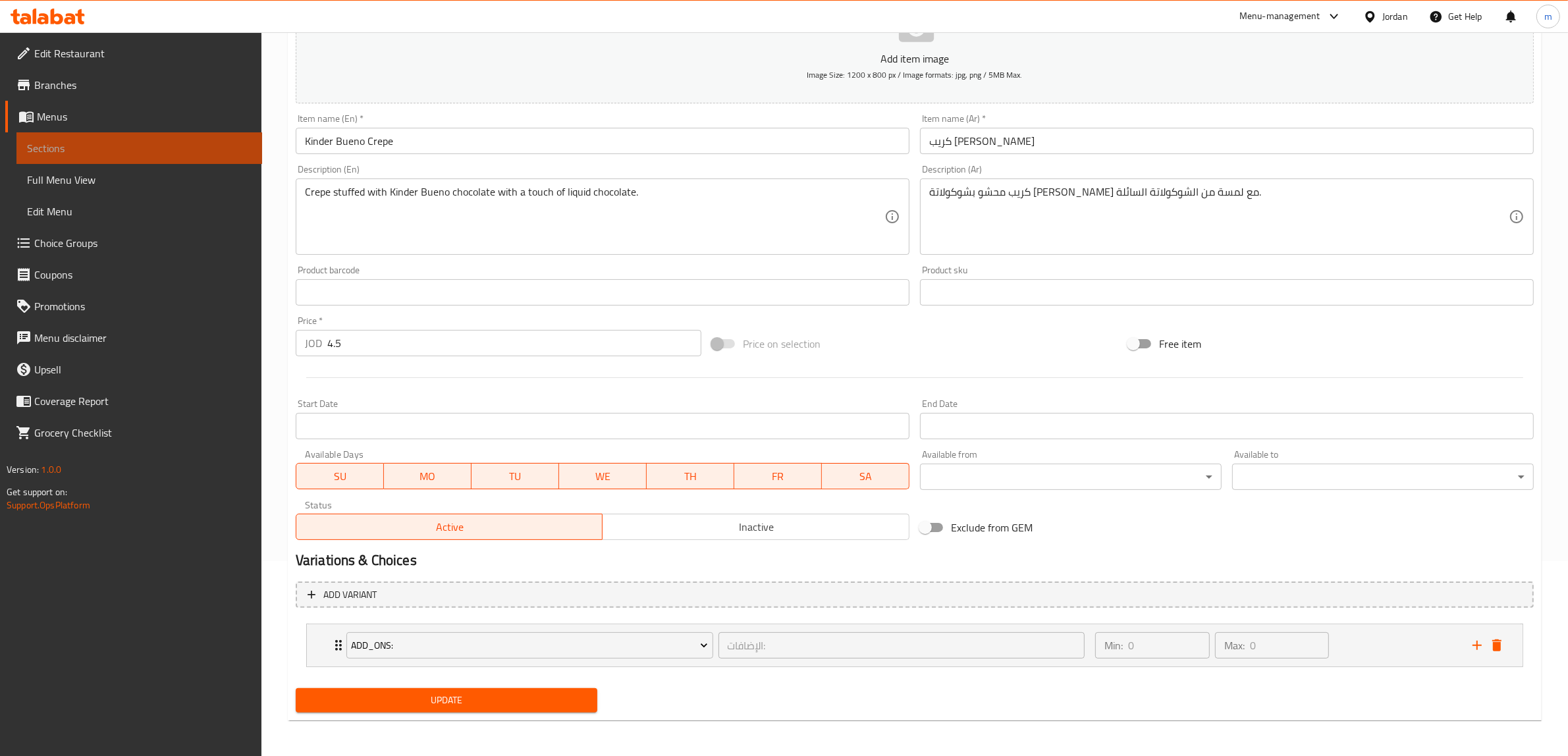
click at [115, 153] on span "Sections" at bounding box center [139, 149] width 225 height 16
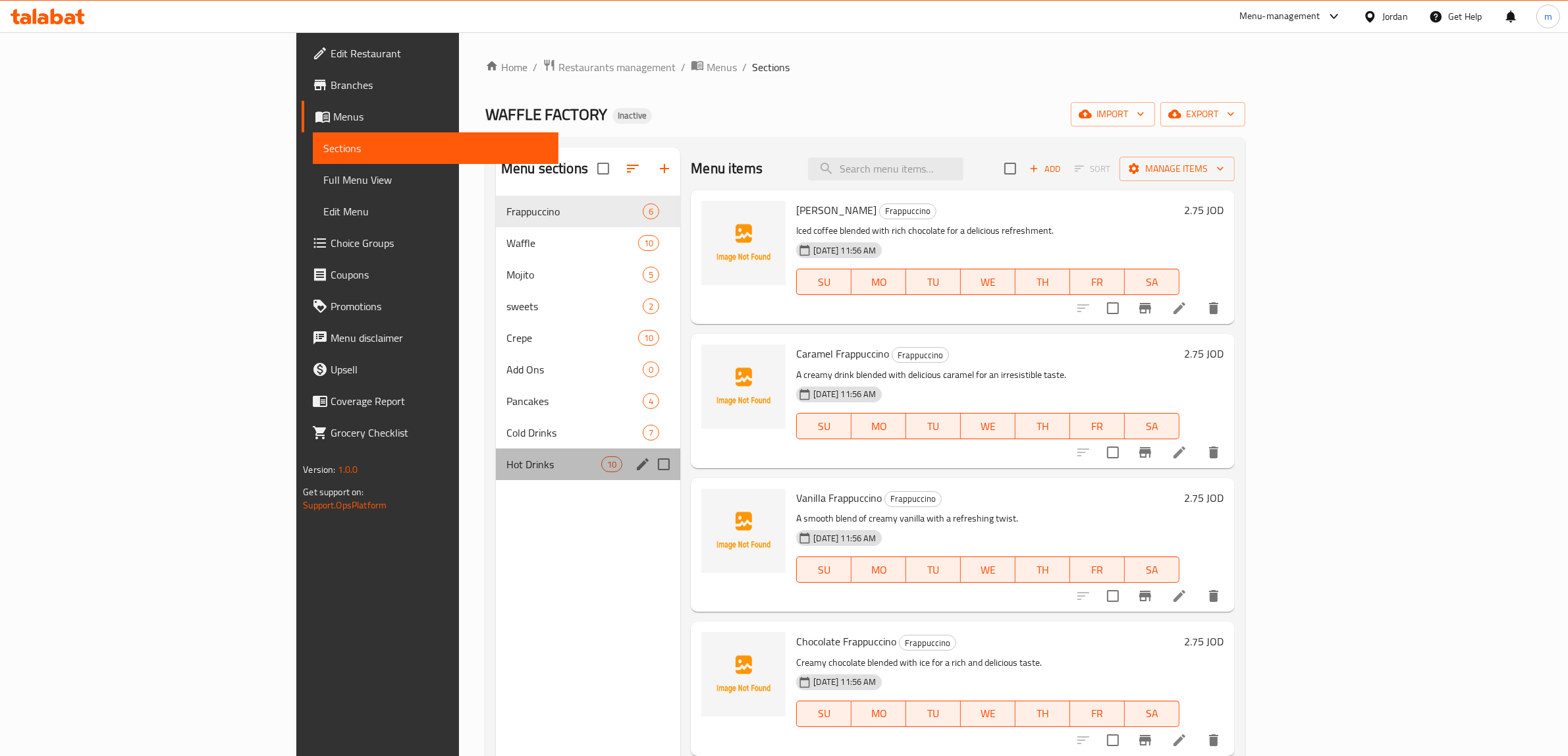
click at [496, 454] on div "Hot Drinks 10" at bounding box center [588, 464] width 185 height 32
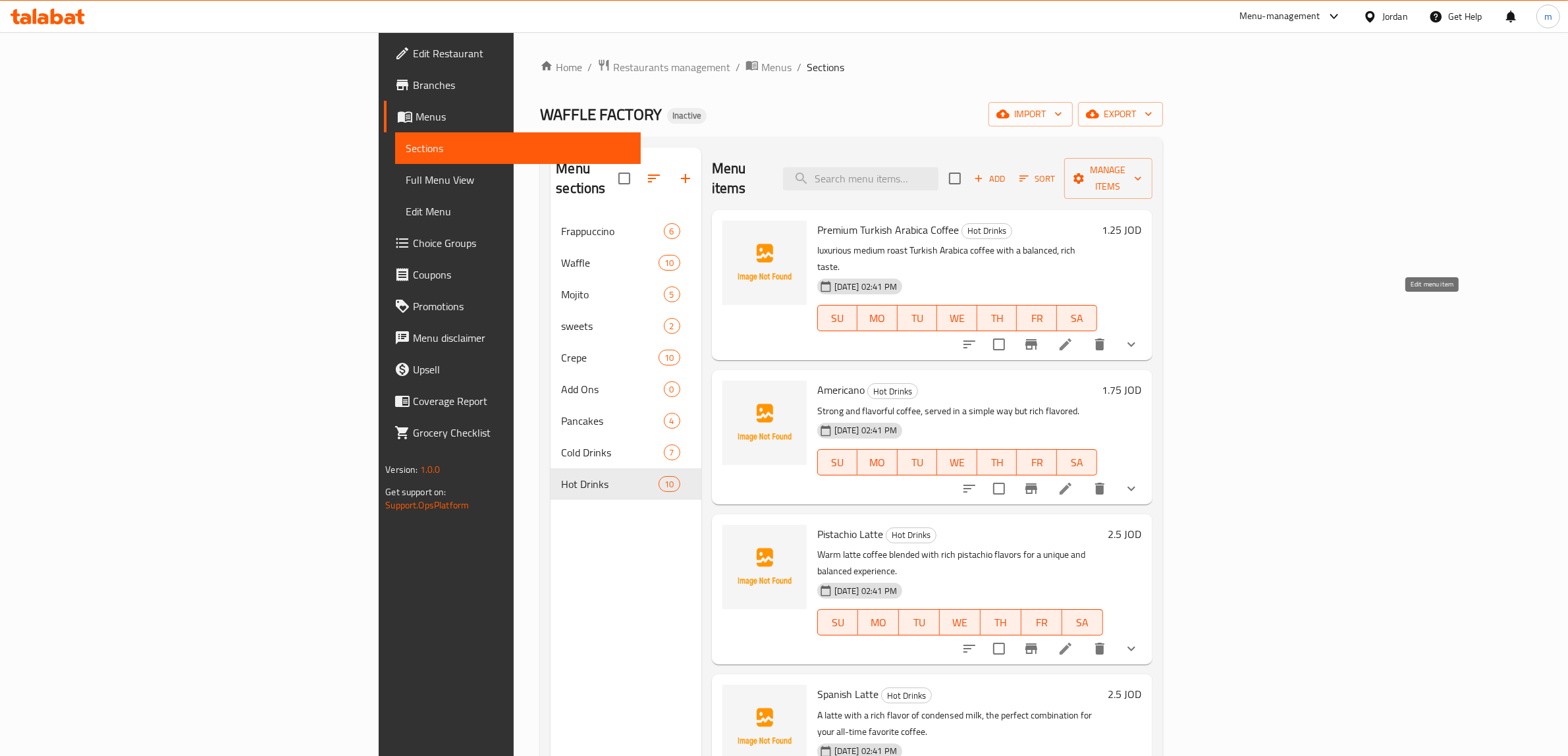
click at [1074, 337] on icon at bounding box center [1066, 345] width 16 height 16
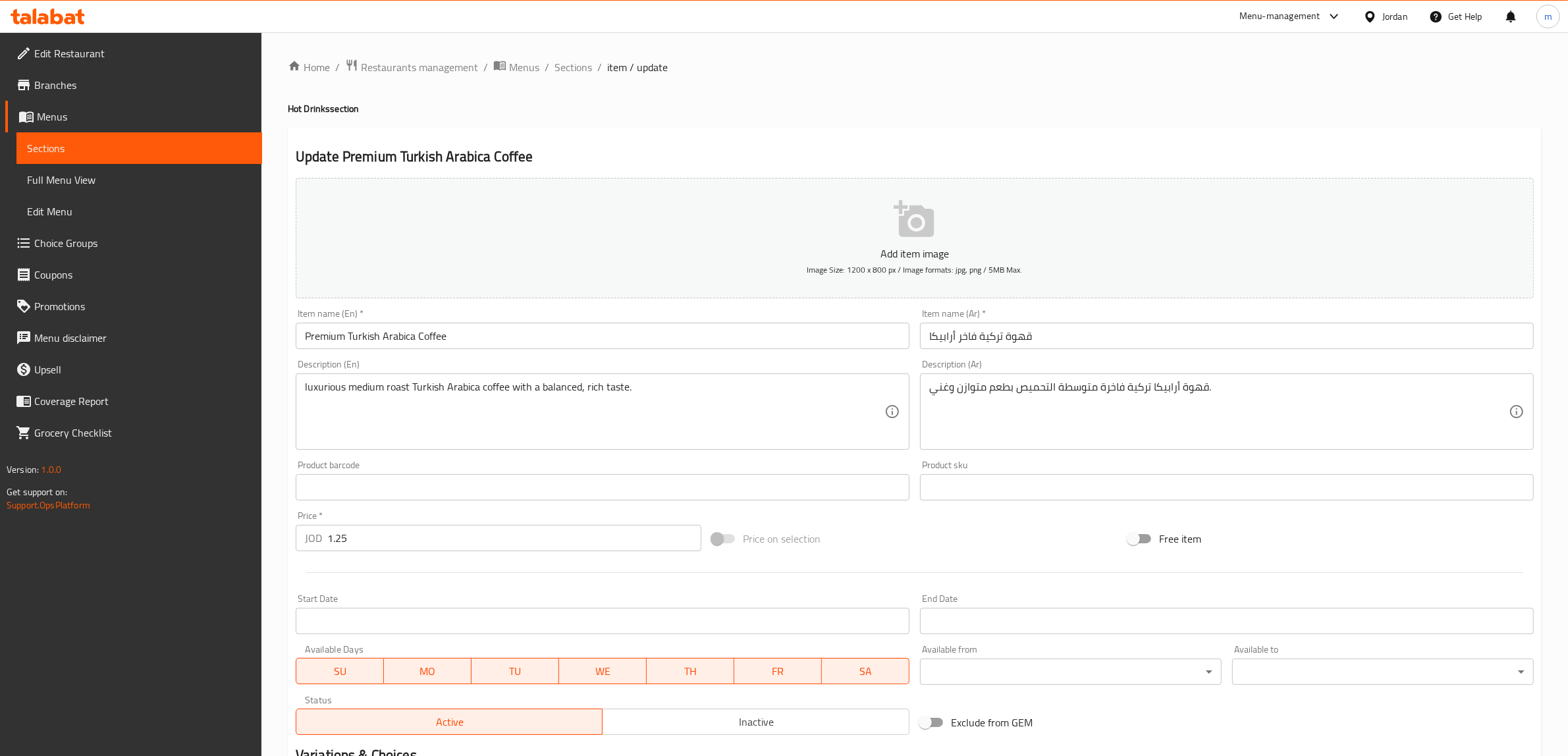
click at [330, 335] on input "Premium Turkish Arabica Coffee" at bounding box center [602, 336] width 614 height 26
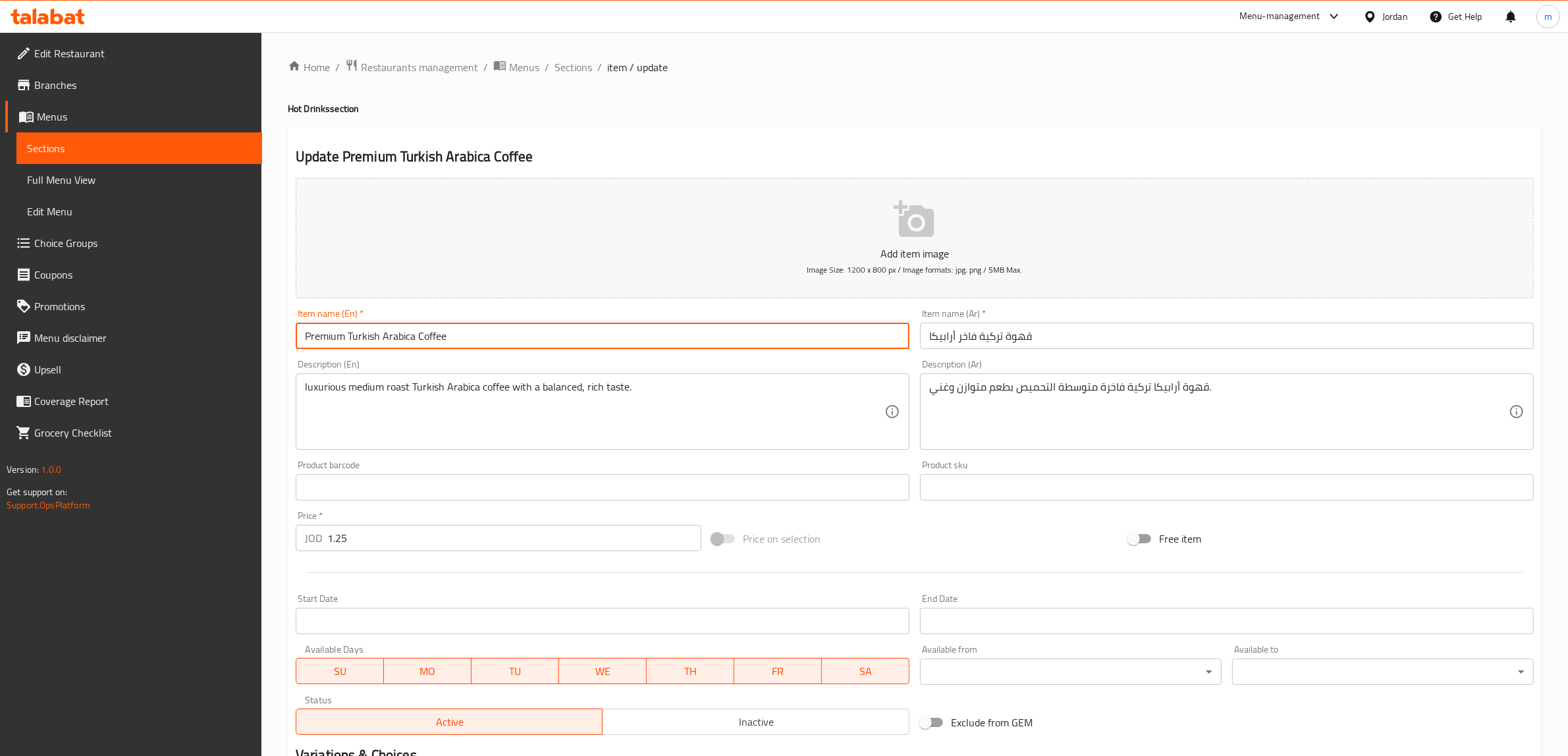
paste input "luxurious"
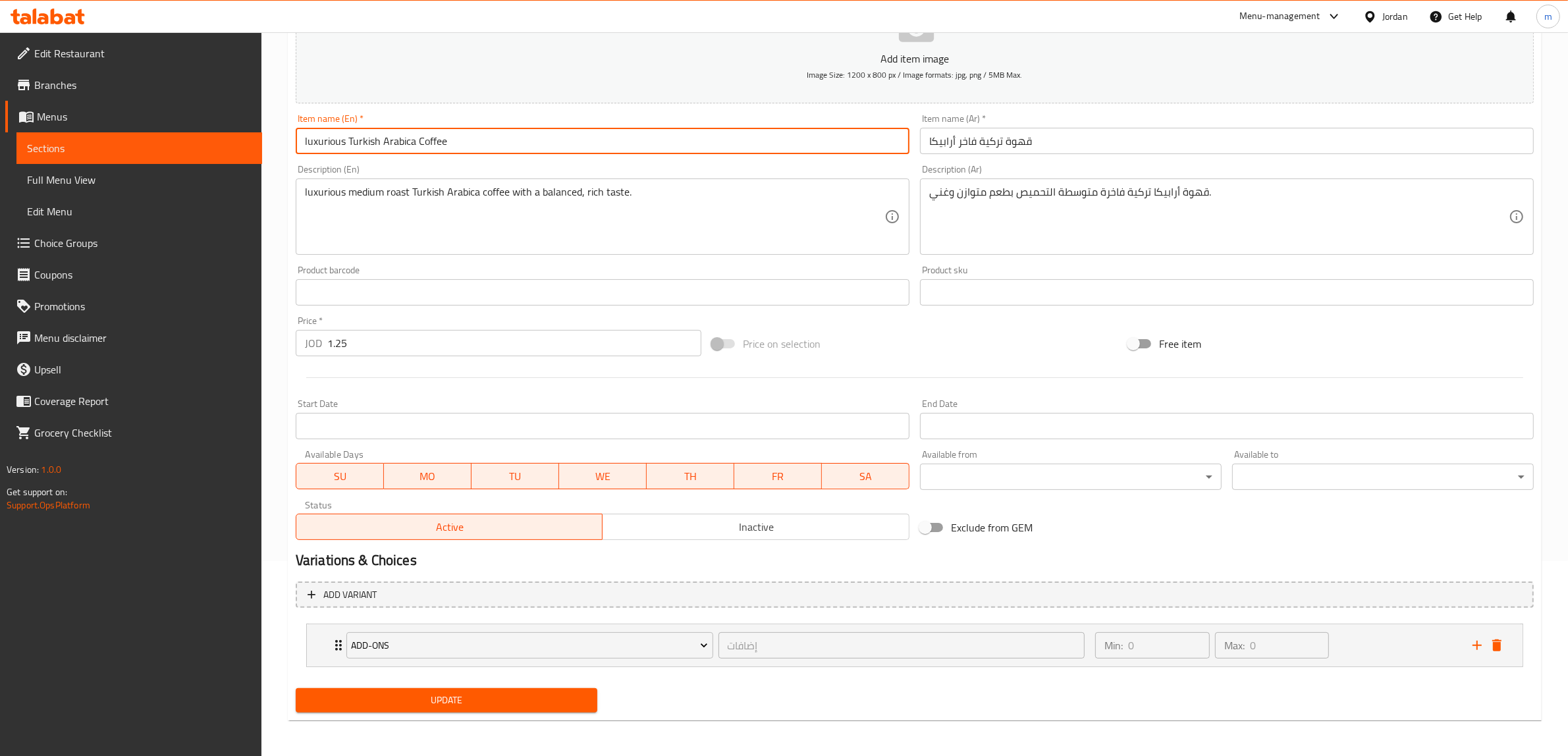
type input "luxurious Turkish Arabica Coffee"
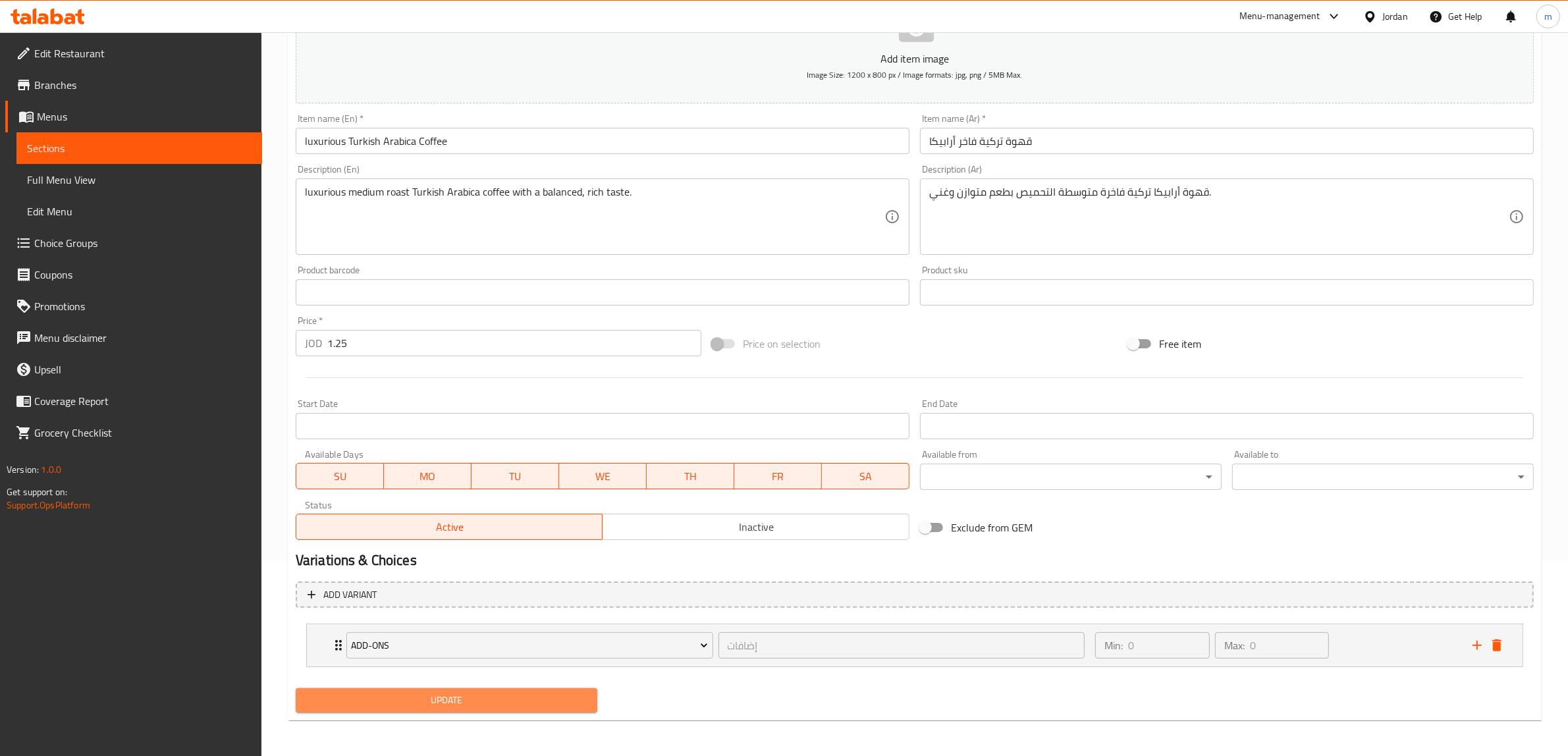
click at [489, 696] on span "Update" at bounding box center [446, 700] width 280 height 16
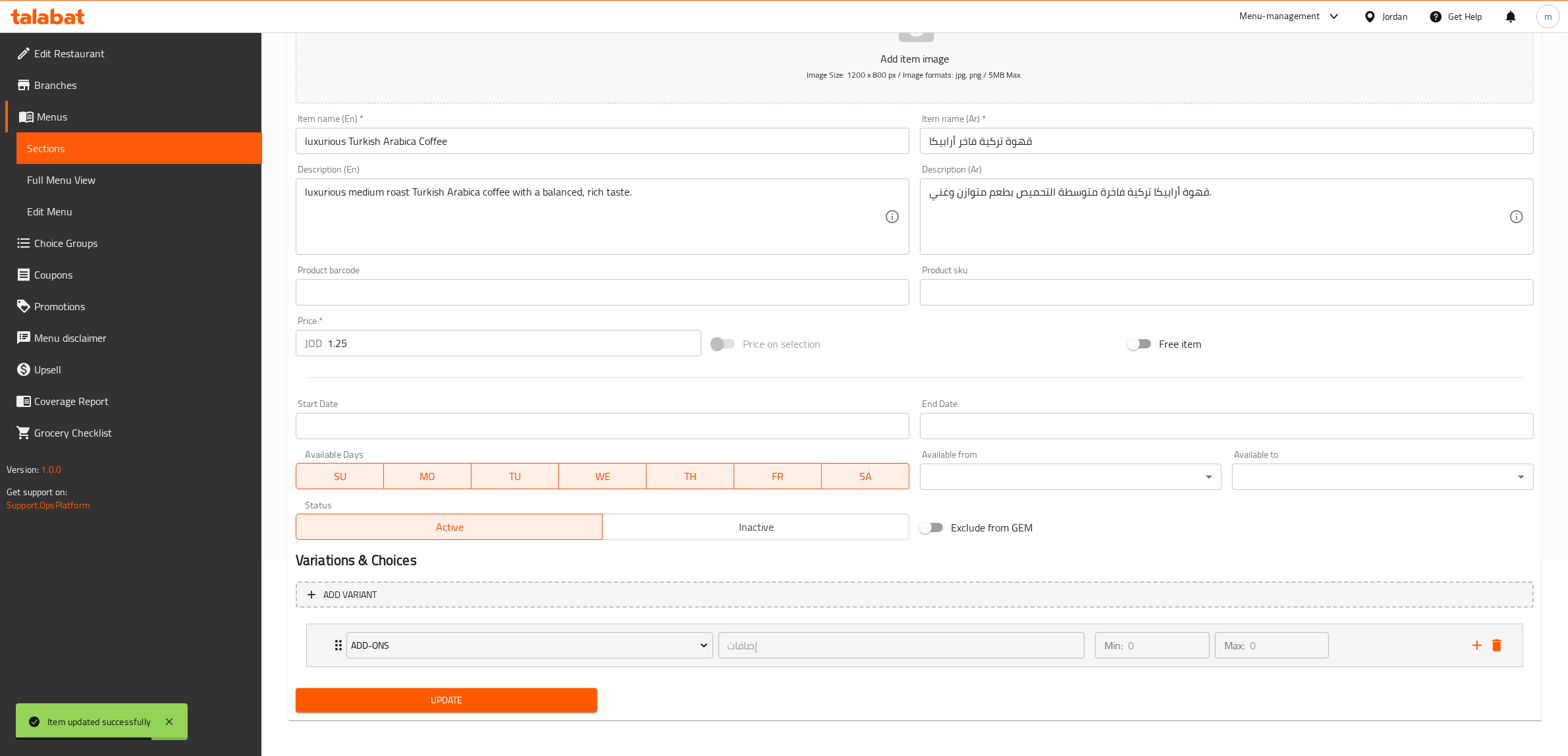
click at [137, 146] on span "Sections" at bounding box center [139, 149] width 225 height 16
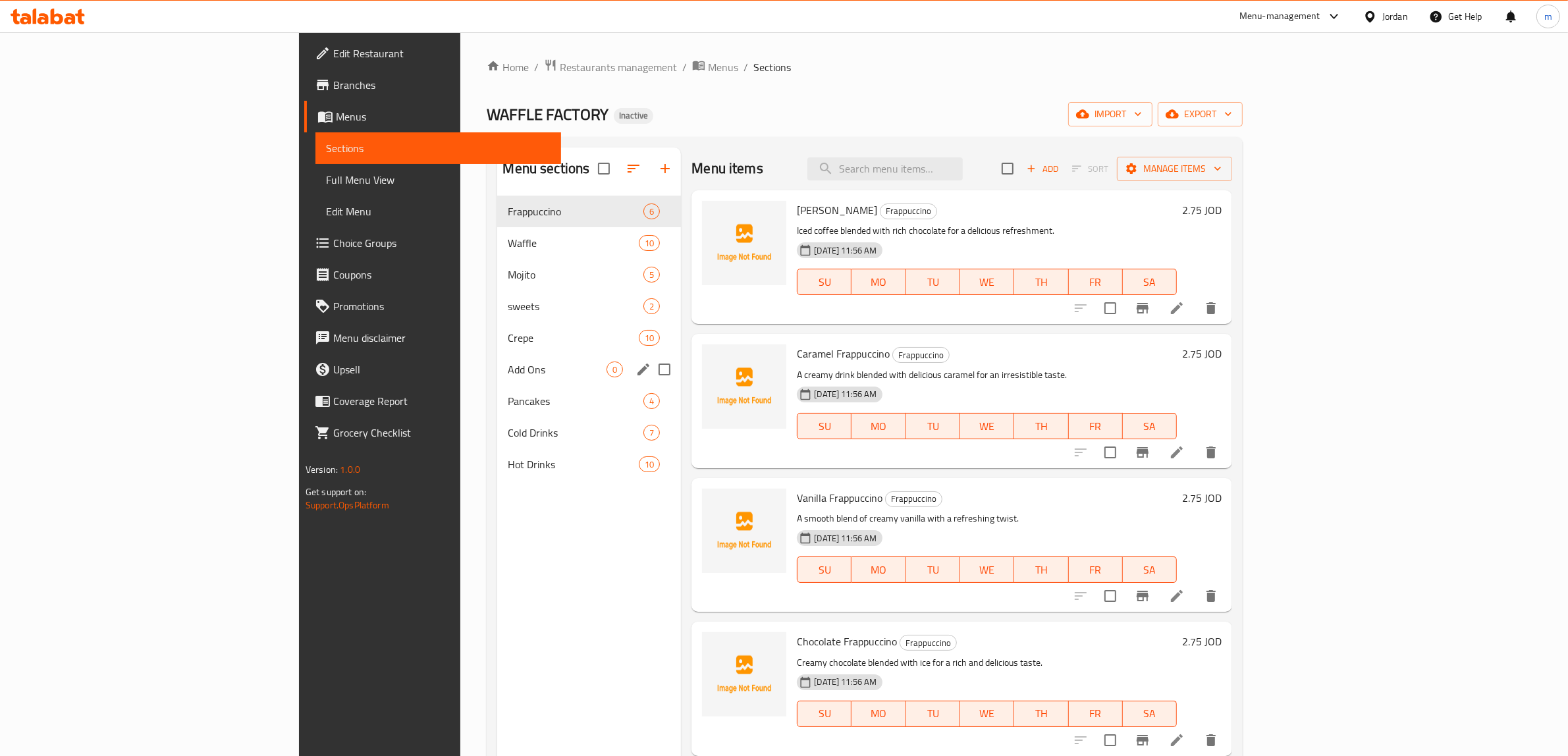
click at [497, 358] on div "Add Ons 0" at bounding box center [589, 370] width 184 height 32
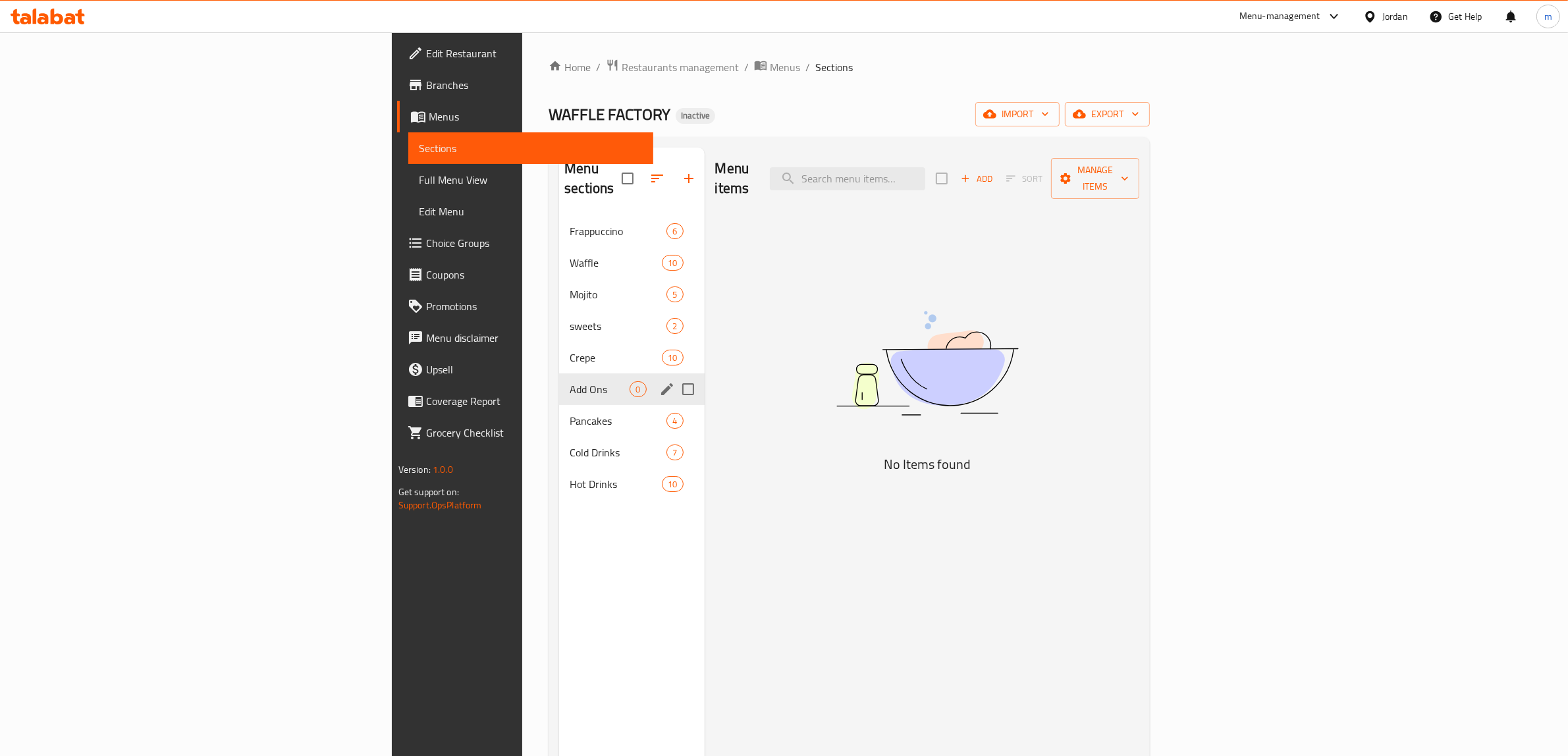
click at [675, 376] on input "Menu sections" at bounding box center [689, 389] width 28 height 28
checkbox input "true"
click at [642, 171] on icon "button" at bounding box center [650, 179] width 16 height 16
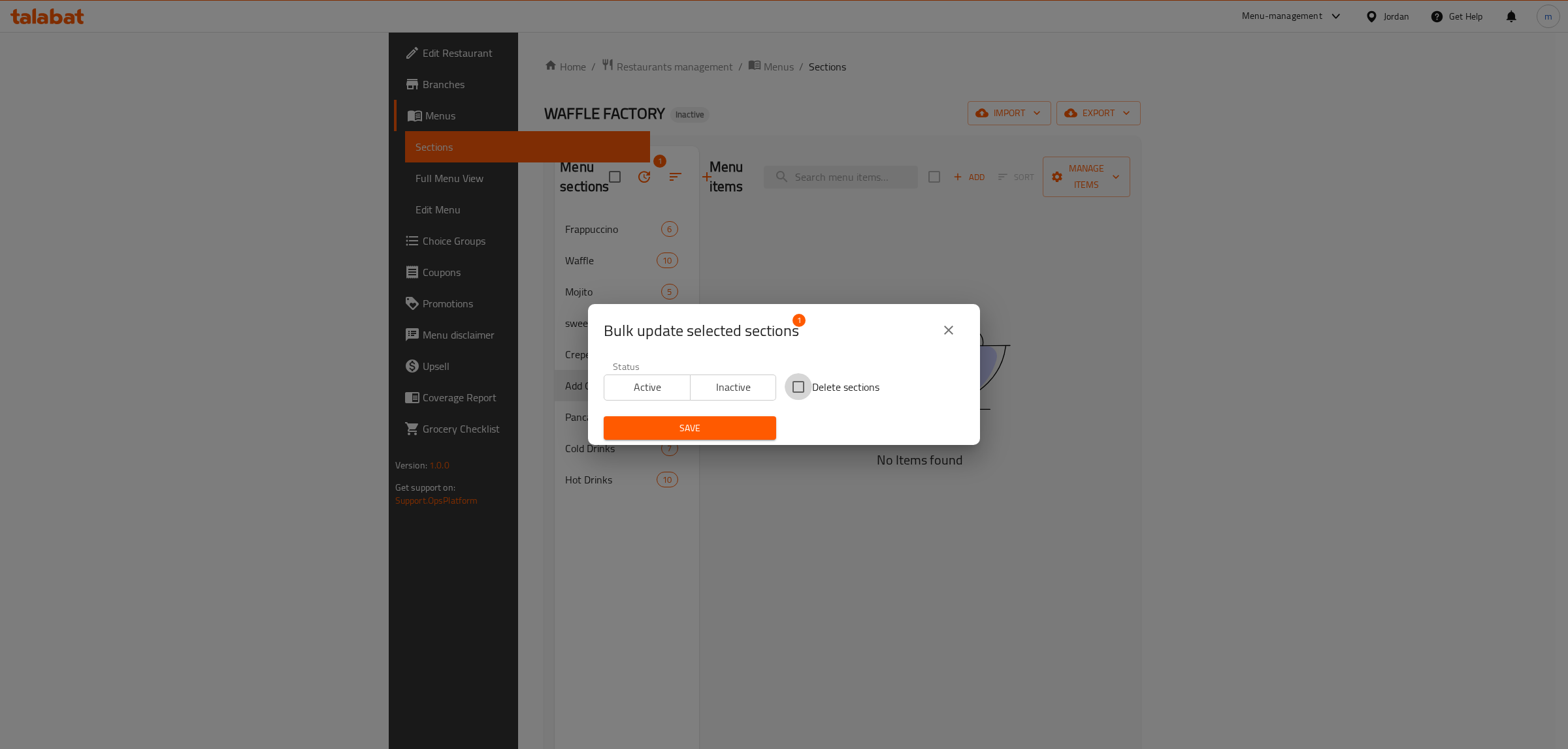
click at [789, 386] on input "Delete sections" at bounding box center [798, 387] width 28 height 28
checkbox input "true"
click at [740, 427] on span "Save" at bounding box center [689, 428] width 151 height 16
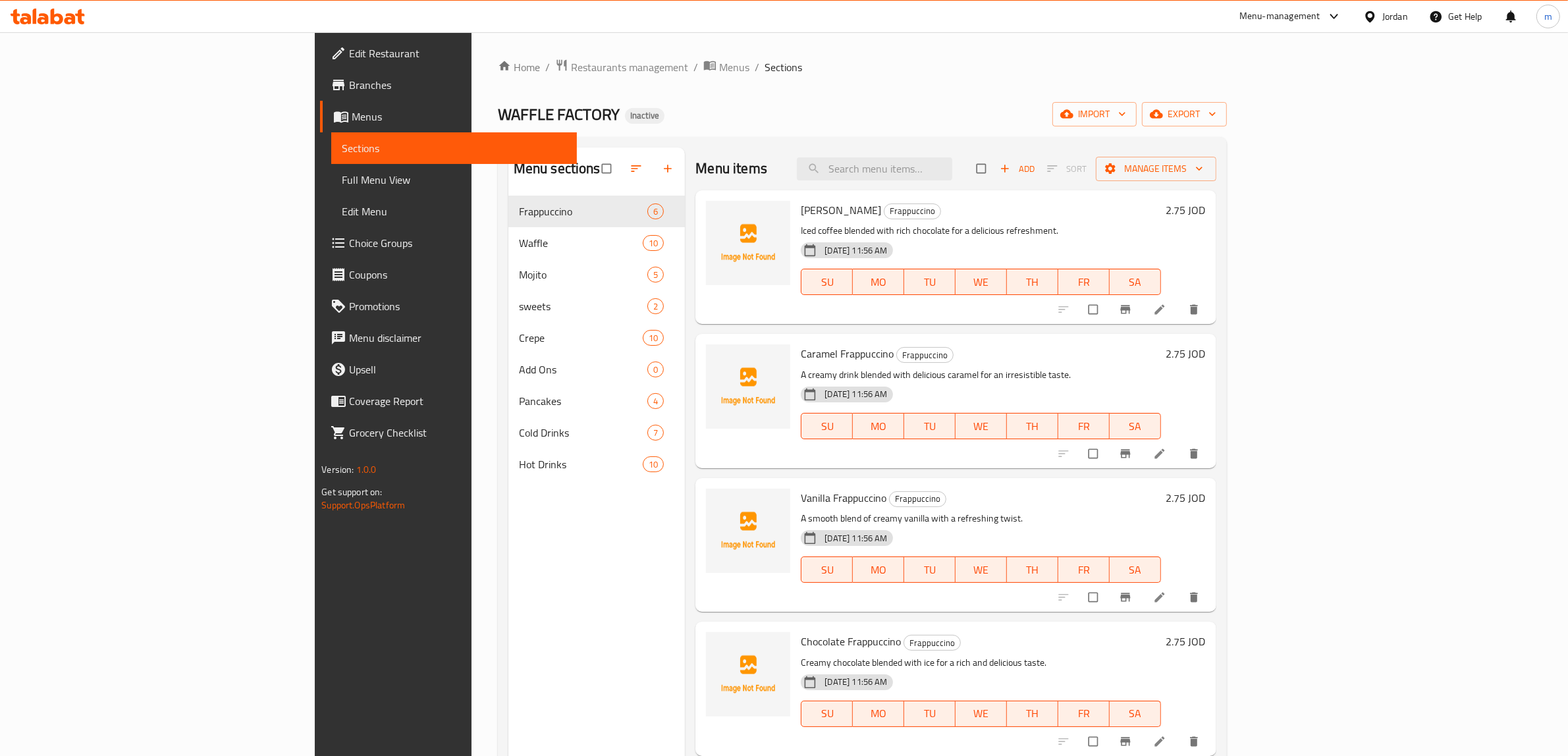
click at [341, 180] on span "Full Menu View" at bounding box center [453, 180] width 225 height 16
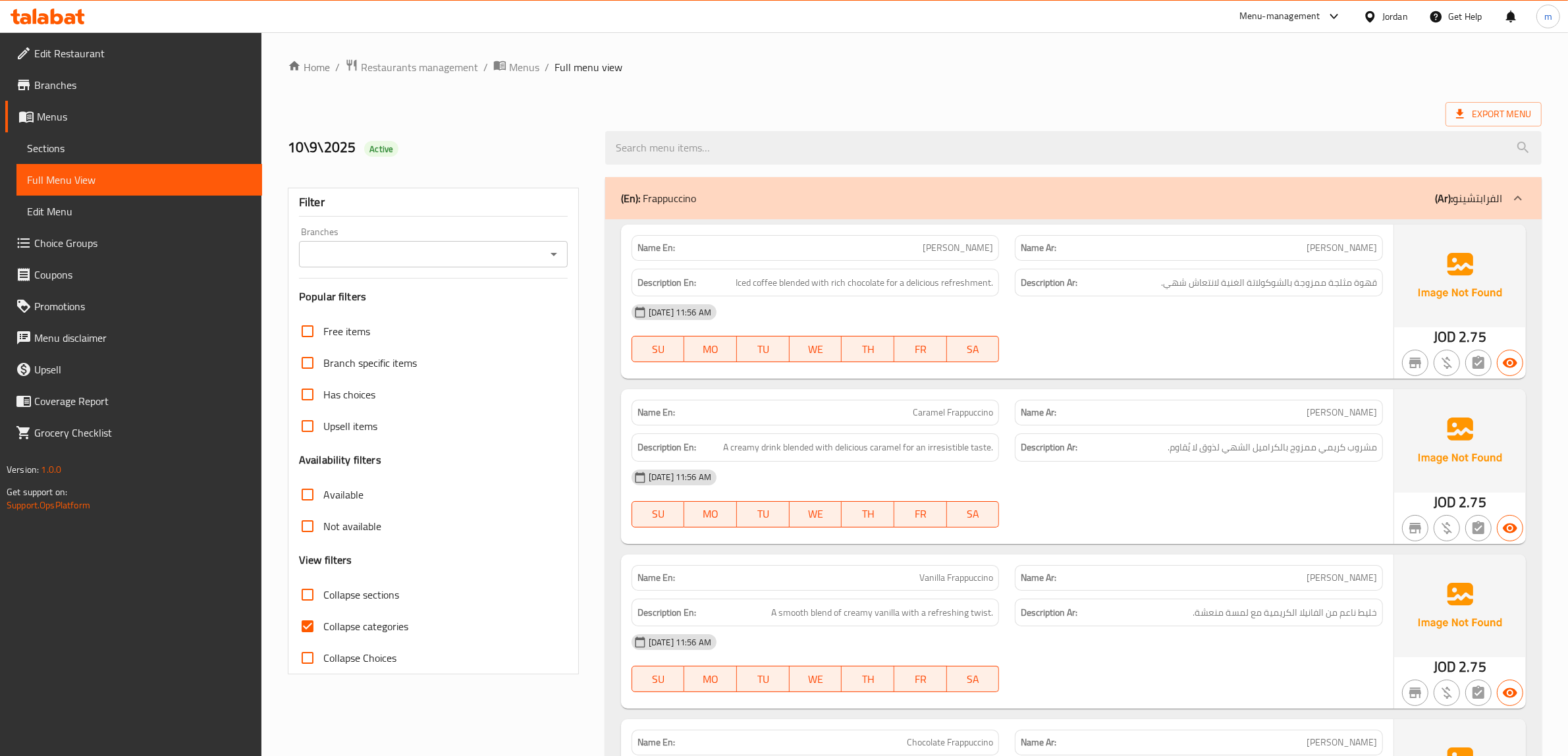
click at [313, 623] on input "Collapse categories" at bounding box center [307, 627] width 32 height 32
checkbox input "false"
click at [306, 595] on input "Collapse sections" at bounding box center [307, 595] width 32 height 32
checkbox input "true"
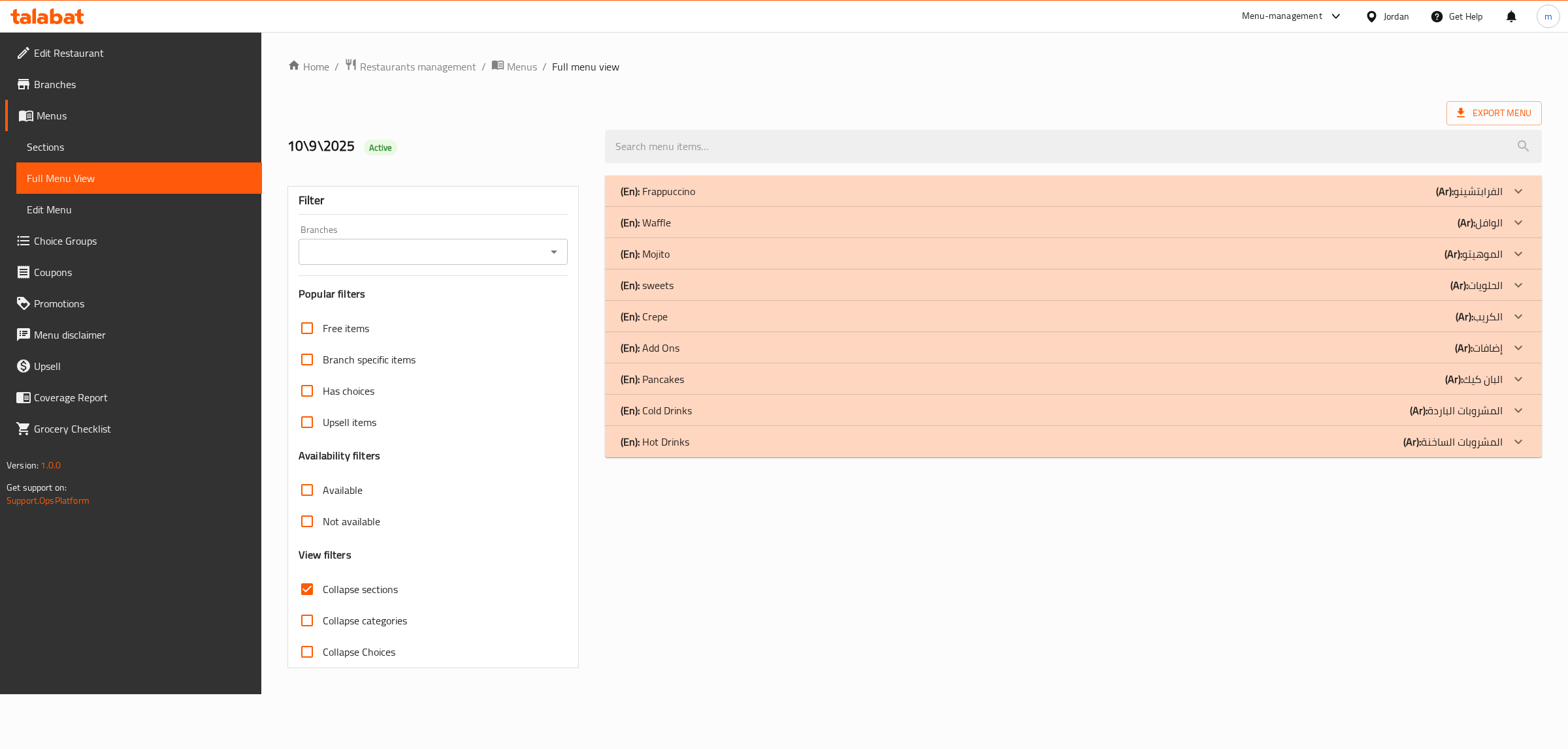
click at [1501, 293] on p "(Ar): الحلويات" at bounding box center [1476, 285] width 52 height 16
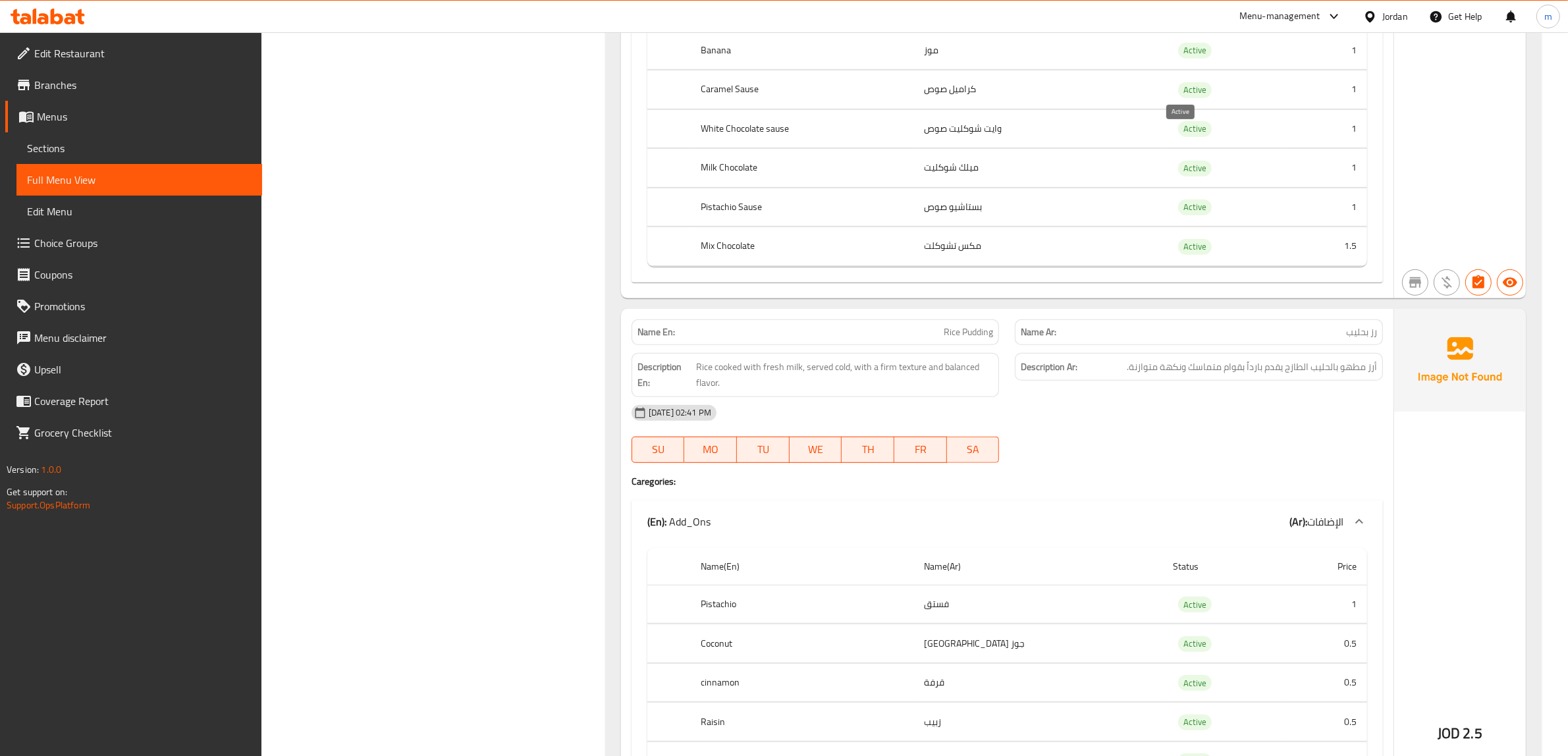
scroll to position [824, 0]
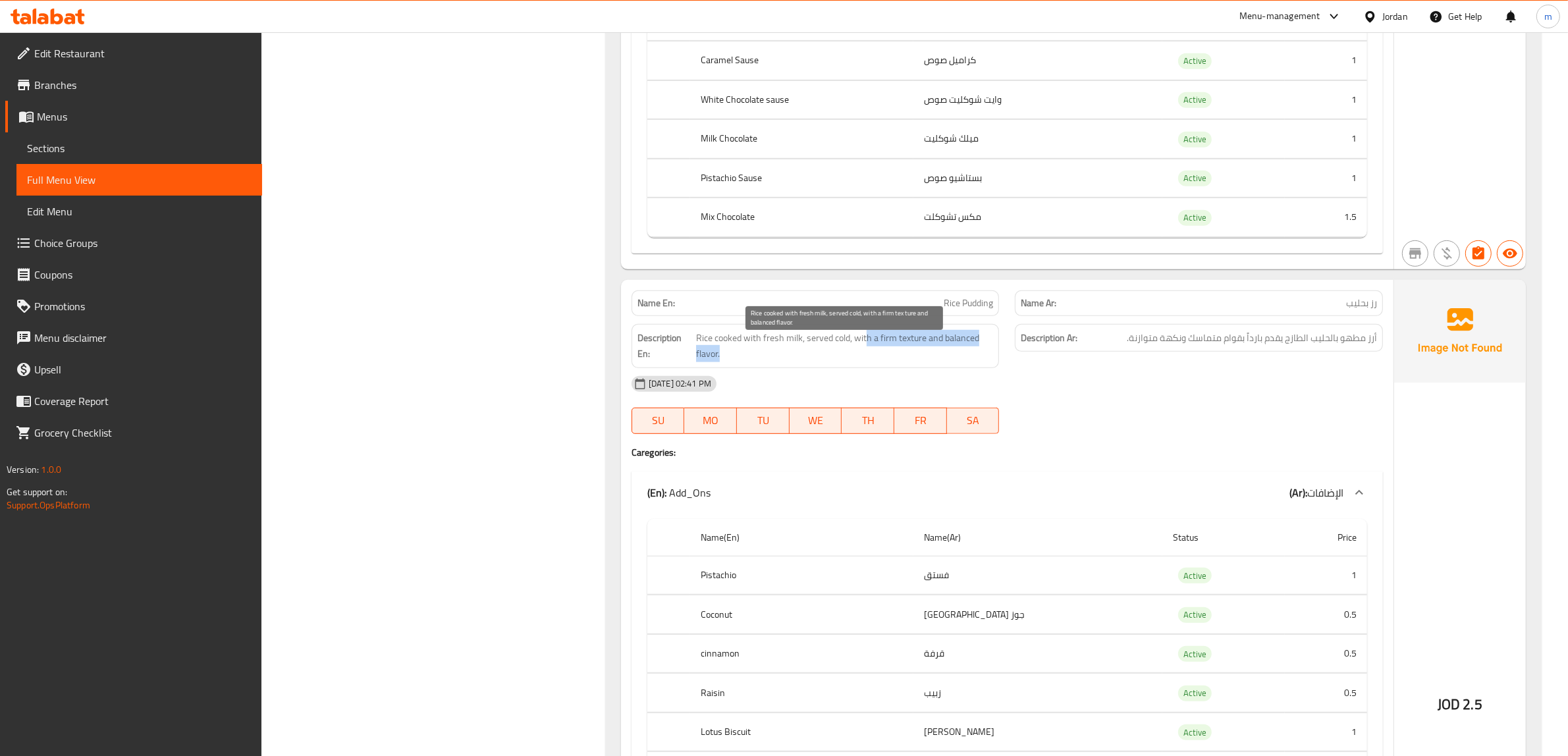
drag, startPoint x: 867, startPoint y: 350, endPoint x: 901, endPoint y: 356, distance: 34.5
click at [901, 356] on span "Rice cooked with fresh milk, served cold, with a firm texture and balanced flav…" at bounding box center [844, 347] width 297 height 32
drag, startPoint x: 906, startPoint y: 370, endPoint x: 901, endPoint y: 365, distance: 7.1
click at [906, 363] on span "Rice cooked with fresh milk, served cold, with a firm texture and balanced flav…" at bounding box center [844, 347] width 297 height 32
drag, startPoint x: 837, startPoint y: 350, endPoint x: 1003, endPoint y: 368, distance: 167.0
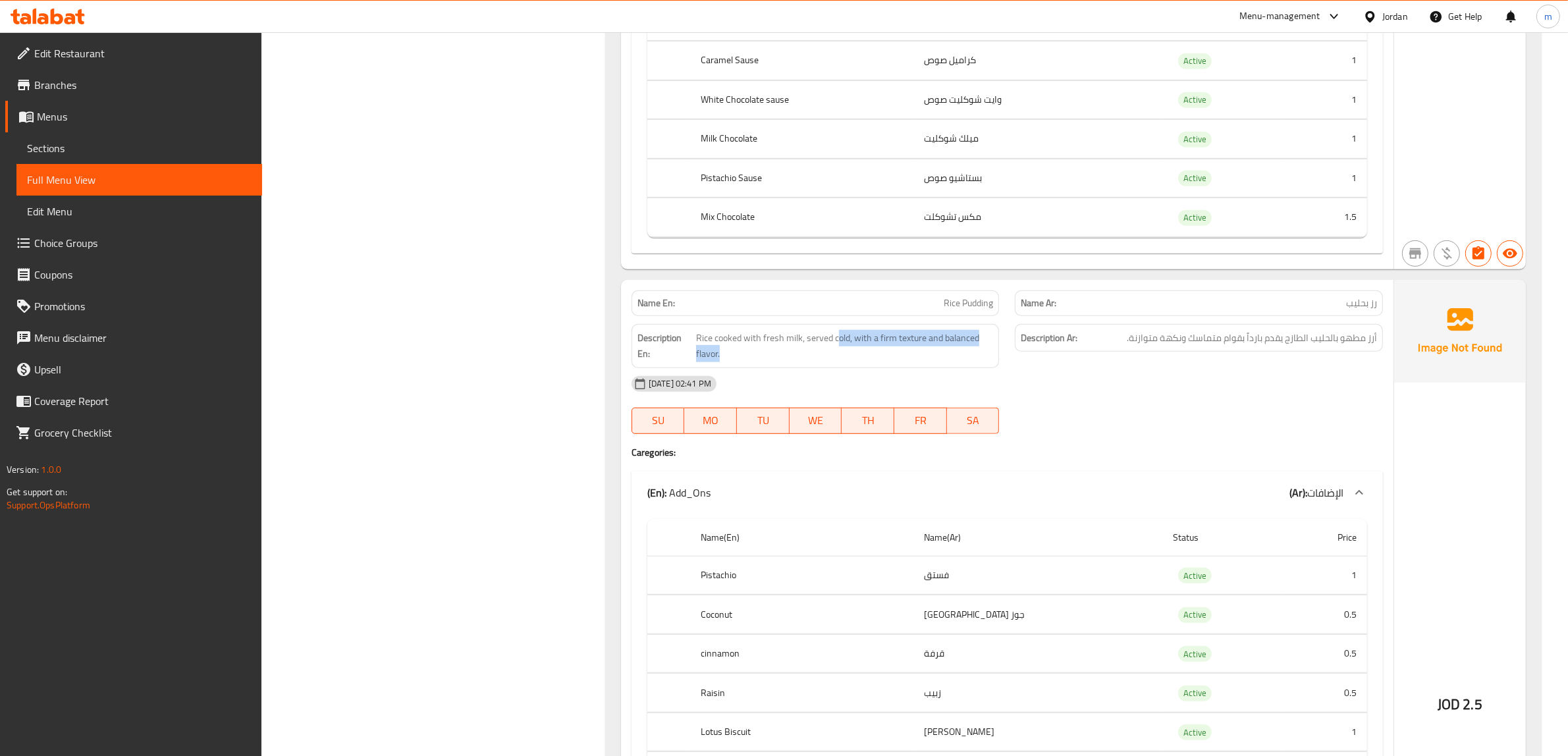
click at [1003, 368] on div "Description En: Rice cooked with fresh milk, served cold, with a firm texture a…" at bounding box center [815, 347] width 384 height 60
copy span "old, with a firm texture and balanced flavor."
click at [1126, 346] on h6 "Description Ar: أرز مطهو بالحليب الطازج يقدم بارداً بقوام متماسك ونكهة متوازنة." at bounding box center [1199, 339] width 356 height 16
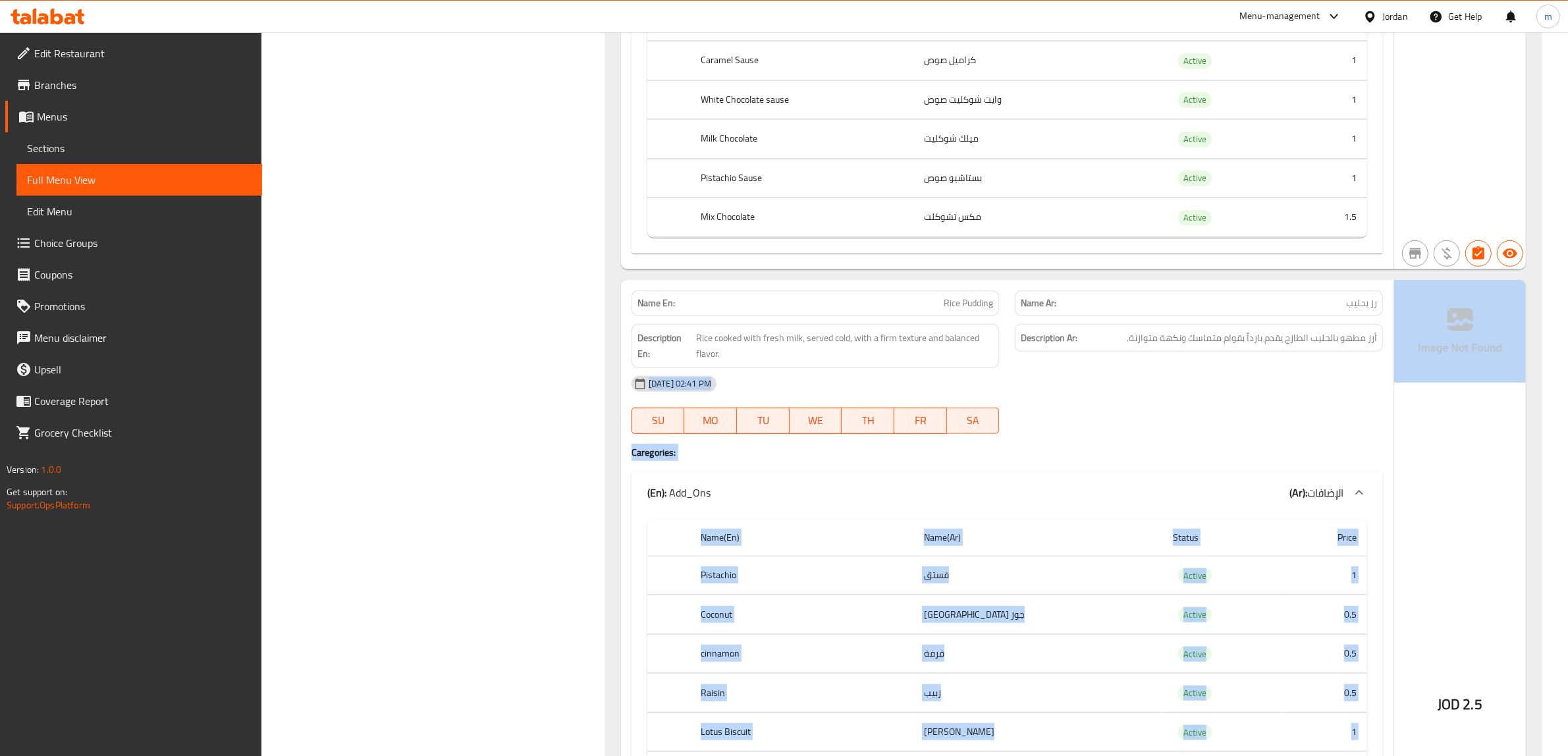
drag, startPoint x: 1123, startPoint y: 346, endPoint x: 1396, endPoint y: 355, distance: 273.1
click at [1396, 355] on div "Name En: Rice Pudding Name Ar: رز بحليب Description En: Rice cooked with fresh …" at bounding box center [1073, 669] width 905 height 779
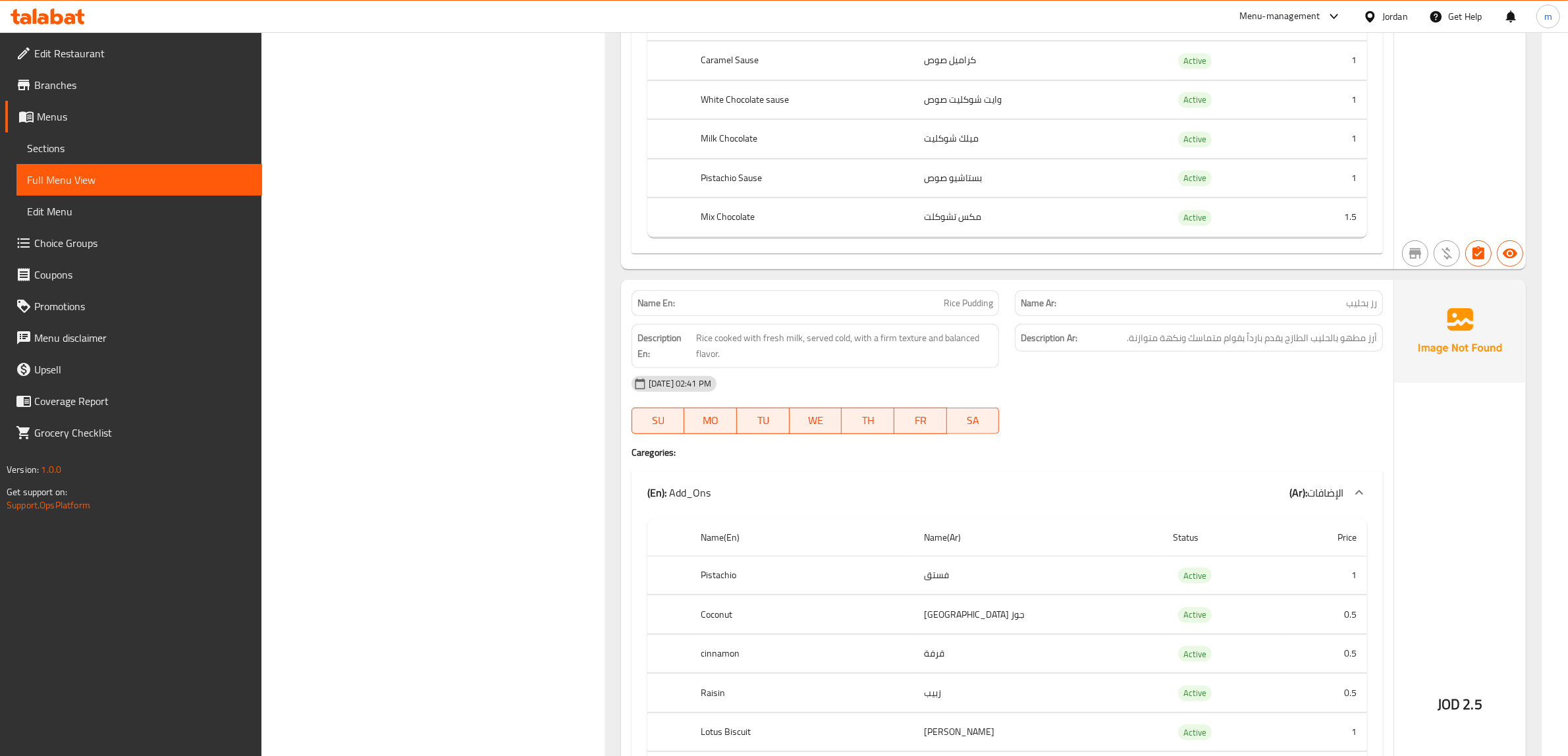
click at [1376, 343] on span "أرز مطهو بالحليب الطازج يقدم بارداً بقوام متماسك ونكهة متوازنة." at bounding box center [1252, 339] width 251 height 16
click at [1360, 347] on span "أرز مطهو بالحليب الطازج يقدم بارداً بقوام متماسك ونكهة متوازنة." at bounding box center [1252, 339] width 251 height 16
click at [1114, 347] on h6 "Description Ar: أرز مطهو بالحليب الطازج يقدم بارداً بقوام متماسك ونكهة متوازنة." at bounding box center [1199, 339] width 356 height 16
click at [1114, 346] on h6 "Description Ar: أرز مطهو بالحليب الطازج يقدم بارداً بقوام متماسك ونكهة متوازنة." at bounding box center [1199, 339] width 356 height 16
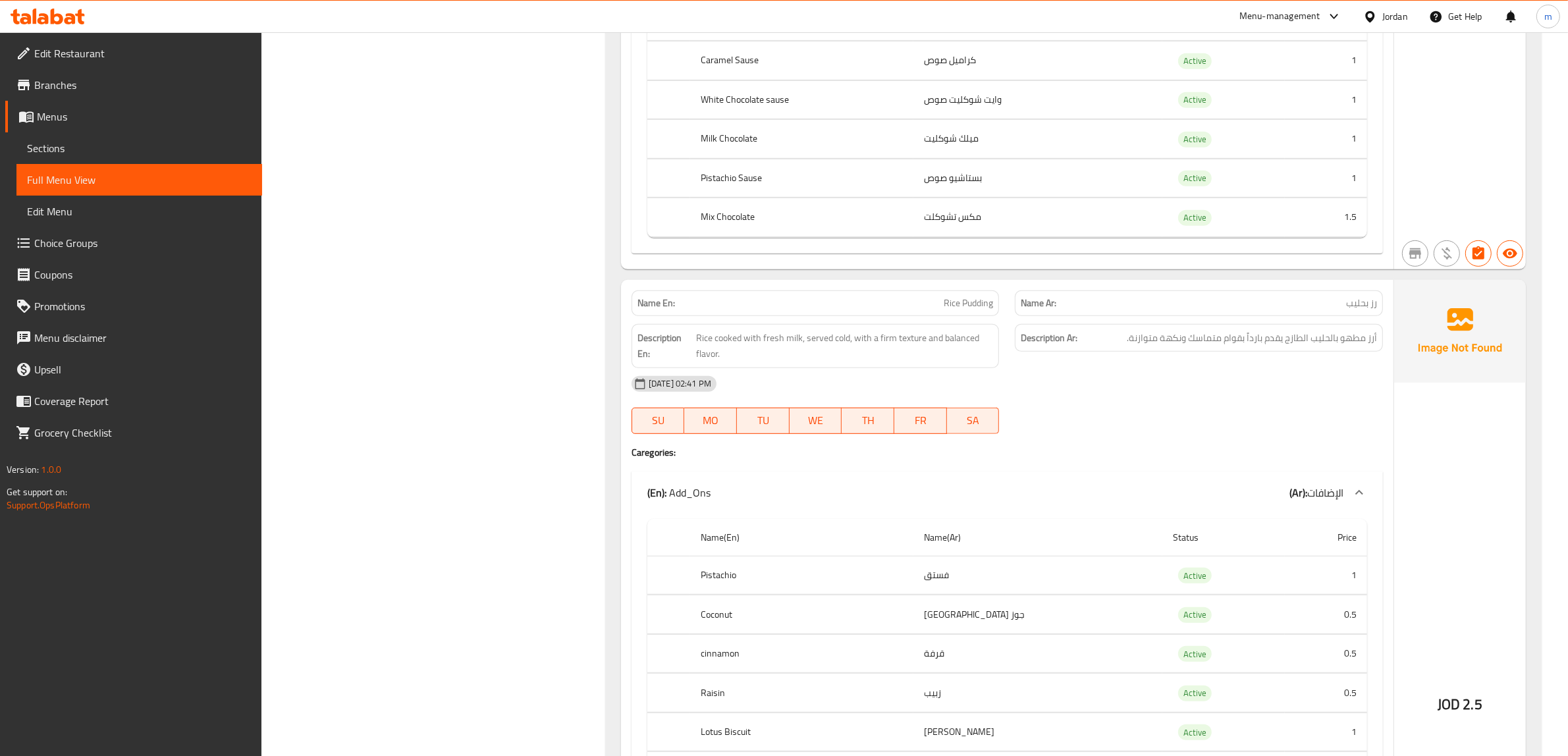
click at [1114, 346] on h6 "Description Ar: أرز مطهو بالحليب الطازج يقدم بارداً بقوام متماسك ونكهة متوازنة." at bounding box center [1199, 339] width 356 height 16
copy div "أرز مطهو بالحليب الطازج يقدم بارداً بقوام متماسك ونكهة متوازنة."
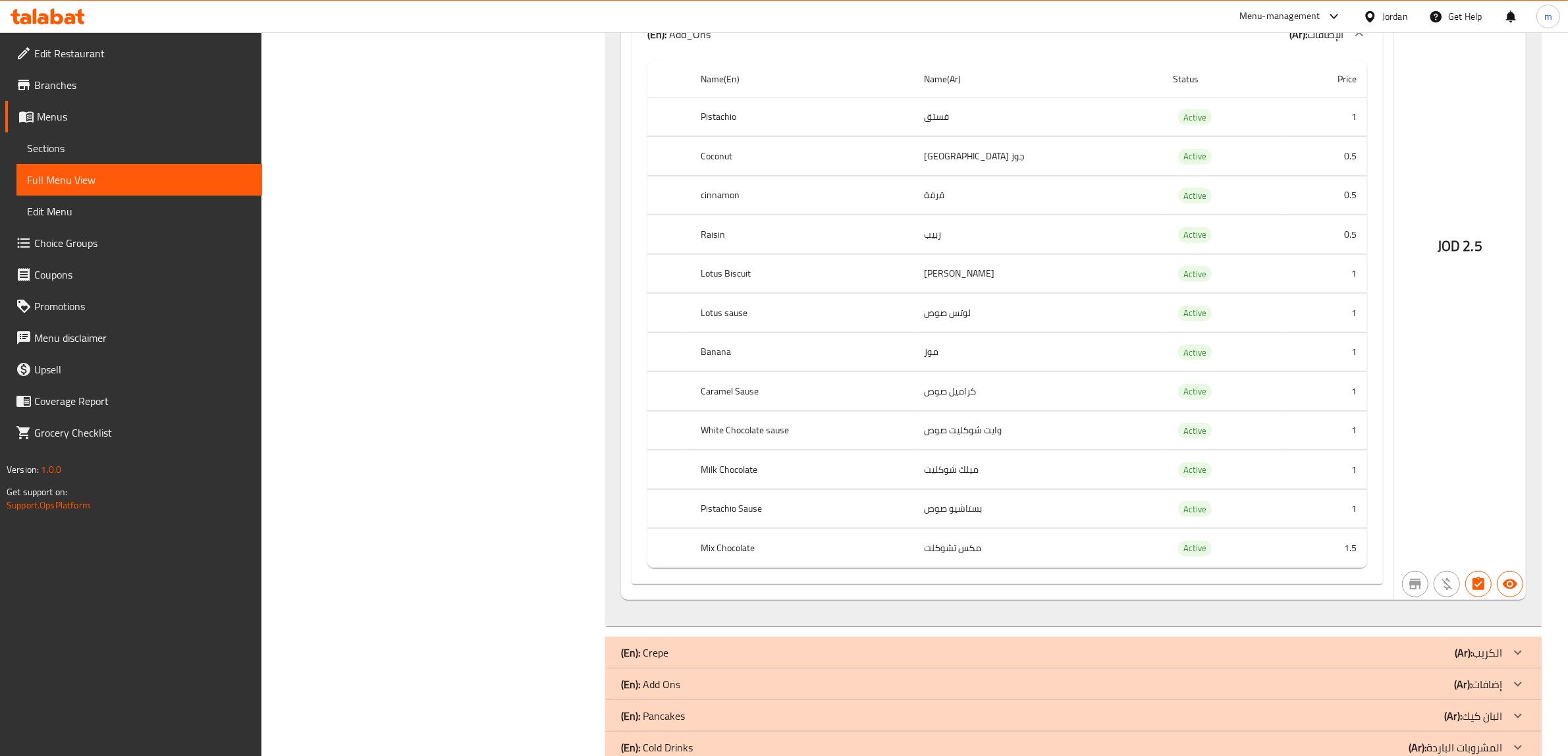
scroll to position [1365, 0]
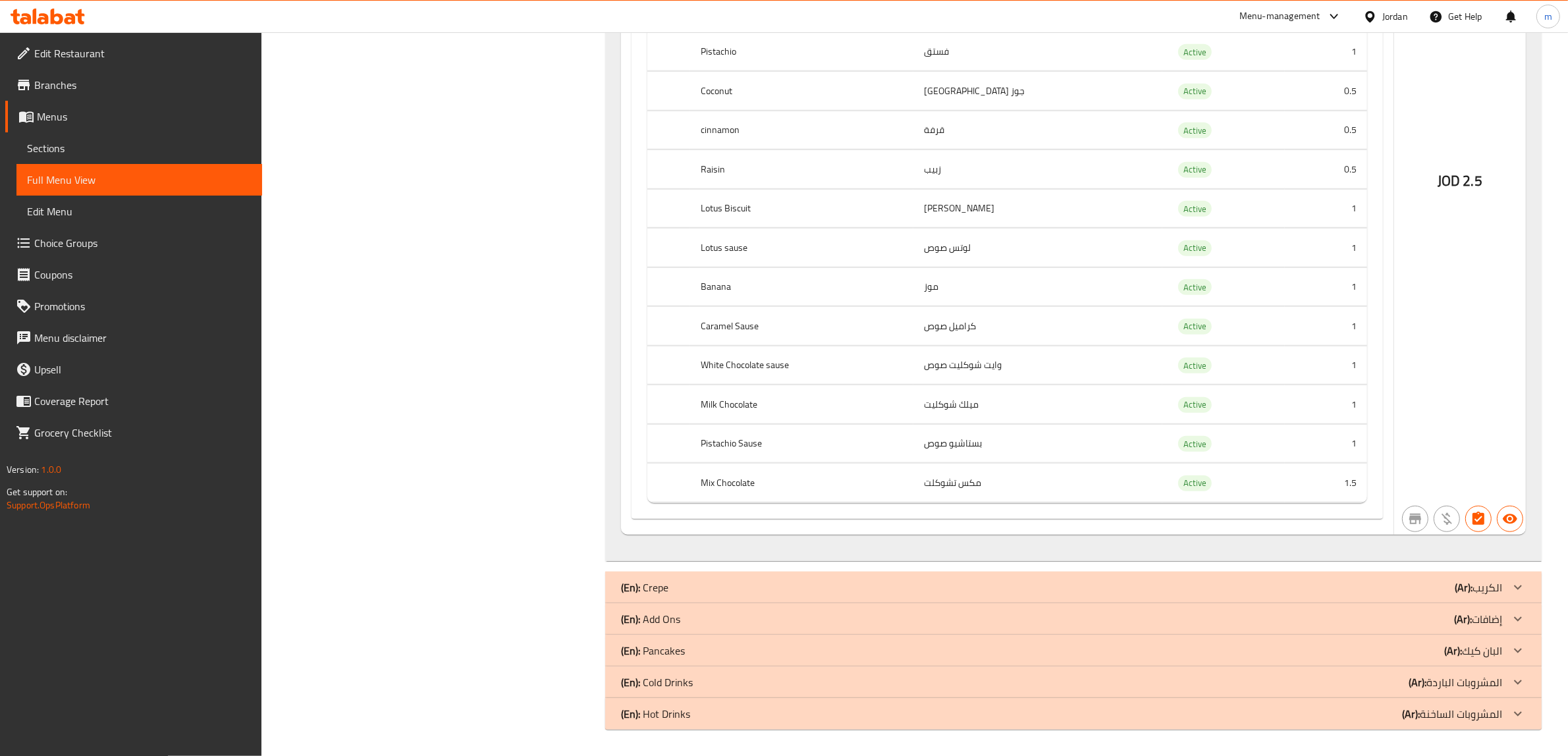
click at [1502, 588] on div at bounding box center [1518, 588] width 32 height 32
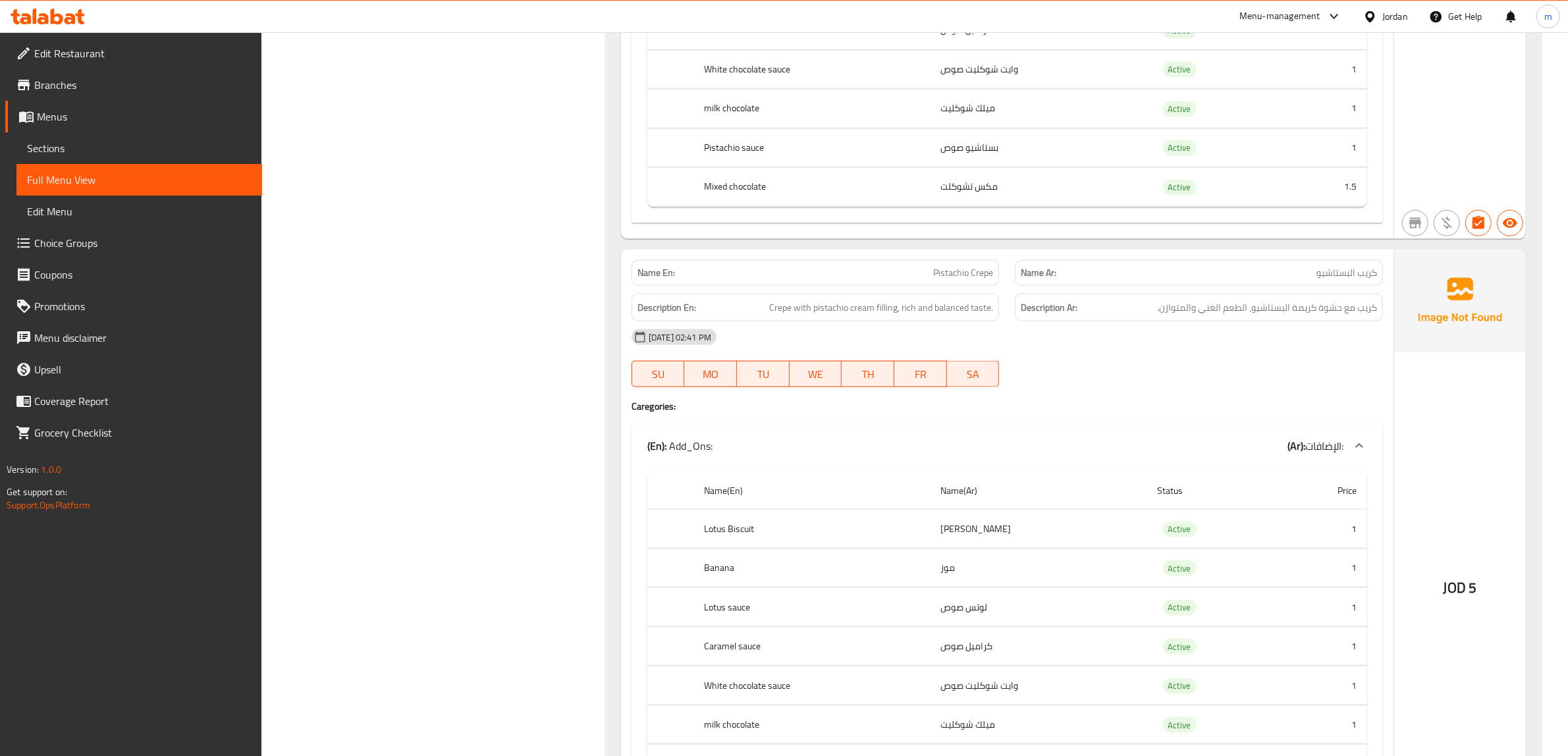
scroll to position [2353, 0]
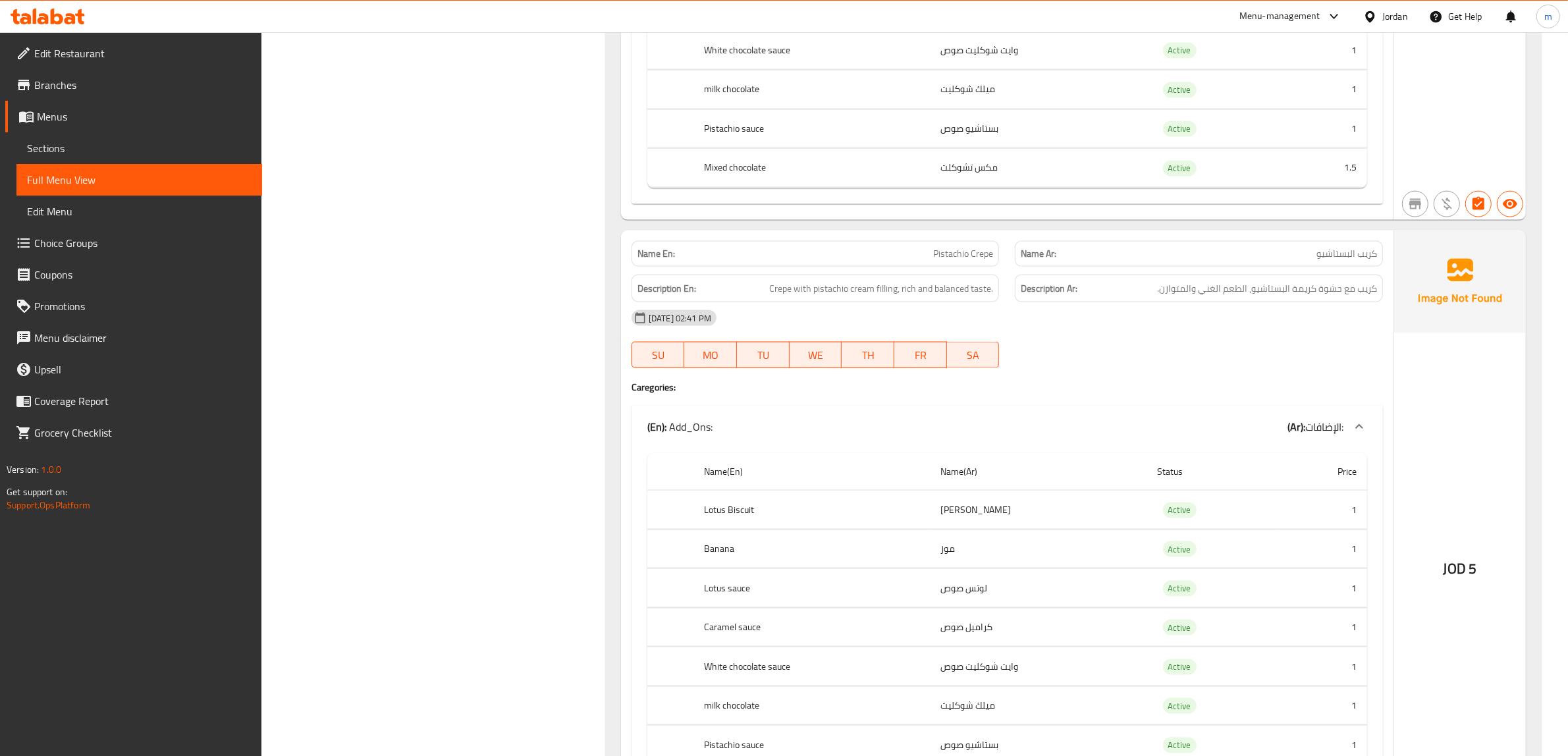
click at [1047, 394] on h4 "Caregories:" at bounding box center [1007, 386] width 752 height 13
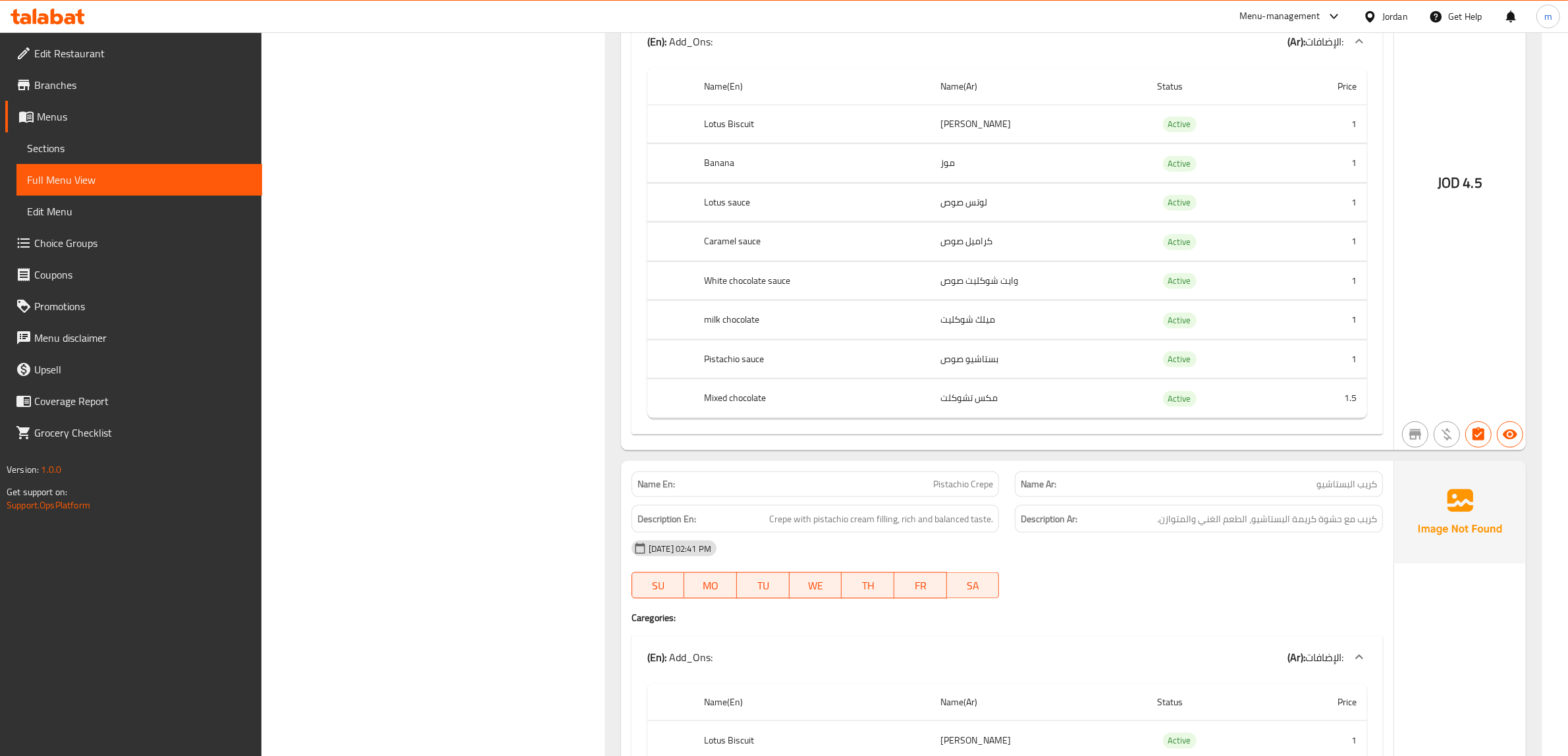
scroll to position [2436, 0]
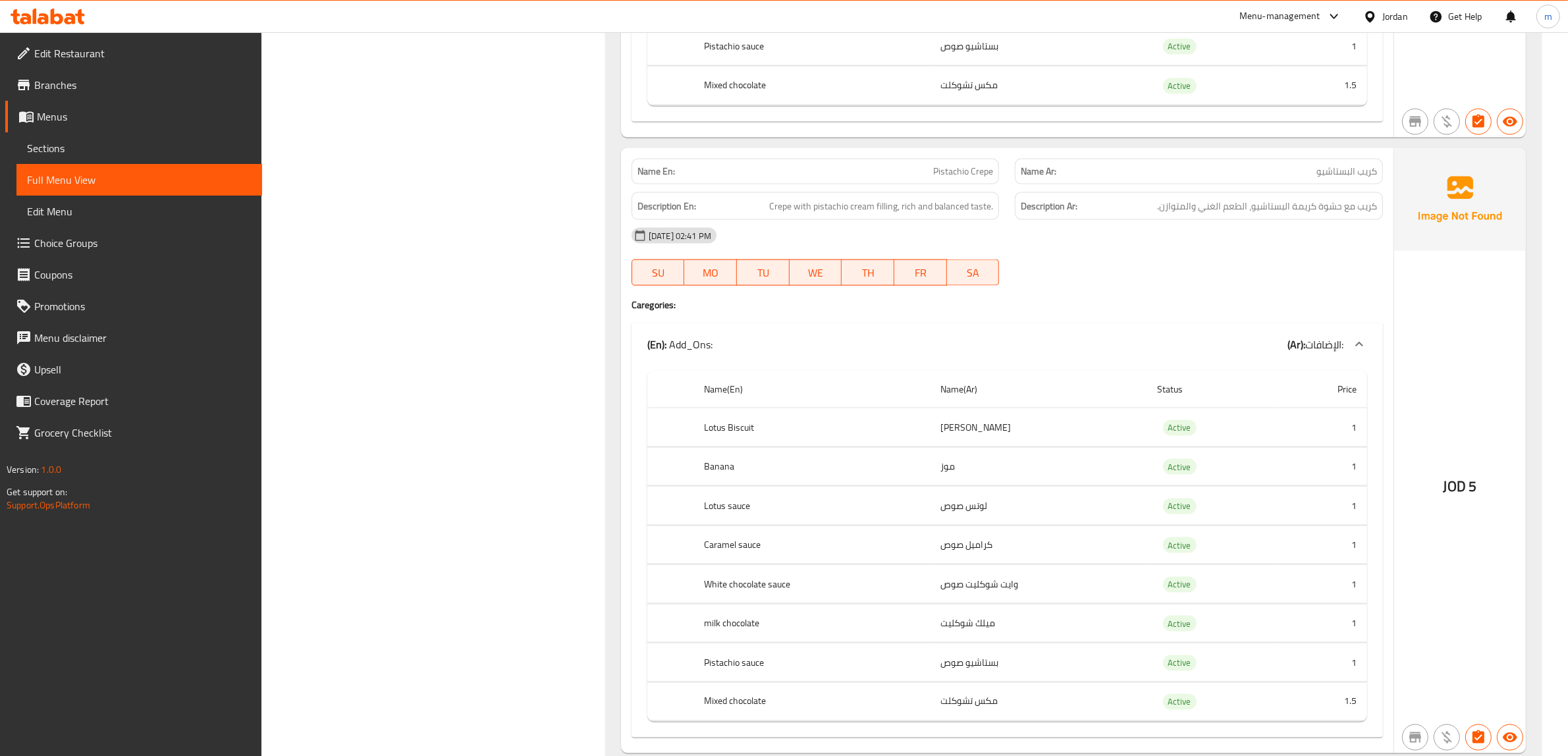
click at [1256, 294] on div "[DATE] 02:41 PM SU MO TU WE TH FR SA" at bounding box center [1007, 257] width 768 height 74
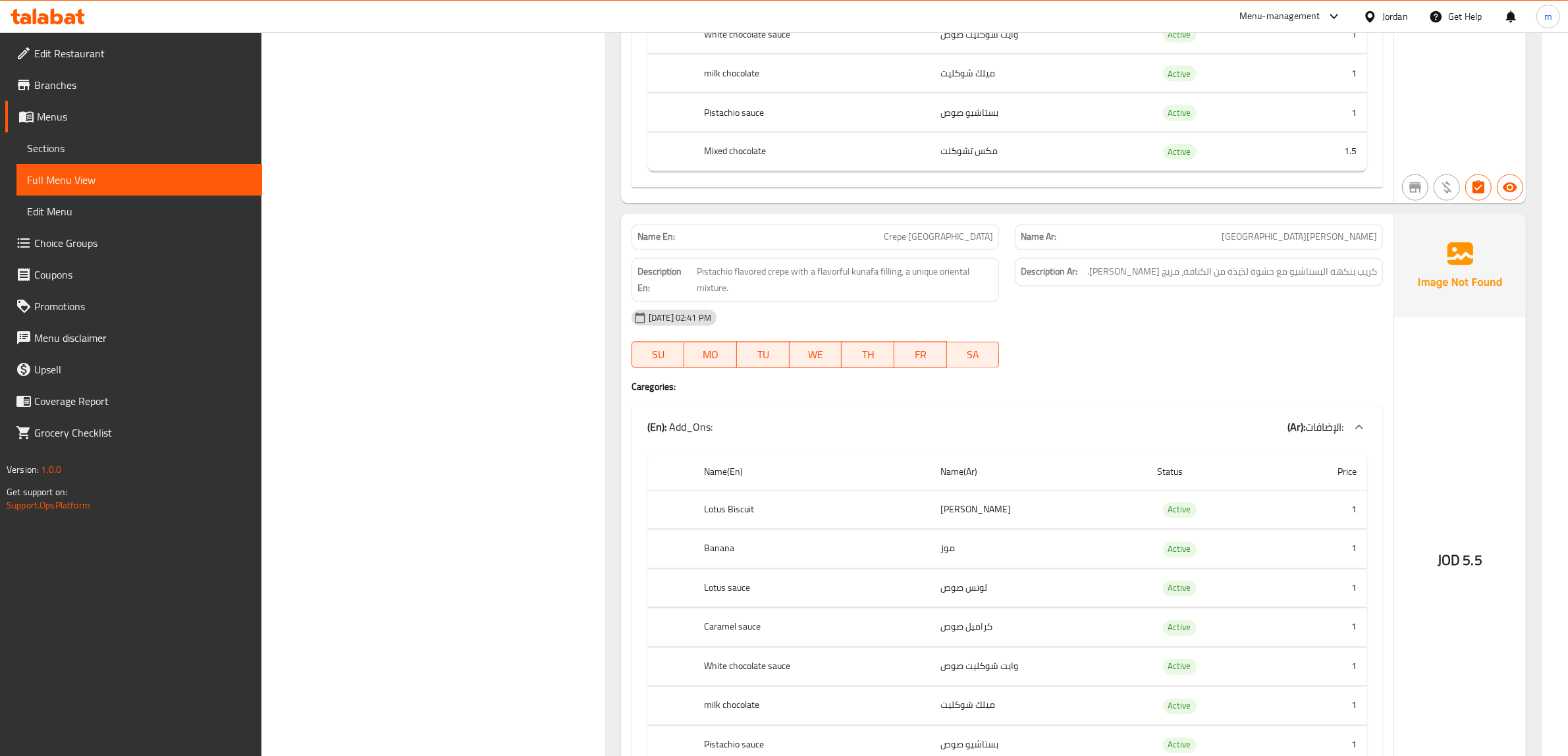
scroll to position [3012, 0]
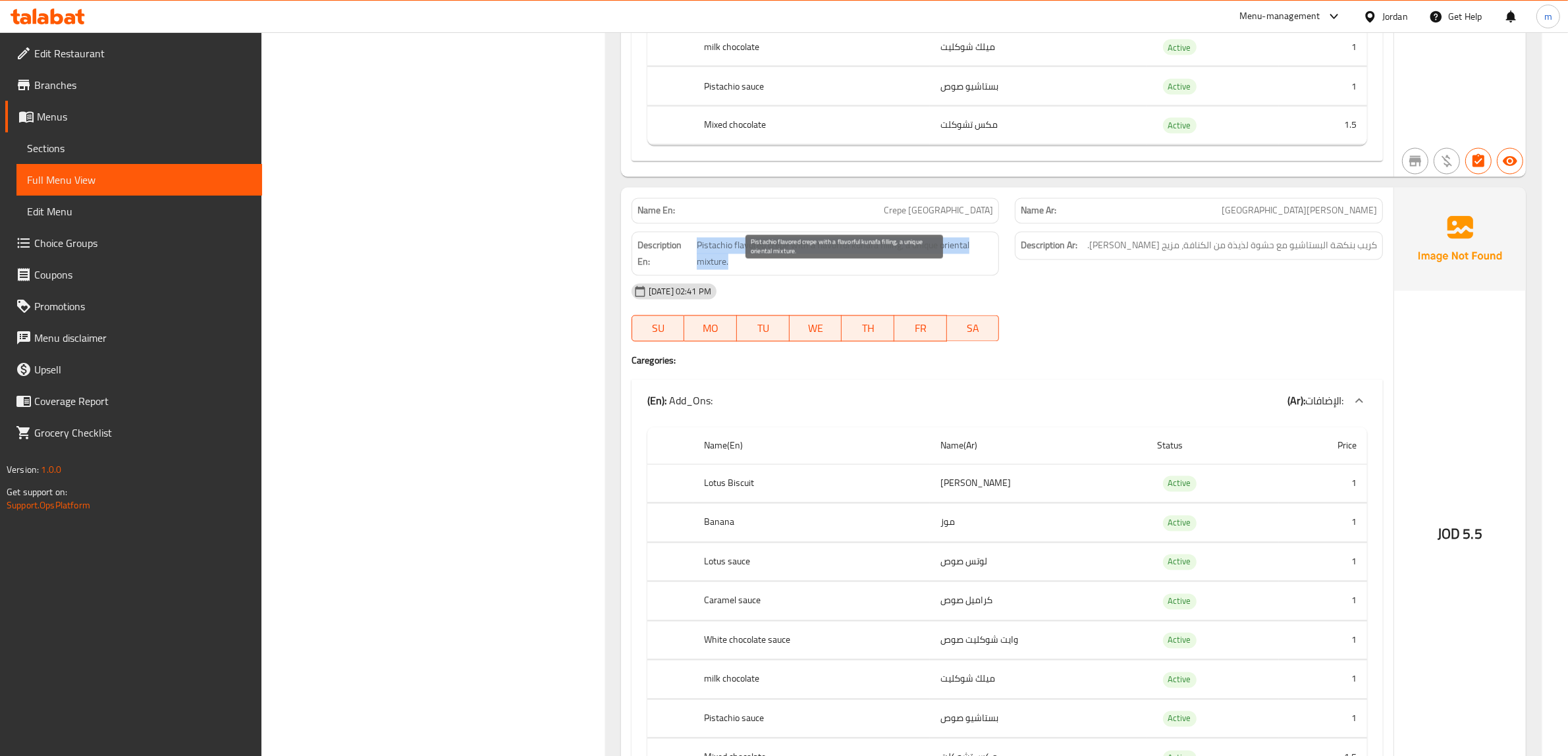
drag, startPoint x: 696, startPoint y: 276, endPoint x: 976, endPoint y: 292, distance: 280.5
click at [976, 271] on span "Pistachio flavored crepe with a flavorful kunafa filling, a unique oriental mix…" at bounding box center [844, 254] width 296 height 32
click at [1076, 308] on div "[DATE] 02:41 PM" at bounding box center [1007, 292] width 768 height 32
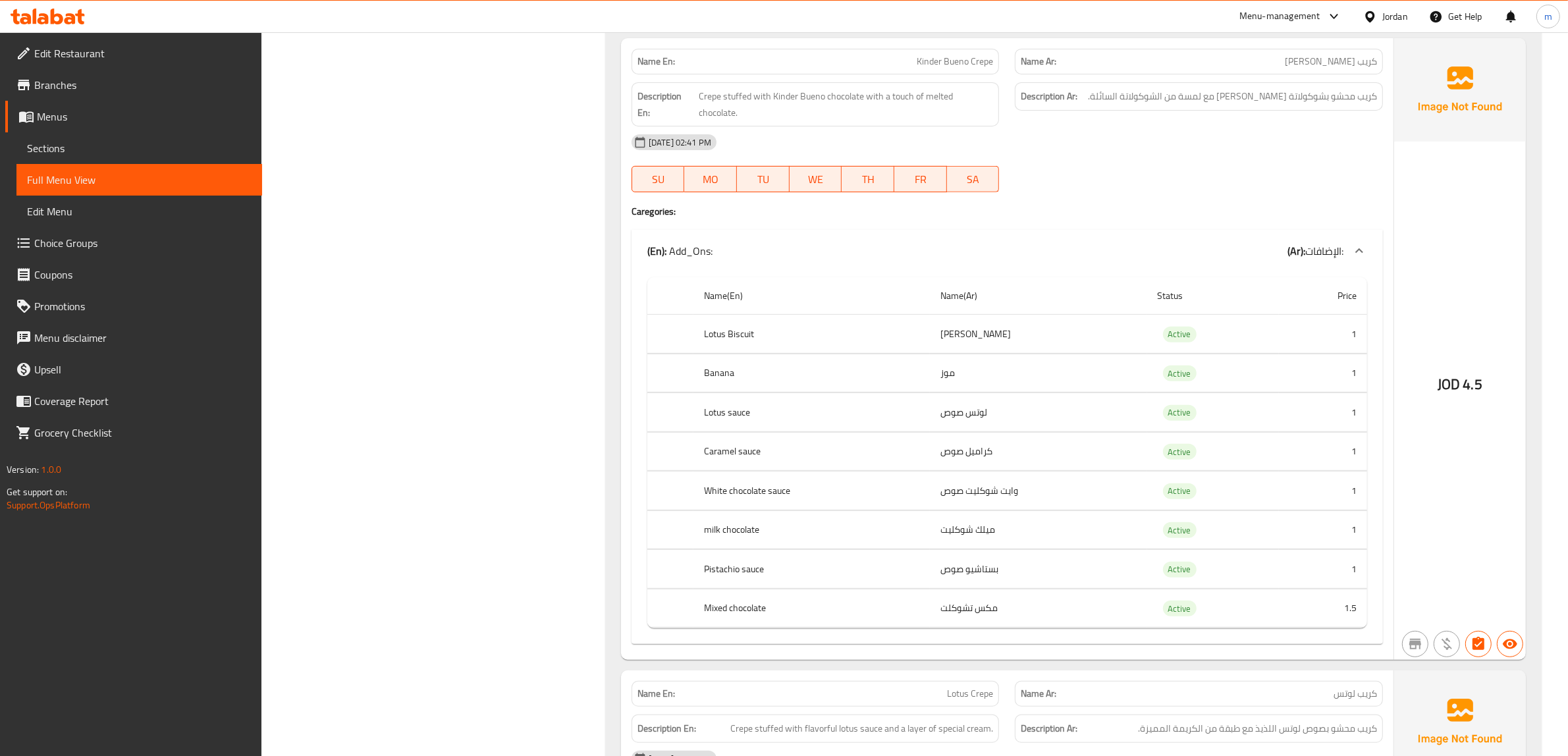
scroll to position [6884, 0]
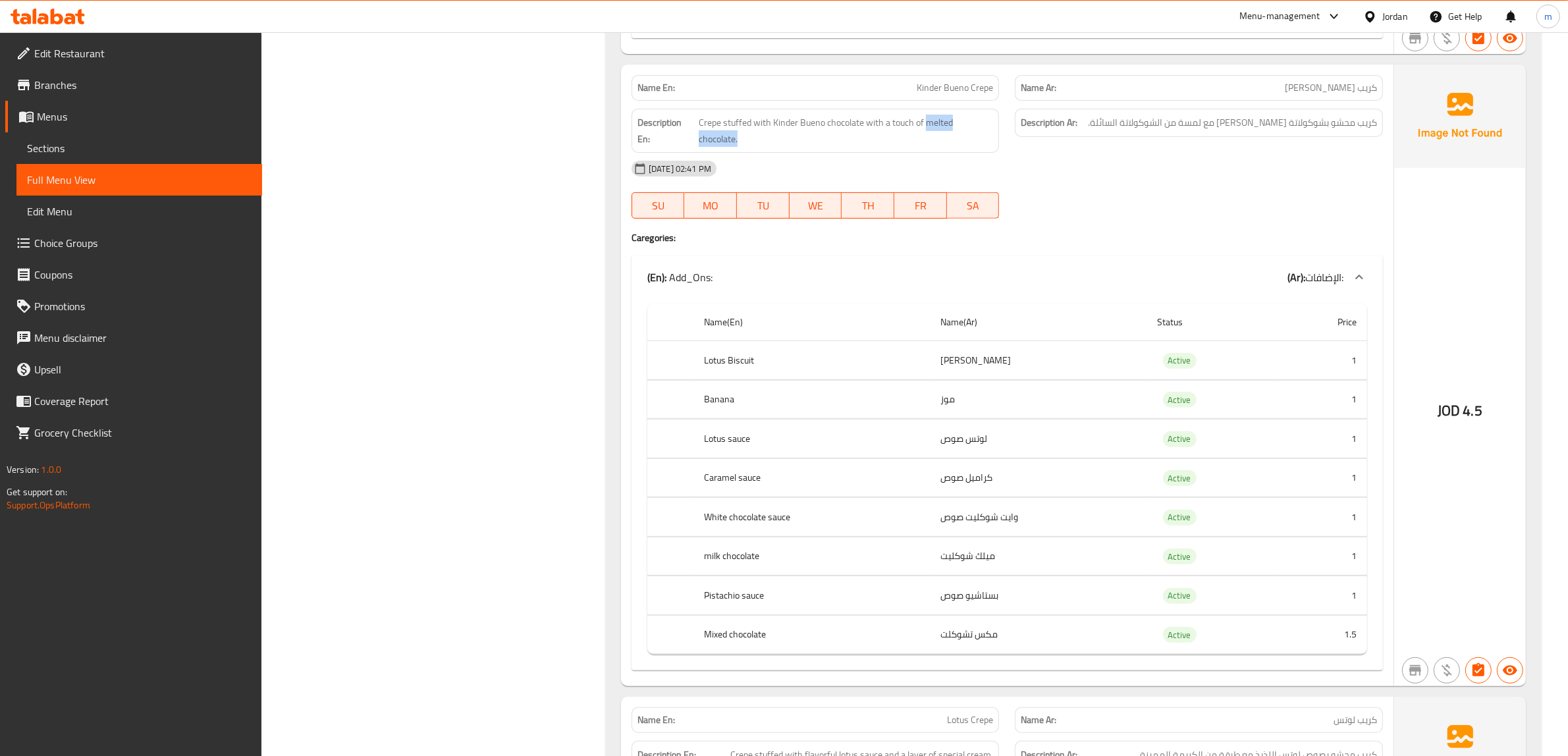
drag, startPoint x: 924, startPoint y: 187, endPoint x: 1014, endPoint y: 185, distance: 90.0
click at [1014, 161] on div "Description En: Crepe stuffed with Kinder Bueno chocolate with a touch of melte…" at bounding box center [1007, 131] width 768 height 60
copy span "melted chocolate."
drag, startPoint x: 907, startPoint y: 153, endPoint x: 989, endPoint y: 158, distance: 82.2
click at [989, 95] on p "Name En: Kinder Bueno Crepe" at bounding box center [815, 88] width 356 height 14
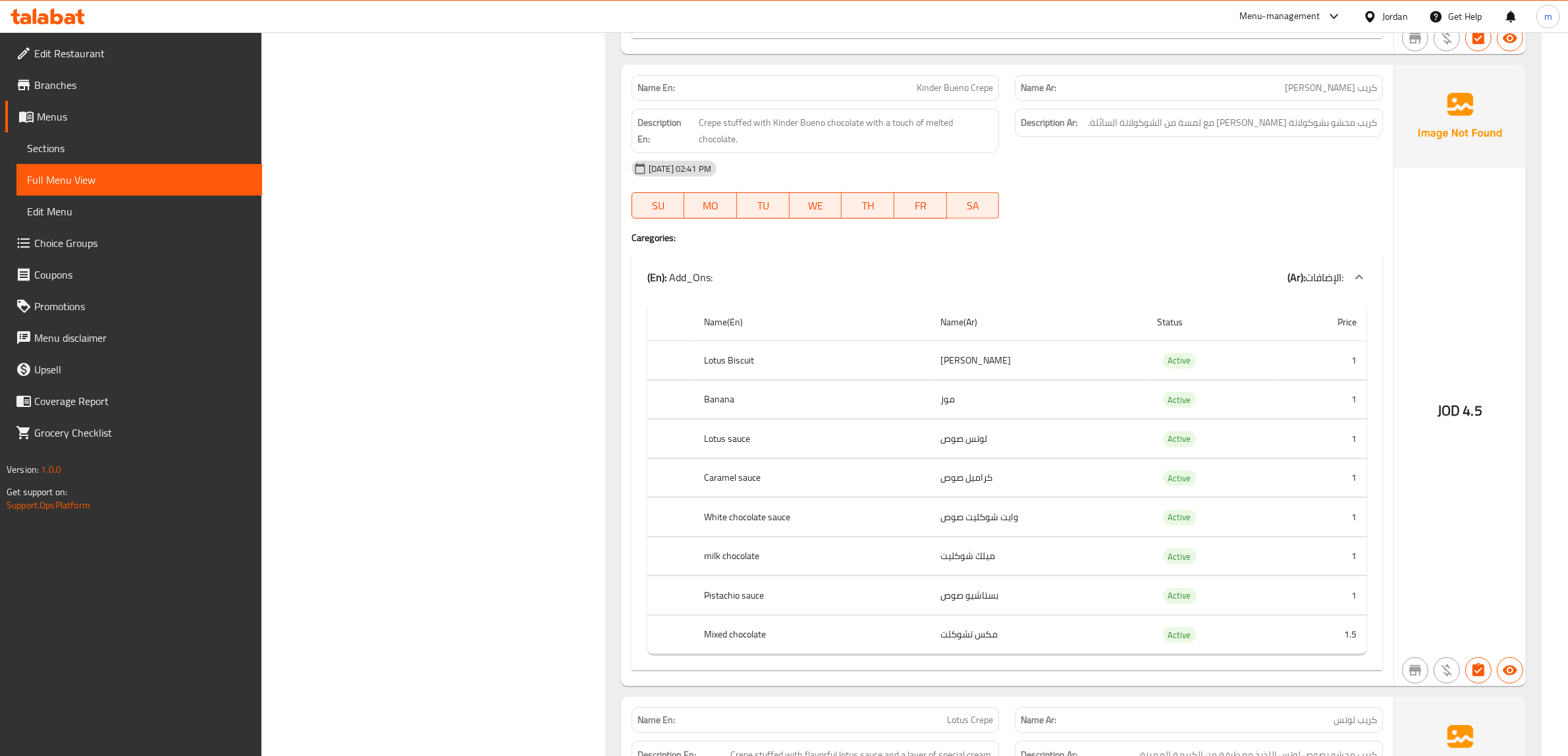
click at [1042, 185] on div "[DATE] 02:41 PM" at bounding box center [1007, 169] width 768 height 32
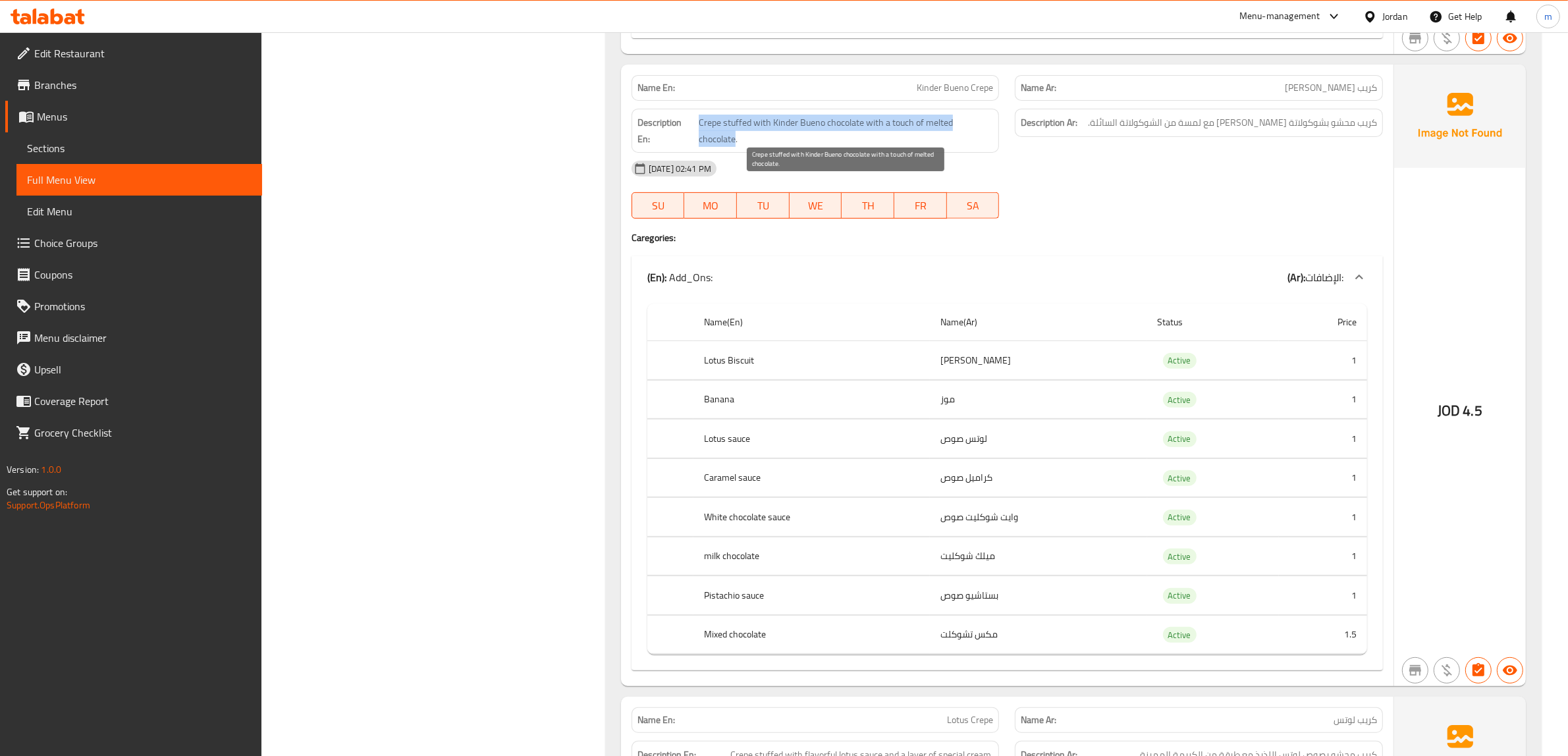
drag, startPoint x: 700, startPoint y: 189, endPoint x: 991, endPoint y: 195, distance: 291.1
click at [991, 147] on span "Crepe stuffed with Kinder Bueno chocolate with a touch of melted chocolate." at bounding box center [846, 131] width 295 height 32
copy span "Crepe stuffed with Kinder Bueno chocolate with a touch of melted chocolate"
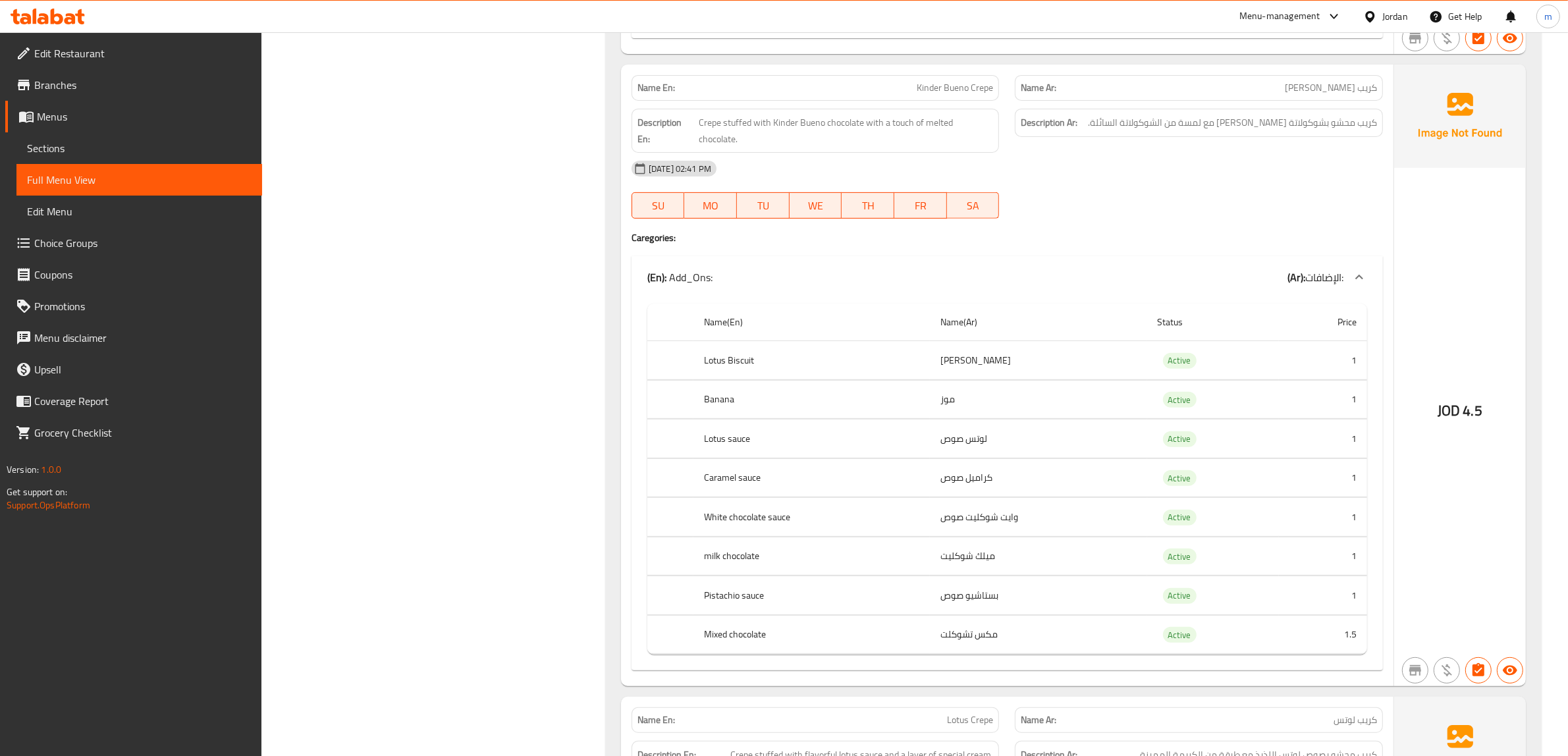
click at [949, 185] on div "[DATE] 02:41 PM" at bounding box center [1007, 169] width 768 height 32
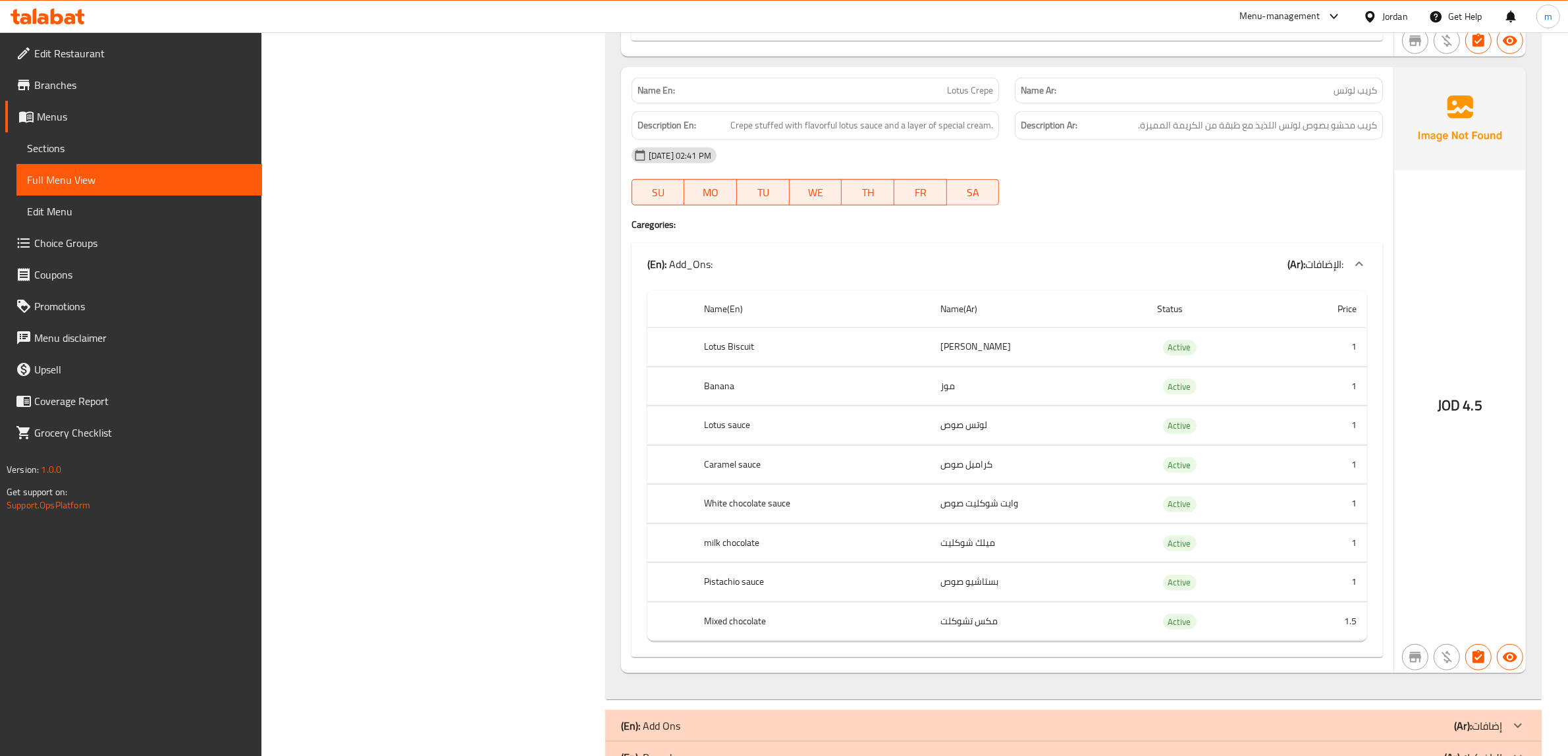
scroll to position [7350, 0]
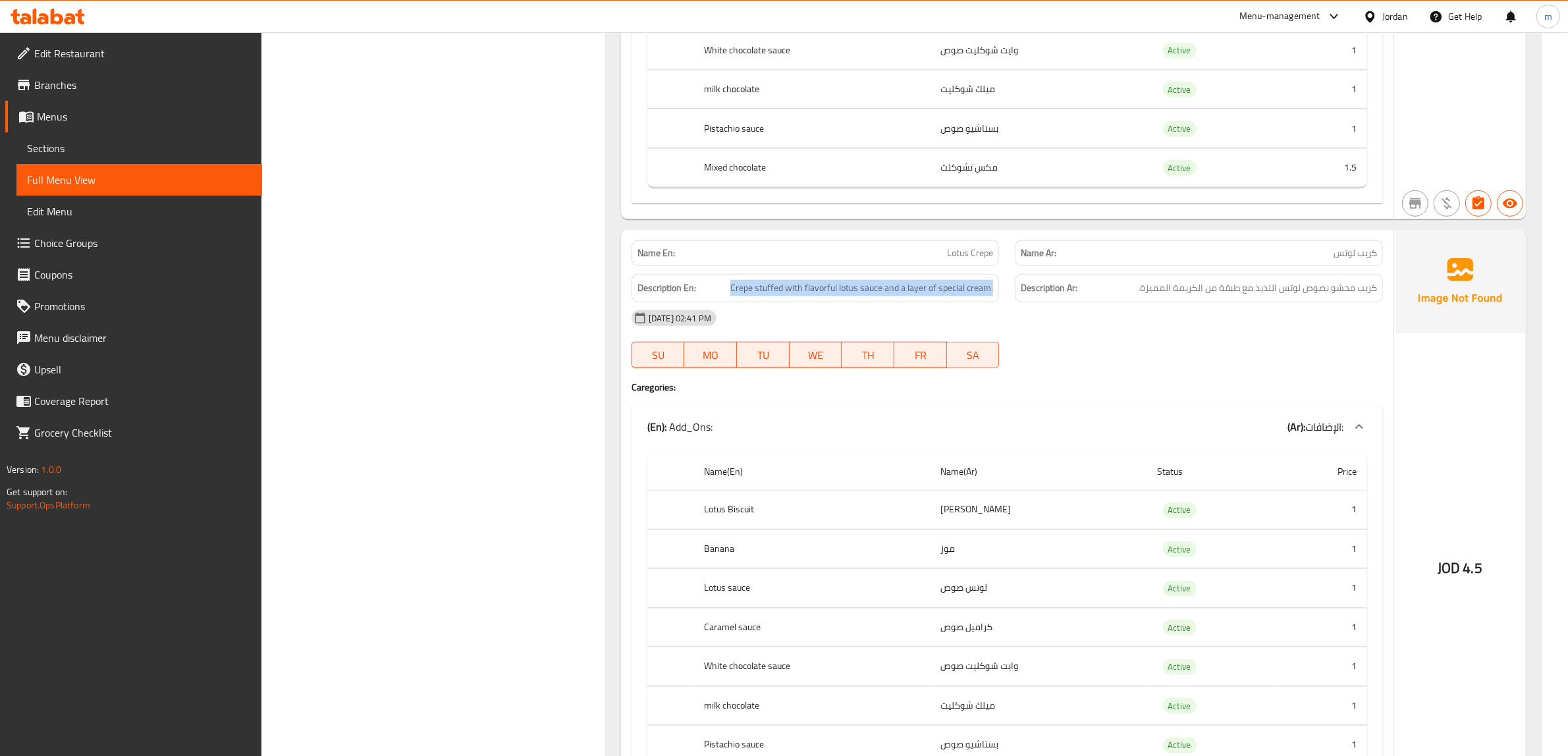
drag, startPoint x: 729, startPoint y: 343, endPoint x: 994, endPoint y: 357, distance: 265.4
click at [994, 303] on div "Description En: Crepe stuffed with flavorful lotus sauce and a layer of special…" at bounding box center [815, 288] width 368 height 28
click at [1267, 377] on div "[DATE] 02:41 PM SU MO TU WE TH FR SA" at bounding box center [1007, 340] width 768 height 74
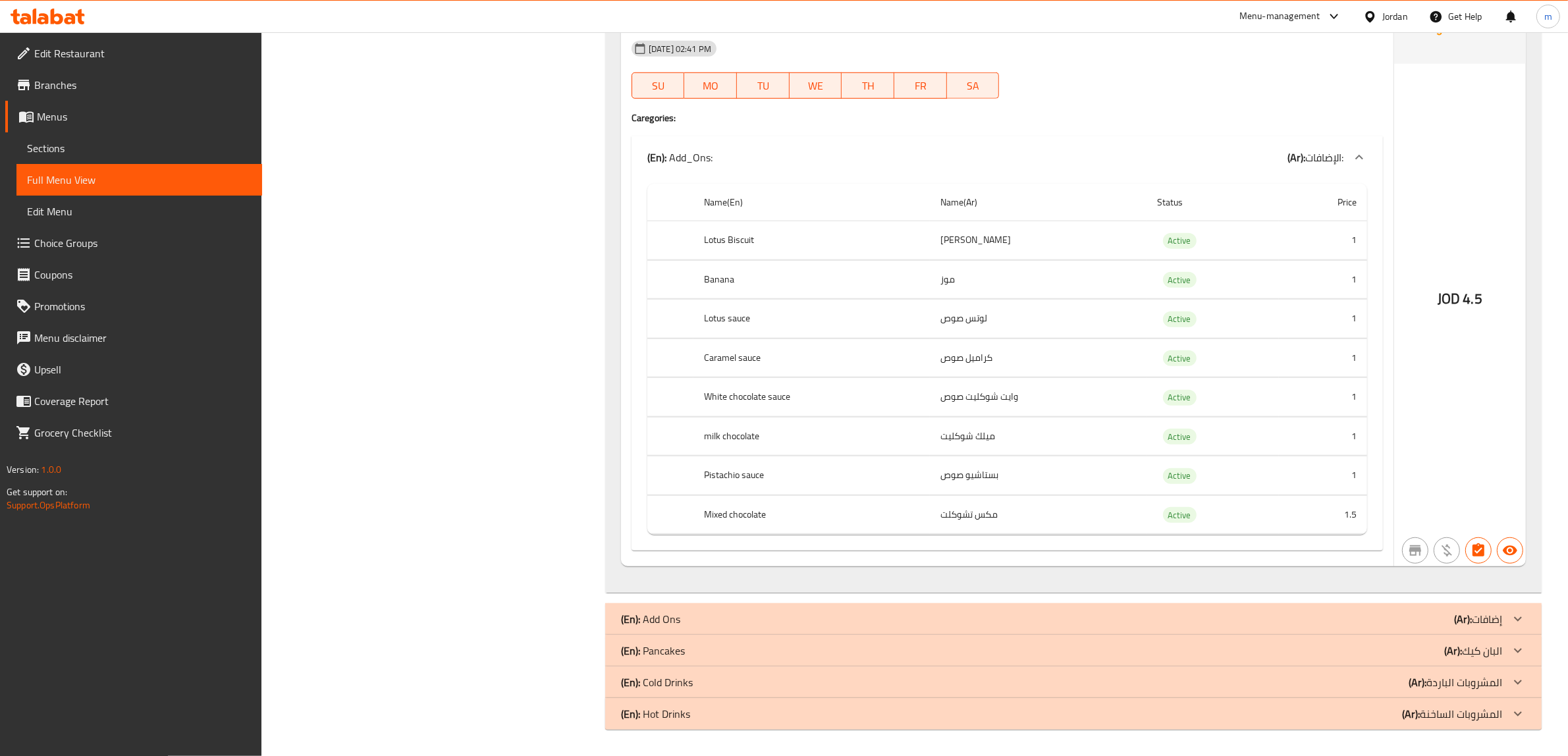
scroll to position [7680, 0]
click at [1495, 625] on p "(Ar): إضافات" at bounding box center [1478, 619] width 48 height 16
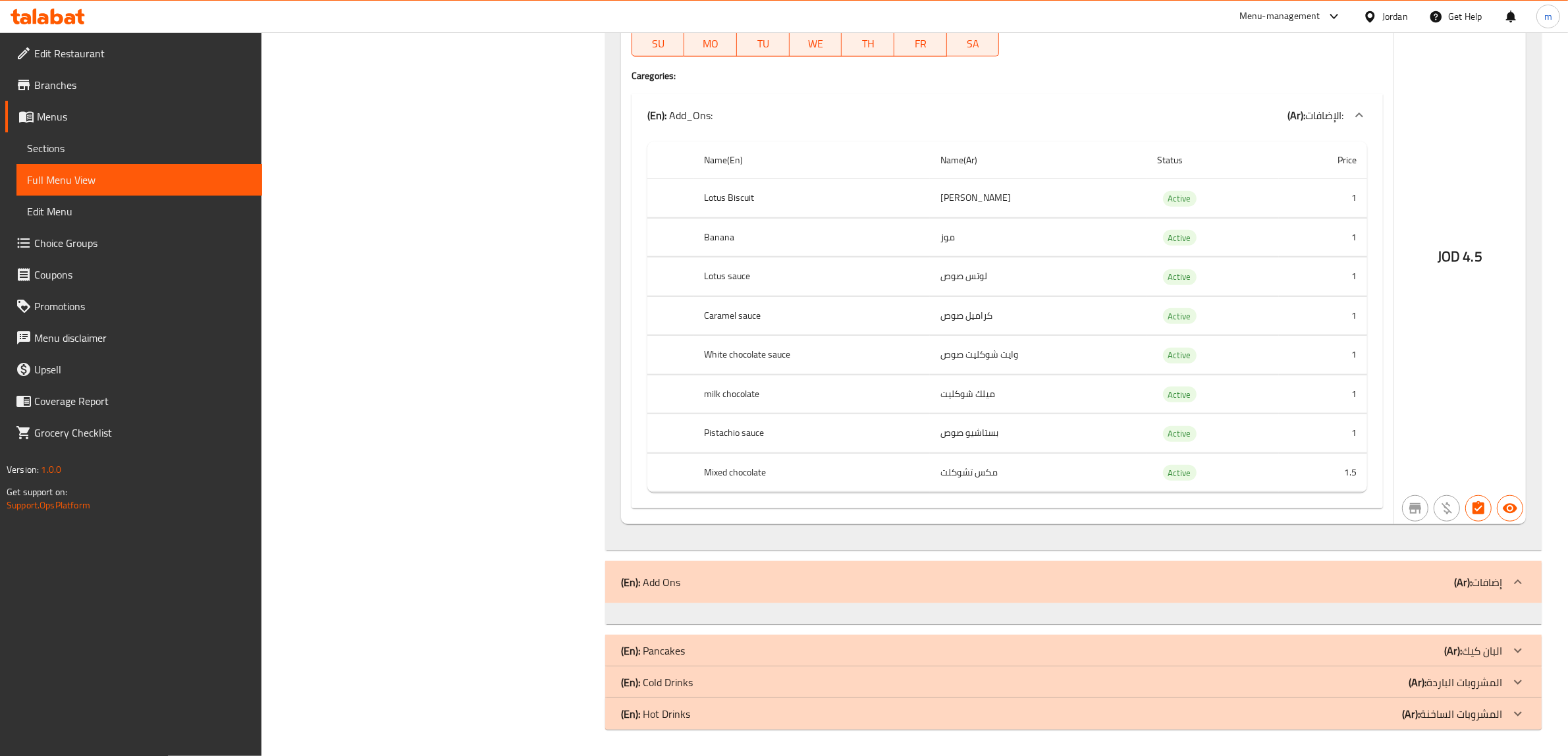
scroll to position [7723, 0]
click at [1529, 580] on div at bounding box center [1518, 582] width 32 height 32
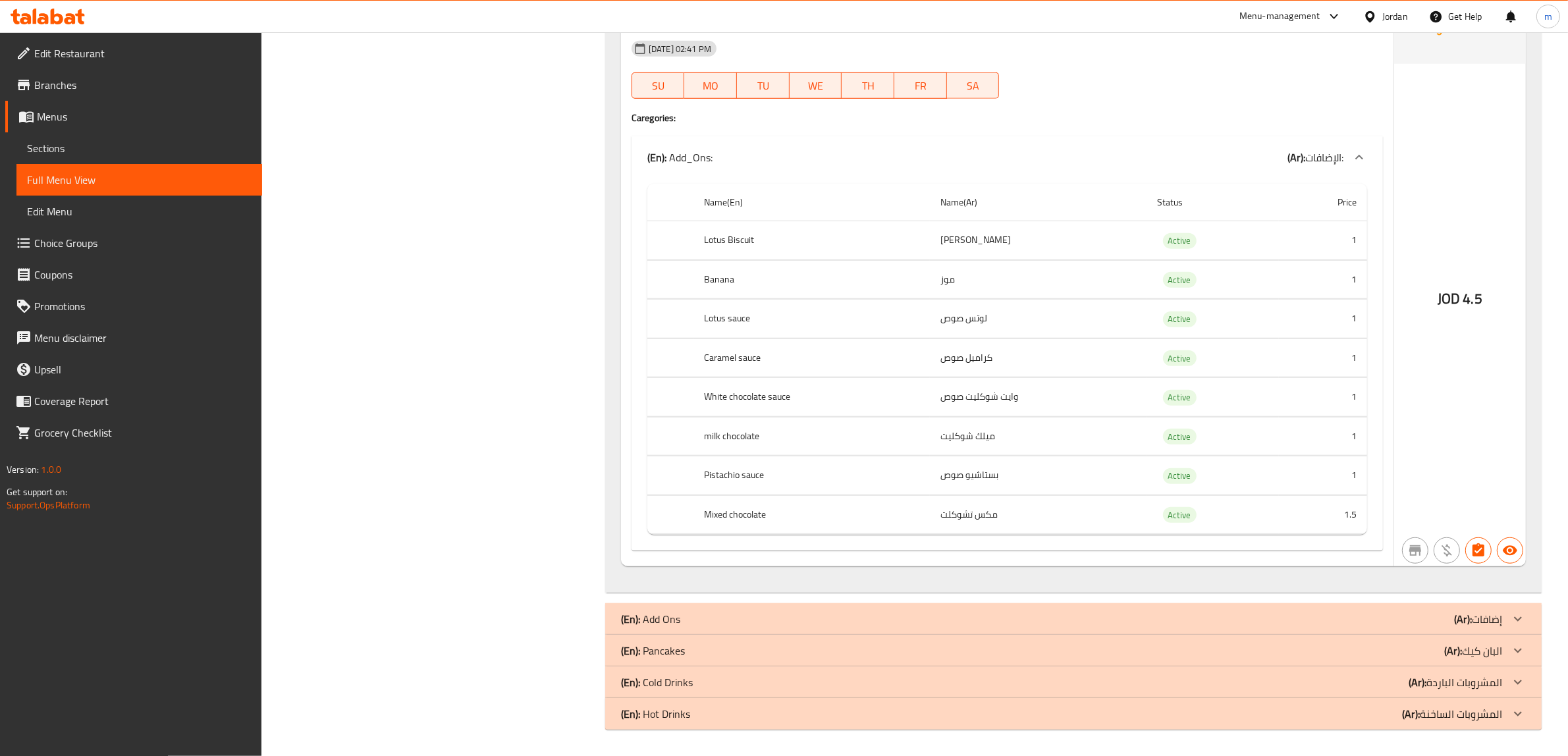
click at [1515, 617] on icon at bounding box center [1518, 619] width 16 height 16
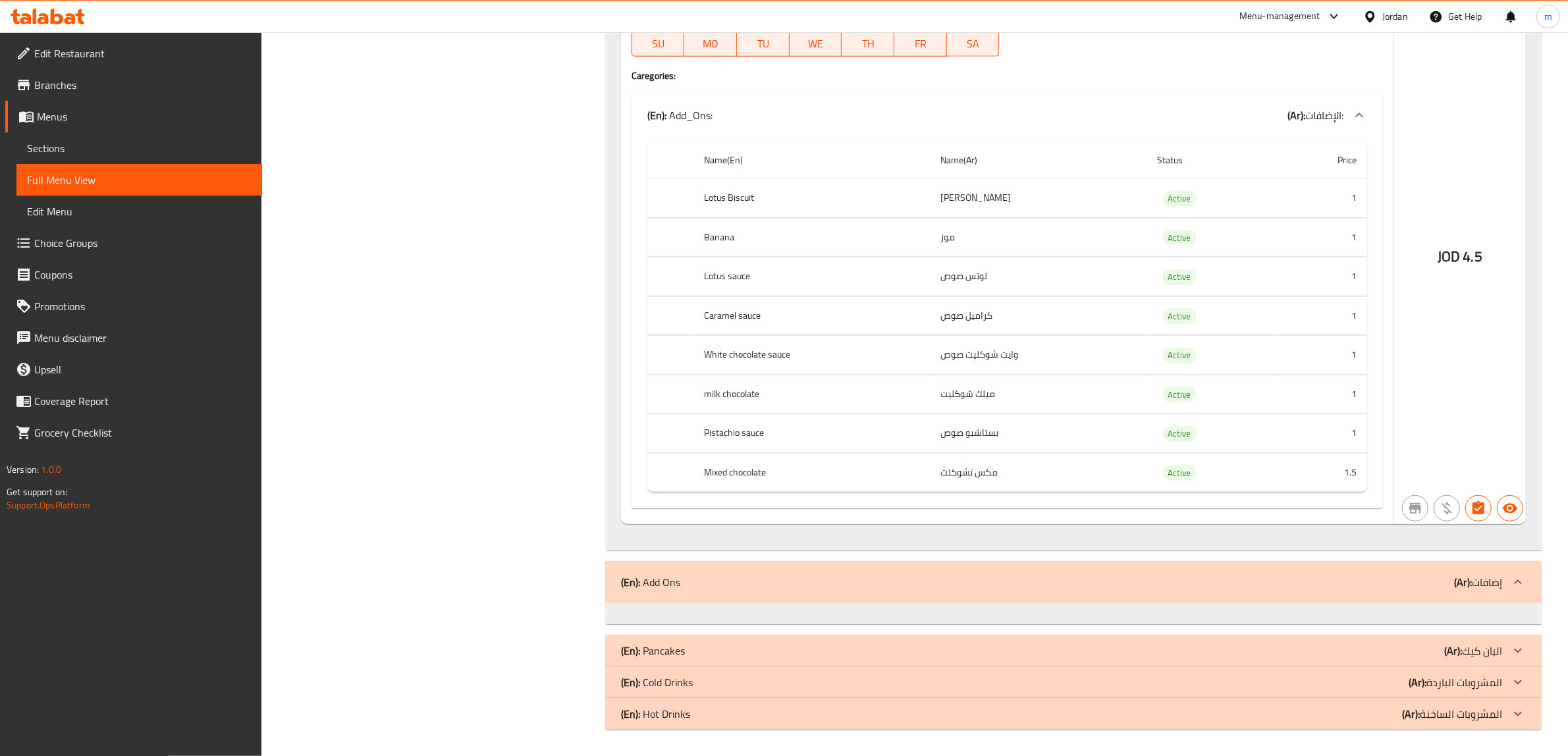
click at [1521, 590] on icon at bounding box center [1518, 582] width 16 height 16
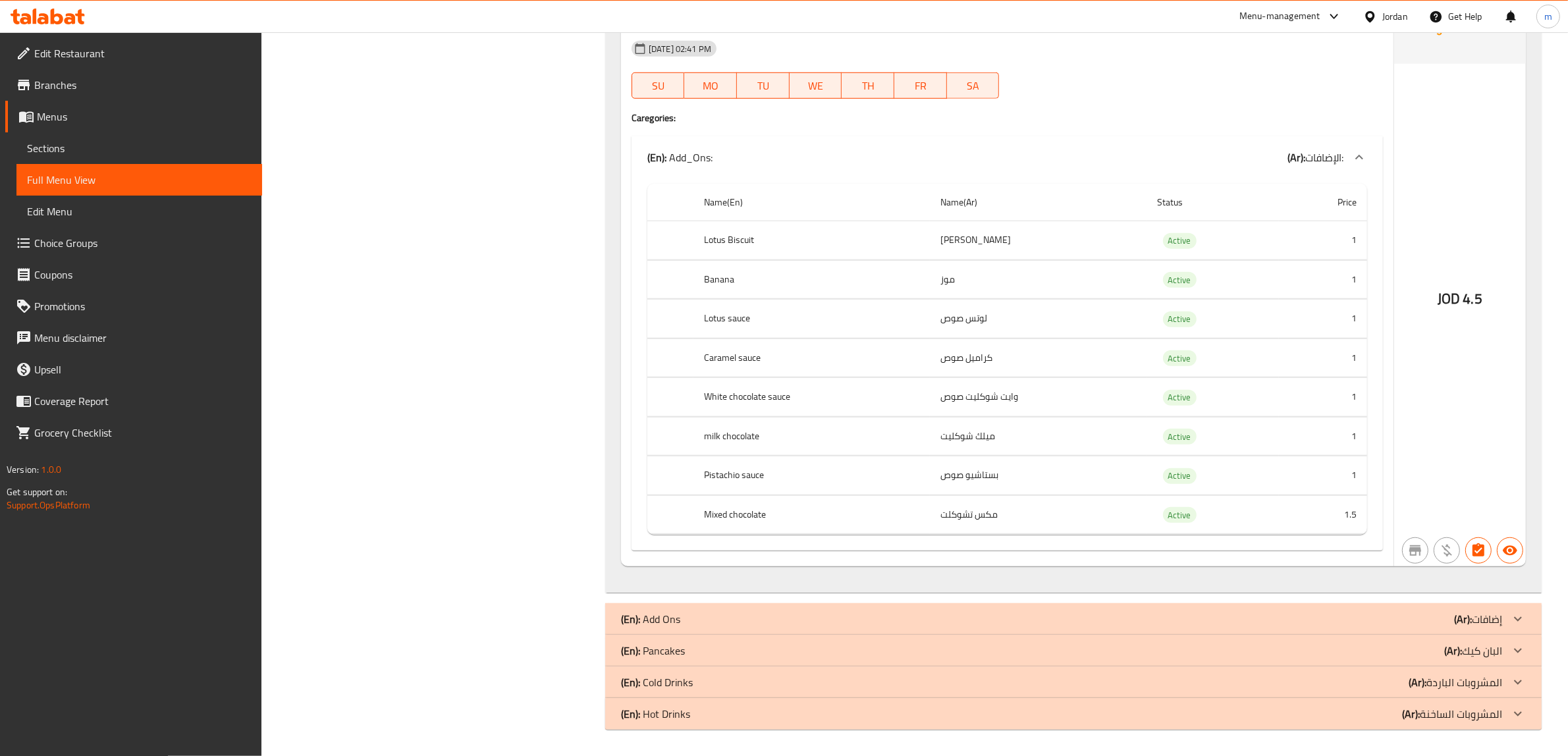
scroll to position [7680, 0]
click at [1441, 650] on div "(En): Pancakes (Ar): البان كيك" at bounding box center [1061, 651] width 881 height 16
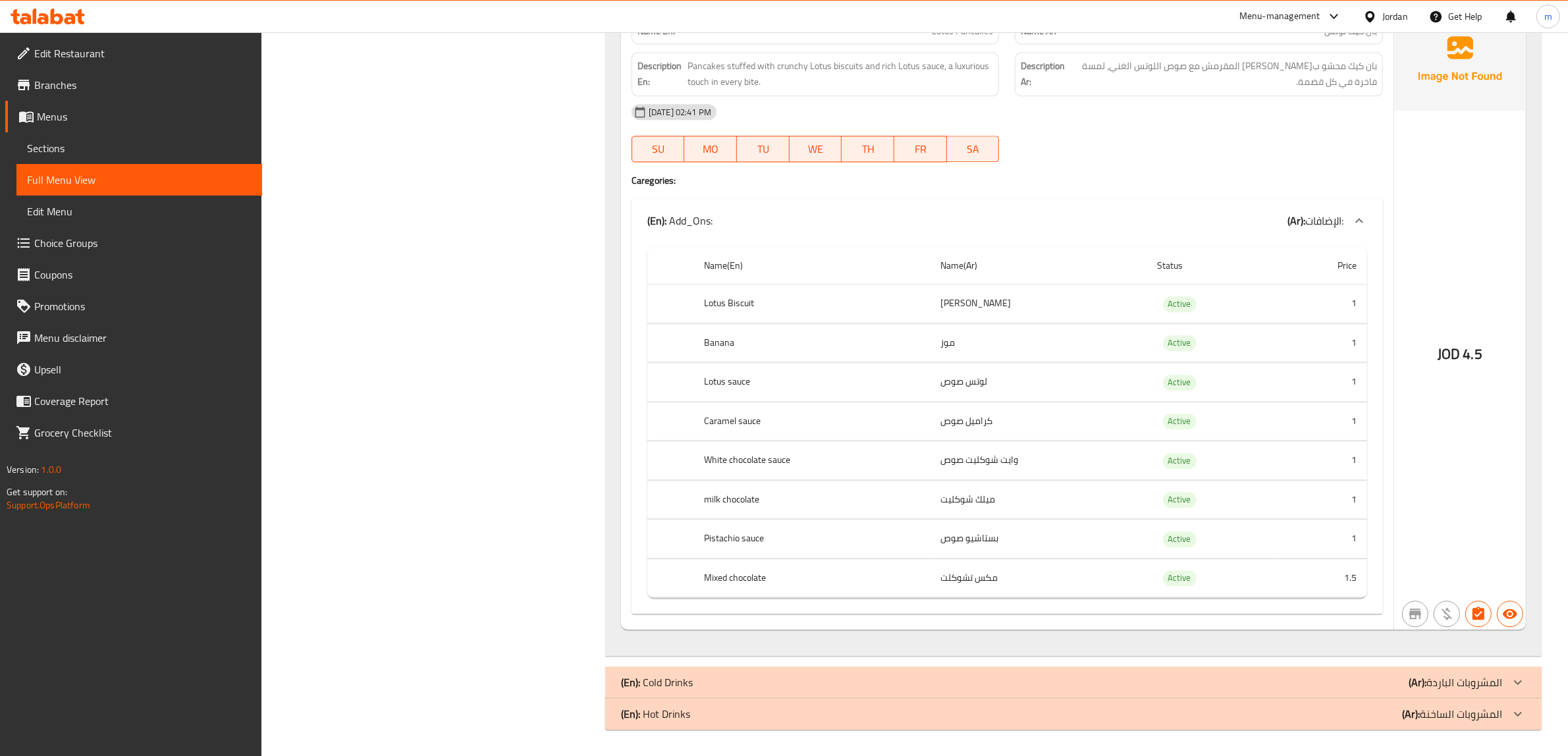
scroll to position [10271, 0]
click at [1455, 687] on p "(Ar): المشروبات الباردة" at bounding box center [1455, 683] width 94 height 16
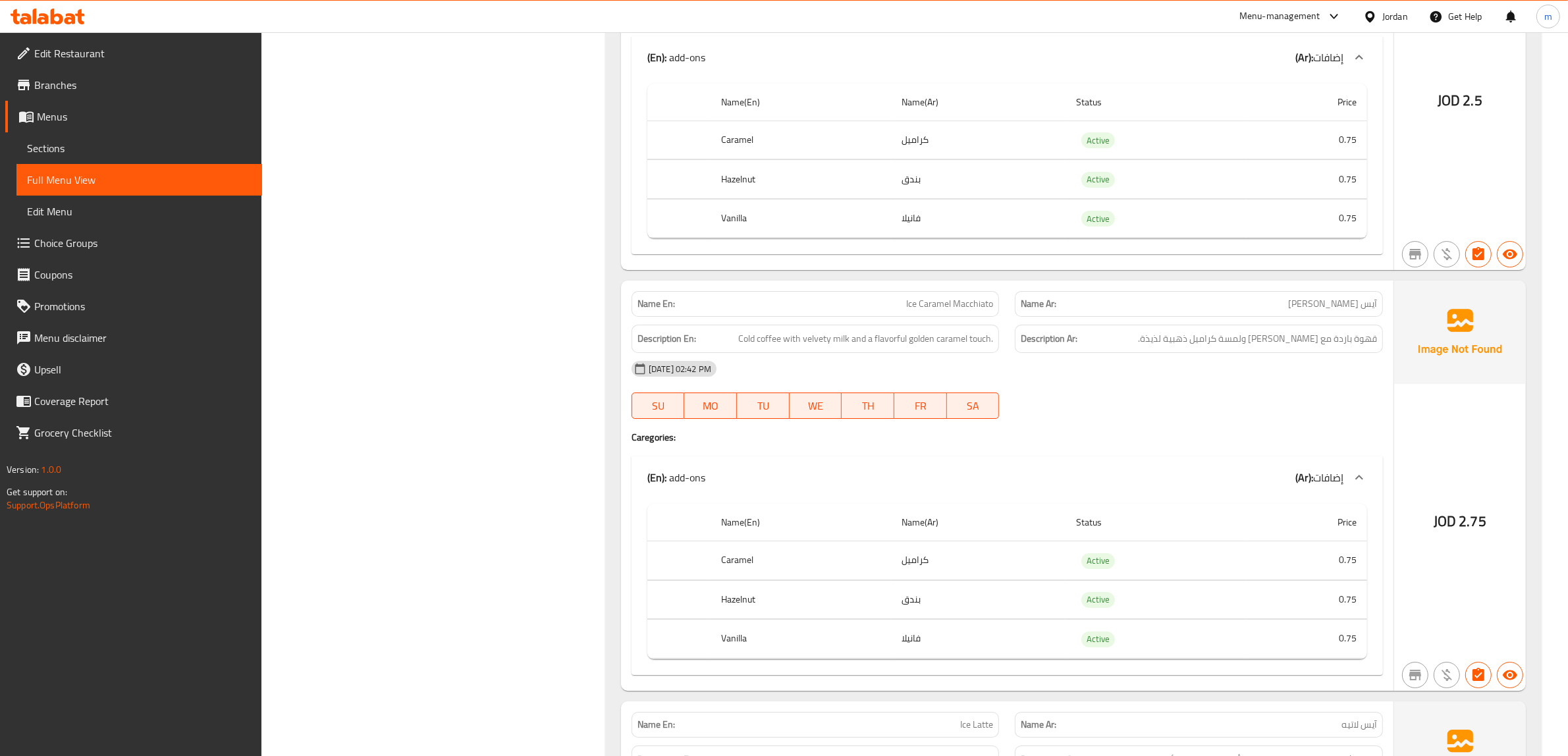
scroll to position [12080, 0]
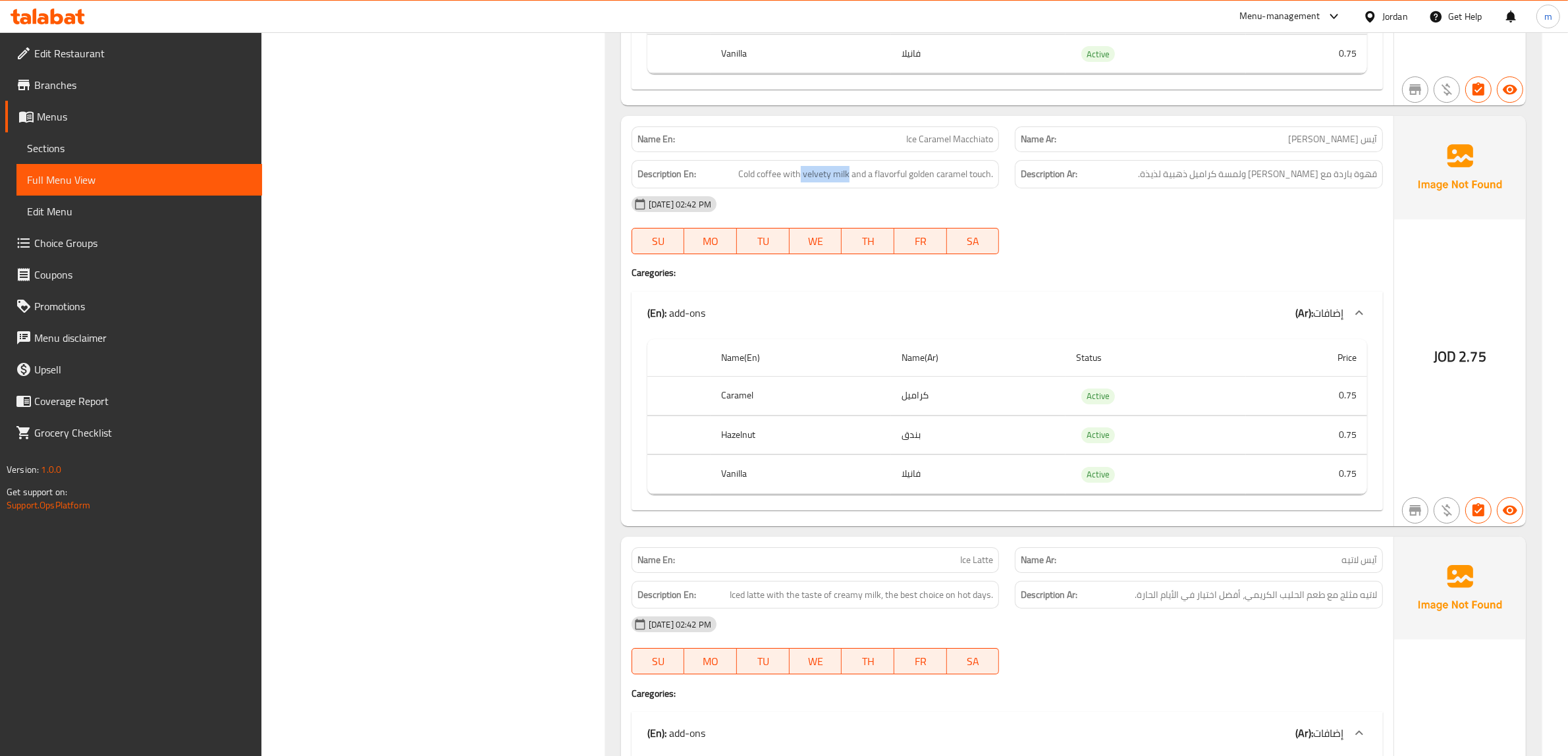
drag, startPoint x: 800, startPoint y: 252, endPoint x: 848, endPoint y: 261, distance: 48.8
click at [848, 189] on div "Description En: Cold coffee with velvety milk and a flavorful golden caramel to…" at bounding box center [815, 174] width 368 height 28
copy span "velvety milk"
click at [1145, 220] on div "[DATE] 02:42 PM" at bounding box center [1007, 205] width 768 height 32
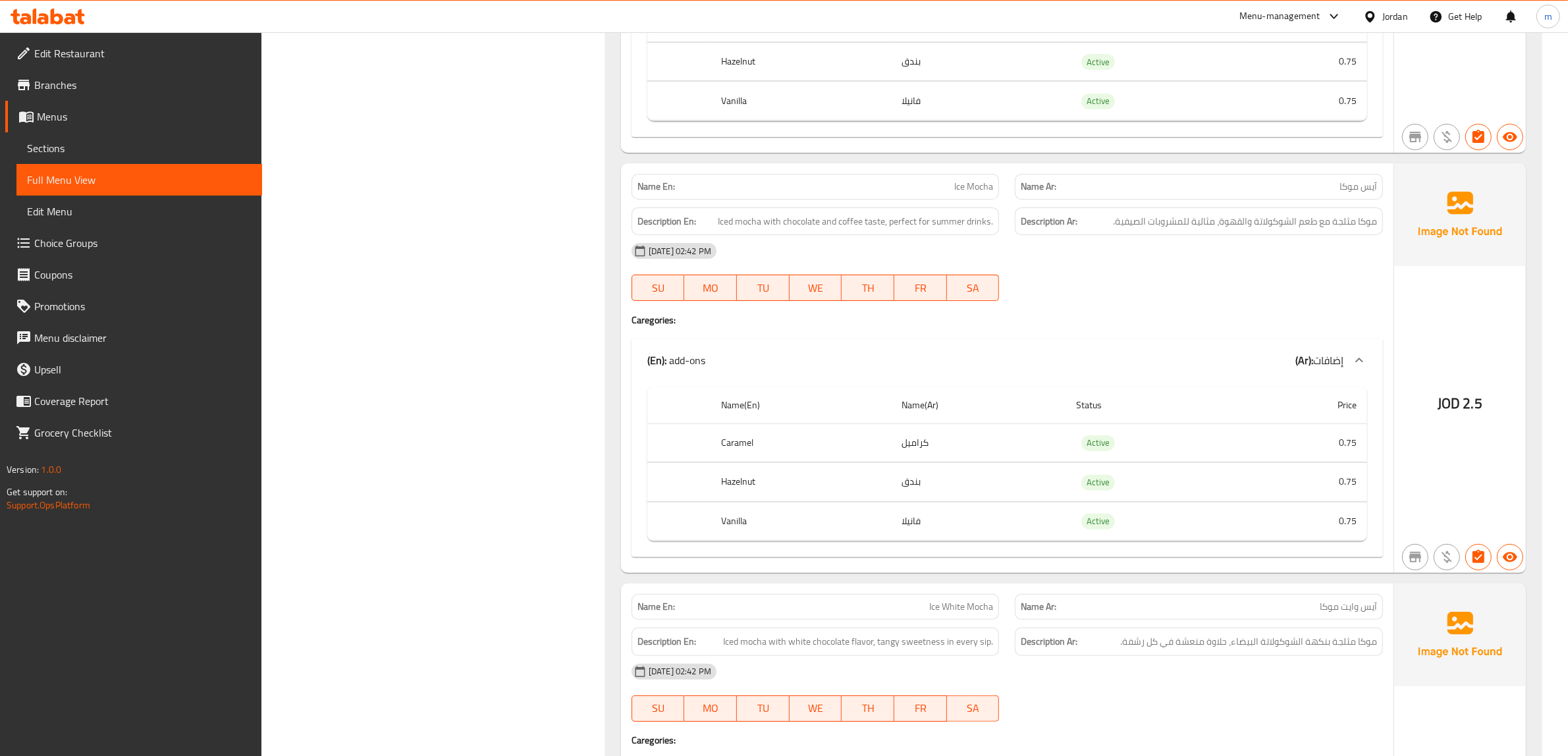
scroll to position [12904, 0]
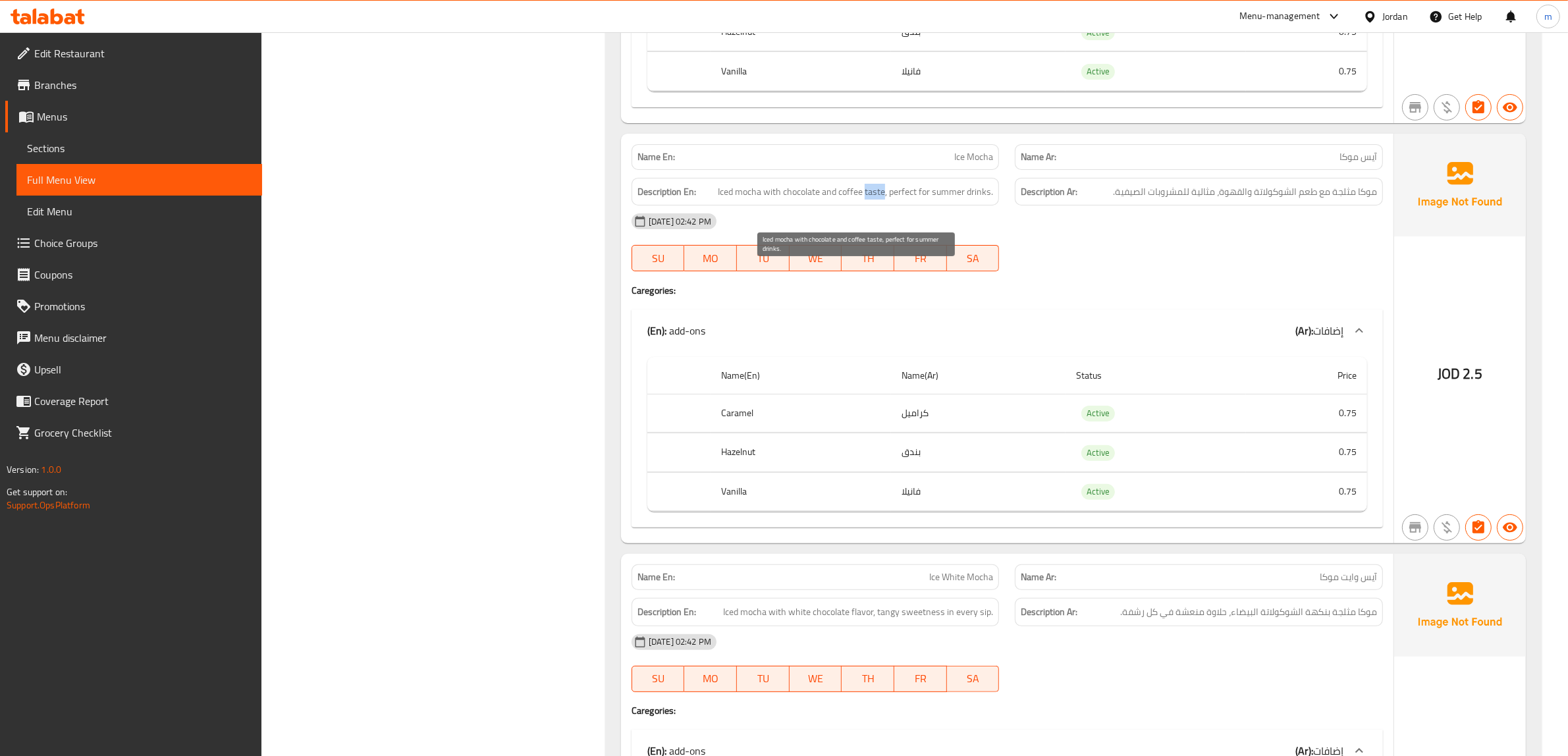
drag, startPoint x: 866, startPoint y: 274, endPoint x: 884, endPoint y: 274, distance: 18.0
click at [884, 201] on span "Iced mocha with chocolate and coffee taste, perfect for summer drinks." at bounding box center [855, 192] width 275 height 16
click at [914, 201] on span "Iced mocha with chocolate and coffee taste, perfect for summer drinks." at bounding box center [855, 192] width 275 height 16
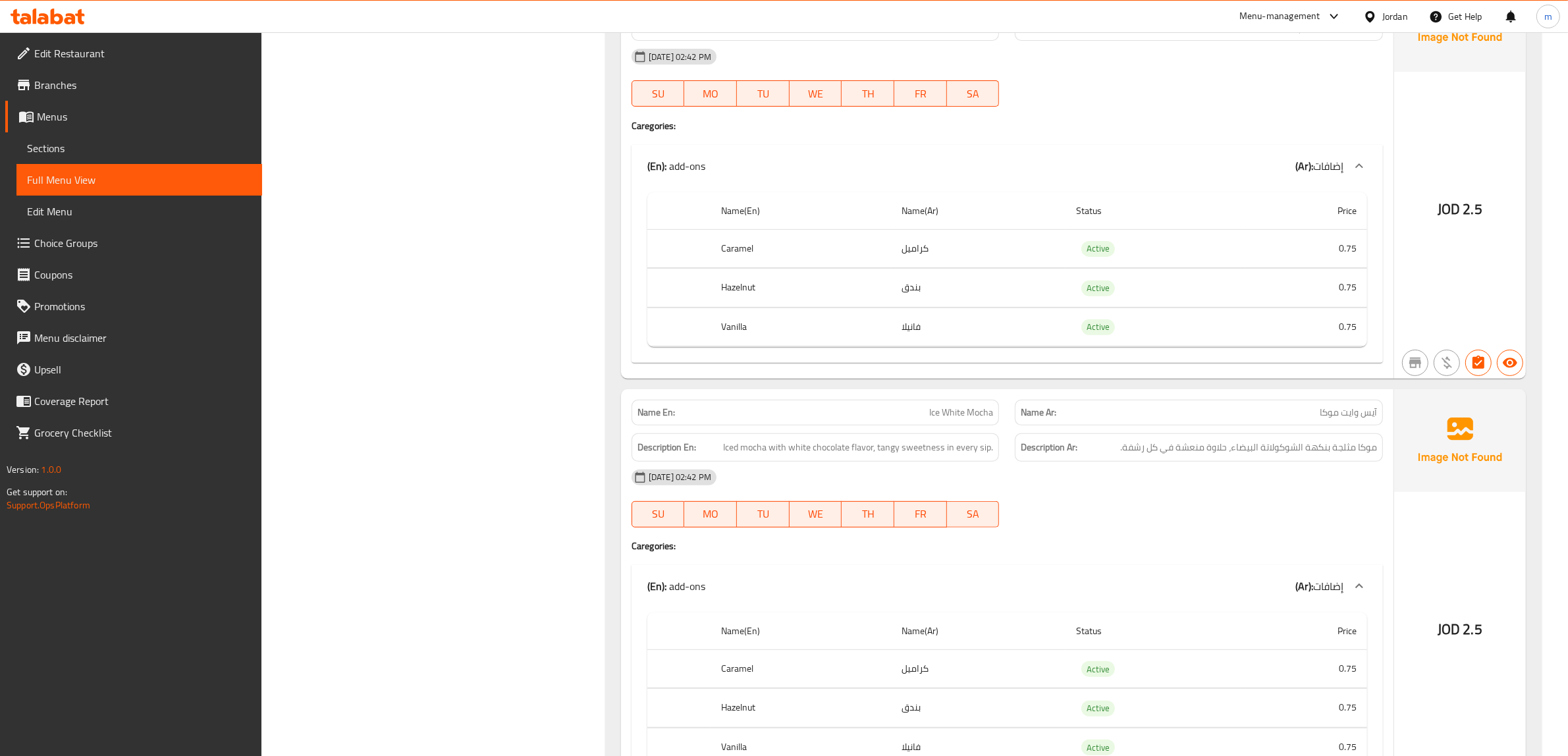
scroll to position [13233, 0]
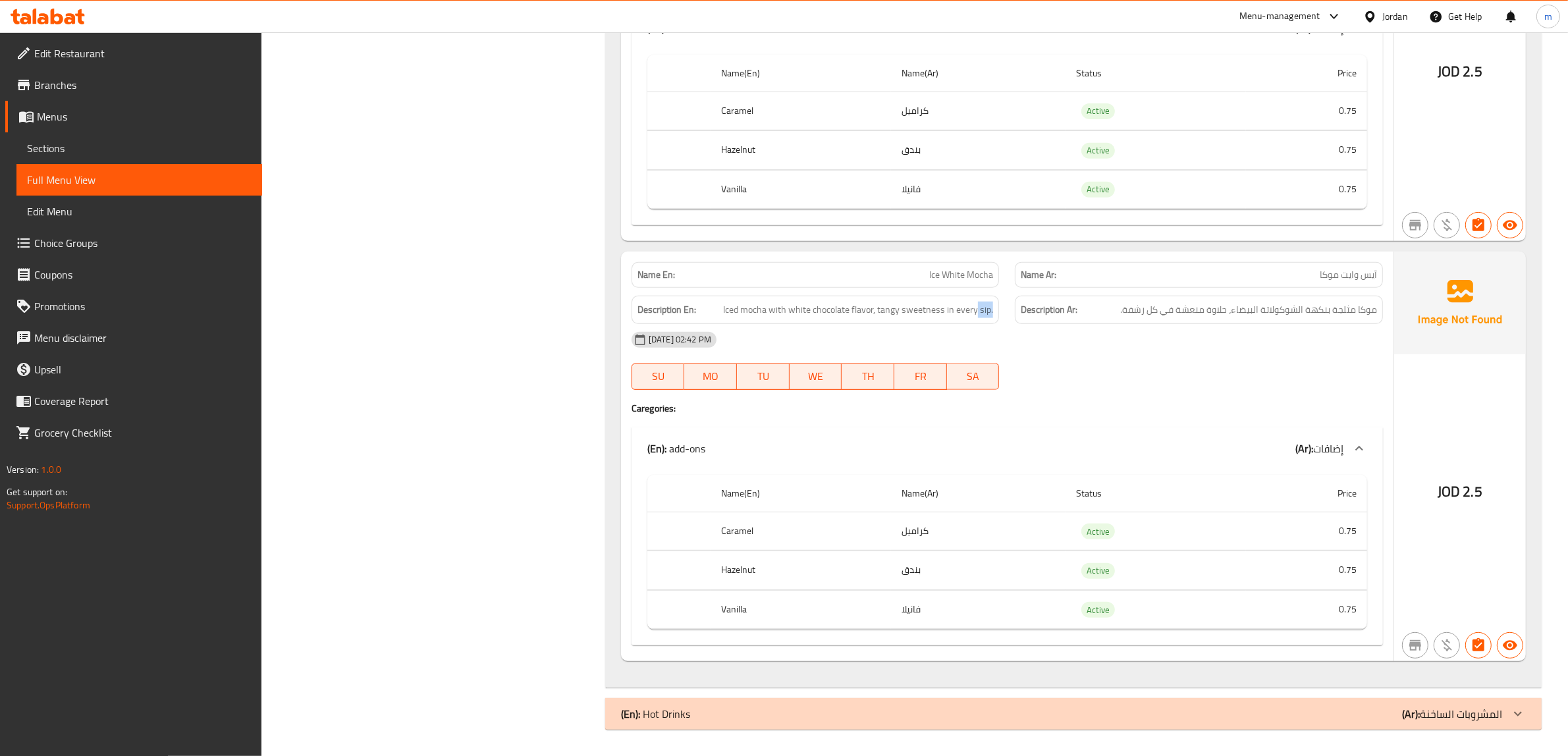
drag, startPoint x: 978, startPoint y: 368, endPoint x: 993, endPoint y: 370, distance: 15.1
click at [993, 325] on div "Description En: Iced mocha with white chocolate flavor, tangy sweetness in ever…" at bounding box center [815, 310] width 368 height 28
copy span "sip."
click at [1505, 706] on div at bounding box center [1518, 714] width 32 height 32
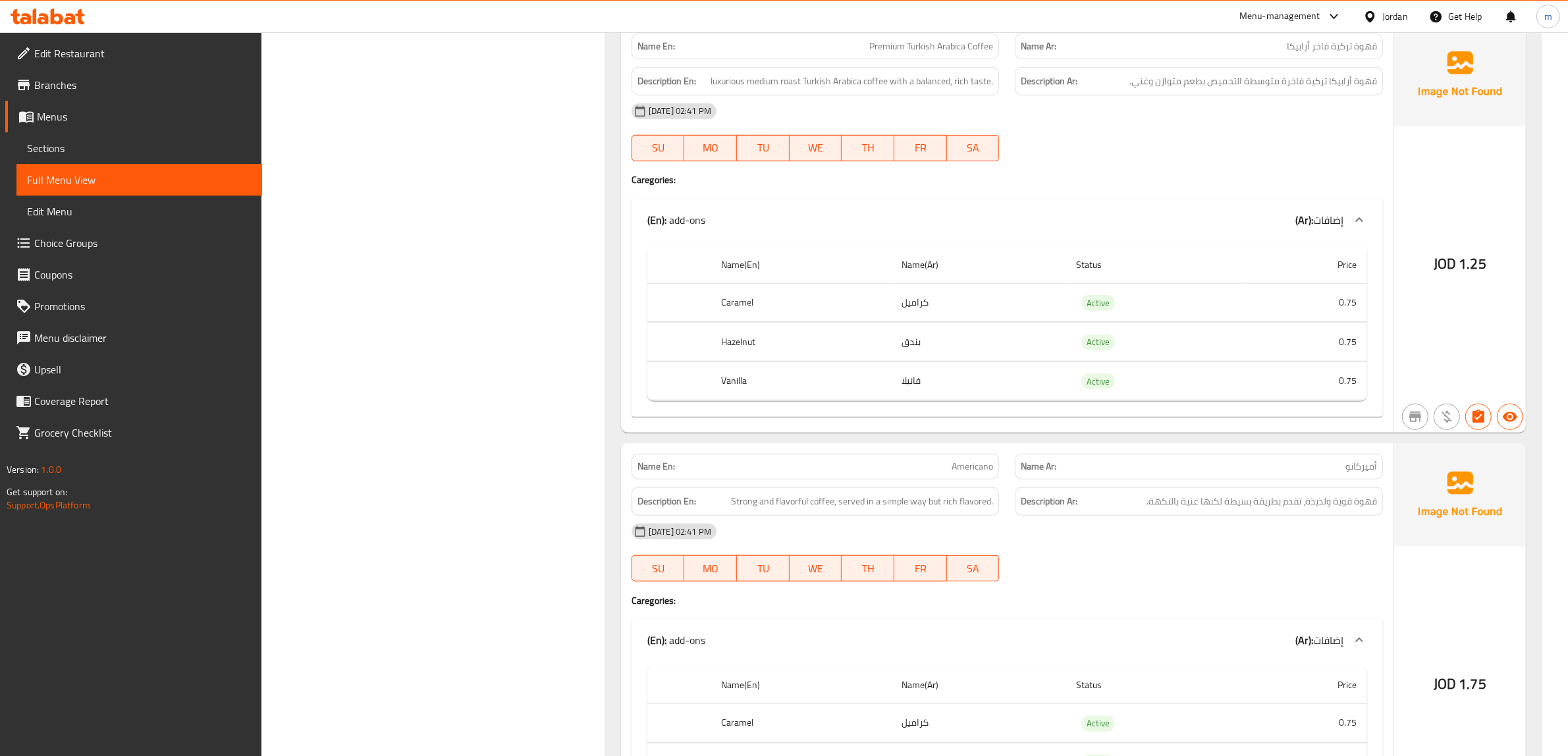
scroll to position [13787, 0]
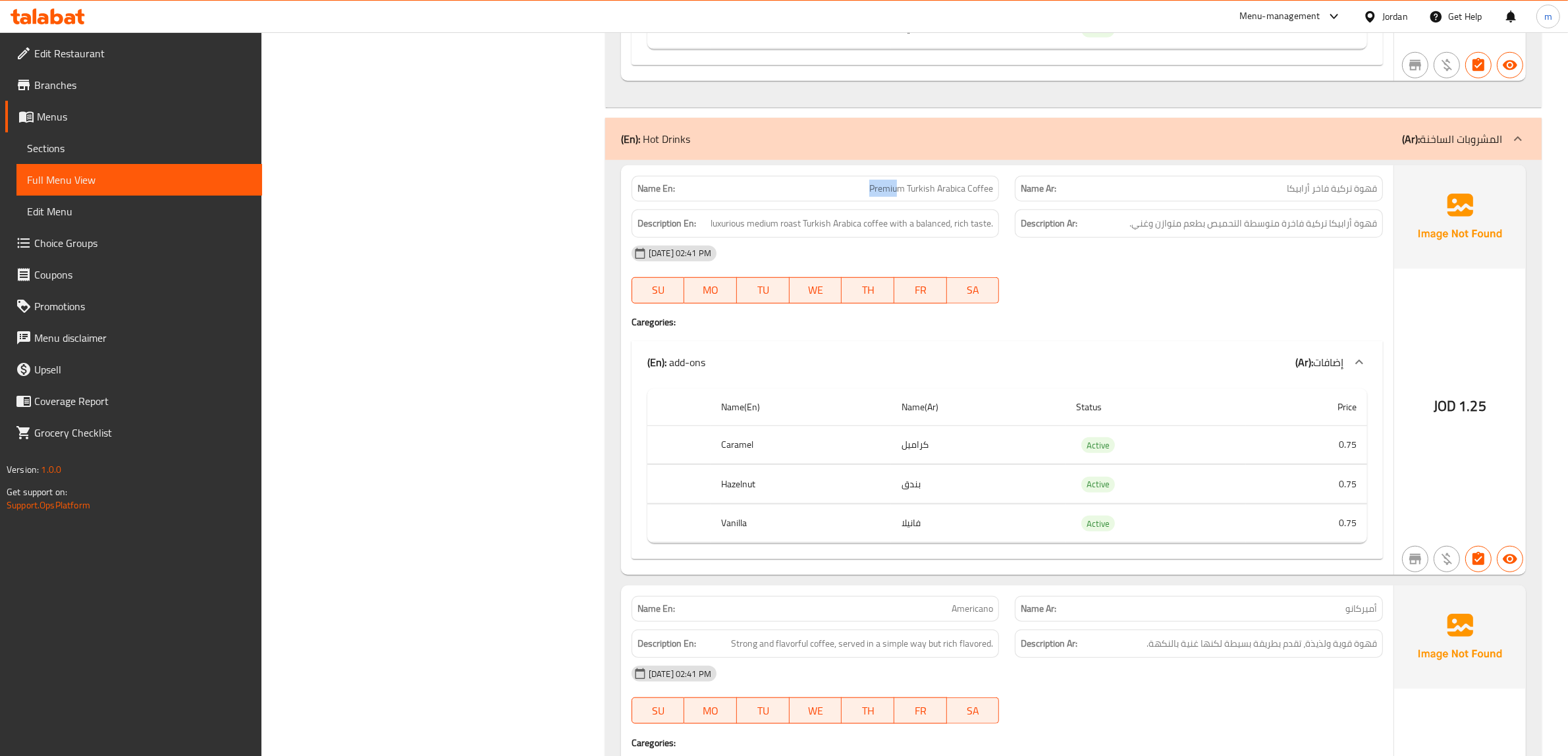
drag, startPoint x: 867, startPoint y: 278, endPoint x: 895, endPoint y: 274, distance: 28.3
click at [895, 196] on p "Name En: Premium Turkish Arabica Coffee" at bounding box center [815, 189] width 356 height 14
click at [1207, 196] on p "Name Ar: قهوة تركية [PERSON_NAME]" at bounding box center [1199, 189] width 356 height 14
drag, startPoint x: 712, startPoint y: 311, endPoint x: 735, endPoint y: 314, distance: 23.2
click at [735, 232] on span "luxurious medium roast Turkish Arabica coffee with a balanced, rich taste." at bounding box center [851, 224] width 282 height 16
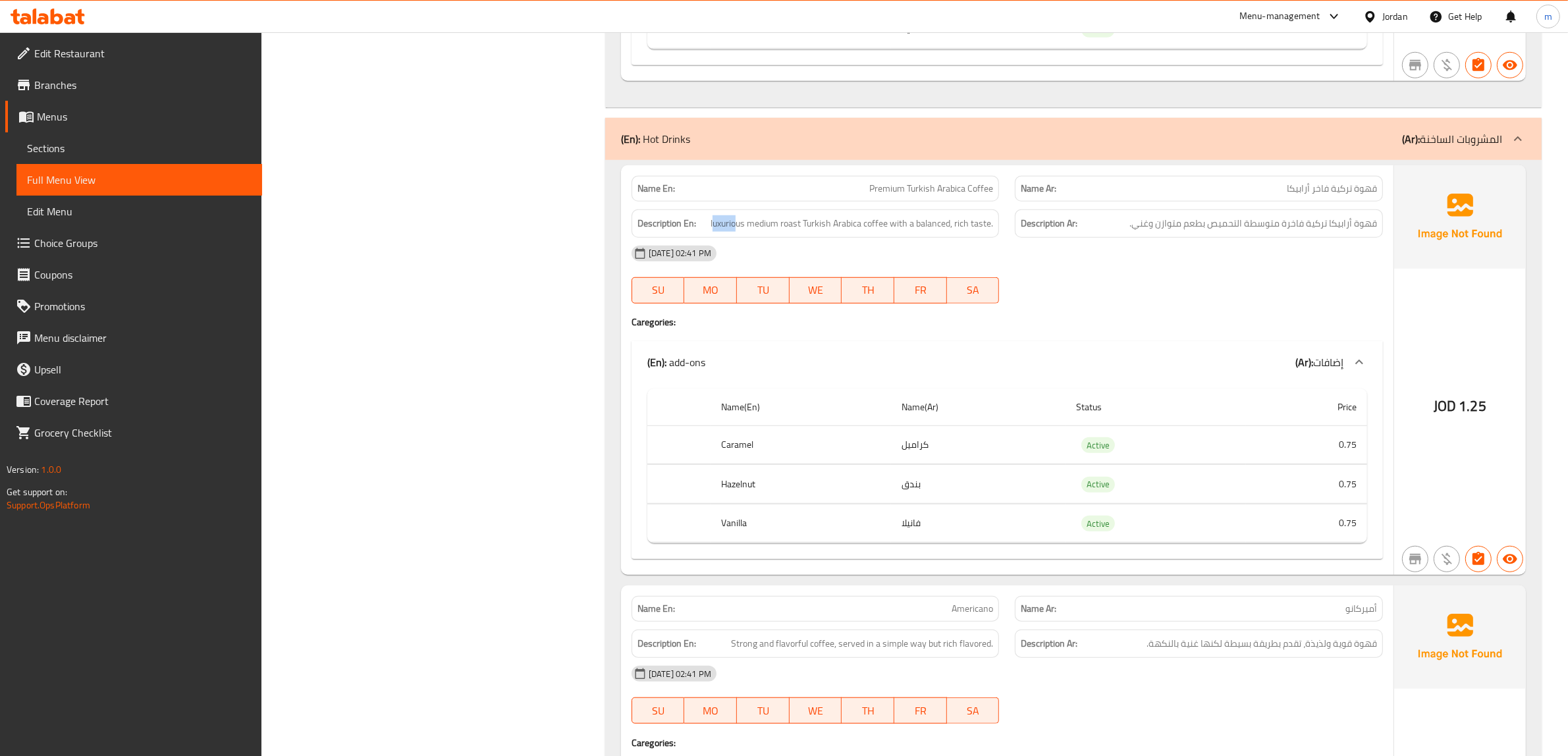
click at [768, 270] on div "[DATE] 02:41 PM" at bounding box center [1007, 254] width 768 height 32
drag, startPoint x: 708, startPoint y: 310, endPoint x: 746, endPoint y: 318, distance: 38.8
click at [746, 232] on h6 "Description En: luxurious medium roast Turkish Arabica coffee with a balanced, …" at bounding box center [815, 224] width 356 height 16
copy span "luxurious"
click at [1081, 312] on div "[DATE] 02:41 PM SU MO TU WE TH FR SA" at bounding box center [1007, 275] width 768 height 74
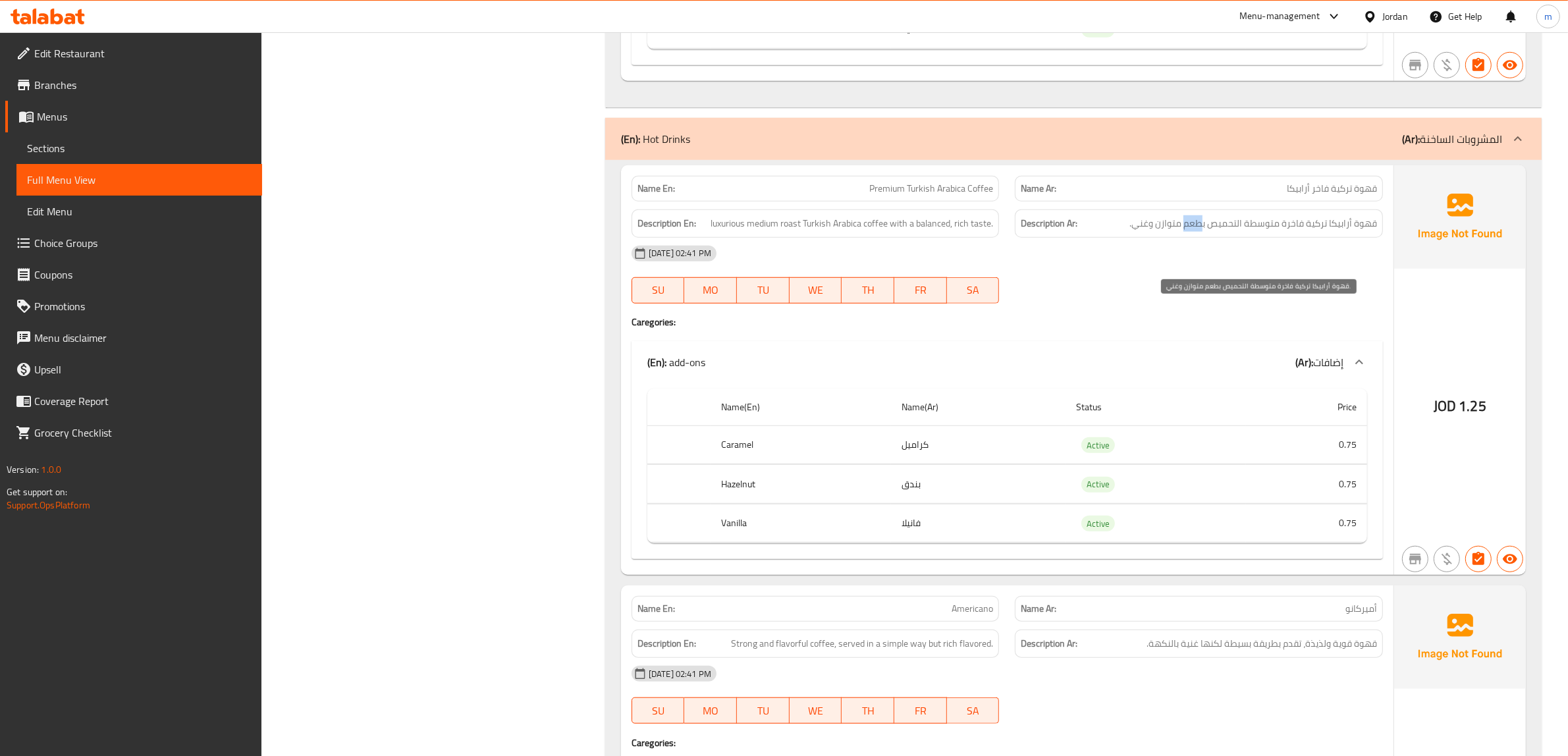
drag, startPoint x: 1186, startPoint y: 314, endPoint x: 1203, endPoint y: 314, distance: 17.0
click at [1203, 232] on span "قهوة أرابيكا تركية فاخرة متوسطة التحميص بطعم متوازن وغني." at bounding box center [1254, 224] width 248 height 16
click at [1209, 270] on div "[DATE] 02:41 PM" at bounding box center [1007, 254] width 768 height 32
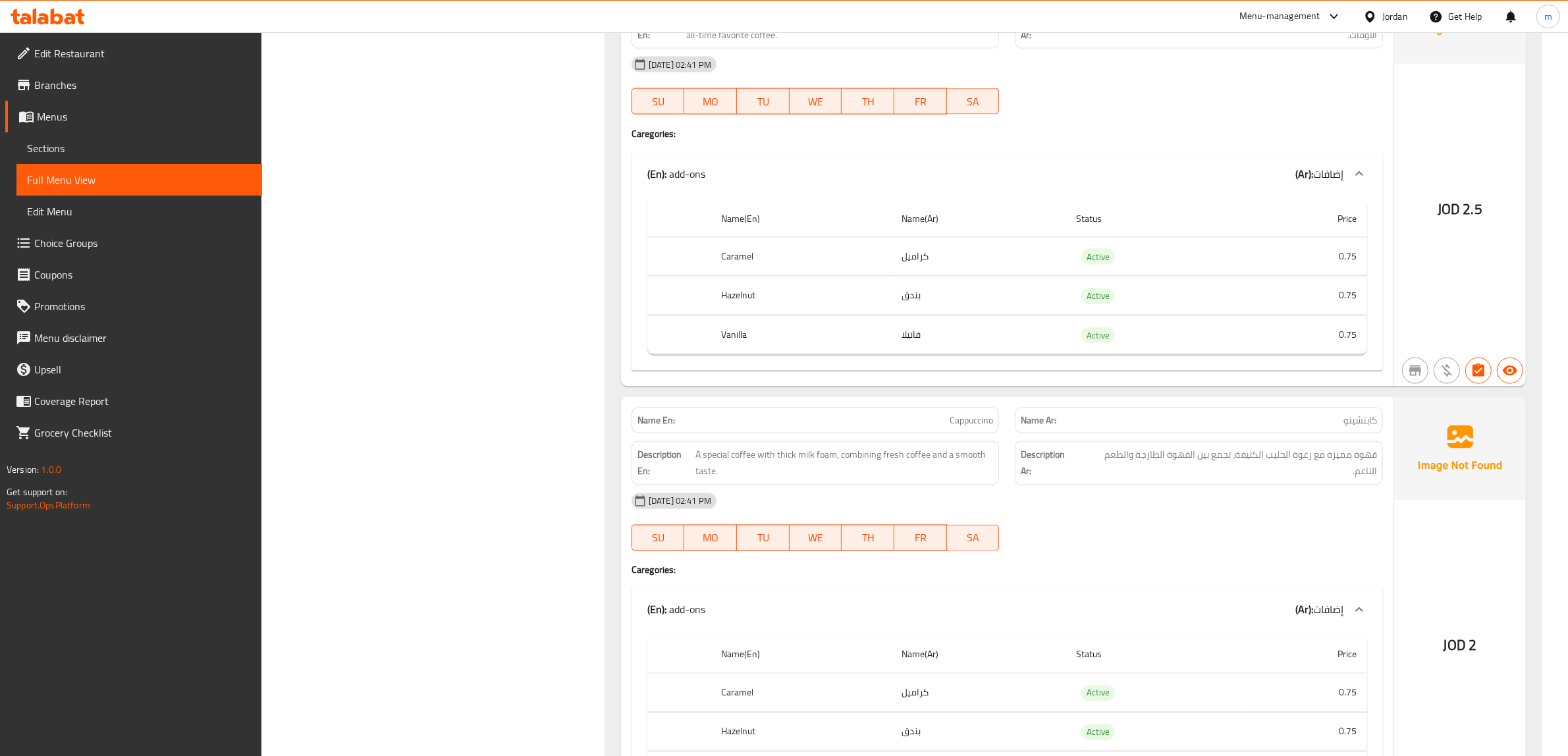
scroll to position [15516, 0]
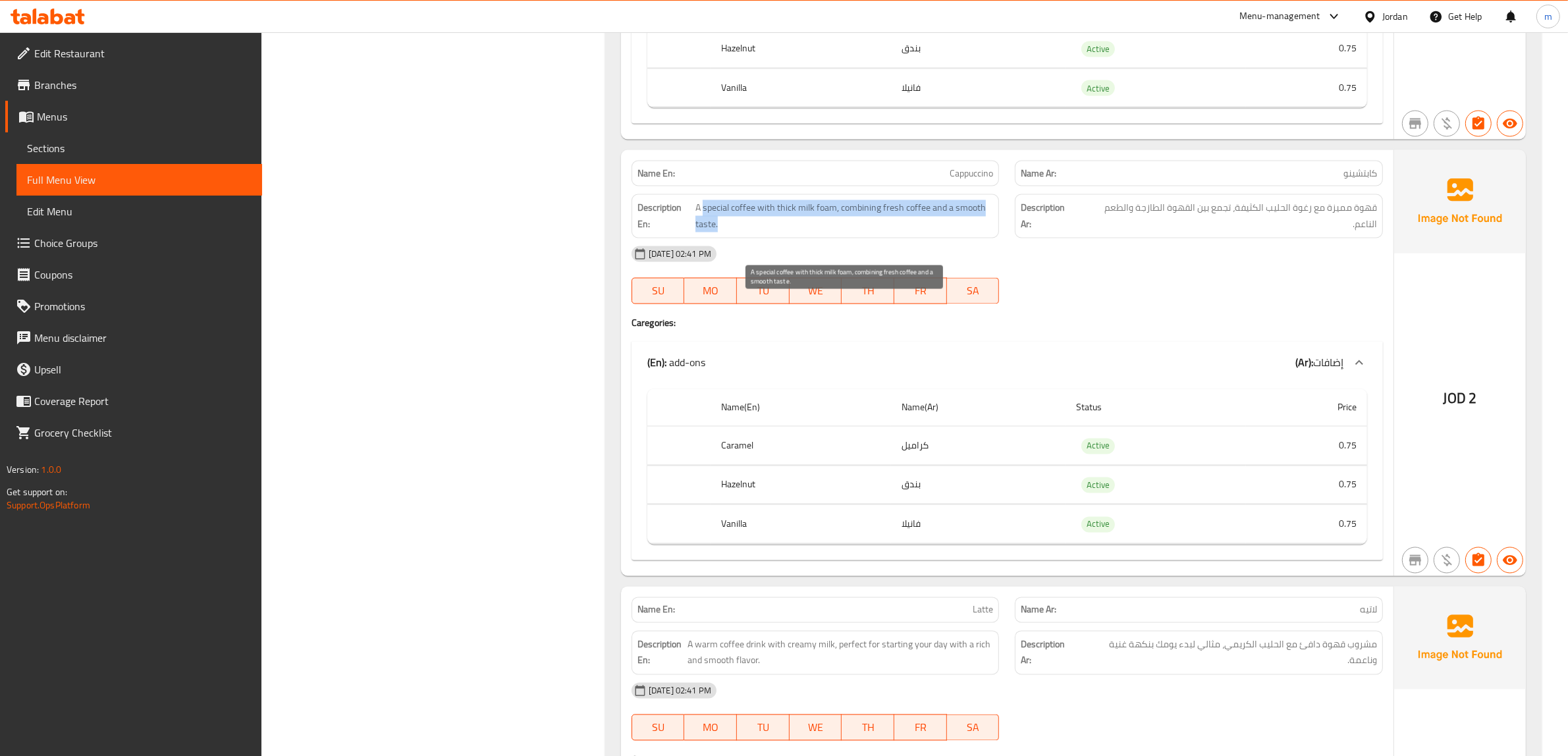
drag, startPoint x: 719, startPoint y: 301, endPoint x: 975, endPoint y: 321, distance: 256.8
click at [975, 233] on span "A special coffee with thick milk foam, combining fresh coffee and a smooth tast…" at bounding box center [844, 217] width 297 height 32
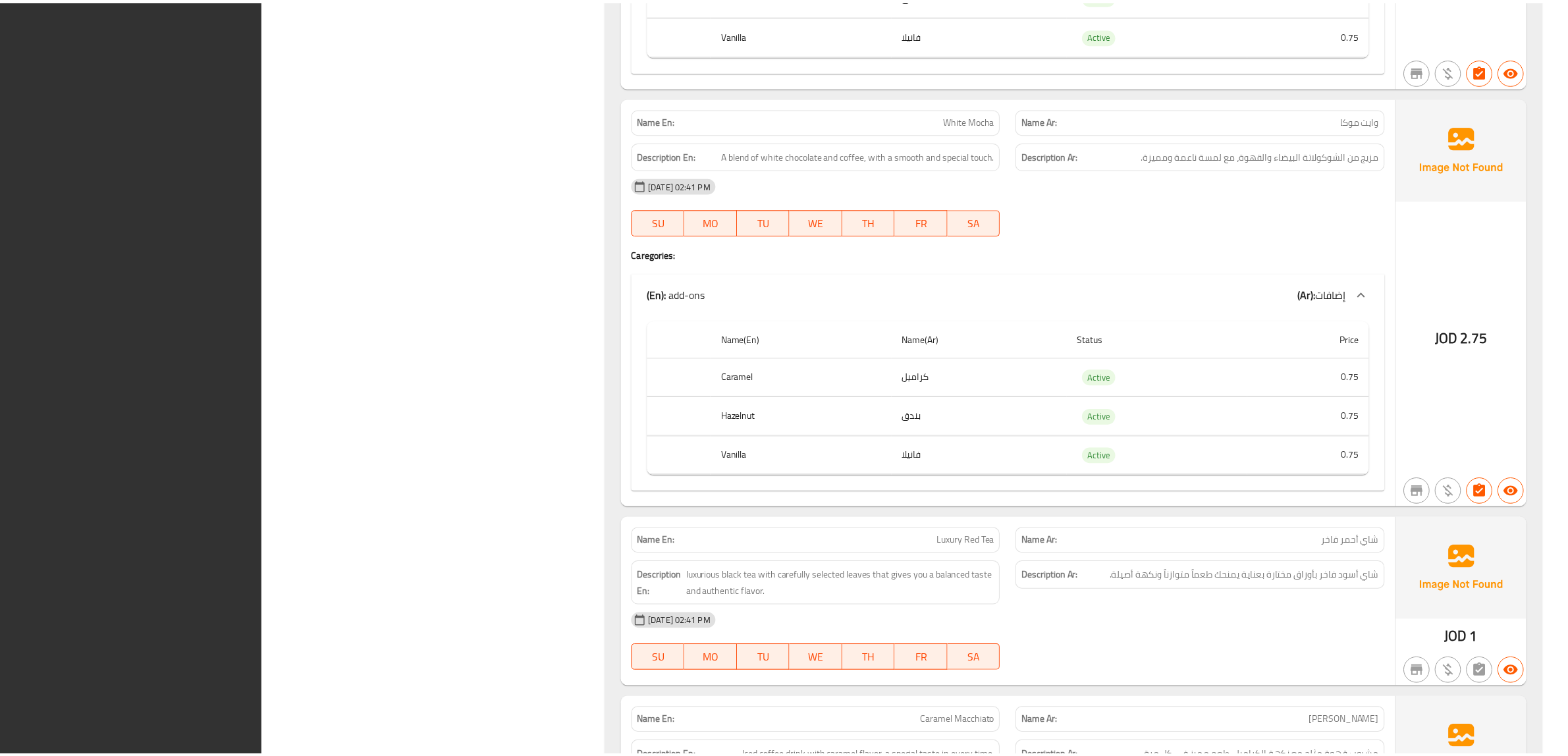
scroll to position [17120, 0]
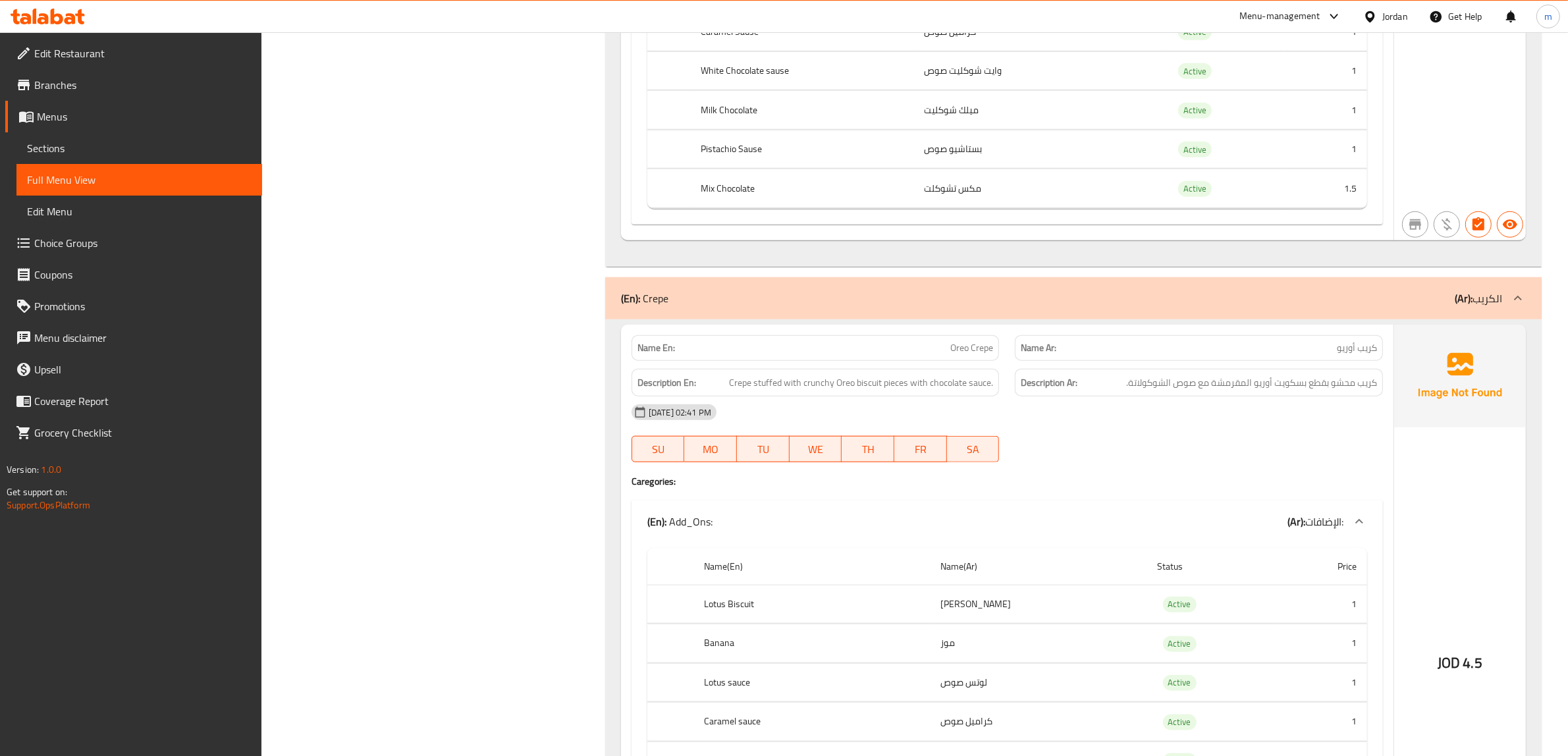
scroll to position [0, 0]
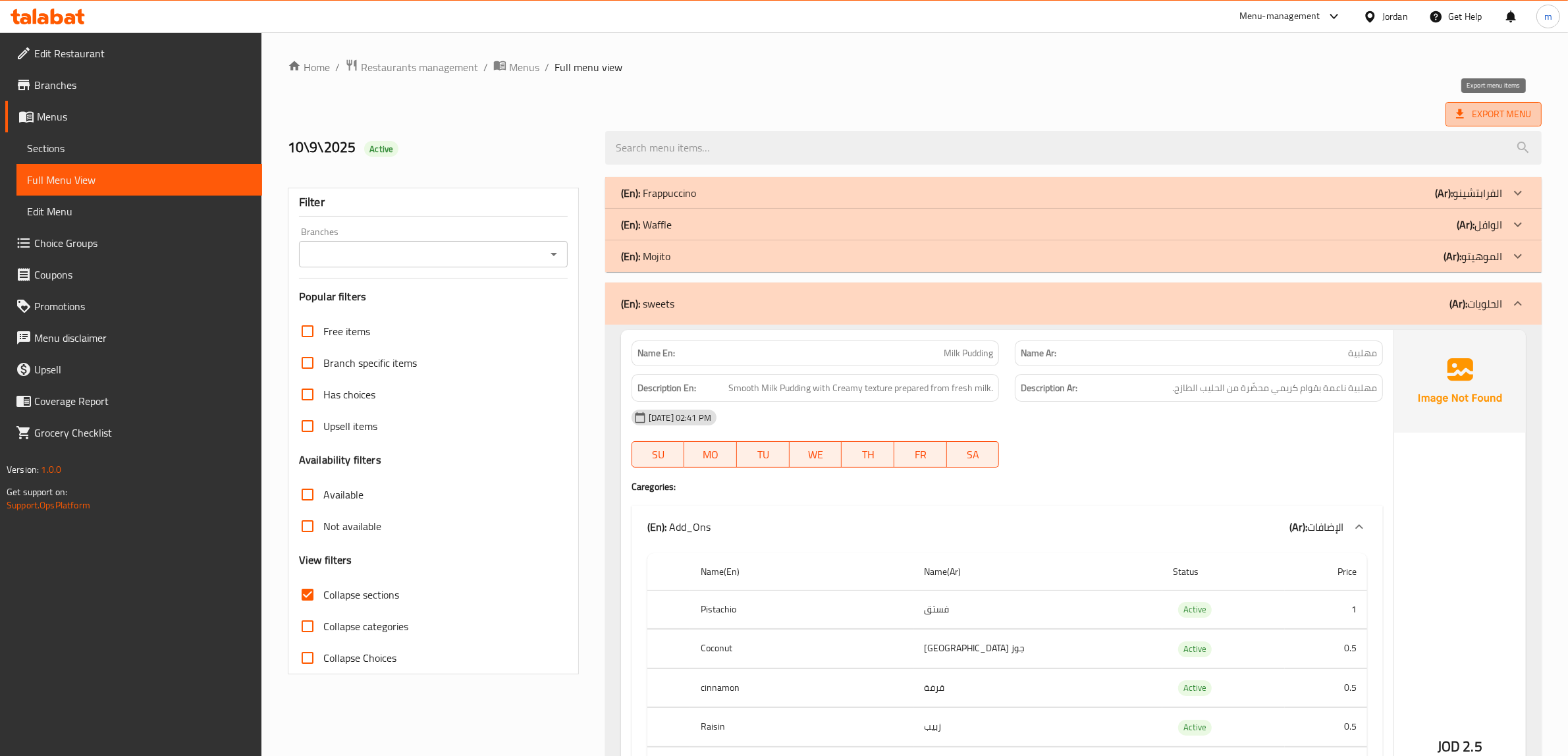
click at [1496, 113] on span "Export Menu" at bounding box center [1493, 114] width 75 height 16
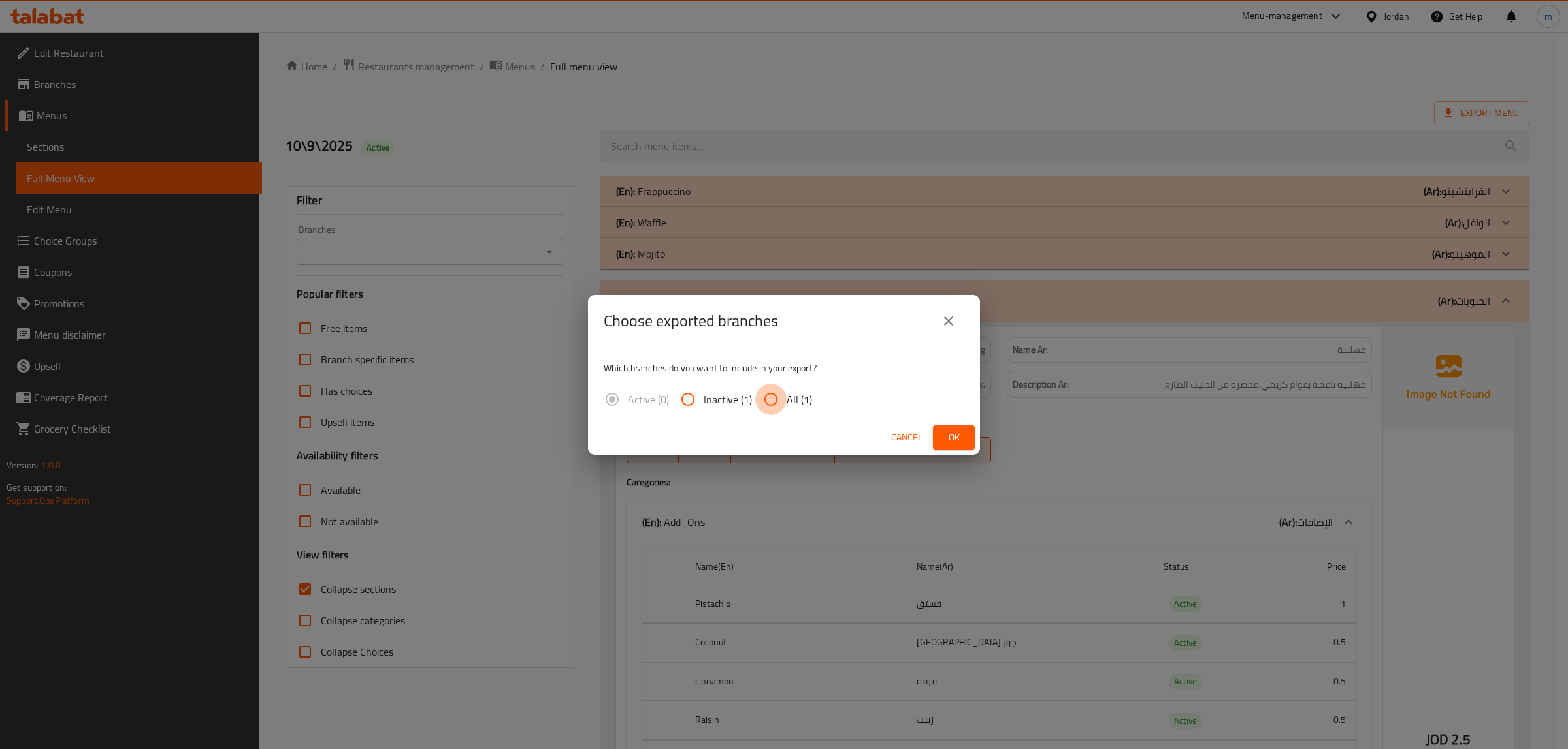
click at [767, 399] on input "All (1)" at bounding box center [771, 400] width 32 height 32
radio input "true"
click at [958, 434] on span "Ok" at bounding box center [953, 437] width 21 height 16
